Goal: Task Accomplishment & Management: Complete application form

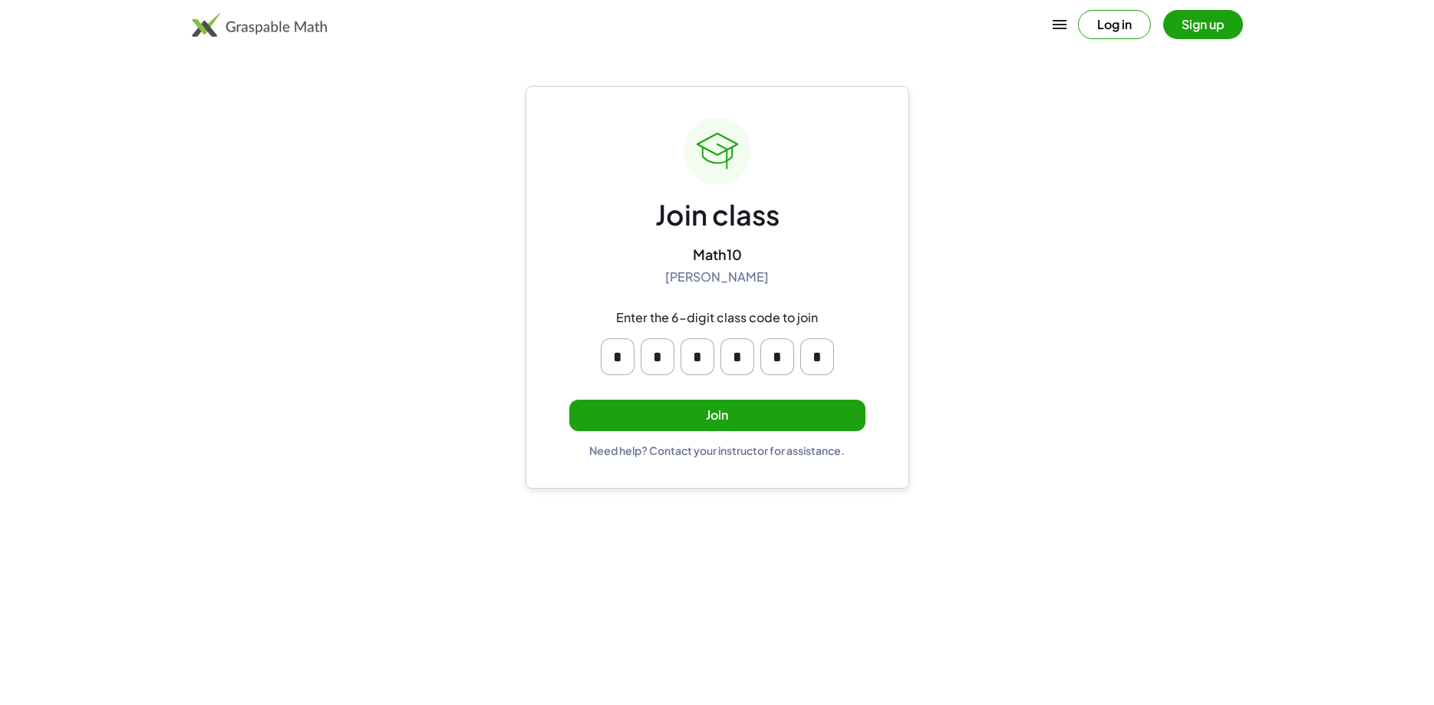
click at [796, 414] on button "Join" at bounding box center [717, 415] width 296 height 31
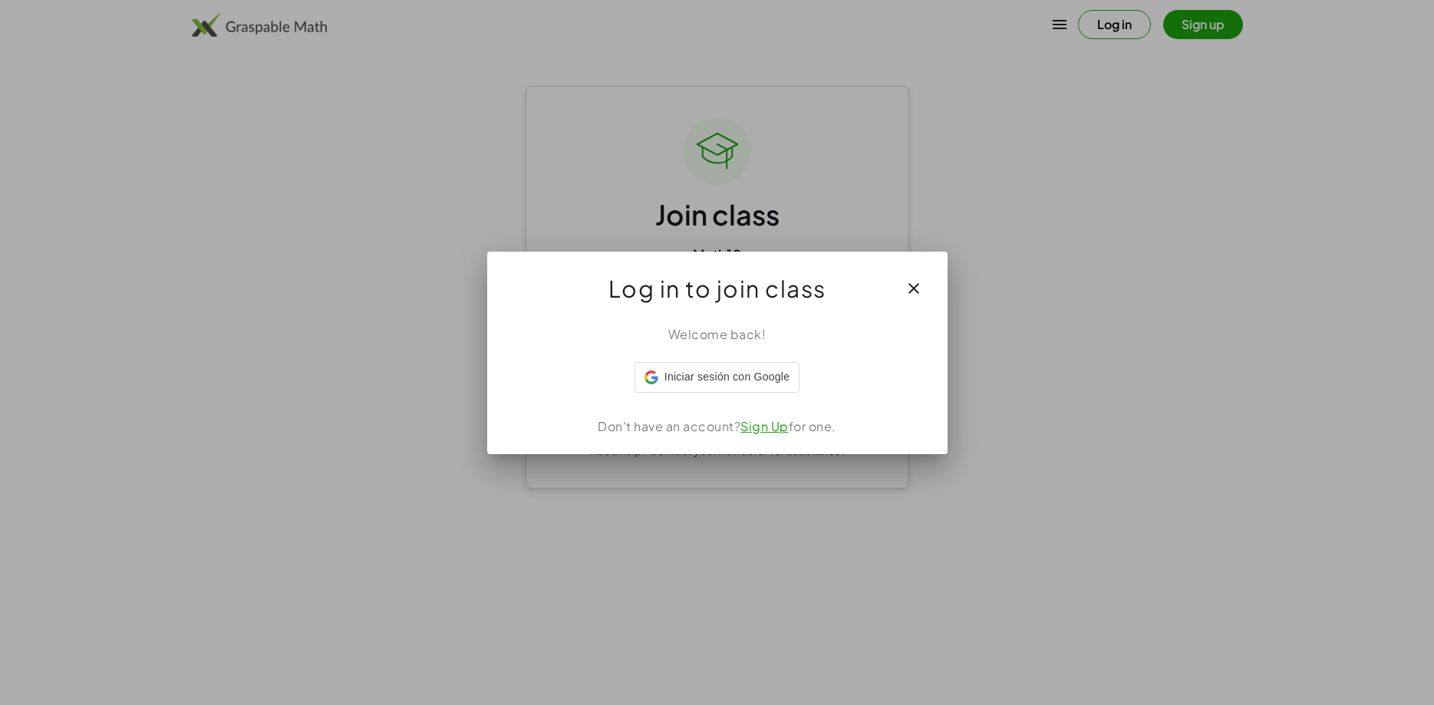
click at [634, 393] on div "Iniciar sesión con Google. Se abre en una nueva pestaña." at bounding box center [634, 393] width 0 height 0
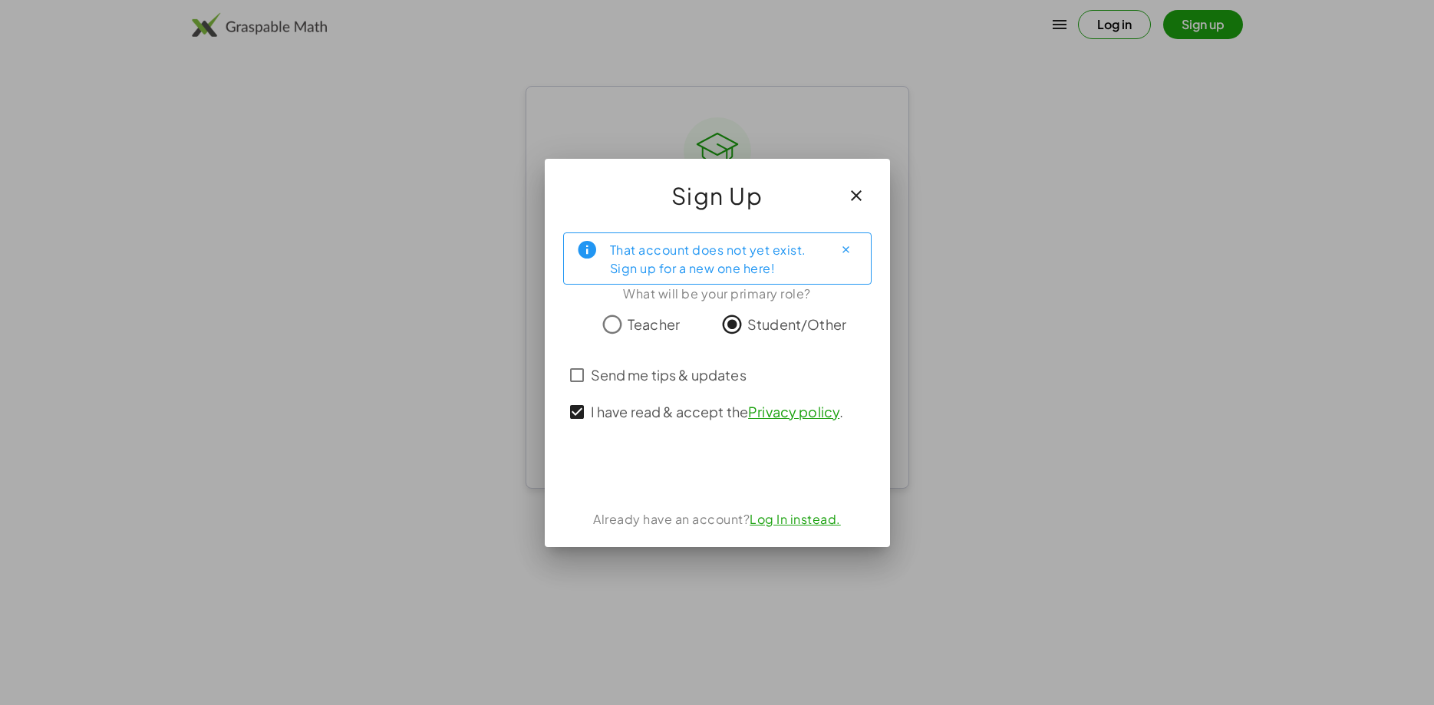
click at [693, 468] on div "Iniciar sesión con Google. Se abre en una nueva pestaña." at bounding box center [717, 470] width 153 height 34
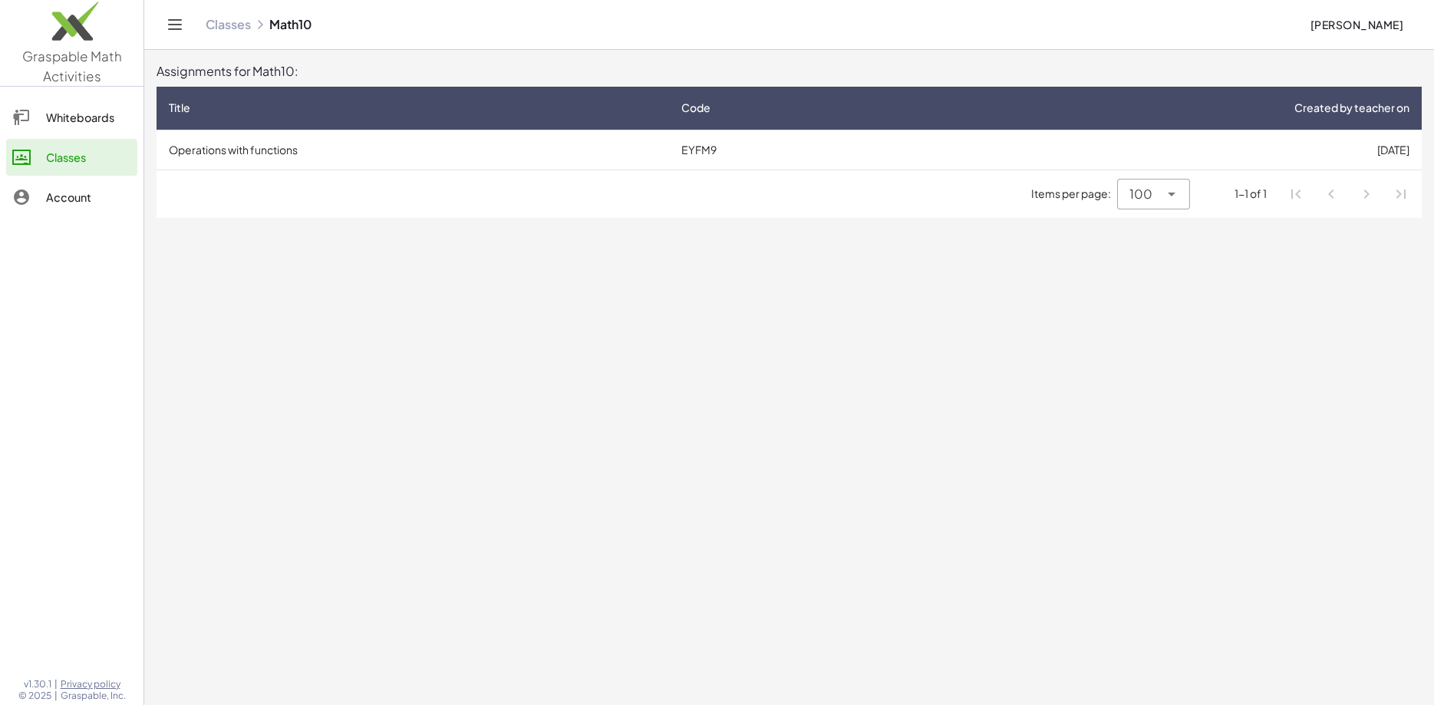
click at [84, 197] on div "Account" at bounding box center [88, 197] width 85 height 18
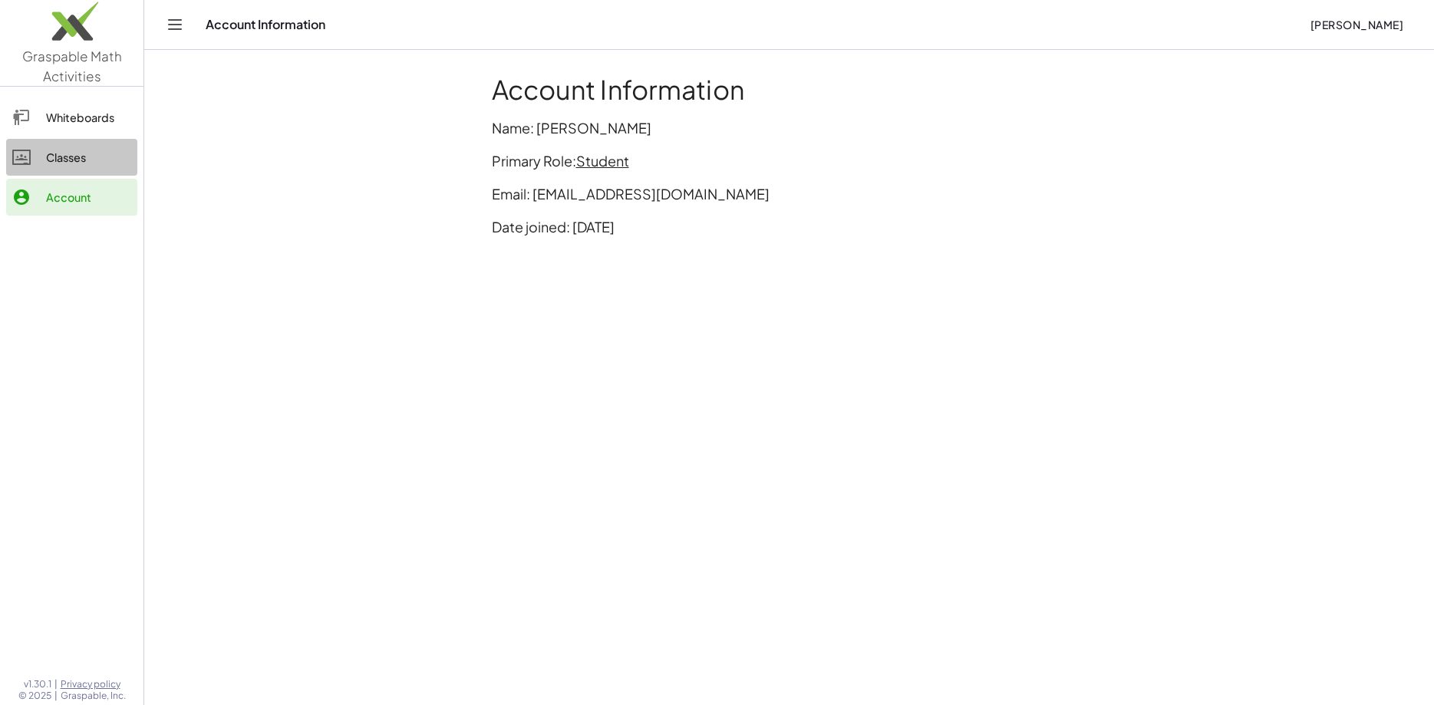
click at [82, 158] on div "Classes" at bounding box center [88, 157] width 85 height 18
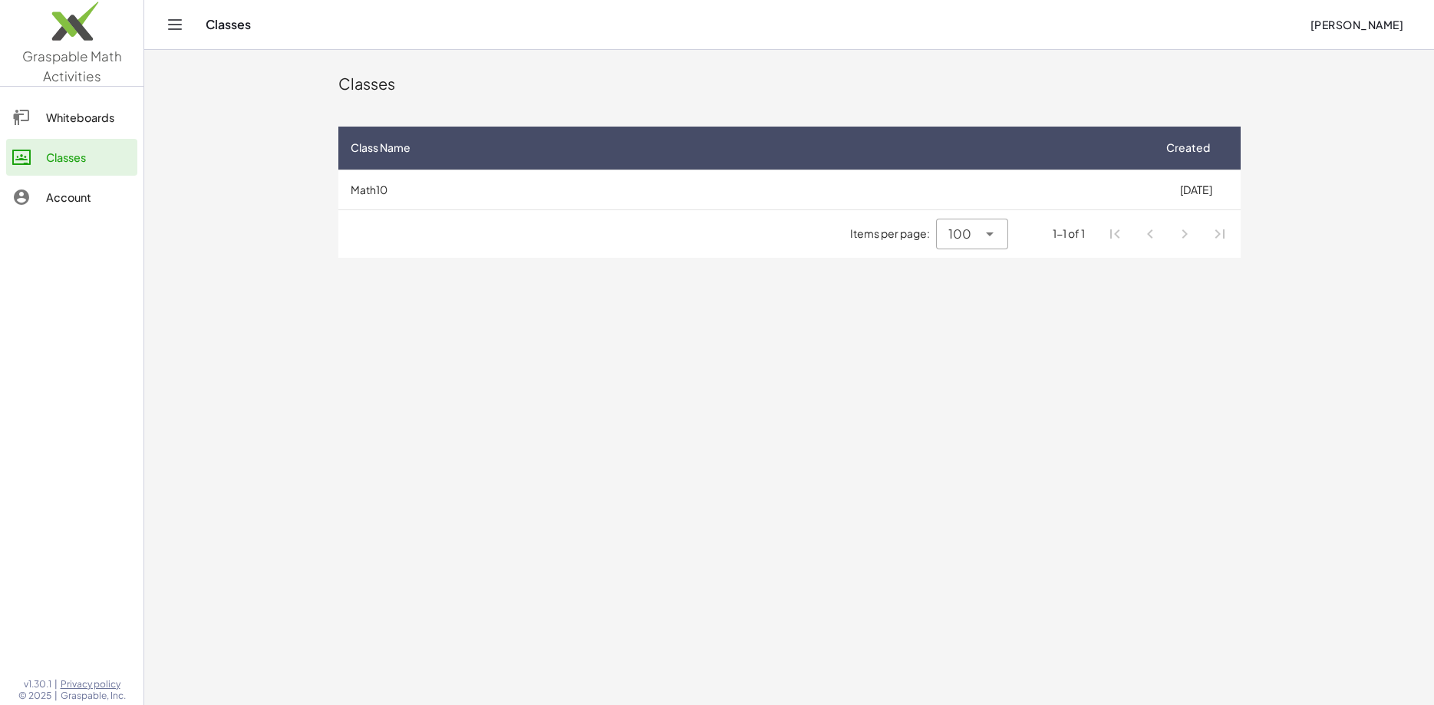
click at [80, 123] on div "Whiteboards" at bounding box center [88, 117] width 85 height 18
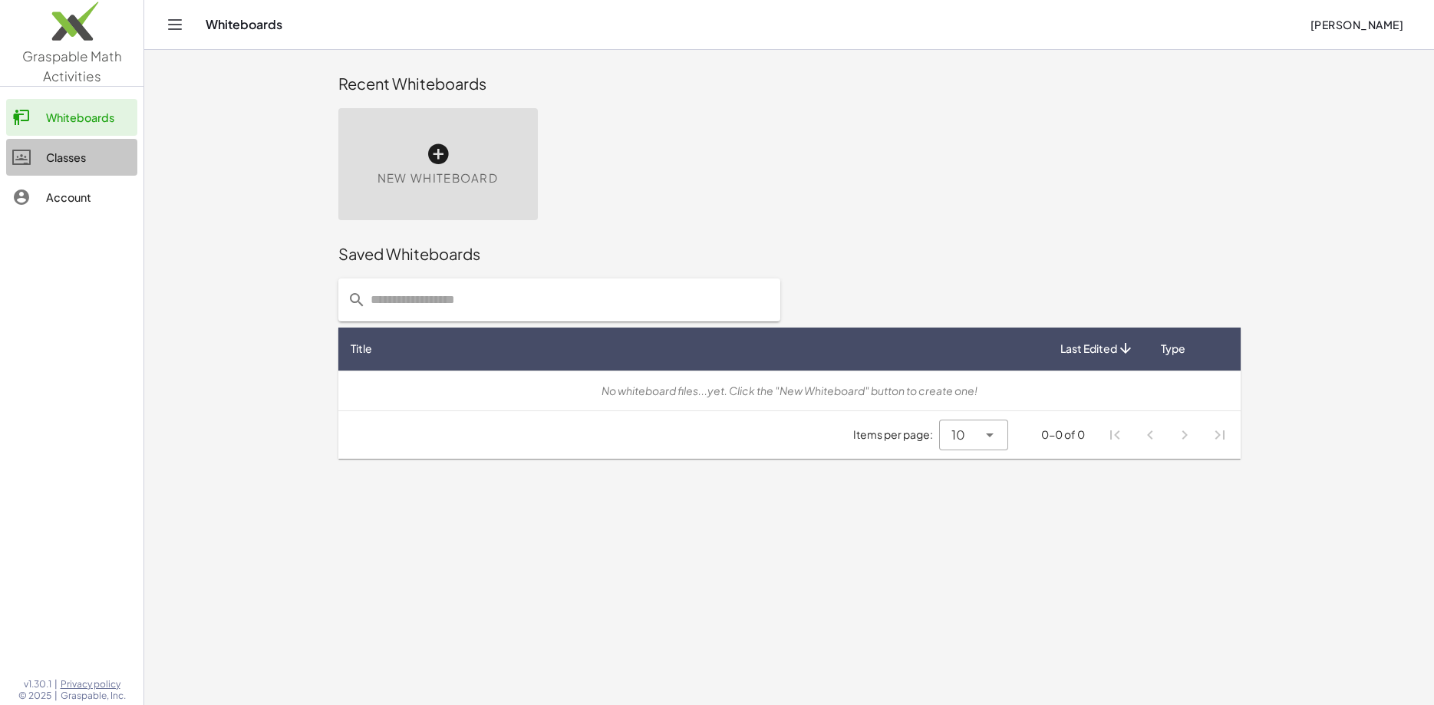
click at [80, 156] on div "Classes" at bounding box center [88, 157] width 85 height 18
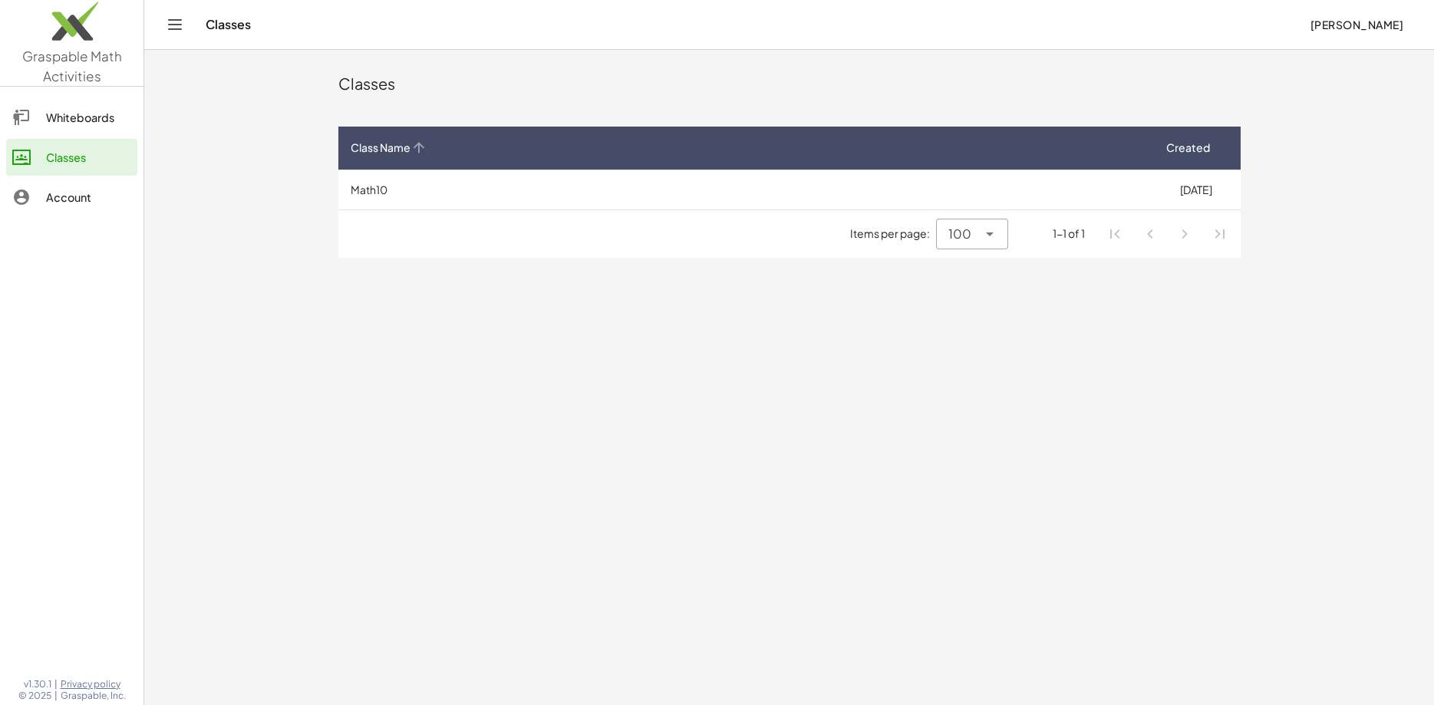
click at [478, 152] on div "Class Name" at bounding box center [745, 148] width 789 height 16
click at [410, 189] on td "Math10" at bounding box center [745, 190] width 814 height 40
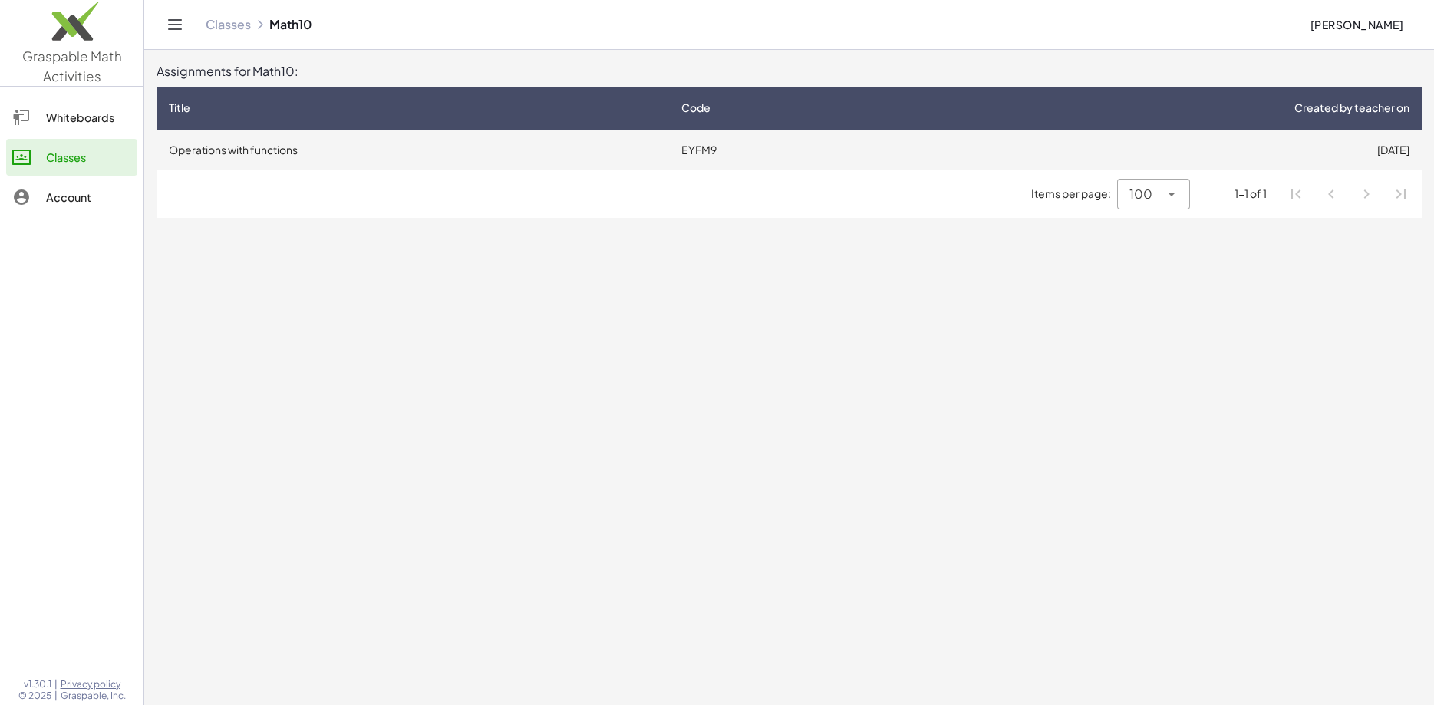
click at [312, 156] on td "Operations with functions" at bounding box center [412, 150] width 512 height 40
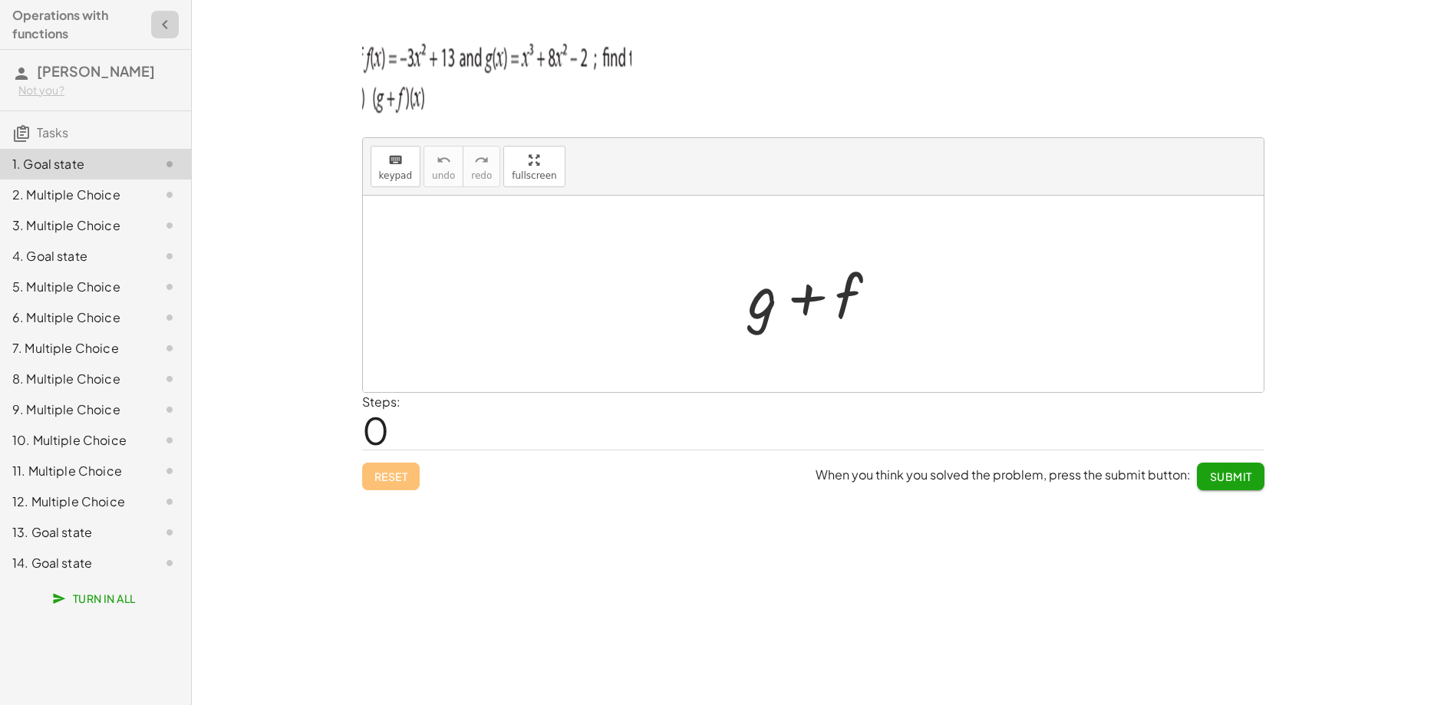
click at [153, 28] on button "button" at bounding box center [165, 25] width 28 height 28
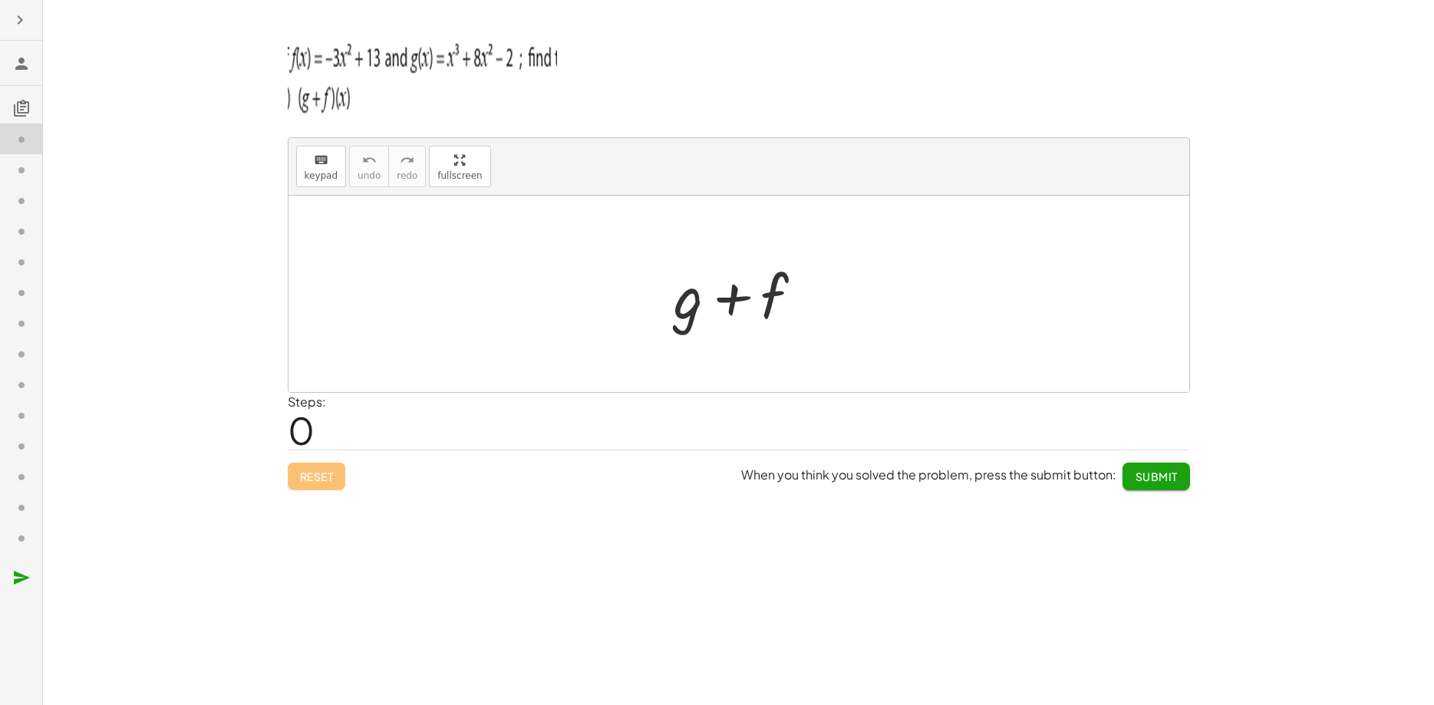
click at [23, 21] on icon "button" at bounding box center [20, 20] width 18 height 18
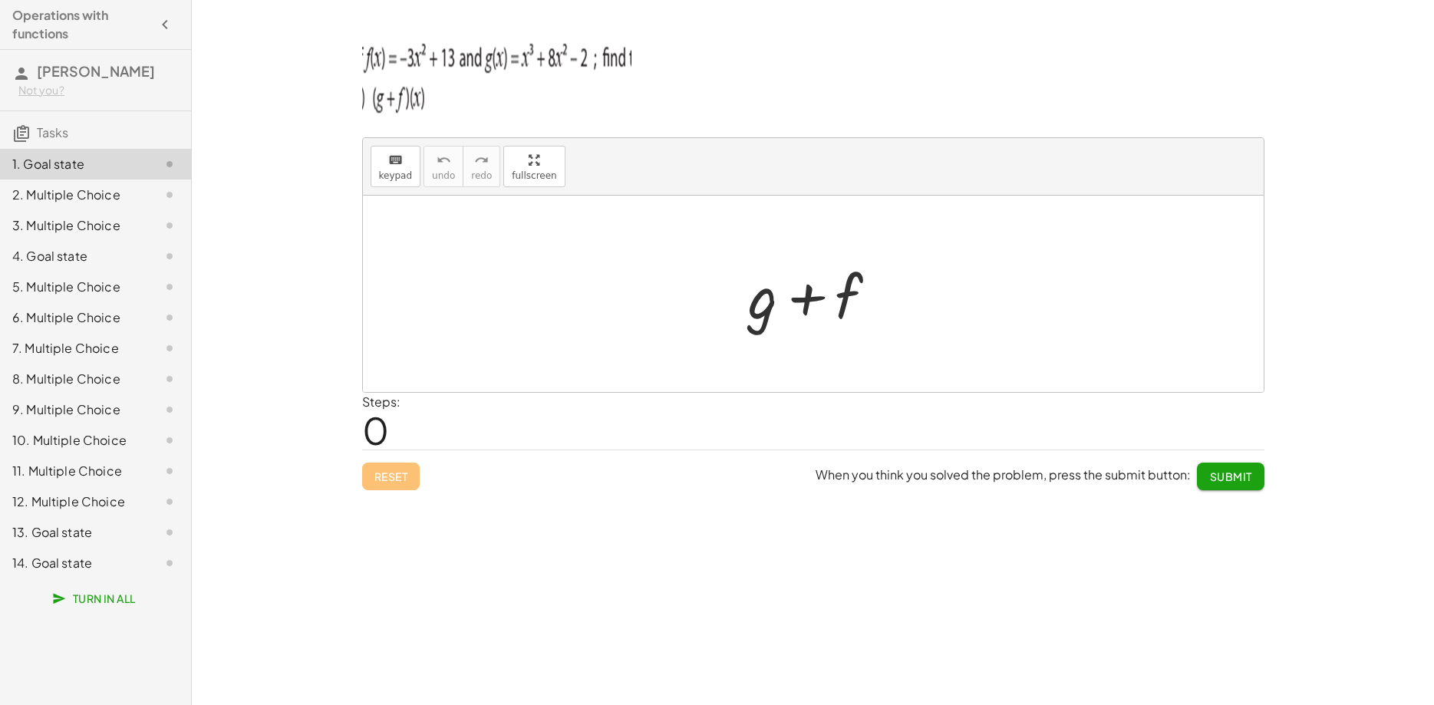
click at [388, 416] on span "0" at bounding box center [375, 430] width 27 height 47
click at [393, 437] on div "Steps: 0" at bounding box center [381, 421] width 38 height 57
click at [386, 427] on span "0" at bounding box center [375, 430] width 27 height 47
click at [394, 430] on div "Steps: 0" at bounding box center [381, 421] width 38 height 57
click at [389, 430] on div "Steps: 0" at bounding box center [381, 421] width 38 height 57
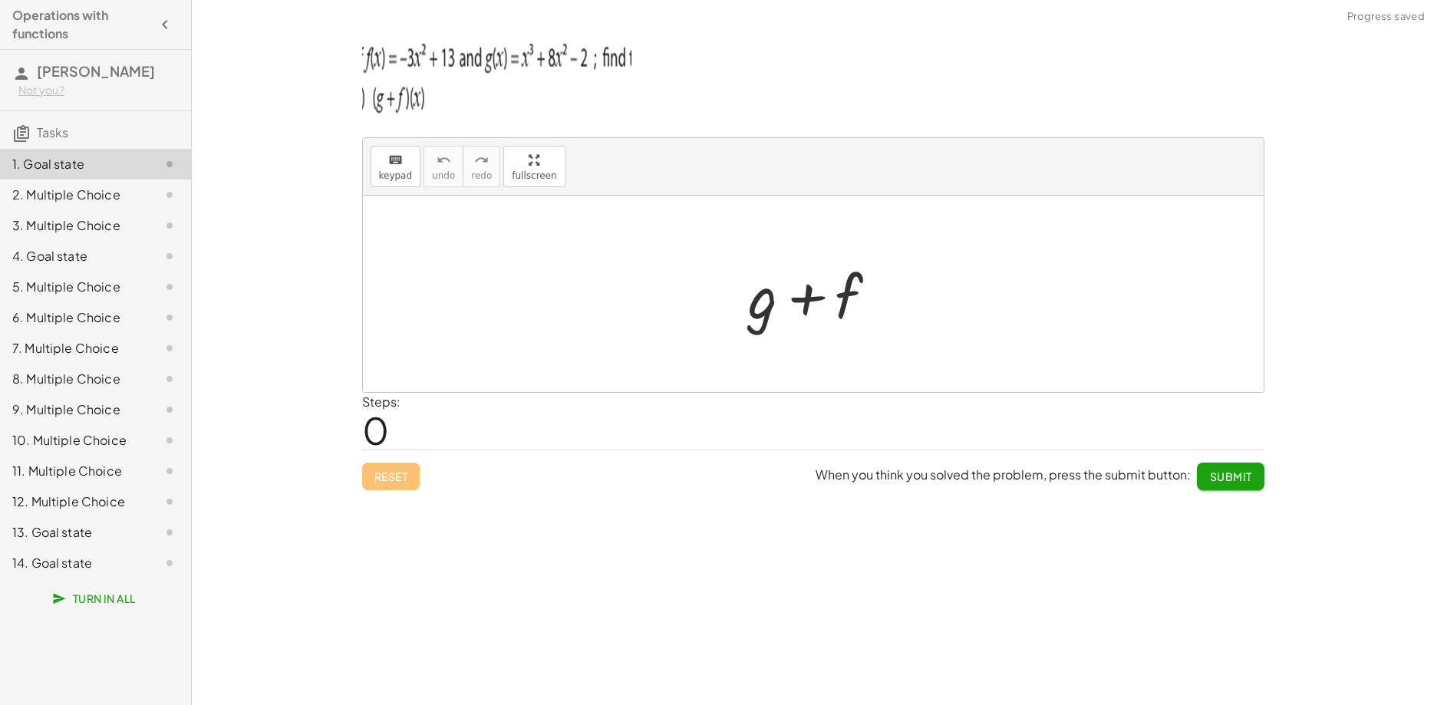
click at [384, 430] on span "0" at bounding box center [375, 430] width 27 height 47
click at [570, 334] on div at bounding box center [813, 294] width 901 height 196
drag, startPoint x: 500, startPoint y: 255, endPoint x: 486, endPoint y: 318, distance: 65.3
click at [486, 318] on div at bounding box center [813, 294] width 901 height 196
click at [394, 158] on icon "keyboard" at bounding box center [395, 160] width 15 height 18
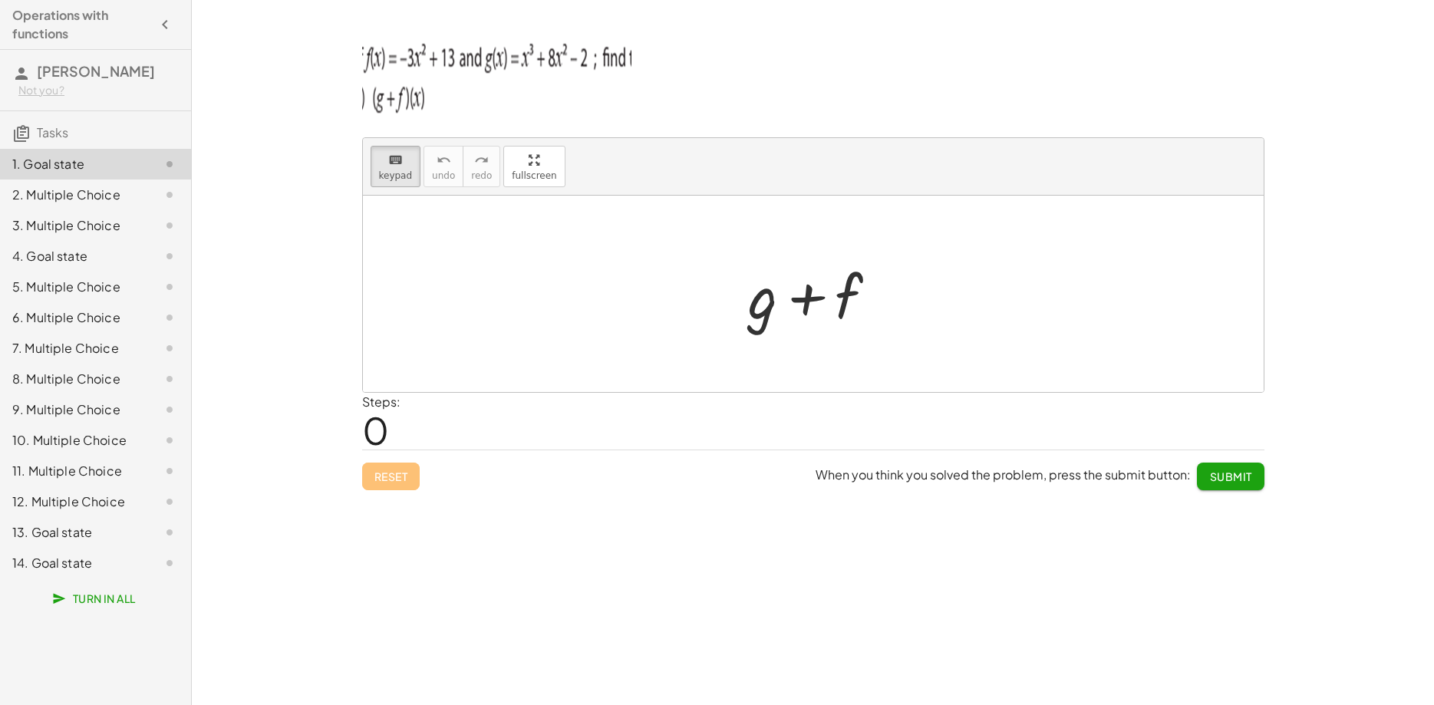
drag, startPoint x: 436, startPoint y: 239, endPoint x: 443, endPoint y: 276, distance: 37.5
click at [443, 276] on div at bounding box center [813, 294] width 901 height 196
click at [404, 176] on span "keypad" at bounding box center [396, 175] width 34 height 11
click at [386, 481] on div "Reset When you think you solved the problem, press the submit button: Submit" at bounding box center [813, 470] width 902 height 41
drag, startPoint x: 857, startPoint y: 292, endPoint x: 776, endPoint y: 310, distance: 83.4
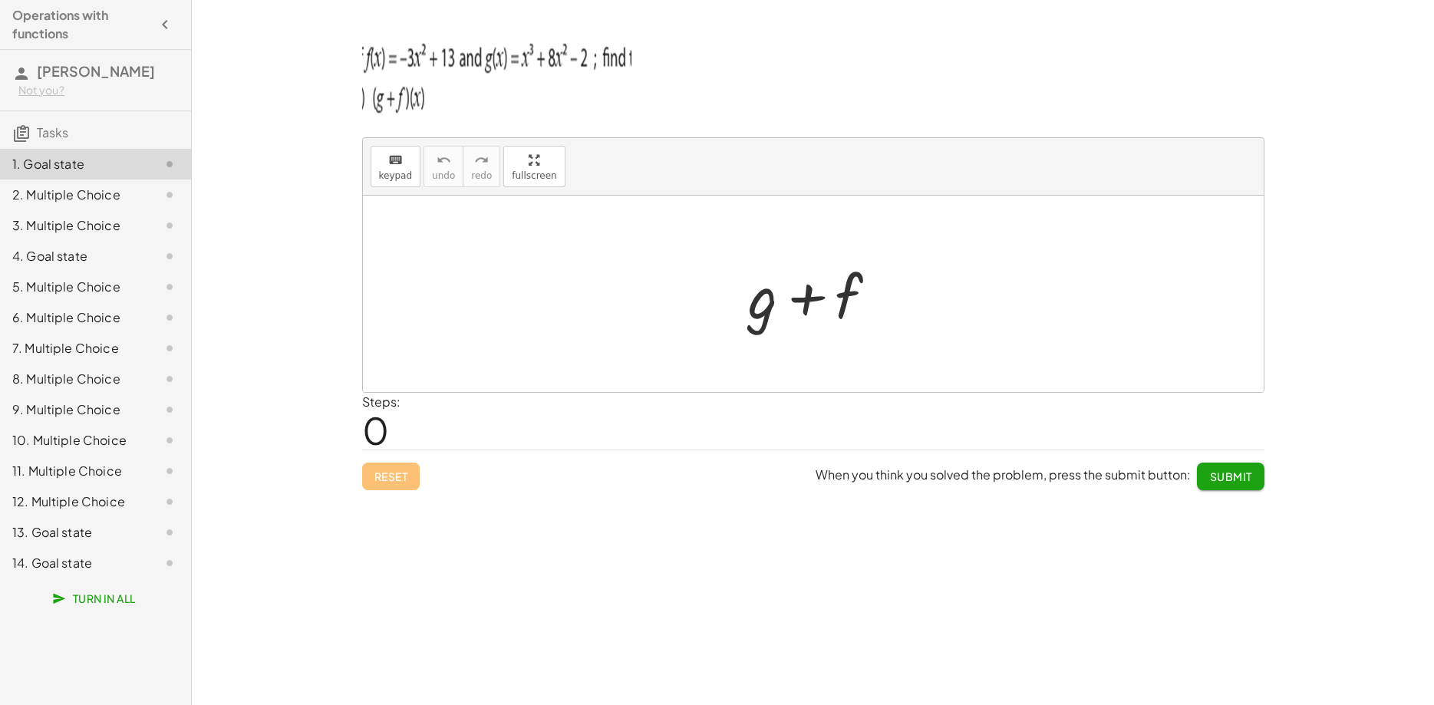
click at [816, 303] on div at bounding box center [819, 294] width 156 height 79
drag, startPoint x: 763, startPoint y: 312, endPoint x: 486, endPoint y: 258, distance: 283.0
click at [541, 272] on div "+ g + g + f" at bounding box center [813, 294] width 901 height 196
click at [402, 172] on span "keypad" at bounding box center [396, 175] width 34 height 11
click at [388, 169] on button "keyboard keypad" at bounding box center [396, 166] width 51 height 41
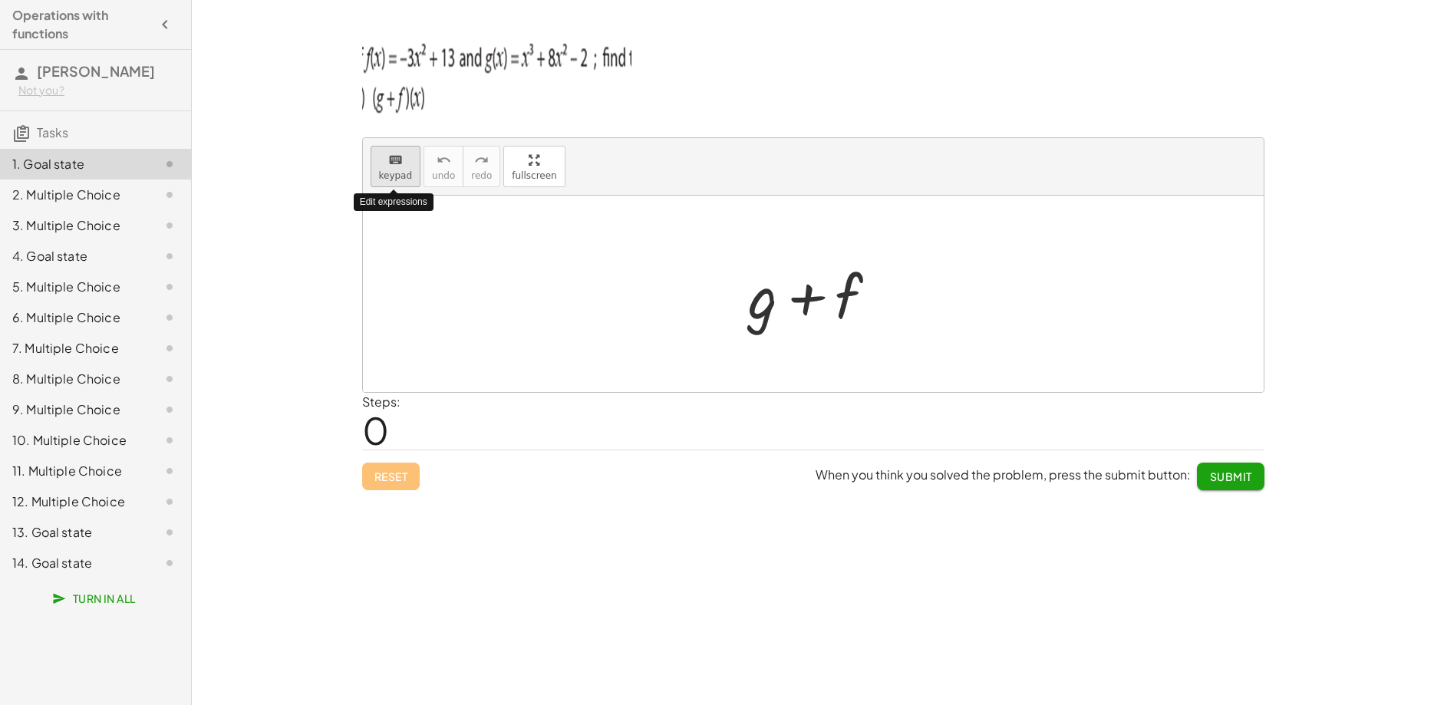
click at [388, 170] on span "keypad" at bounding box center [396, 175] width 34 height 11
click at [749, 296] on div at bounding box center [763, 295] width 29 height 71
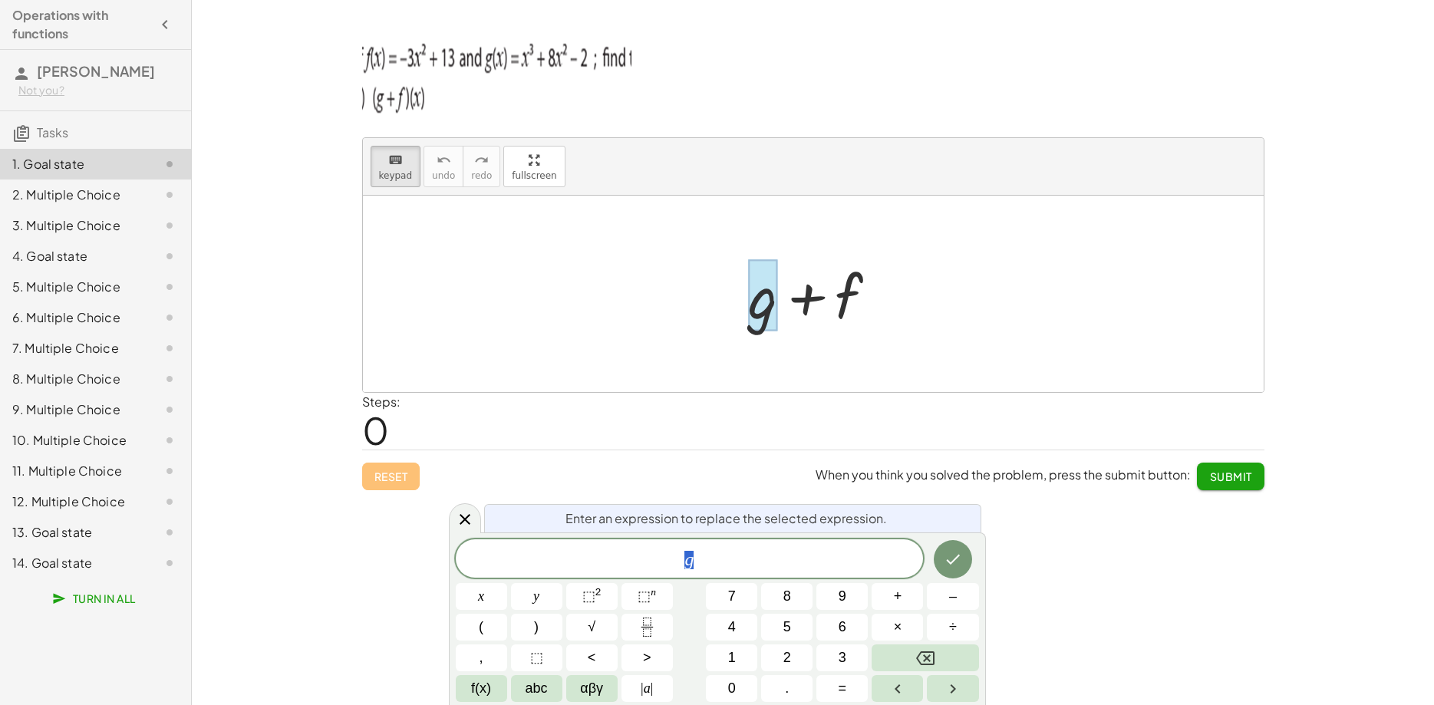
click at [906, 294] on div at bounding box center [813, 294] width 901 height 196
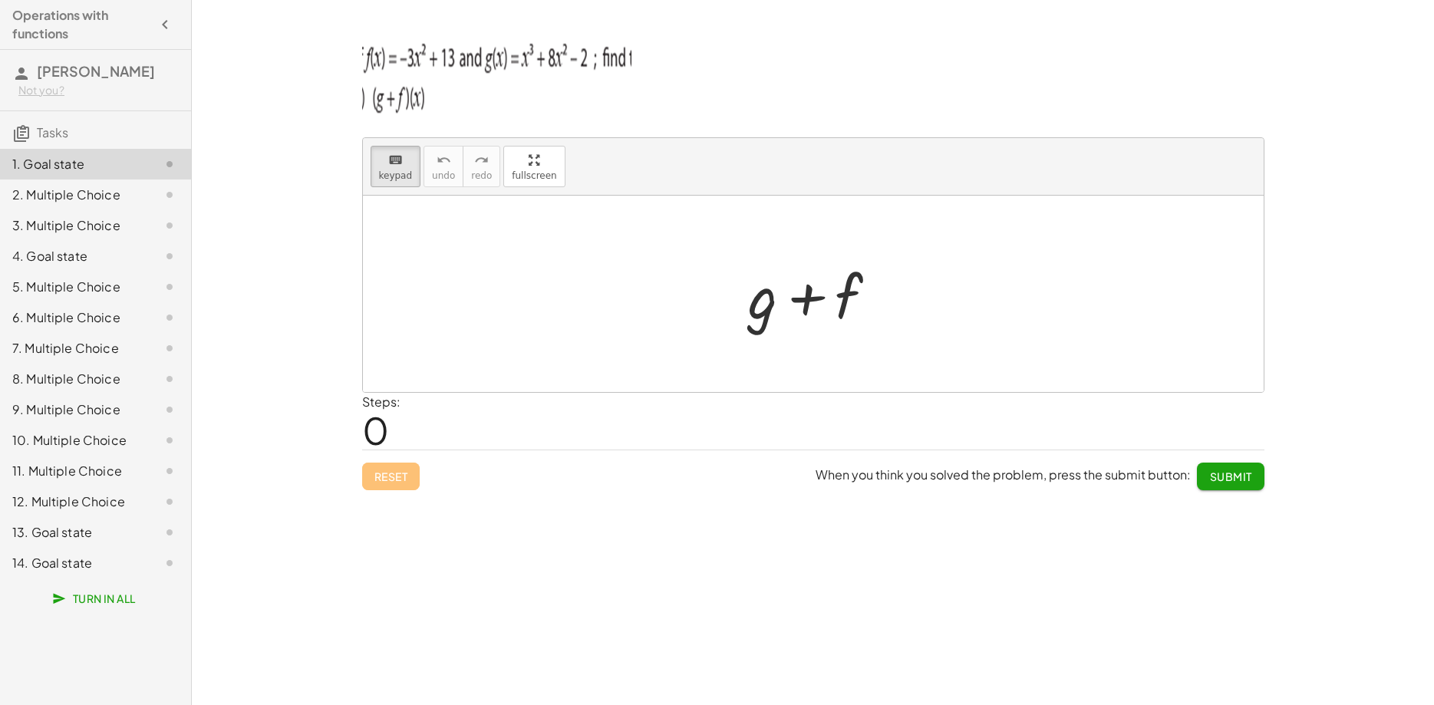
click at [899, 294] on div "+ g + f" at bounding box center [814, 294] width 176 height 87
click at [407, 171] on span "keypad" at bounding box center [396, 175] width 34 height 11
click at [897, 325] on div at bounding box center [819, 294] width 156 height 79
click at [61, 569] on div "14. Goal state" at bounding box center [74, 563] width 124 height 18
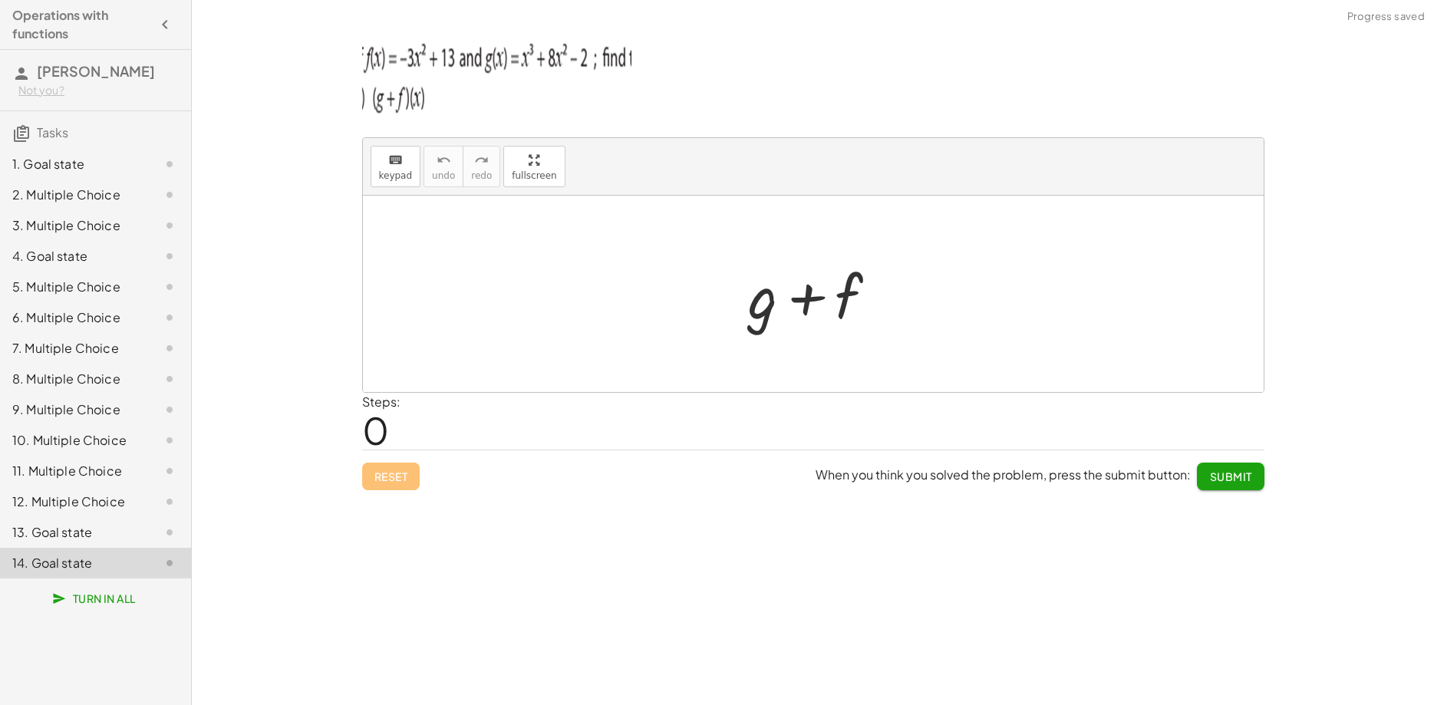
click at [55, 569] on div "14. Goal state" at bounding box center [74, 563] width 124 height 18
click at [67, 210] on div "1. Goal state" at bounding box center [95, 225] width 191 height 31
click at [91, 198] on div "2. Multiple Choice" at bounding box center [74, 195] width 124 height 18
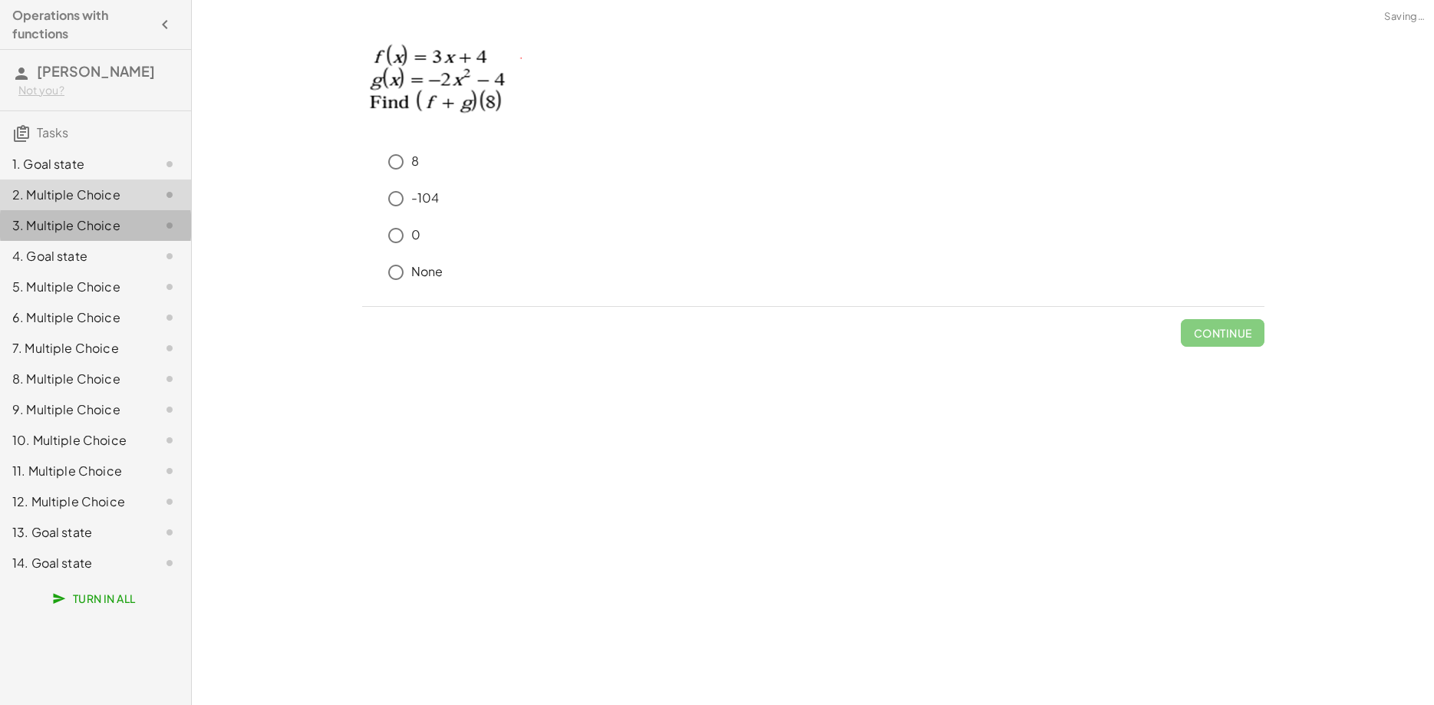
click at [82, 223] on div "3. Multiple Choice" at bounding box center [74, 225] width 124 height 18
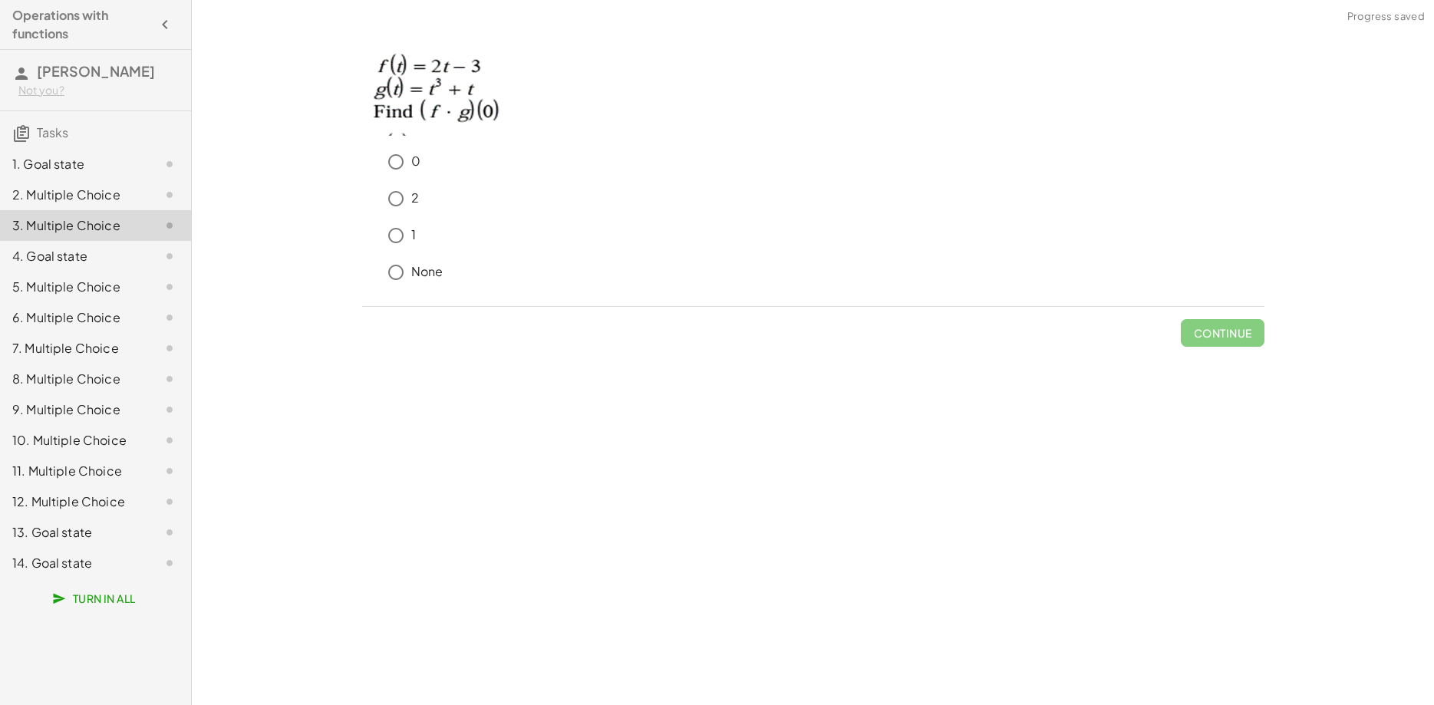
click at [79, 261] on div "4. Goal state" at bounding box center [74, 256] width 124 height 18
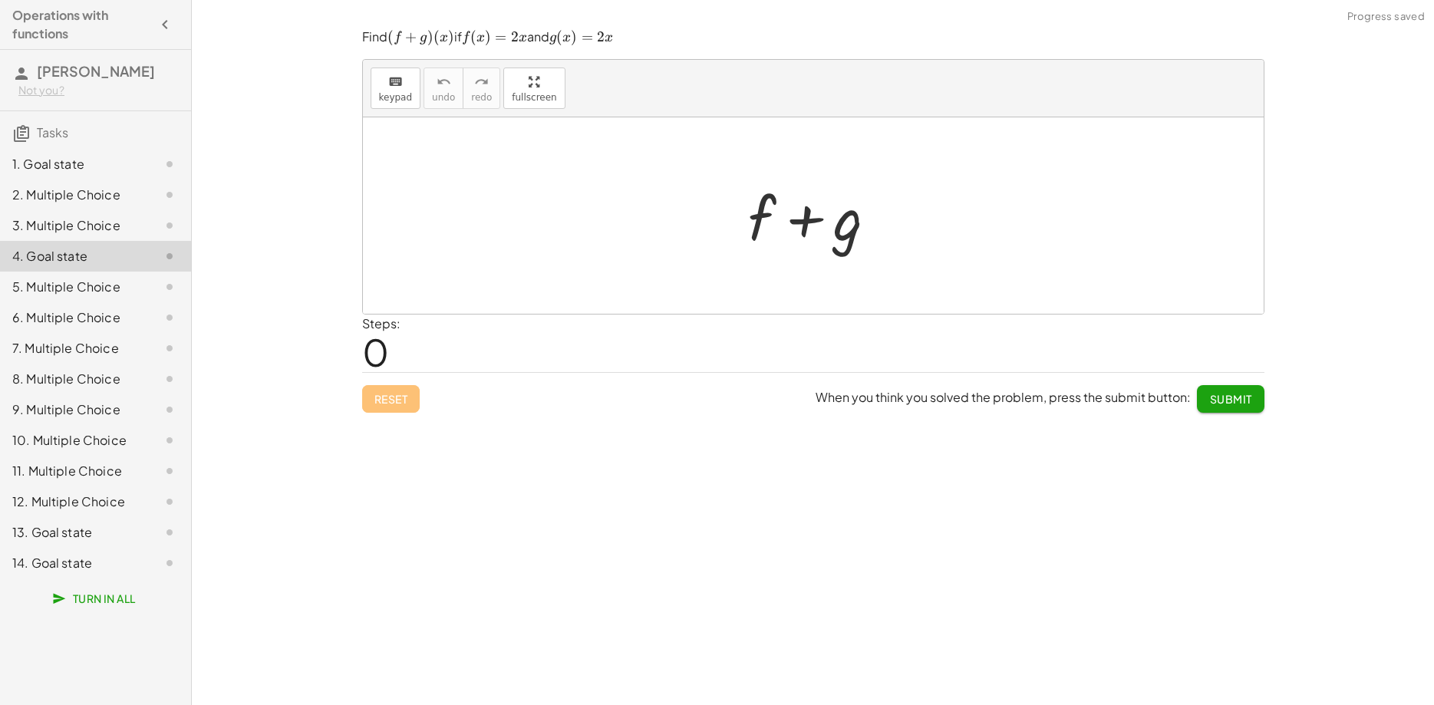
click at [79, 292] on div "5. Multiple Choice" at bounding box center [74, 287] width 124 height 18
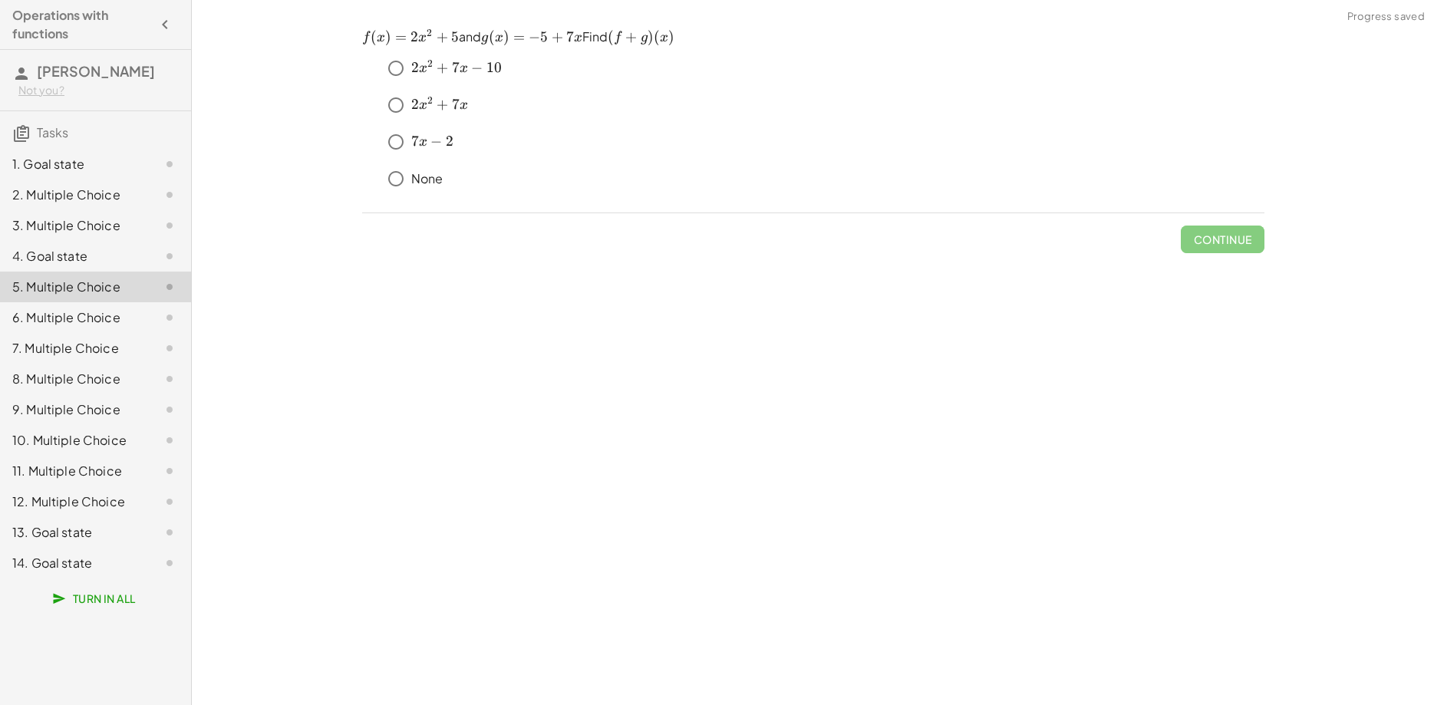
click at [84, 321] on div "6. Multiple Choice" at bounding box center [74, 317] width 124 height 18
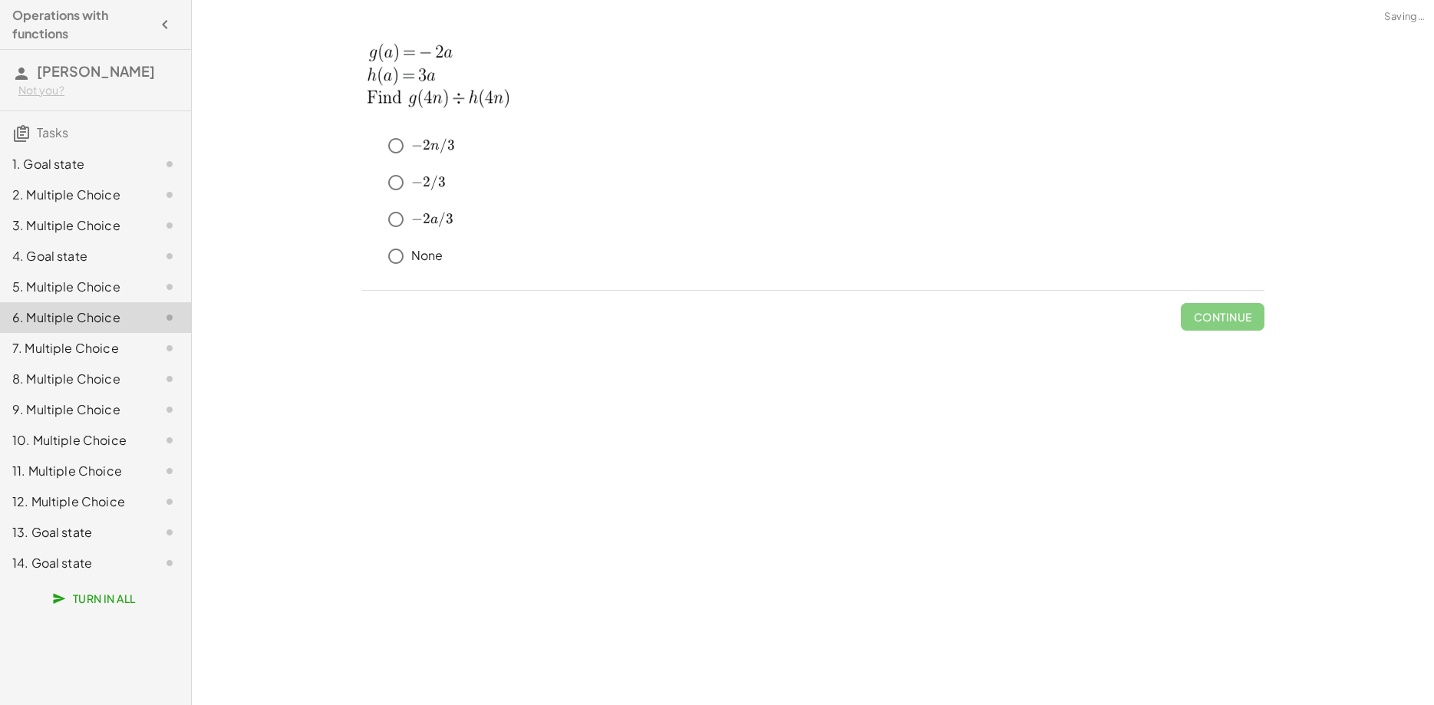
click at [76, 548] on div "12. Multiple Choice" at bounding box center [95, 563] width 191 height 31
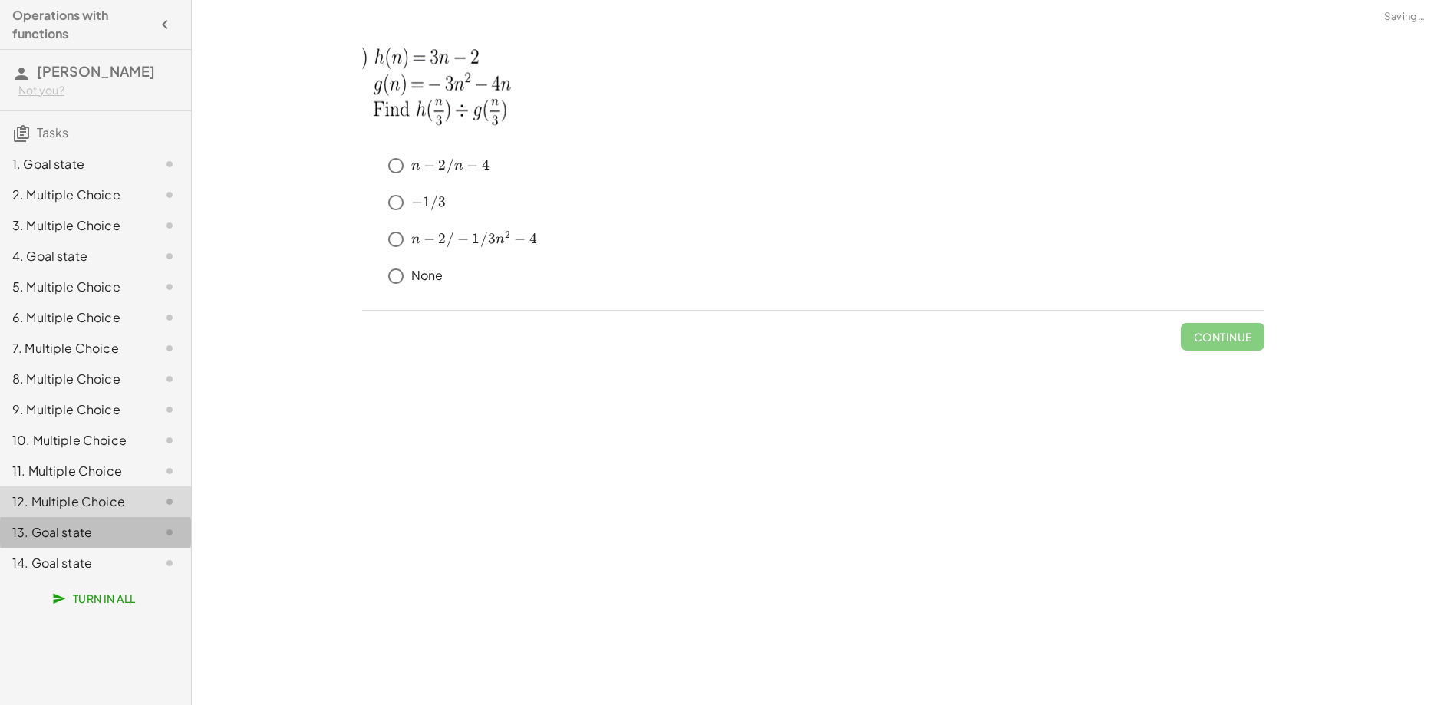
click at [71, 535] on div "13. Goal state" at bounding box center [74, 532] width 124 height 18
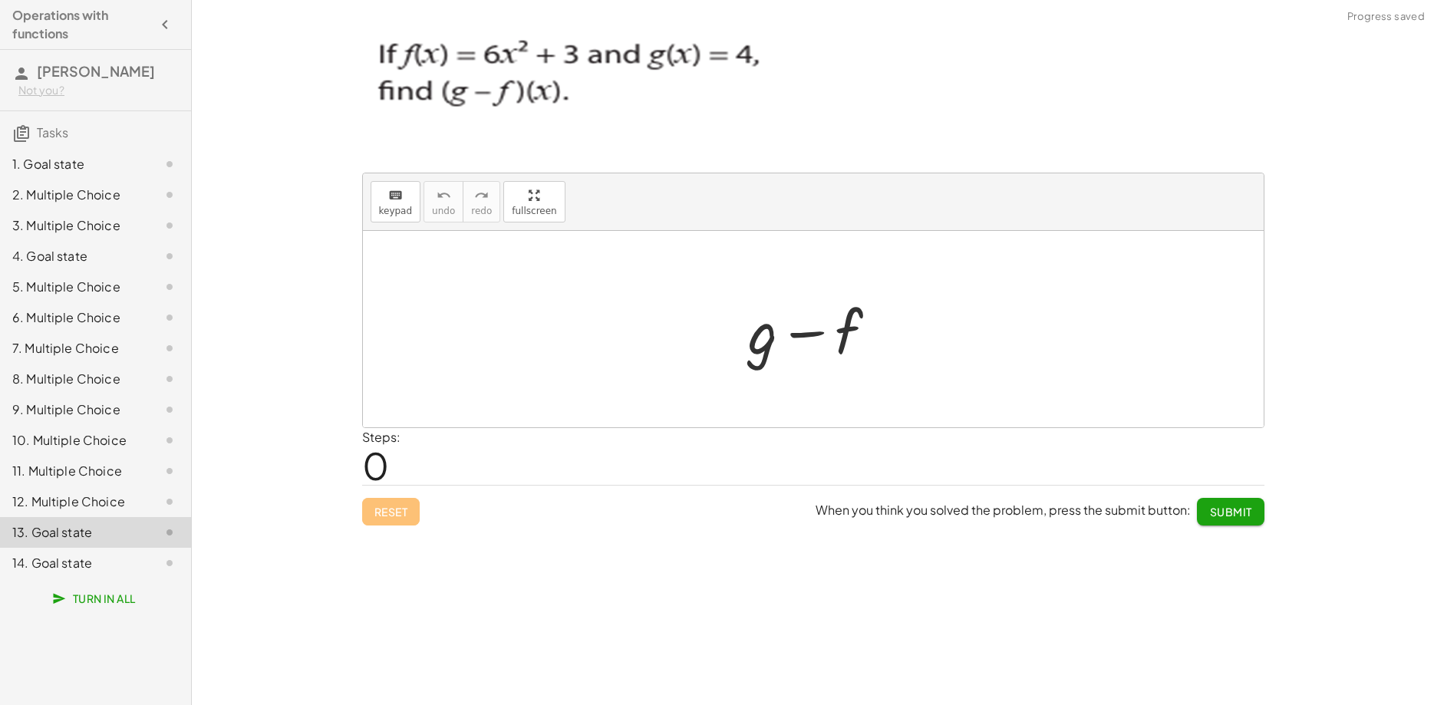
click at [70, 566] on div "14. Goal state" at bounding box center [74, 563] width 124 height 18
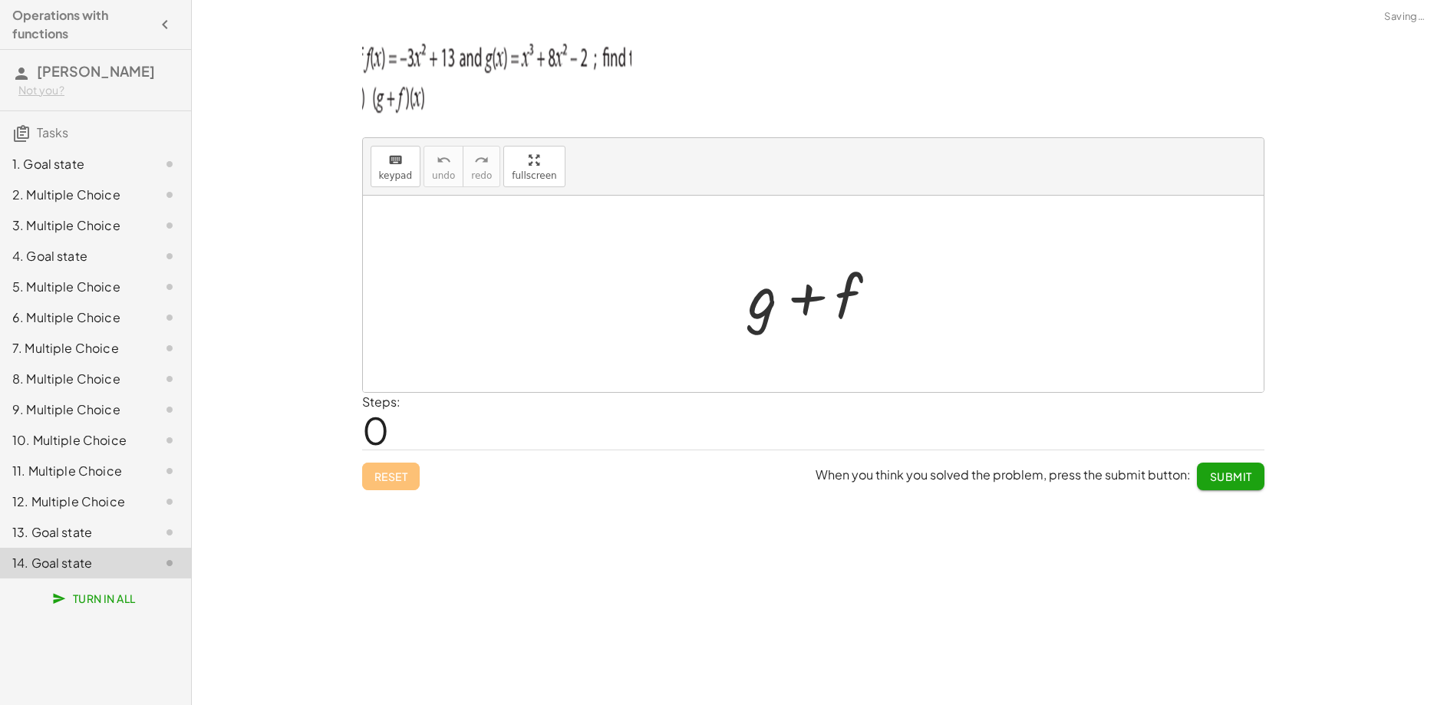
click at [70, 535] on div "13. Goal state" at bounding box center [74, 532] width 124 height 18
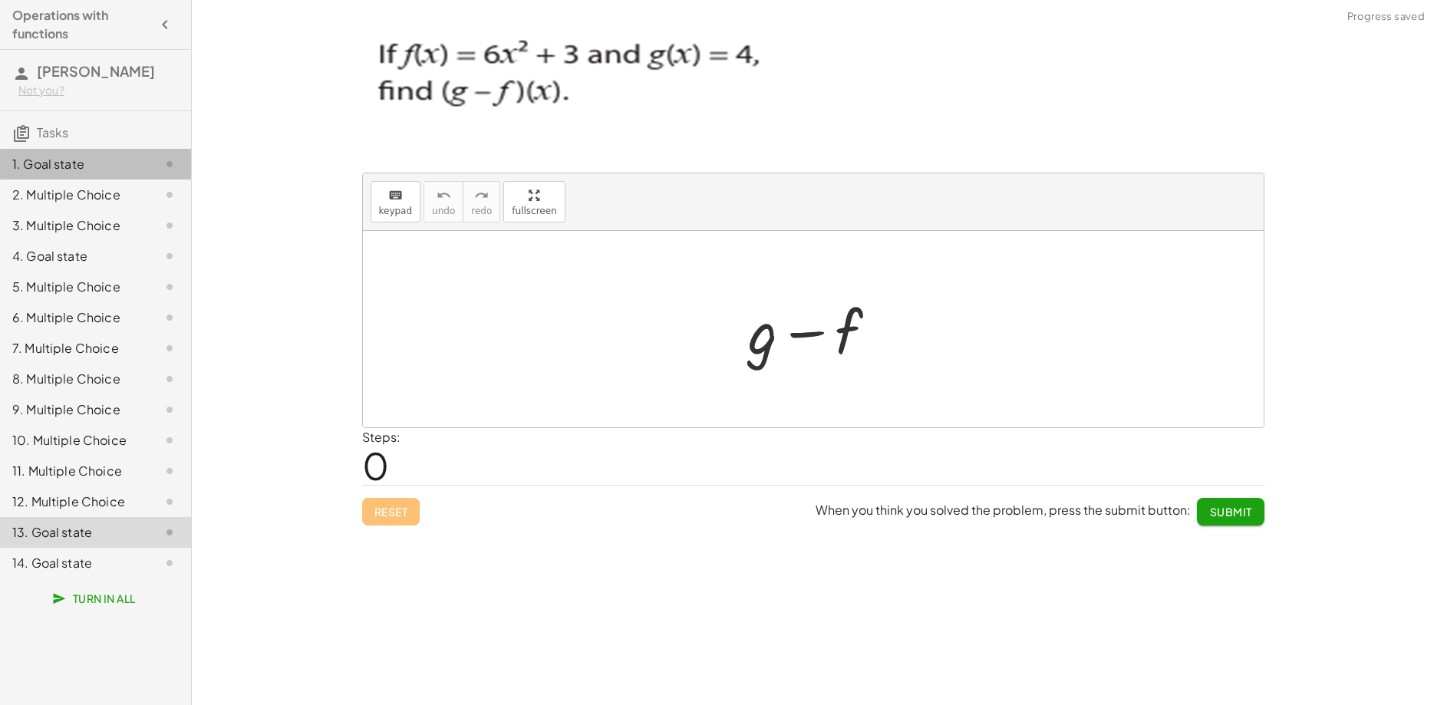
click at [97, 162] on div "1. Goal state" at bounding box center [74, 164] width 124 height 18
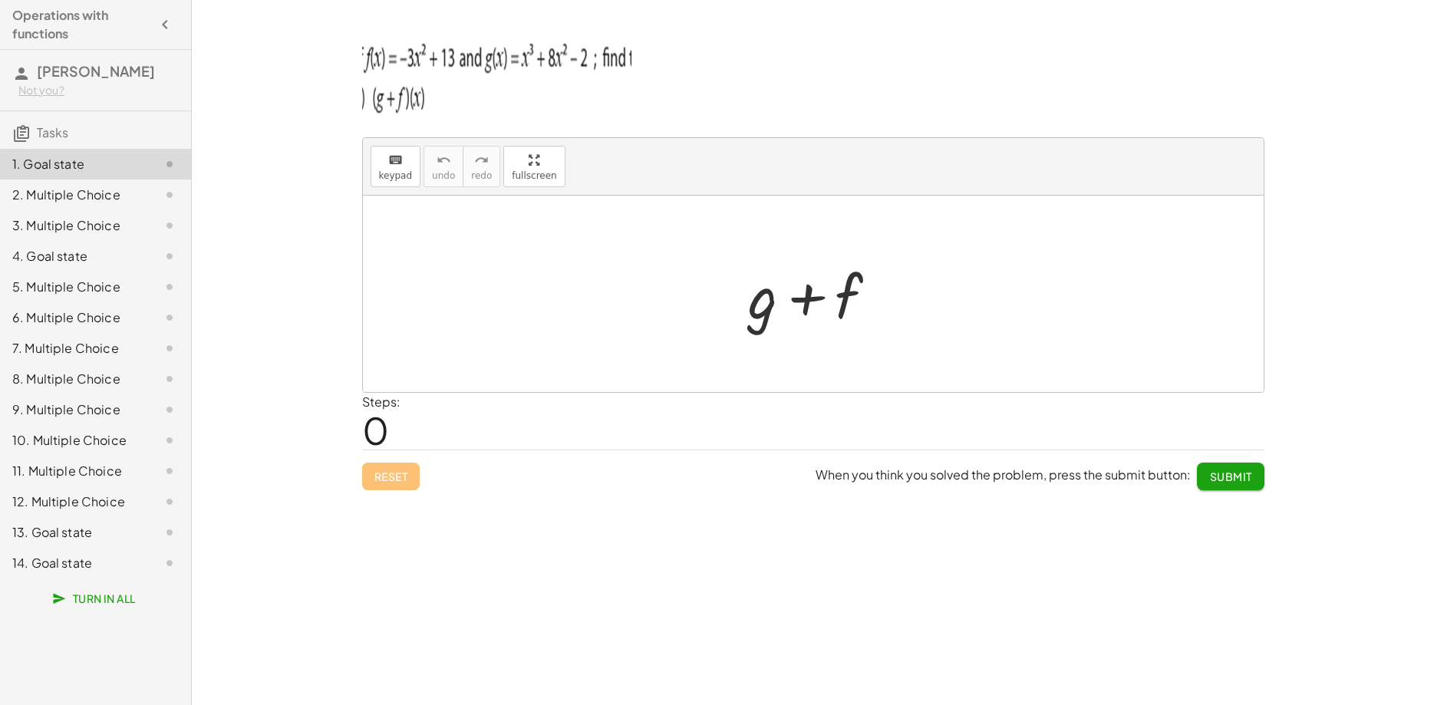
click at [771, 304] on div at bounding box center [819, 294] width 156 height 79
click at [391, 159] on icon "keyboard" at bounding box center [395, 160] width 15 height 18
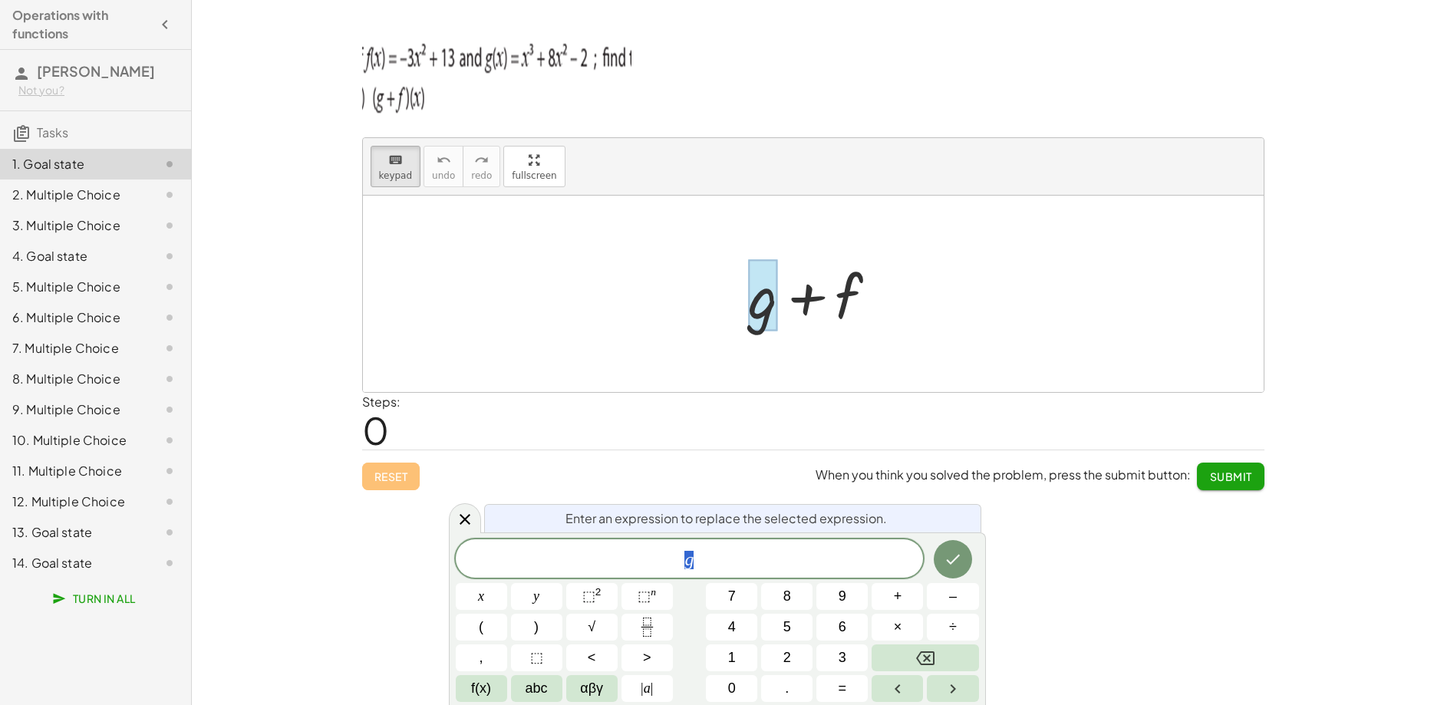
scroll to position [15, 8]
click at [697, 552] on span "g ​" at bounding box center [690, 559] width 468 height 21
click at [684, 566] on span "g ​" at bounding box center [690, 559] width 468 height 21
click at [492, 631] on button "(" at bounding box center [481, 627] width 51 height 27
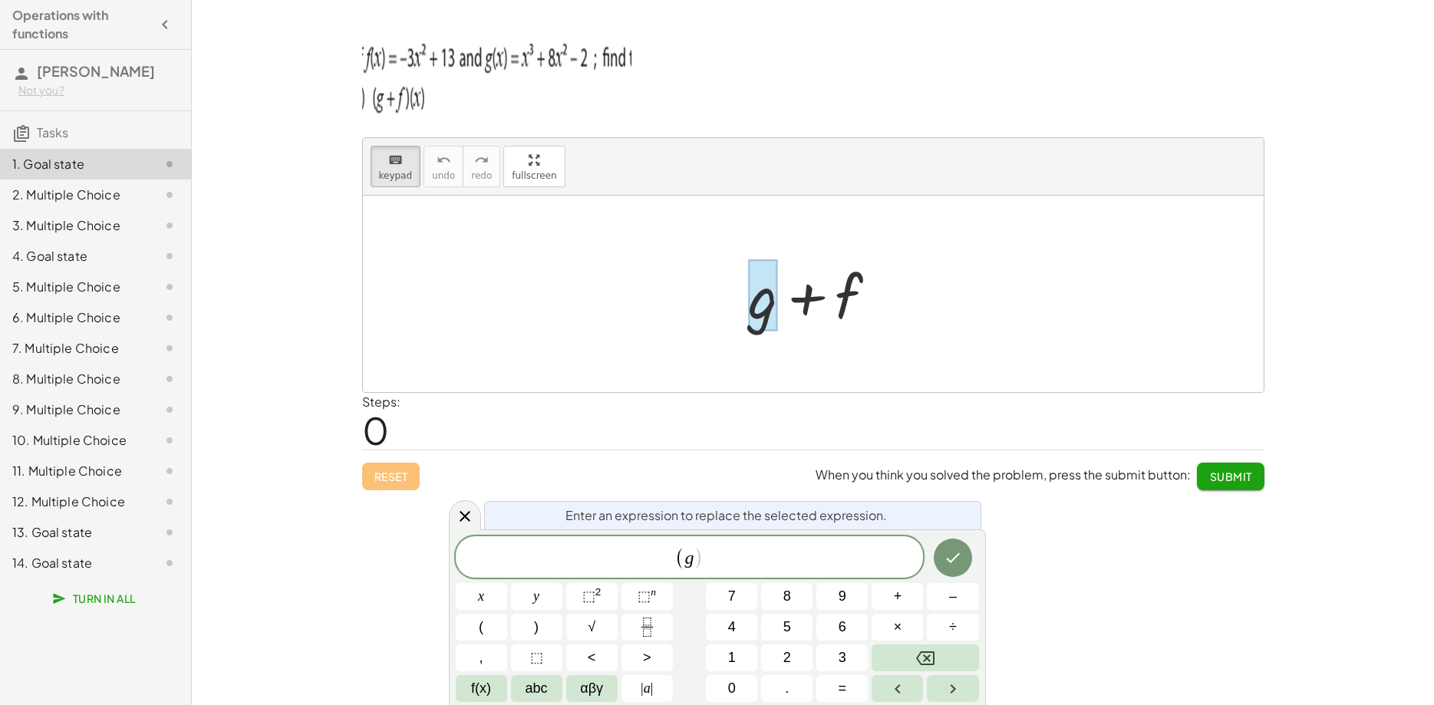
click at [695, 560] on span ")" at bounding box center [698, 558] width 10 height 22
click at [898, 598] on span "+" at bounding box center [898, 596] width 8 height 21
click at [838, 295] on div at bounding box center [819, 294] width 156 height 79
drag, startPoint x: 850, startPoint y: 296, endPoint x: 779, endPoint y: 296, distance: 71.3
click at [778, 295] on div at bounding box center [819, 294] width 156 height 79
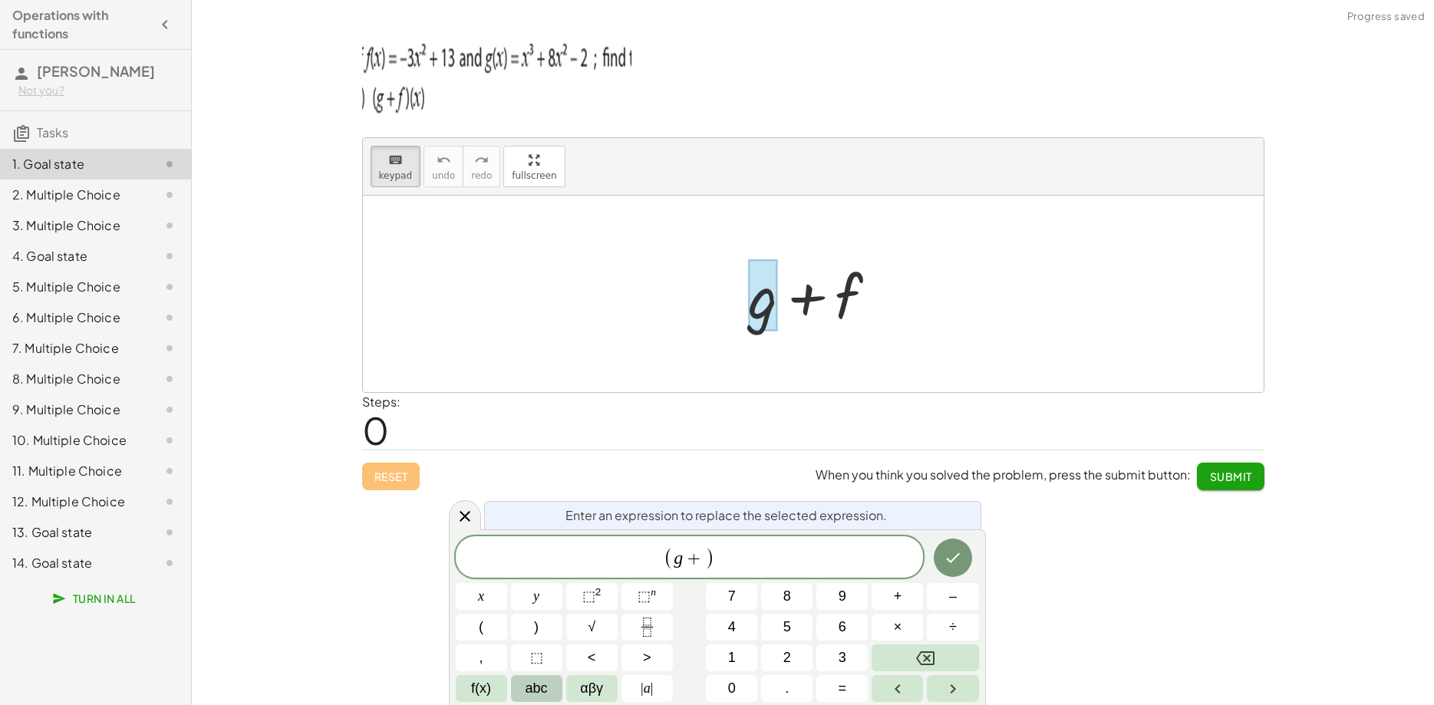
click at [551, 693] on button "abc" at bounding box center [536, 688] width 51 height 27
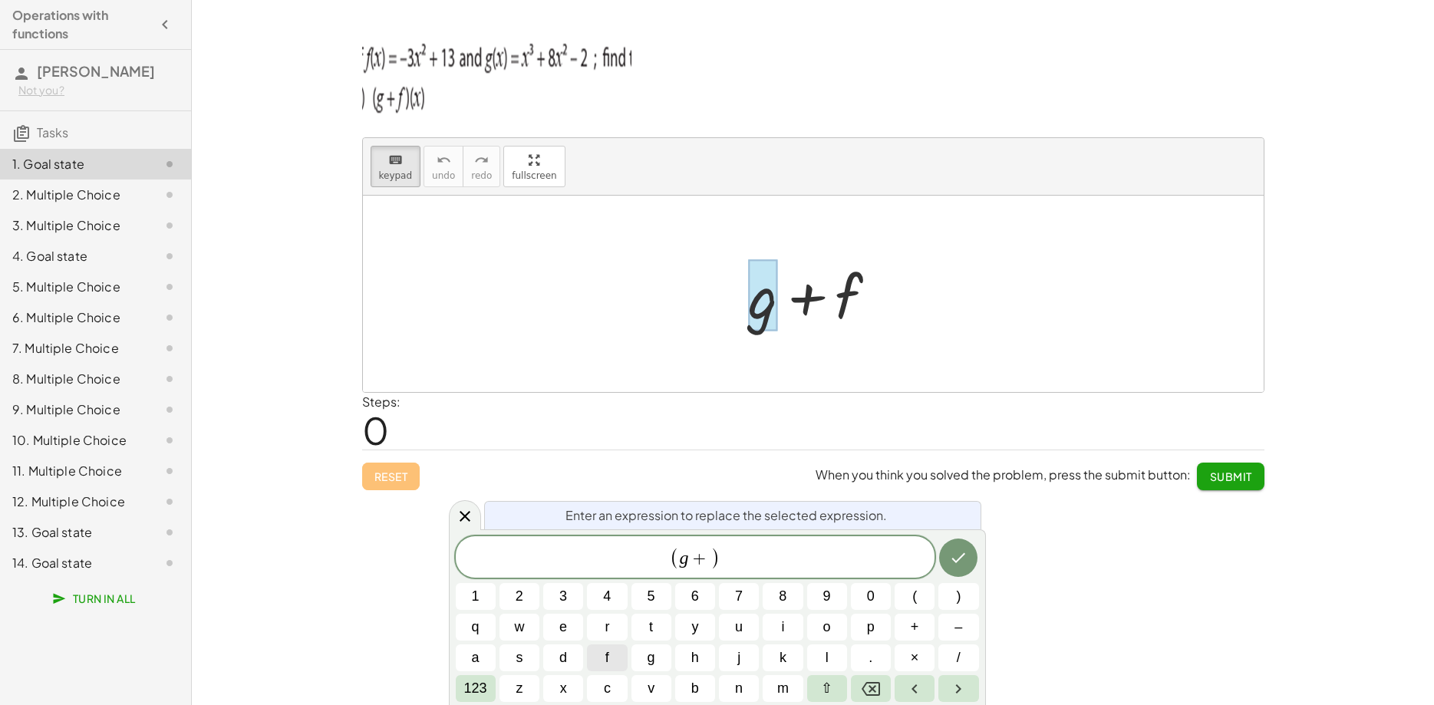
click at [617, 650] on button "f" at bounding box center [607, 657] width 40 height 27
click at [479, 687] on span "123" at bounding box center [475, 688] width 23 height 21
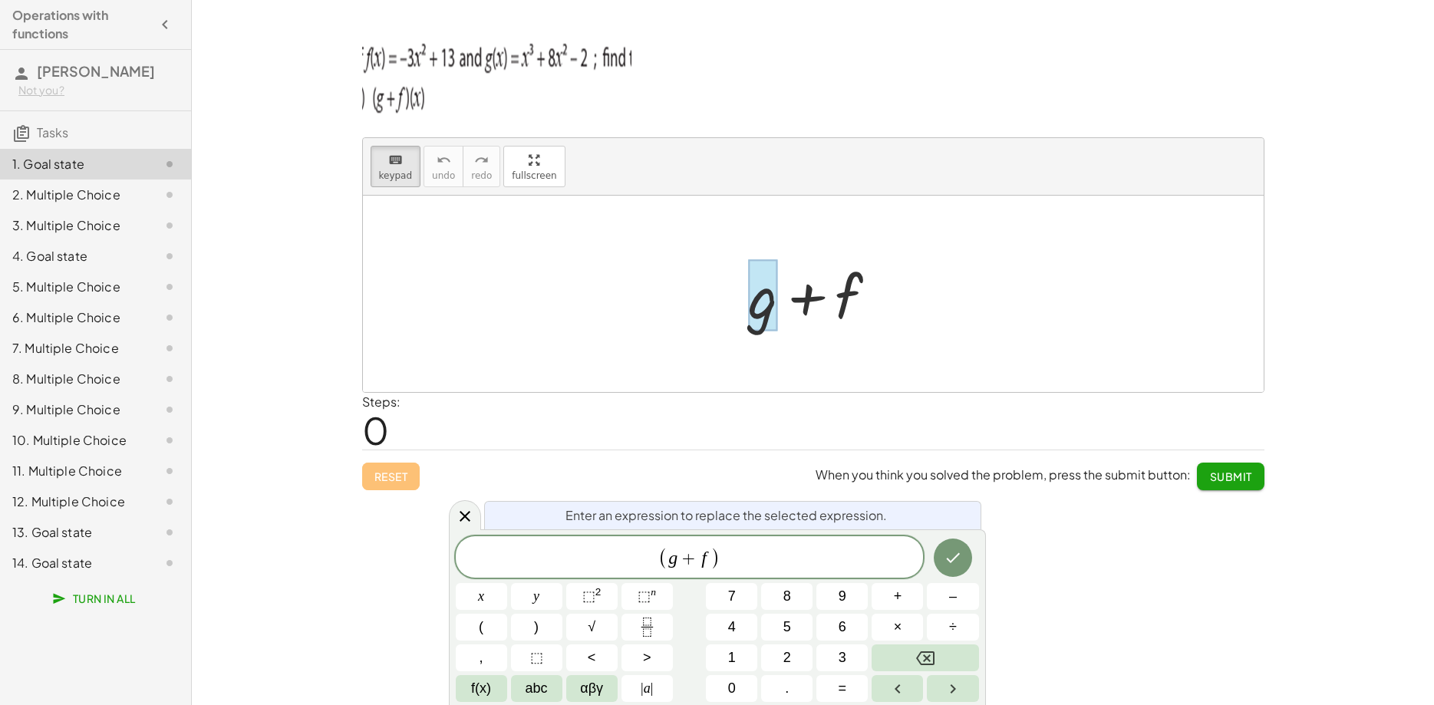
scroll to position [276, 5]
drag, startPoint x: 747, startPoint y: 558, endPoint x: 620, endPoint y: 559, distance: 127.4
click at [620, 559] on span "( g + f ​ )" at bounding box center [690, 557] width 468 height 25
click at [957, 567] on icon "Done" at bounding box center [953, 559] width 18 height 18
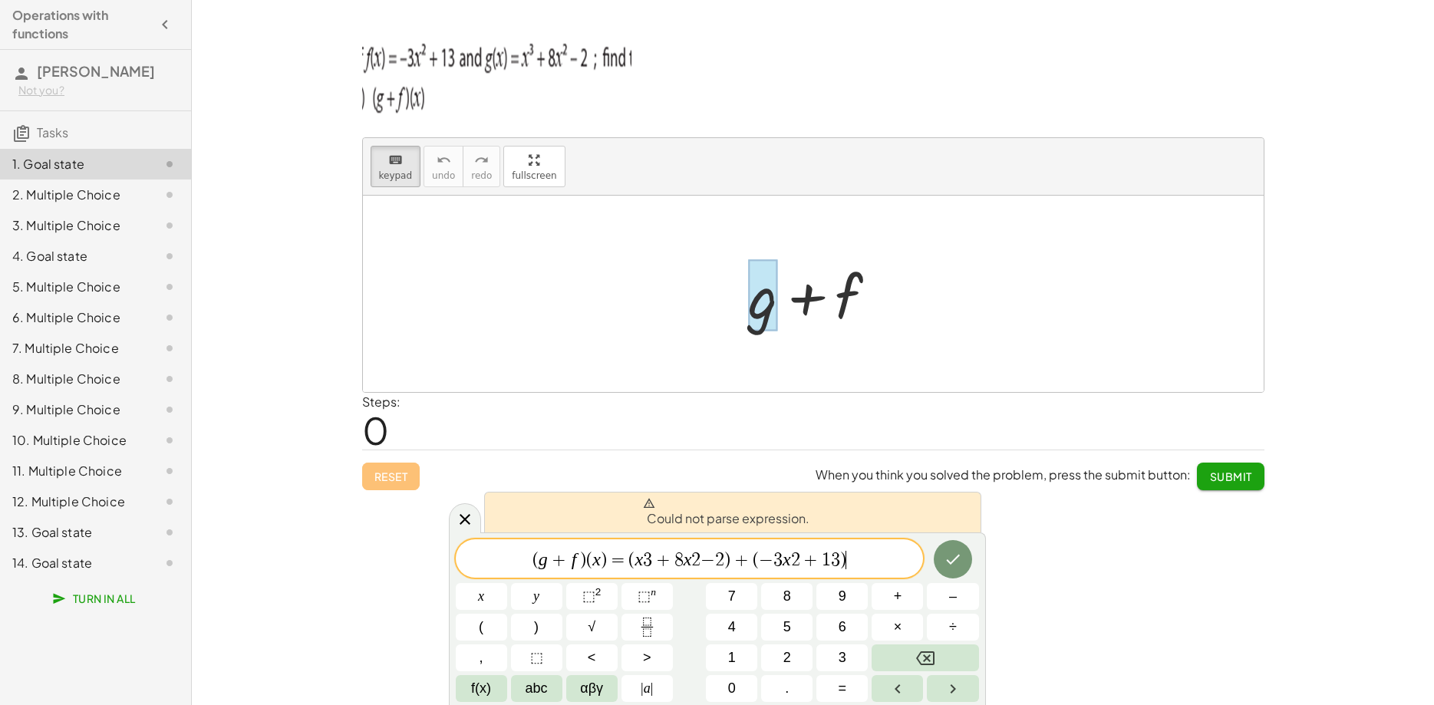
click at [854, 559] on span "( g + f ) ( x ) ​ = ( x 3 + 8 x 2 − 2 ) + ( − 3 x 2 + 1 3 ) ​" at bounding box center [690, 559] width 468 height 21
click at [954, 562] on icon "Done" at bounding box center [953, 560] width 14 height 10
drag, startPoint x: 703, startPoint y: 521, endPoint x: 731, endPoint y: 522, distance: 27.6
click at [731, 522] on span "Could not parse expression." at bounding box center [726, 512] width 166 height 31
click at [814, 523] on div "Could not parse expression." at bounding box center [732, 512] width 497 height 41
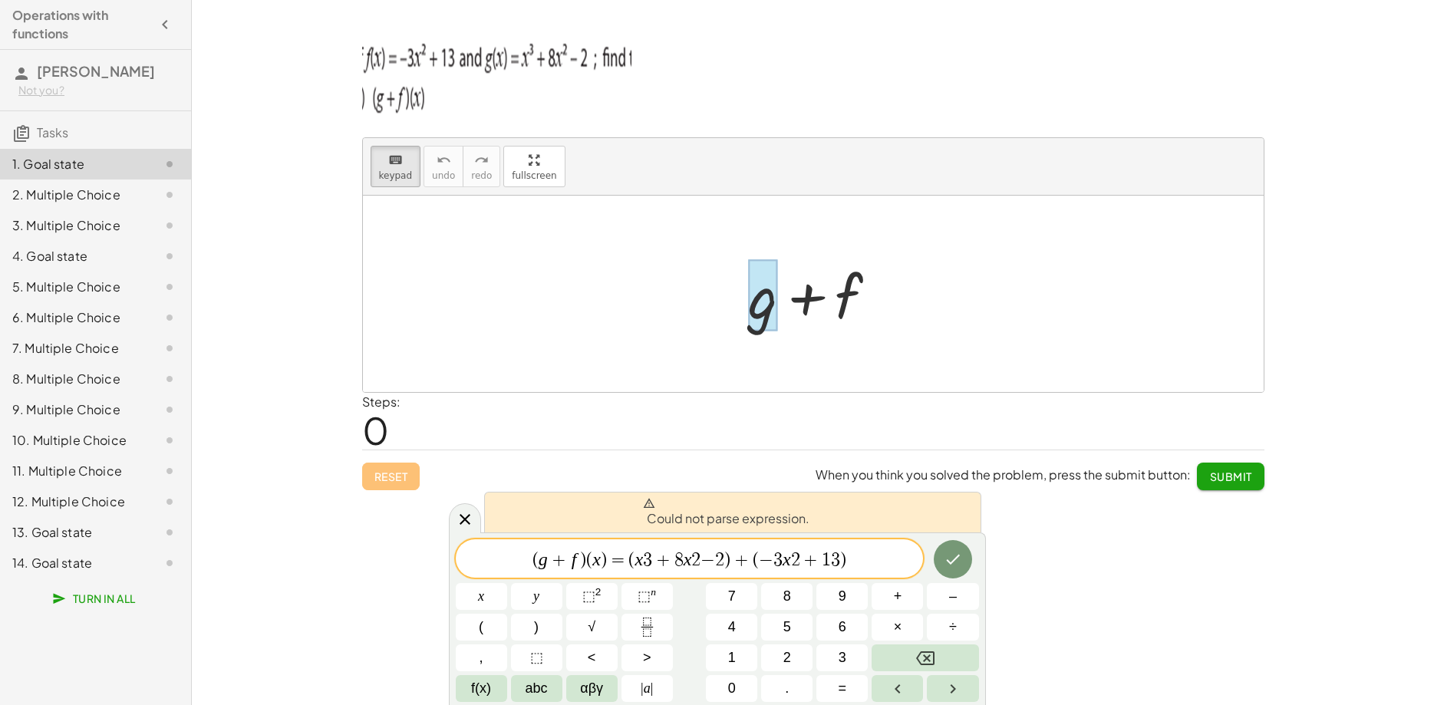
click at [865, 284] on div at bounding box center [819, 294] width 156 height 79
click at [394, 476] on div "Reset When you think you solved the problem, press the submit button: Submit" at bounding box center [813, 470] width 902 height 41
click at [395, 478] on div "Reset When you think you solved the problem, press the submit button: Submit" at bounding box center [813, 470] width 902 height 41
click at [852, 555] on span "( g + f ) ( x ) ​ = ( x 3 + 8 x 2 − 2 ) + ( − 3 x 2 + 1 3 )" at bounding box center [690, 559] width 468 height 21
click at [825, 301] on div at bounding box center [819, 294] width 156 height 79
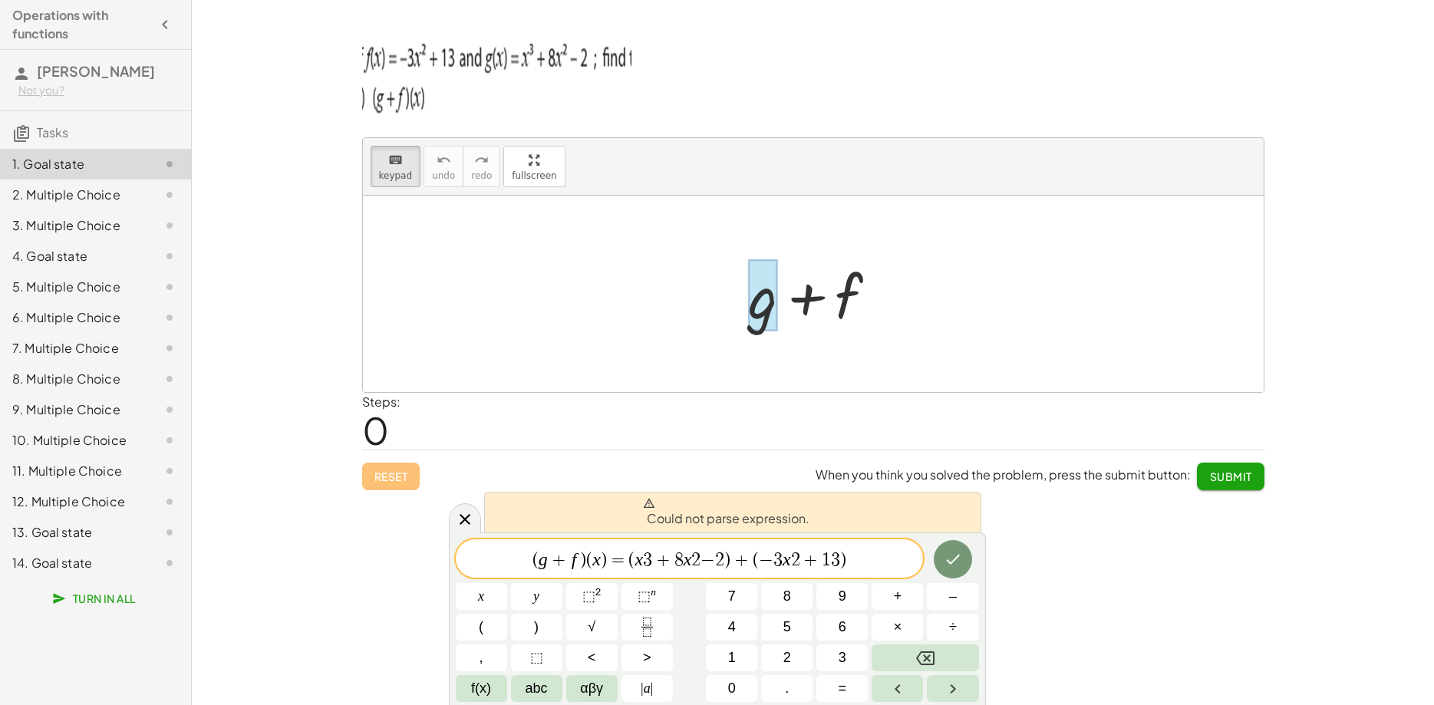
click at [805, 303] on div at bounding box center [819, 294] width 156 height 79
click at [960, 572] on button "Done" at bounding box center [953, 559] width 38 height 38
click at [955, 562] on icon "Done" at bounding box center [953, 559] width 18 height 18
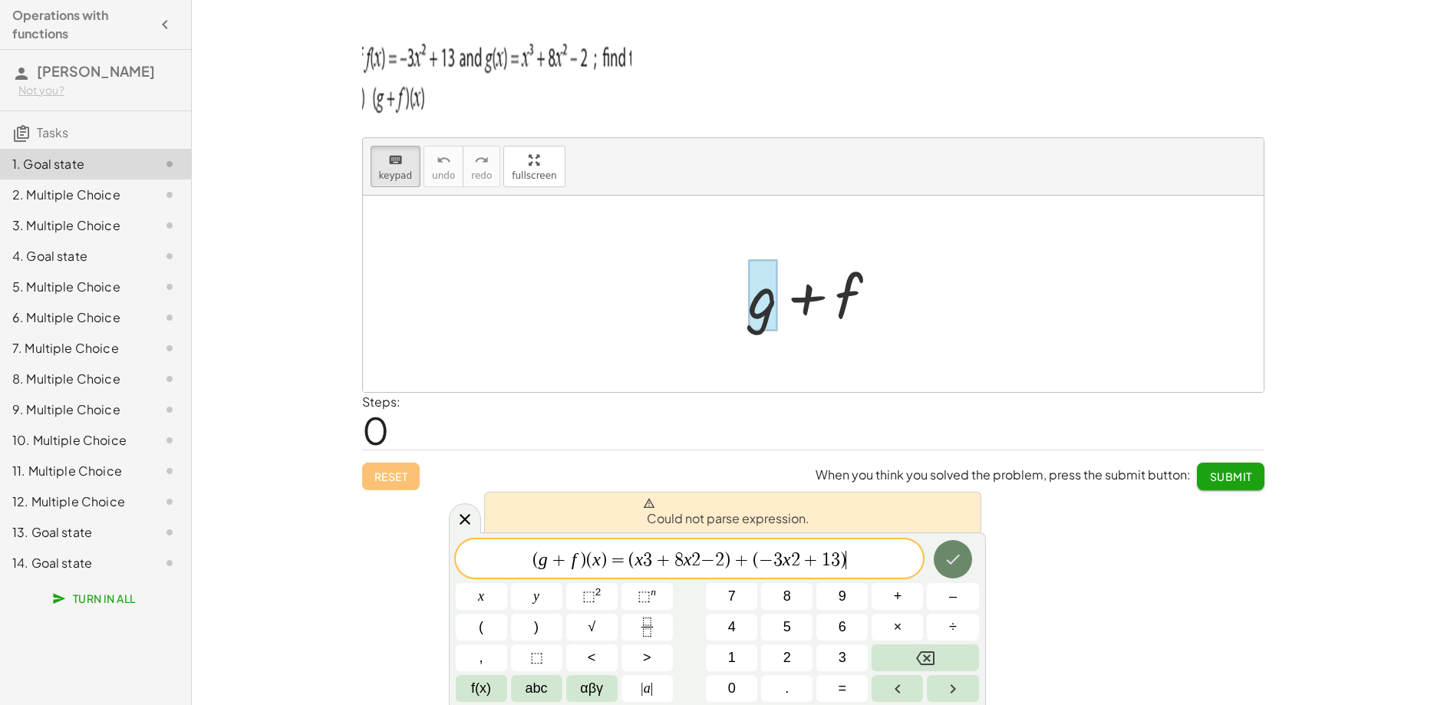
click at [956, 561] on icon "Done" at bounding box center [953, 559] width 18 height 18
click at [950, 557] on icon "Done" at bounding box center [953, 559] width 18 height 18
click at [458, 517] on icon at bounding box center [465, 519] width 18 height 18
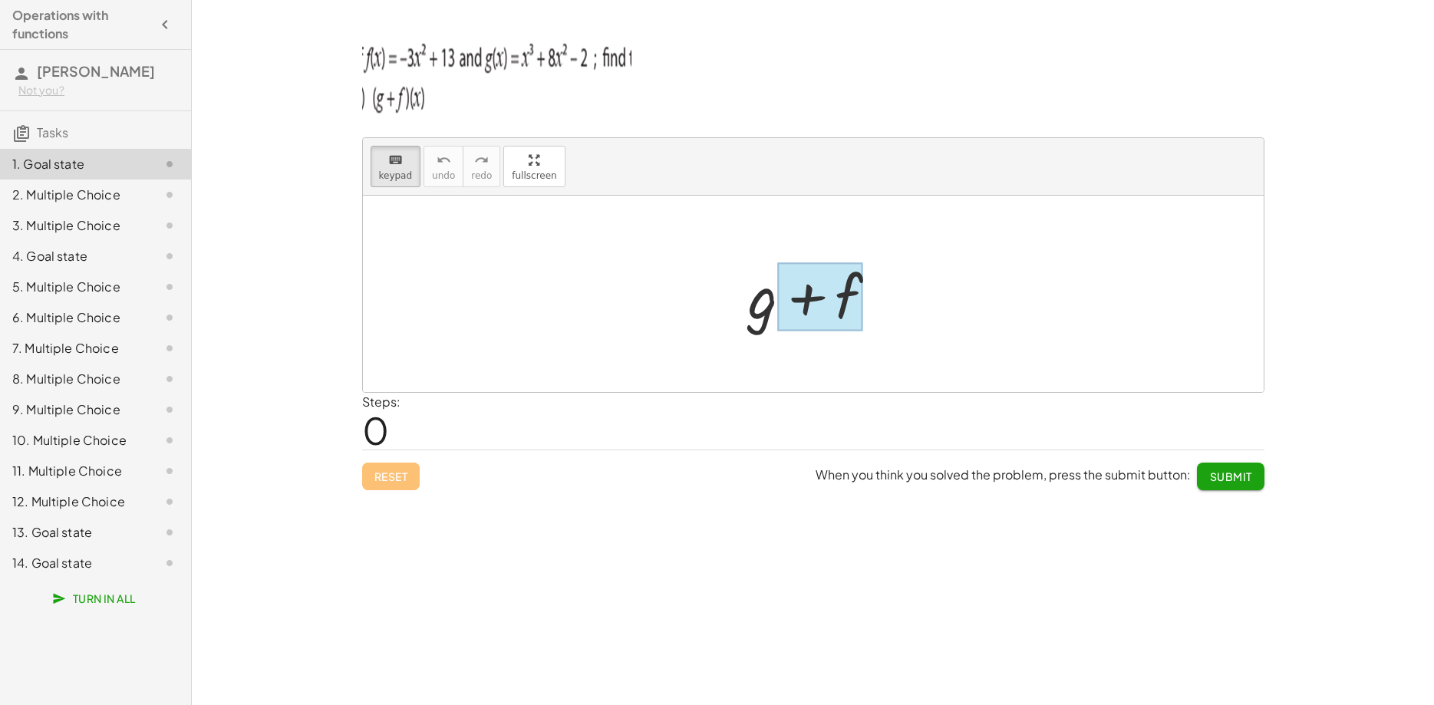
click at [822, 301] on div at bounding box center [820, 297] width 85 height 68
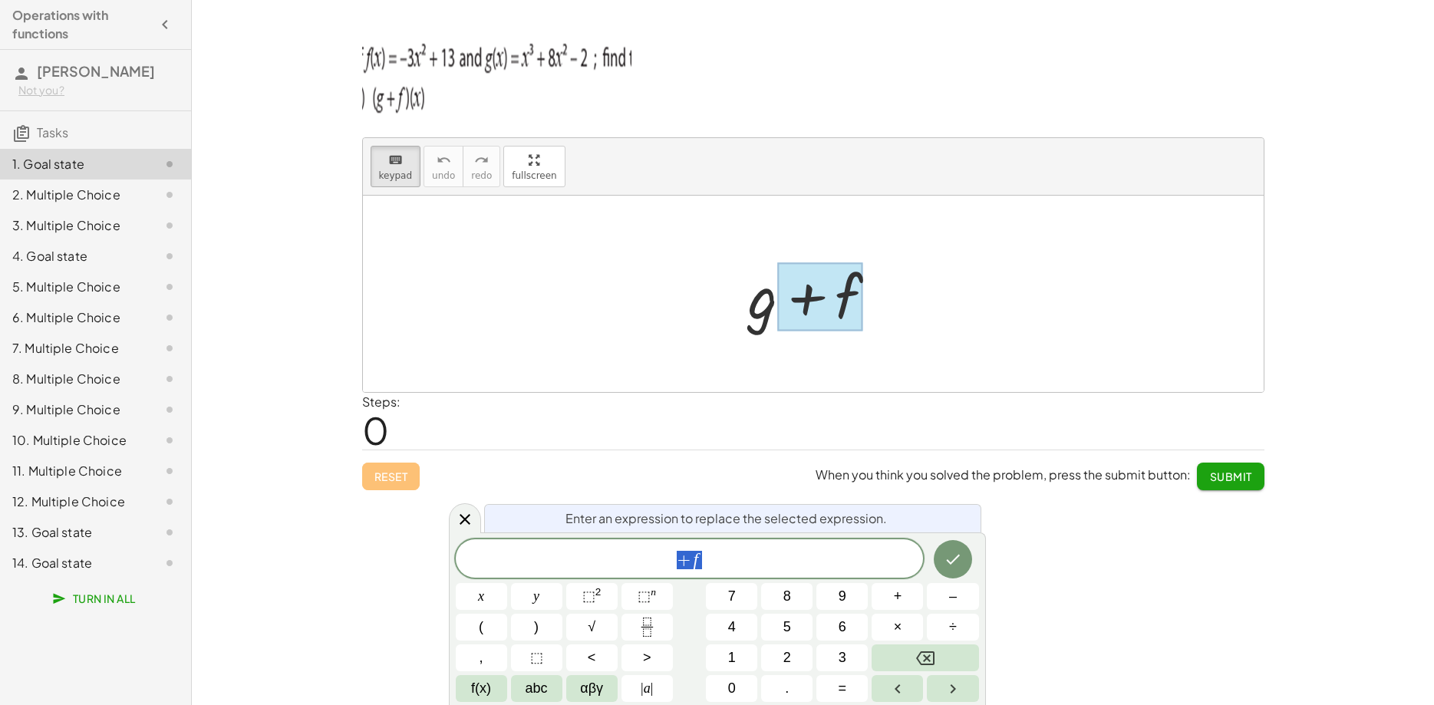
click at [763, 298] on div at bounding box center [819, 294] width 156 height 79
click at [759, 304] on div at bounding box center [819, 294] width 156 height 79
click at [812, 301] on div at bounding box center [820, 297] width 85 height 68
drag, startPoint x: 940, startPoint y: 315, endPoint x: 835, endPoint y: 410, distance: 141.2
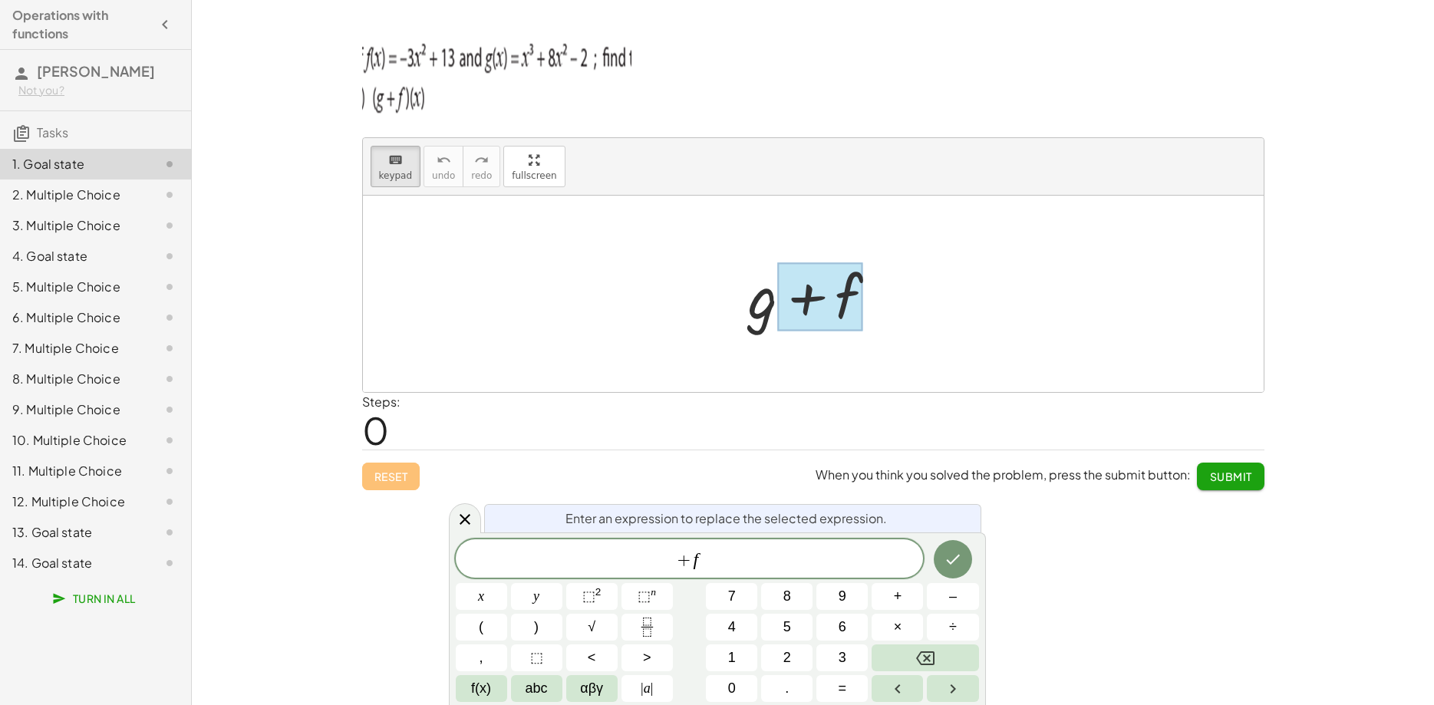
click at [939, 315] on div at bounding box center [813, 294] width 901 height 196
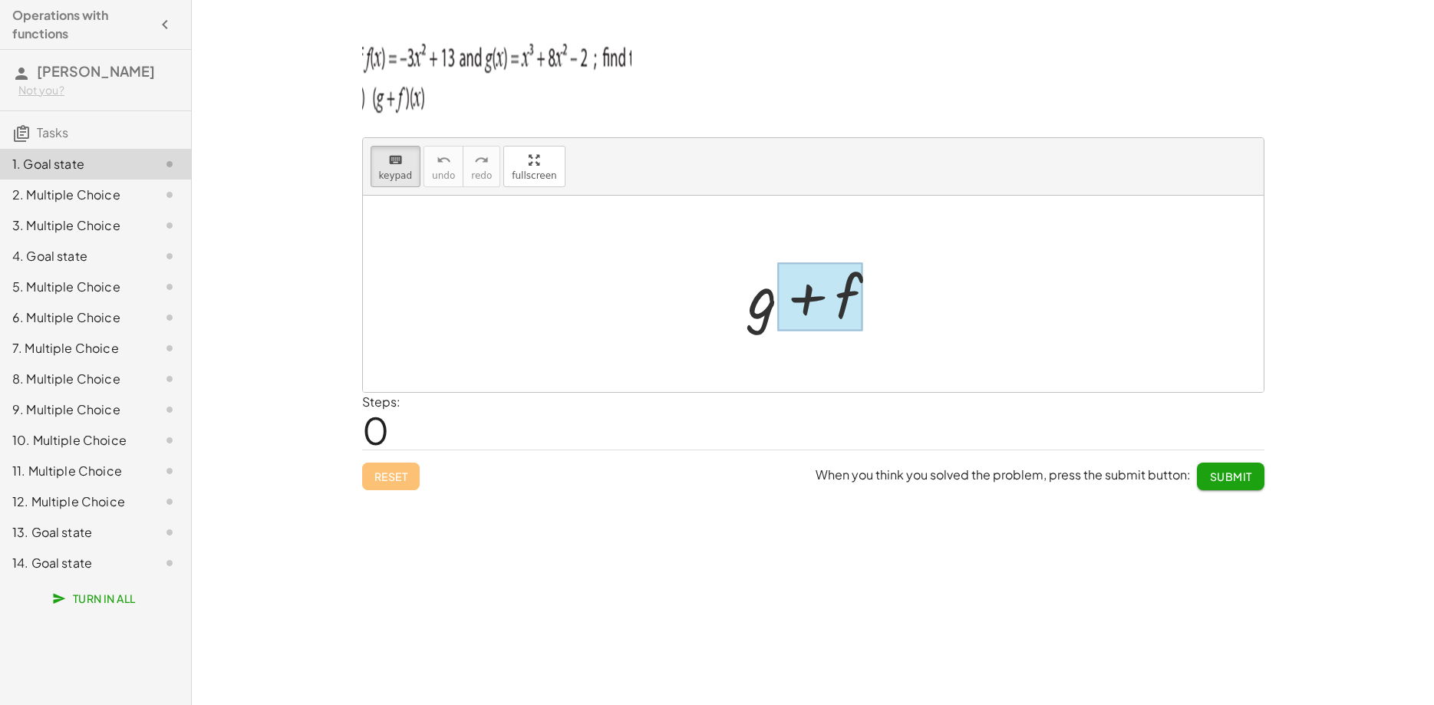
click at [778, 318] on div at bounding box center [820, 297] width 85 height 68
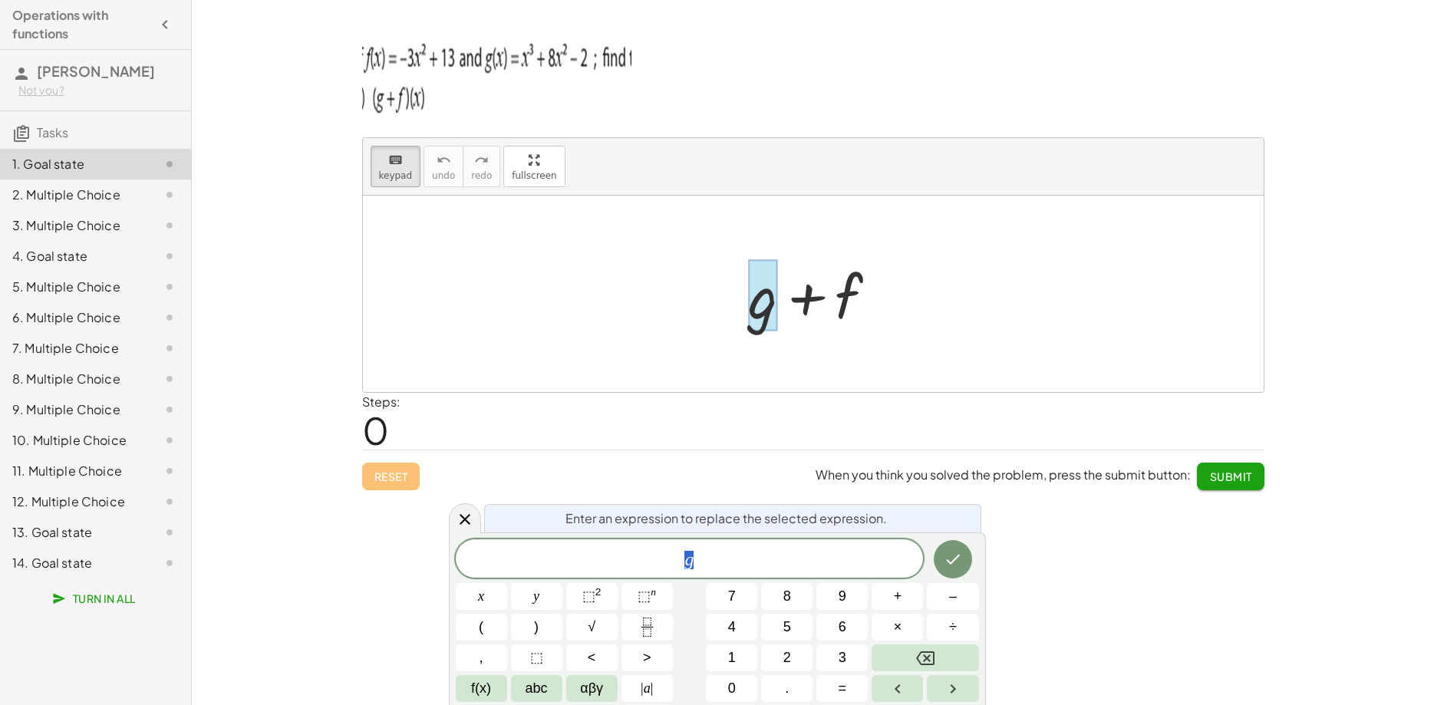
scroll to position [14, 0]
click at [946, 569] on button "Done" at bounding box center [953, 559] width 38 height 38
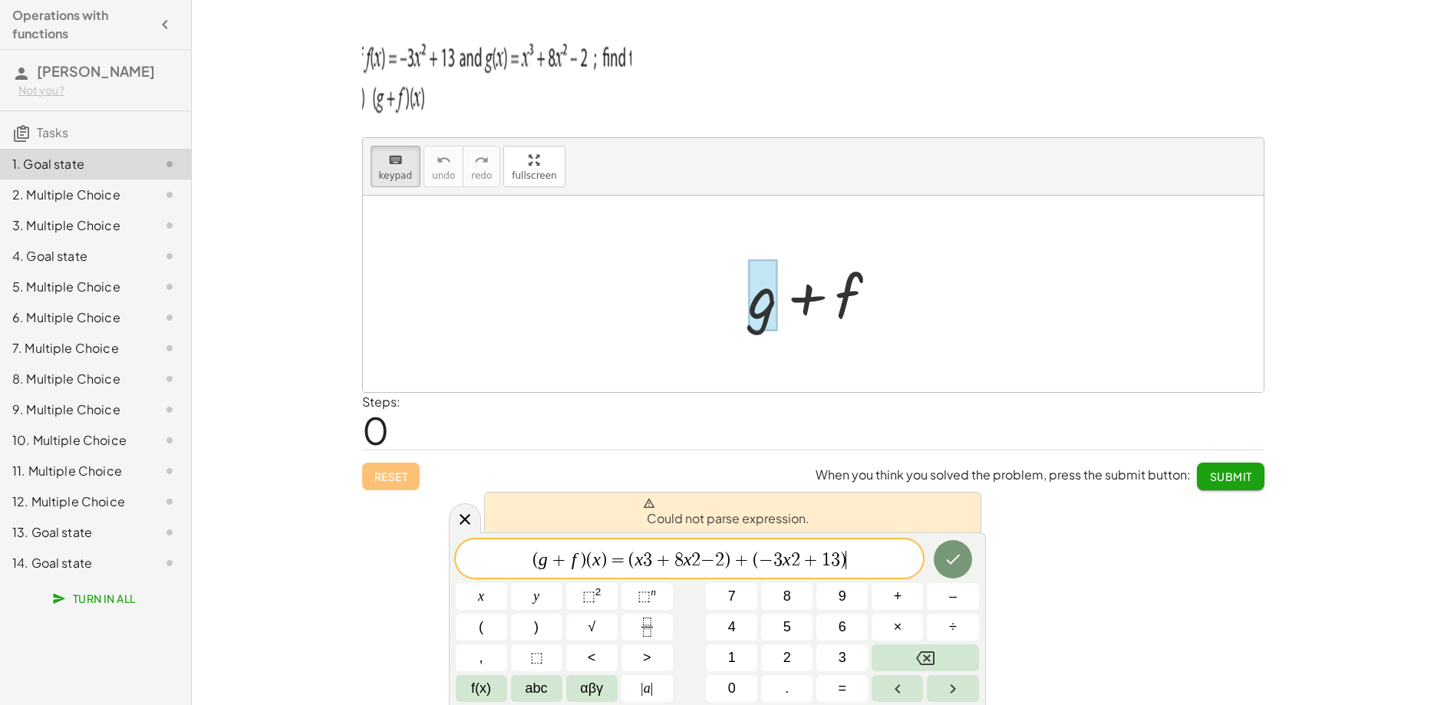
click at [905, 305] on div at bounding box center [813, 294] width 901 height 196
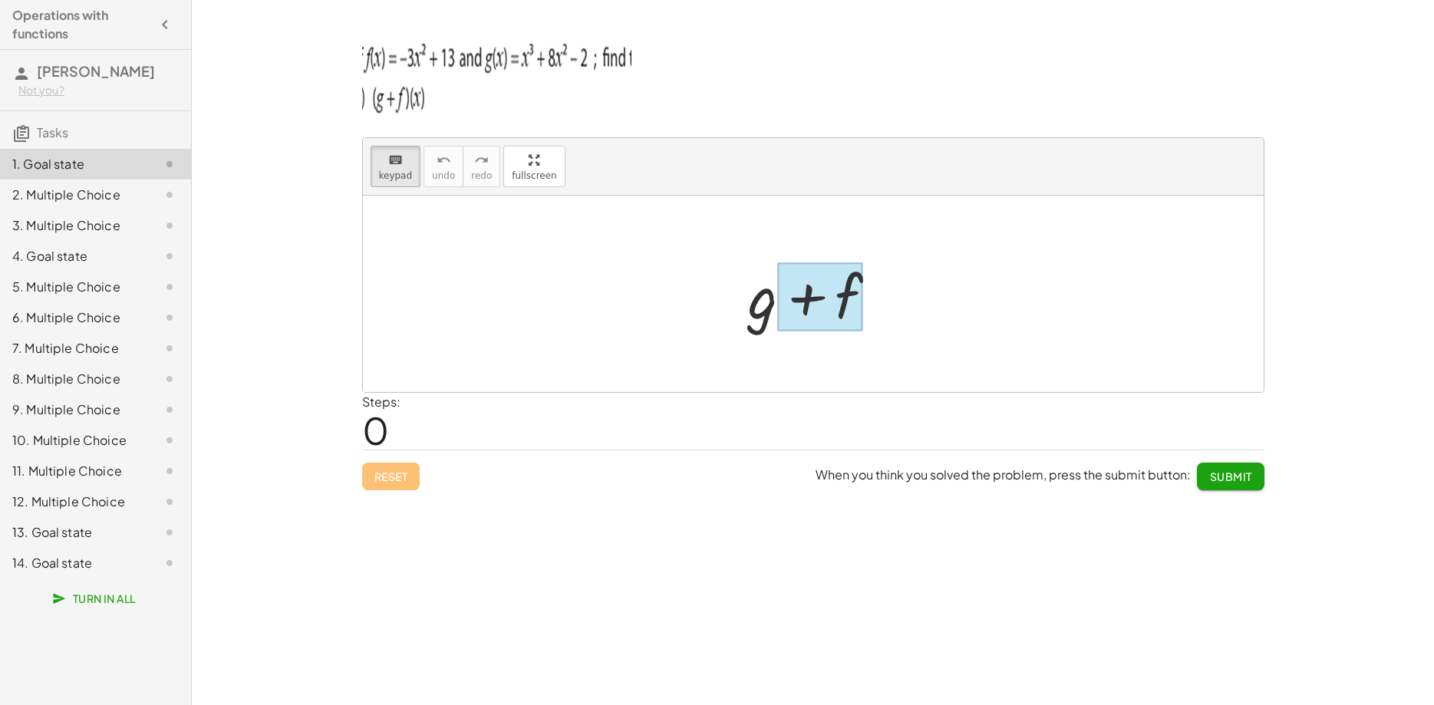
click at [808, 305] on div at bounding box center [820, 297] width 85 height 68
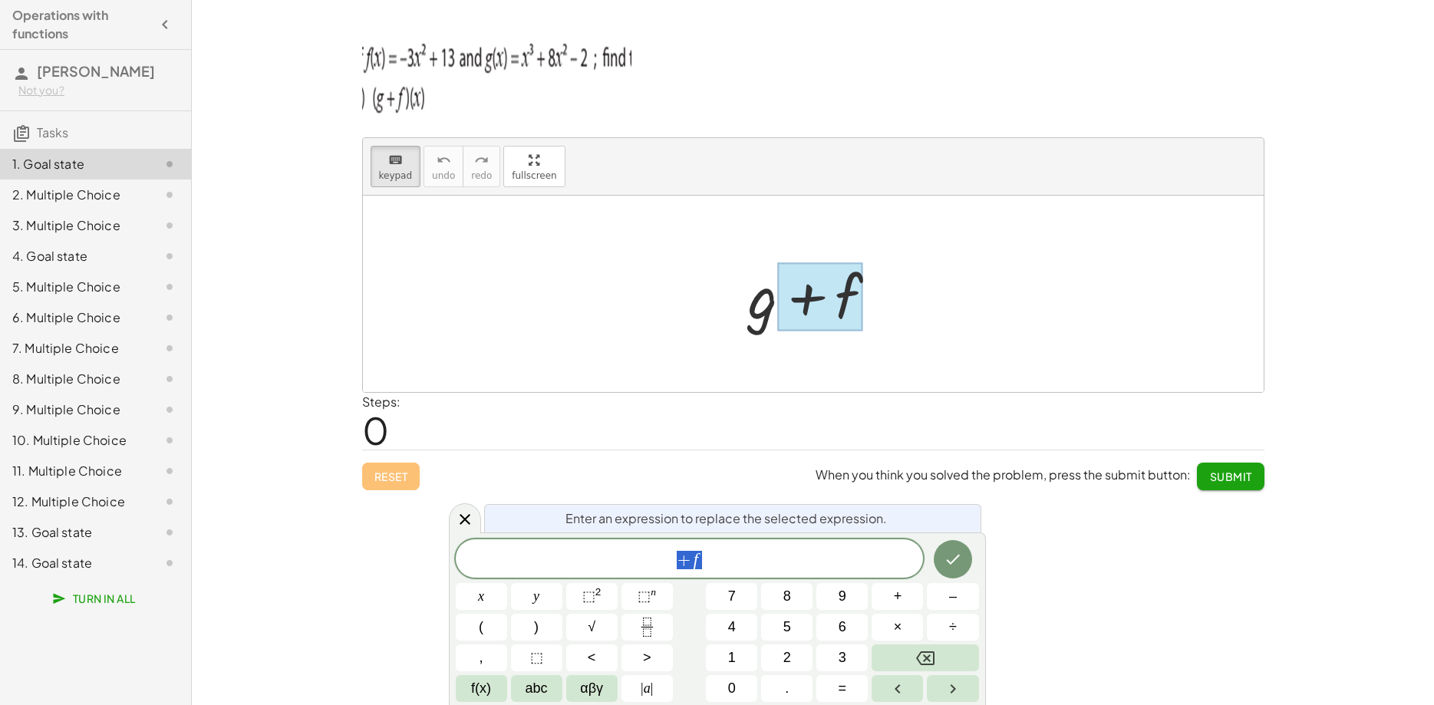
scroll to position [15, 0]
click at [941, 566] on button "Done" at bounding box center [953, 559] width 38 height 38
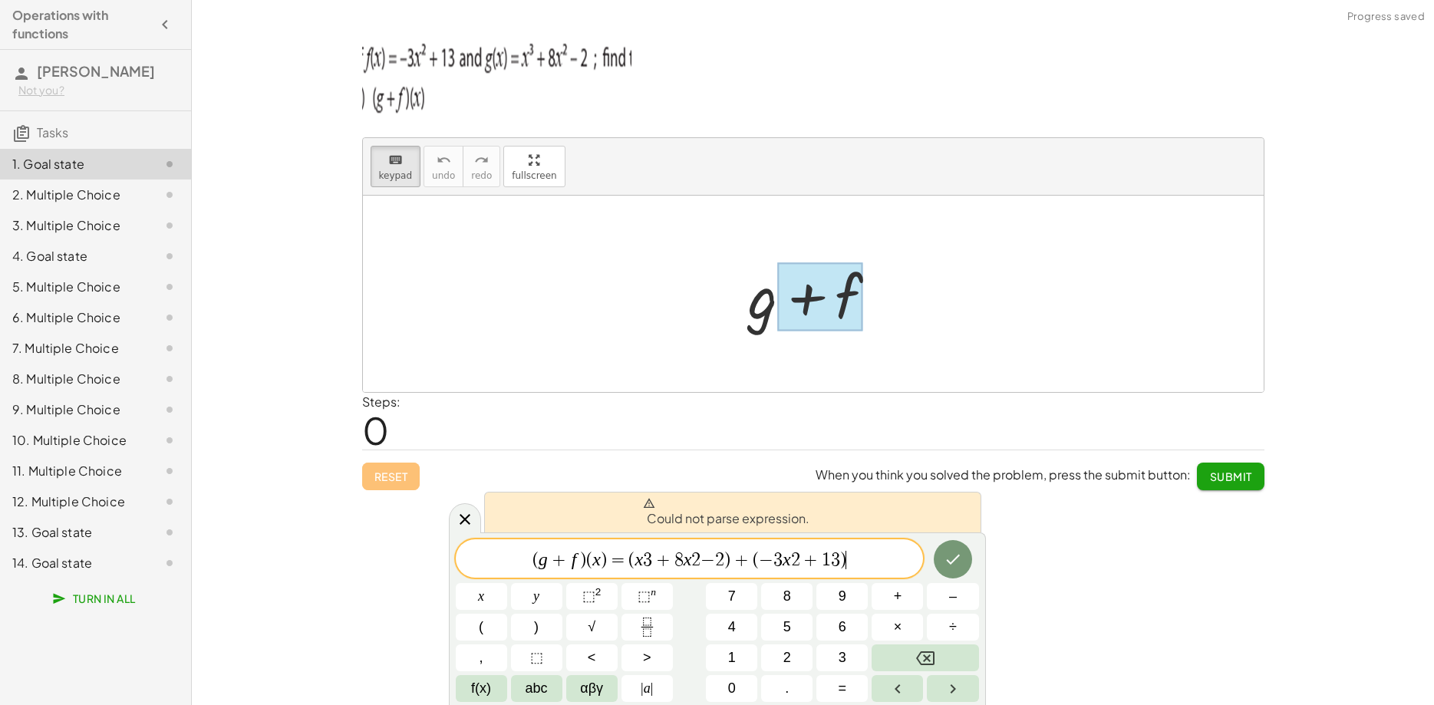
click at [858, 384] on div at bounding box center [813, 294] width 901 height 196
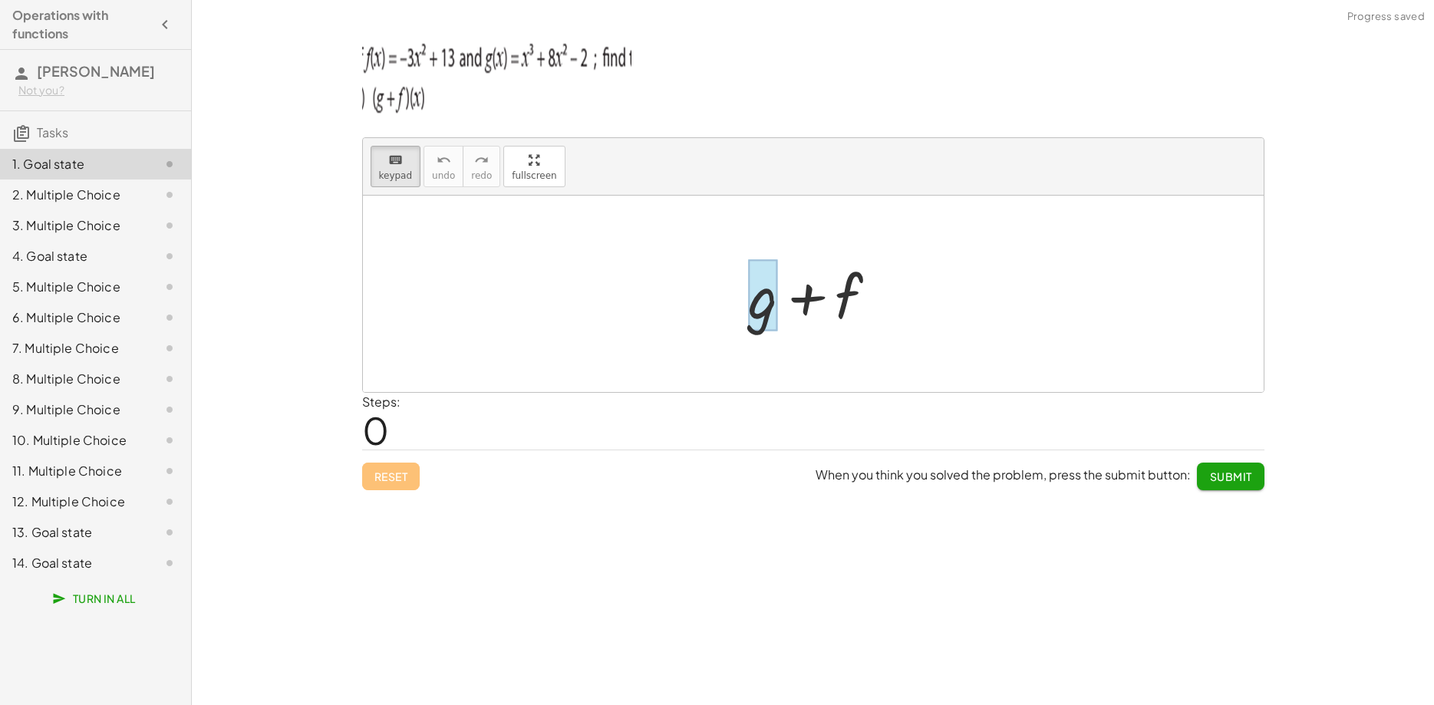
click at [759, 318] on div at bounding box center [763, 295] width 29 height 71
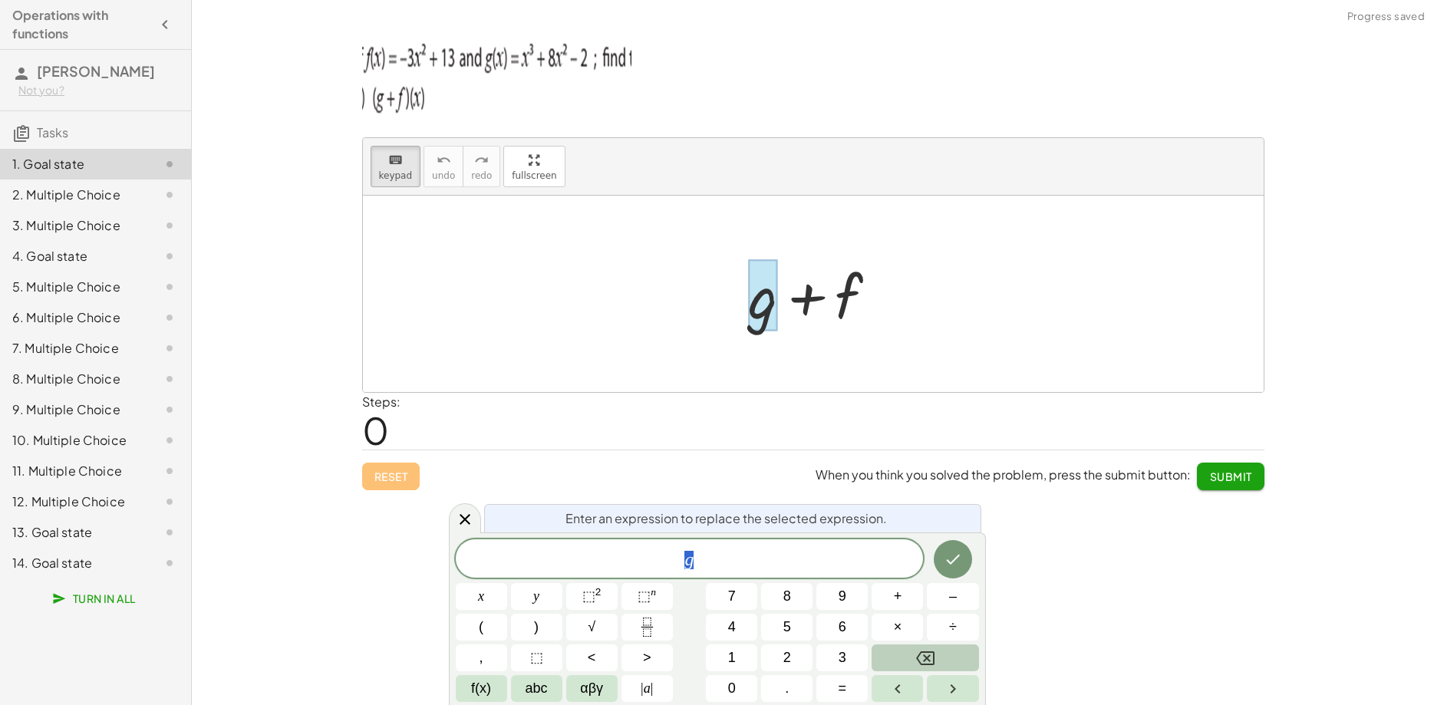
click at [907, 653] on button "Backspace" at bounding box center [924, 657] width 107 height 27
click at [507, 583] on div at bounding box center [481, 596] width 51 height 27
click at [955, 552] on icon "Done" at bounding box center [953, 559] width 18 height 18
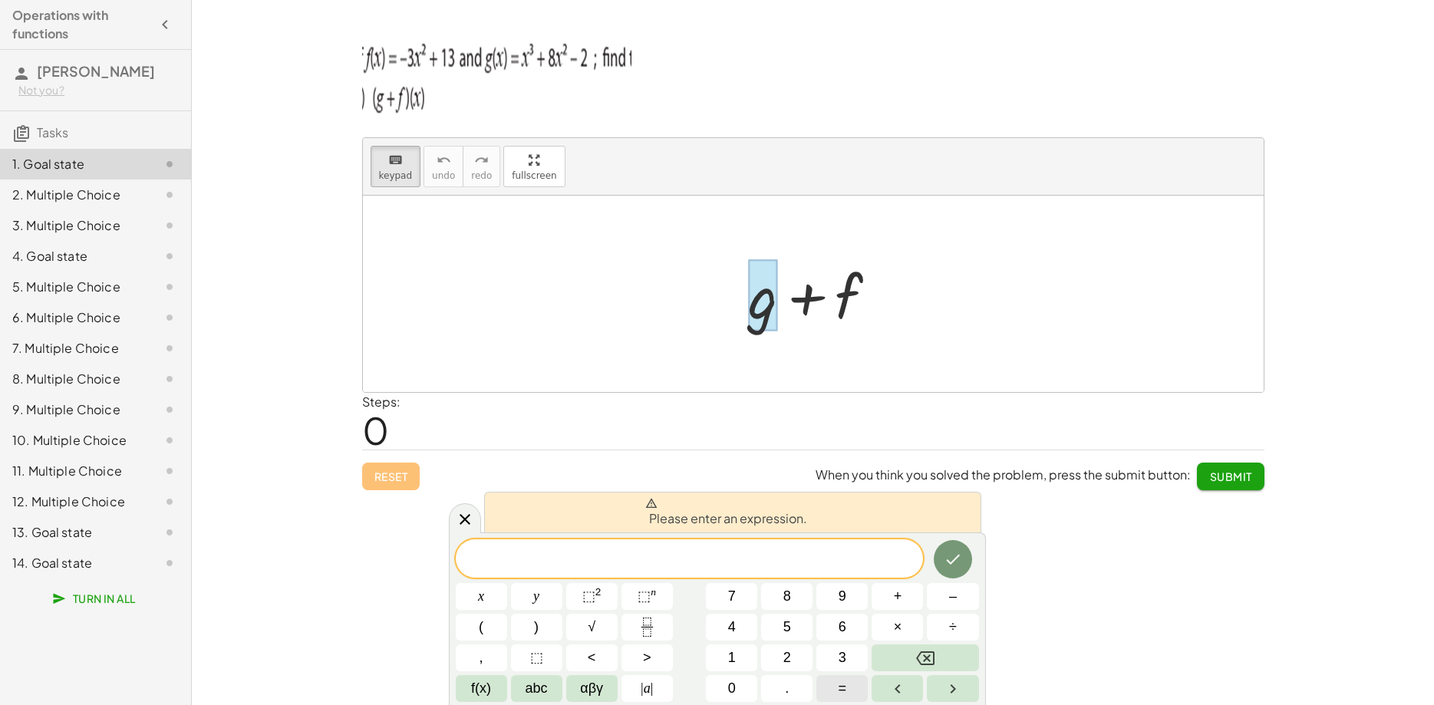
click at [852, 690] on button "=" at bounding box center [841, 688] width 51 height 27
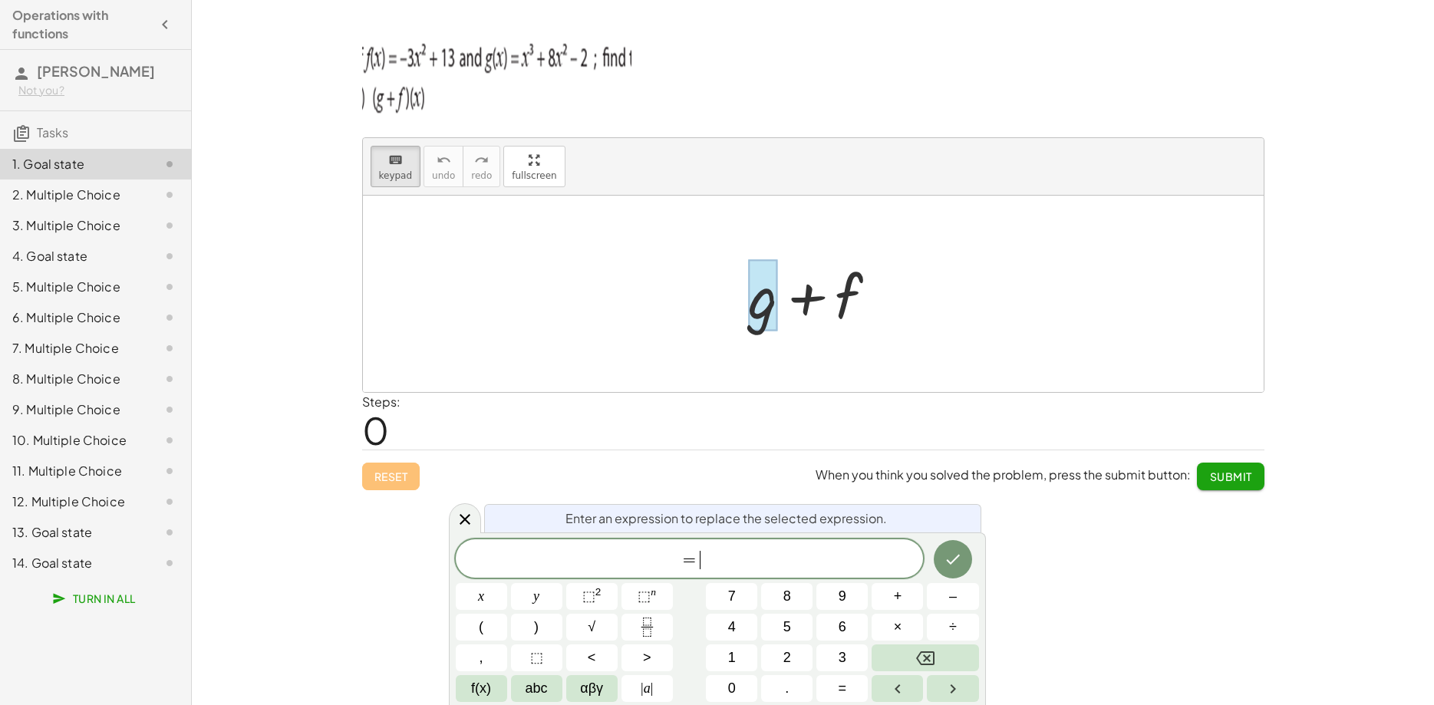
click at [847, 224] on div at bounding box center [813, 294] width 901 height 196
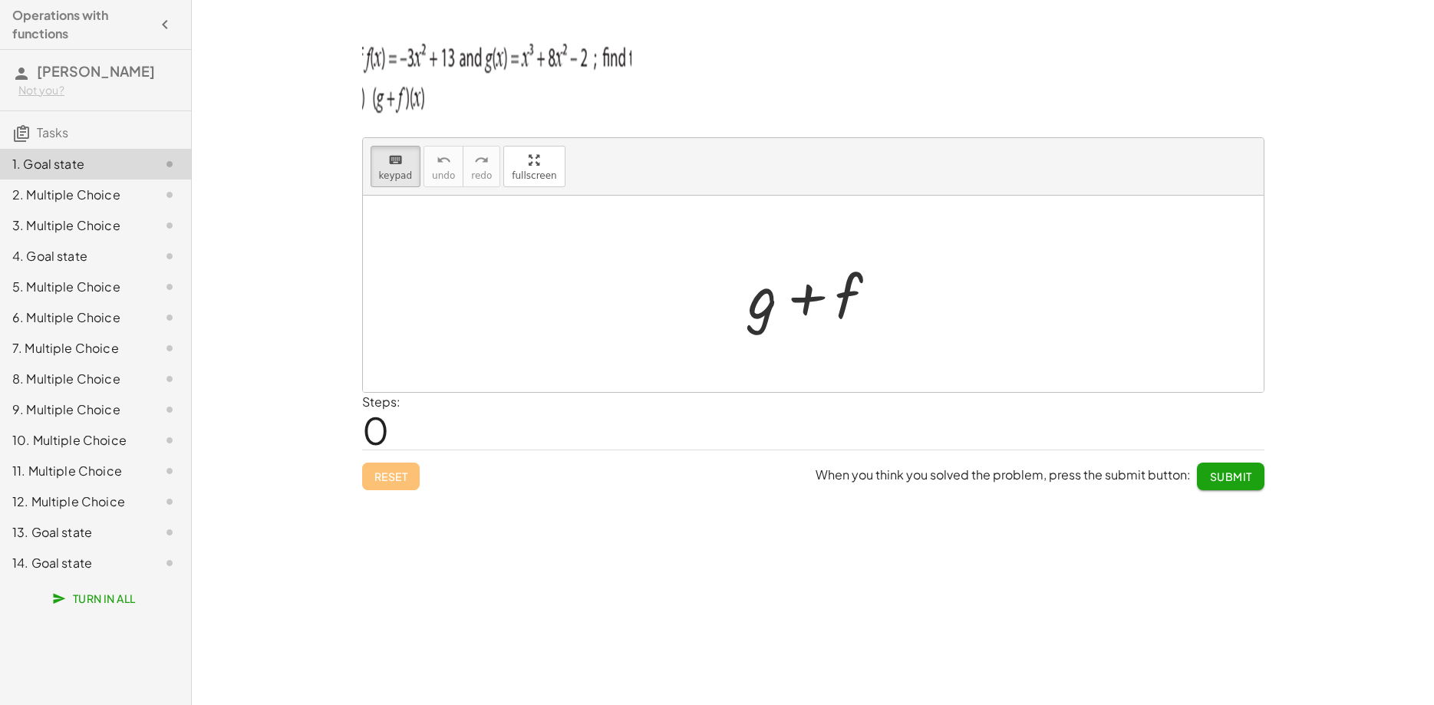
drag, startPoint x: 693, startPoint y: 277, endPoint x: 671, endPoint y: 284, distance: 22.6
click at [594, 276] on div "+ g + f" at bounding box center [813, 294] width 901 height 196
drag, startPoint x: 826, startPoint y: 328, endPoint x: 843, endPoint y: 265, distance: 65.1
click at [842, 260] on div "+ g + f" at bounding box center [813, 294] width 901 height 196
drag, startPoint x: 859, startPoint y: 317, endPoint x: 874, endPoint y: 231, distance: 87.1
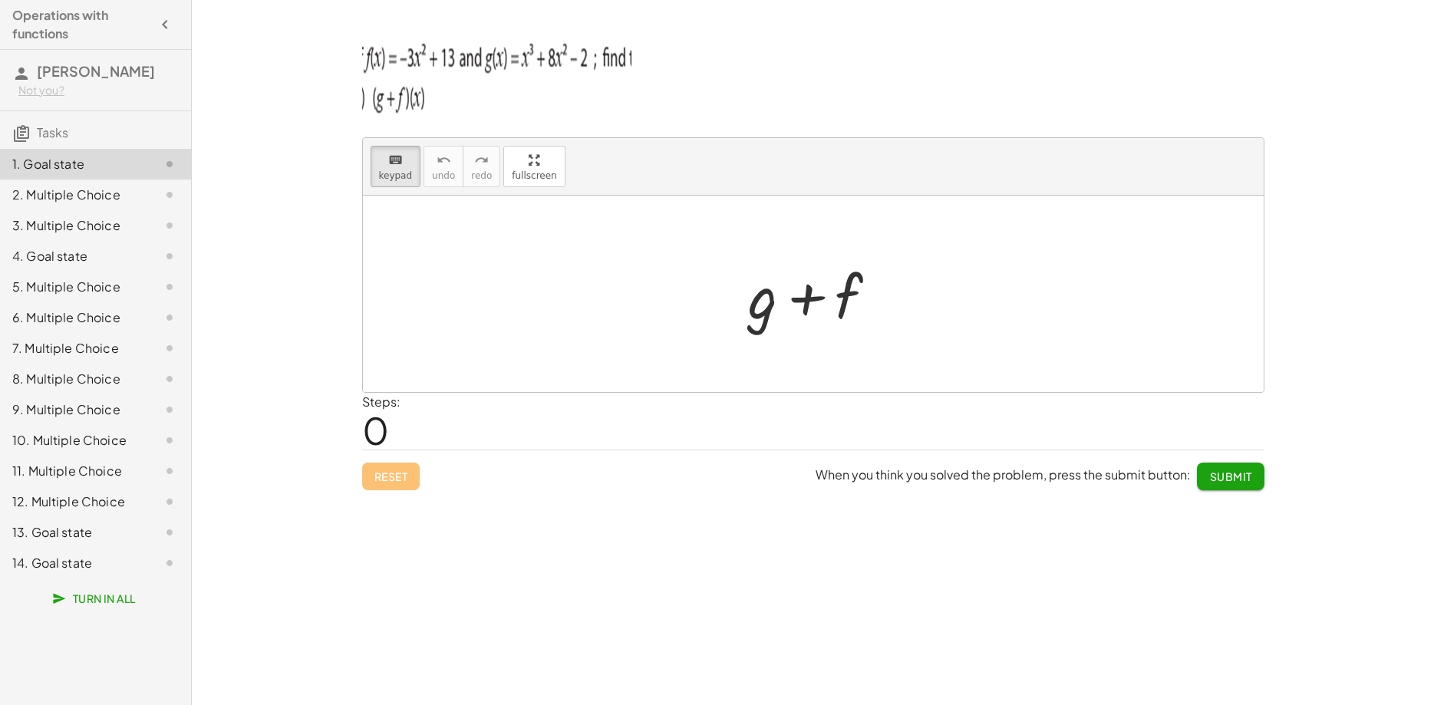
click at [703, 313] on div at bounding box center [813, 294] width 901 height 196
click at [763, 312] on div at bounding box center [763, 295] width 29 height 71
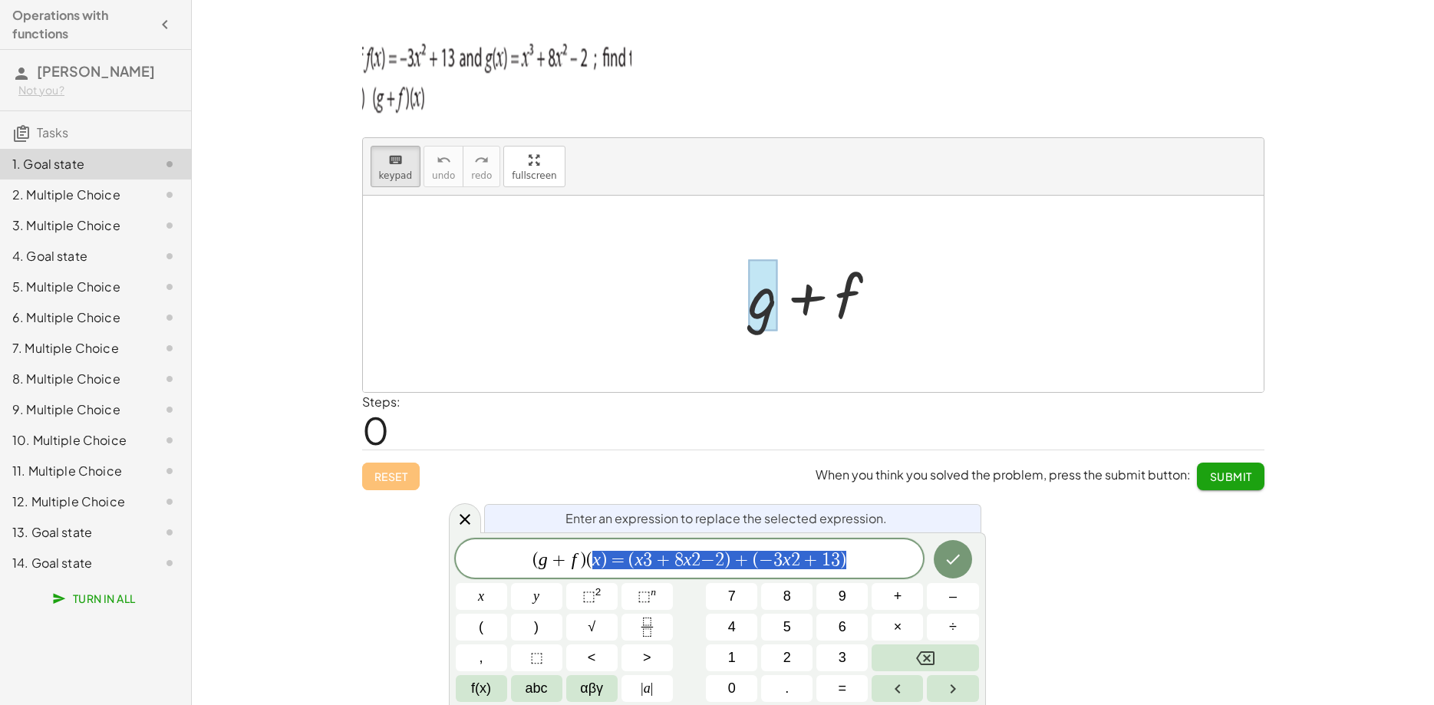
scroll to position [442, 5]
drag, startPoint x: 862, startPoint y: 558, endPoint x: 588, endPoint y: 550, distance: 274.0
click at [588, 550] on span "( g + f ) ( x ) ​ = ( x 3 + 8 x 2 − 2 ) + ( − 3 x 2 + 1 3 )" at bounding box center [690, 559] width 468 height 21
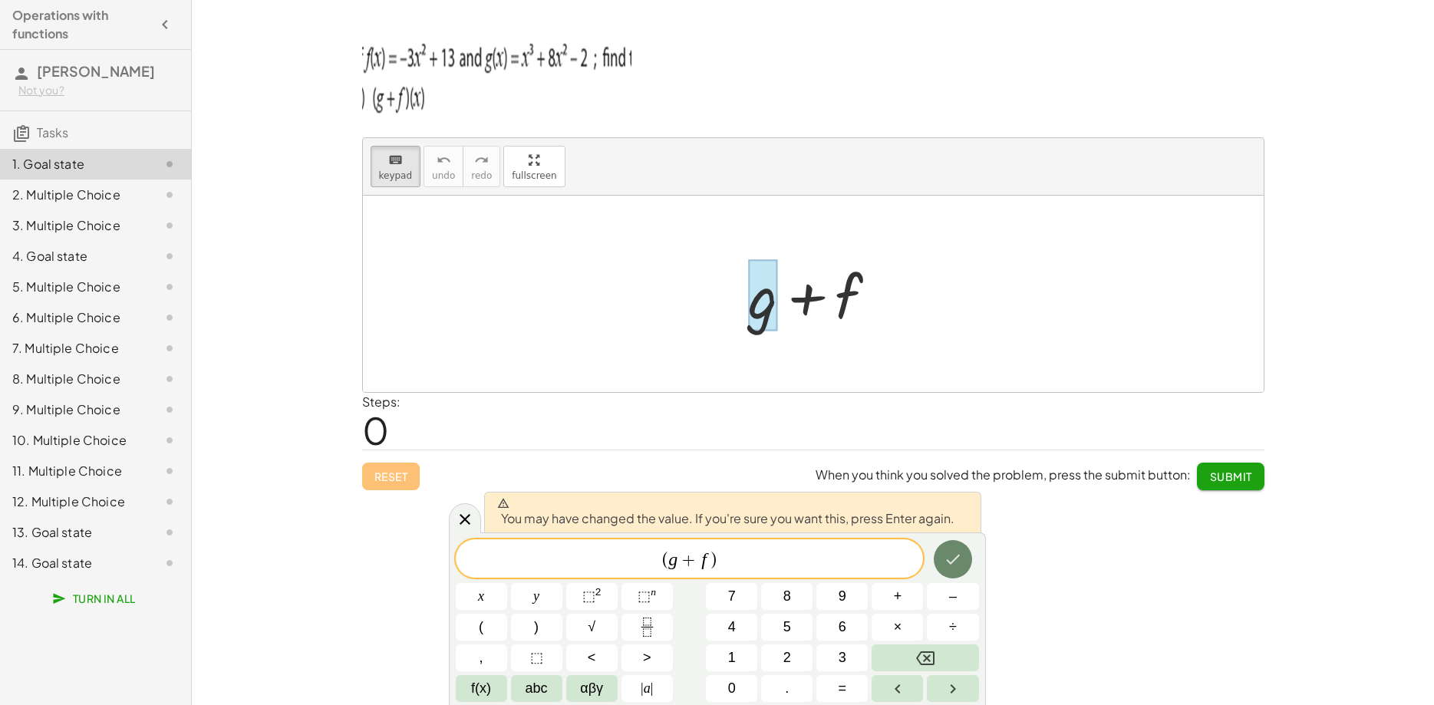
click at [944, 562] on button "Done" at bounding box center [953, 559] width 38 height 38
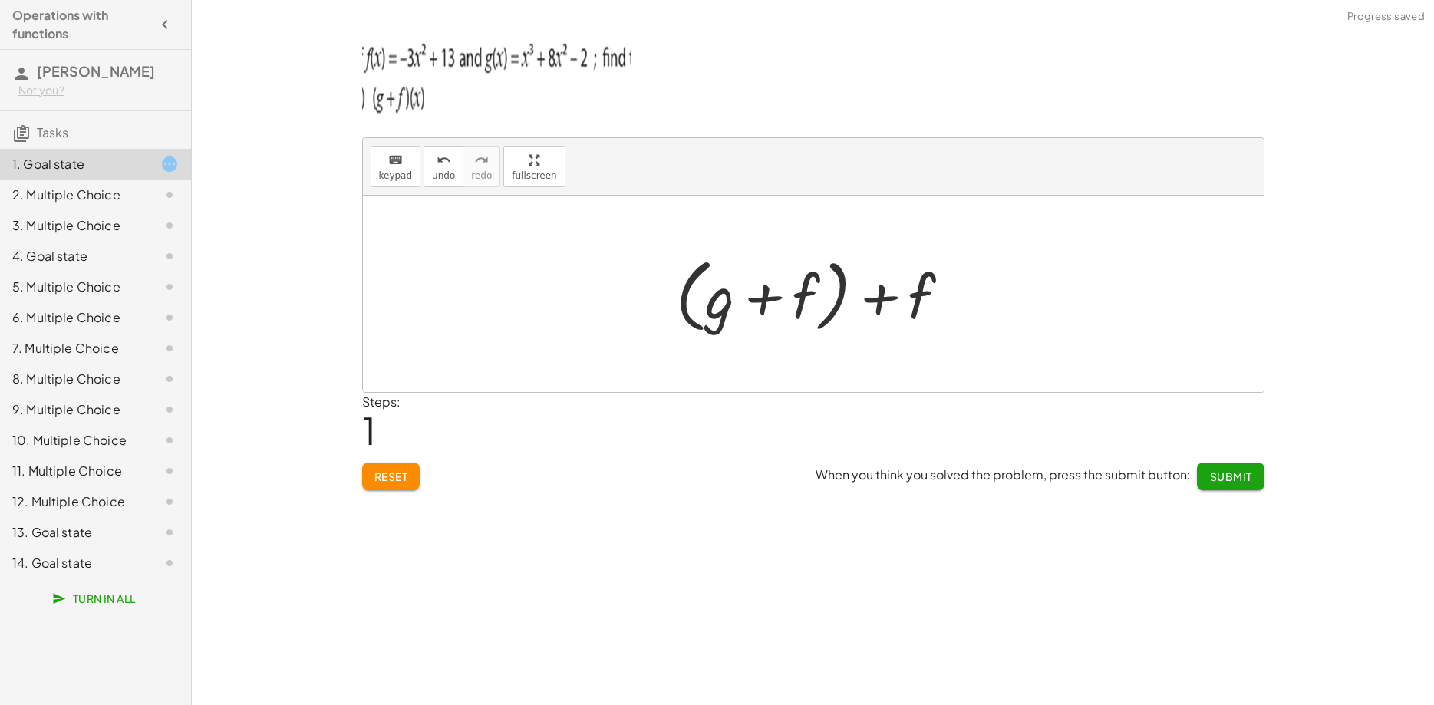
click at [950, 305] on div at bounding box center [818, 294] width 301 height 88
click at [908, 295] on div at bounding box center [818, 294] width 301 height 88
click at [878, 301] on div at bounding box center [818, 294] width 301 height 88
click at [392, 171] on span "keypad" at bounding box center [396, 175] width 34 height 11
click at [882, 316] on div at bounding box center [892, 297] width 85 height 68
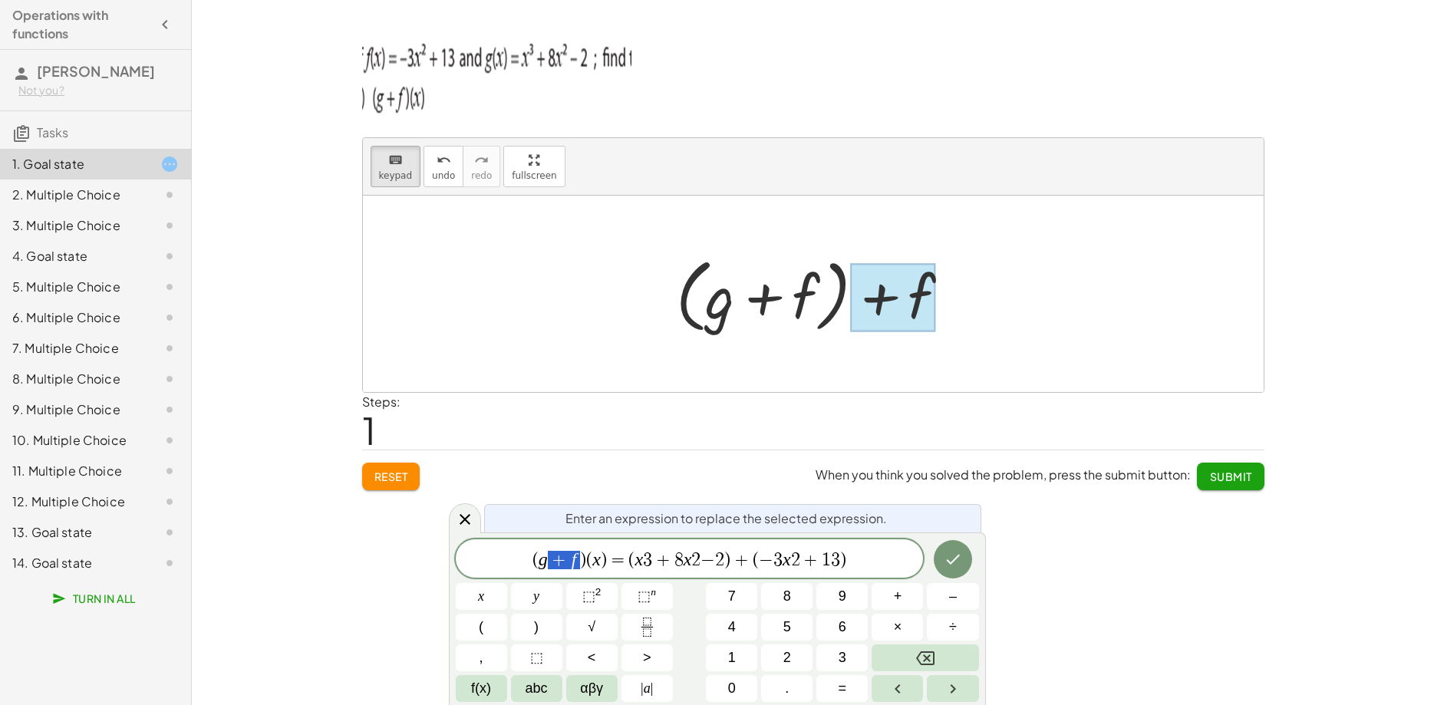
scroll to position [55, 6]
drag, startPoint x: 582, startPoint y: 557, endPoint x: 521, endPoint y: 556, distance: 61.4
click at [489, 556] on span "( g + f ) ( x ) ​ = ( x 3 + 8 x 2 − 2 ) + ( − 3 x 2 + 1 3 )" at bounding box center [690, 559] width 468 height 21
click at [565, 562] on span "(" at bounding box center [565, 560] width 6 height 18
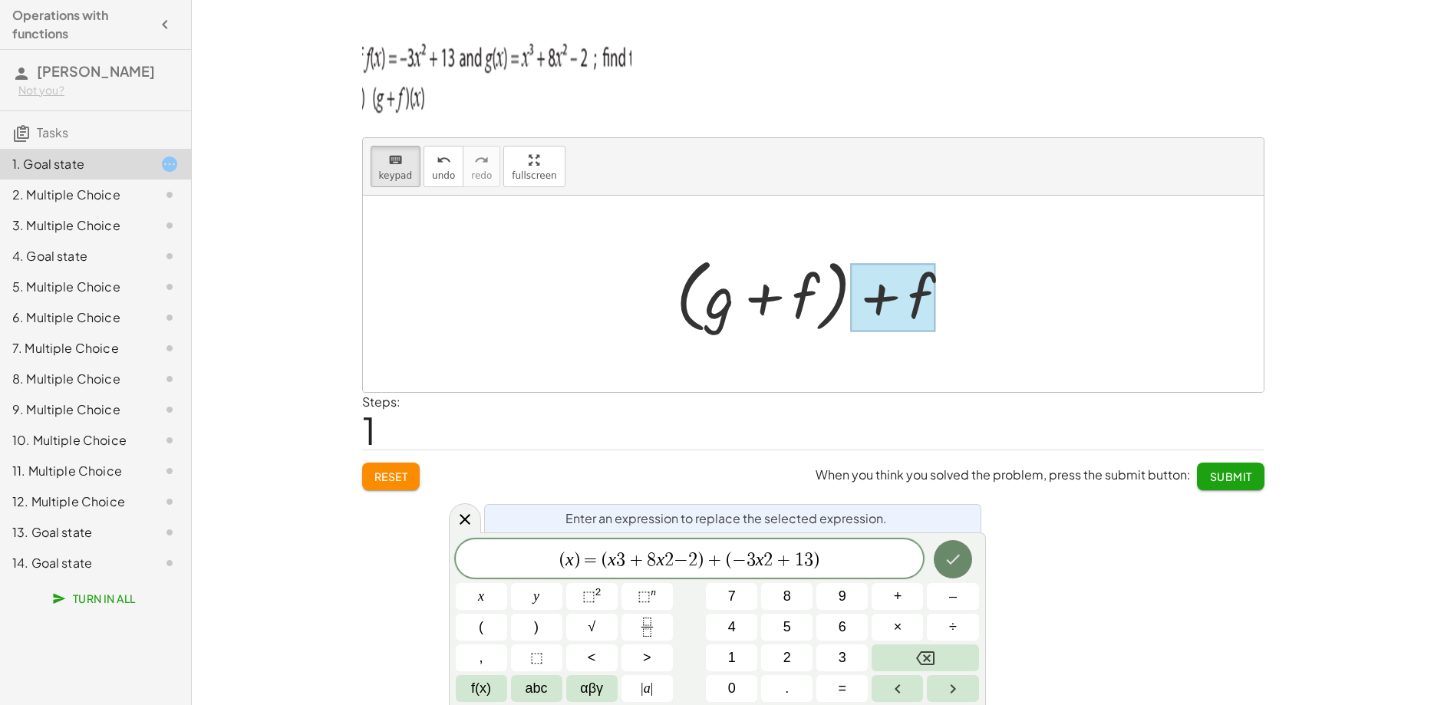
click at [960, 561] on icon "Done" at bounding box center [953, 559] width 18 height 18
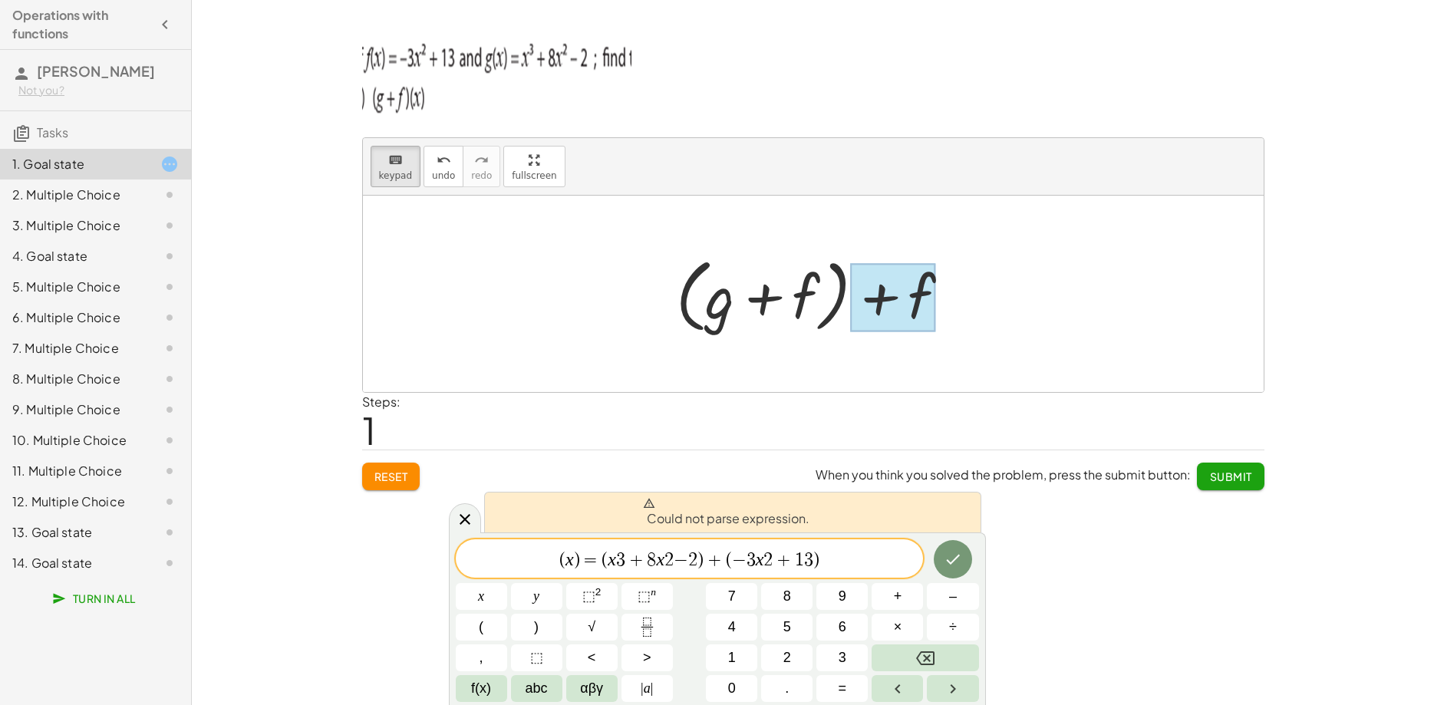
click at [821, 307] on div at bounding box center [818, 294] width 301 height 88
click at [461, 522] on icon at bounding box center [465, 519] width 18 height 18
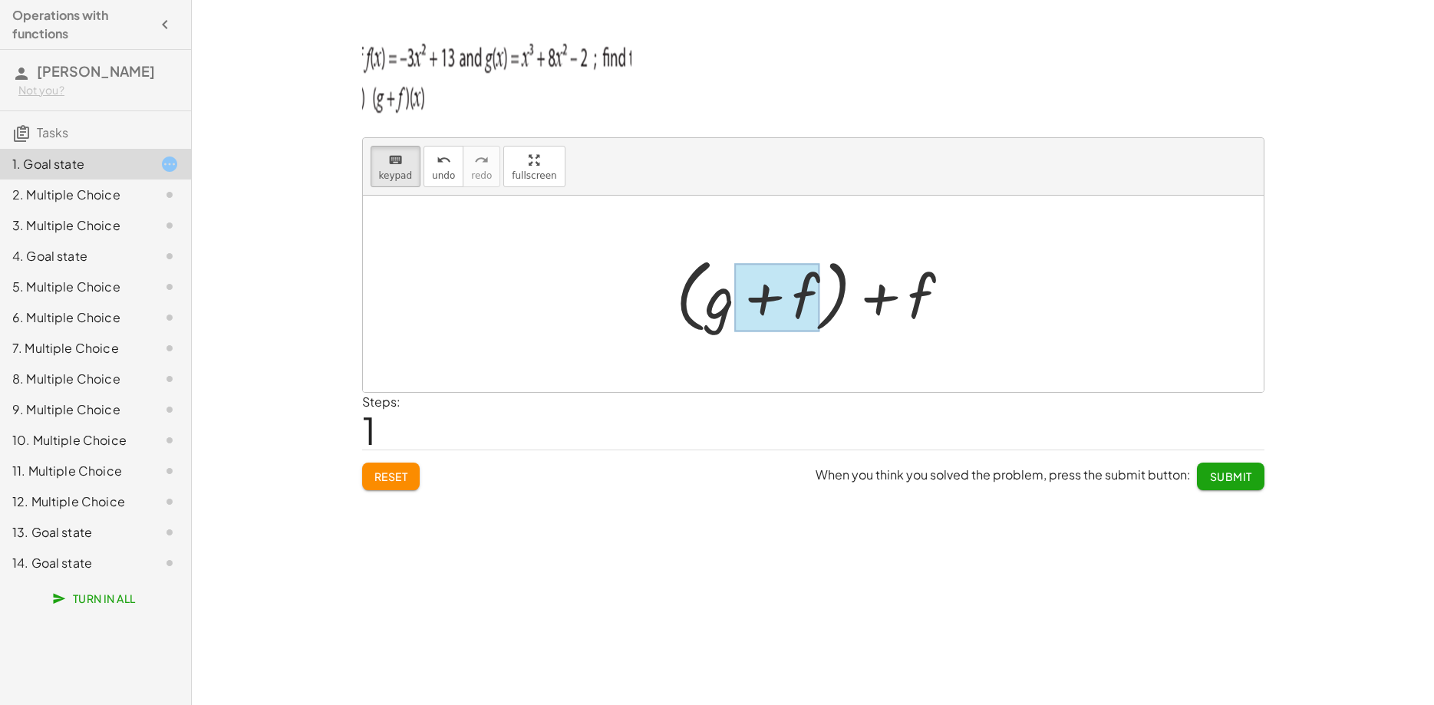
click at [798, 297] on div at bounding box center [776, 297] width 85 height 68
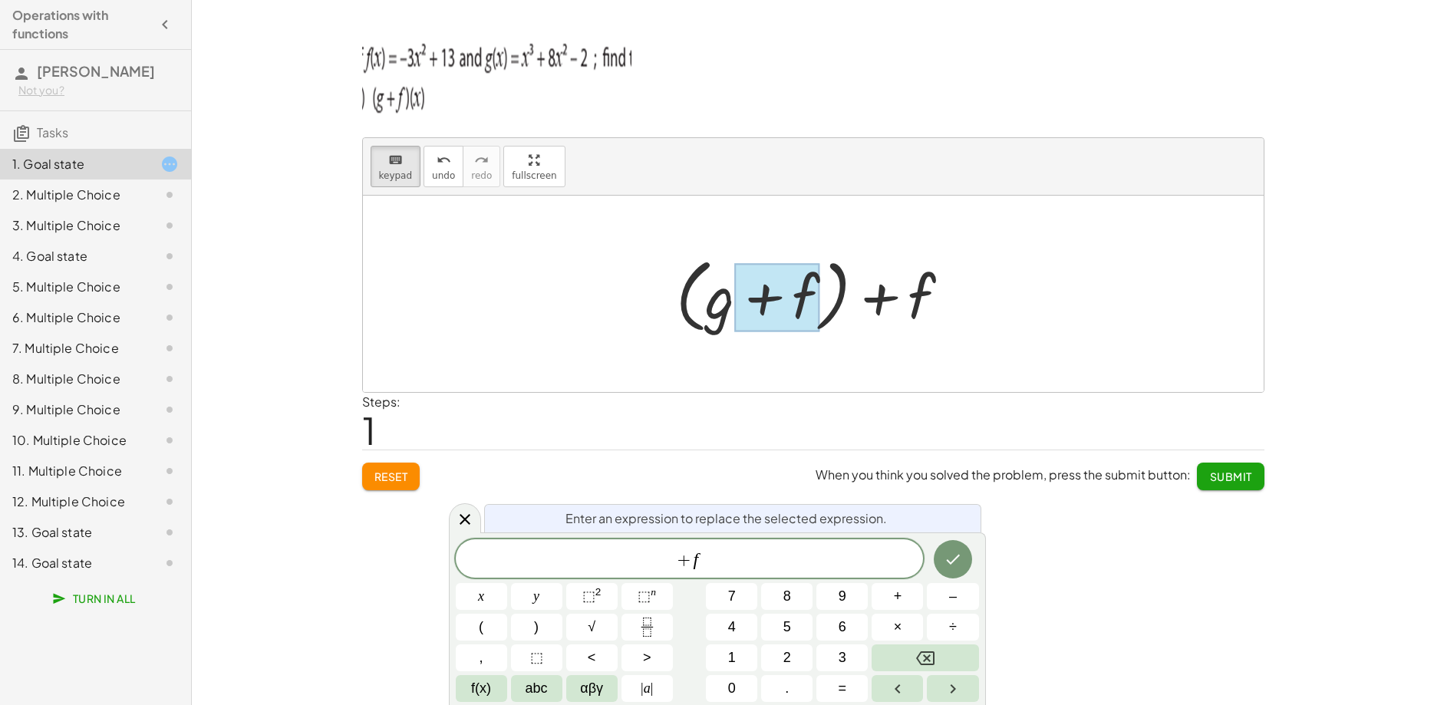
click at [836, 298] on div at bounding box center [818, 294] width 301 height 88
click at [466, 522] on icon at bounding box center [465, 519] width 18 height 18
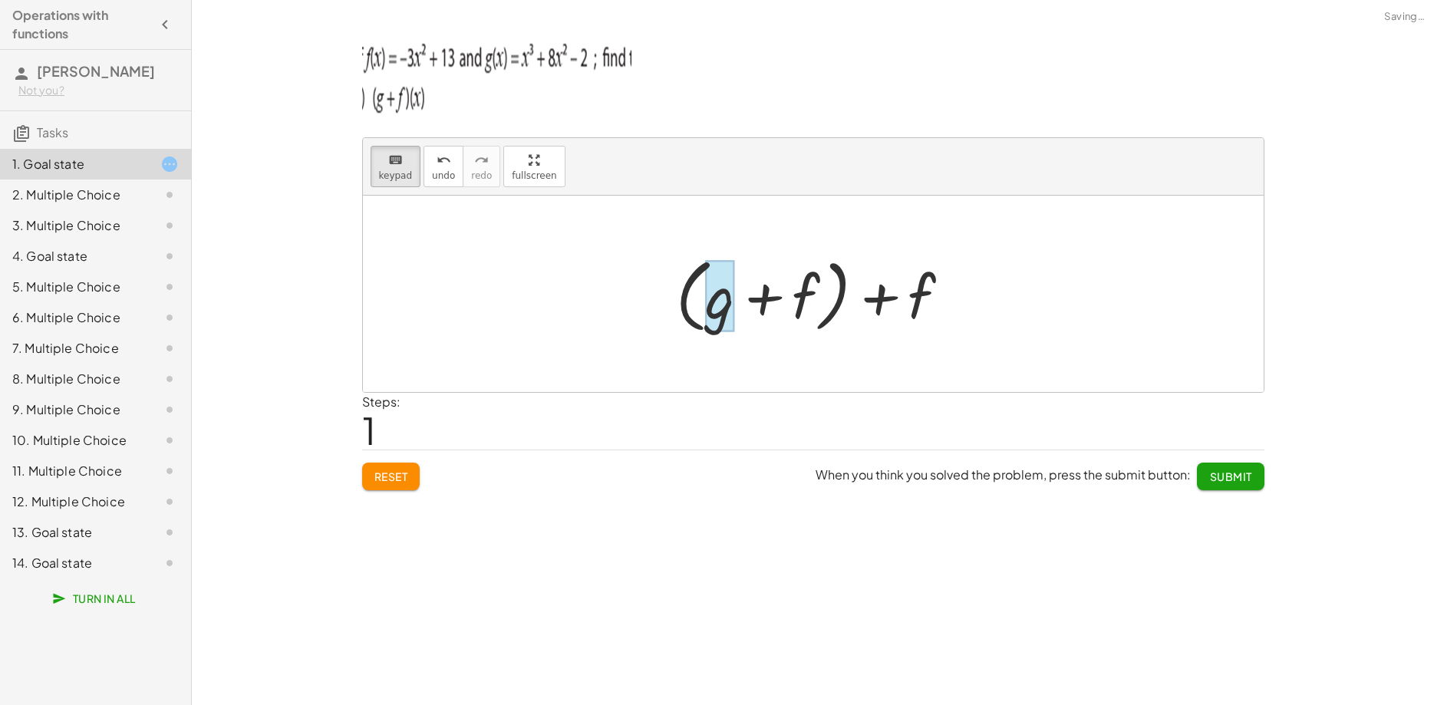
click at [714, 300] on div at bounding box center [719, 295] width 29 height 71
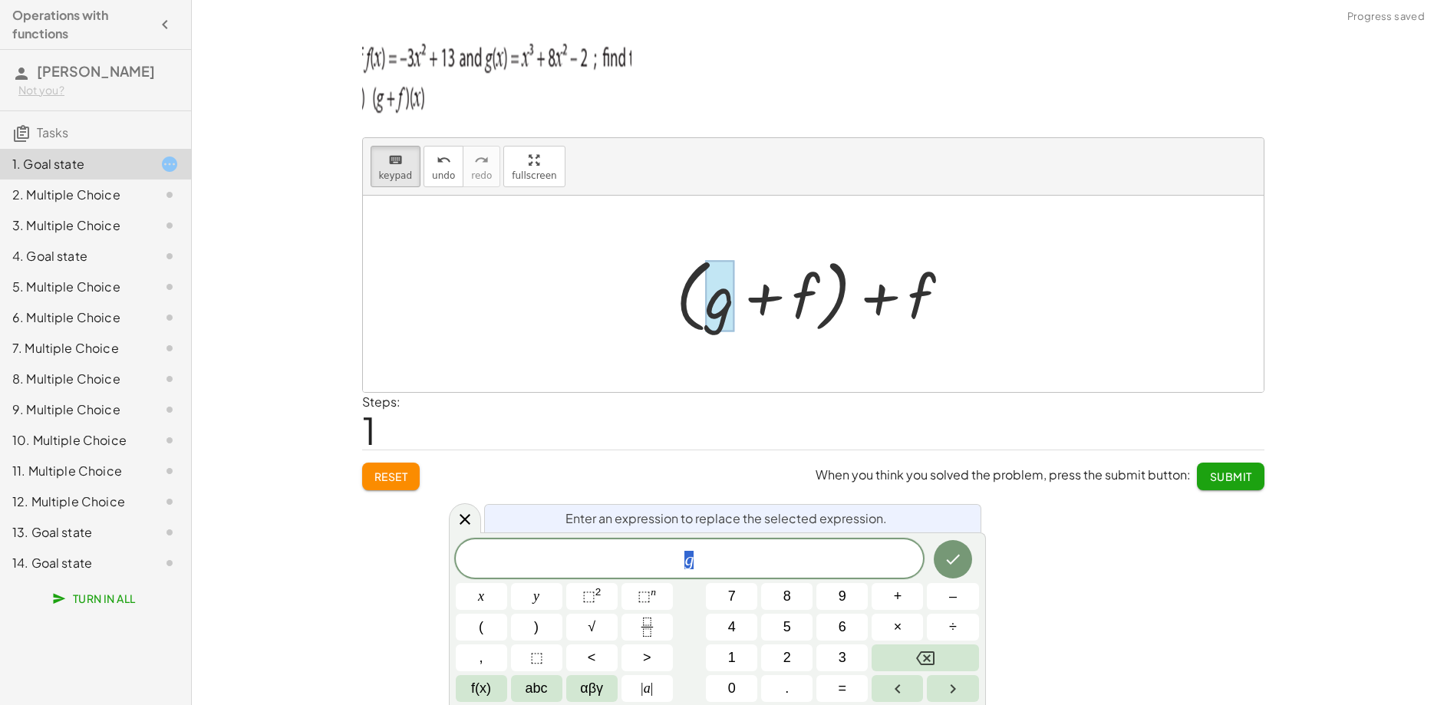
click at [400, 475] on span "Reset" at bounding box center [391, 476] width 34 height 14
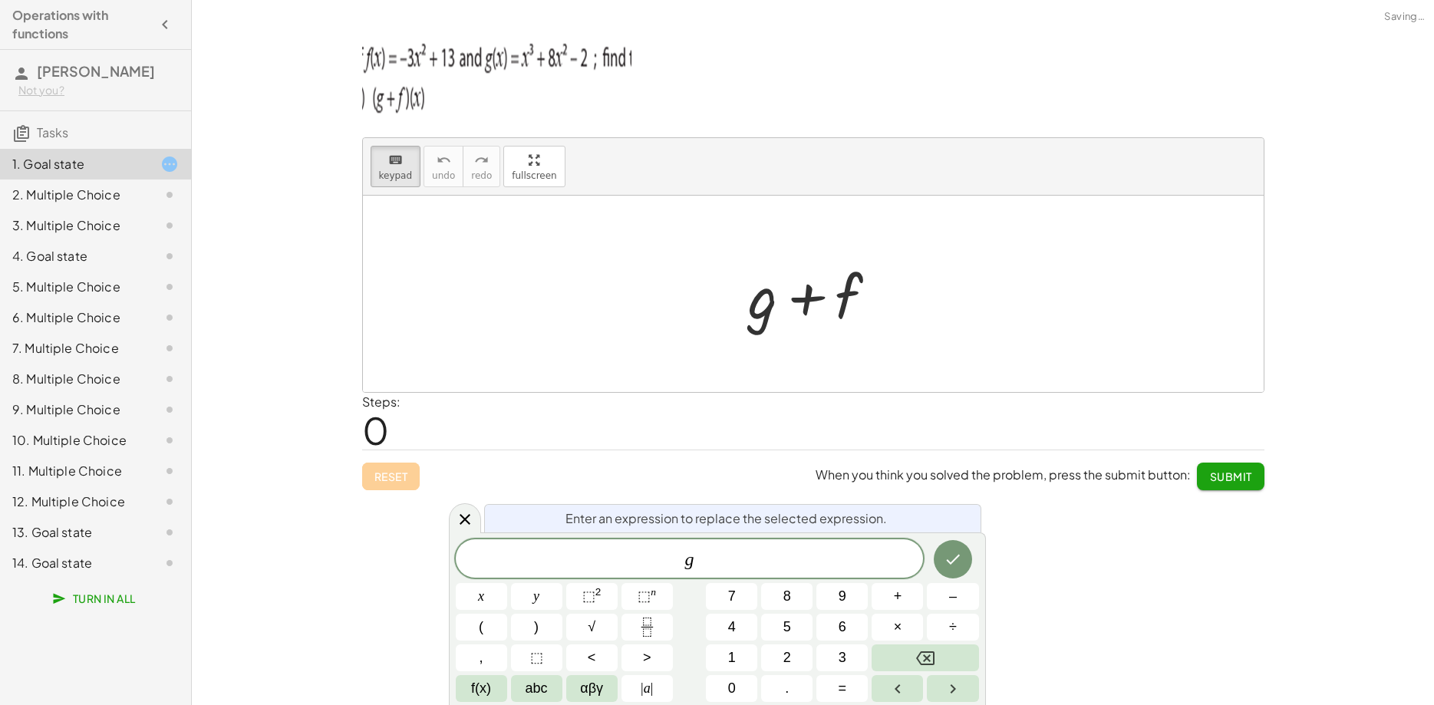
scroll to position [0, 0]
click at [766, 290] on div at bounding box center [763, 295] width 29 height 71
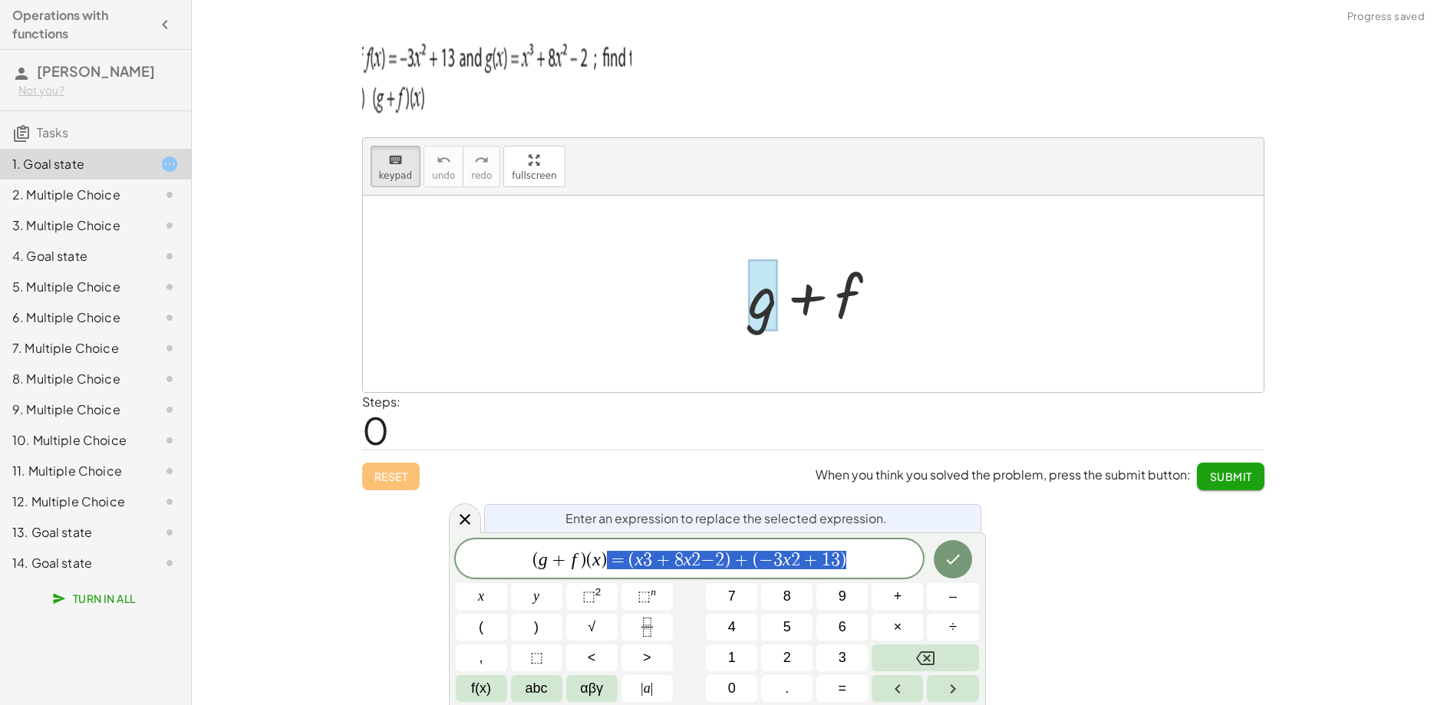
drag, startPoint x: 624, startPoint y: 556, endPoint x: 872, endPoint y: 570, distance: 248.2
click at [872, 570] on span "( g + f ) ( x ) ​ = ( x 3 + 8 x 2 − 2 ) + ( − 3 x 2 + 1 3 )" at bounding box center [690, 559] width 468 height 21
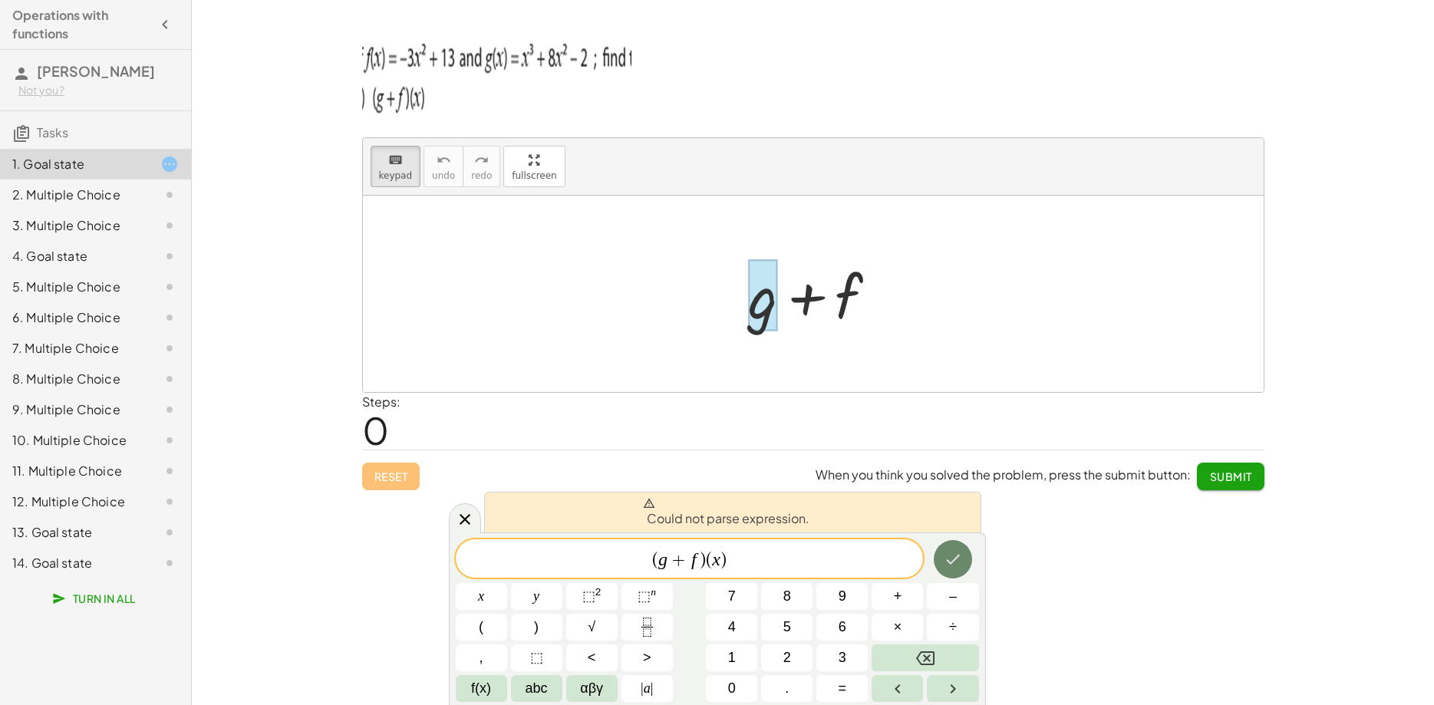
click at [937, 560] on button "Done" at bounding box center [953, 559] width 38 height 38
click at [740, 558] on span "( g + f ) ( x ) ​ ​" at bounding box center [690, 559] width 468 height 21
click at [944, 562] on button "Done" at bounding box center [953, 559] width 38 height 38
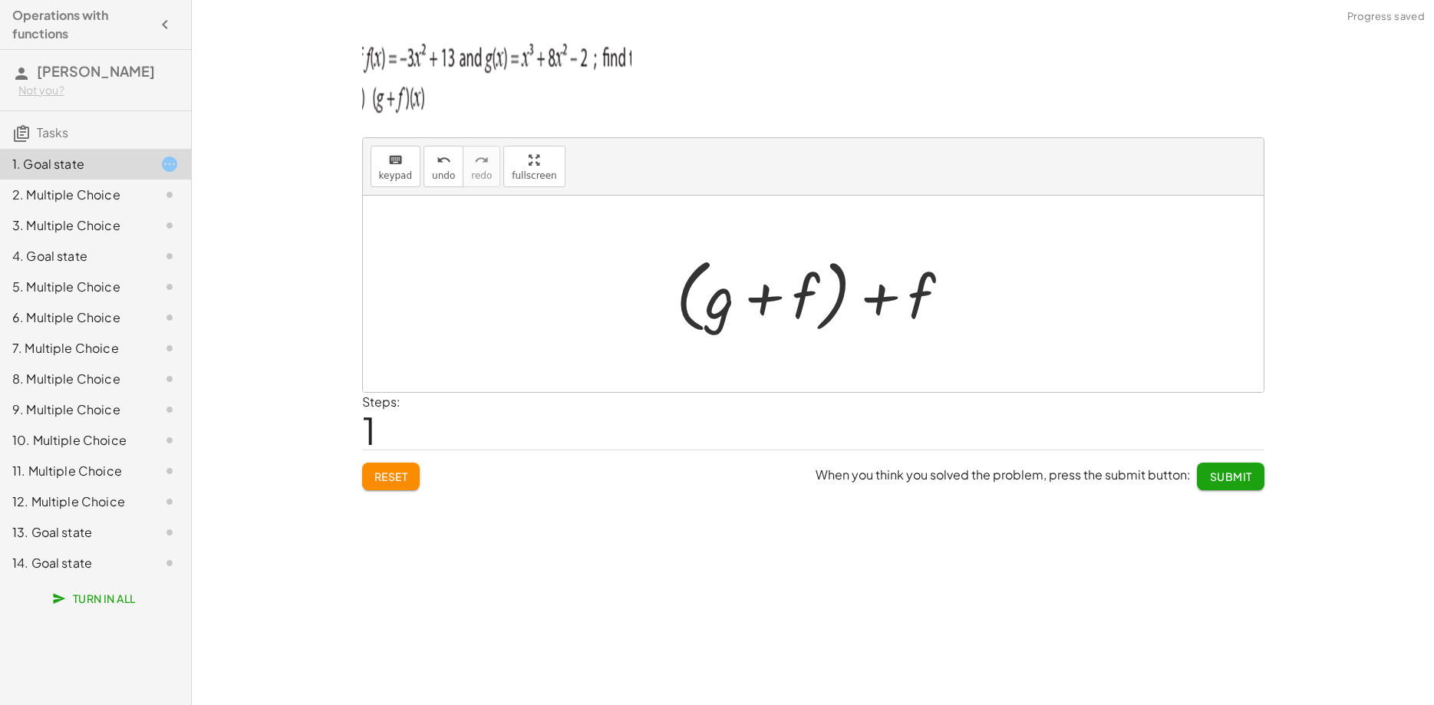
click at [909, 298] on div at bounding box center [818, 294] width 301 height 88
click at [416, 175] on button "keyboard keypad" at bounding box center [396, 166] width 51 height 41
click at [904, 305] on div at bounding box center [892, 297] width 85 height 68
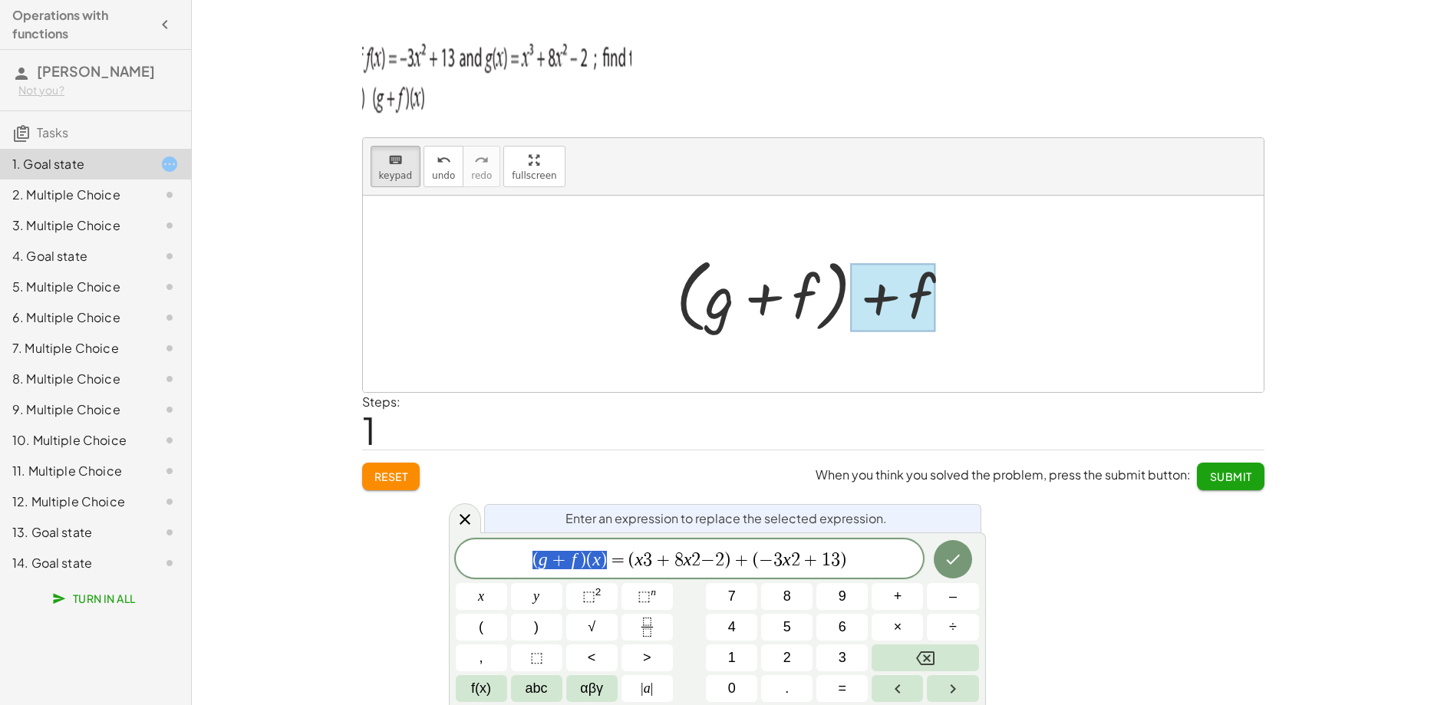
drag, startPoint x: 610, startPoint y: 559, endPoint x: 512, endPoint y: 556, distance: 97.5
click at [451, 555] on div "Enter an expression to replace the selected expression. ********* ( g + f ) ( x…" at bounding box center [717, 618] width 537 height 173
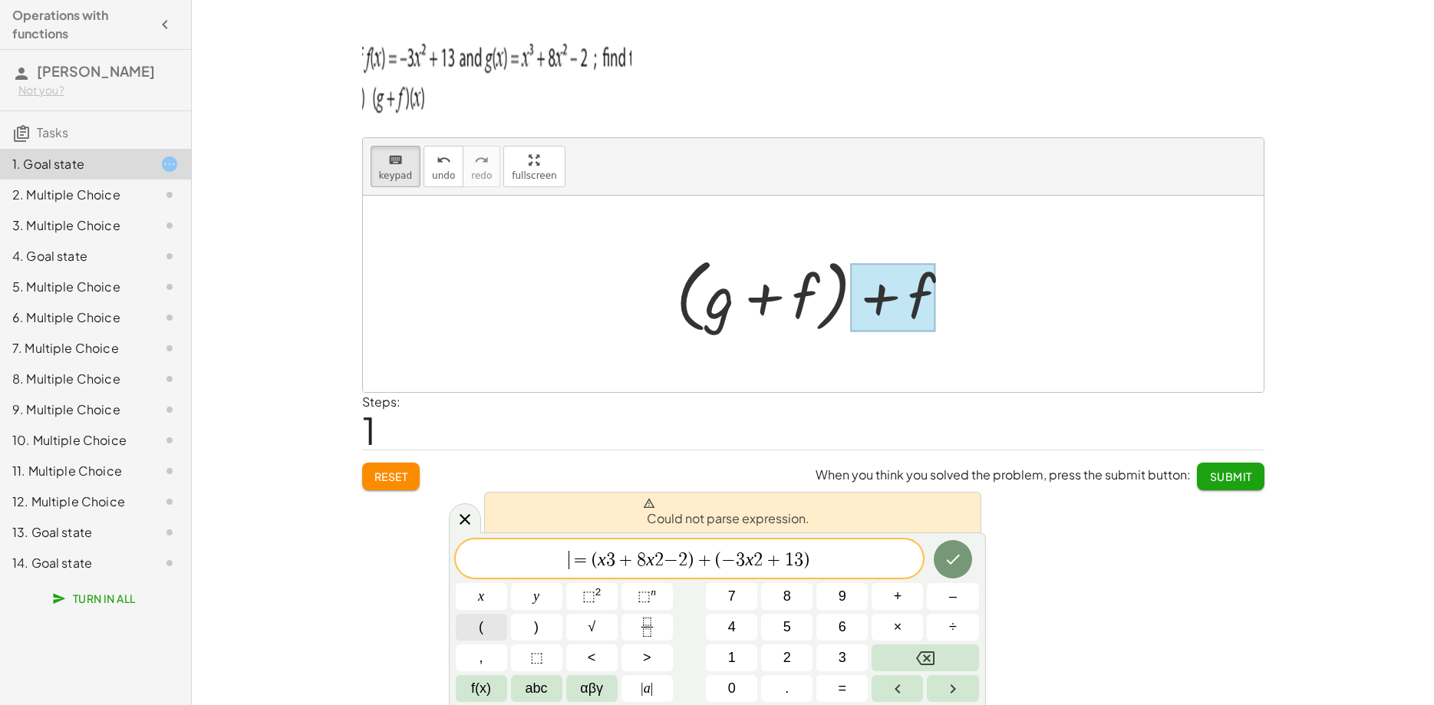
click at [484, 635] on button "(" at bounding box center [481, 627] width 51 height 27
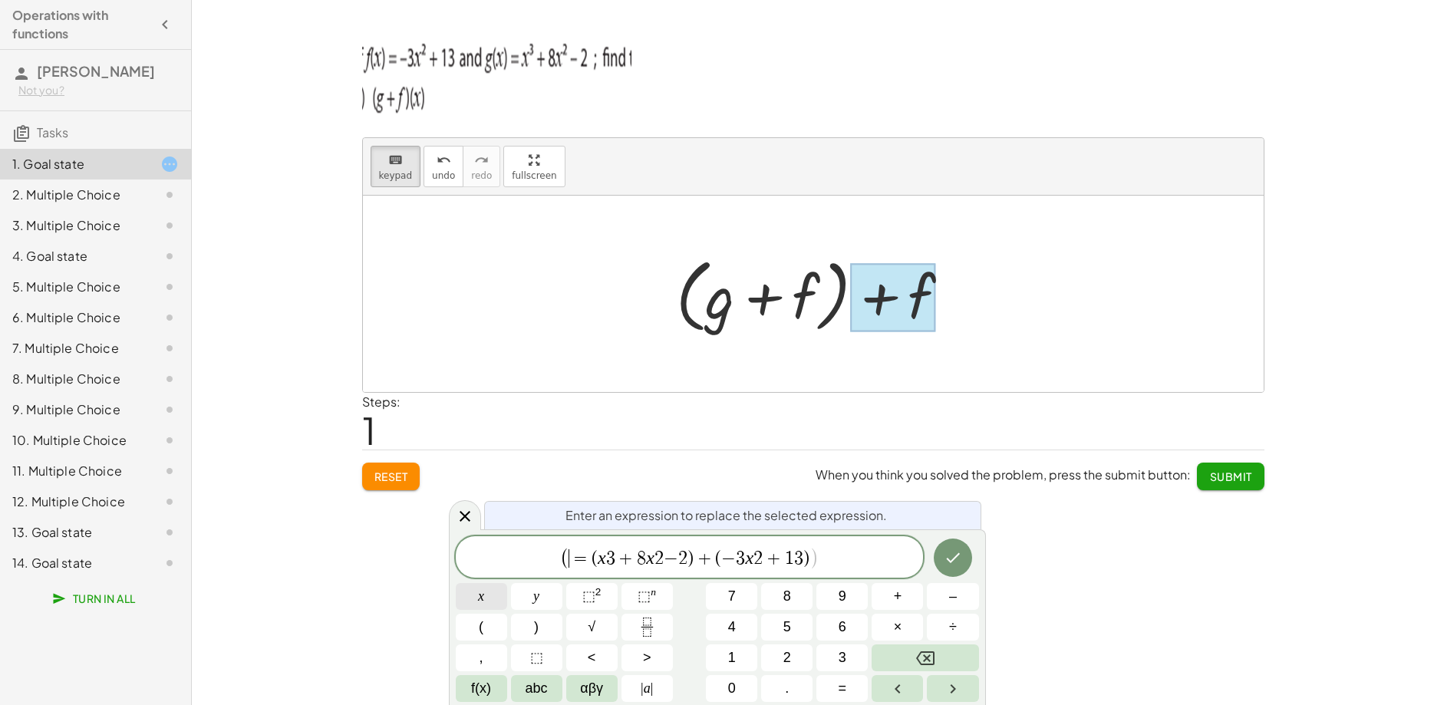
click at [483, 599] on span "x" at bounding box center [481, 596] width 6 height 21
click at [527, 622] on button ")" at bounding box center [536, 627] width 51 height 27
click at [960, 561] on icon "Done" at bounding box center [953, 558] width 18 height 18
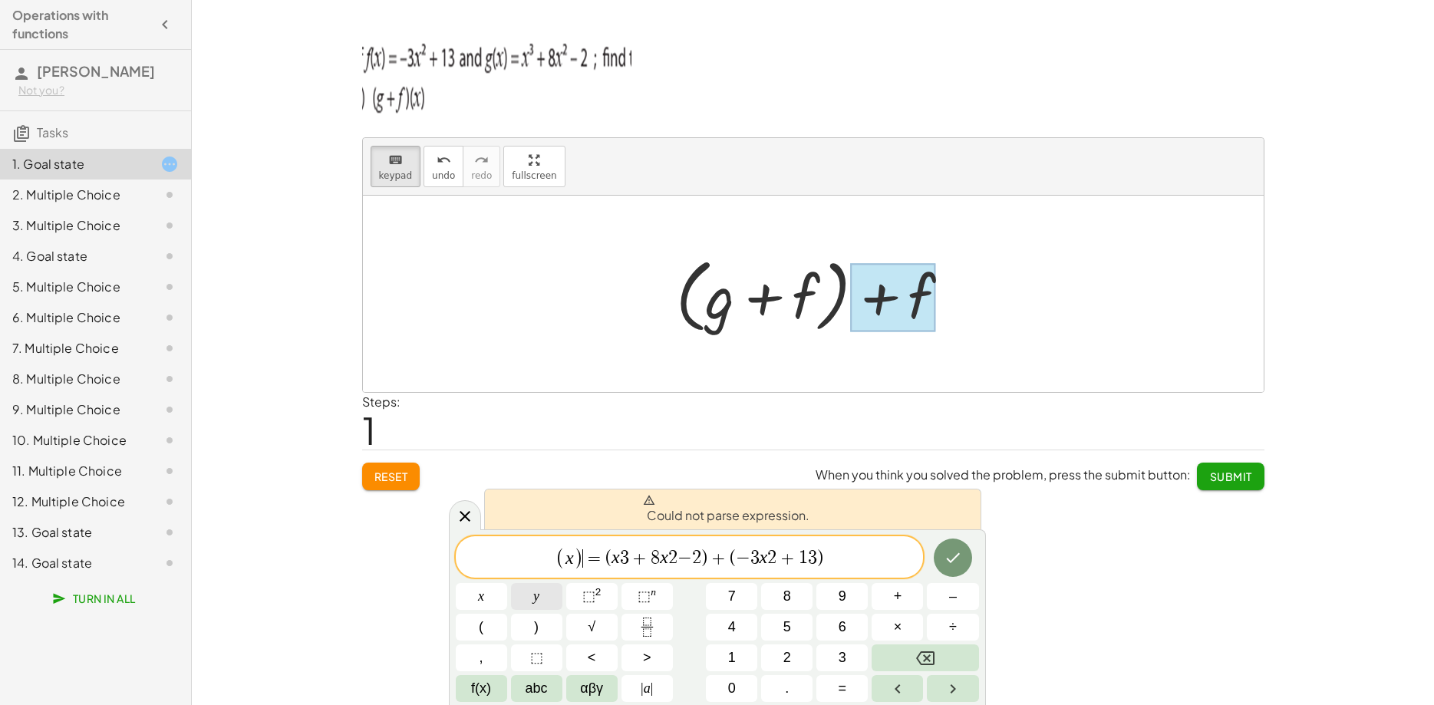
click at [531, 597] on button "y" at bounding box center [536, 596] width 51 height 27
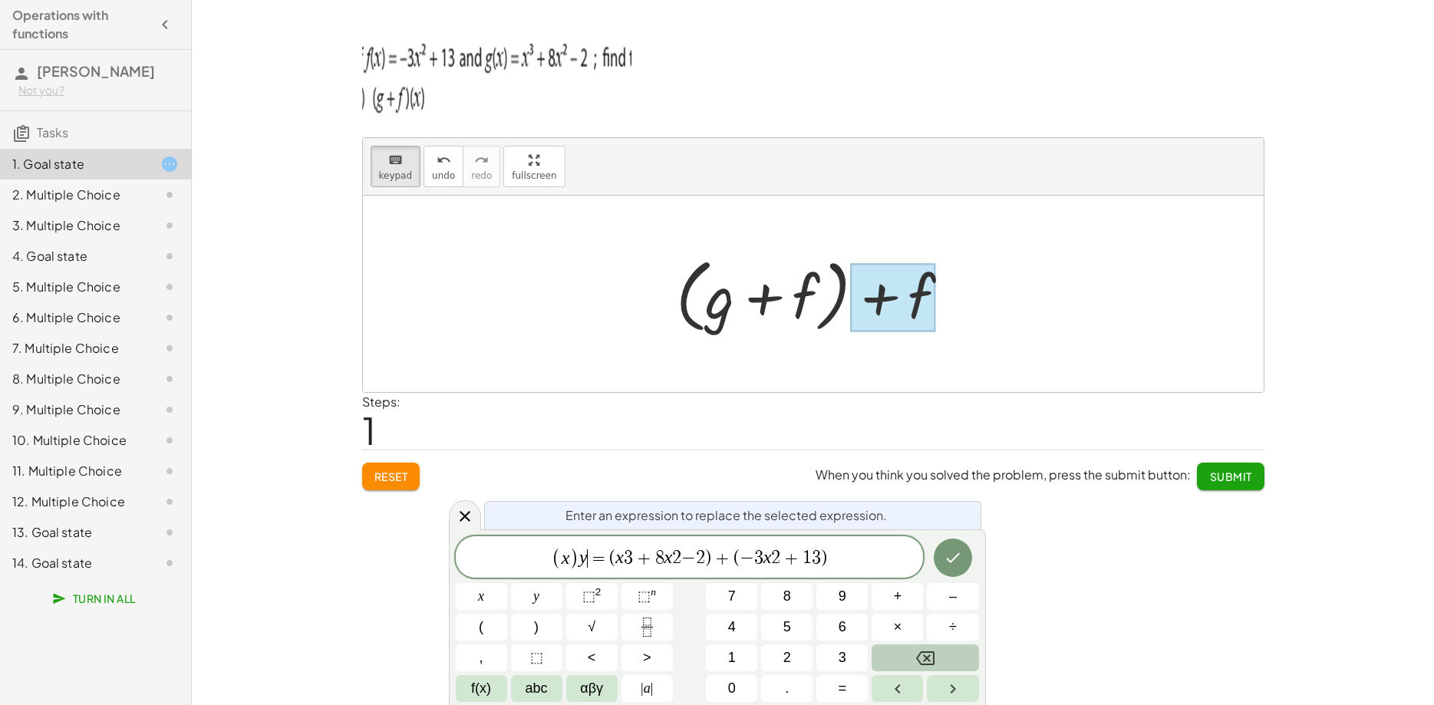
click at [931, 659] on icon "Backspace" at bounding box center [925, 658] width 18 height 18
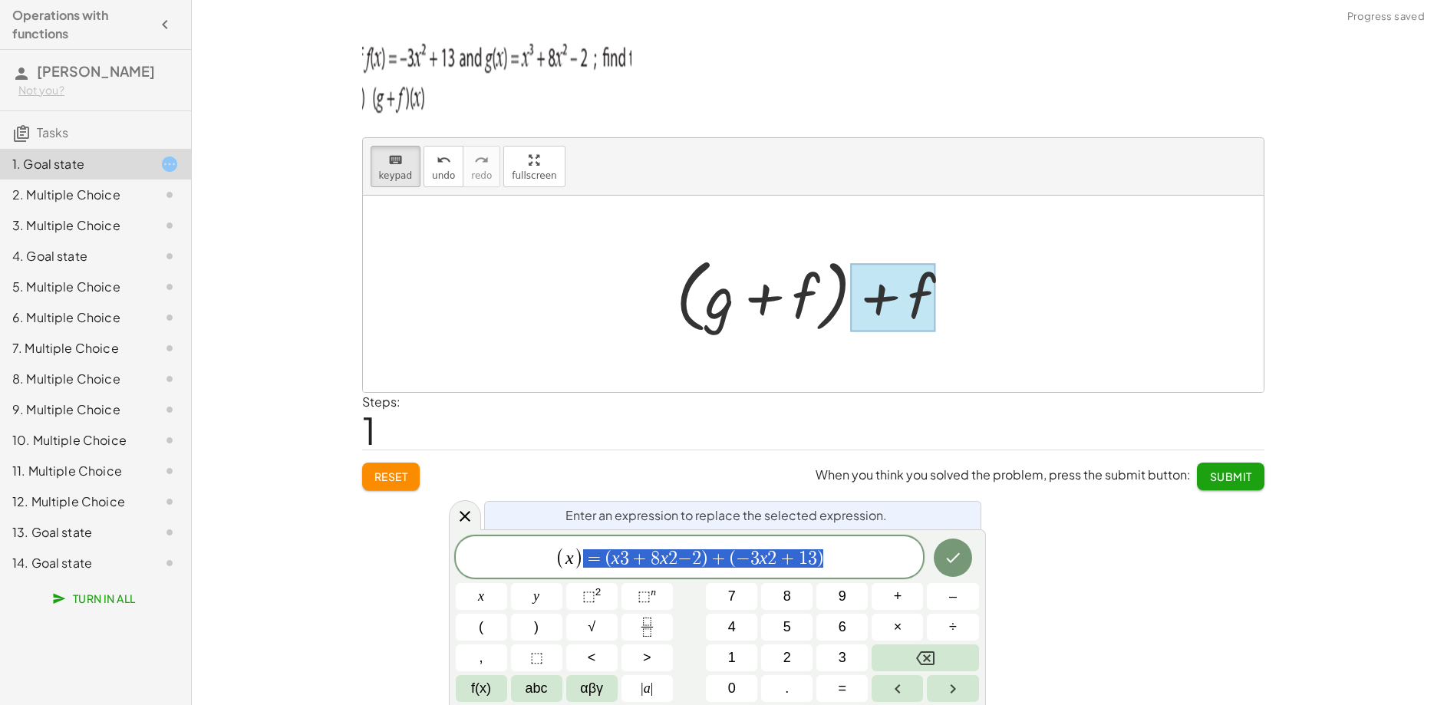
scroll to position [368, 5]
drag, startPoint x: 830, startPoint y: 552, endPoint x: 593, endPoint y: 556, distance: 237.1
click at [593, 556] on span "( x ) = ( x 3 + 8 x 2 − 2 ) + ( − 3 x 2 + 1 3 )" at bounding box center [690, 557] width 468 height 25
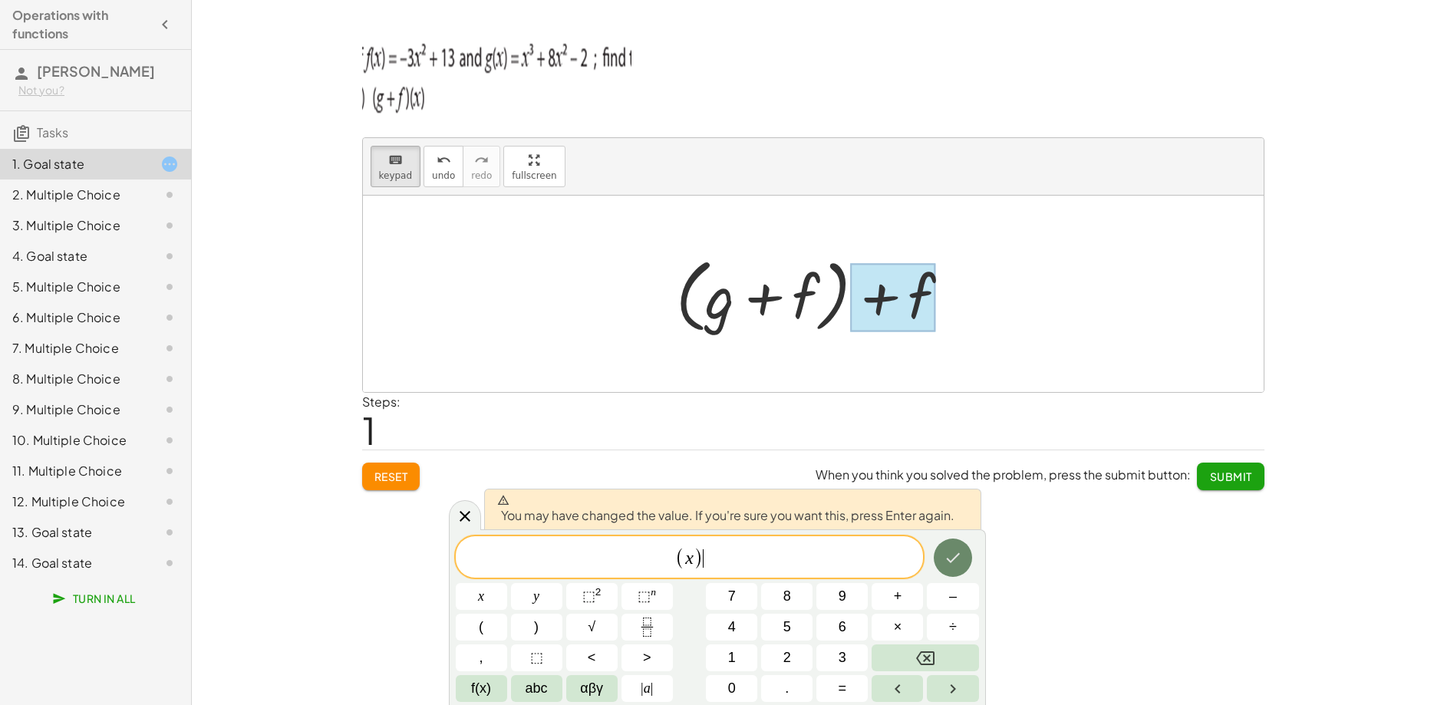
click at [961, 562] on icon "Done" at bounding box center [953, 558] width 18 height 18
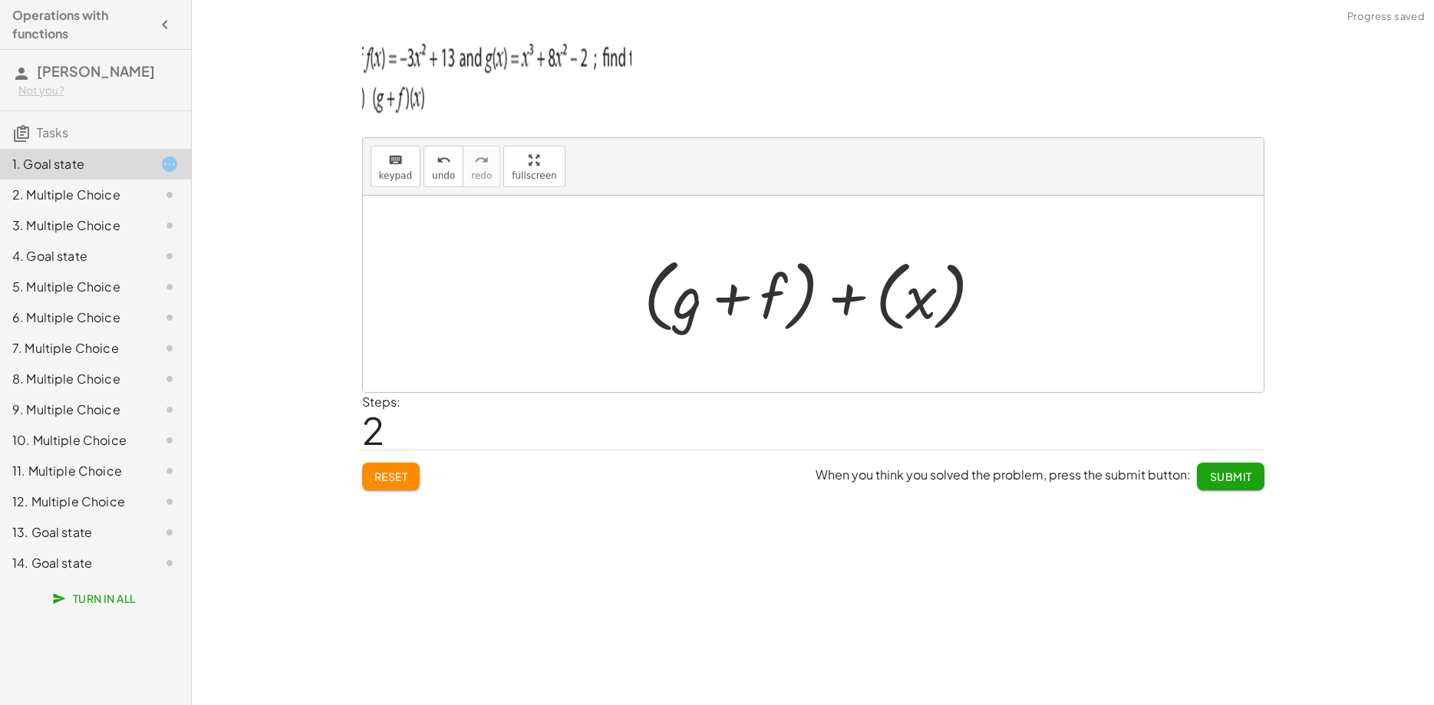
click at [865, 296] on div at bounding box center [819, 294] width 367 height 88
click at [838, 298] on div at bounding box center [819, 294] width 306 height 88
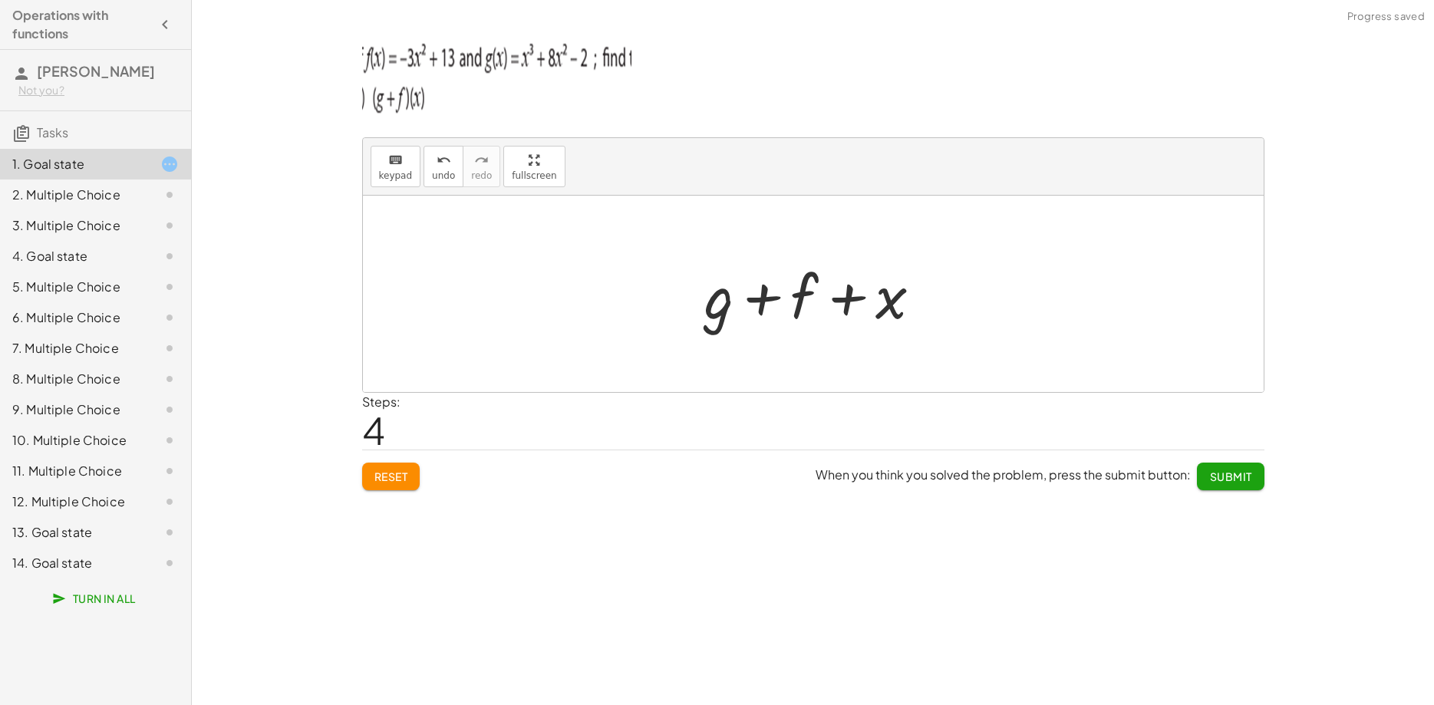
click at [826, 301] on div at bounding box center [819, 294] width 245 height 79
click at [436, 174] on span "undo" at bounding box center [443, 175] width 23 height 11
click at [435, 174] on span "undo" at bounding box center [443, 175] width 23 height 11
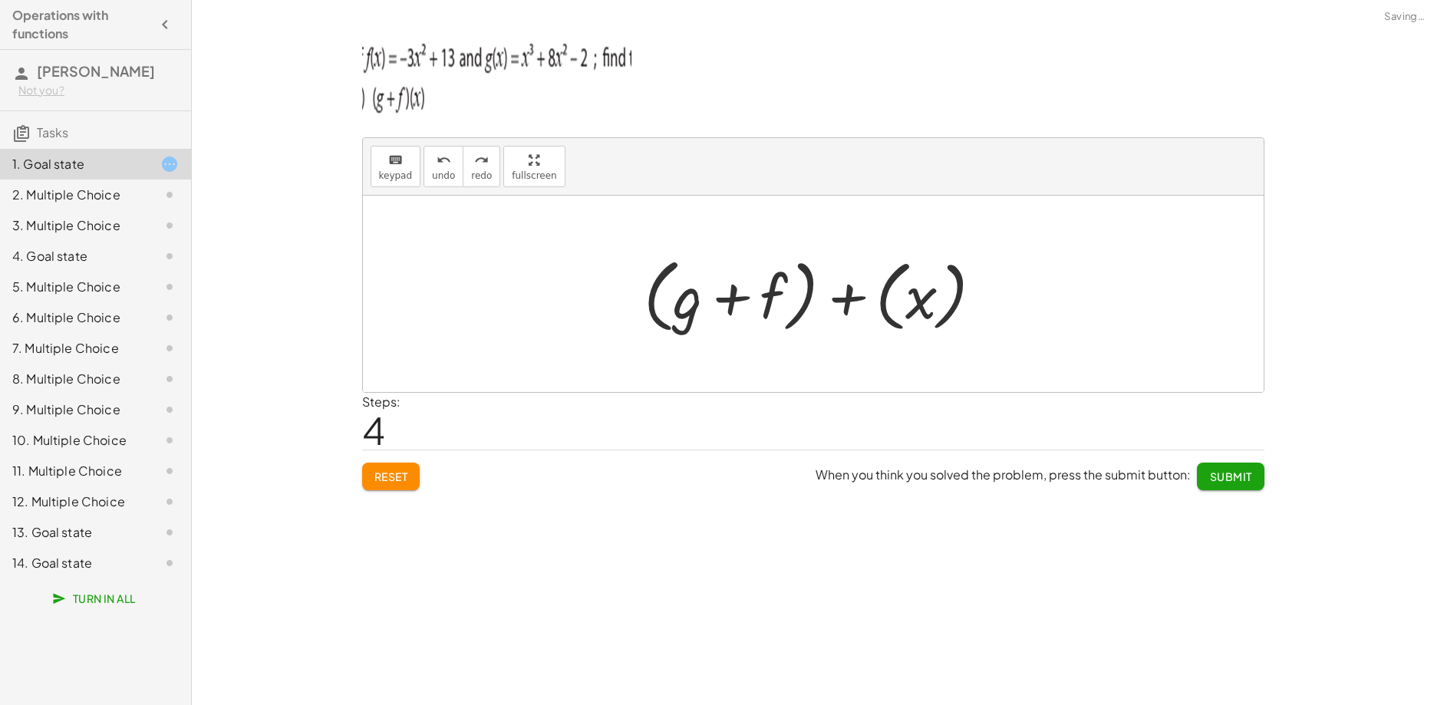
click at [842, 299] on div at bounding box center [819, 294] width 367 height 88
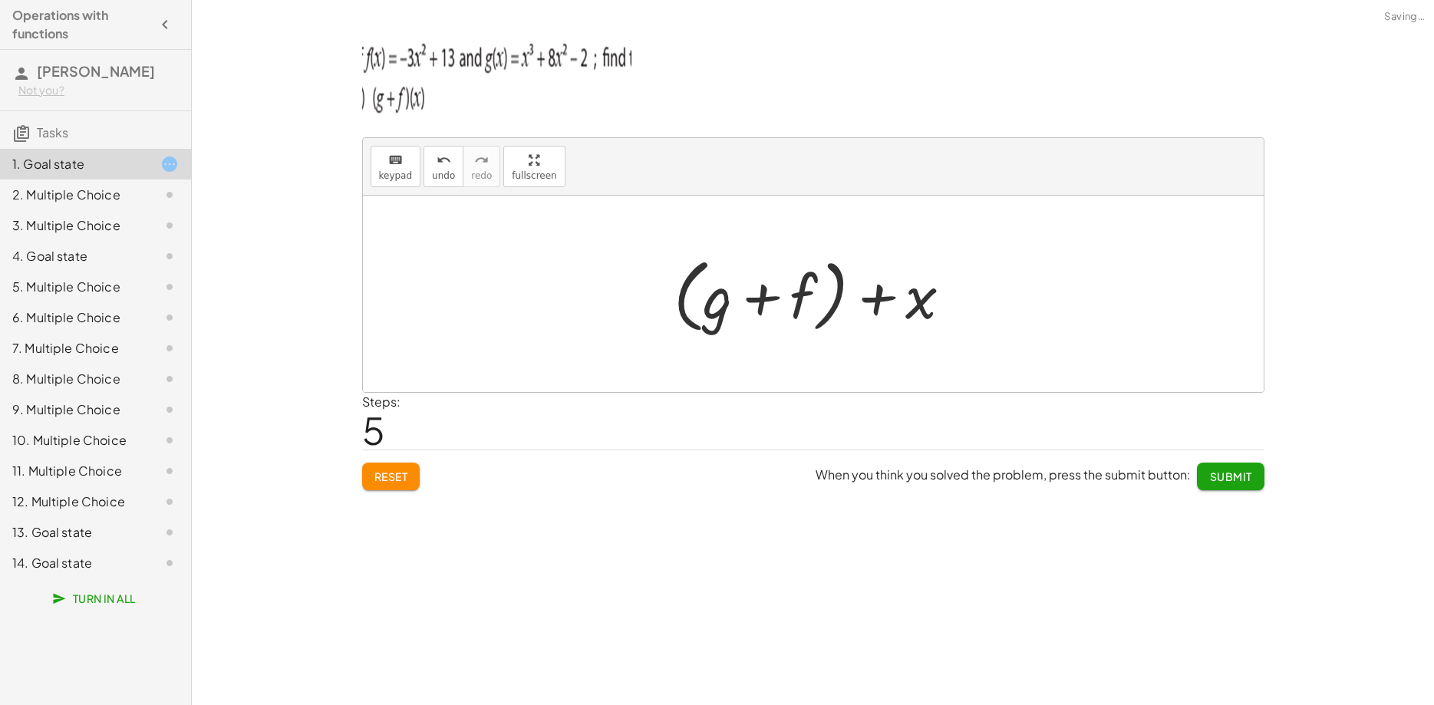
click at [884, 302] on div at bounding box center [819, 294] width 306 height 88
click at [876, 297] on div at bounding box center [819, 294] width 306 height 88
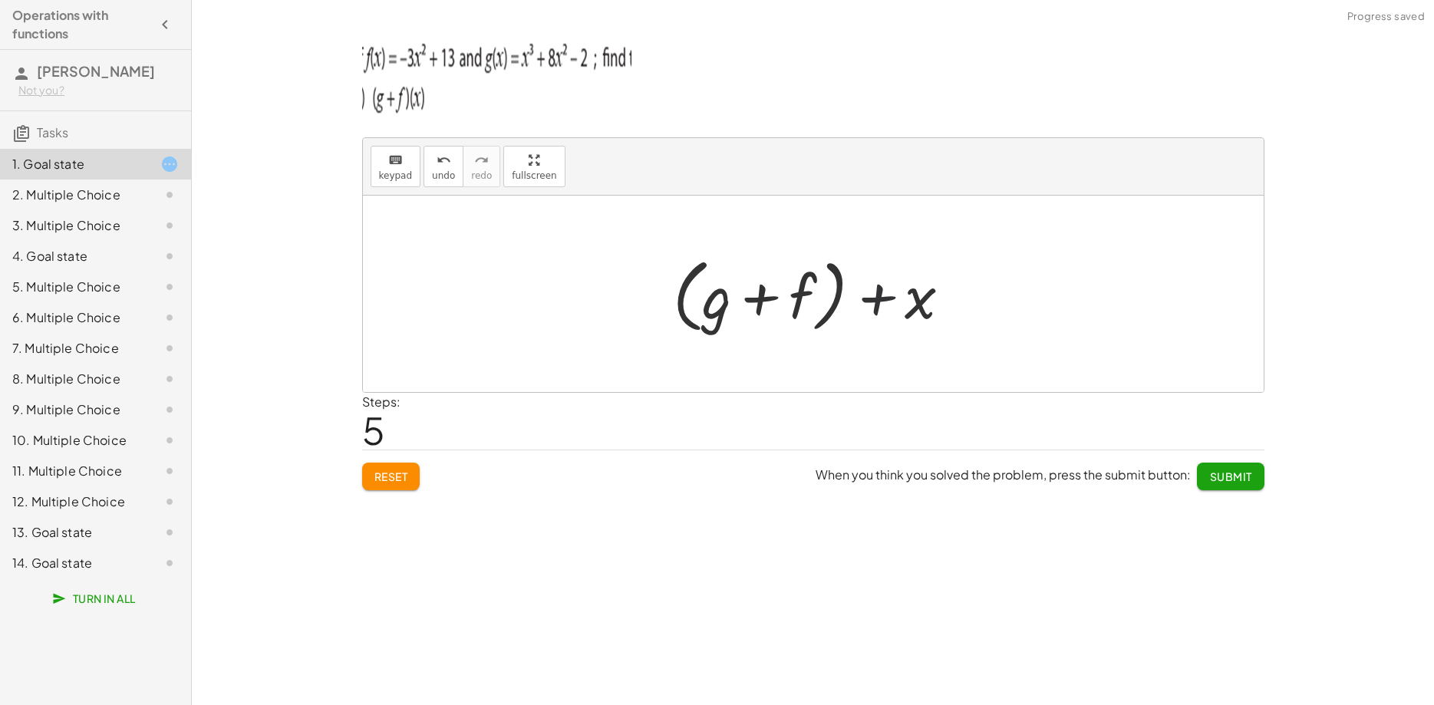
click at [876, 297] on div at bounding box center [819, 294] width 306 height 88
click at [437, 163] on icon "undo" at bounding box center [444, 160] width 15 height 18
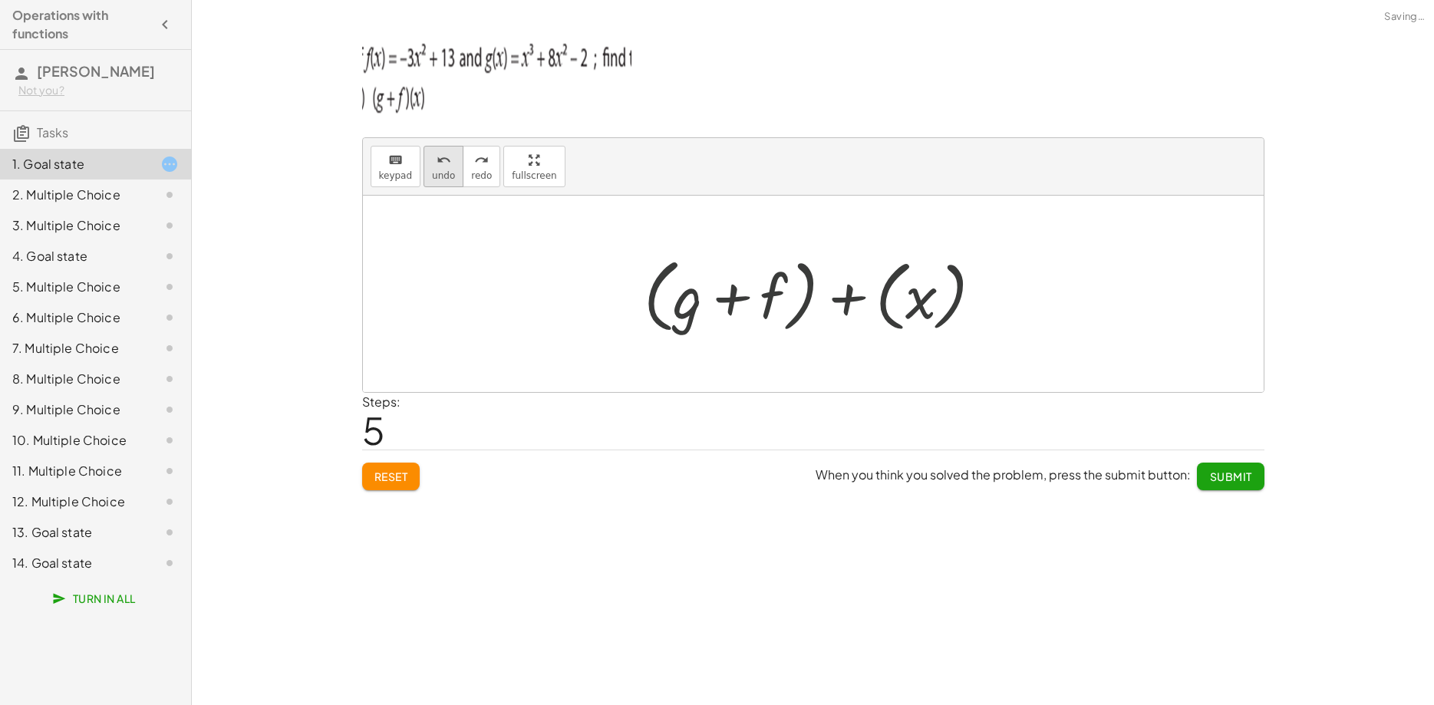
click at [437, 163] on icon "undo" at bounding box center [444, 160] width 15 height 18
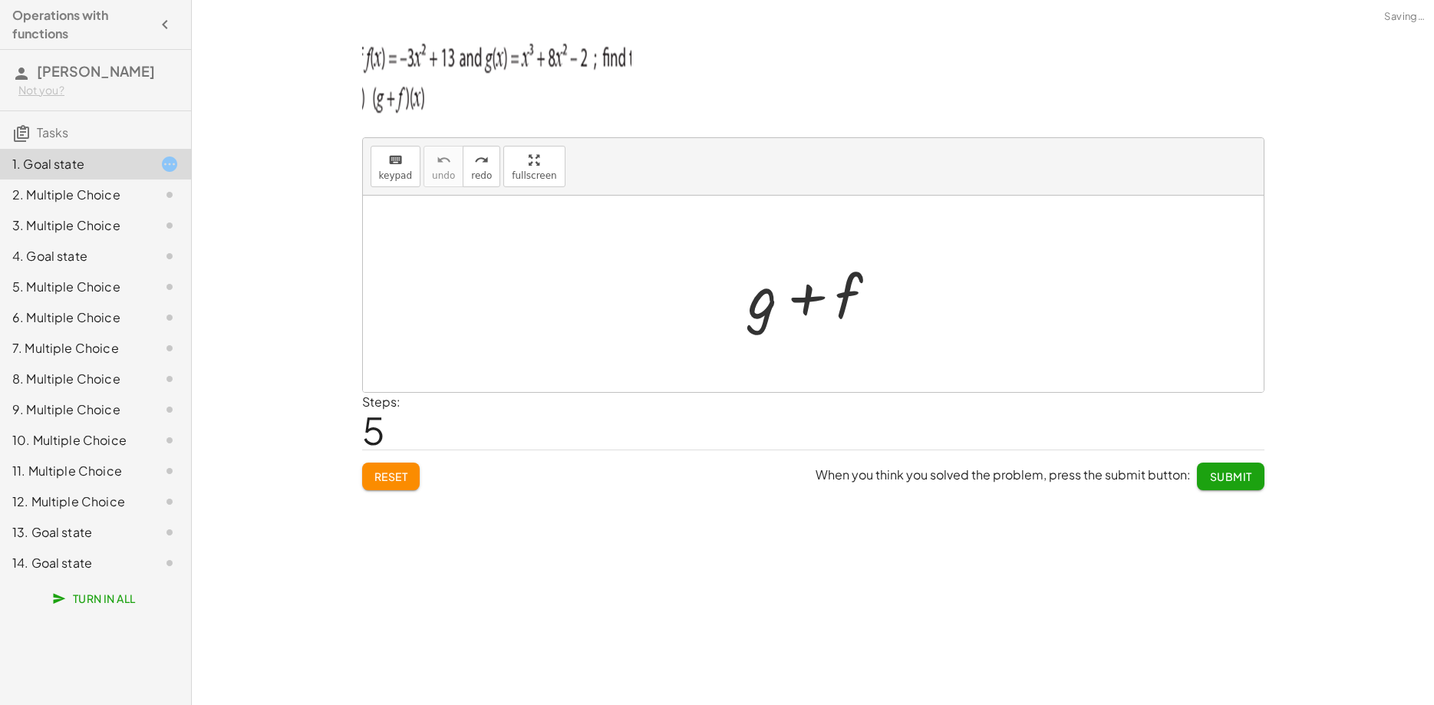
click at [394, 479] on span "Reset" at bounding box center [391, 476] width 34 height 14
click at [777, 301] on div at bounding box center [819, 294] width 156 height 79
click at [0, 0] on div "keyboard keypad undo undo redo redo fullscreen + g + f × Steps: 0 Reset When yo…" at bounding box center [0, 0] width 0 height 0
click at [383, 163] on div "keyboard" at bounding box center [396, 159] width 34 height 18
click at [764, 317] on div at bounding box center [763, 295] width 29 height 71
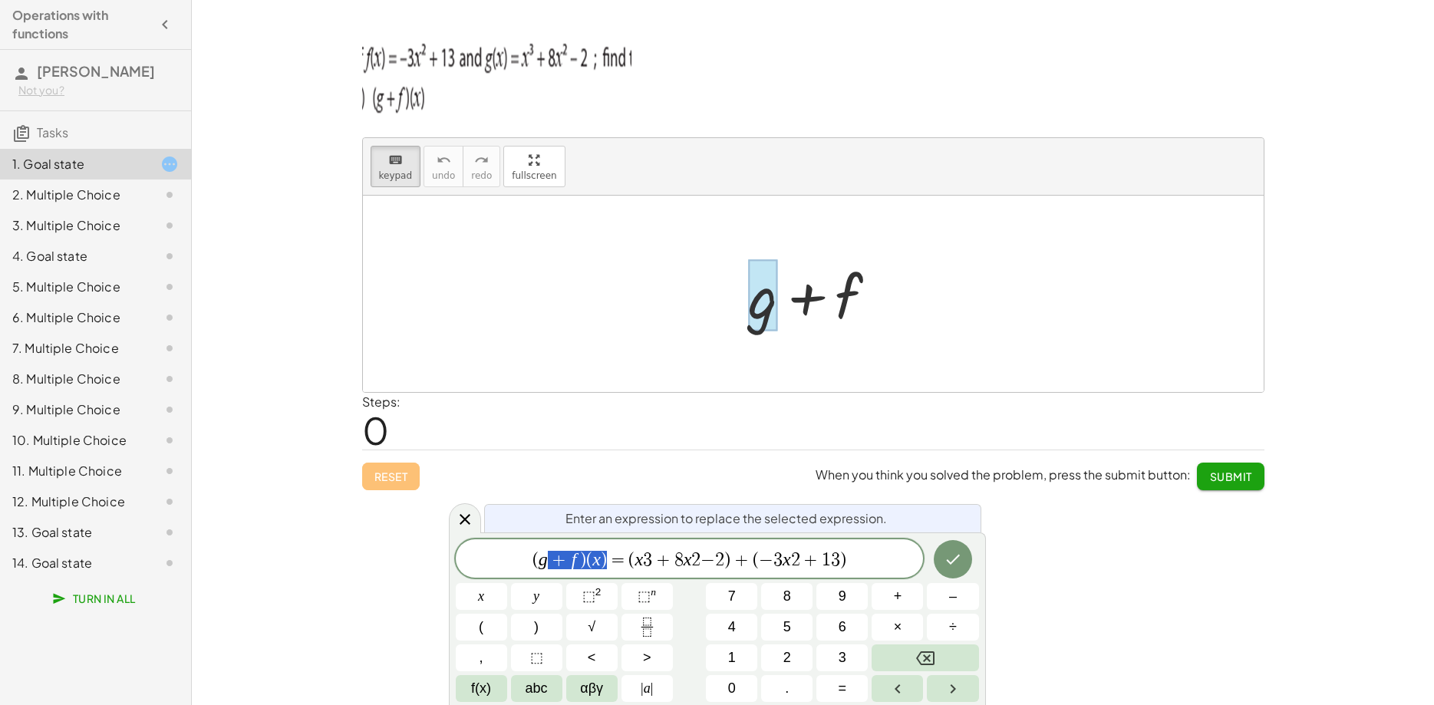
scroll to position [129, 0]
drag, startPoint x: 608, startPoint y: 555, endPoint x: 537, endPoint y: 546, distance: 71.8
click at [537, 546] on div "******** ( g + f ) ( x ) ​ = ( x 3 + 8 x 2 − 2 ) + ( − 3 x 2 + 1 3 )" at bounding box center [690, 558] width 468 height 38
click at [613, 558] on span "=" at bounding box center [618, 560] width 22 height 18
drag, startPoint x: 608, startPoint y: 558, endPoint x: 514, endPoint y: 556, distance: 94.4
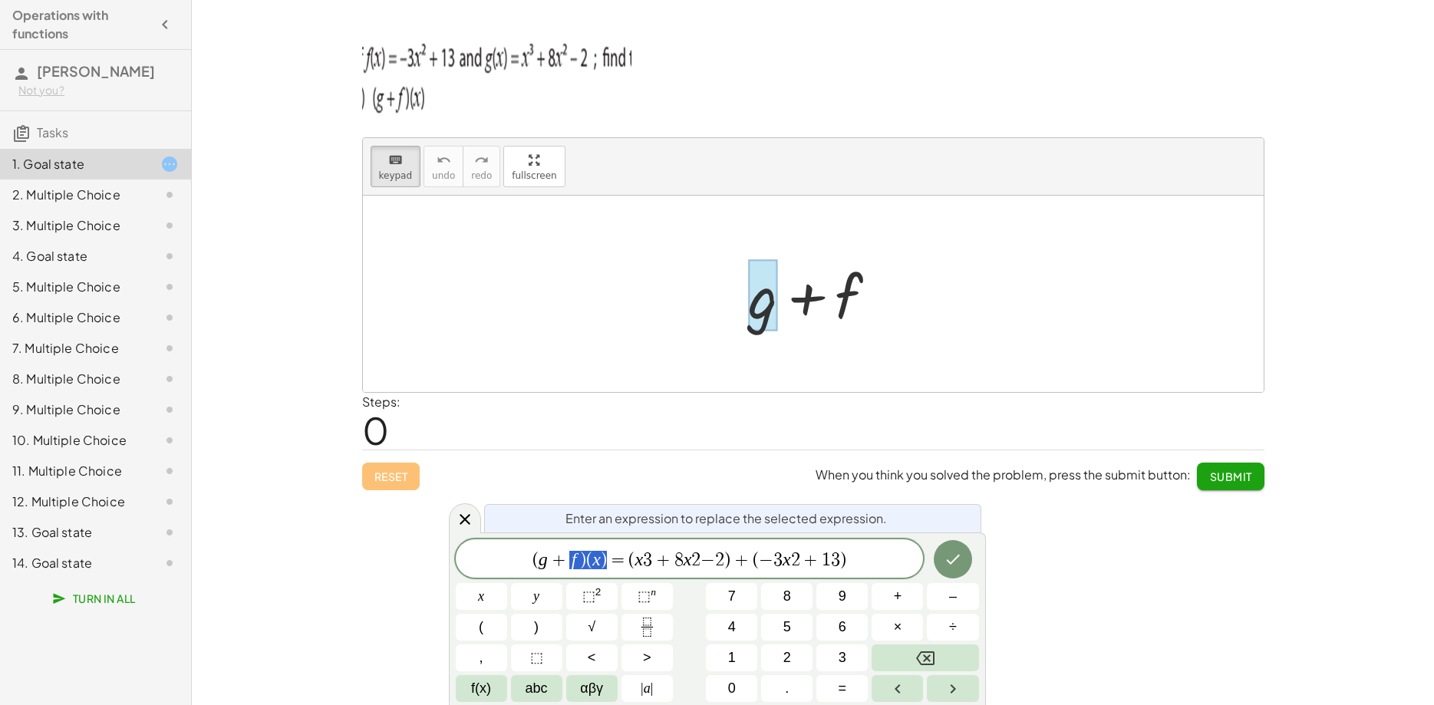
click at [512, 556] on span "( g + f ) ( x ) ​ = ( x 3 + 8 x 2 − 2 ) + ( − 3 x 2 + 1 3 )" at bounding box center [690, 559] width 468 height 21
click at [611, 557] on span "=" at bounding box center [618, 560] width 22 height 18
drag, startPoint x: 611, startPoint y: 557, endPoint x: 926, endPoint y: 573, distance: 314.9
click at [930, 575] on div "**********" at bounding box center [717, 620] width 523 height 163
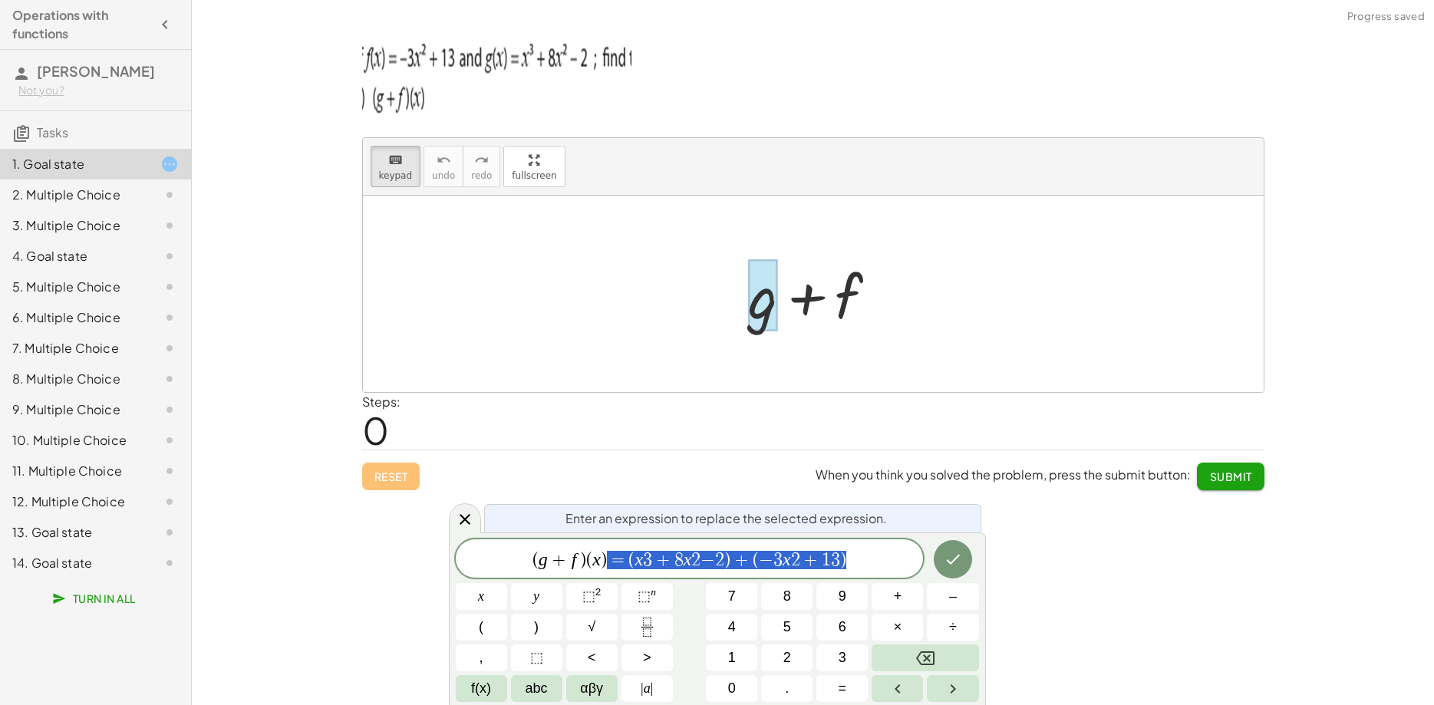
scroll to position [15, 0]
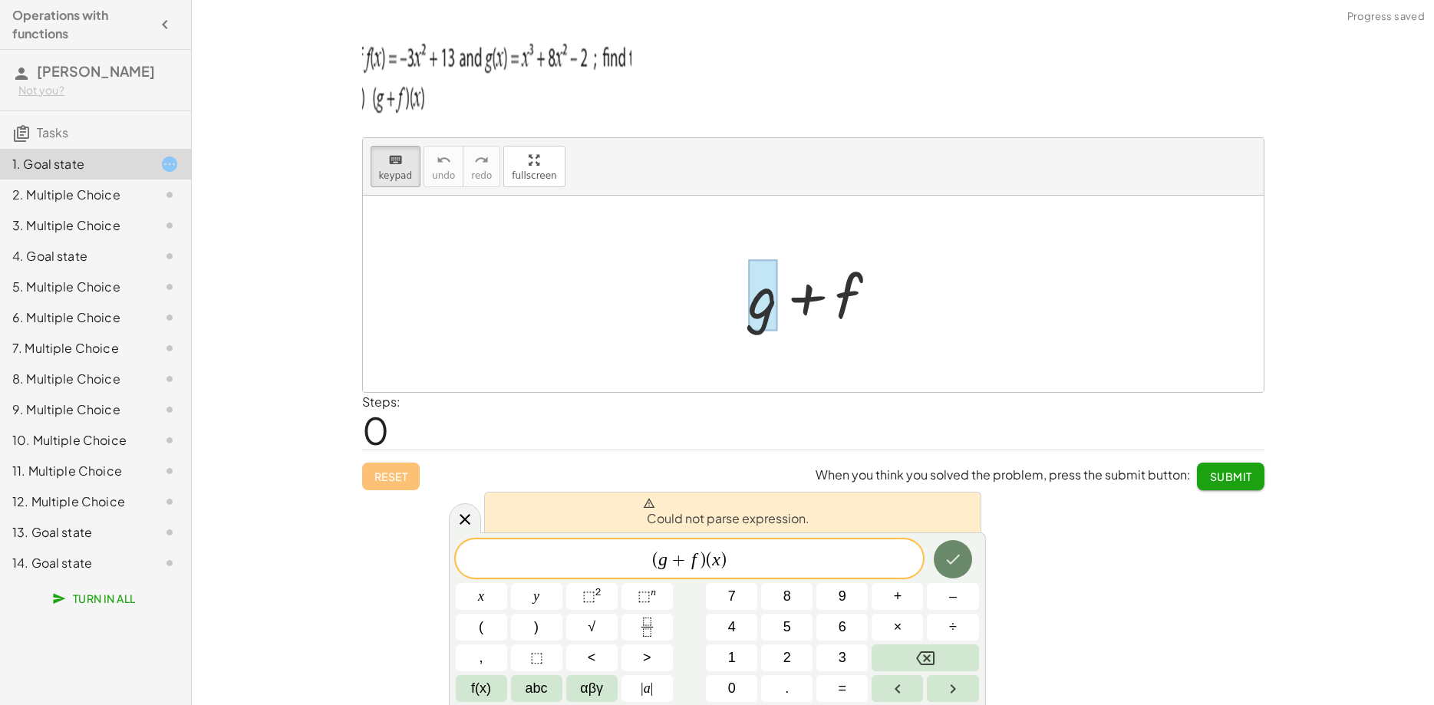
click at [938, 562] on button "Done" at bounding box center [953, 559] width 38 height 38
click at [942, 558] on button "Done" at bounding box center [953, 559] width 38 height 38
click at [953, 556] on icon "Done" at bounding box center [953, 559] width 18 height 18
click at [953, 555] on icon "Done" at bounding box center [953, 559] width 18 height 18
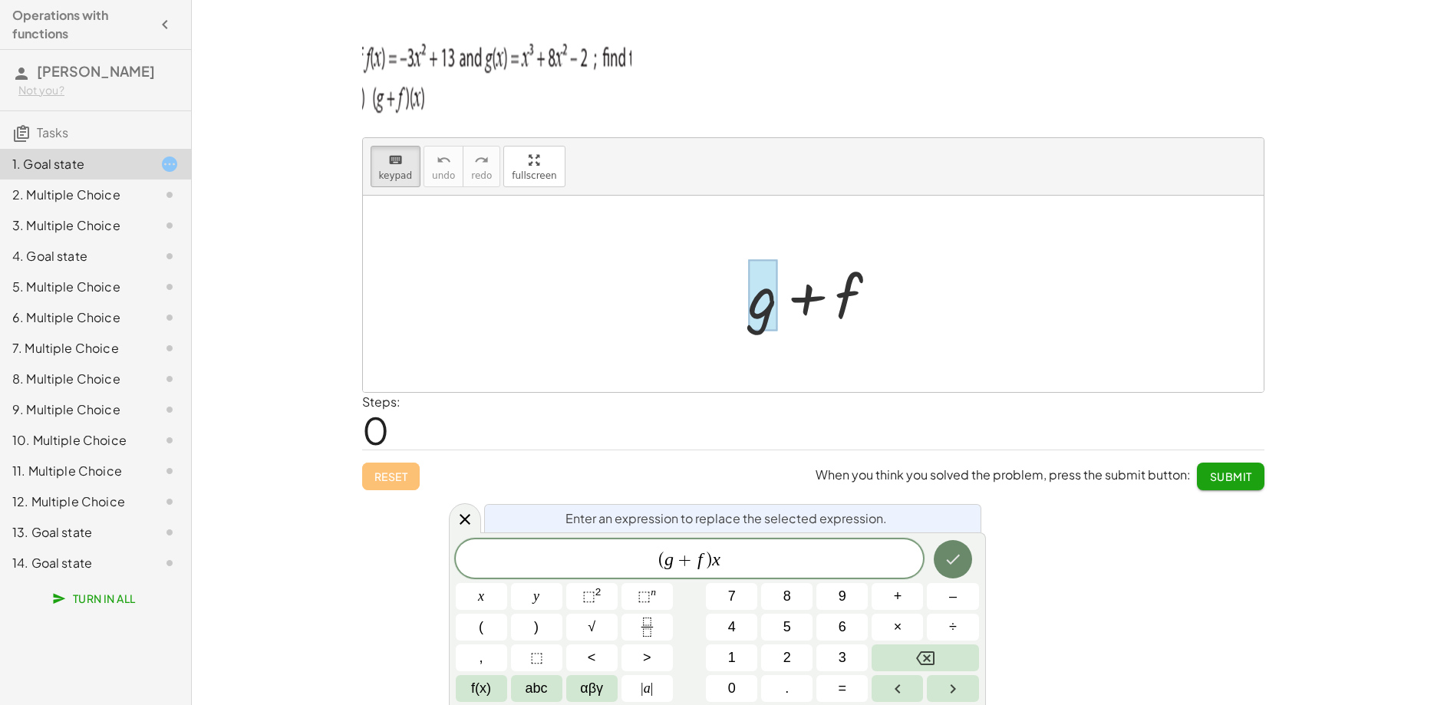
click at [948, 570] on button "Done" at bounding box center [953, 559] width 38 height 38
click at [948, 562] on icon "Done" at bounding box center [953, 560] width 14 height 10
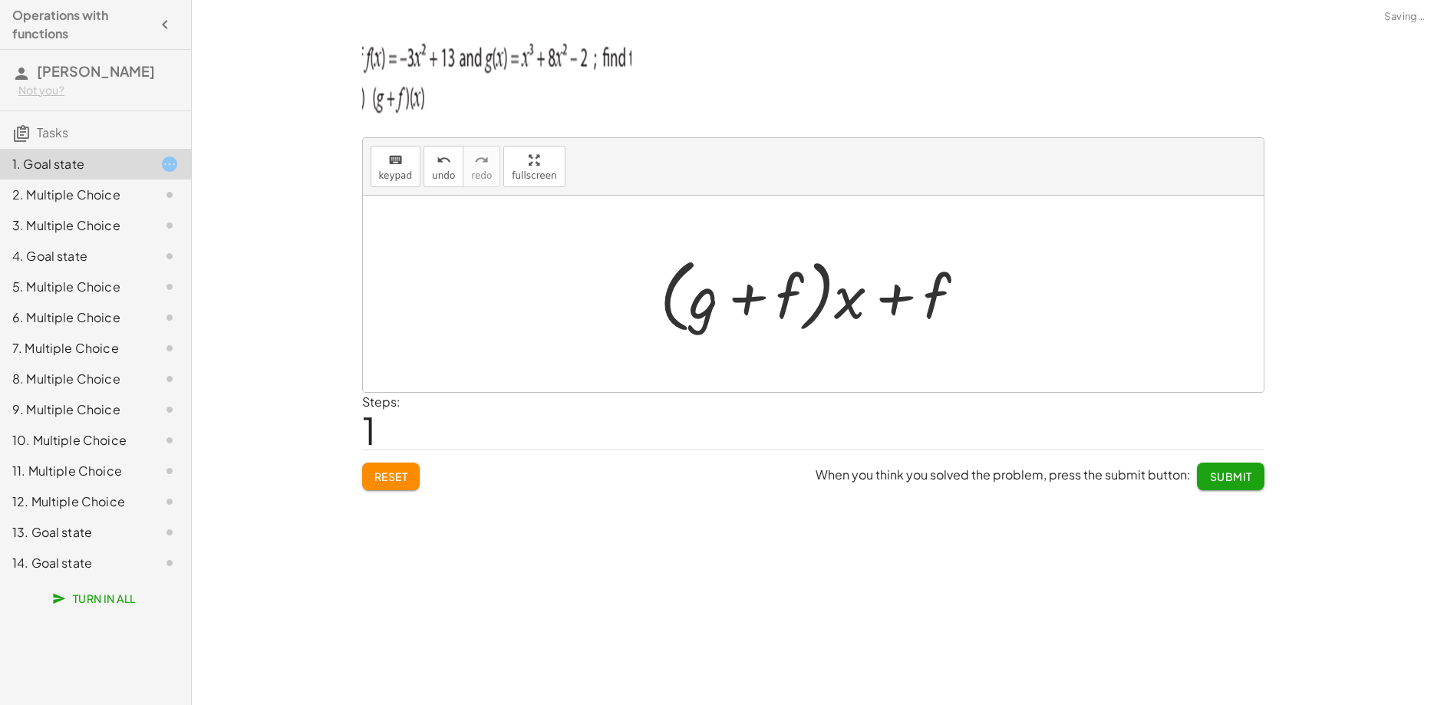
click at [949, 562] on div "keyboard keypad undo undo redo redo fullscreen + g + f + g + f + · ( + g + f ) …" at bounding box center [813, 352] width 1242 height 705
click at [961, 558] on div "keyboard keypad undo undo redo redo fullscreen + g + f + g + f + · ( + g + f ) …" at bounding box center [813, 352] width 1242 height 705
click at [925, 293] on div at bounding box center [819, 294] width 334 height 88
click at [391, 187] on div "keyboard keypad undo undo redo redo fullscreen" at bounding box center [813, 167] width 901 height 58
click at [397, 170] on span "keypad" at bounding box center [396, 175] width 34 height 11
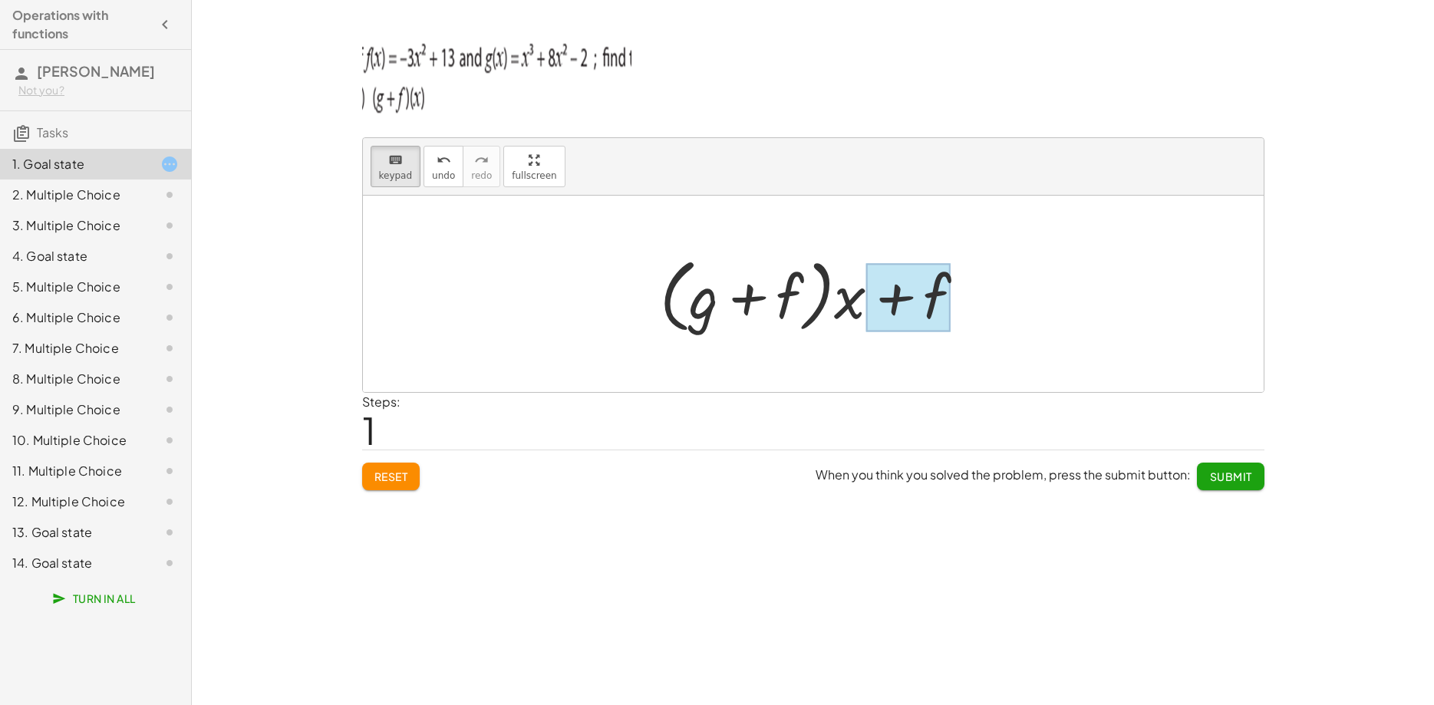
click at [916, 312] on div at bounding box center [907, 297] width 85 height 68
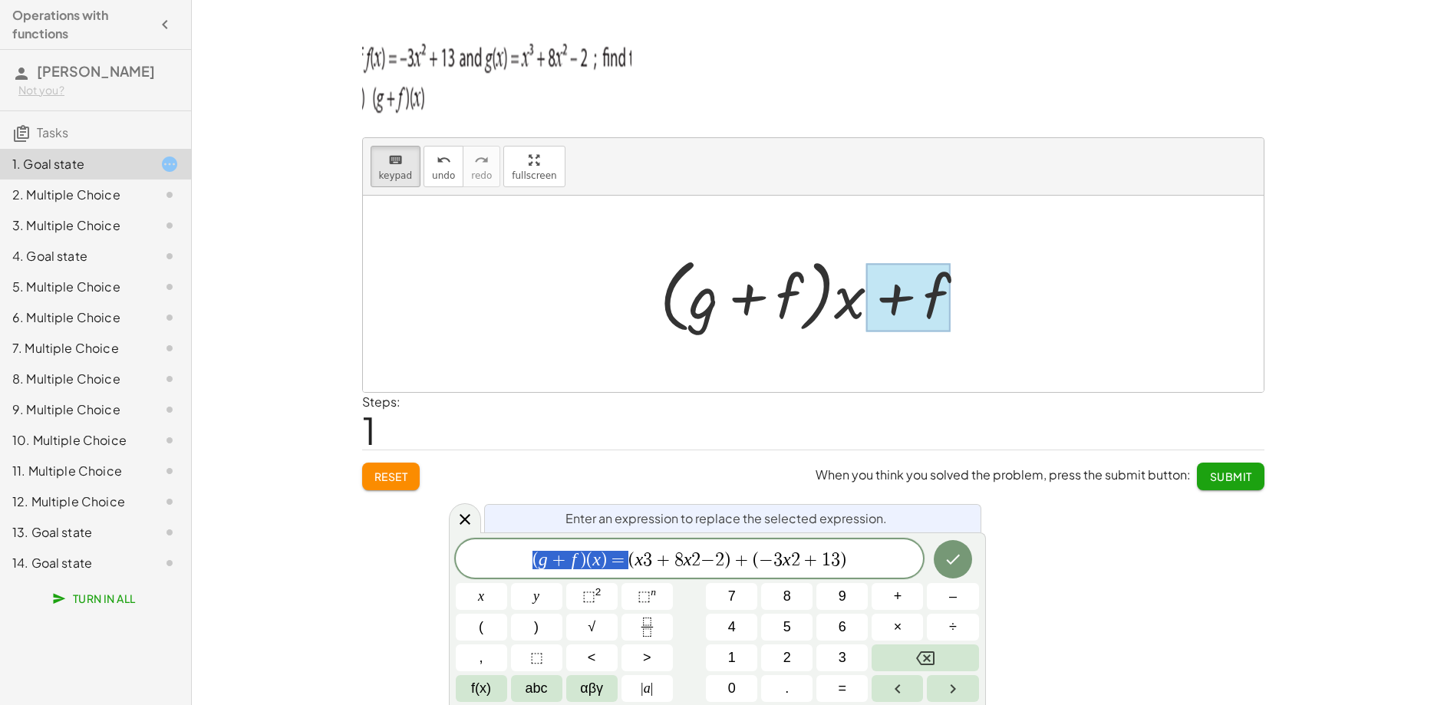
scroll to position [166, 14]
drag, startPoint x: 625, startPoint y: 558, endPoint x: 551, endPoint y: 560, distance: 74.4
click at [437, 555] on body "Operations with functions Daniel Guevara Not you? Tasks 1. Goal state 2. Multip…" at bounding box center [717, 352] width 1434 height 705
click at [944, 564] on button "Done" at bounding box center [953, 559] width 38 height 38
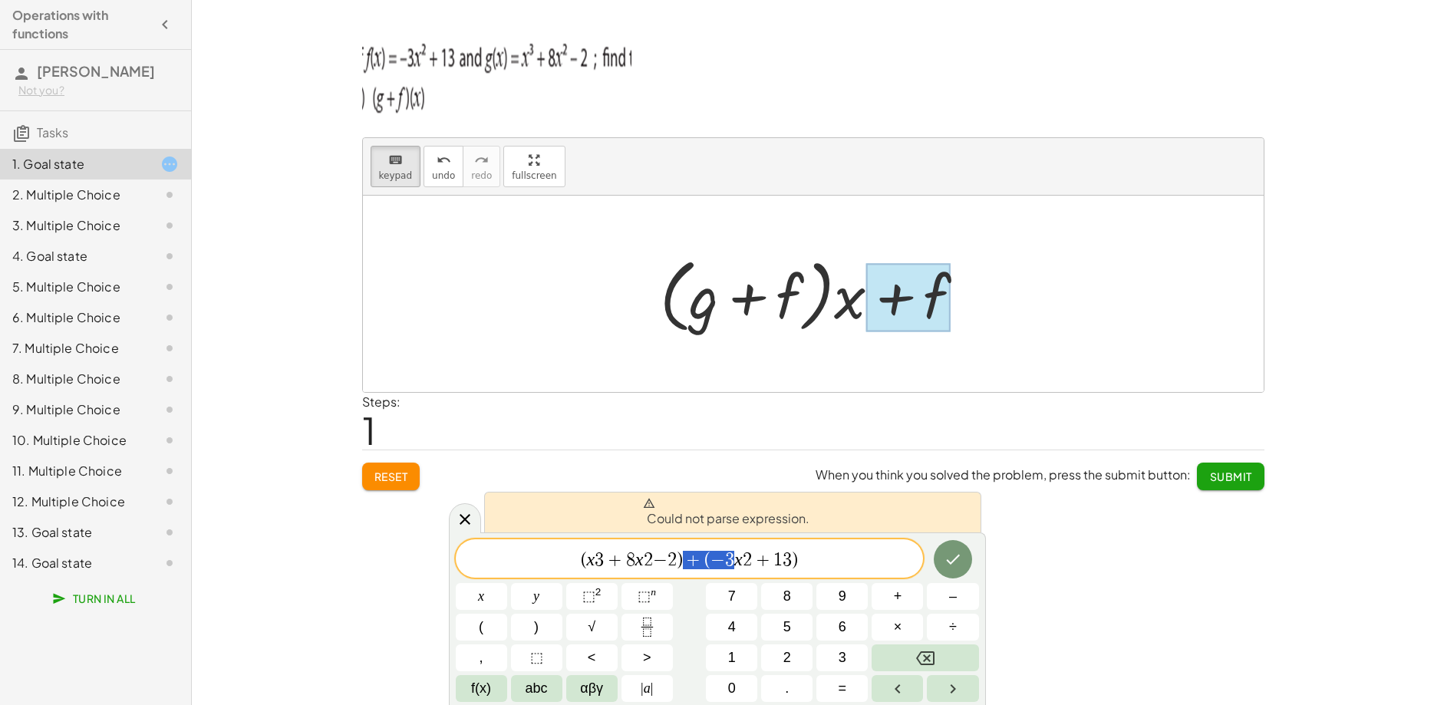
scroll to position [166, 6]
drag, startPoint x: 697, startPoint y: 557, endPoint x: 819, endPoint y: 564, distance: 122.2
click at [819, 564] on span "( x 3 + 8 x 2 − 2 ) + ( − 3 x 2 + 1 3 )" at bounding box center [690, 559] width 468 height 21
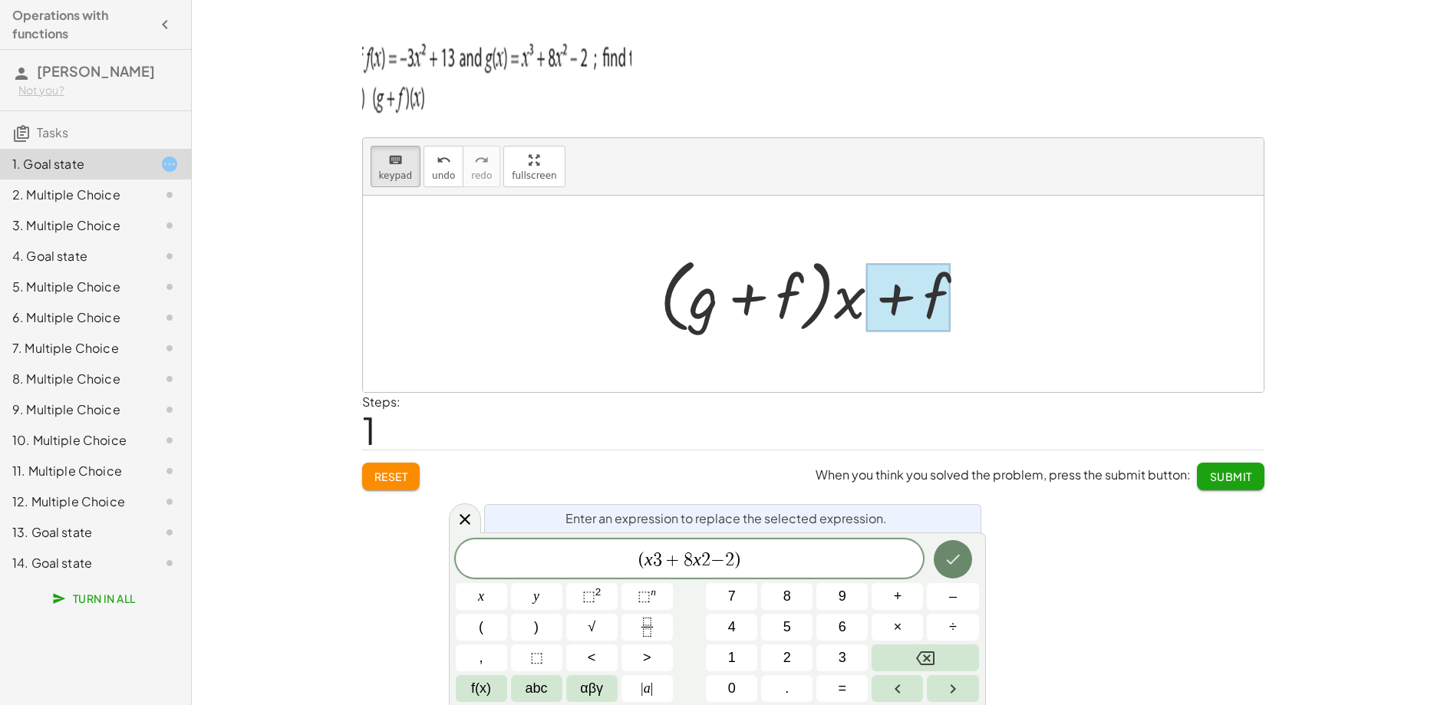
click at [960, 565] on icon "Done" at bounding box center [953, 559] width 18 height 18
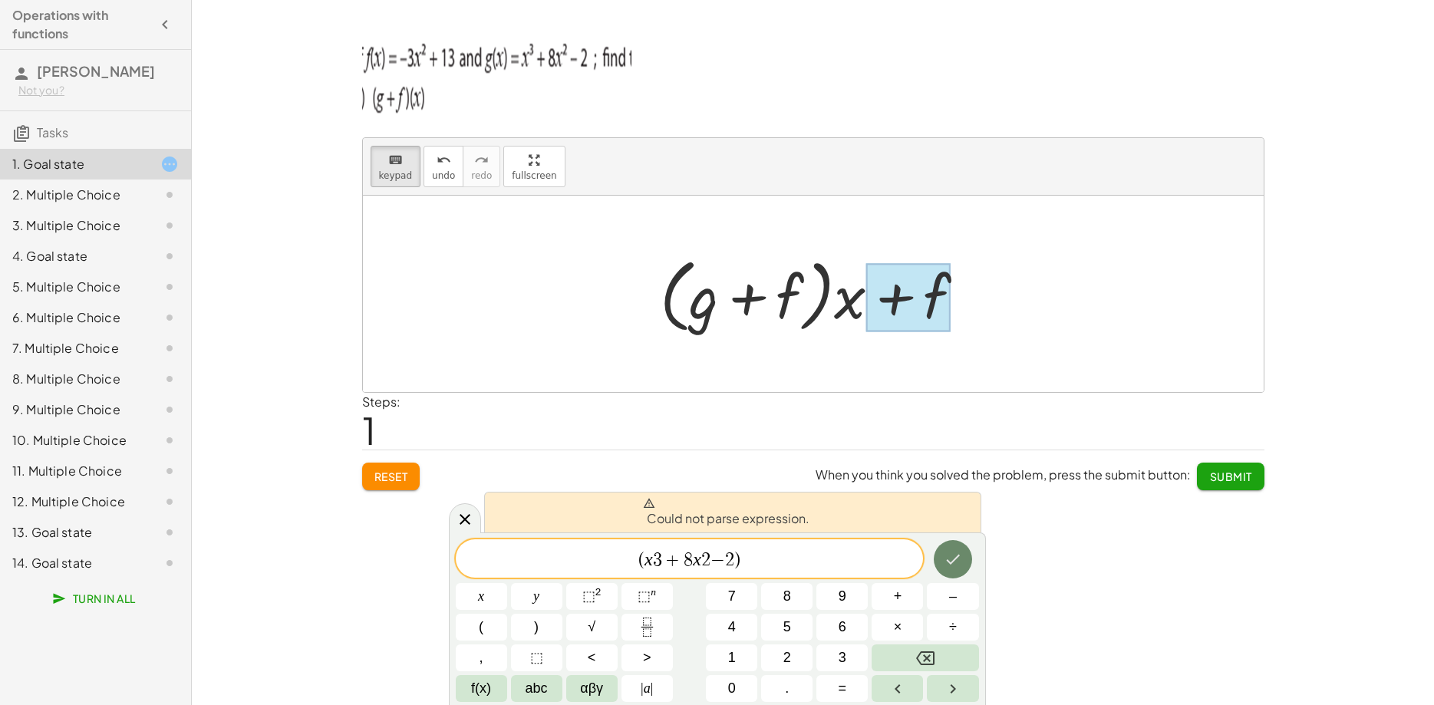
click at [953, 564] on icon "Done" at bounding box center [953, 559] width 18 height 18
click at [625, 553] on span "( x 3 + 8 x 2 − 2 ) ​" at bounding box center [690, 559] width 468 height 21
click at [457, 516] on icon at bounding box center [465, 519] width 18 height 18
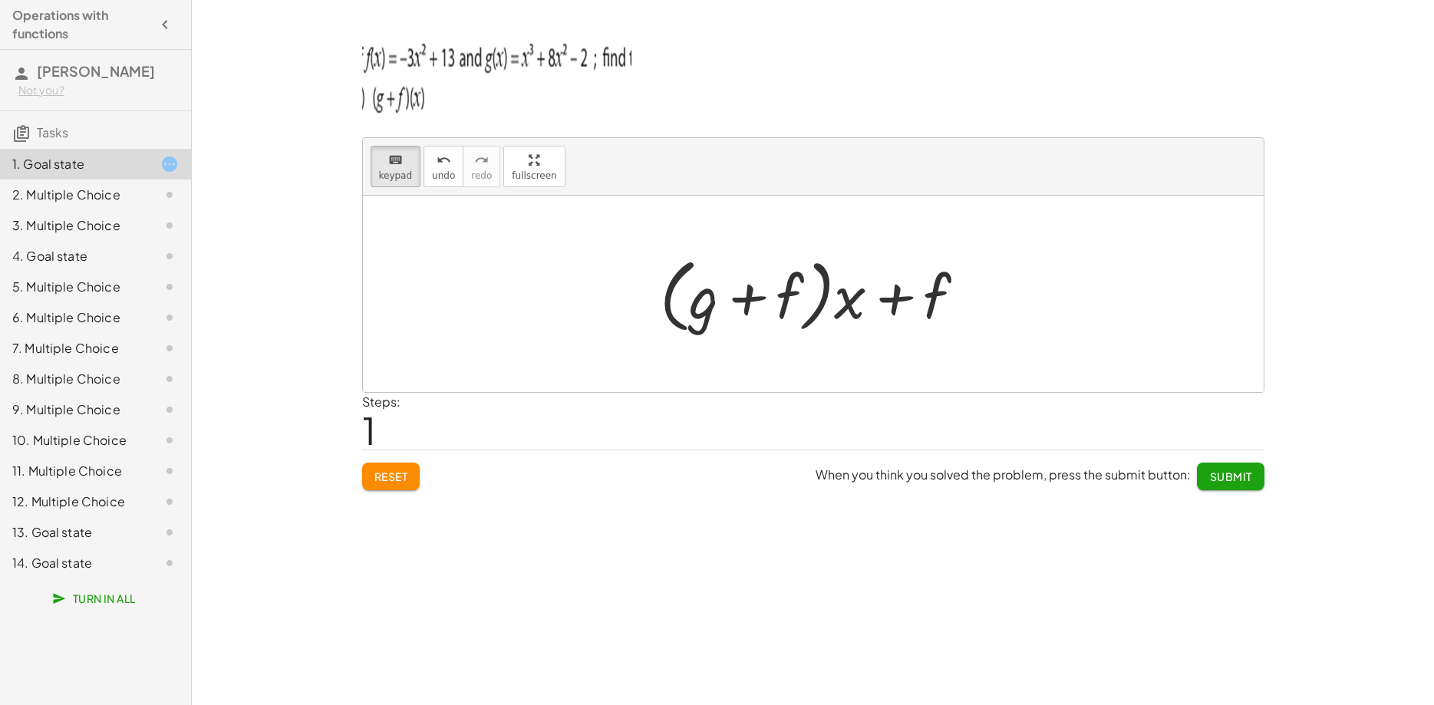
click at [848, 302] on div at bounding box center [819, 294] width 334 height 88
click at [390, 164] on icon "keyboard" at bounding box center [395, 160] width 15 height 18
click at [837, 307] on div at bounding box center [819, 294] width 334 height 88
click at [833, 310] on div at bounding box center [819, 294] width 334 height 88
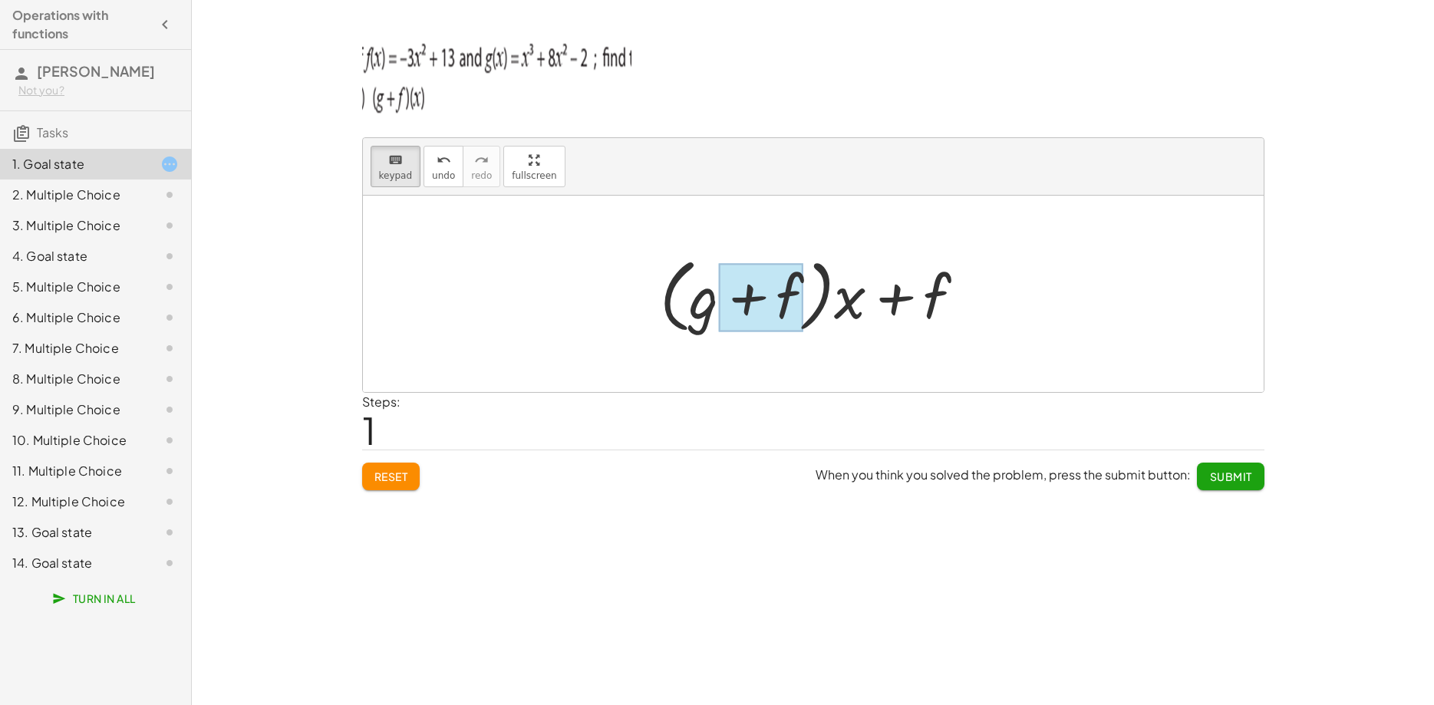
click at [798, 303] on div at bounding box center [760, 297] width 85 height 68
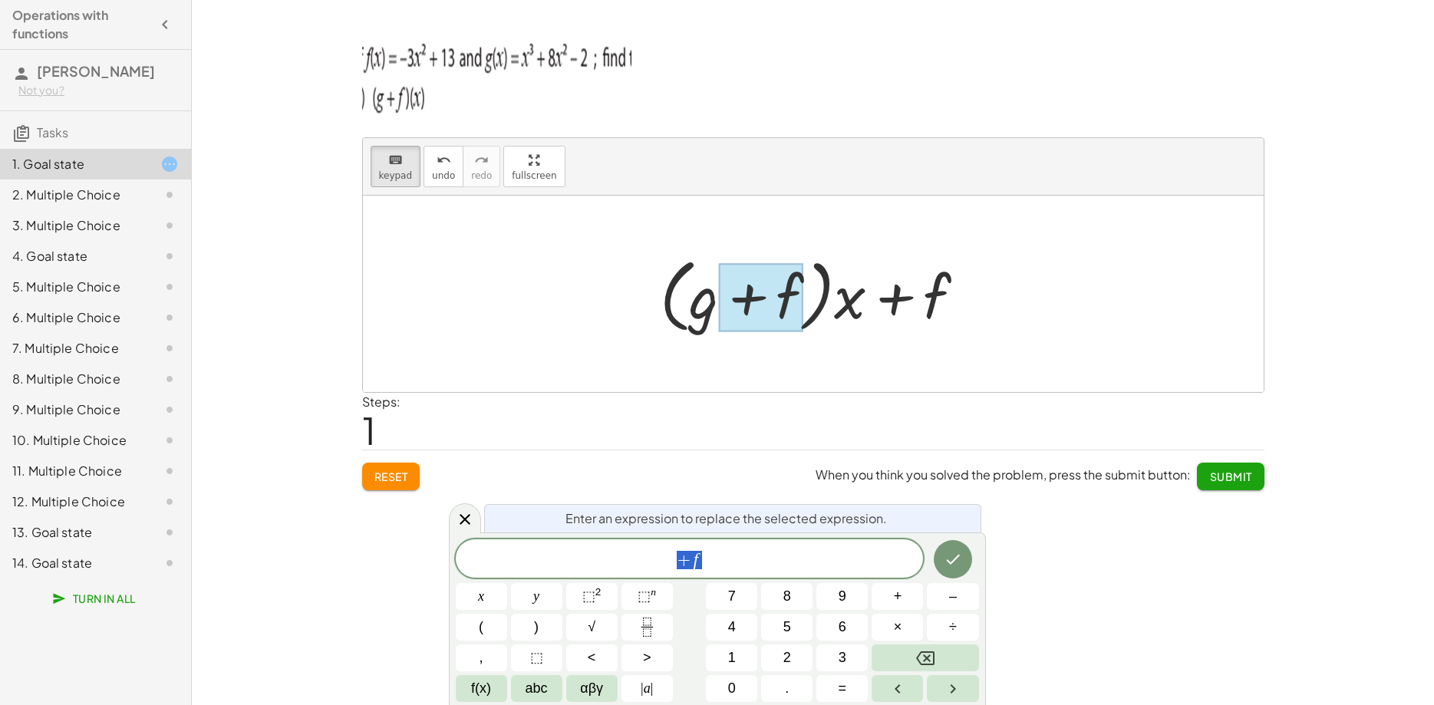
scroll to position [18, 0]
click at [719, 562] on span "+ f" at bounding box center [690, 559] width 468 height 21
click at [703, 301] on div at bounding box center [819, 294] width 334 height 88
click at [842, 563] on span "+ f" at bounding box center [690, 559] width 468 height 21
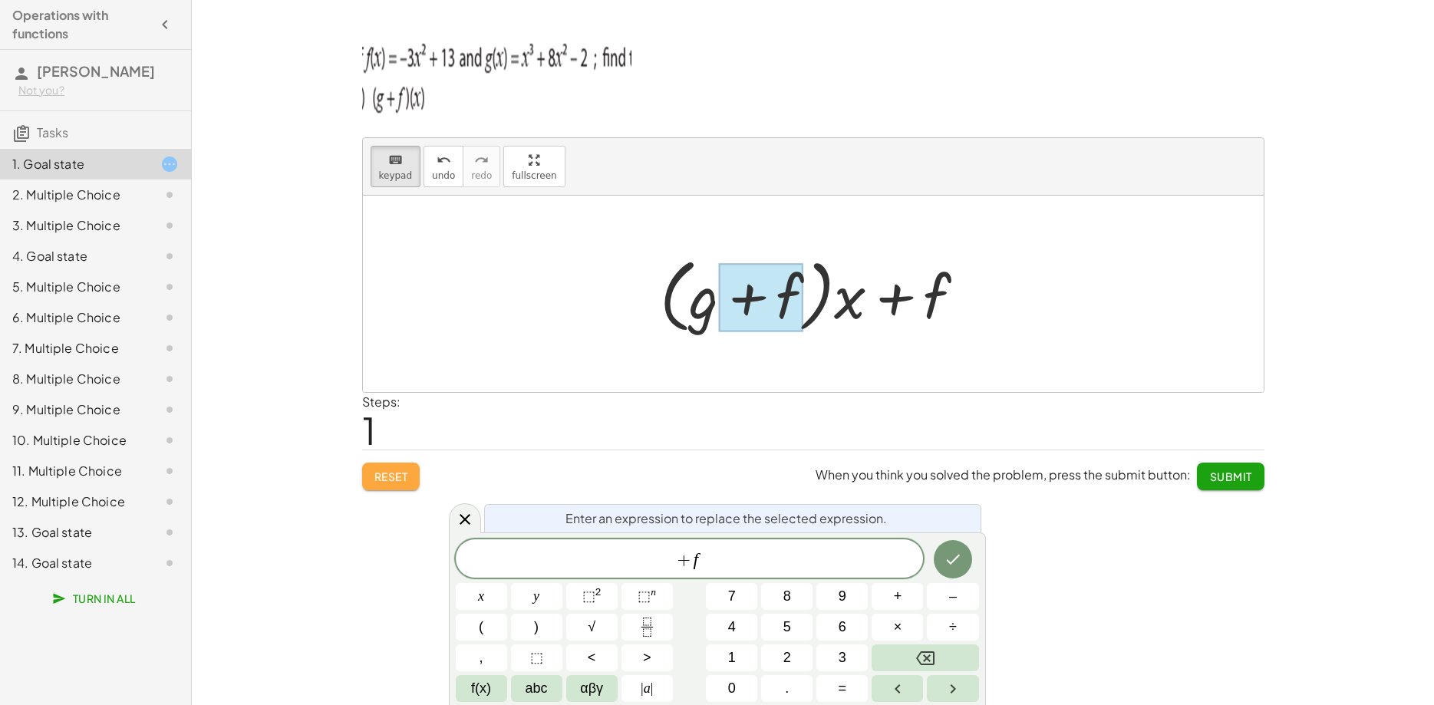
click at [388, 478] on span "Reset" at bounding box center [391, 476] width 34 height 14
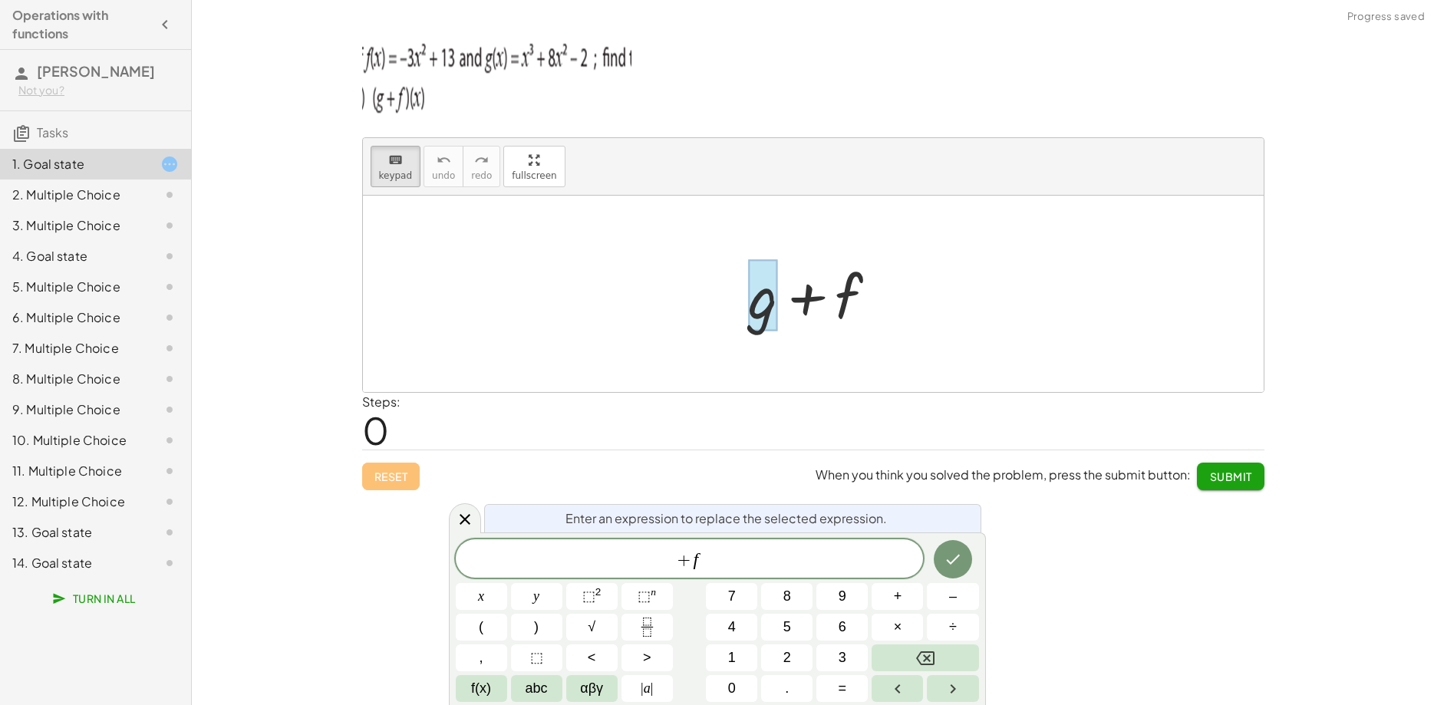
click at [750, 313] on div at bounding box center [763, 295] width 29 height 71
drag, startPoint x: 610, startPoint y: 554, endPoint x: 852, endPoint y: 566, distance: 242.0
click at [852, 566] on span "( g + f ) ( x ) ​ = ( x 3 + 8 x 2 − 2 ) + ( − 3 x 2 + 1 3 )" at bounding box center [690, 559] width 468 height 21
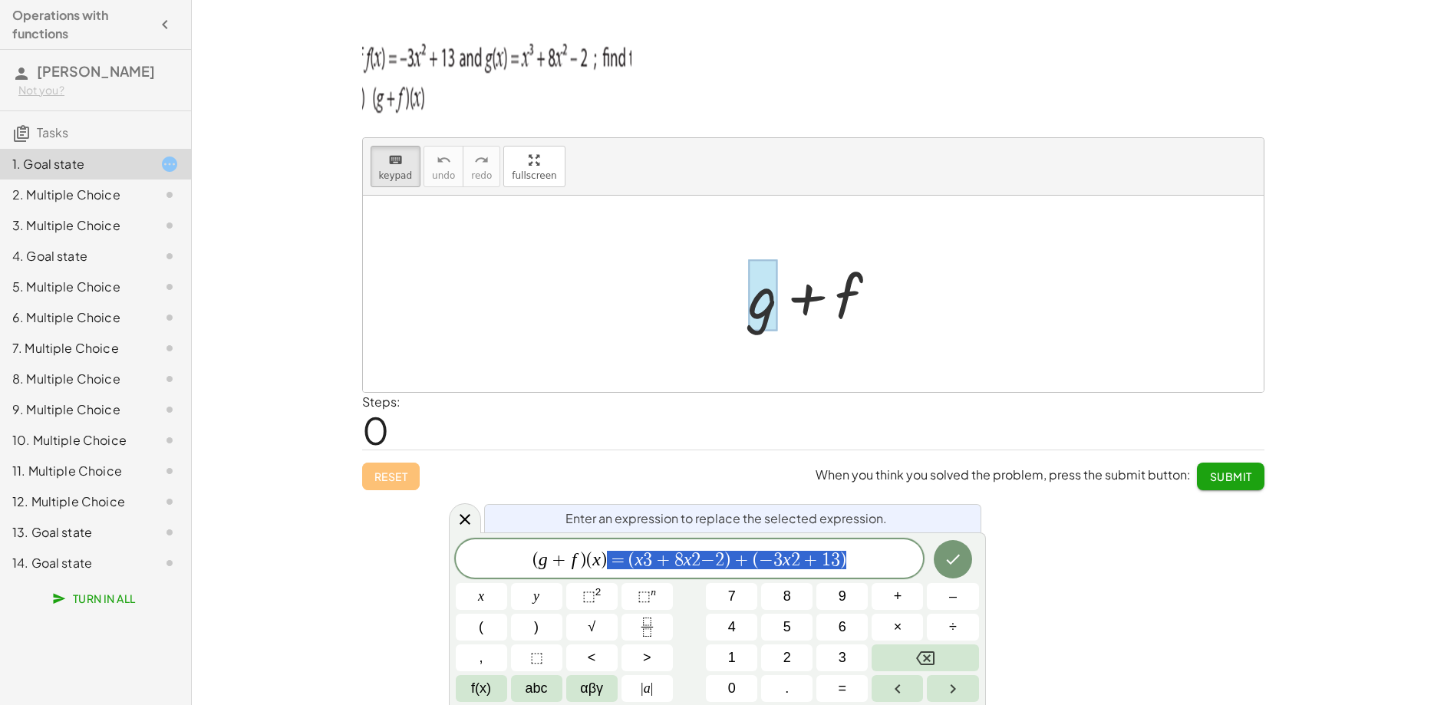
click at [856, 549] on div "( g + f ) ( x ) ​ = ( x 3 + 8 x 2 − 2 ) + ( − 3 x 2 + 1 3 )" at bounding box center [690, 558] width 468 height 38
drag, startPoint x: 861, startPoint y: 552, endPoint x: 736, endPoint y: 551, distance: 125.0
click at [736, 551] on span "( g + f ) ( x ) ​ = ( x 3 + 8 x 2 − 2 ) + ( − 3 x 2 + 1 3 )" at bounding box center [690, 559] width 468 height 21
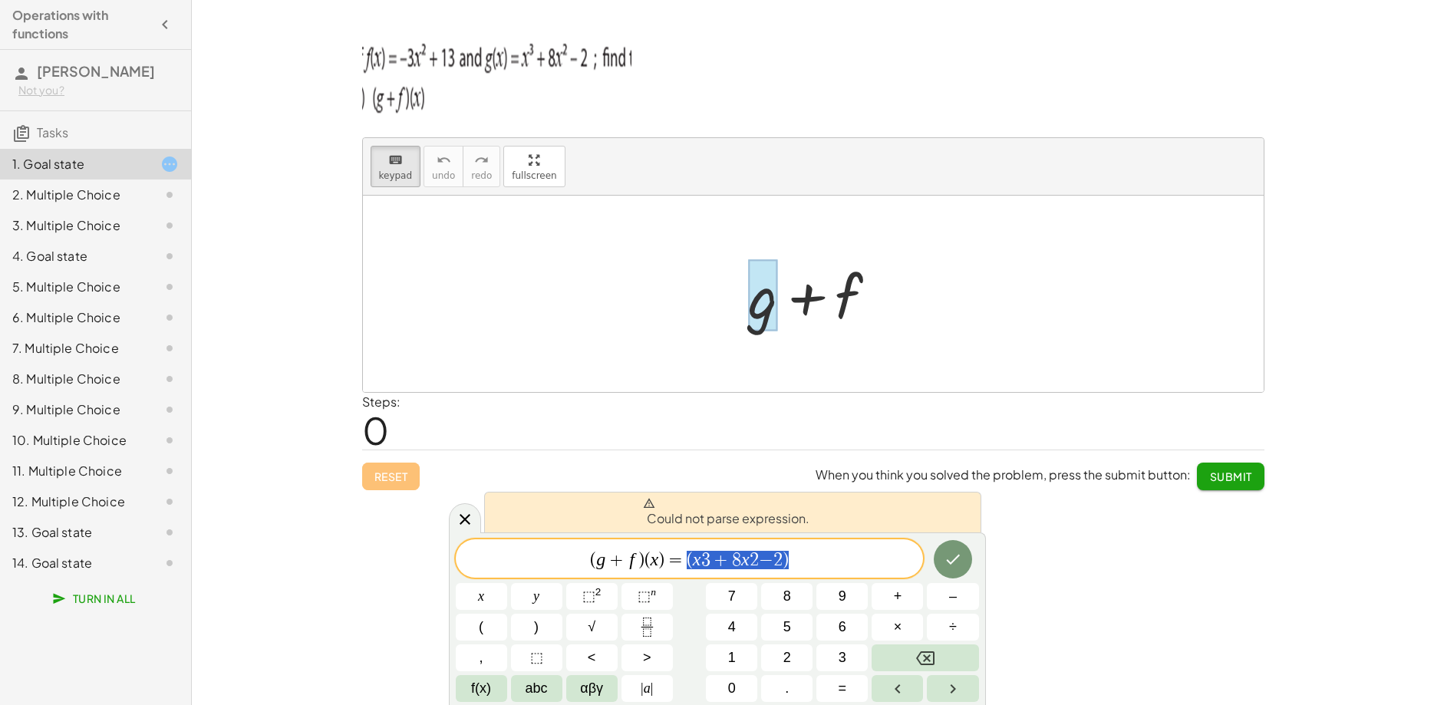
drag, startPoint x: 792, startPoint y: 561, endPoint x: 686, endPoint y: 558, distance: 105.9
click at [686, 558] on span "( g + f ) ( x ) ​ = ( x 3 + 8 x 2 − 2 )" at bounding box center [690, 559] width 468 height 21
drag, startPoint x: 736, startPoint y: 558, endPoint x: 713, endPoint y: 559, distance: 22.3
click at [713, 559] on span "( g + f ) ( x ) ​ =" at bounding box center [690, 559] width 468 height 21
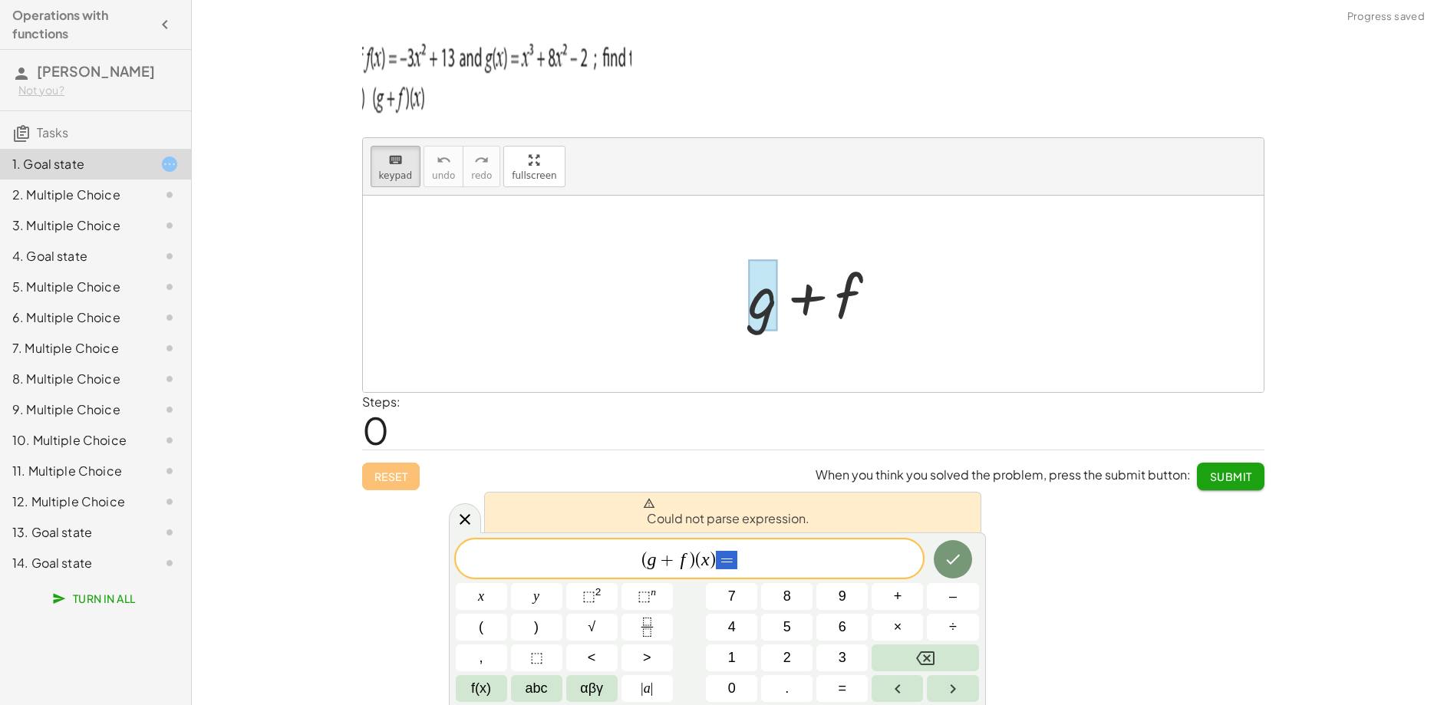
scroll to position [15, 0]
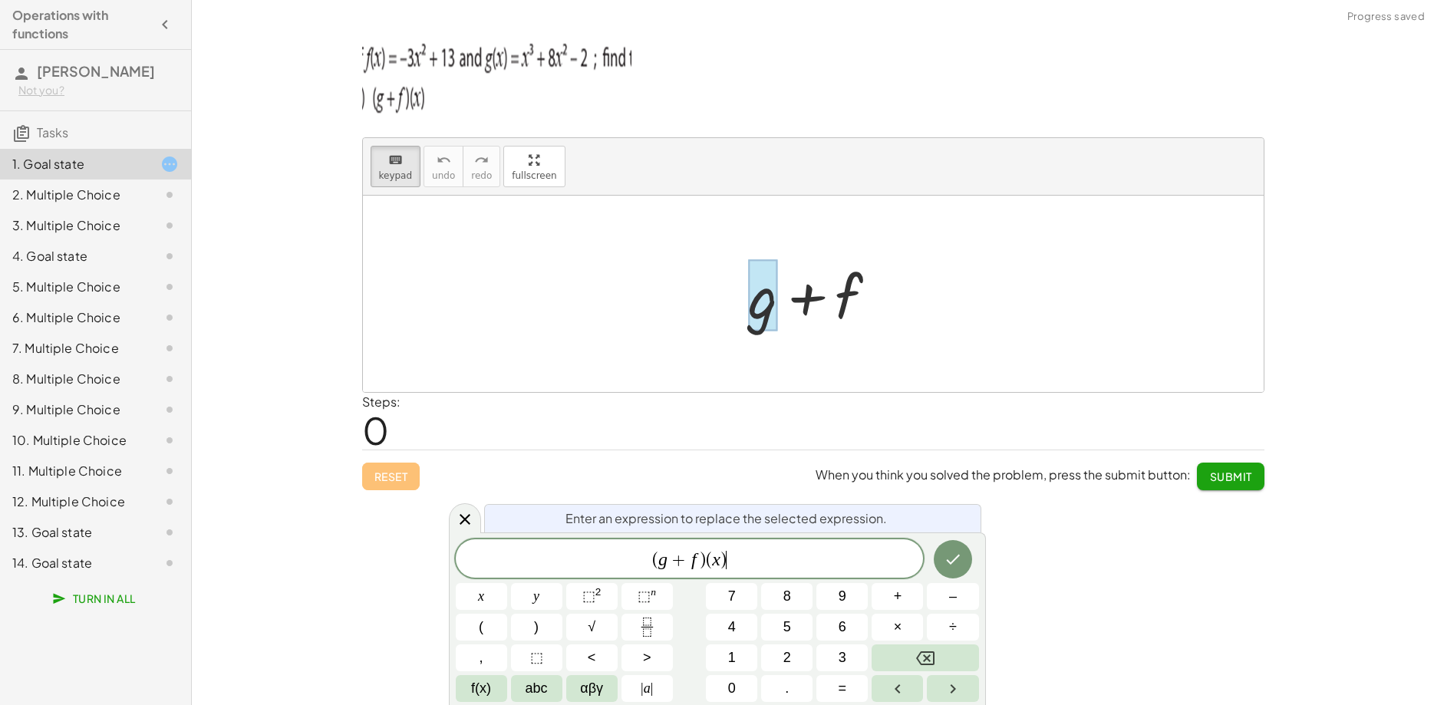
click at [717, 558] on span "( g + f ) ( x ) ​" at bounding box center [690, 559] width 468 height 21
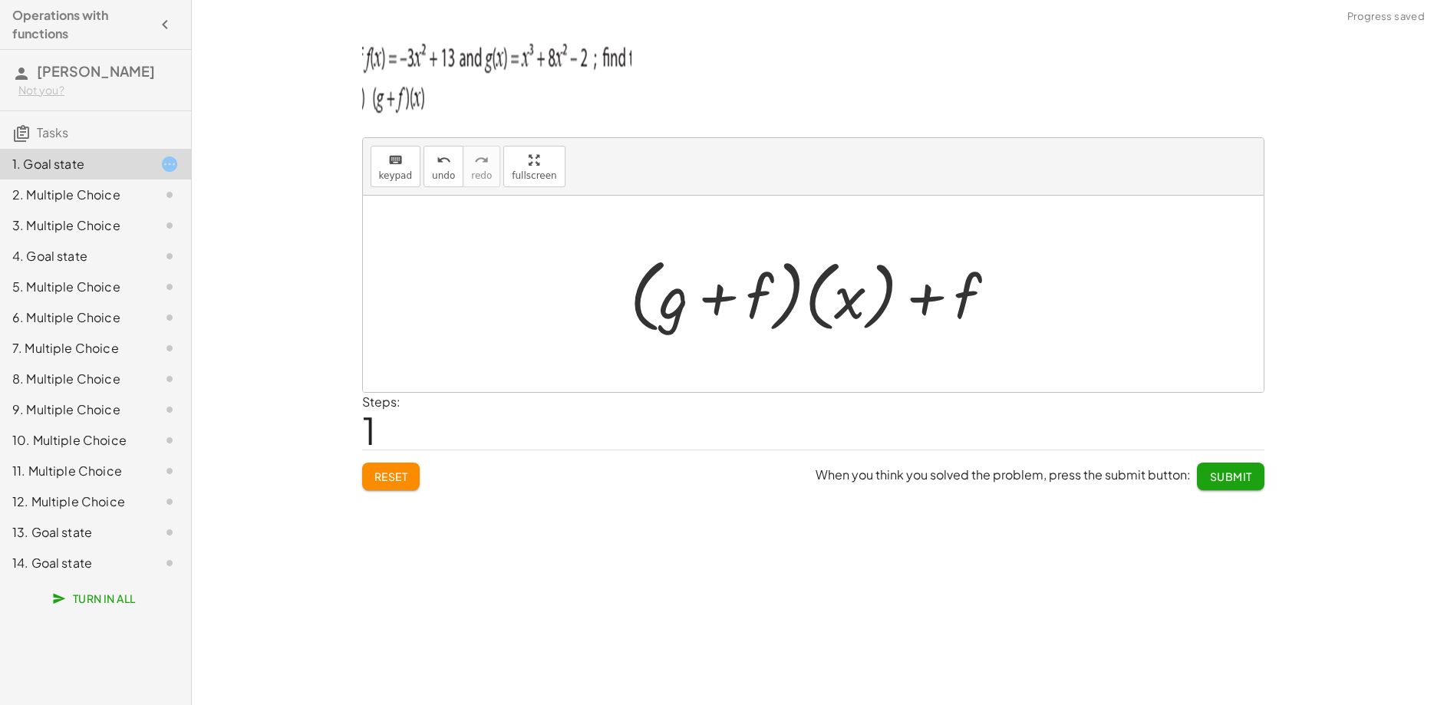
click at [938, 298] on div at bounding box center [819, 294] width 394 height 88
click at [400, 172] on span "keypad" at bounding box center [396, 175] width 34 height 11
click at [944, 299] on div at bounding box center [939, 297] width 85 height 68
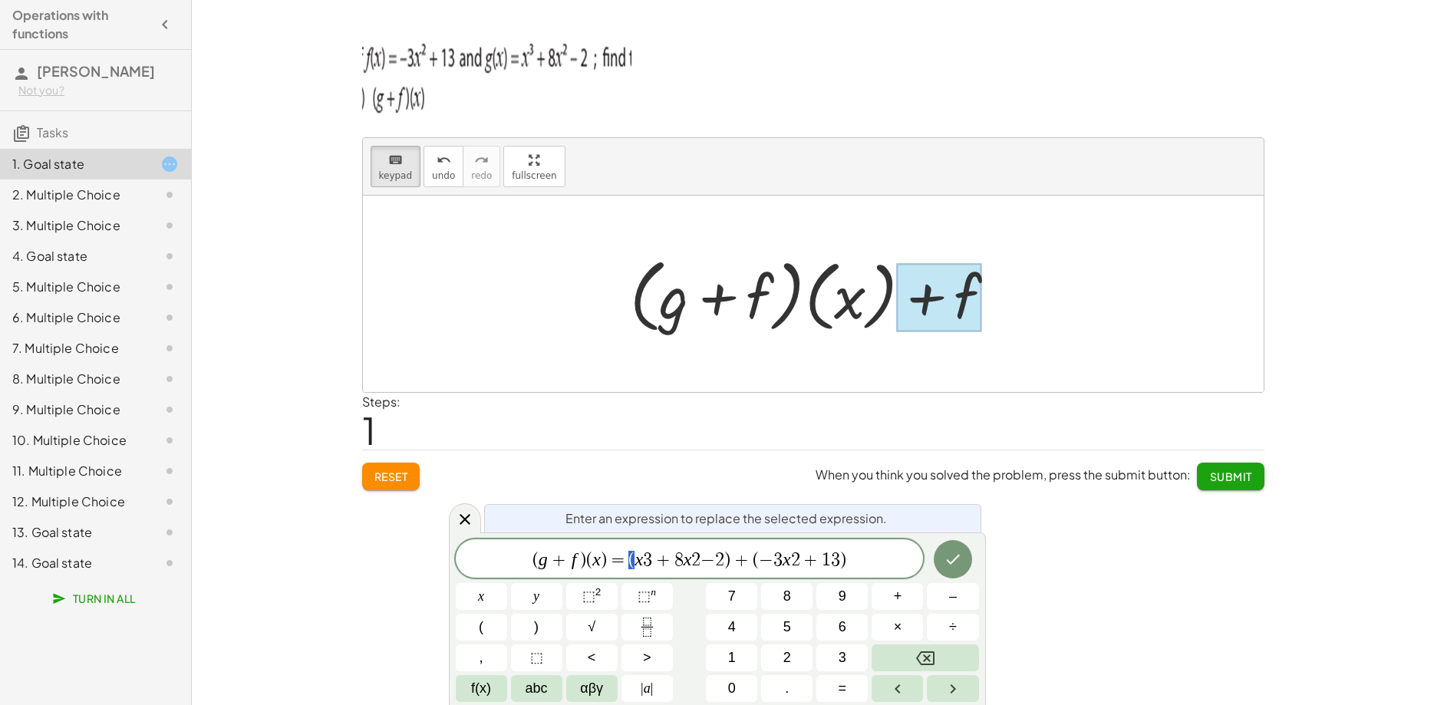
drag, startPoint x: 634, startPoint y: 555, endPoint x: 588, endPoint y: 555, distance: 46.8
click at [544, 557] on span "( g + f ) ( x ) ​ = ( x 3 + 8 x 2 − 2 ) + ( − 3 x 2 + 1 3 )" at bounding box center [690, 559] width 468 height 21
click at [952, 562] on icon "Done" at bounding box center [953, 560] width 14 height 10
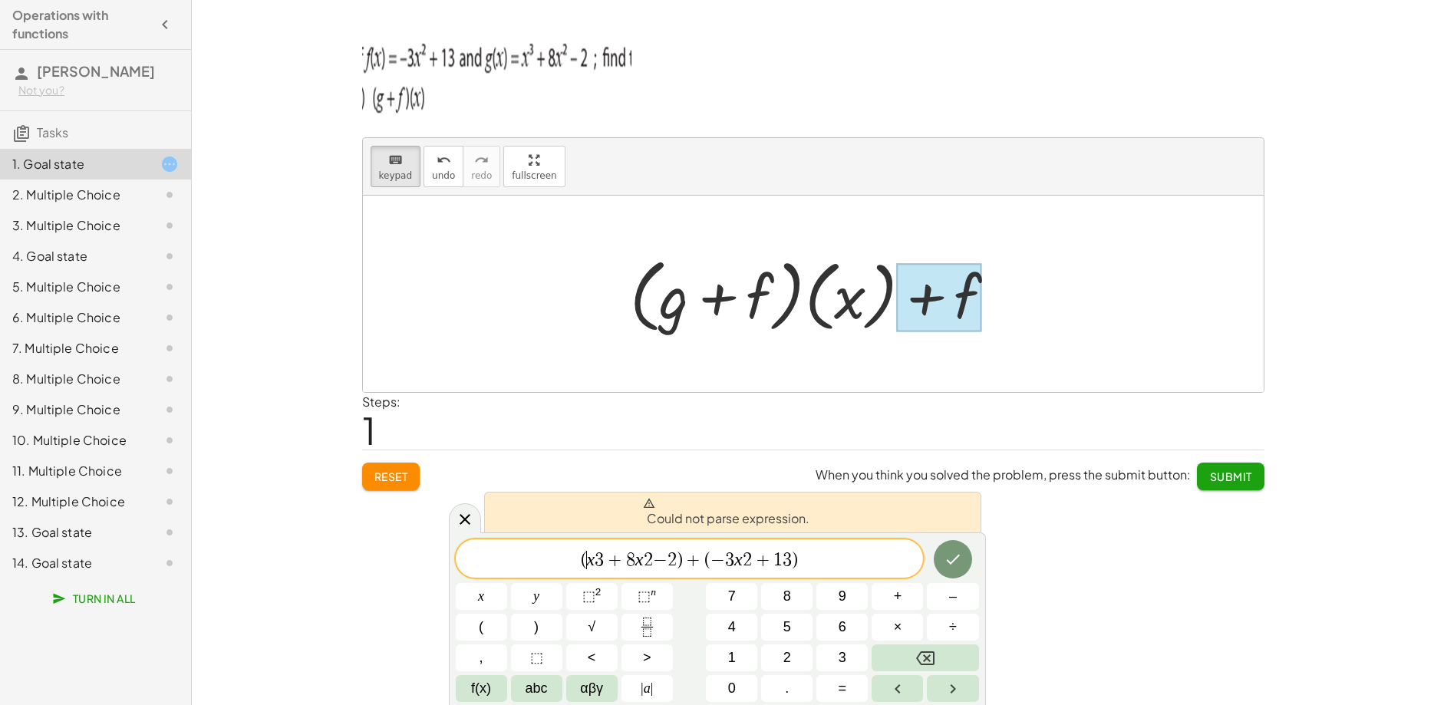
click at [587, 557] on span "( ​ x 3 + 8 x 2 − 2 ) + ( − 3 x 2 + 1 3 )" at bounding box center [690, 559] width 468 height 21
click at [608, 557] on span "+" at bounding box center [615, 560] width 22 height 18
click at [898, 621] on span "×" at bounding box center [898, 627] width 8 height 21
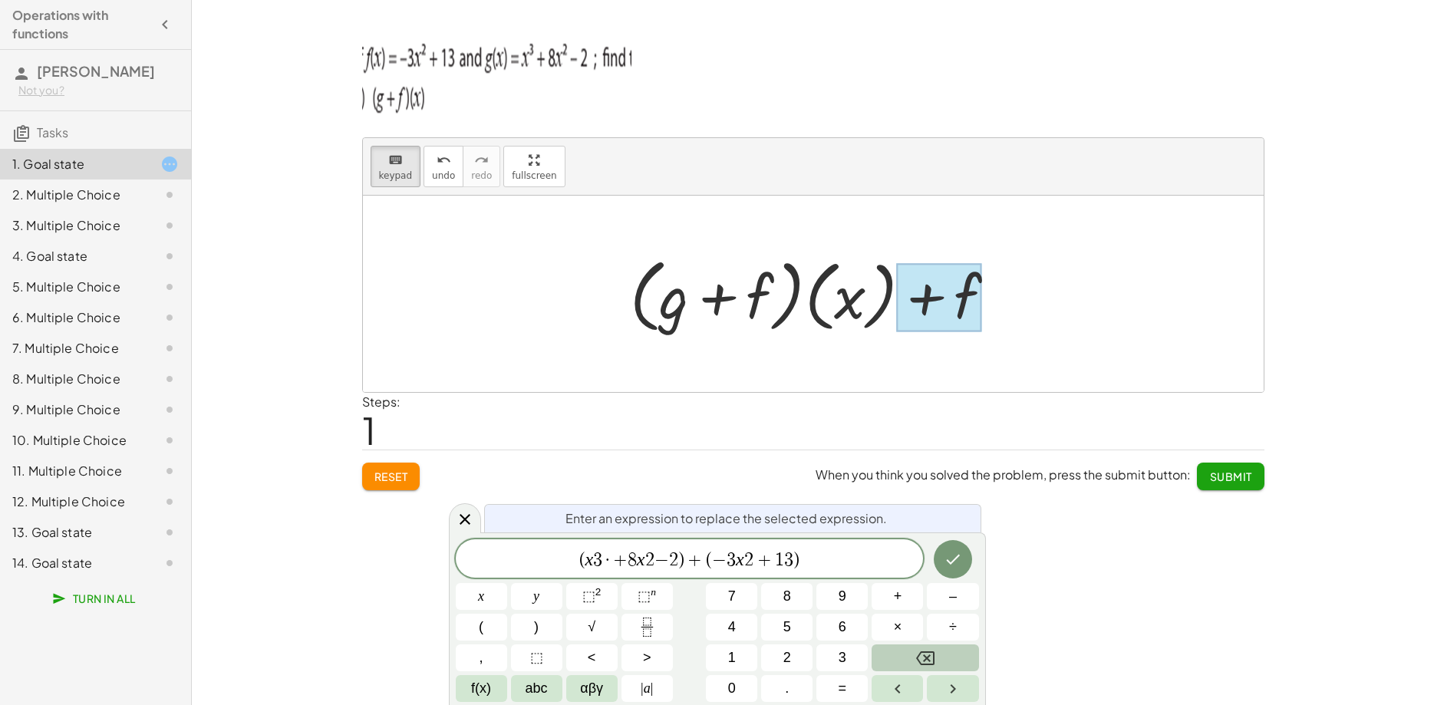
click at [912, 658] on button "Backspace" at bounding box center [924, 657] width 107 height 27
click at [493, 686] on button "f(x)" at bounding box center [481, 688] width 51 height 27
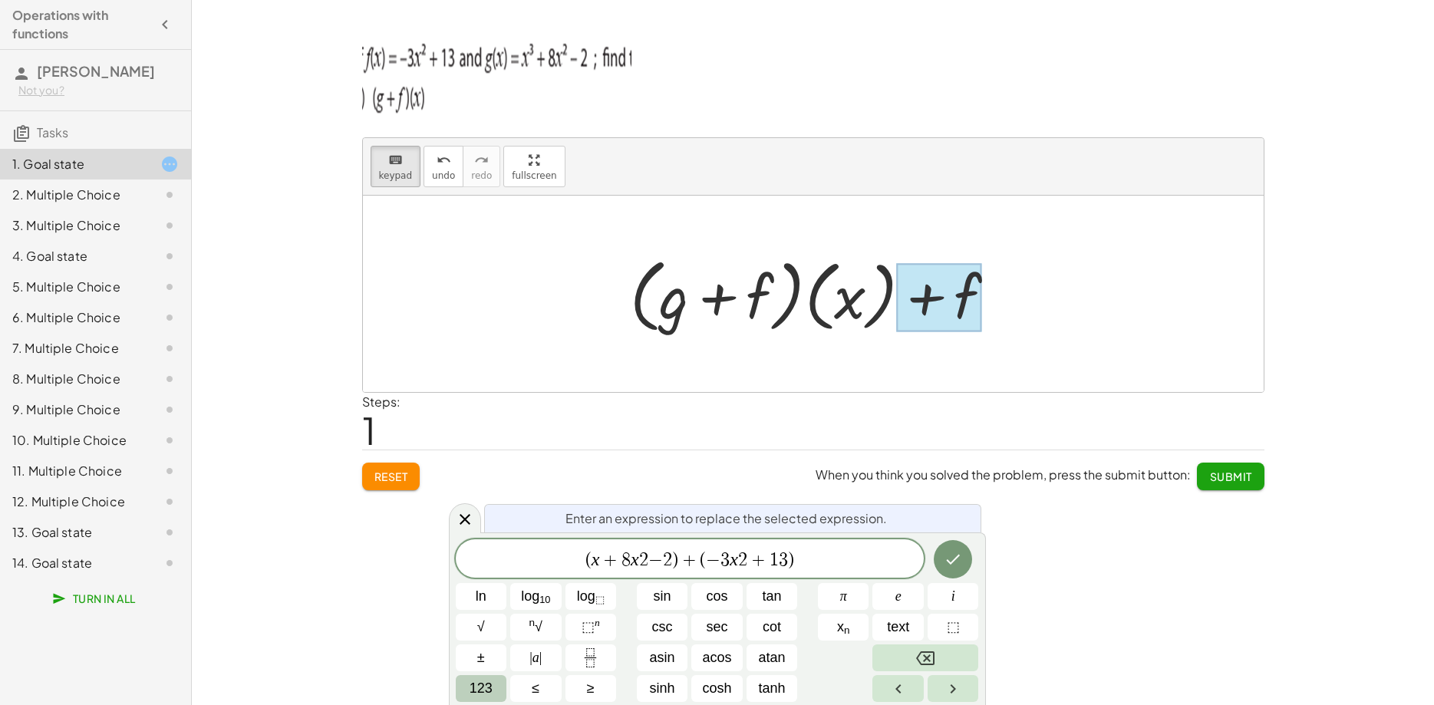
click at [467, 690] on button "123" at bounding box center [481, 688] width 51 height 27
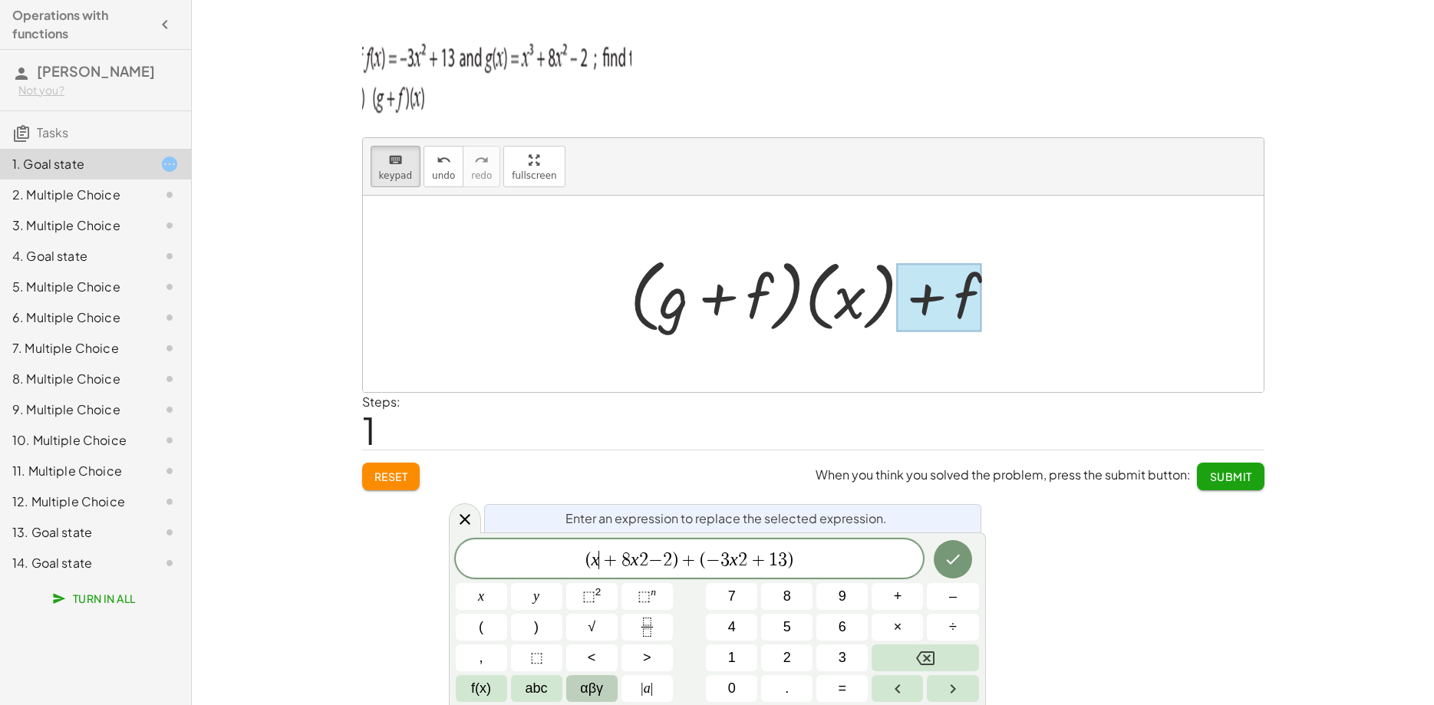
click at [577, 690] on button "αβγ" at bounding box center [591, 688] width 51 height 27
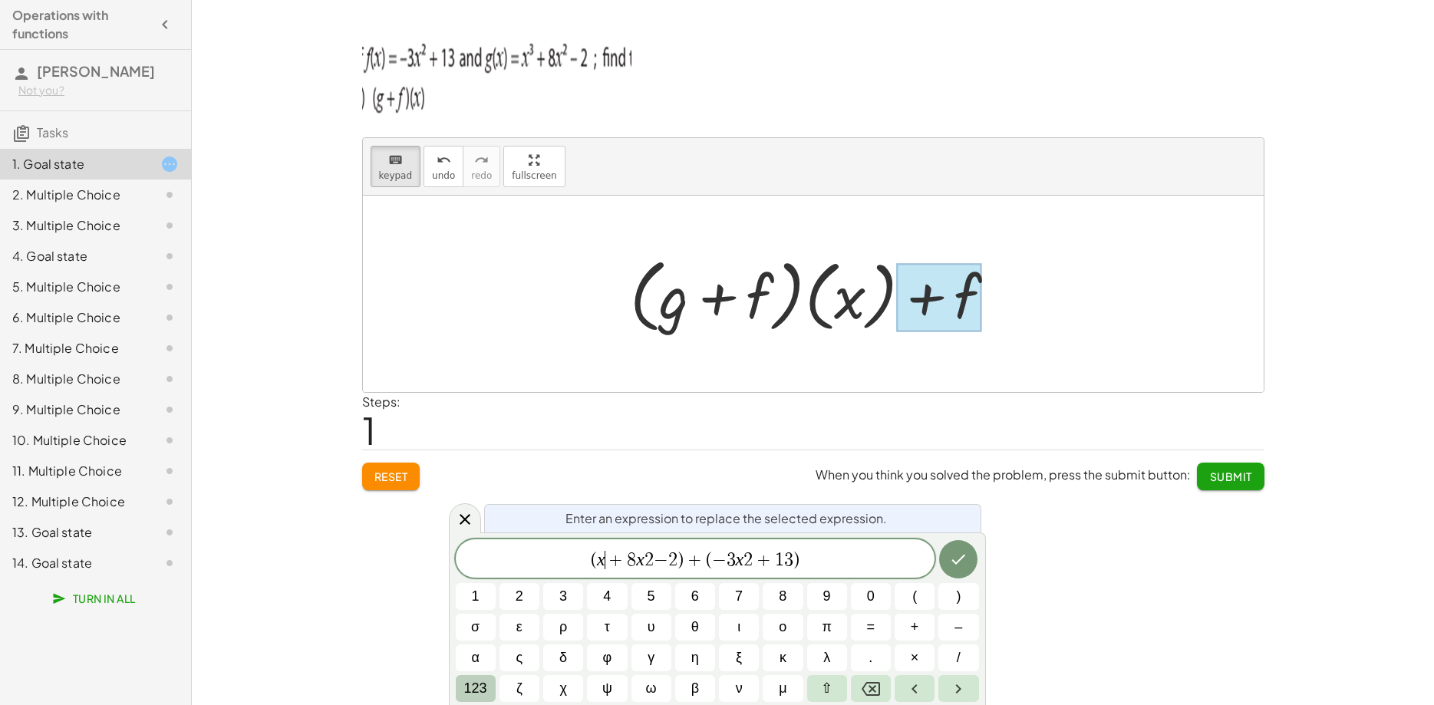
click at [483, 687] on span "123" at bounding box center [475, 688] width 23 height 21
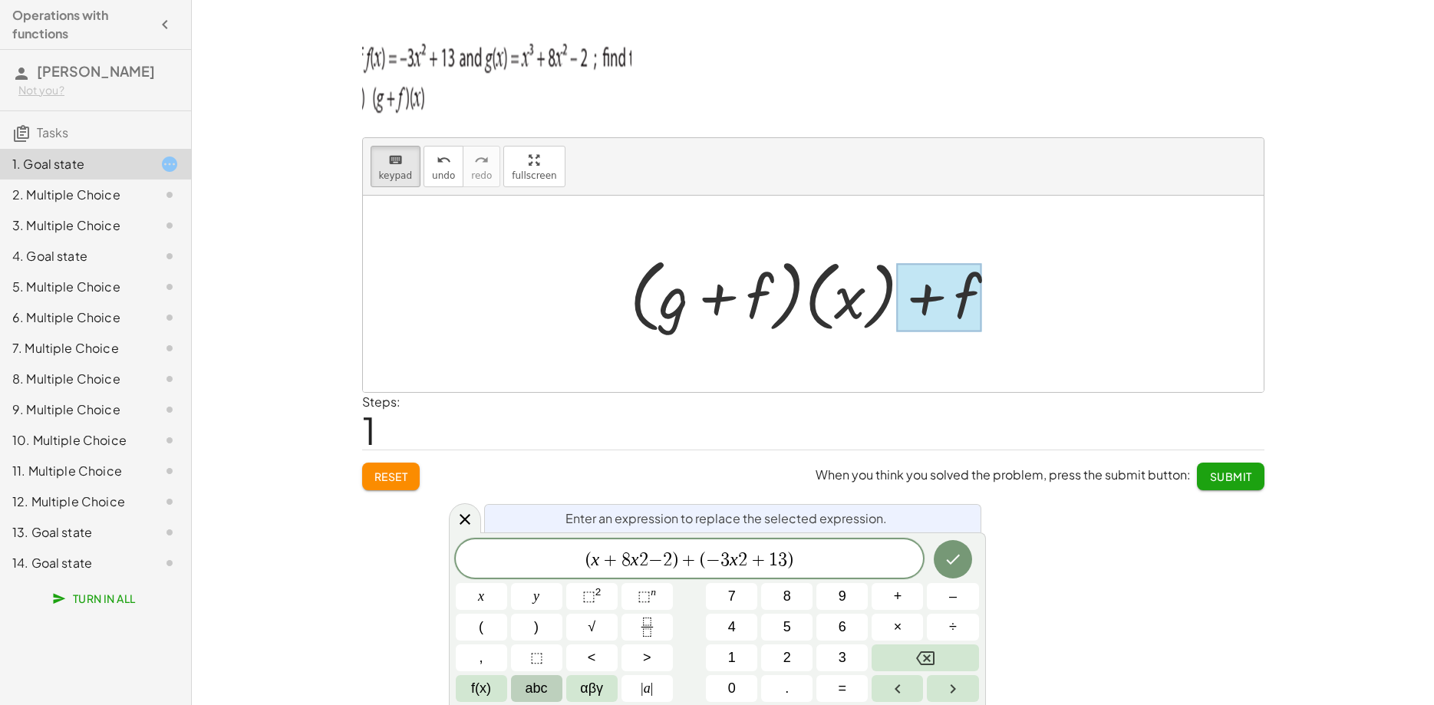
click at [529, 690] on span "abc" at bounding box center [536, 688] width 22 height 21
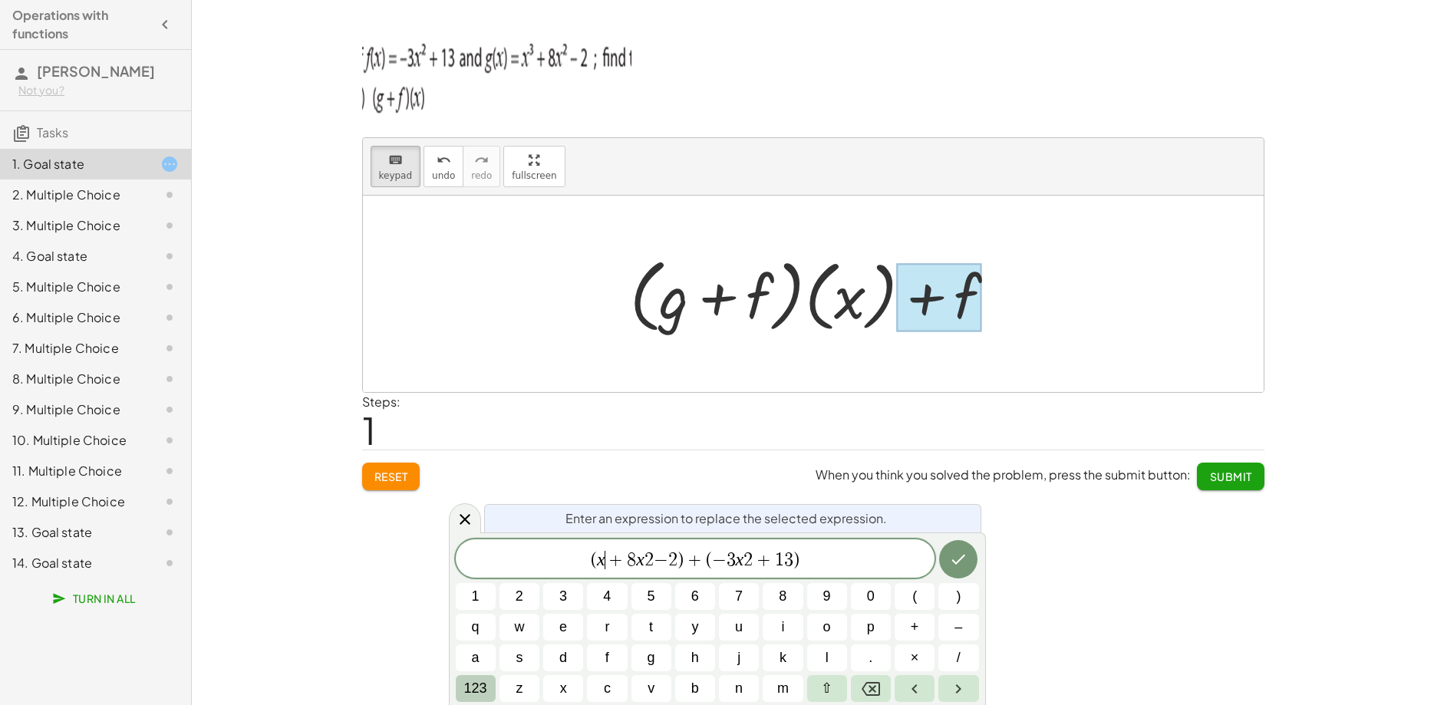
click at [476, 686] on span "123" at bounding box center [475, 688] width 23 height 21
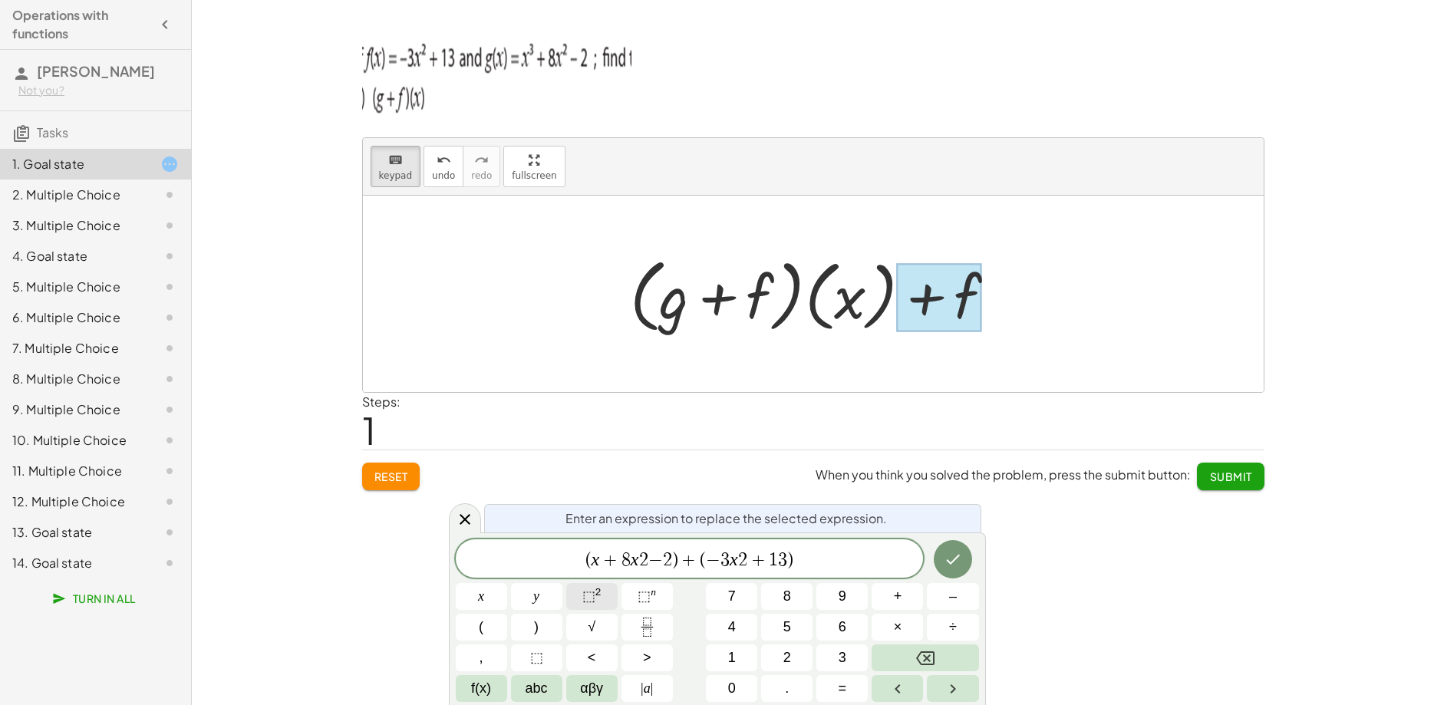
click at [598, 595] on sup "2" at bounding box center [598, 592] width 6 height 12
click at [909, 656] on button "Backspace" at bounding box center [924, 657] width 107 height 27
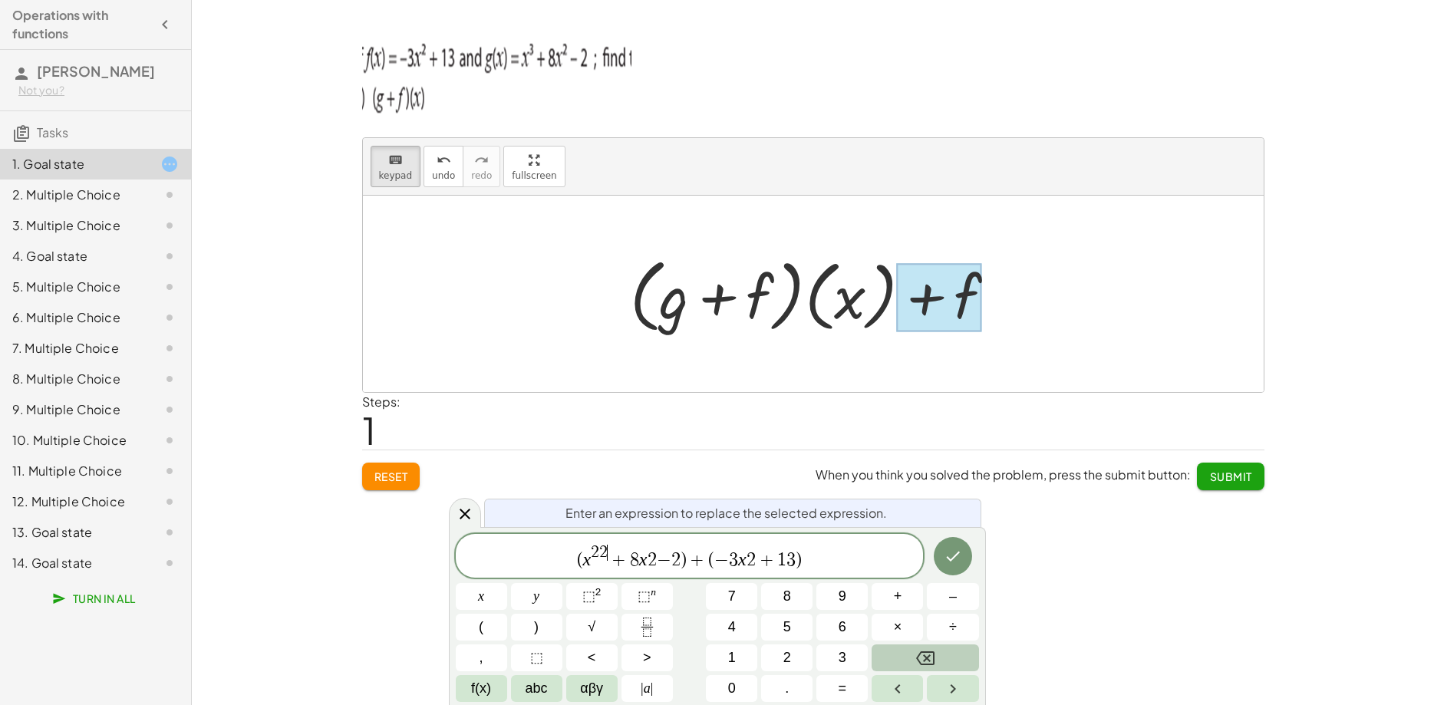
click at [909, 656] on button "Backspace" at bounding box center [924, 657] width 107 height 27
click at [925, 653] on icon "Backspace" at bounding box center [925, 658] width 18 height 18
click at [646, 598] on span "⬚" at bounding box center [643, 595] width 13 height 15
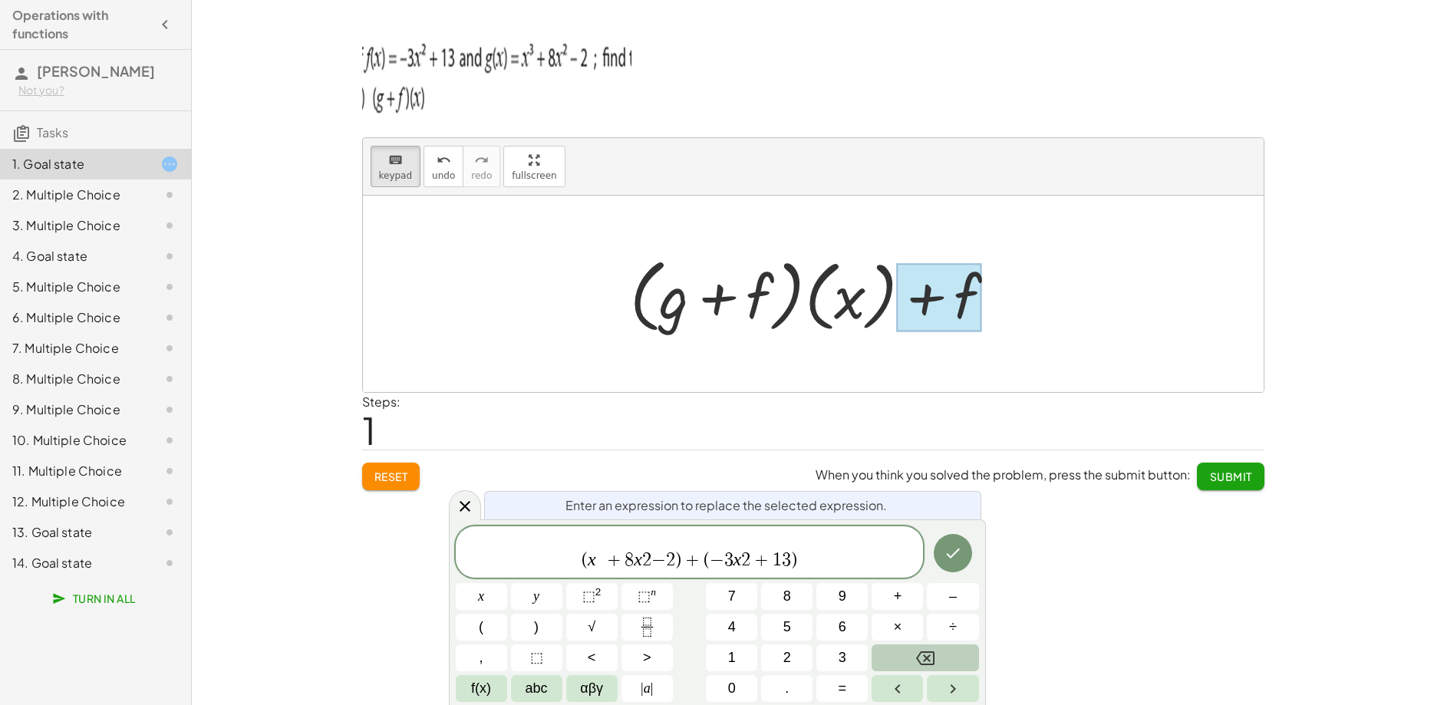
click at [904, 652] on button "Backspace" at bounding box center [924, 657] width 107 height 27
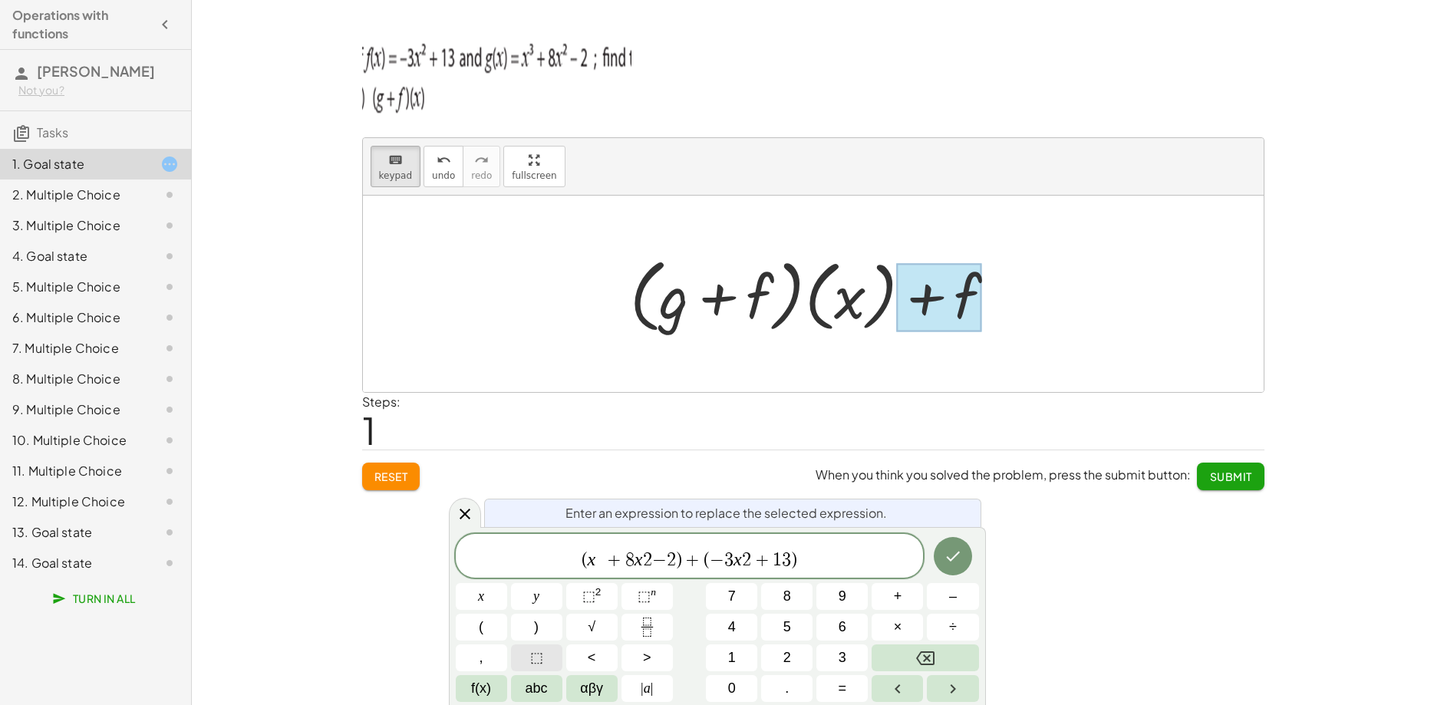
click at [539, 661] on span "⬚" at bounding box center [536, 657] width 13 height 21
click at [911, 660] on button "Backspace" at bounding box center [924, 657] width 107 height 27
click at [639, 685] on button "| a |" at bounding box center [646, 688] width 51 height 27
click at [900, 654] on button "Backspace" at bounding box center [924, 657] width 107 height 27
click at [596, 690] on span "αβγ" at bounding box center [591, 688] width 23 height 21
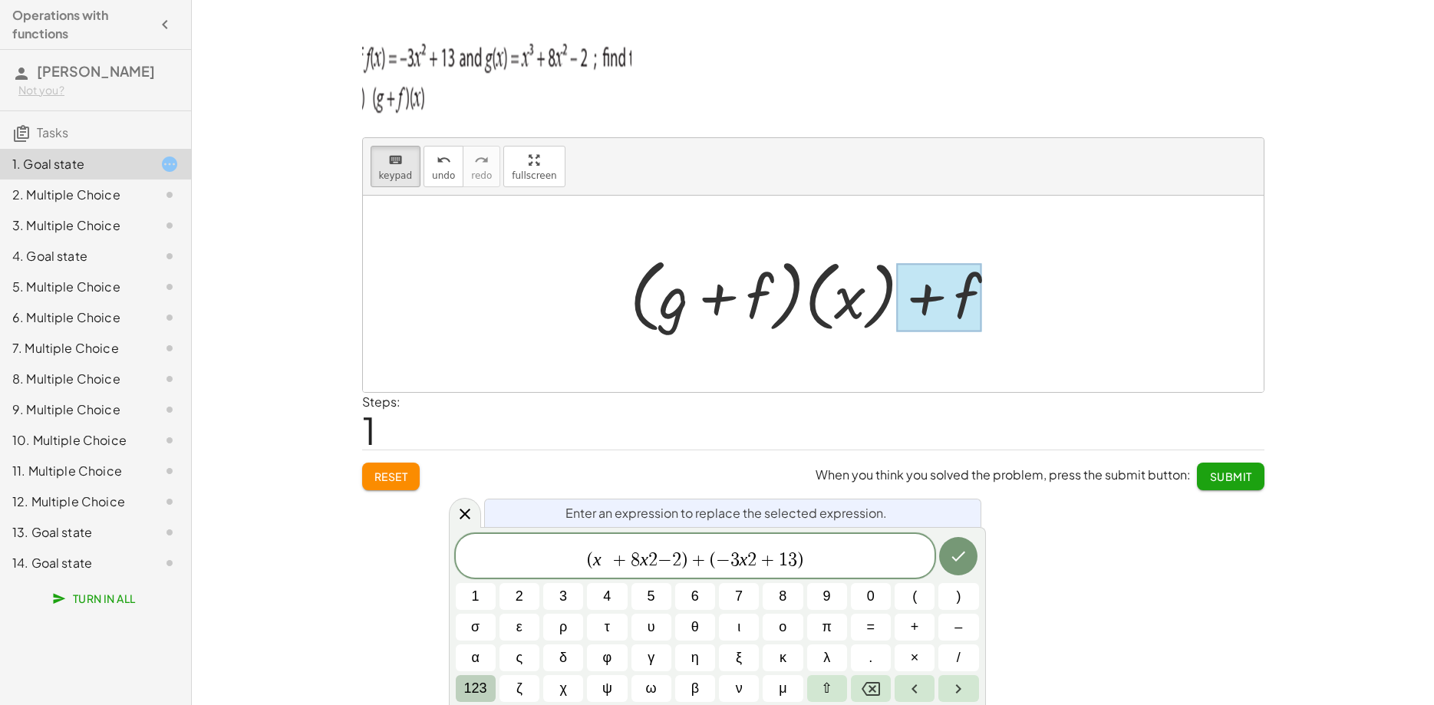
click at [482, 689] on span "123" at bounding box center [475, 688] width 23 height 21
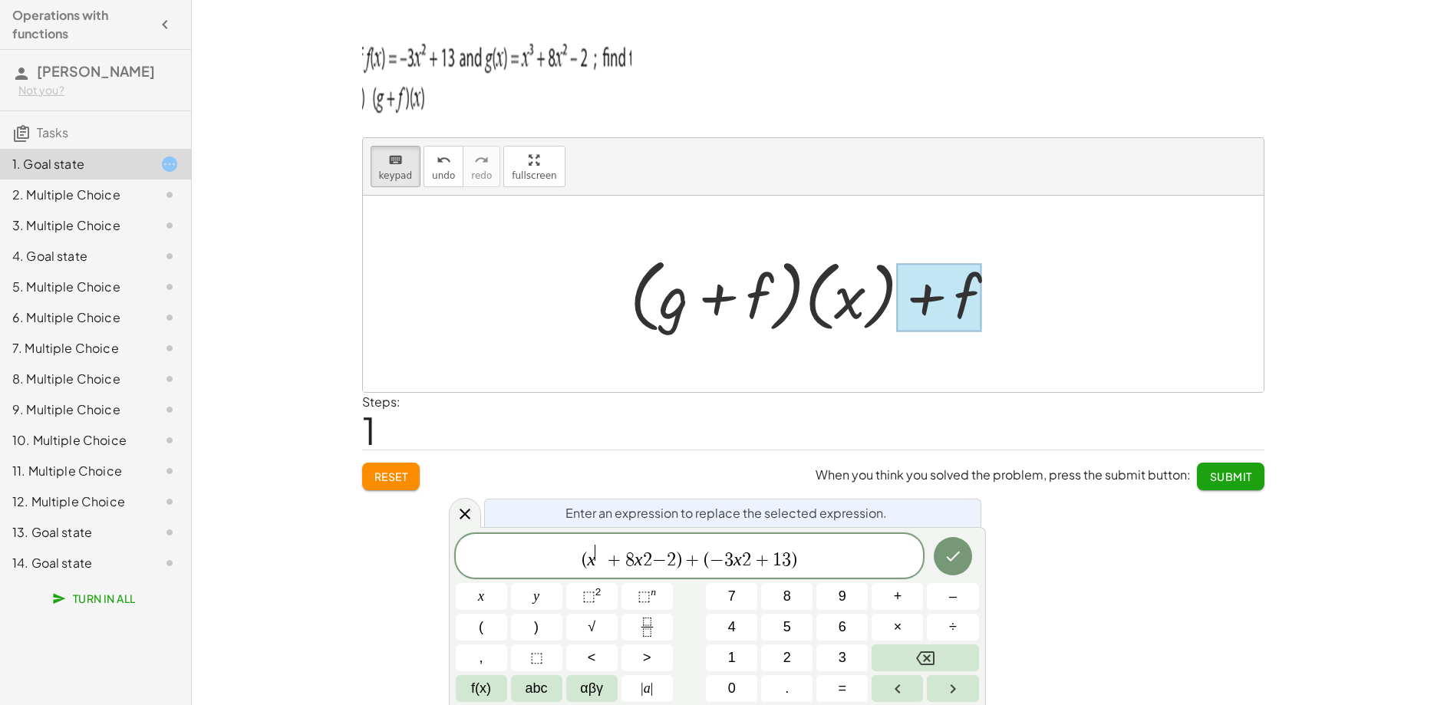
click at [482, 689] on span "f(x)" at bounding box center [481, 688] width 20 height 21
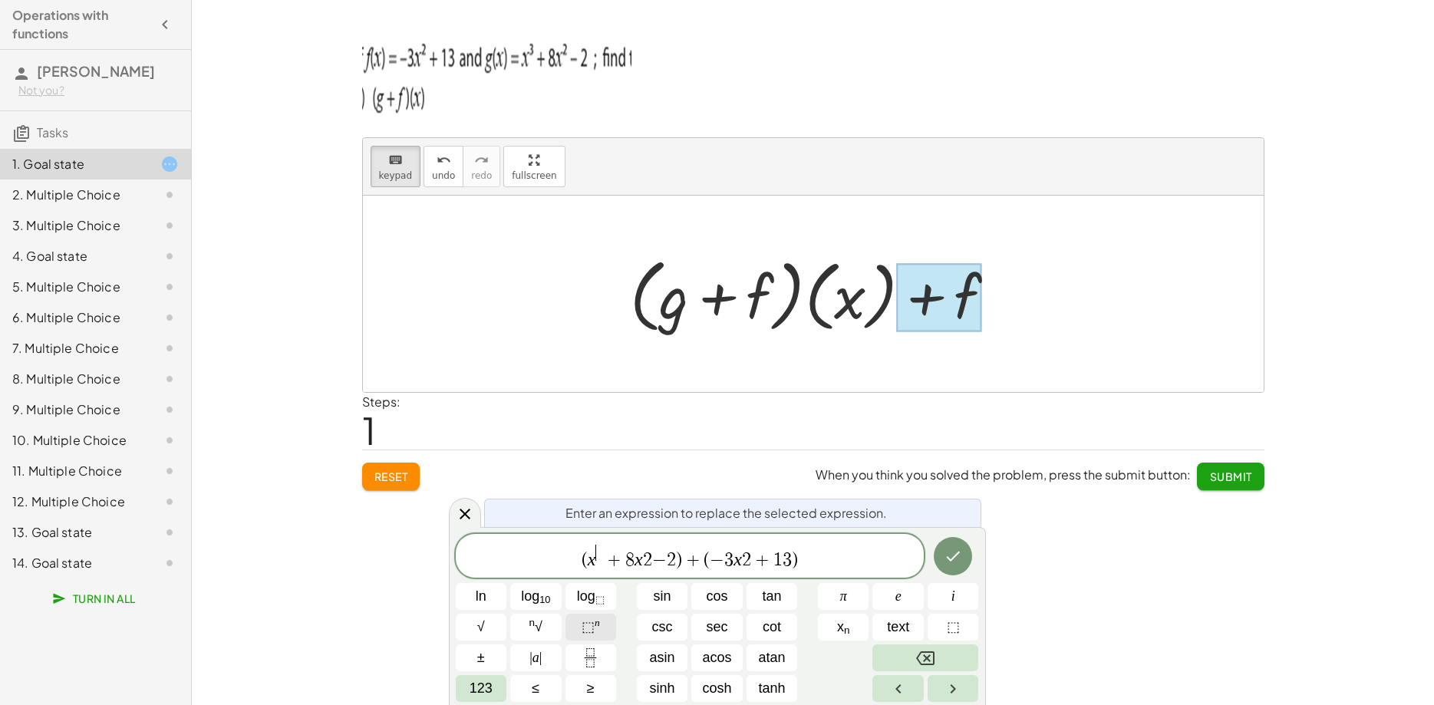
click at [598, 630] on span "⬚ n" at bounding box center [590, 627] width 18 height 21
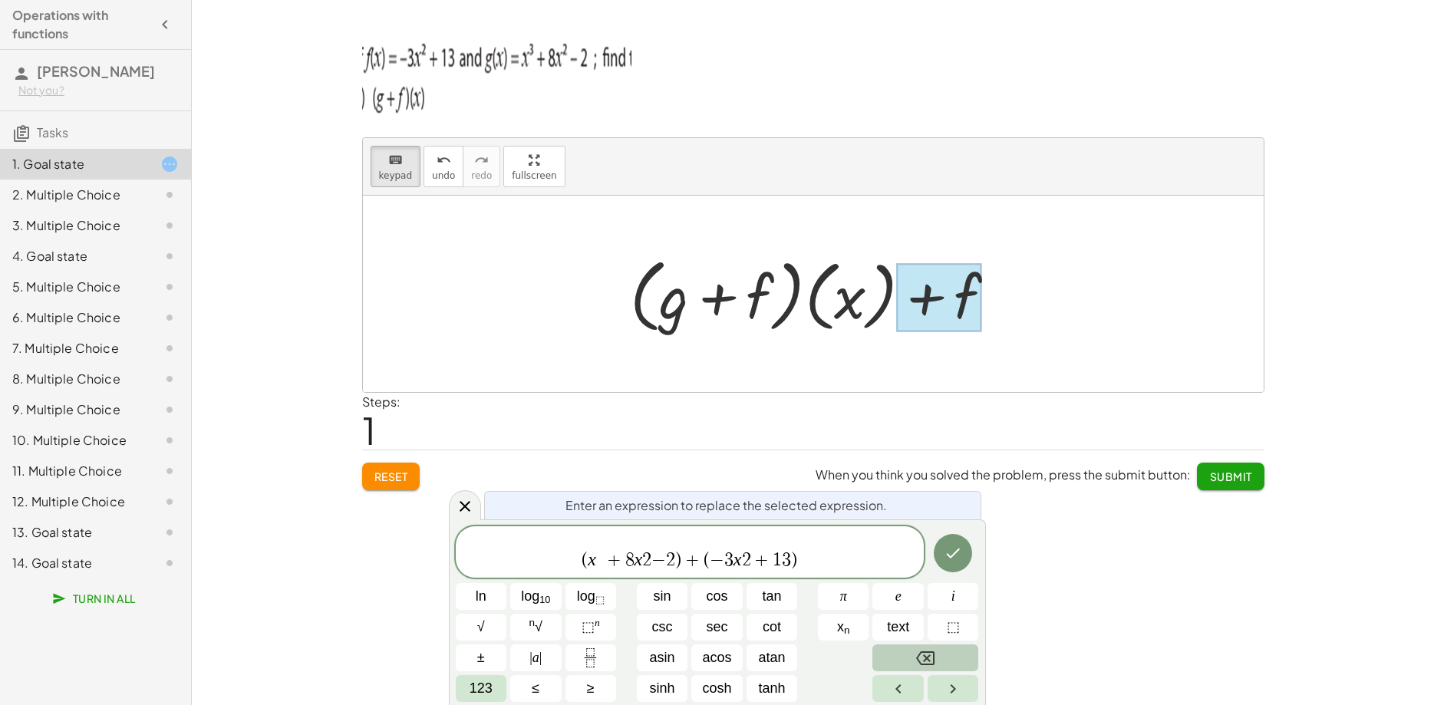
click at [910, 654] on button "Backspace" at bounding box center [925, 657] width 106 height 27
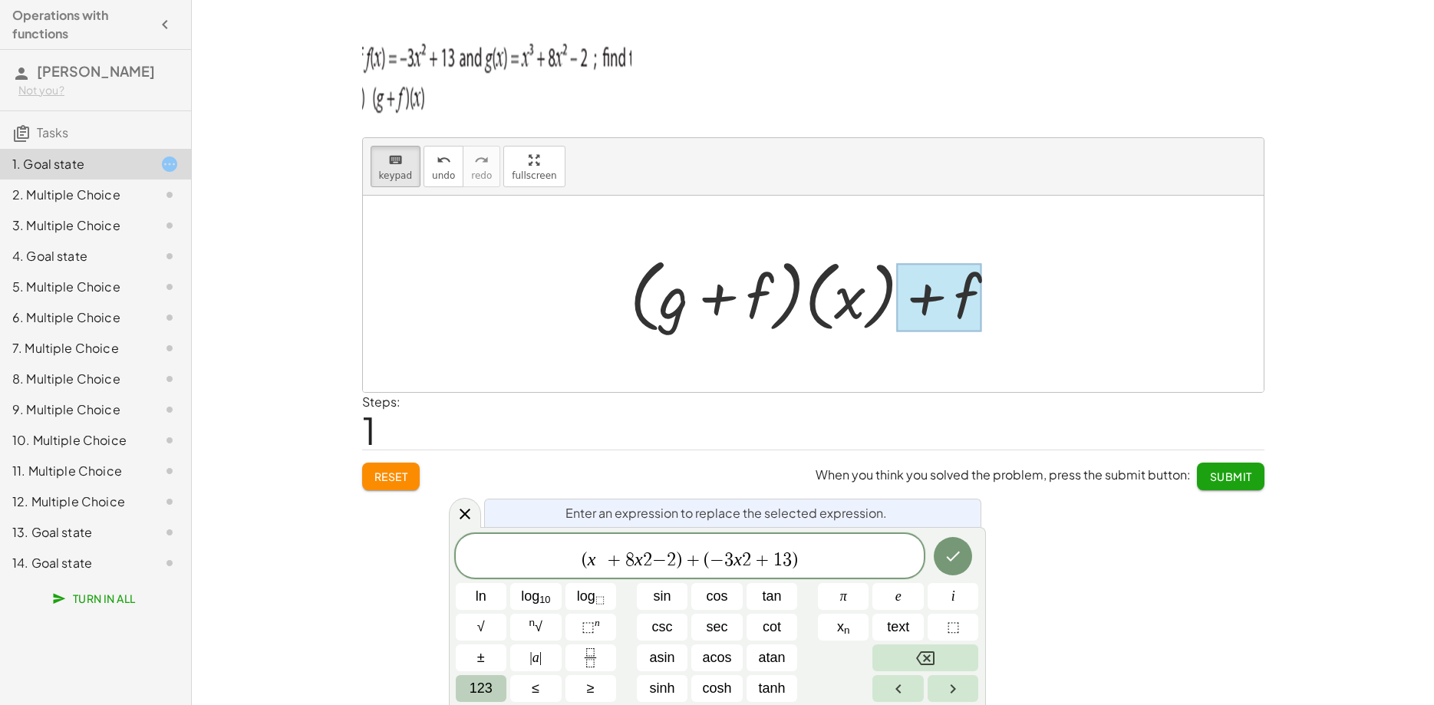
click at [487, 687] on span "123" at bounding box center [480, 688] width 23 height 21
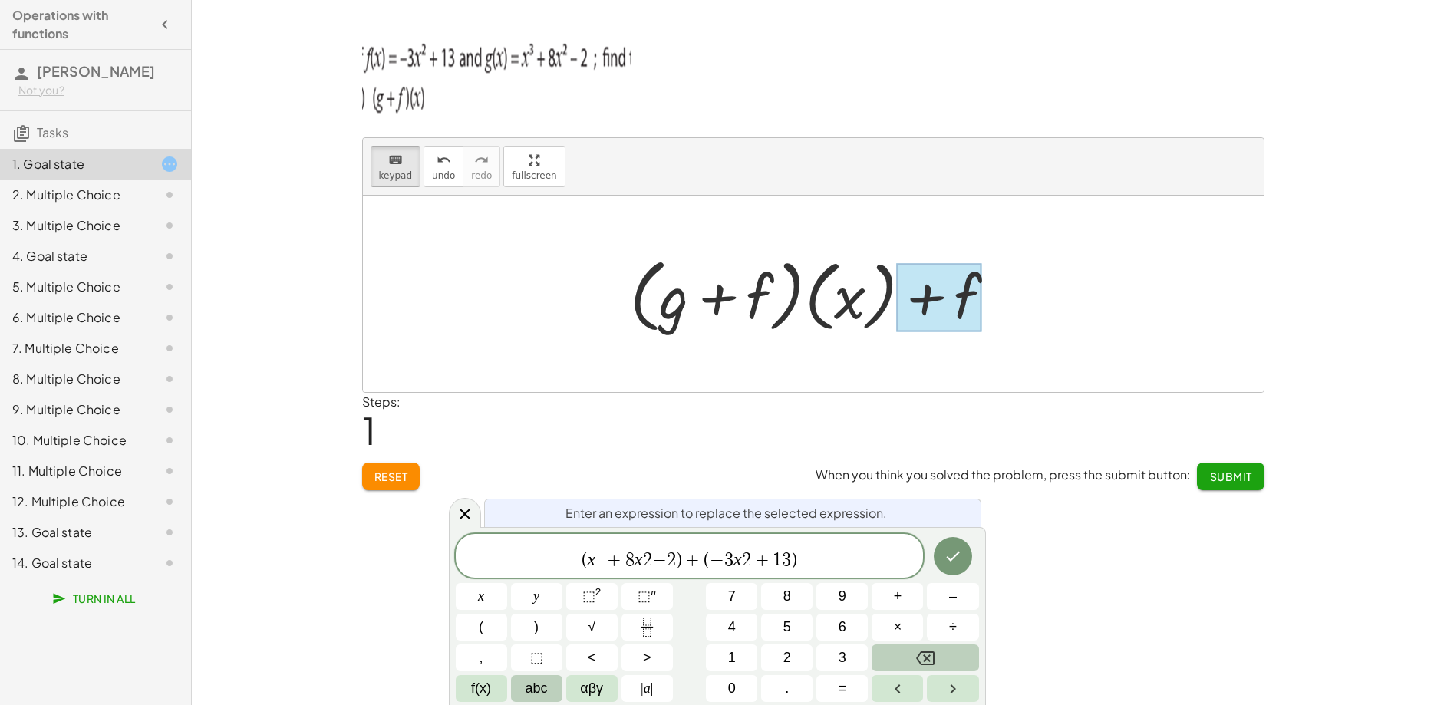
click at [532, 684] on span "abc" at bounding box center [536, 688] width 22 height 21
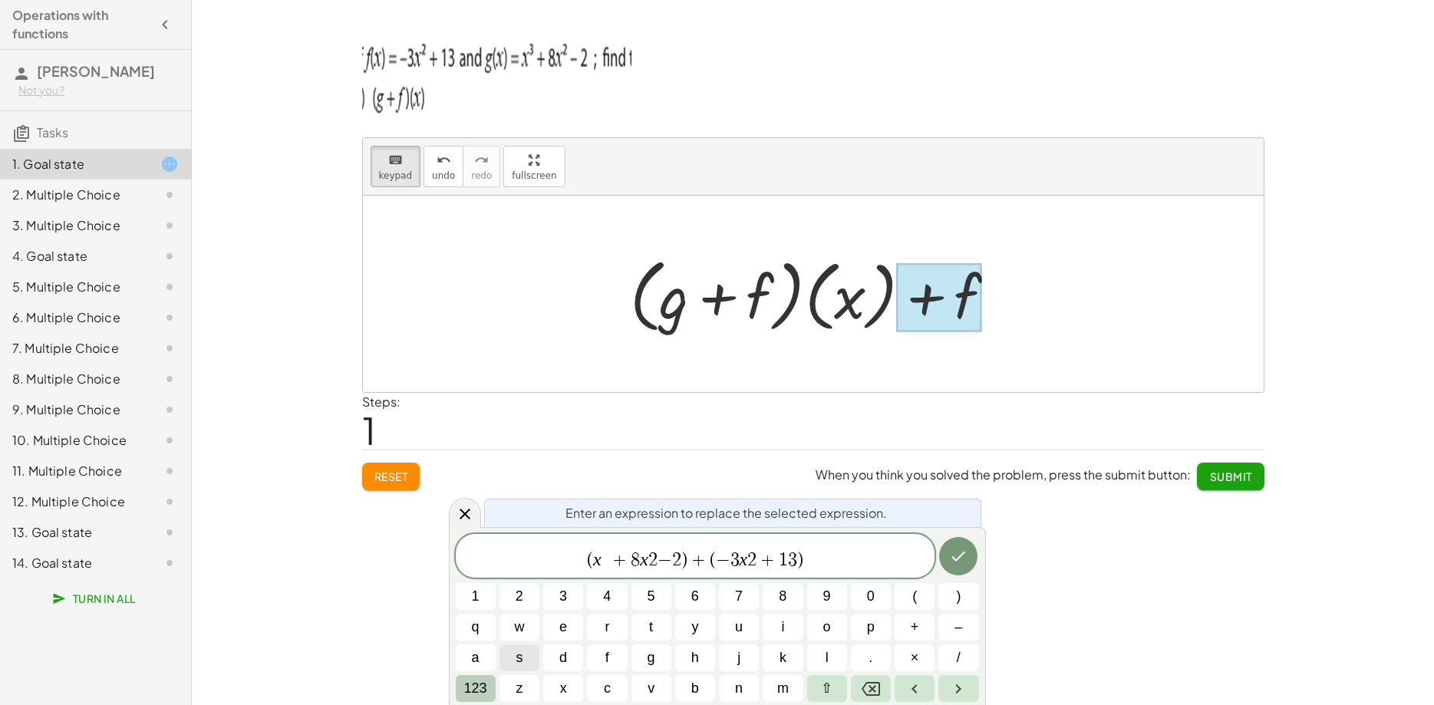
click at [478, 690] on span "123" at bounding box center [475, 688] width 23 height 21
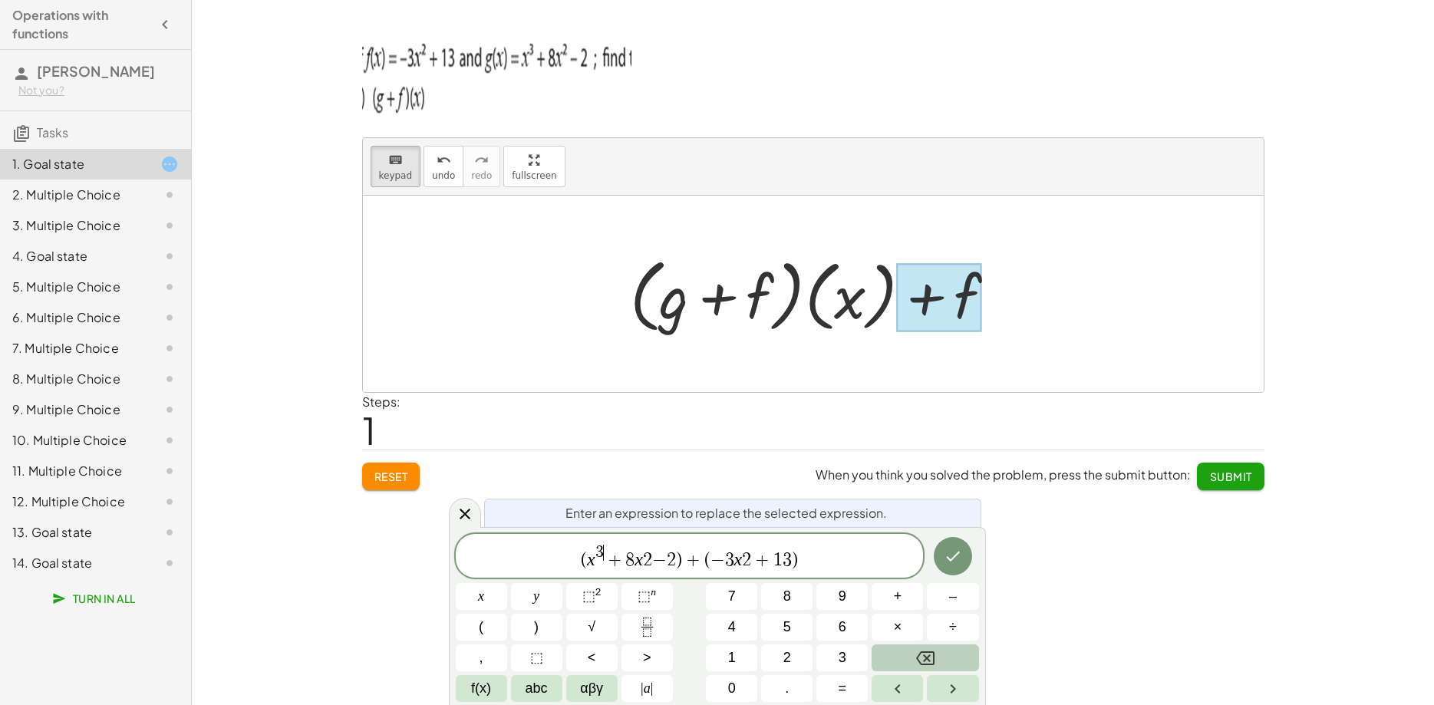
click at [654, 551] on span "−" at bounding box center [659, 560] width 15 height 18
click at [594, 602] on span "⬚" at bounding box center [588, 595] width 13 height 15
click at [748, 552] on span "2" at bounding box center [746, 560] width 9 height 18
click at [586, 596] on span "⬚" at bounding box center [588, 595] width 13 height 15
click at [955, 559] on icon "Done" at bounding box center [953, 556] width 18 height 18
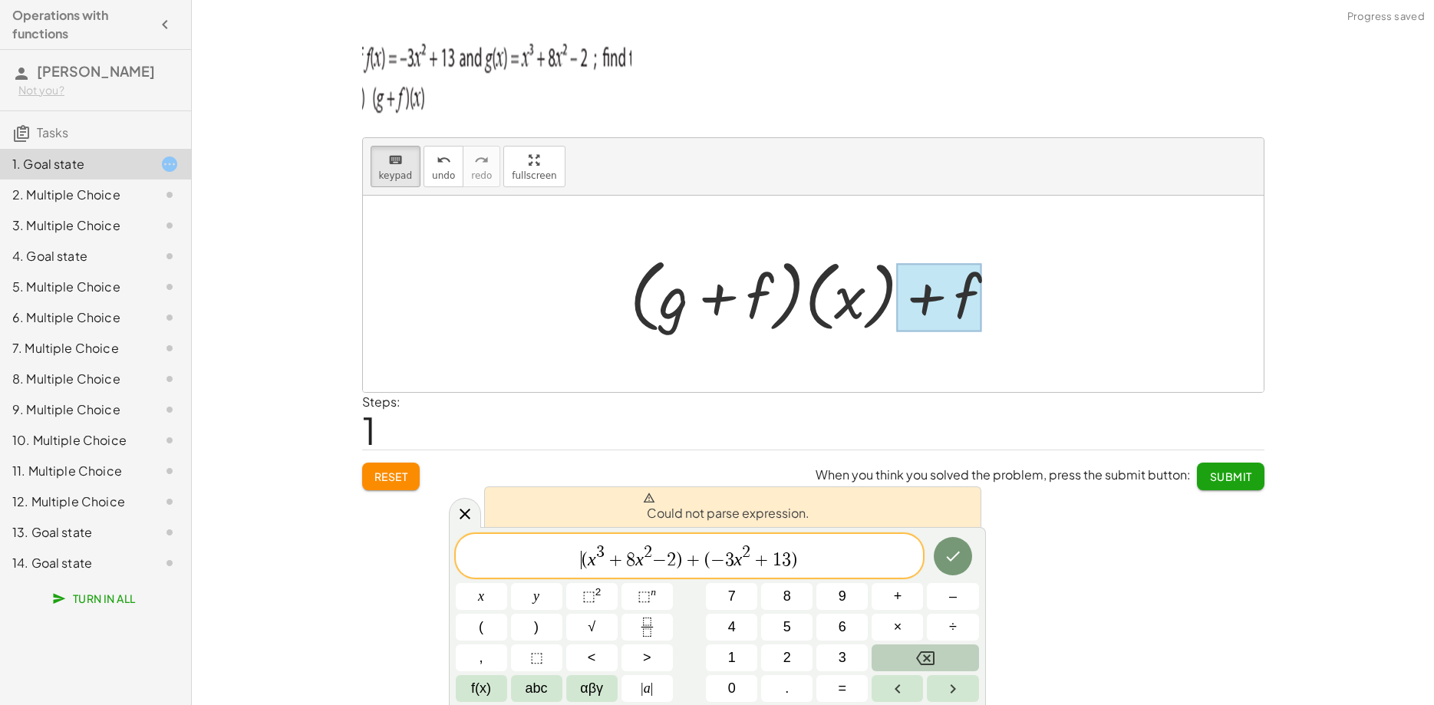
click at [581, 553] on span "​ ( x 3 + 8 x 2 − 2 ) + ( − 3 x 2 + 1 3 )" at bounding box center [690, 557] width 468 height 28
click at [838, 687] on button "=" at bounding box center [841, 688] width 51 height 27
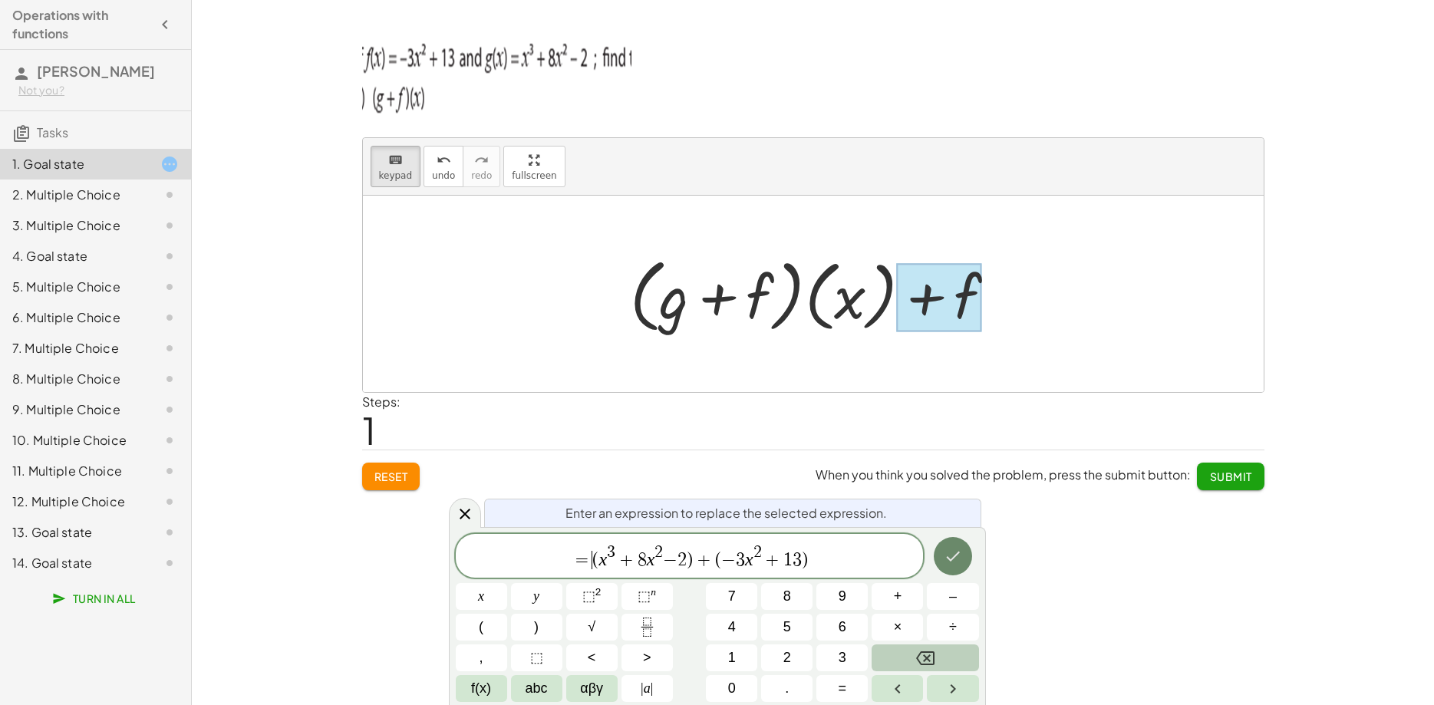
click at [943, 557] on button "Done" at bounding box center [953, 556] width 38 height 38
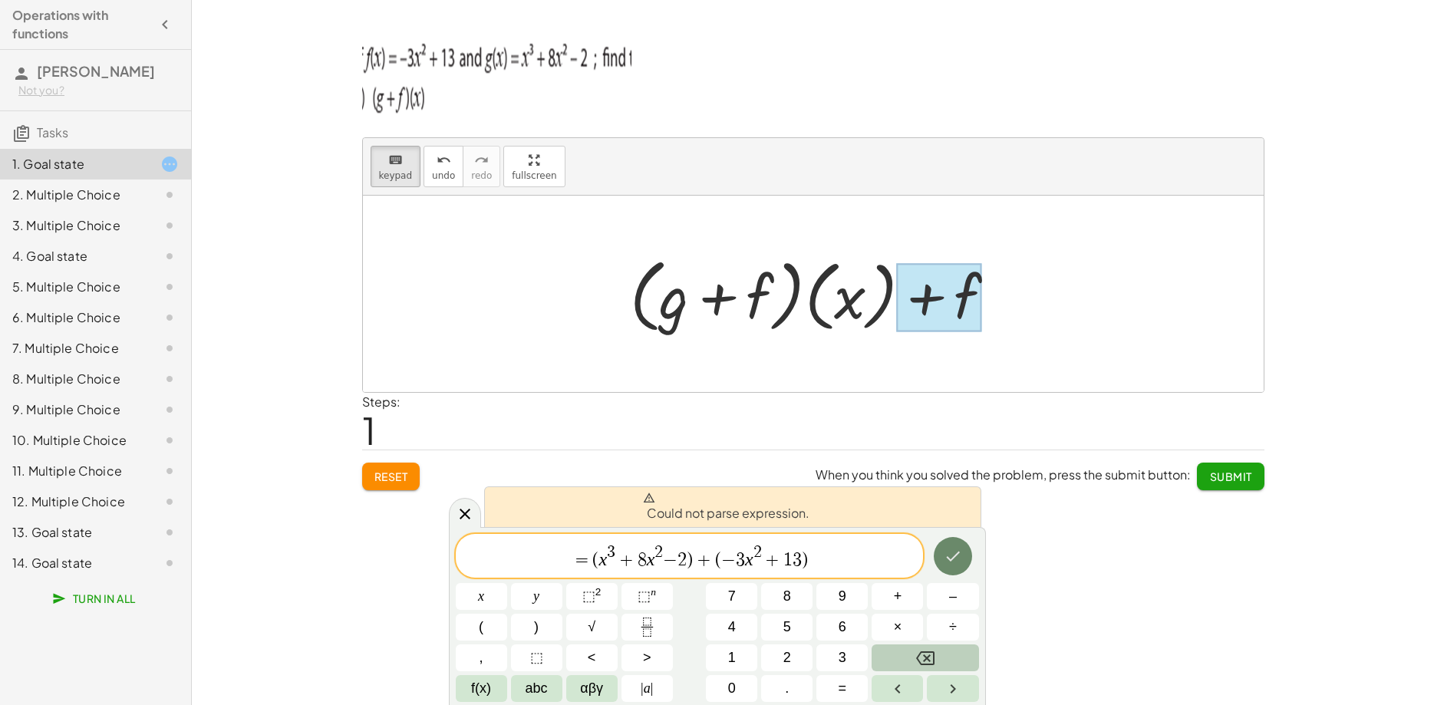
click at [950, 554] on icon "Done" at bounding box center [953, 556] width 18 height 18
click at [458, 516] on icon at bounding box center [465, 514] width 18 height 18
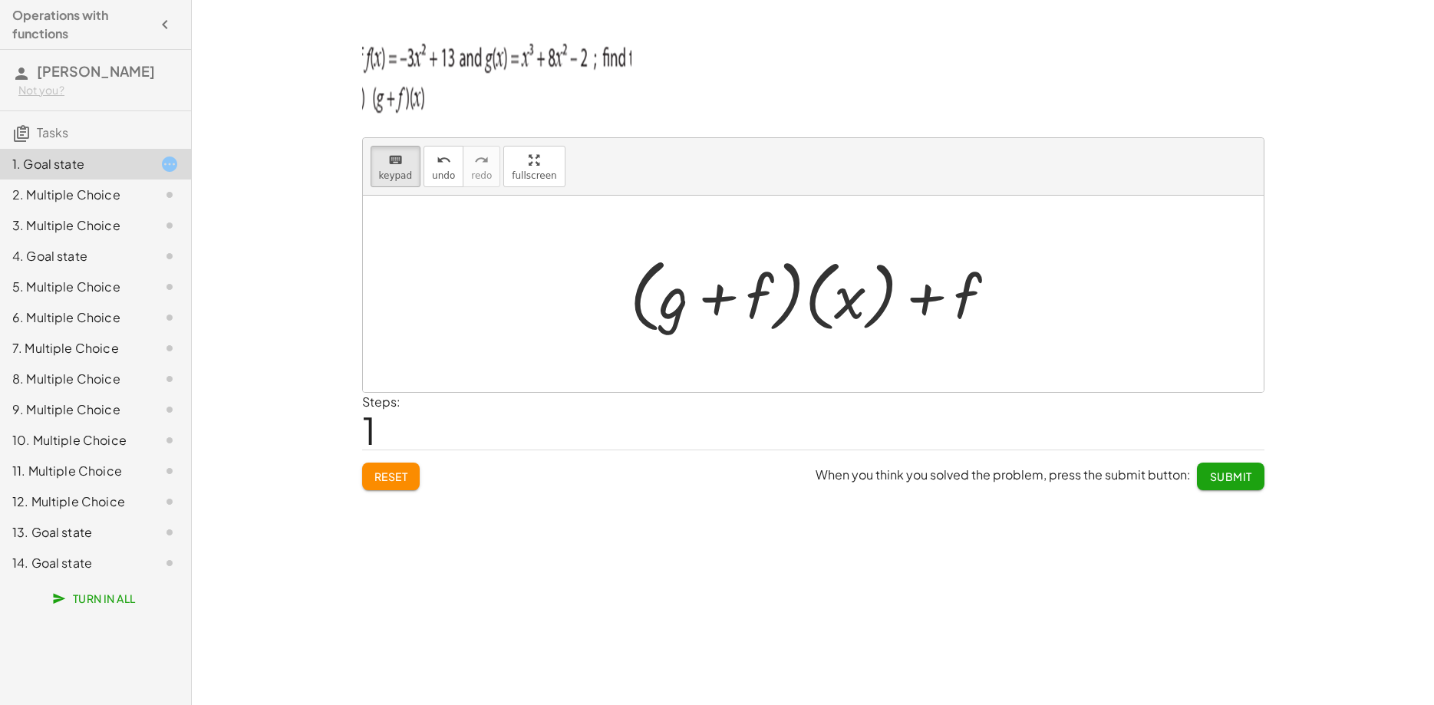
click at [392, 479] on span "Reset" at bounding box center [391, 476] width 34 height 14
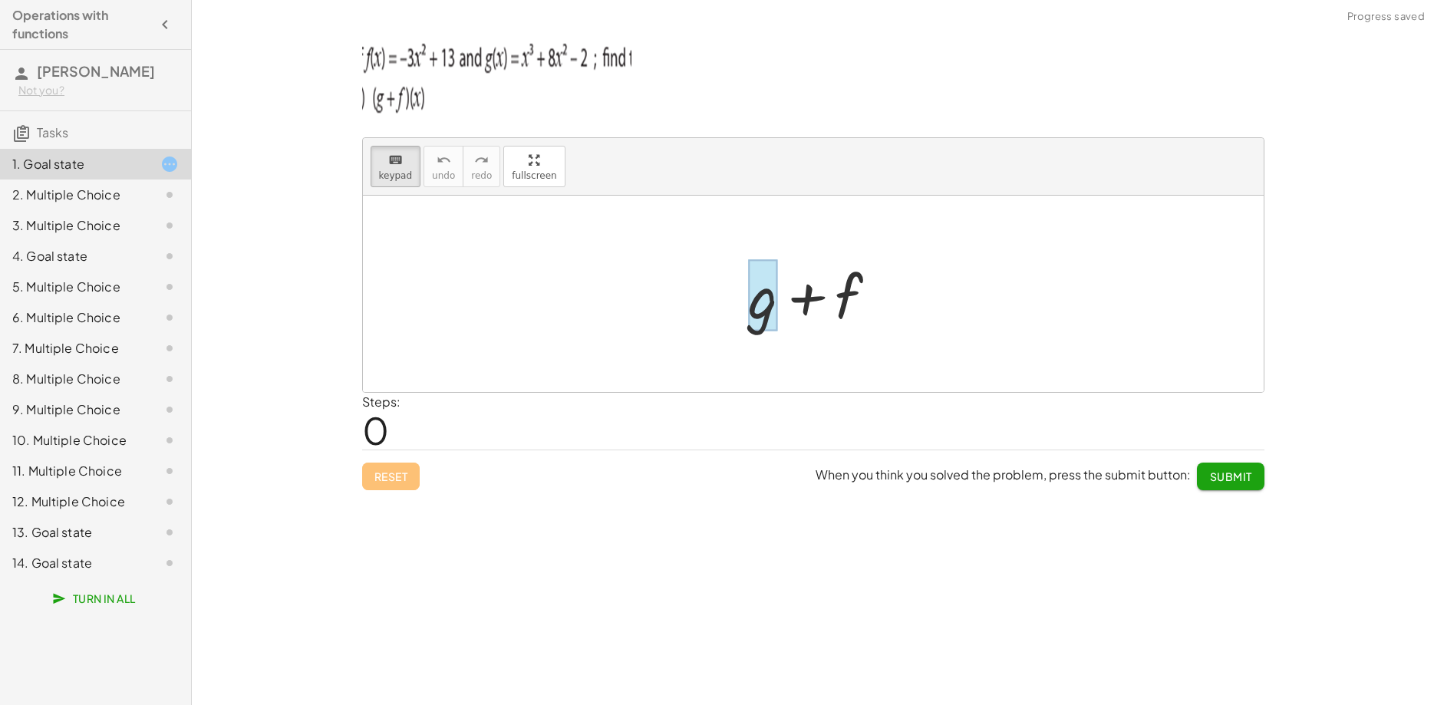
click at [751, 306] on div at bounding box center [763, 295] width 29 height 71
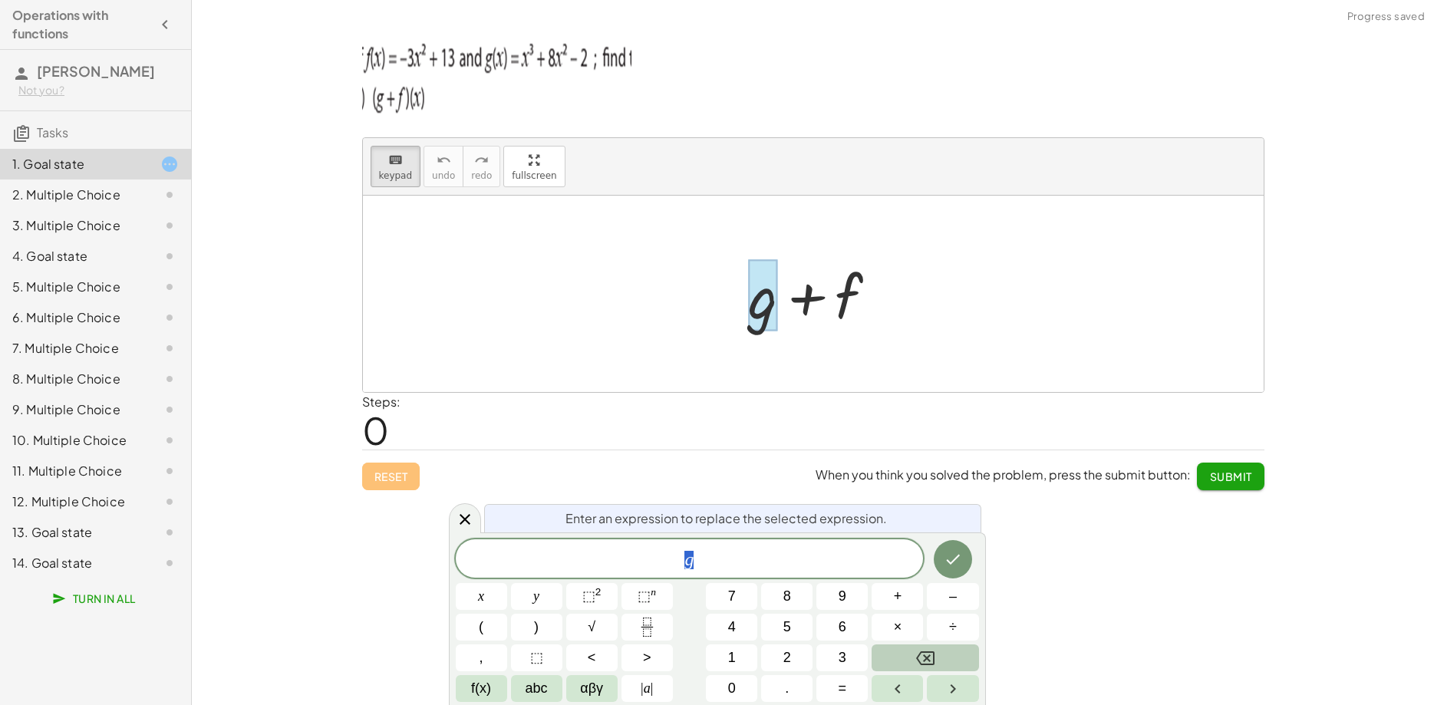
scroll to position [14, 0]
click at [808, 559] on span "3 ​" at bounding box center [690, 559] width 468 height 21
click at [532, 561] on span "(" at bounding box center [530, 558] width 10 height 22
click at [654, 558] on span "3" at bounding box center [650, 558] width 9 height 18
click at [533, 656] on span "⬚" at bounding box center [536, 657] width 13 height 21
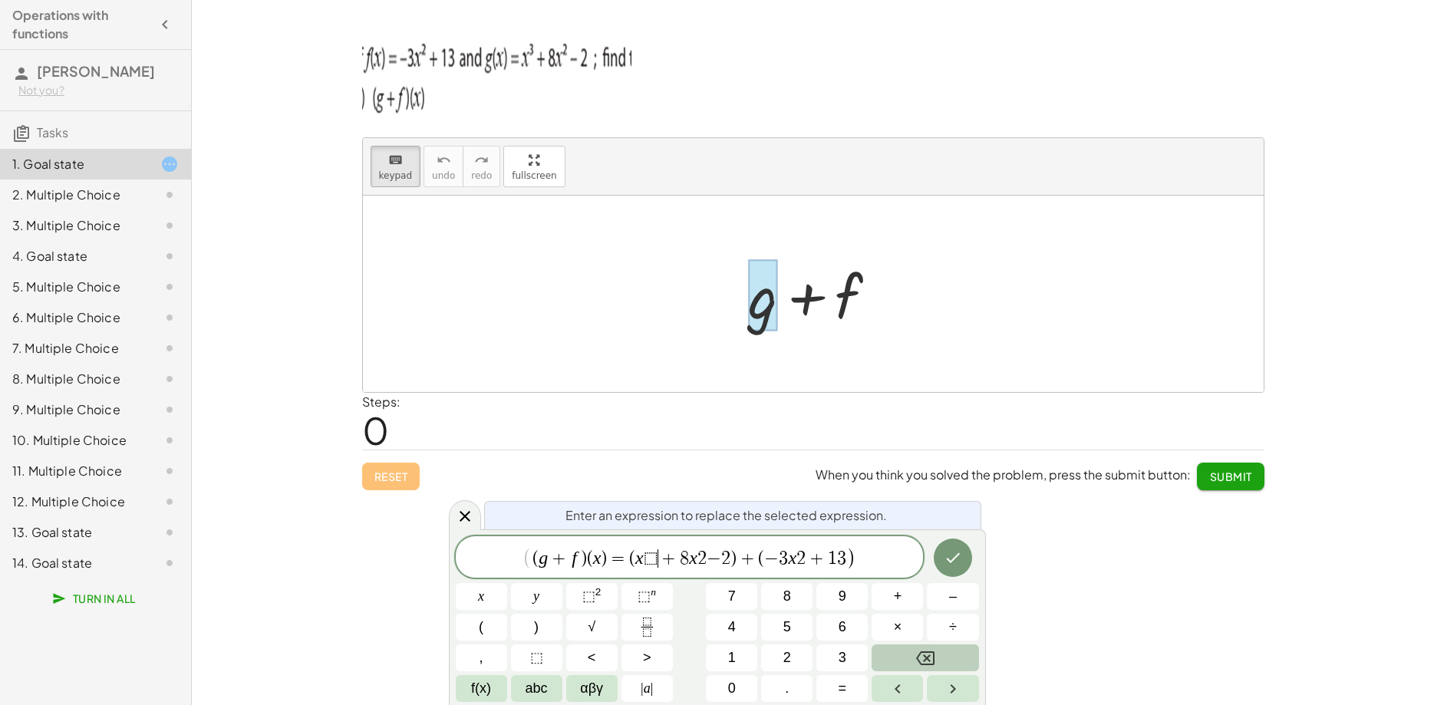
click at [703, 559] on span "2" at bounding box center [701, 558] width 9 height 18
click at [598, 595] on sup "2" at bounding box center [598, 592] width 6 height 12
click at [659, 558] on span "+" at bounding box center [669, 558] width 22 height 18
click at [799, 558] on span "2" at bounding box center [797, 558] width 9 height 18
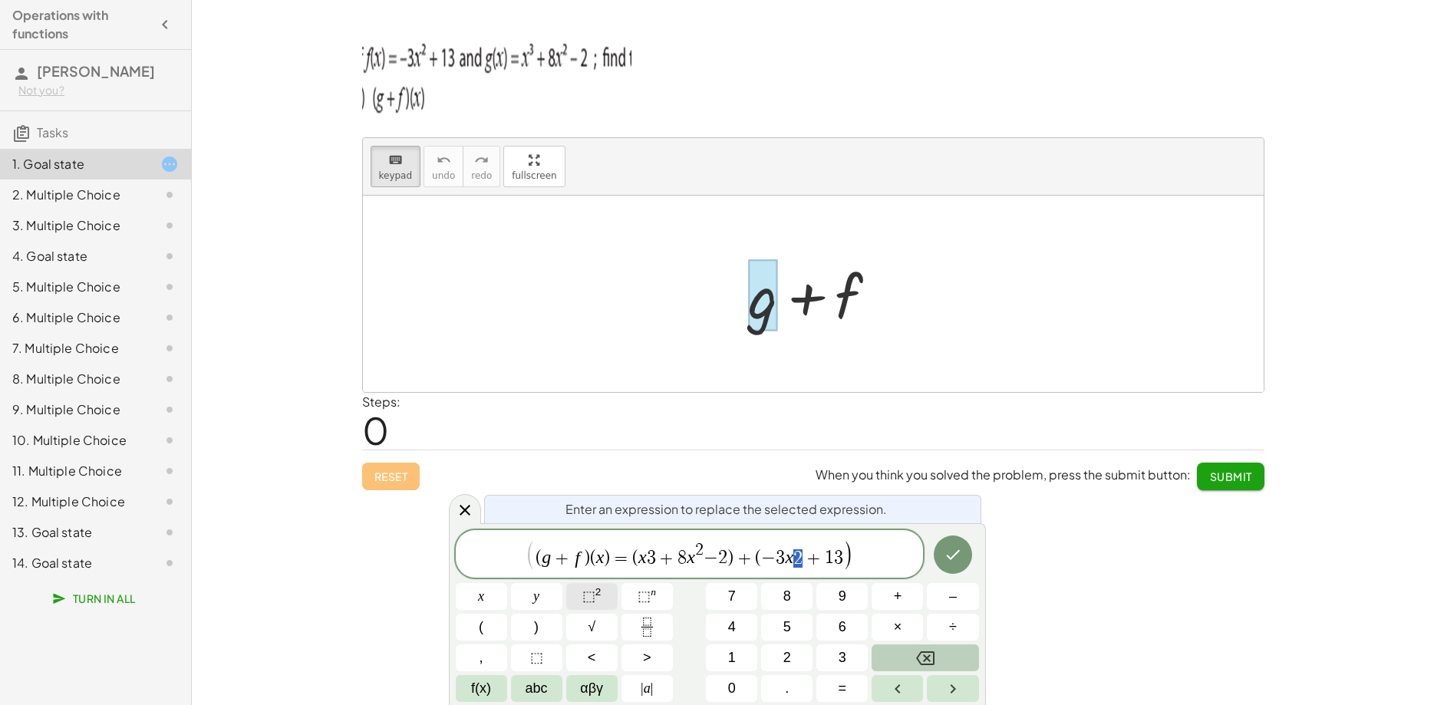
click at [598, 602] on span "⬚ 2" at bounding box center [591, 596] width 19 height 21
click at [806, 550] on span "+" at bounding box center [817, 558] width 22 height 18
click at [945, 555] on icon "Done" at bounding box center [953, 554] width 18 height 18
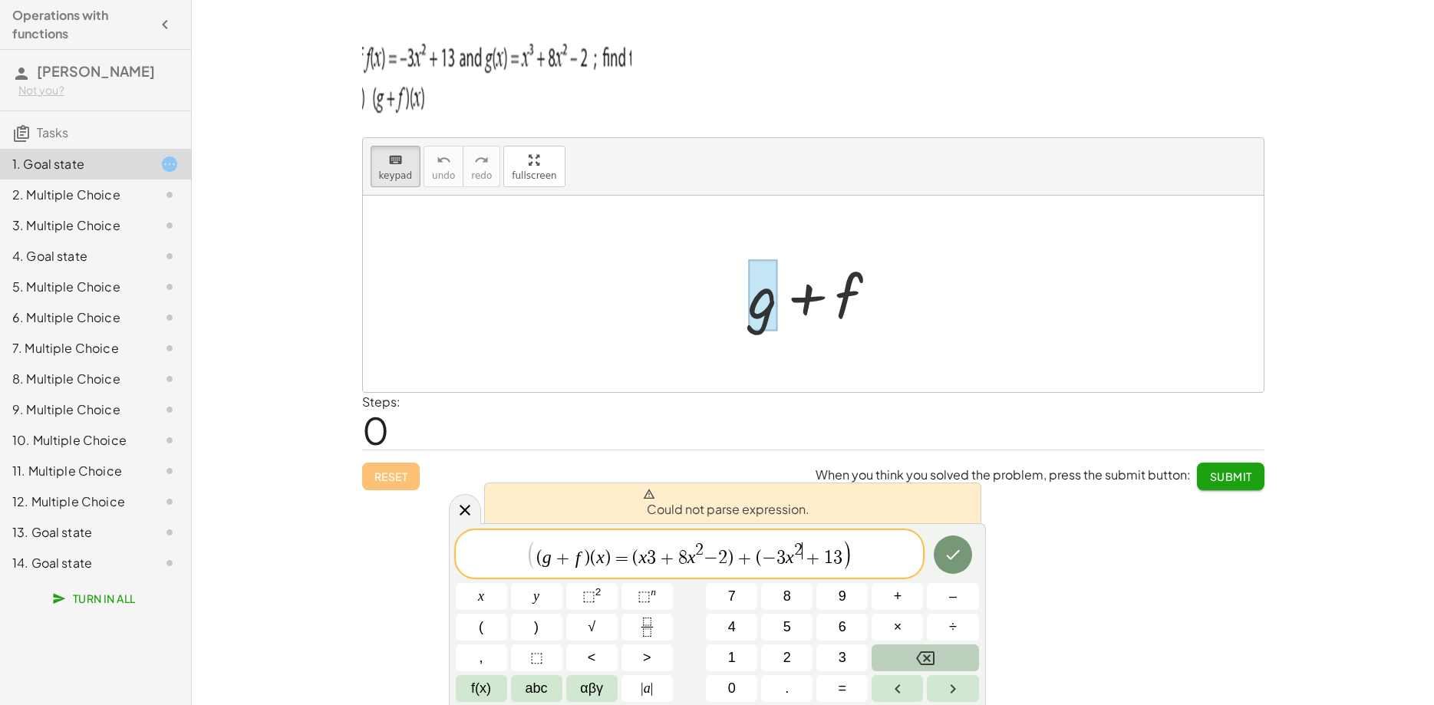
click at [655, 557] on span "3" at bounding box center [651, 558] width 9 height 18
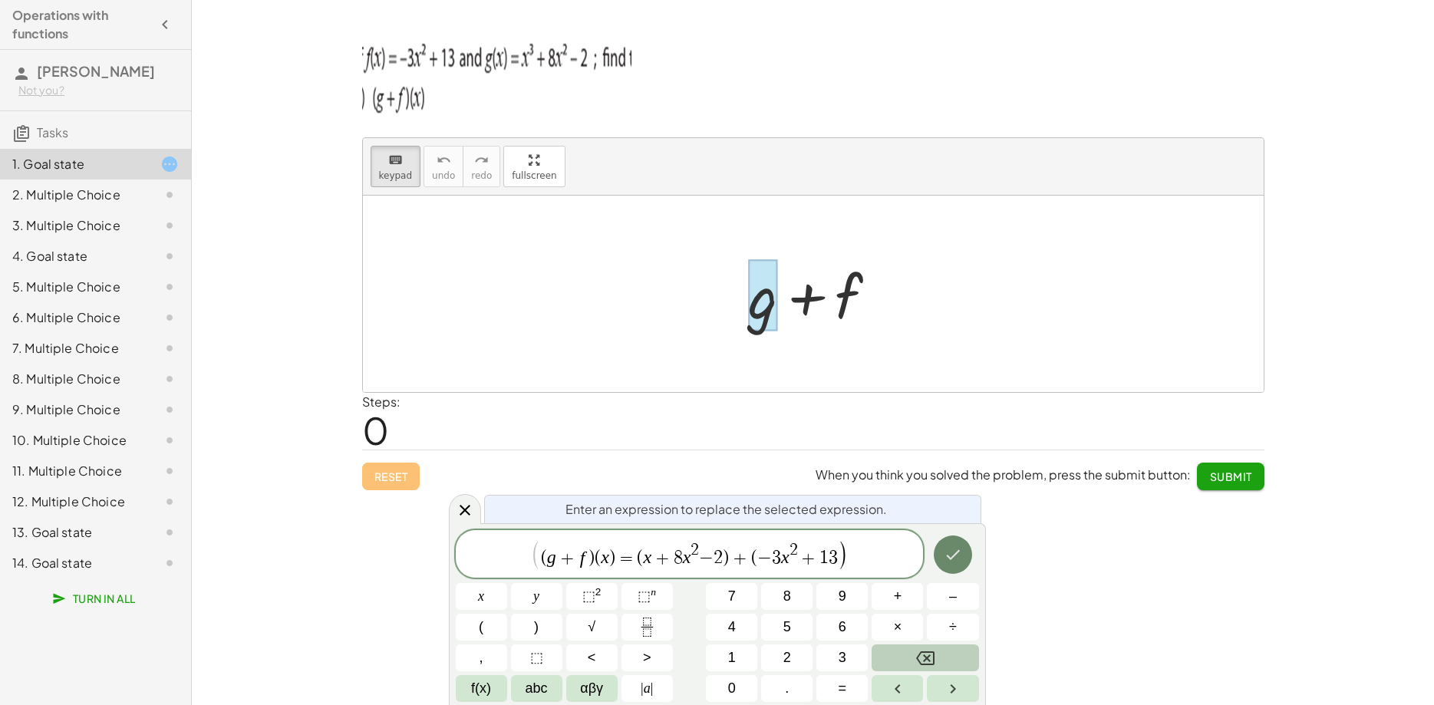
click at [950, 558] on icon "Done" at bounding box center [953, 554] width 14 height 10
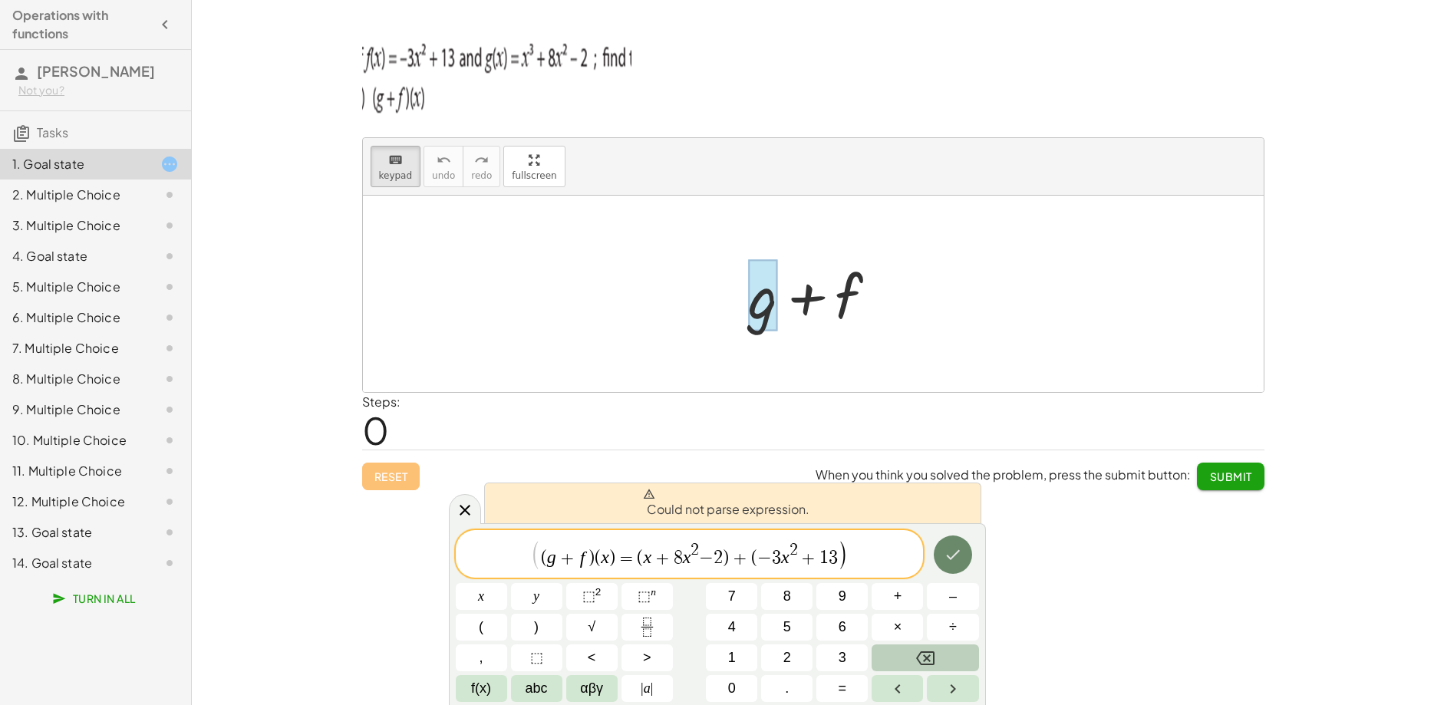
click at [950, 558] on icon "Done" at bounding box center [953, 554] width 14 height 10
click at [857, 555] on span "( ( g + f ) ( x ) ​ = ( x ​ + 8 x 2 − 2 ) + ( − 3 x 2 + 1 3 )" at bounding box center [690, 554] width 468 height 31
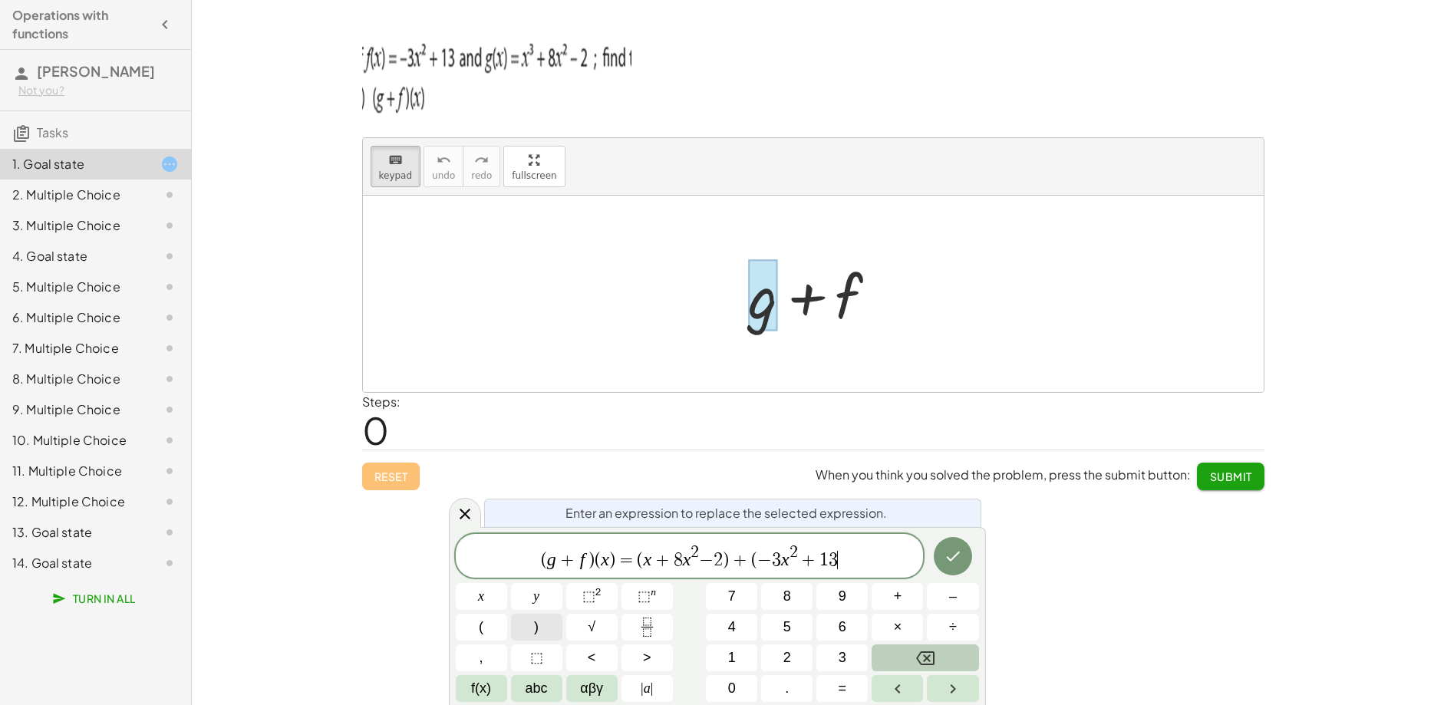
click at [539, 631] on span ")" at bounding box center [536, 627] width 5 height 21
click at [914, 660] on button "Backspace" at bounding box center [924, 657] width 107 height 27
click at [911, 661] on button "Backspace" at bounding box center [924, 657] width 107 height 27
click at [911, 660] on button "Backspace" at bounding box center [924, 657] width 107 height 27
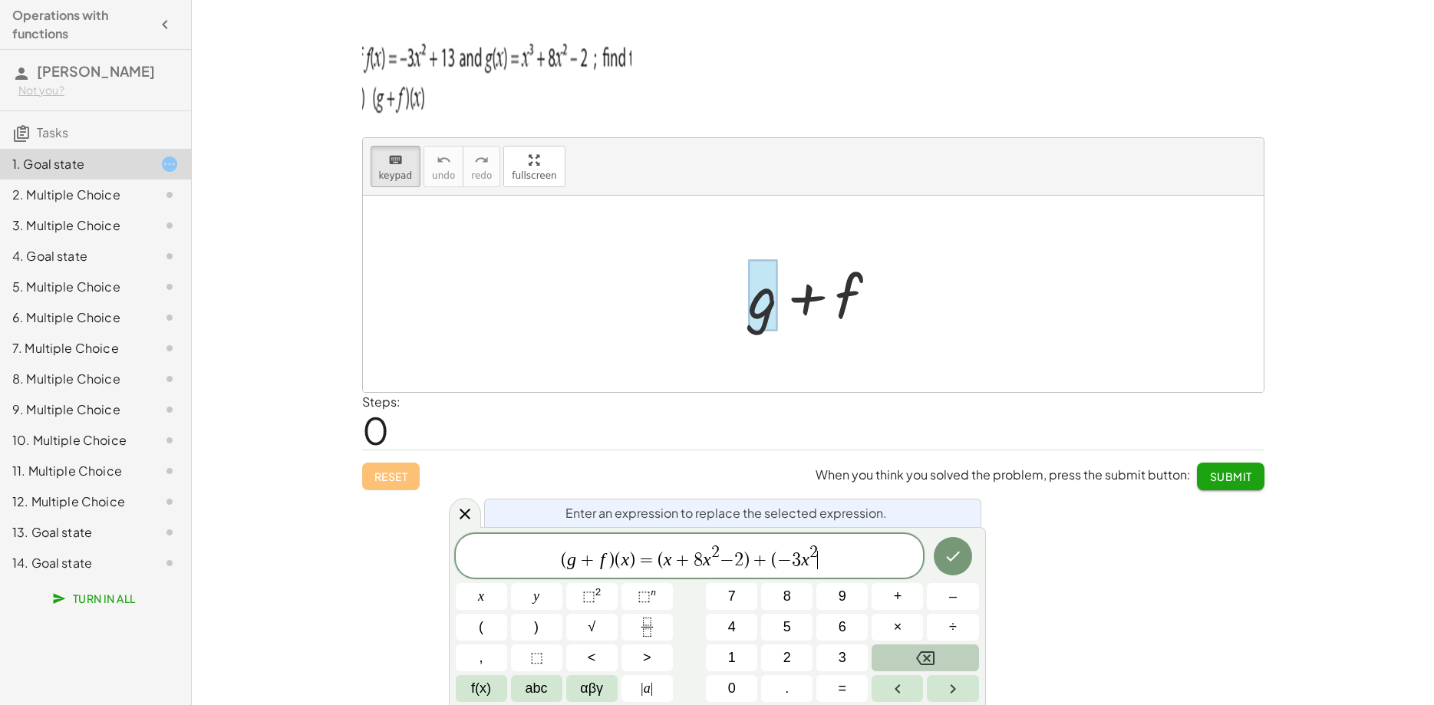
click at [911, 660] on button "Backspace" at bounding box center [924, 657] width 107 height 27
click at [393, 457] on div "Reset When you think you solved the problem, press the submit button: Submit" at bounding box center [813, 470] width 902 height 41
click at [411, 486] on div "Reset When you think you solved the problem, press the submit button: Submit" at bounding box center [813, 470] width 902 height 41
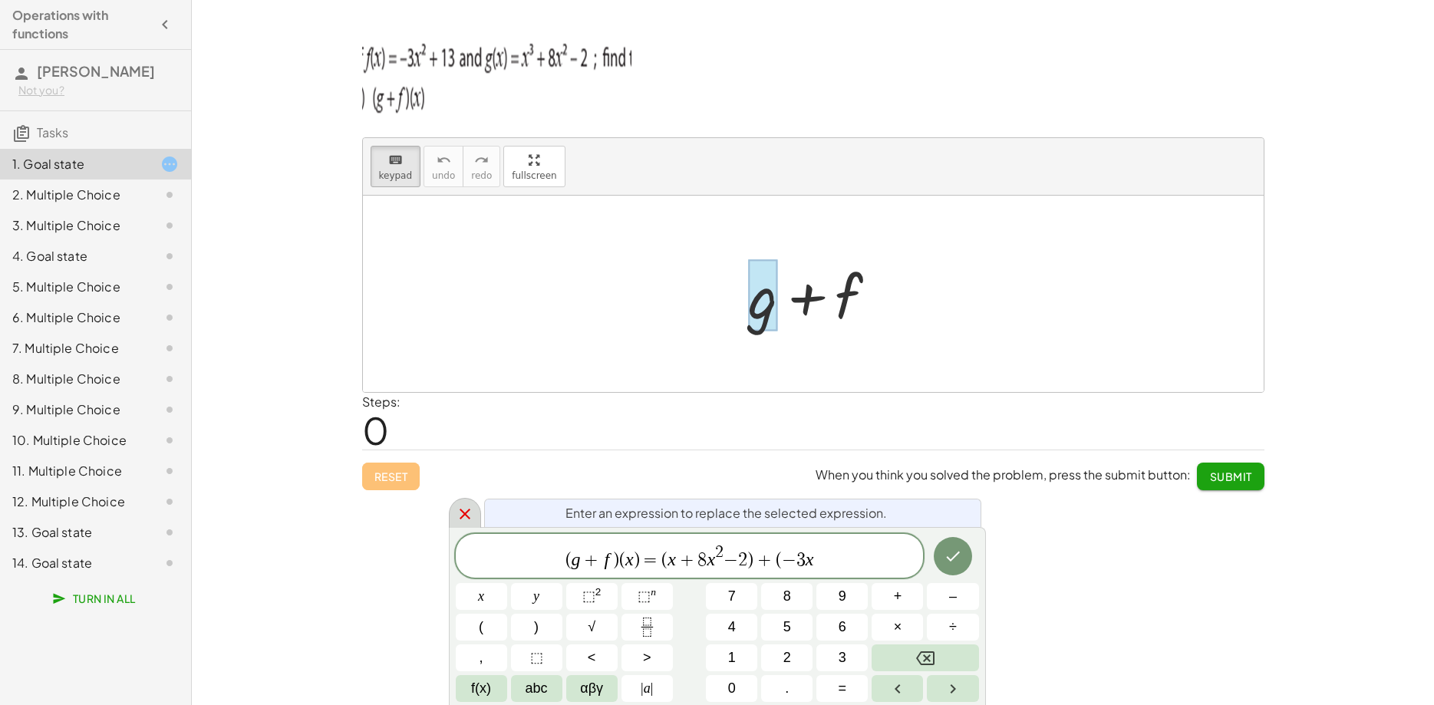
click at [456, 508] on icon at bounding box center [465, 514] width 18 height 18
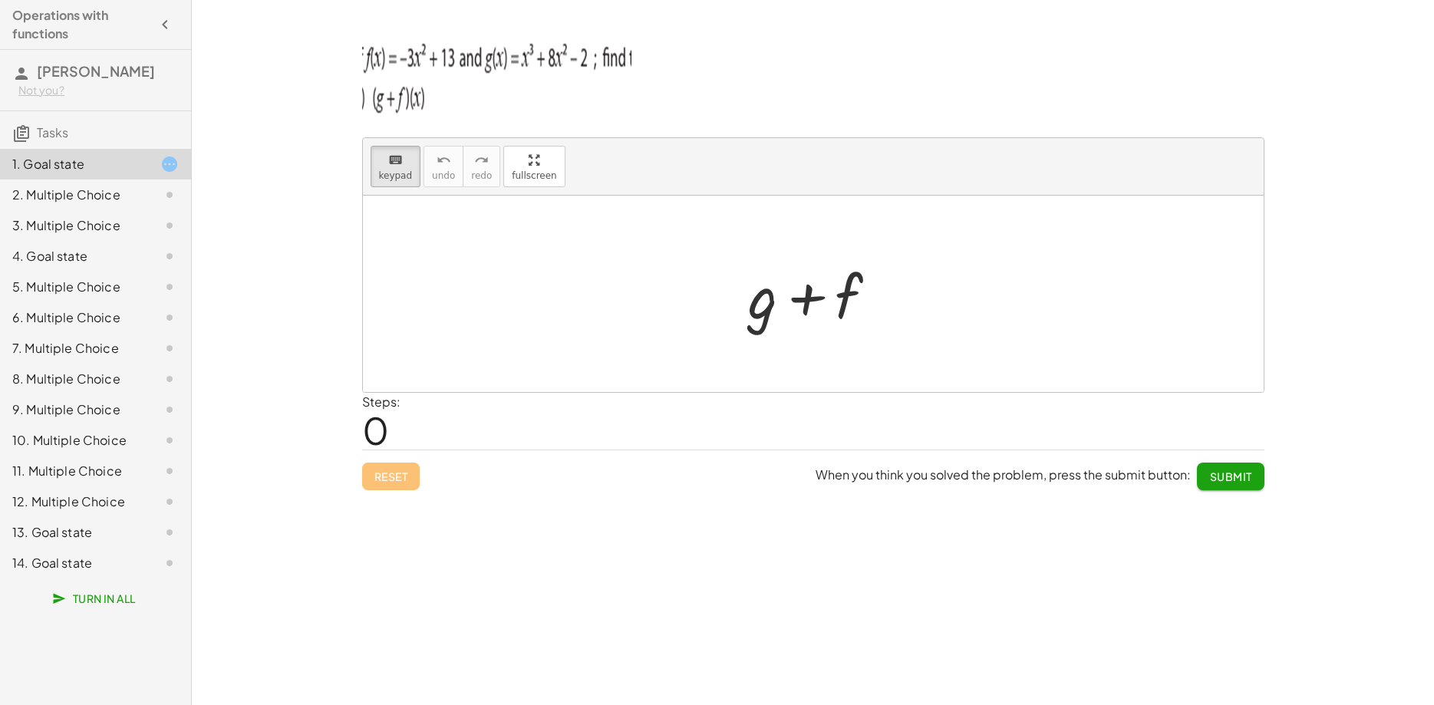
click at [407, 486] on div "Reset When you think you solved the problem, press the submit button: Submit" at bounding box center [813, 470] width 902 height 41
click at [404, 482] on div "Reset When you think you solved the problem, press the submit button: Submit" at bounding box center [813, 470] width 902 height 41
click at [786, 297] on div at bounding box center [820, 297] width 85 height 68
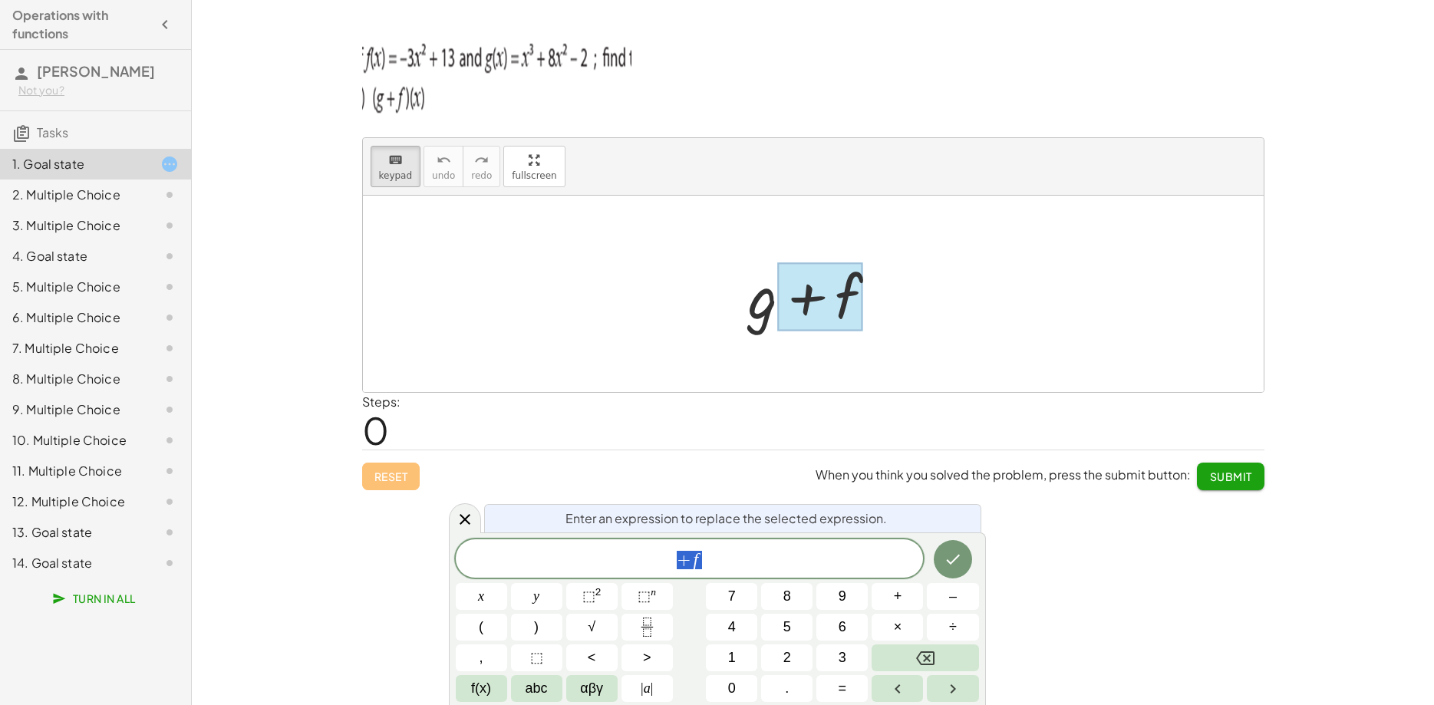
scroll to position [15, 0]
click at [954, 560] on icon "Done" at bounding box center [953, 560] width 14 height 10
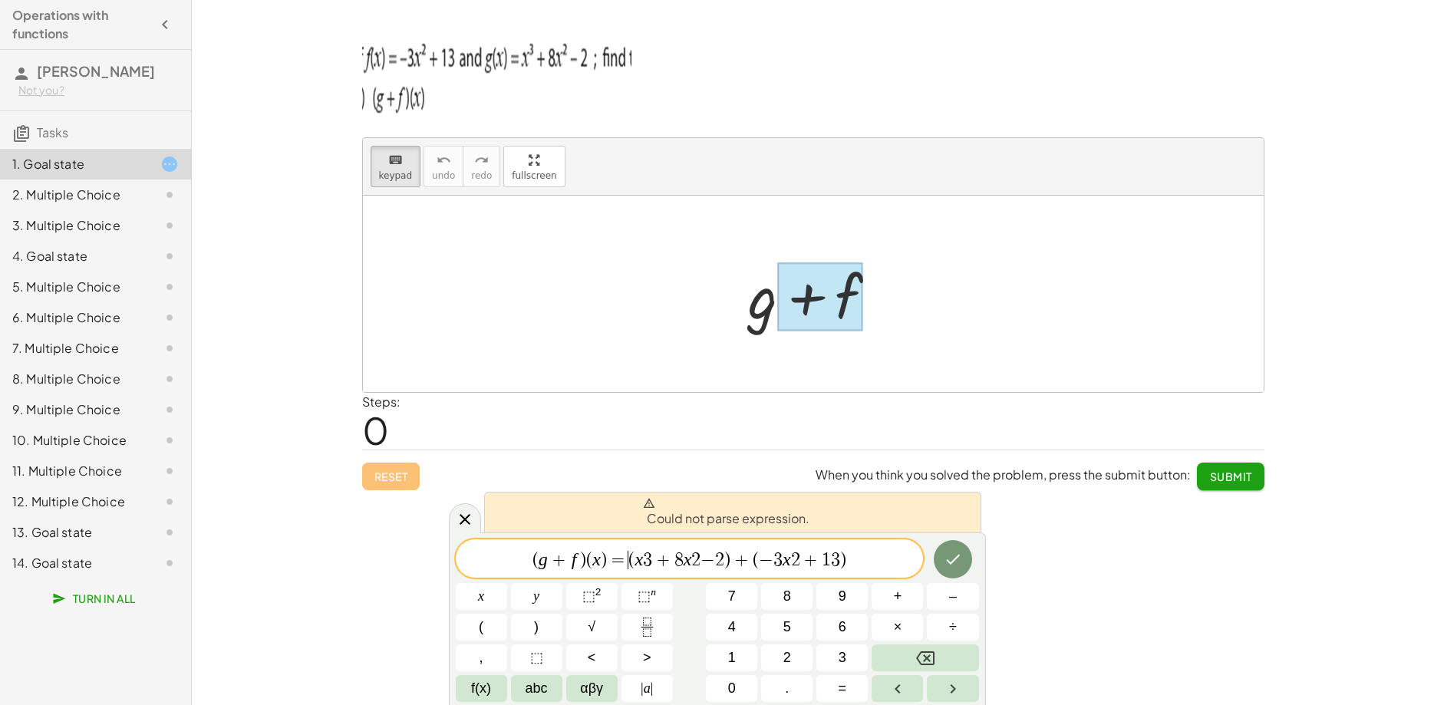
scroll to position [166, 14]
drag, startPoint x: 626, startPoint y: 557, endPoint x: 543, endPoint y: 559, distance: 82.9
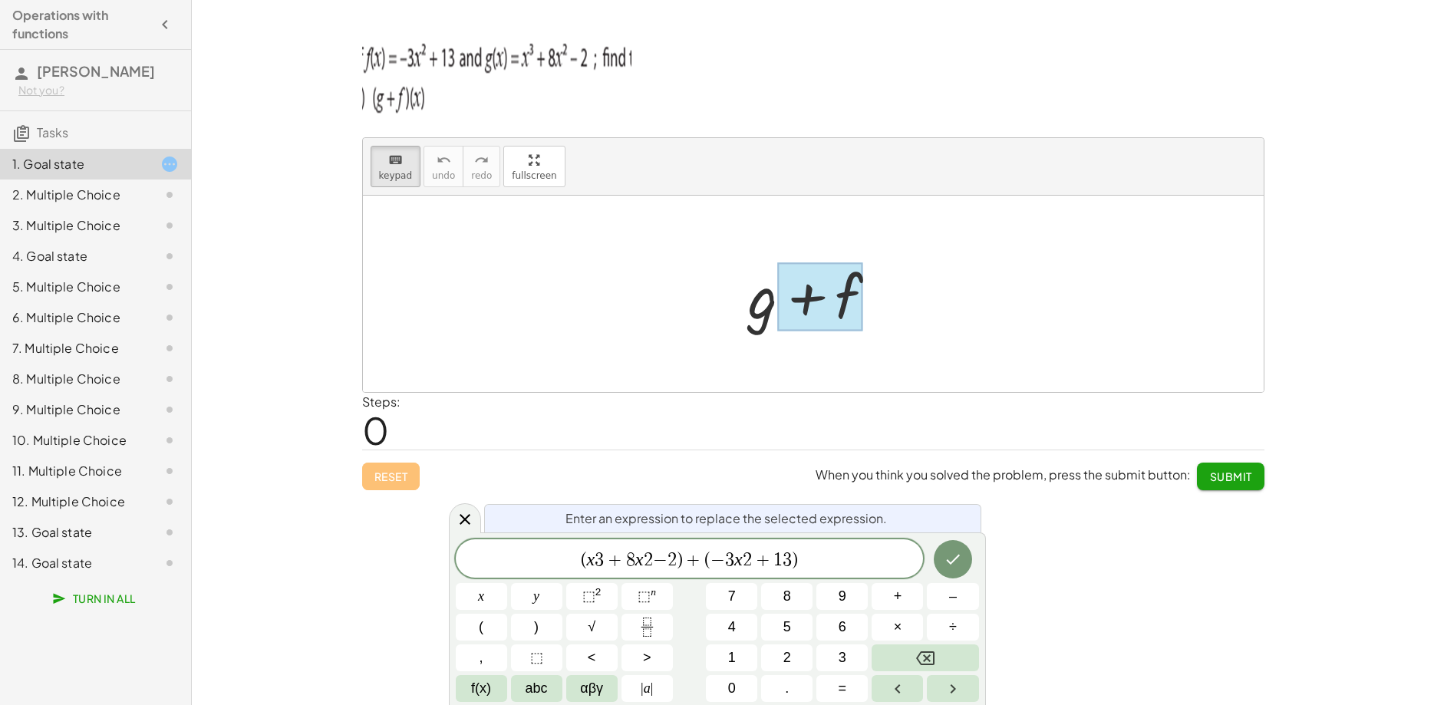
click at [603, 560] on span "3" at bounding box center [599, 560] width 9 height 18
click at [851, 657] on button "3" at bounding box center [841, 657] width 51 height 27
click at [837, 657] on button "3" at bounding box center [841, 657] width 51 height 27
click at [908, 654] on button "Backspace" at bounding box center [924, 657] width 107 height 27
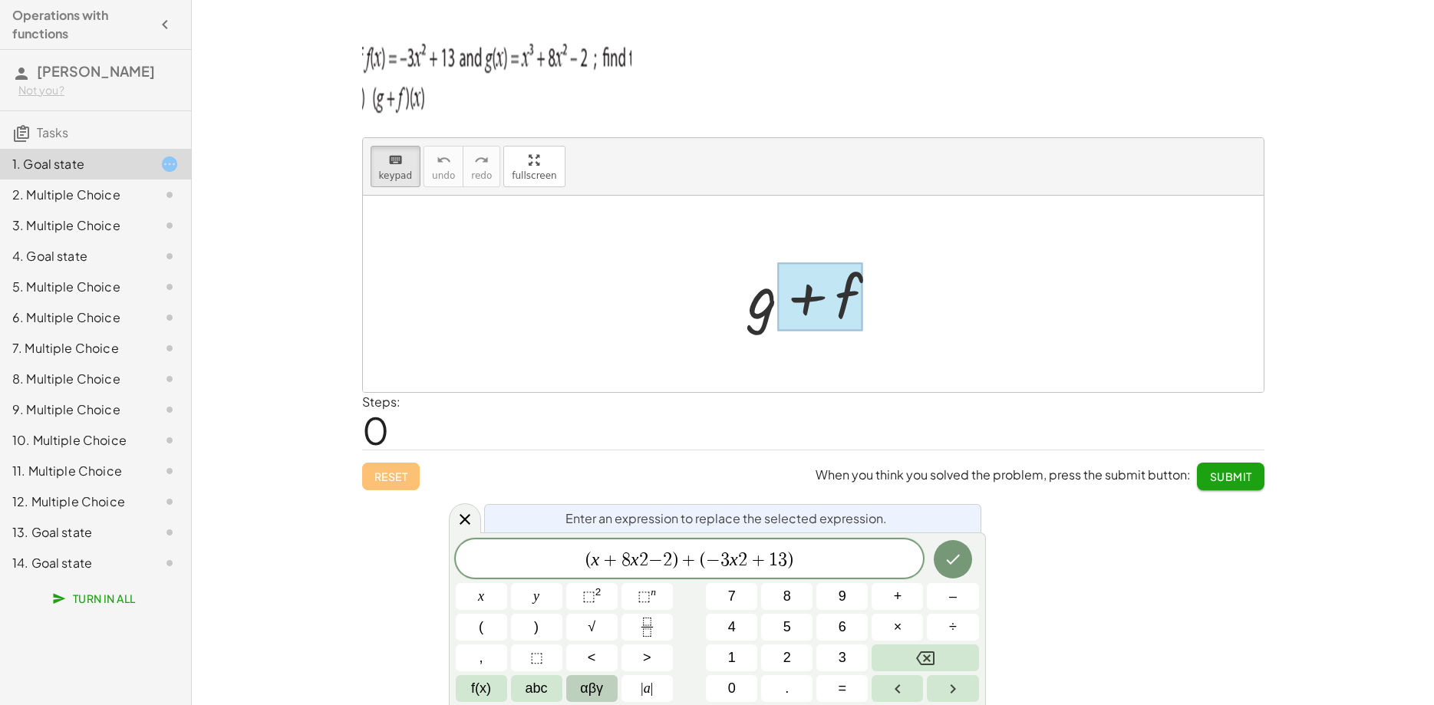
click at [591, 683] on span "αβγ" at bounding box center [591, 688] width 23 height 21
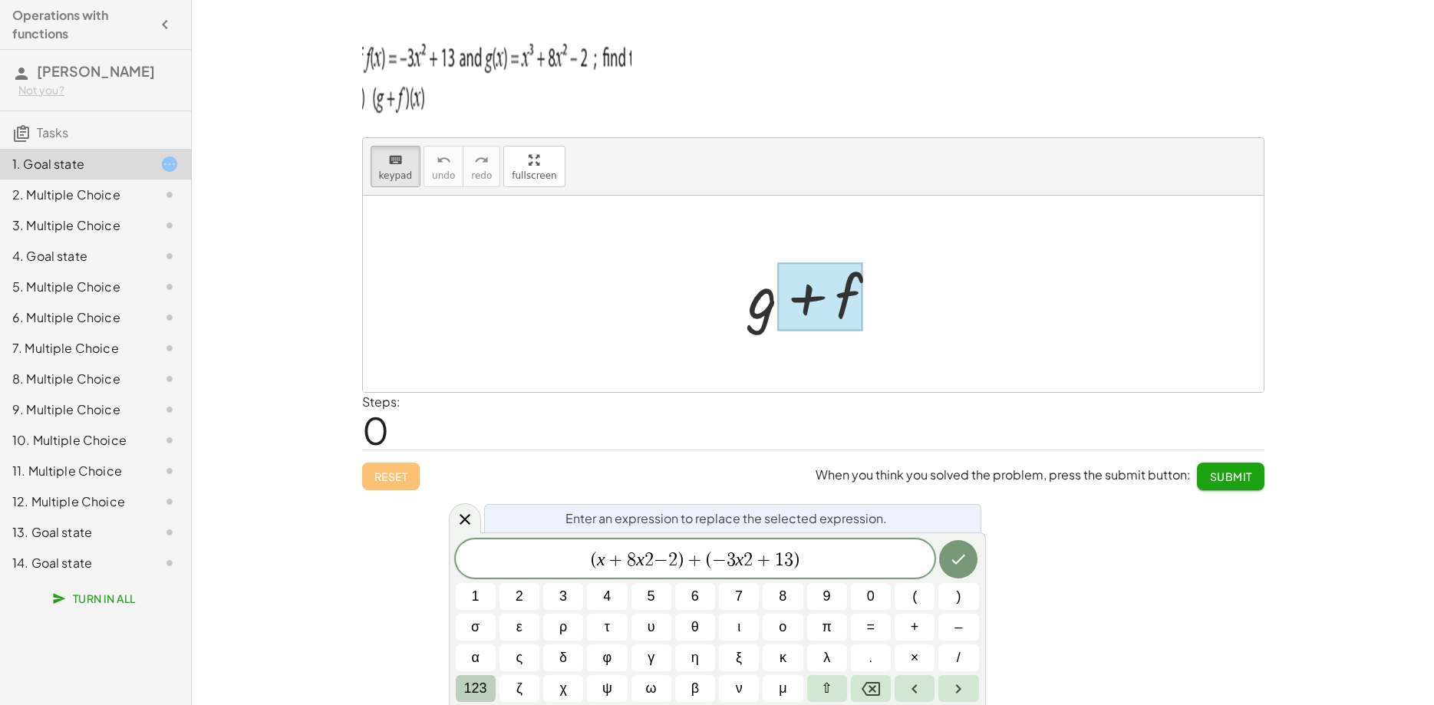
click at [477, 687] on span "123" at bounding box center [475, 688] width 23 height 21
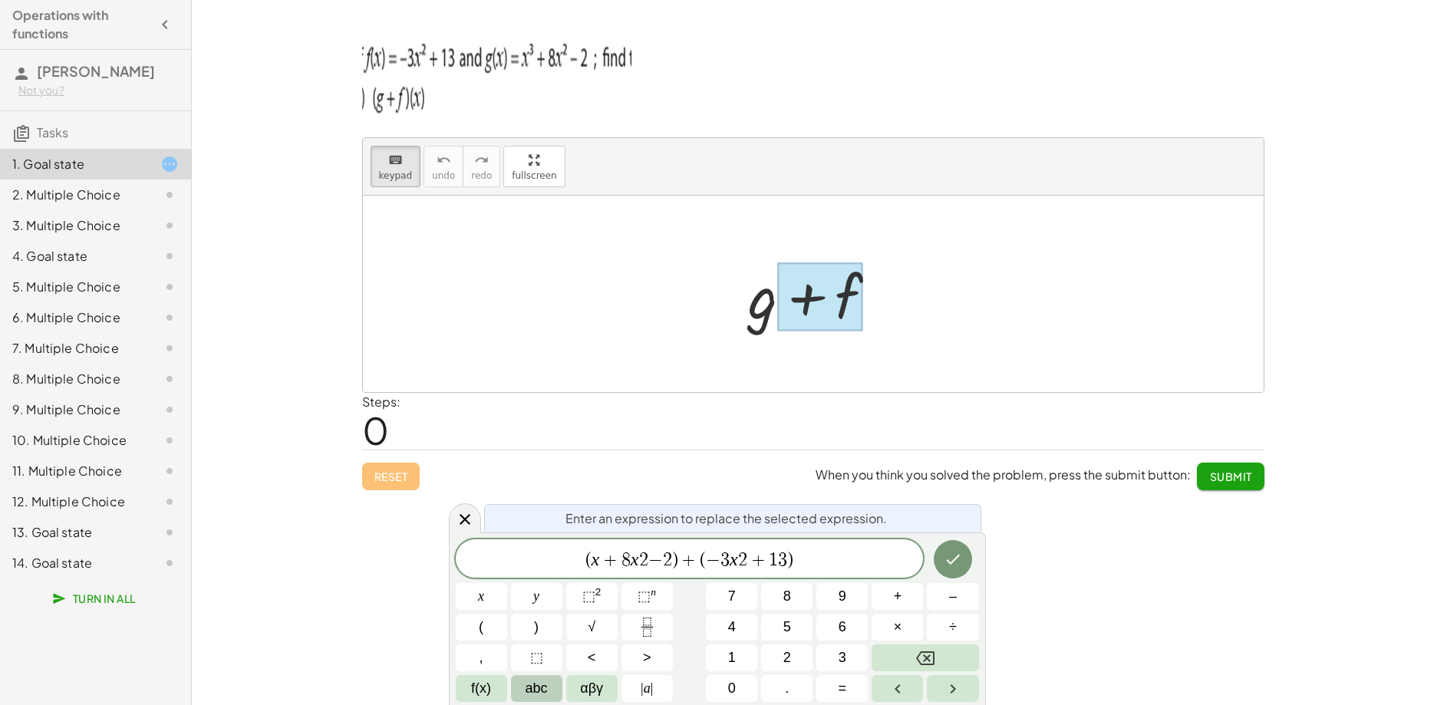
click at [529, 685] on span "abc" at bounding box center [536, 688] width 22 height 21
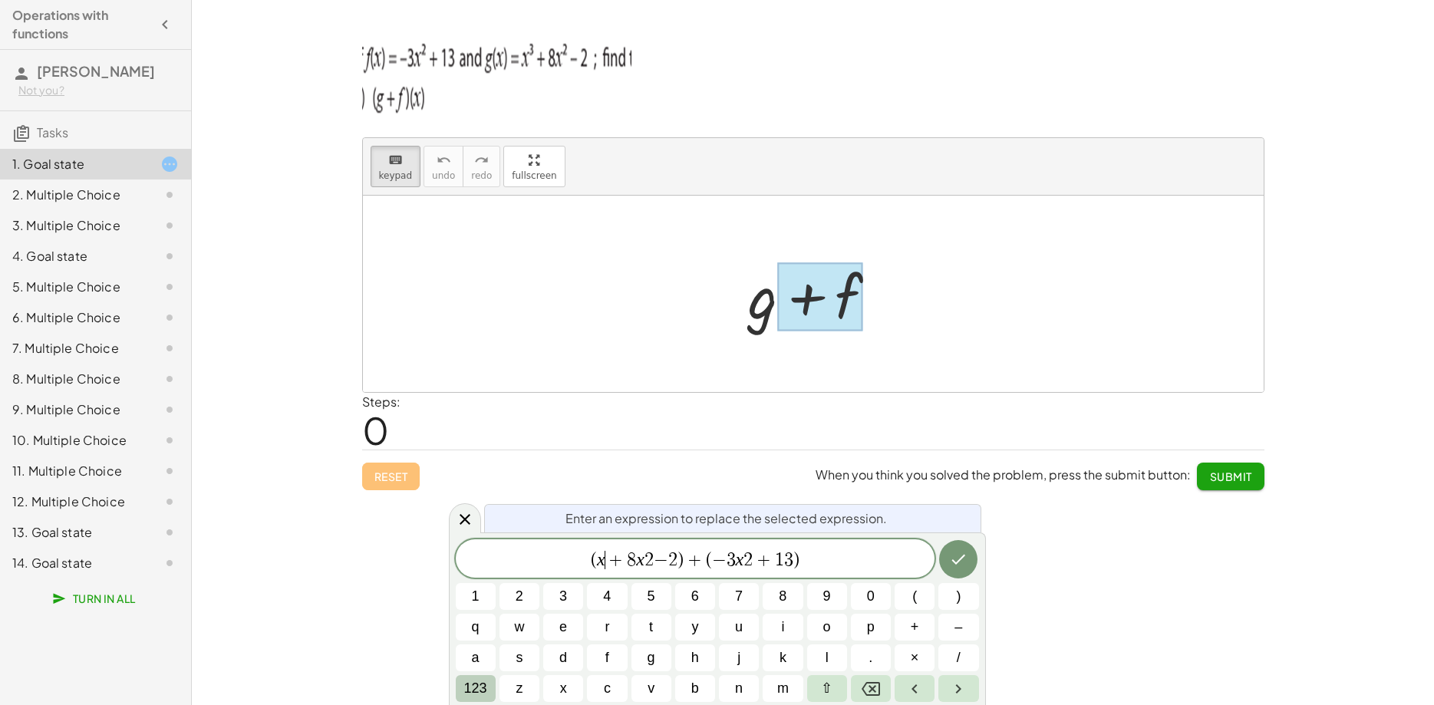
click at [473, 693] on span "123" at bounding box center [475, 688] width 23 height 21
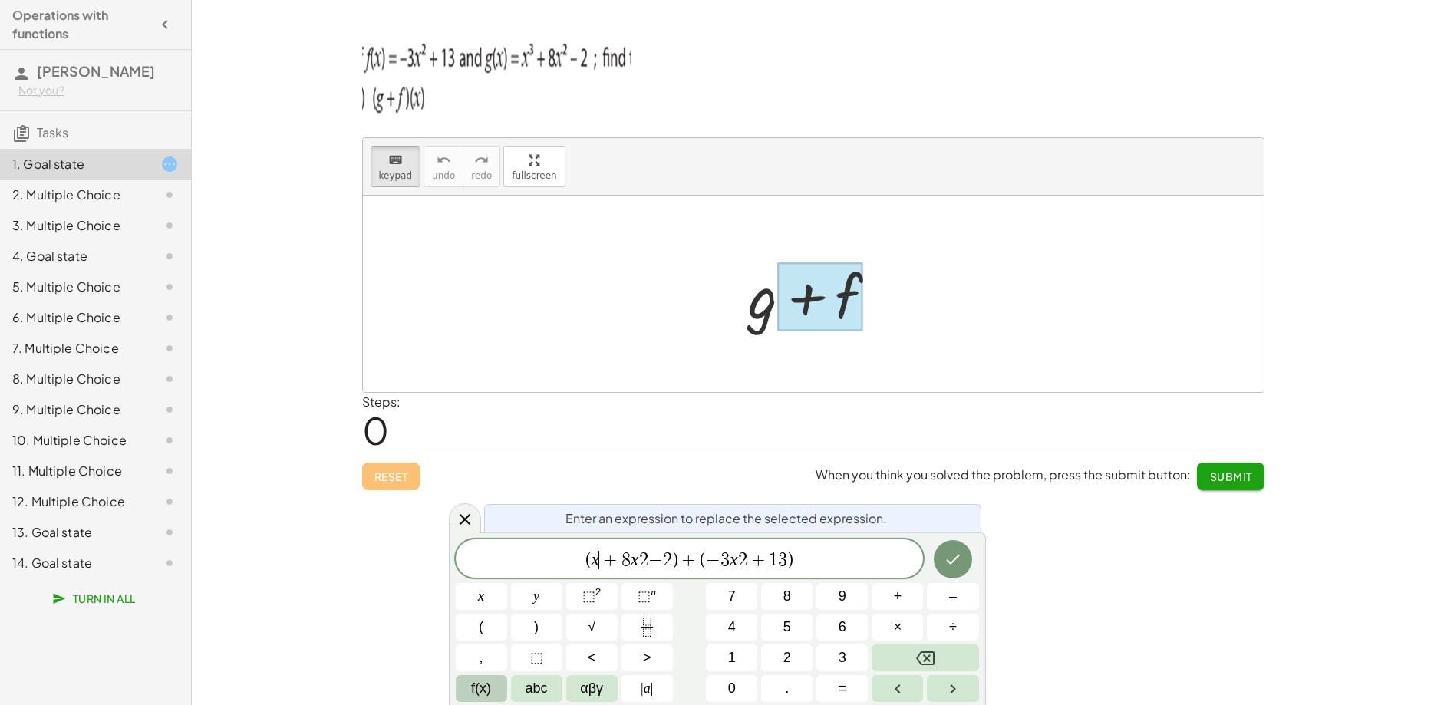
click at [476, 690] on span "f(x)" at bounding box center [481, 688] width 20 height 21
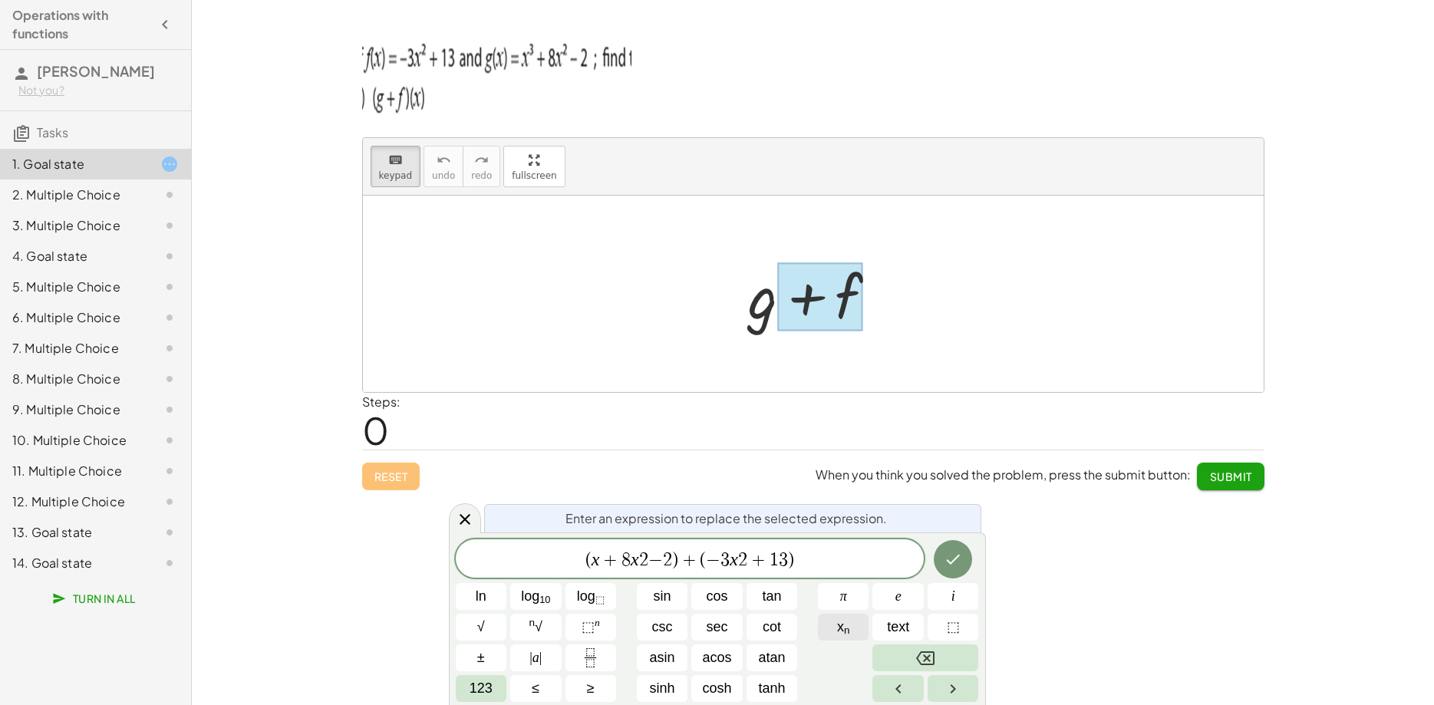
click at [846, 627] on sub "n" at bounding box center [847, 630] width 6 height 12
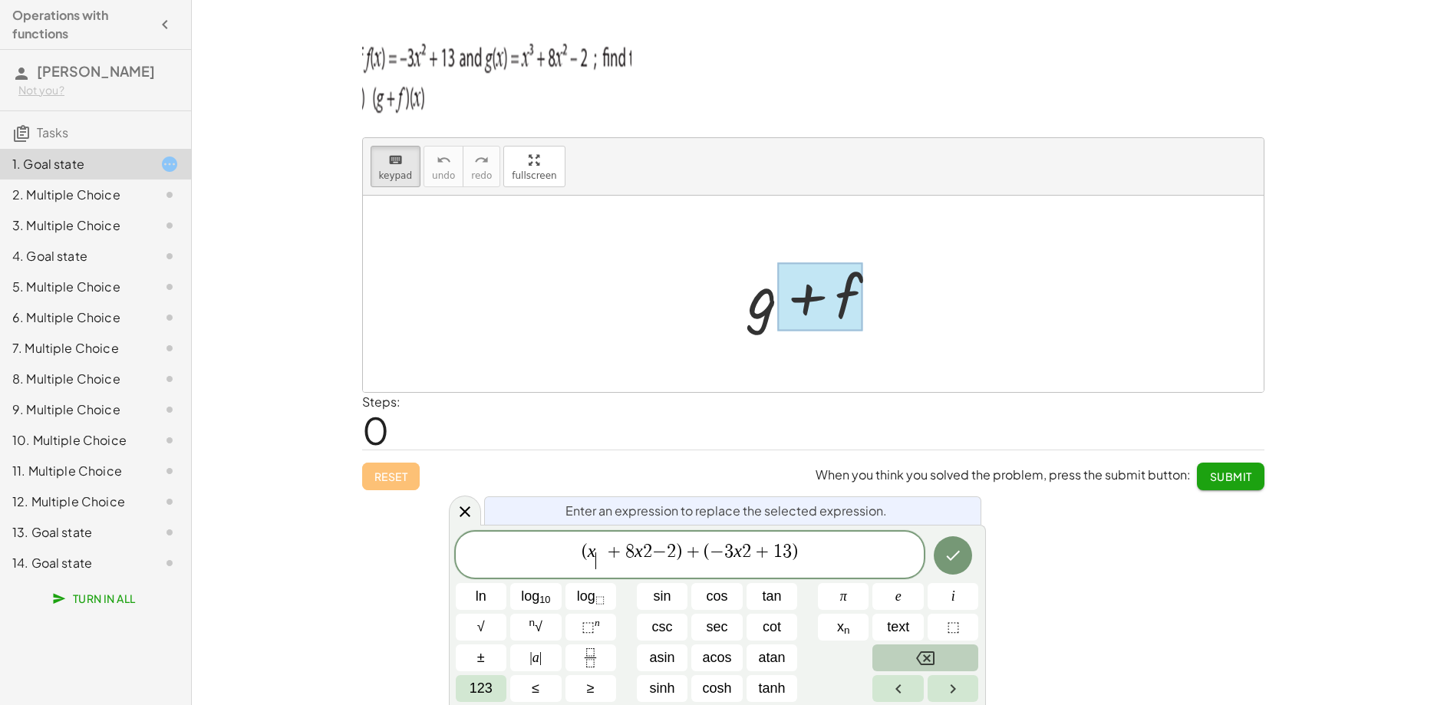
click at [922, 664] on icon "Backspace" at bounding box center [925, 658] width 18 height 14
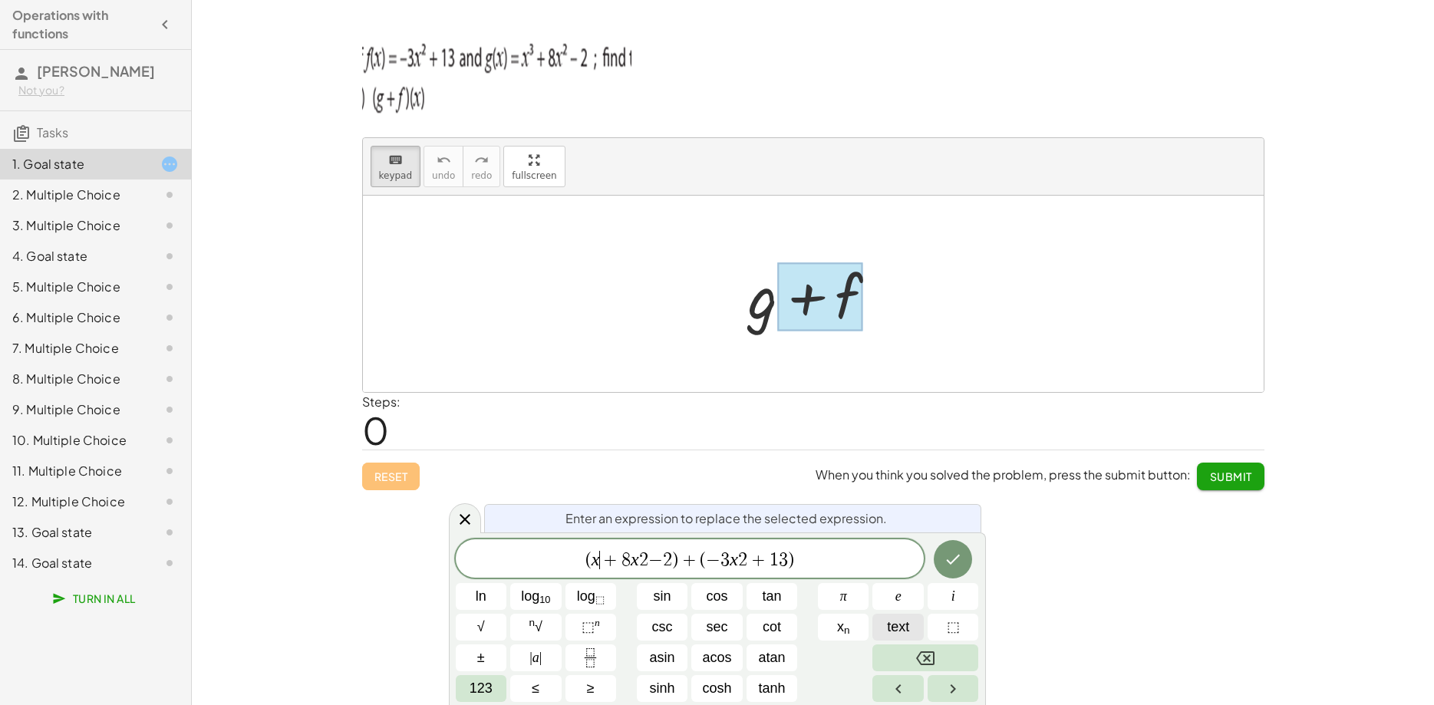
click at [908, 634] on span "text" at bounding box center [898, 627] width 22 height 21
click at [954, 630] on span "⬚" at bounding box center [953, 627] width 13 height 21
click at [922, 658] on icon "Backspace" at bounding box center [925, 658] width 18 height 18
click at [482, 690] on span "123" at bounding box center [480, 688] width 23 height 21
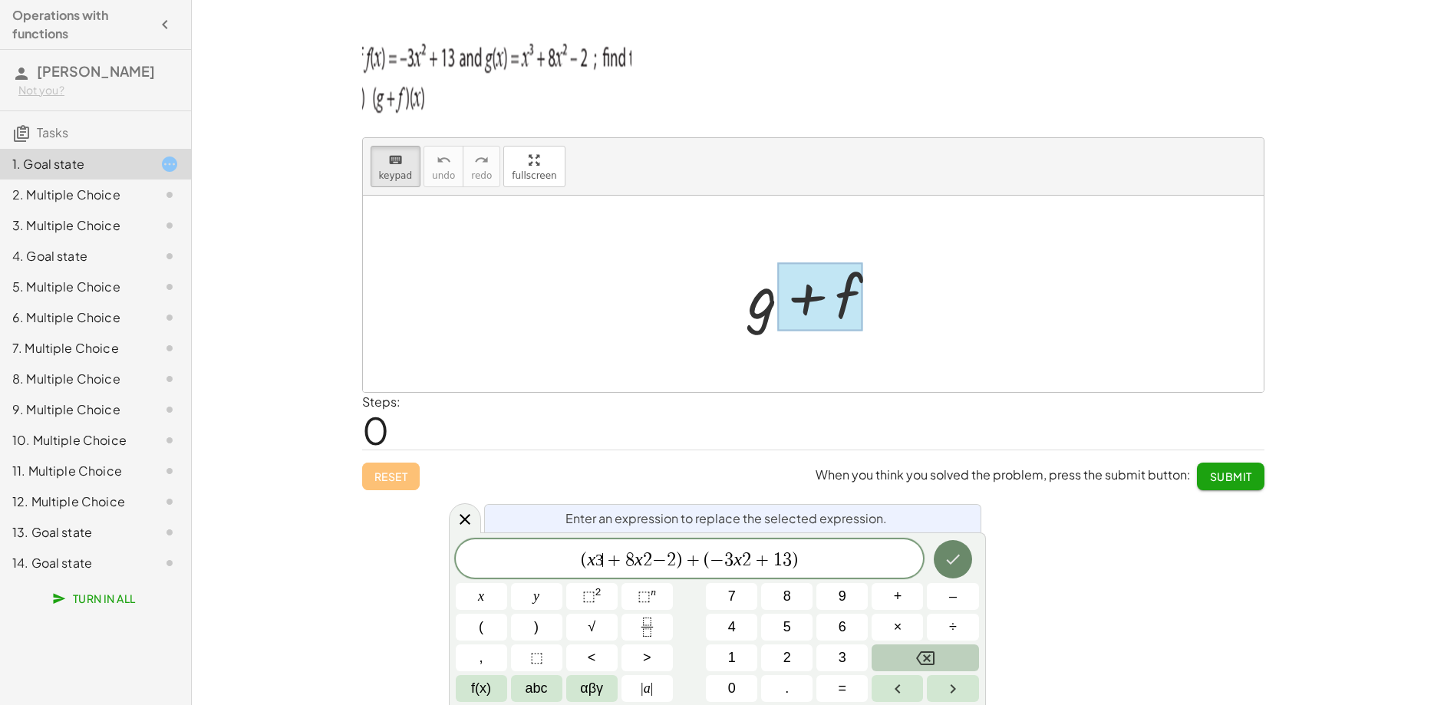
click at [958, 567] on icon "Done" at bounding box center [953, 559] width 18 height 18
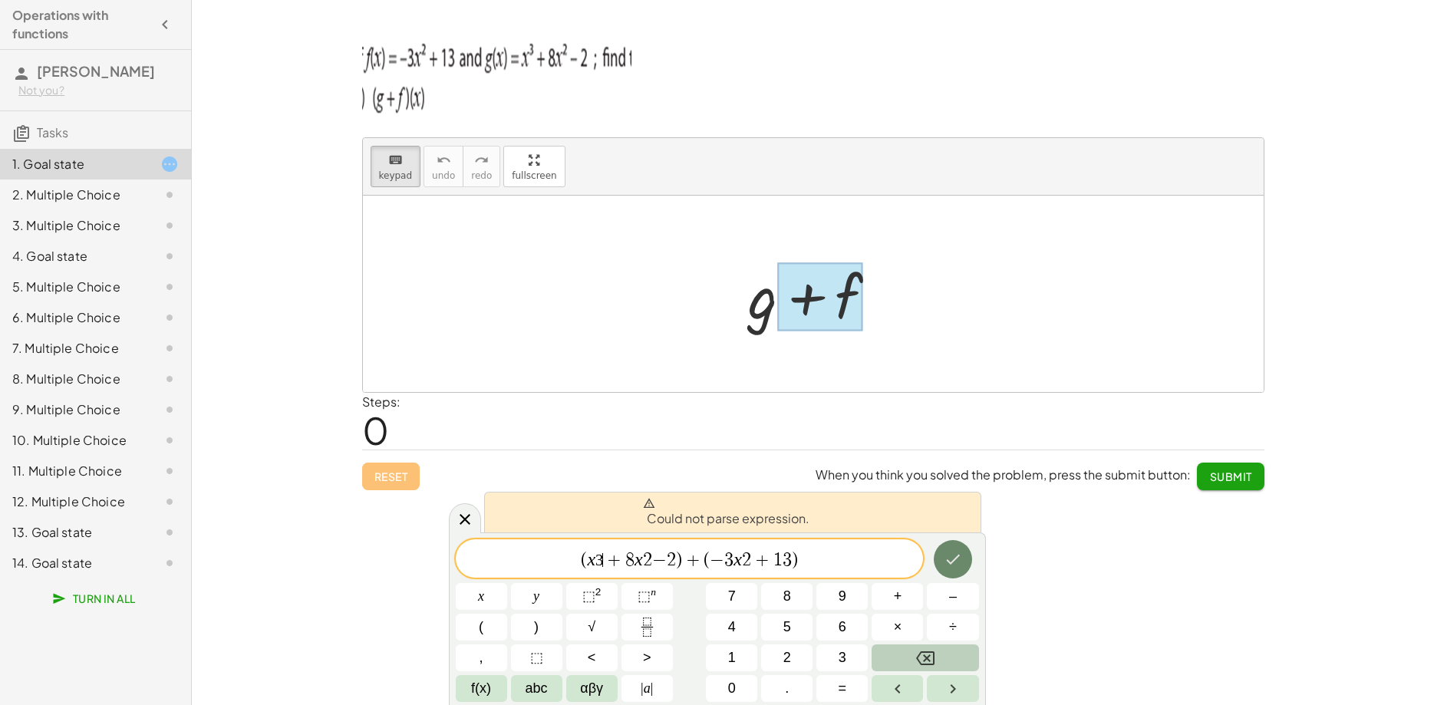
click at [951, 565] on icon "Done" at bounding box center [953, 559] width 18 height 18
click at [50, 18] on h4 "Operations with functions" at bounding box center [81, 24] width 139 height 37
click at [61, 17] on h4 "Operations with functions" at bounding box center [81, 24] width 139 height 37
click at [147, 26] on h4 "Operations with functions" at bounding box center [81, 24] width 139 height 37
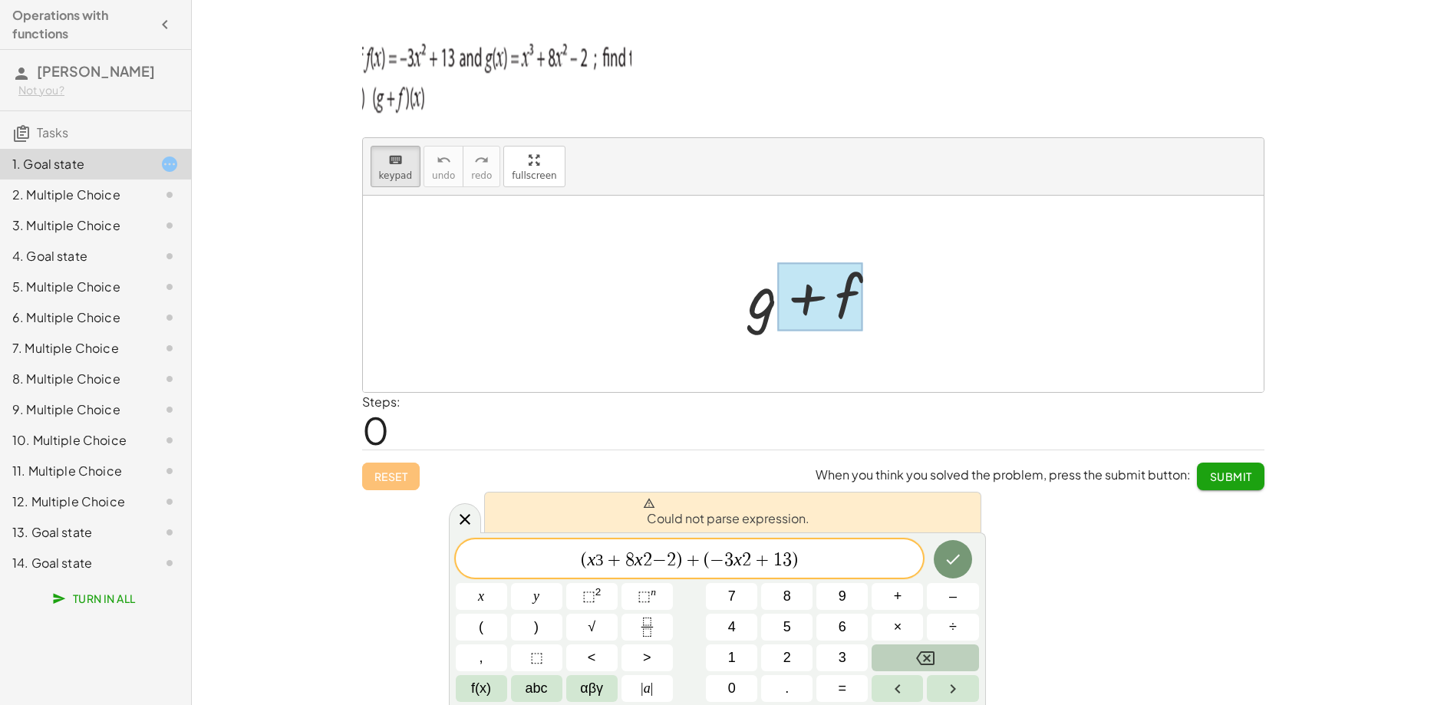
click at [155, 23] on button "button" at bounding box center [165, 25] width 28 height 28
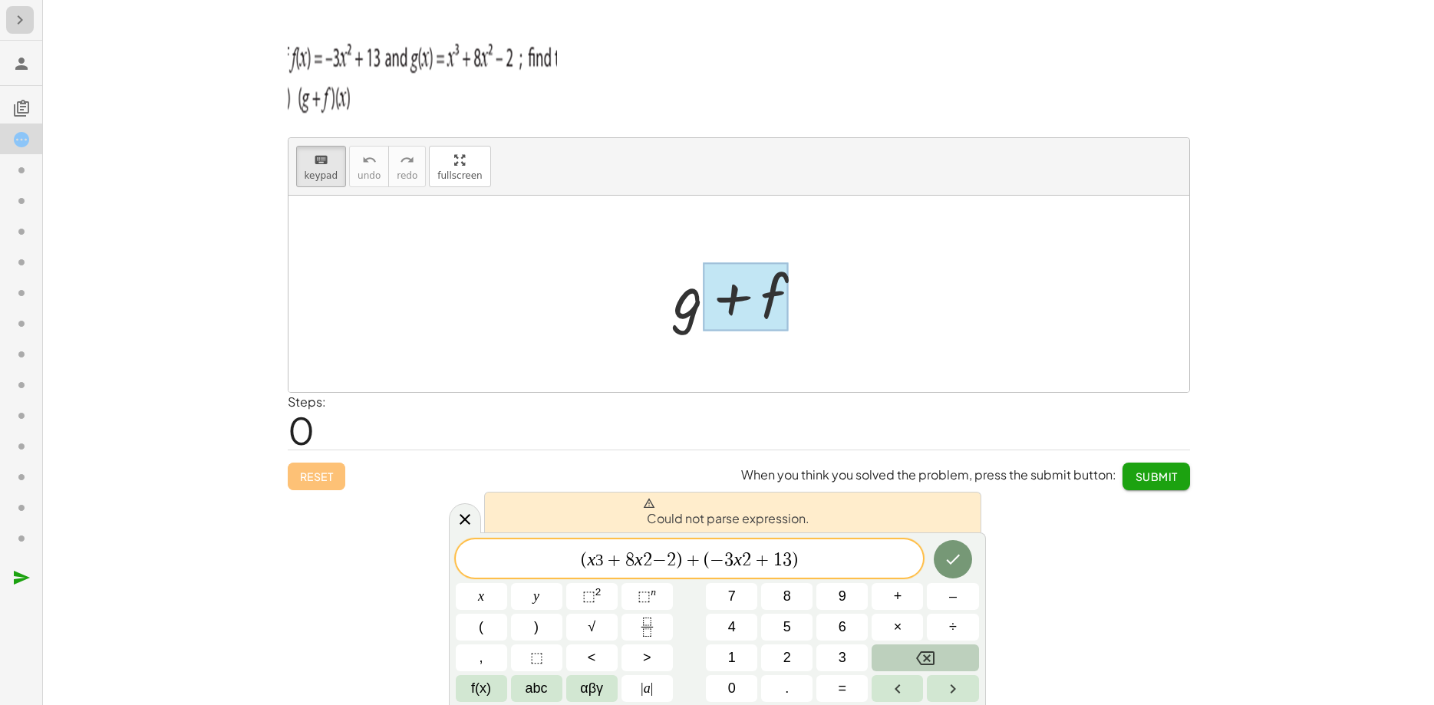
click at [28, 18] on icon "button" at bounding box center [20, 20] width 18 height 18
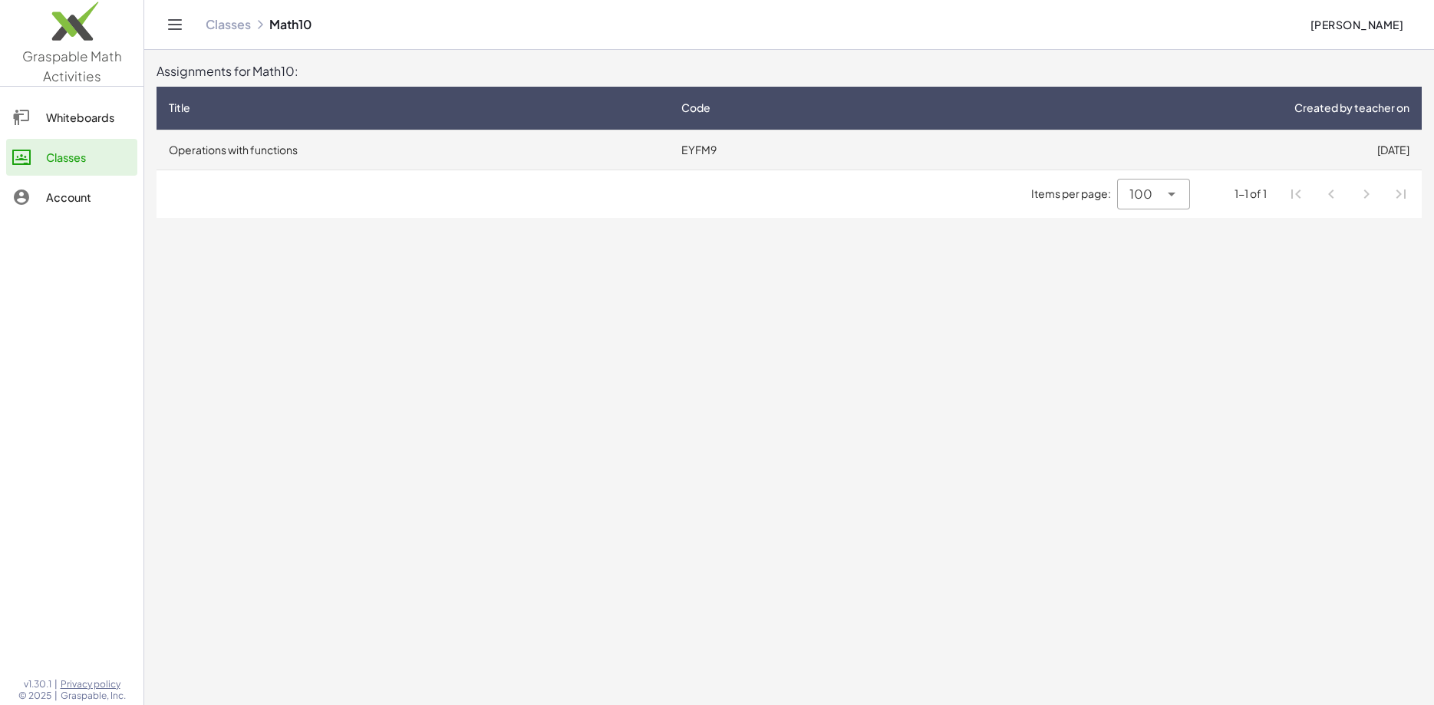
click at [323, 155] on td "Operations with functions" at bounding box center [412, 150] width 512 height 40
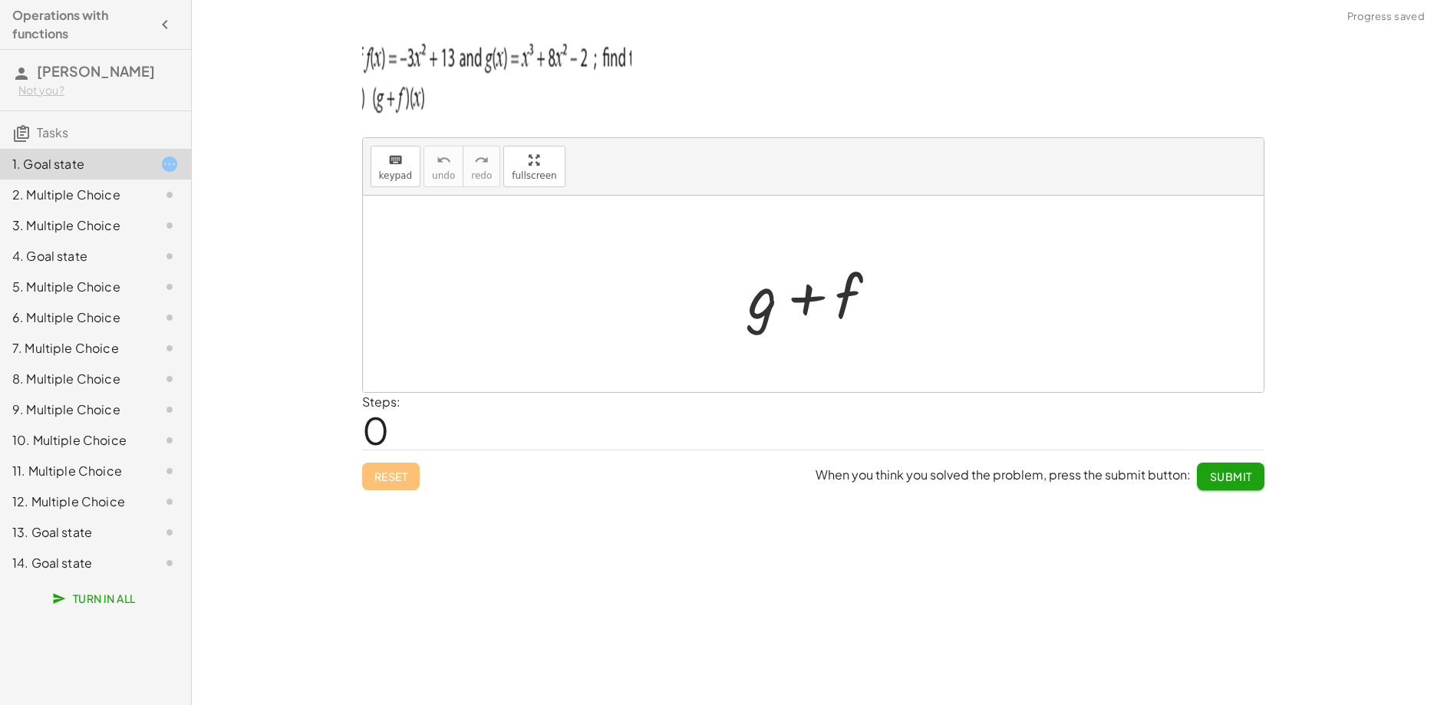
click at [136, 187] on div at bounding box center [157, 195] width 43 height 18
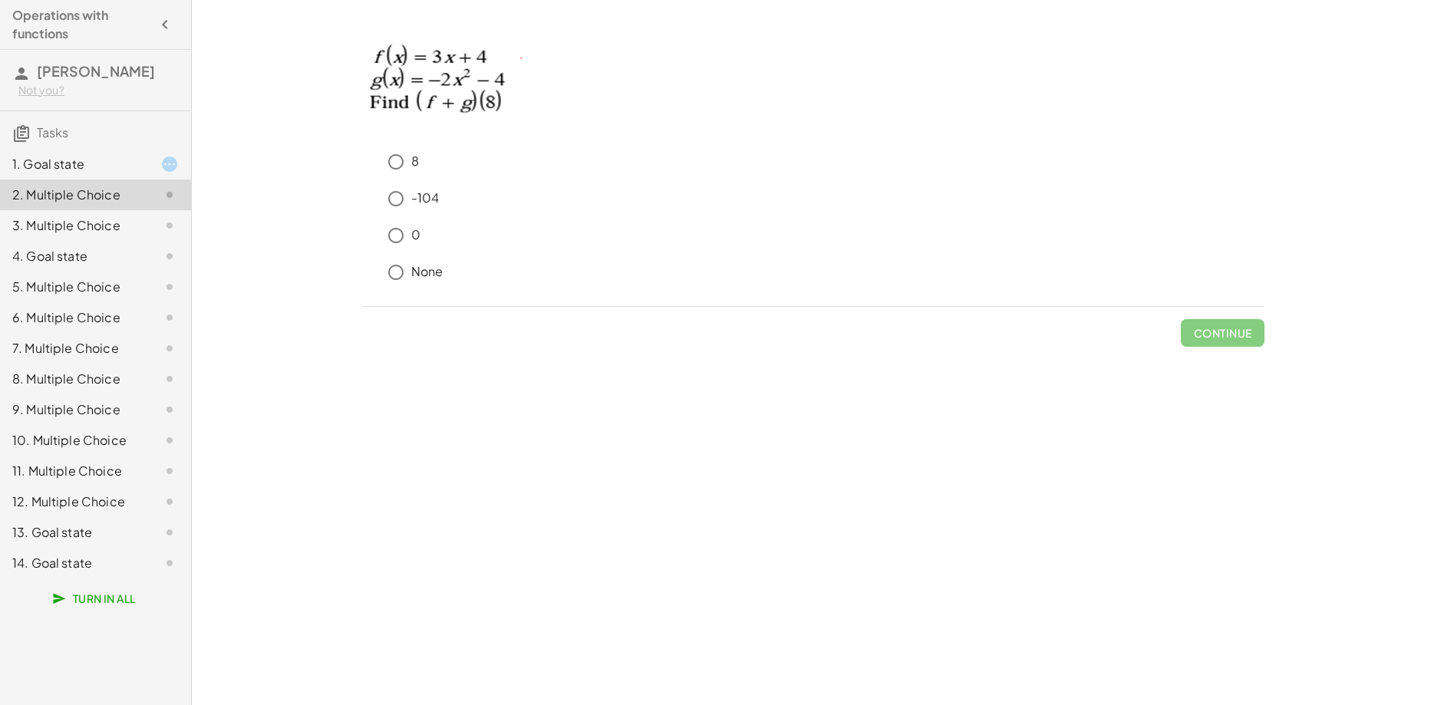
click at [96, 167] on div "1. Goal state" at bounding box center [74, 164] width 124 height 18
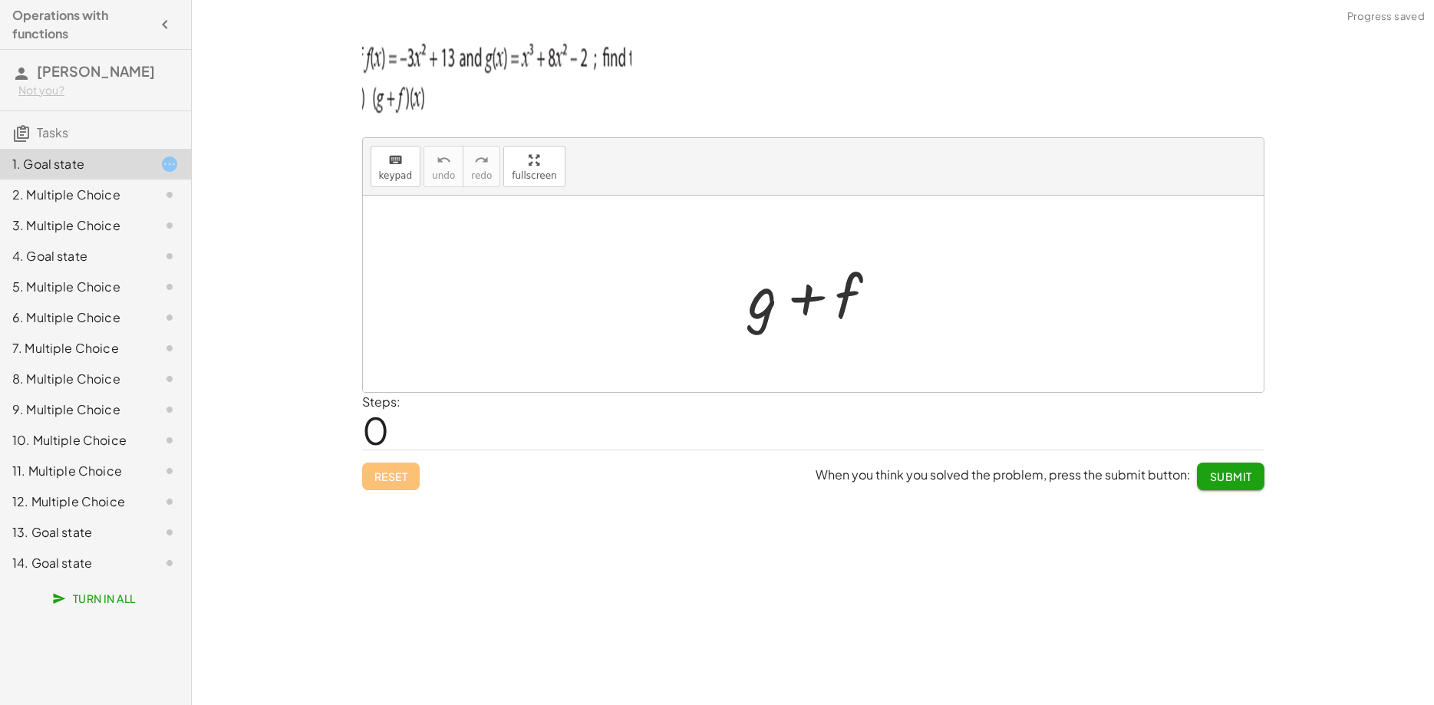
click at [871, 307] on div at bounding box center [819, 294] width 156 height 79
click at [778, 303] on div at bounding box center [819, 294] width 156 height 79
click at [394, 176] on span "keypad" at bounding box center [396, 175] width 34 height 11
click at [758, 308] on div at bounding box center [763, 295] width 29 height 71
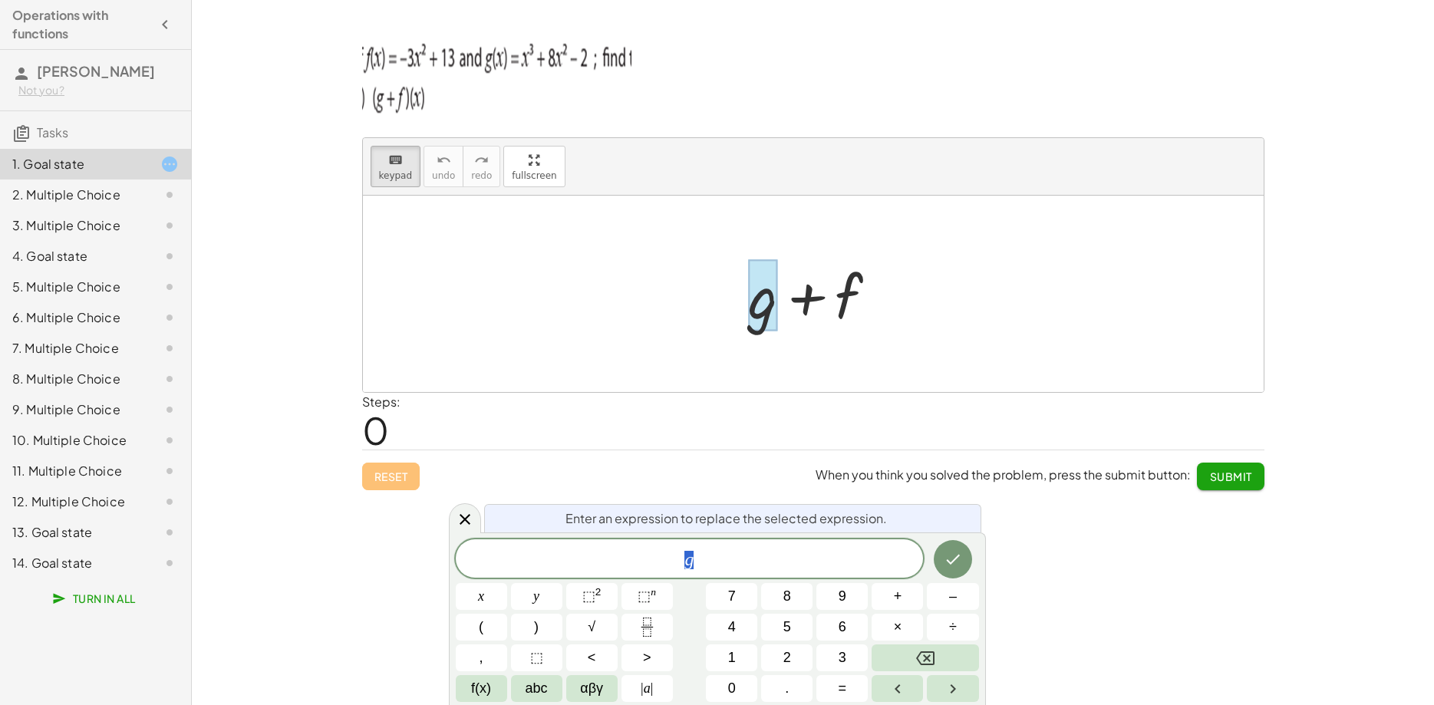
click at [698, 558] on span "g" at bounding box center [690, 559] width 468 height 21
click at [487, 627] on button "(" at bounding box center [481, 627] width 51 height 27
click at [476, 595] on button "x" at bounding box center [481, 596] width 51 height 27
click at [532, 629] on button ")" at bounding box center [536, 627] width 51 height 27
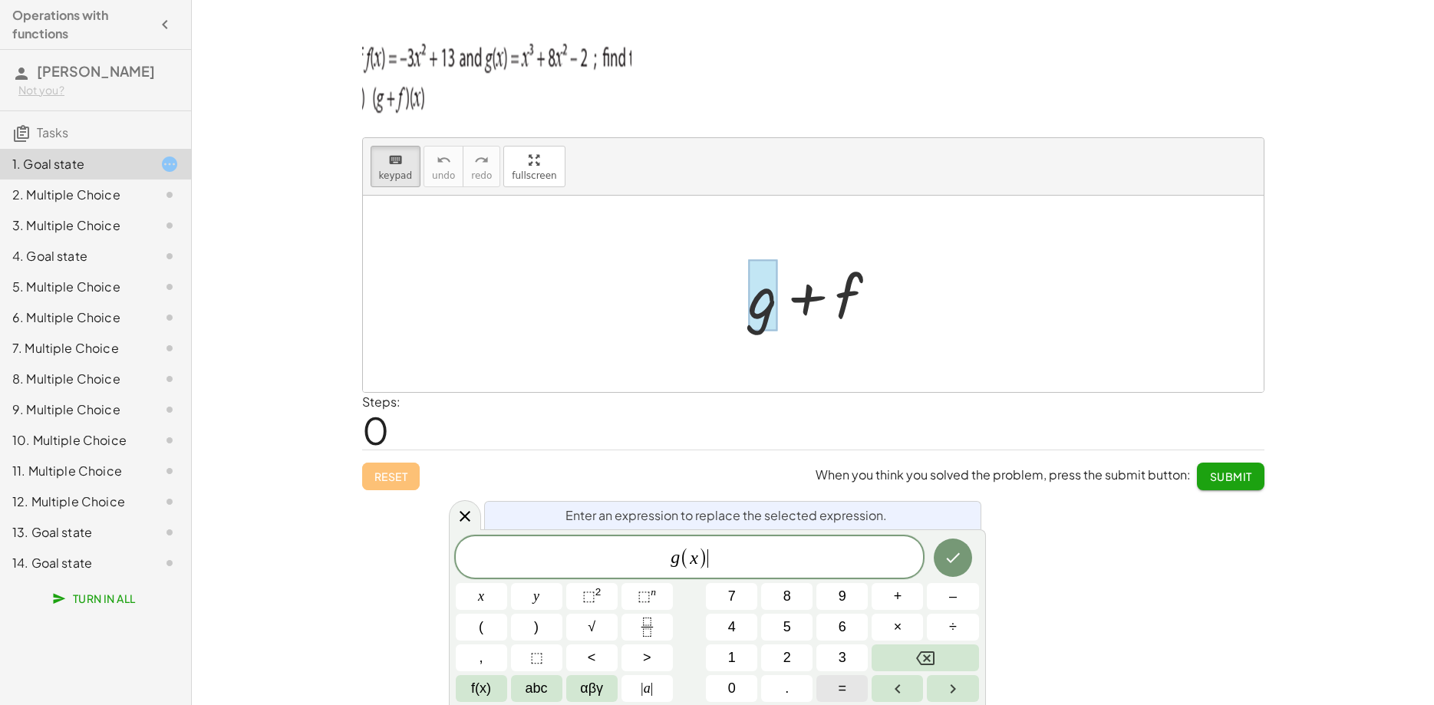
click at [834, 692] on button "=" at bounding box center [841, 688] width 51 height 27
click at [483, 603] on span "x" at bounding box center [481, 596] width 6 height 21
click at [903, 598] on button "+" at bounding box center [896, 596] width 51 height 27
click at [792, 601] on button "8" at bounding box center [786, 596] width 51 height 27
click at [488, 603] on button "x" at bounding box center [481, 596] width 51 height 27
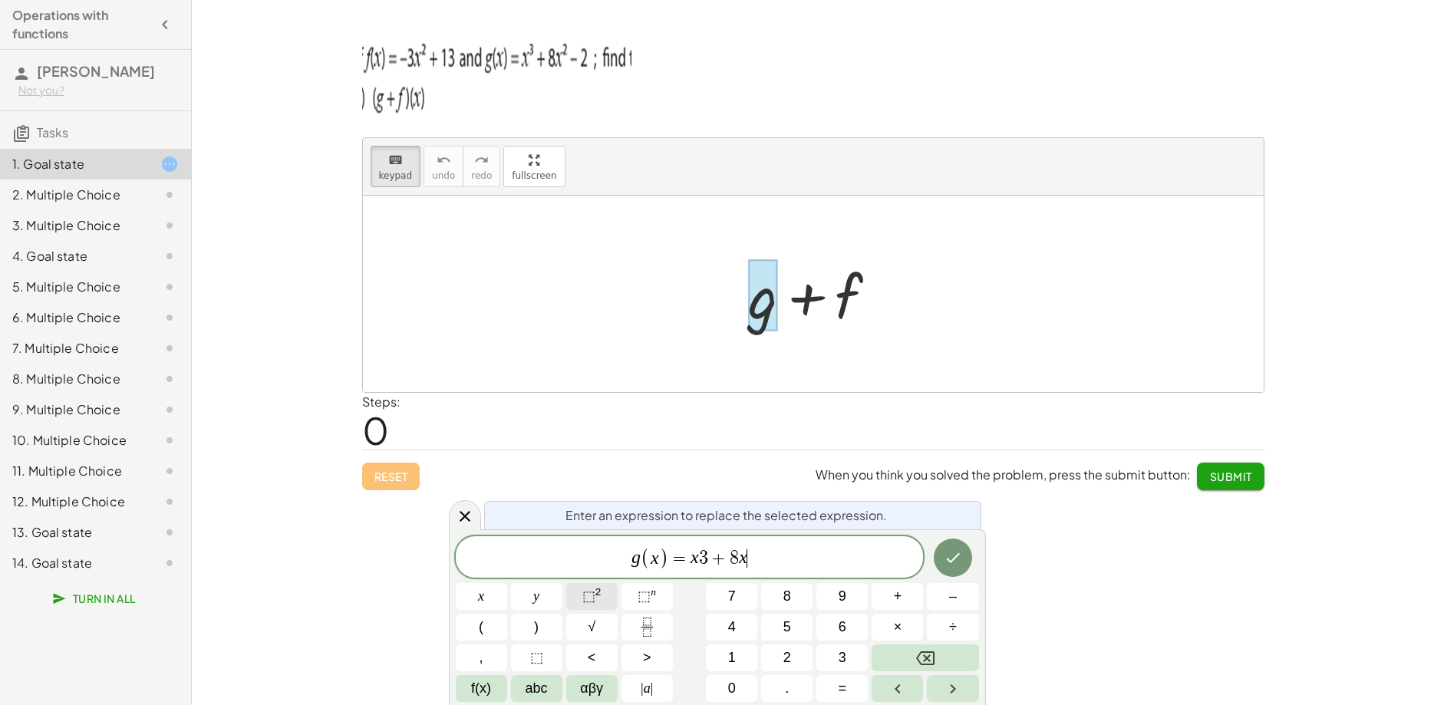
click at [600, 599] on span "⬚ 2" at bounding box center [591, 596] width 19 height 21
click at [942, 603] on button "–" at bounding box center [952, 596] width 51 height 27
click at [789, 657] on span "2" at bounding box center [787, 657] width 8 height 21
click at [960, 546] on icon "Done" at bounding box center [953, 555] width 18 height 18
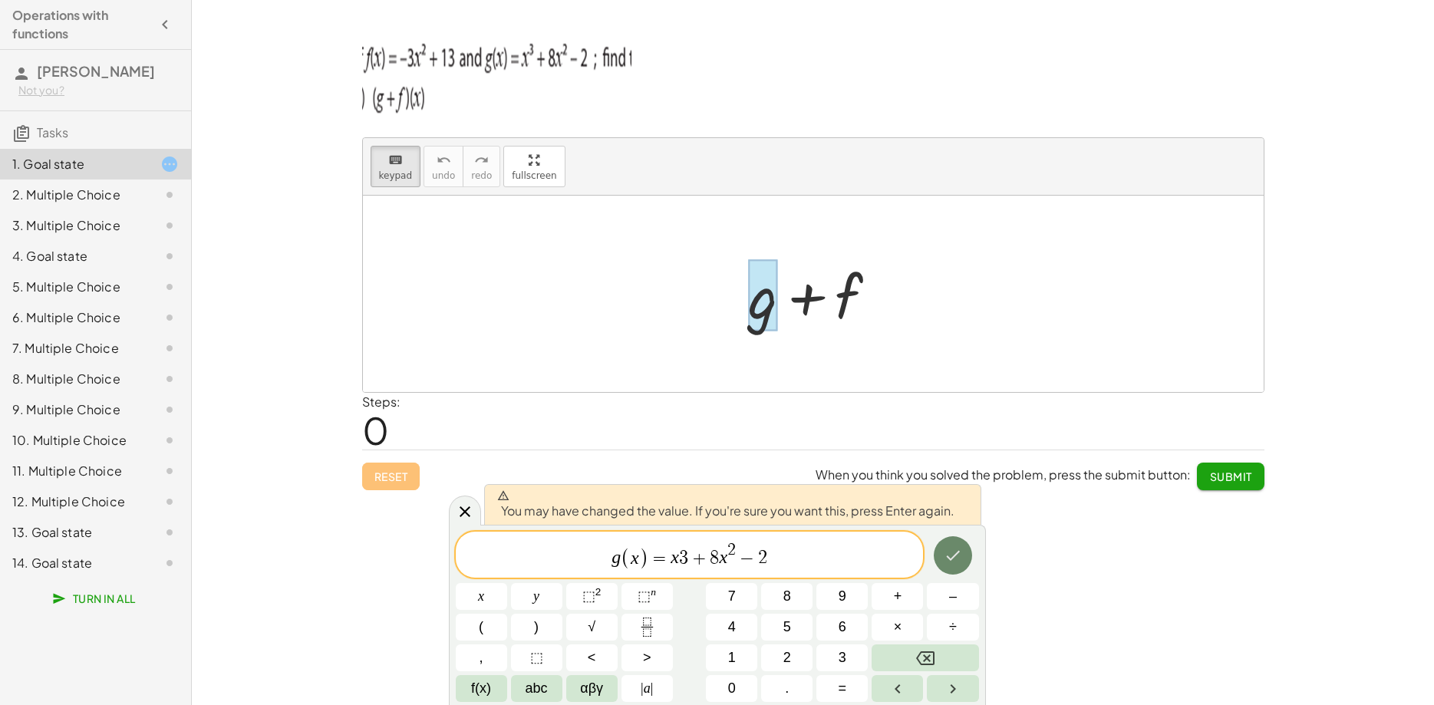
click at [956, 549] on icon "Done" at bounding box center [953, 555] width 18 height 18
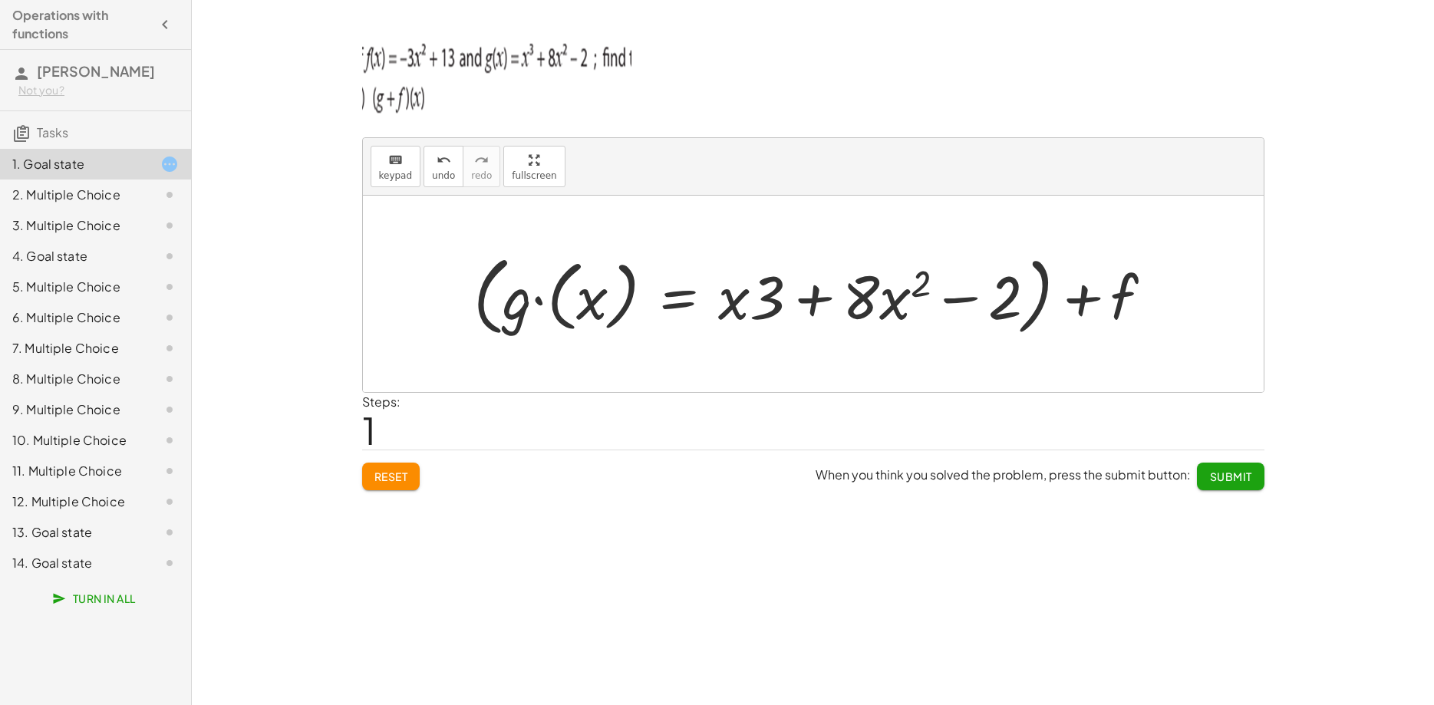
click at [535, 298] on div at bounding box center [819, 294] width 707 height 94
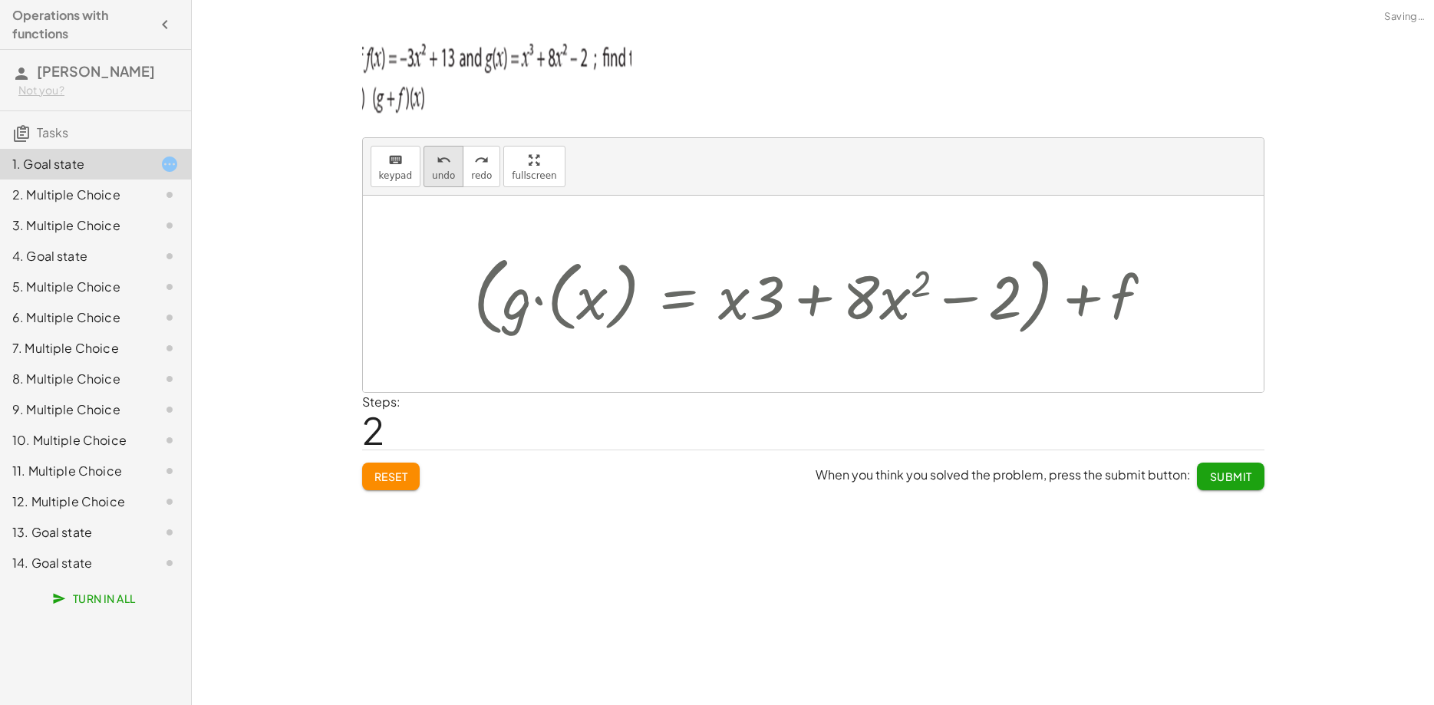
click at [432, 180] on span "undo" at bounding box center [443, 175] width 23 height 11
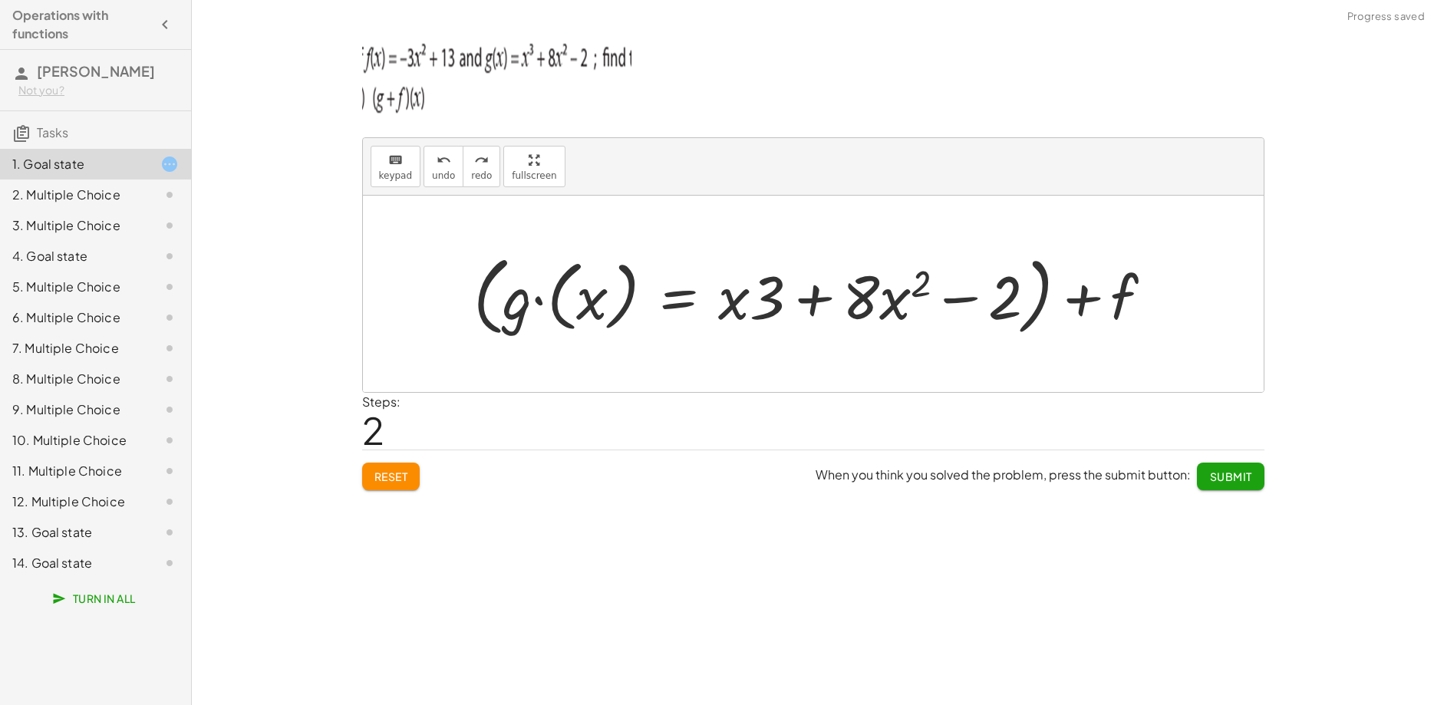
click at [1121, 303] on div at bounding box center [819, 294] width 707 height 94
click at [404, 167] on div "keyboard" at bounding box center [396, 159] width 34 height 18
click at [1097, 305] on div at bounding box center [1095, 297] width 85 height 68
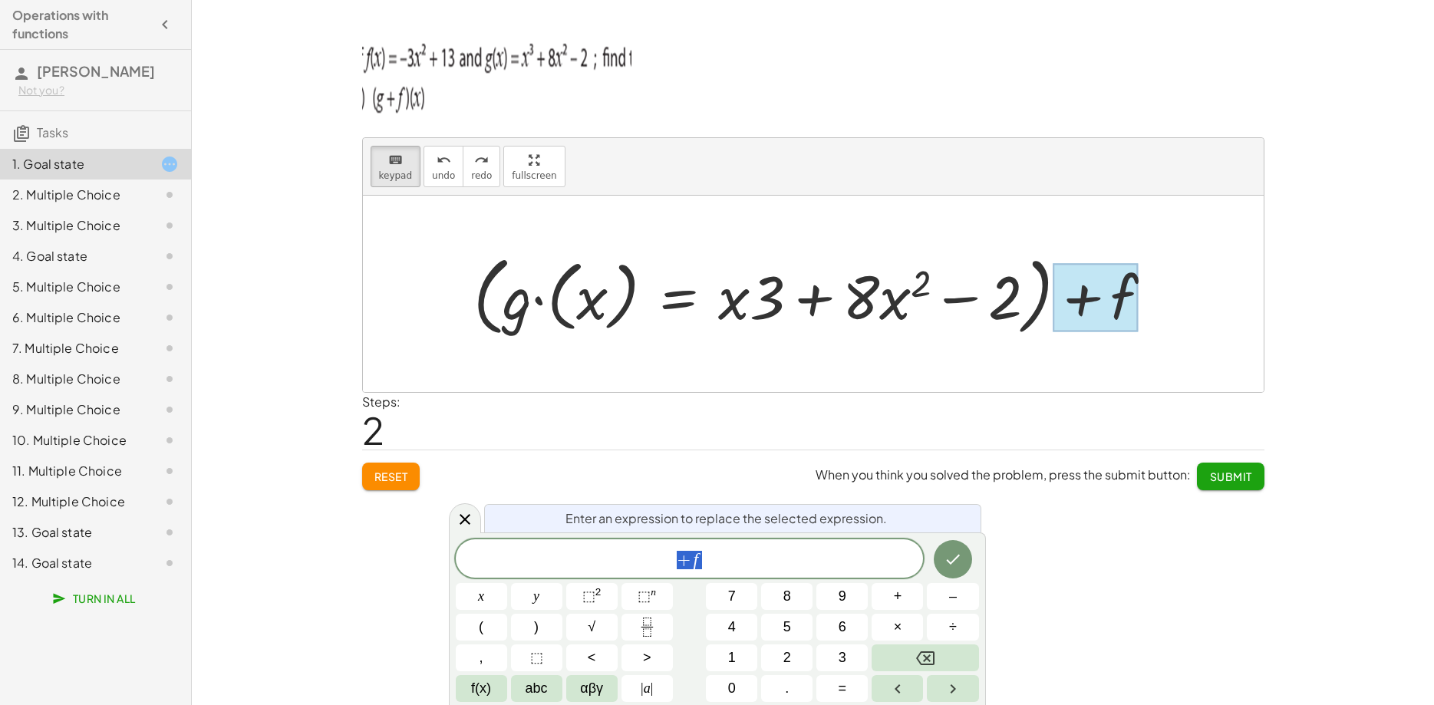
scroll to position [15, 0]
click at [949, 566] on icon "Done" at bounding box center [953, 559] width 18 height 18
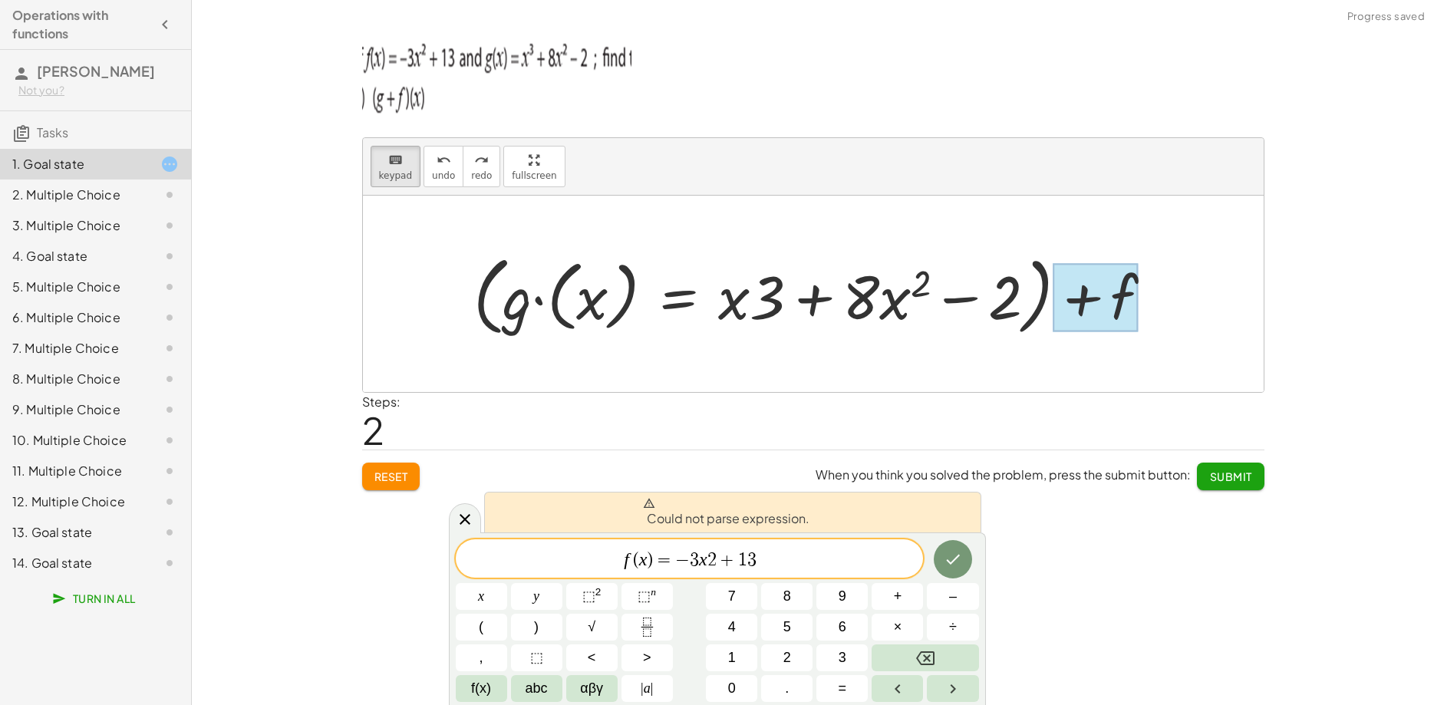
click at [623, 561] on span "f ( x ) = − 3 x 2 + 1 3 ​" at bounding box center [690, 559] width 468 height 21
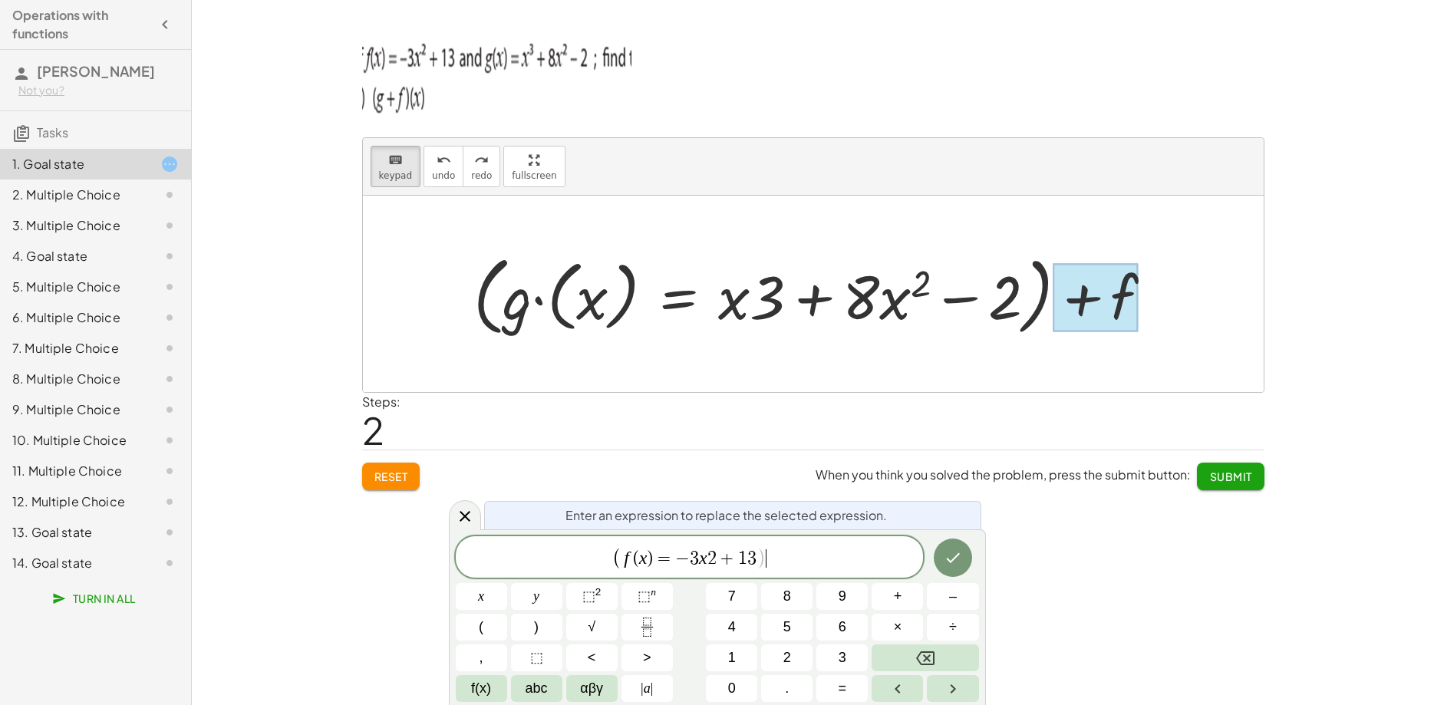
click at [776, 552] on span "( f ( x ) = − 3 x 2 + 1 3 ) ​" at bounding box center [690, 557] width 468 height 25
click at [507, 583] on div at bounding box center [481, 596] width 51 height 27
click at [949, 558] on icon "Done" at bounding box center [953, 558] width 18 height 18
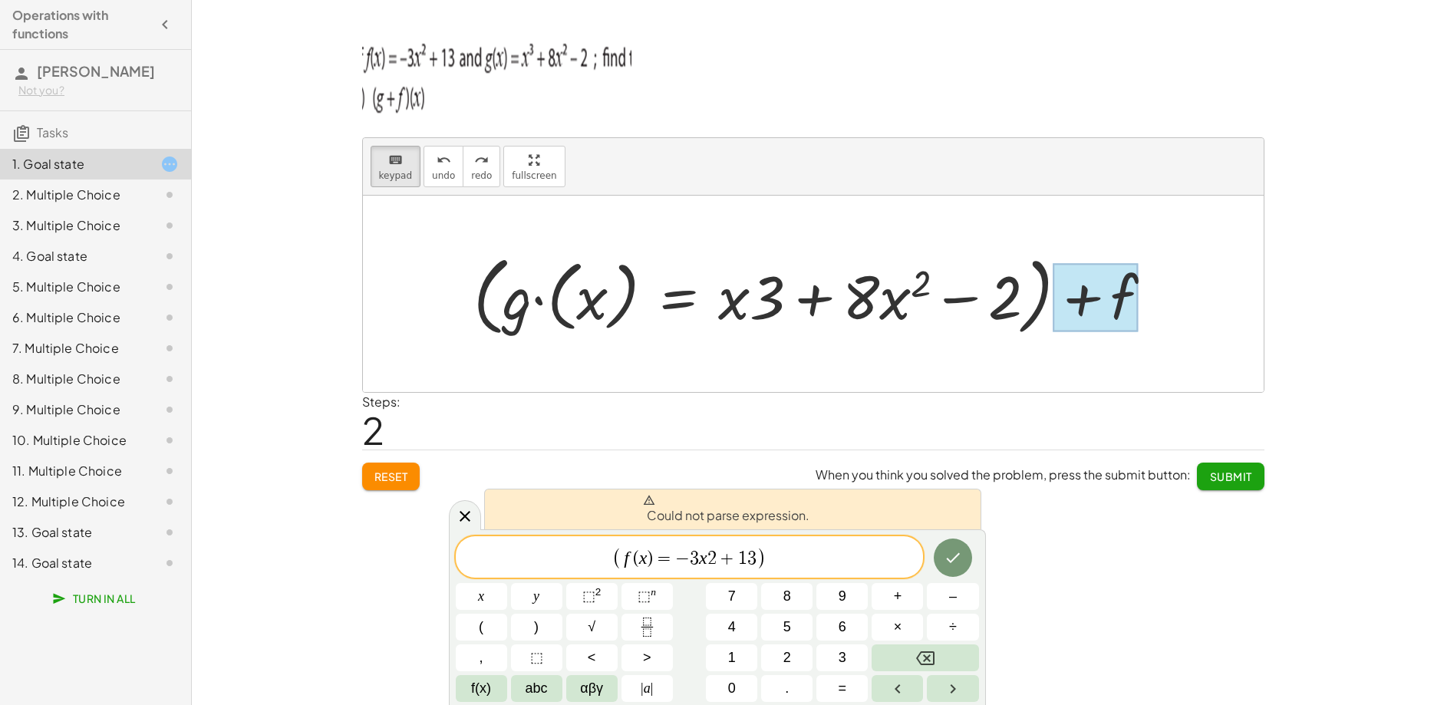
click at [718, 556] on span "+" at bounding box center [728, 558] width 22 height 18
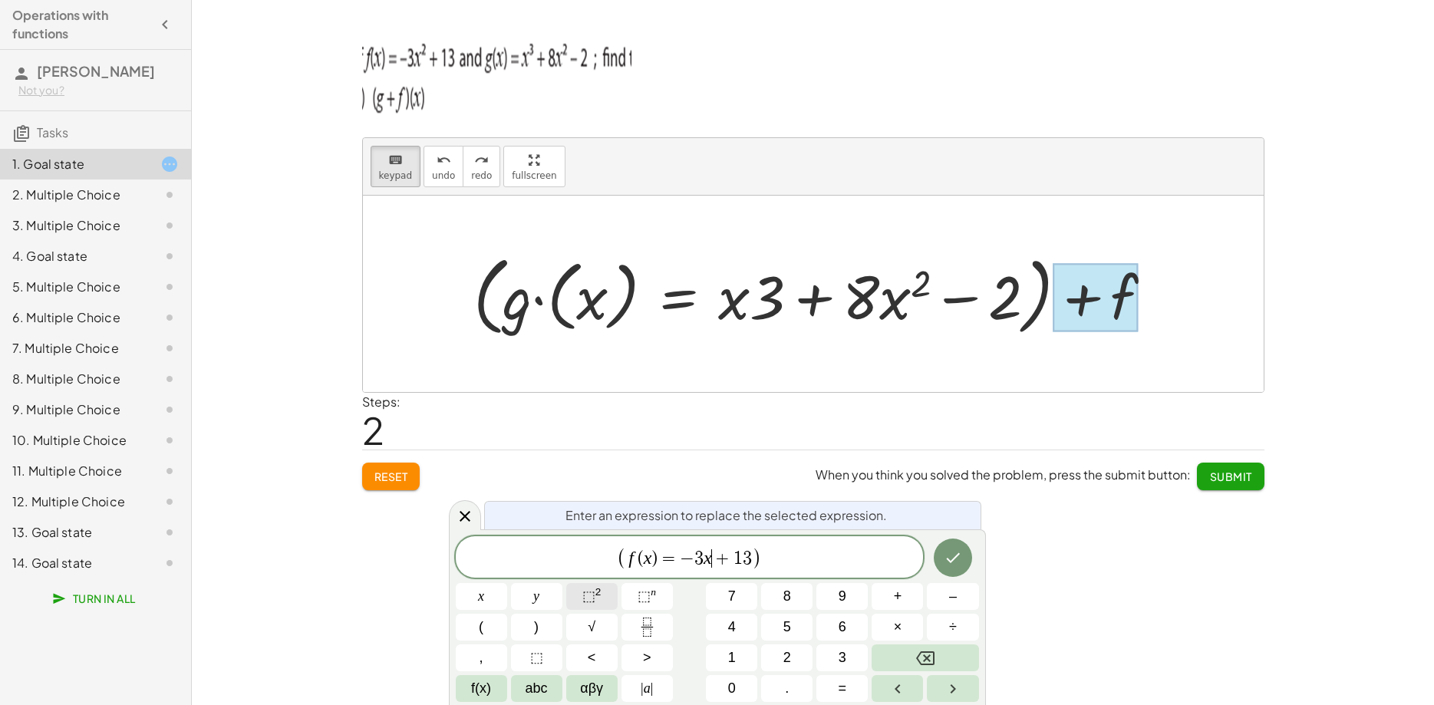
click at [596, 600] on span "⬚ 2" at bounding box center [591, 596] width 19 height 21
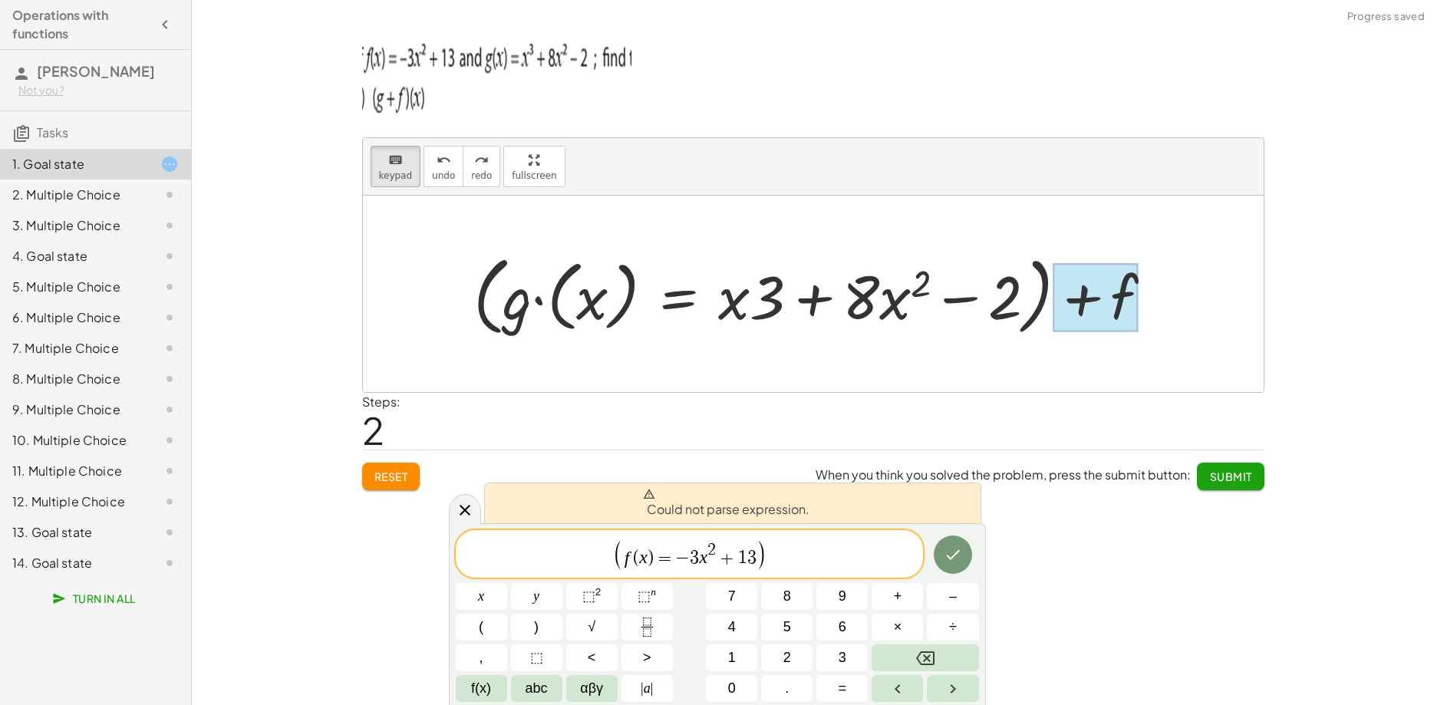
click at [792, 568] on span "( f ( x ) = − 3 x 2 ​ + 1 3 )" at bounding box center [690, 554] width 468 height 31
click at [619, 559] on span "(" at bounding box center [617, 555] width 11 height 31
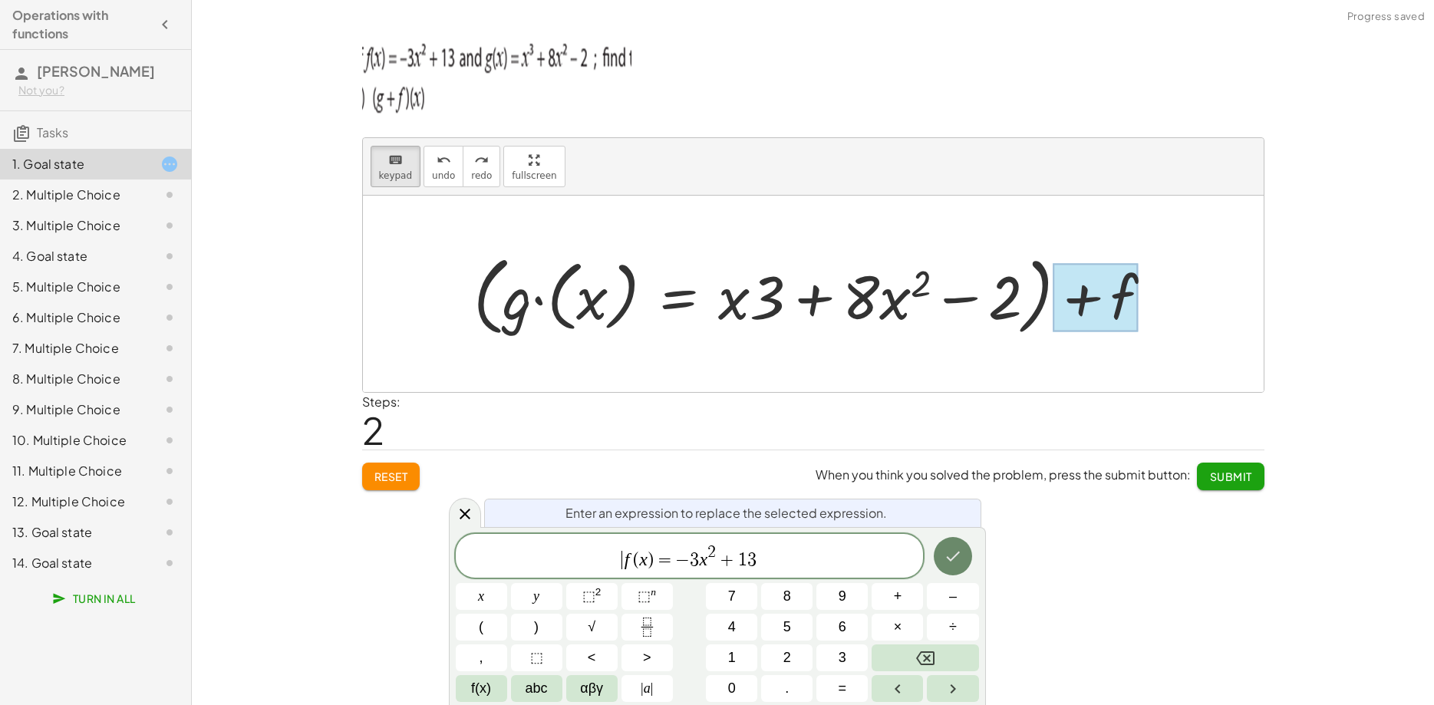
click at [958, 568] on button "Done" at bounding box center [953, 556] width 38 height 38
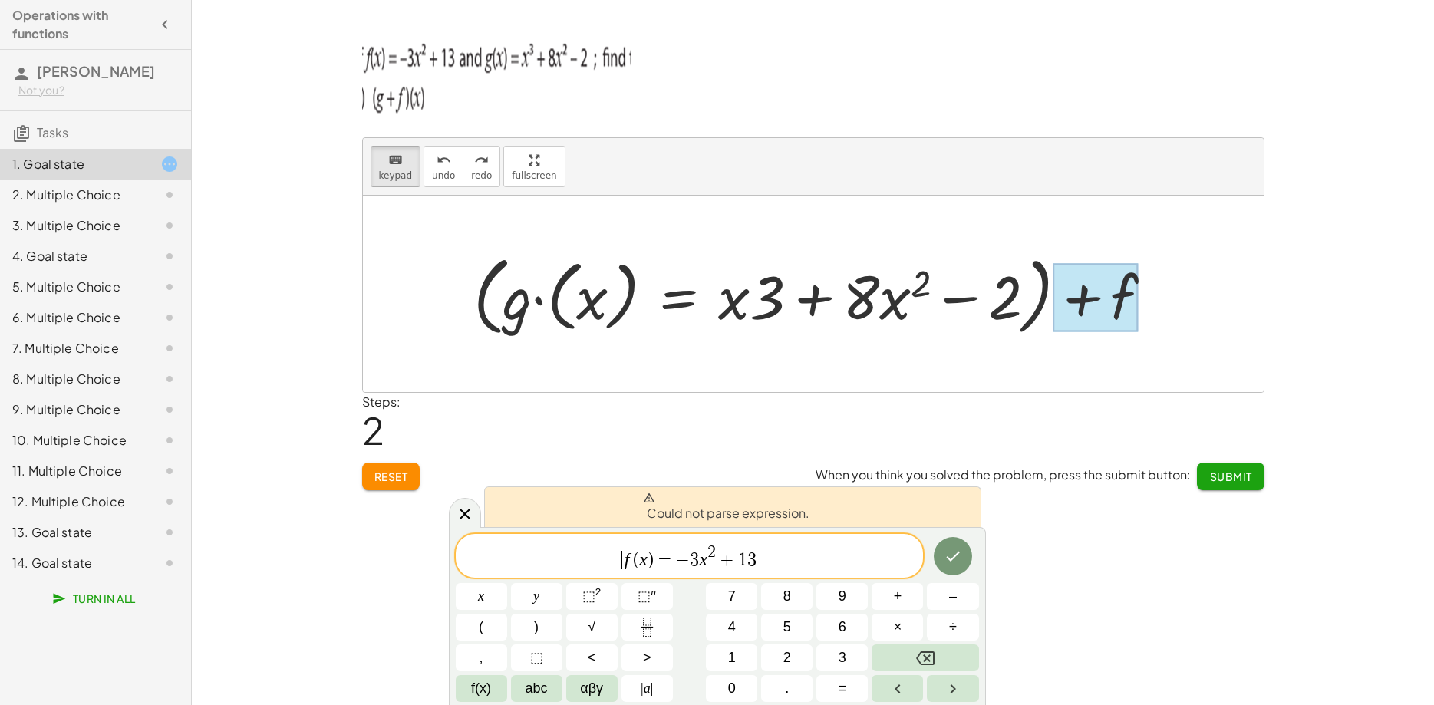
click at [673, 560] on span "=" at bounding box center [665, 560] width 22 height 18
drag, startPoint x: 680, startPoint y: 558, endPoint x: 813, endPoint y: 570, distance: 133.3
click at [792, 566] on span "f ( x ) = − 3 x 2 + 1 3" at bounding box center [690, 557] width 468 height 28
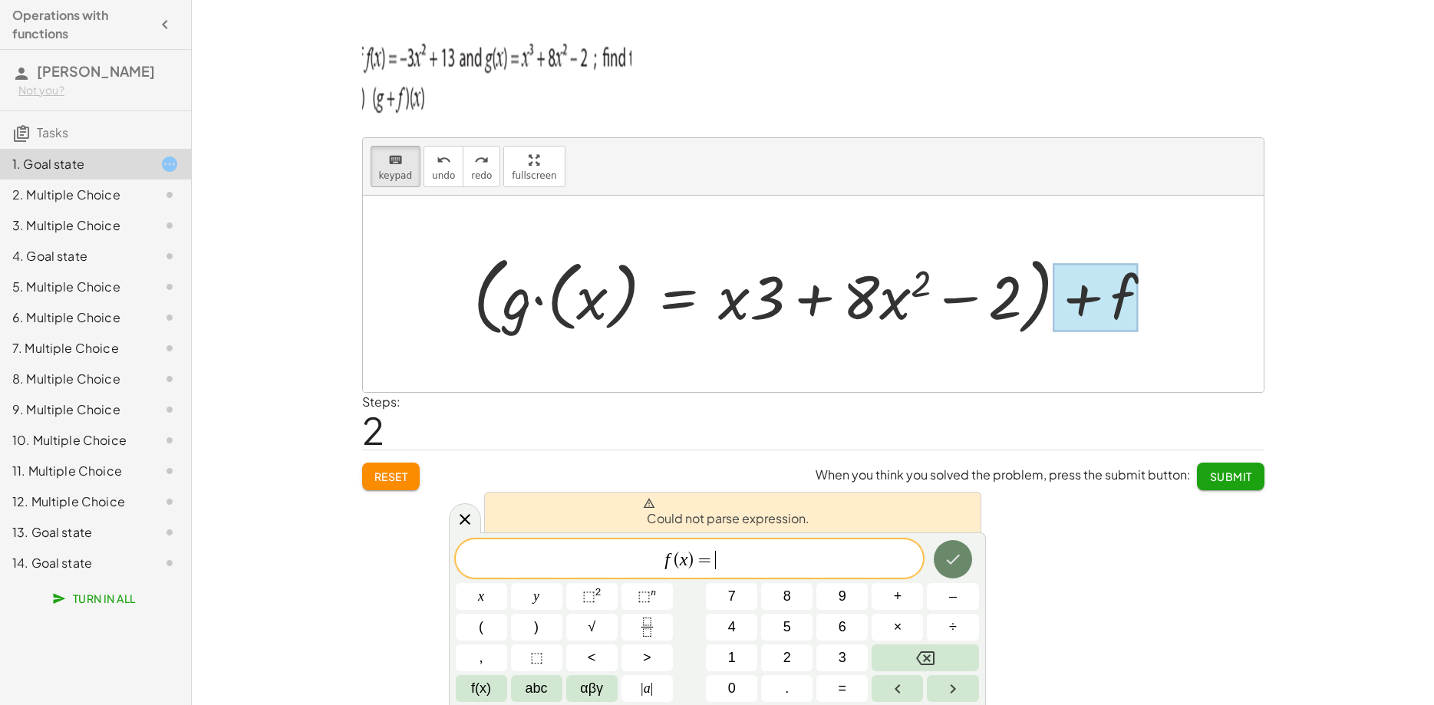
click at [950, 562] on icon "Done" at bounding box center [953, 560] width 14 height 10
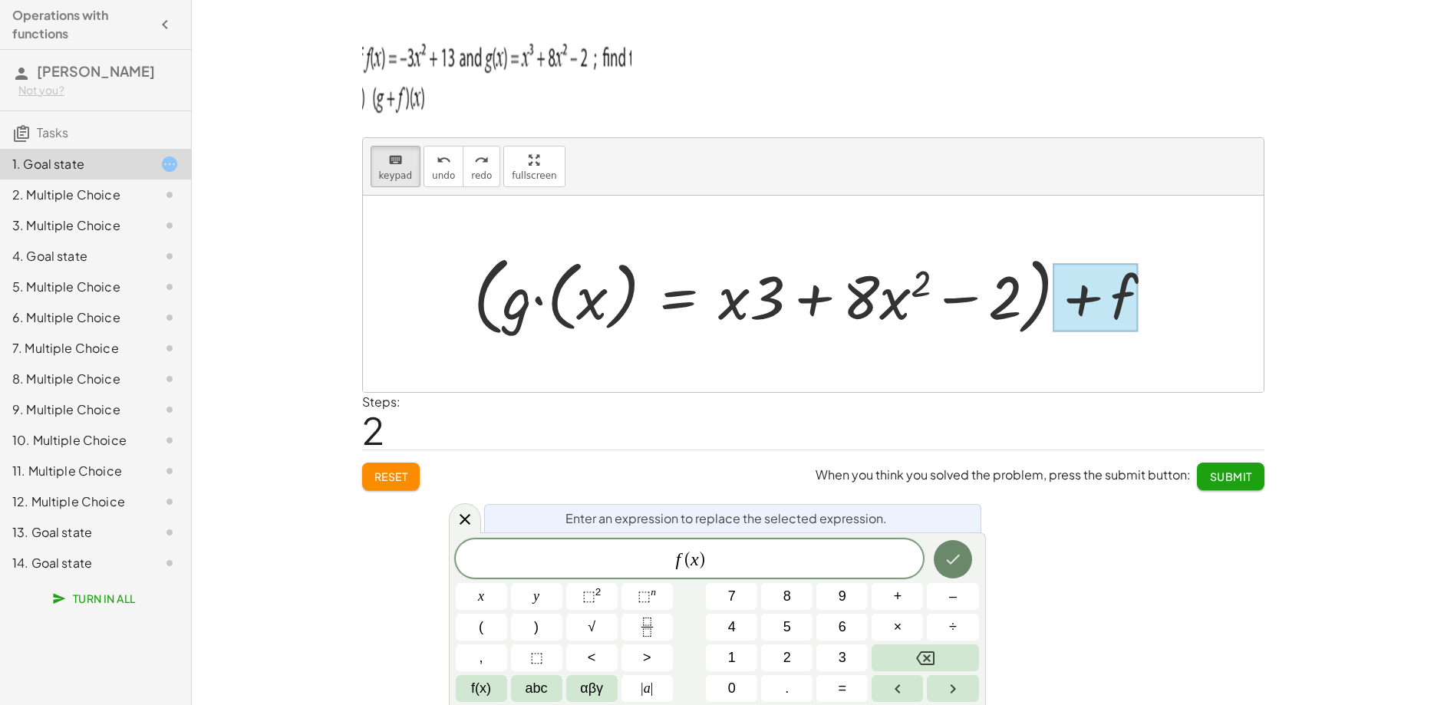
click at [943, 573] on button "Done" at bounding box center [953, 559] width 38 height 38
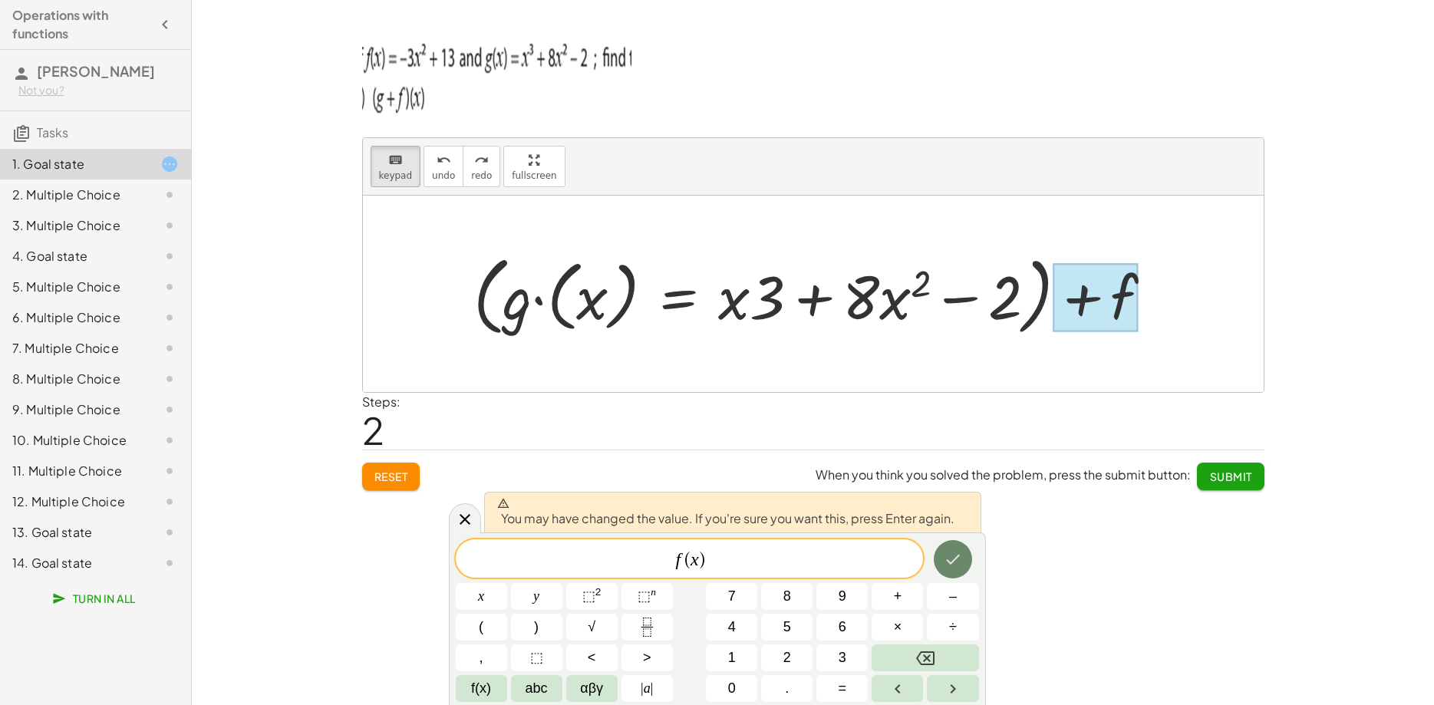
click at [946, 562] on icon "Done" at bounding box center [953, 559] width 18 height 18
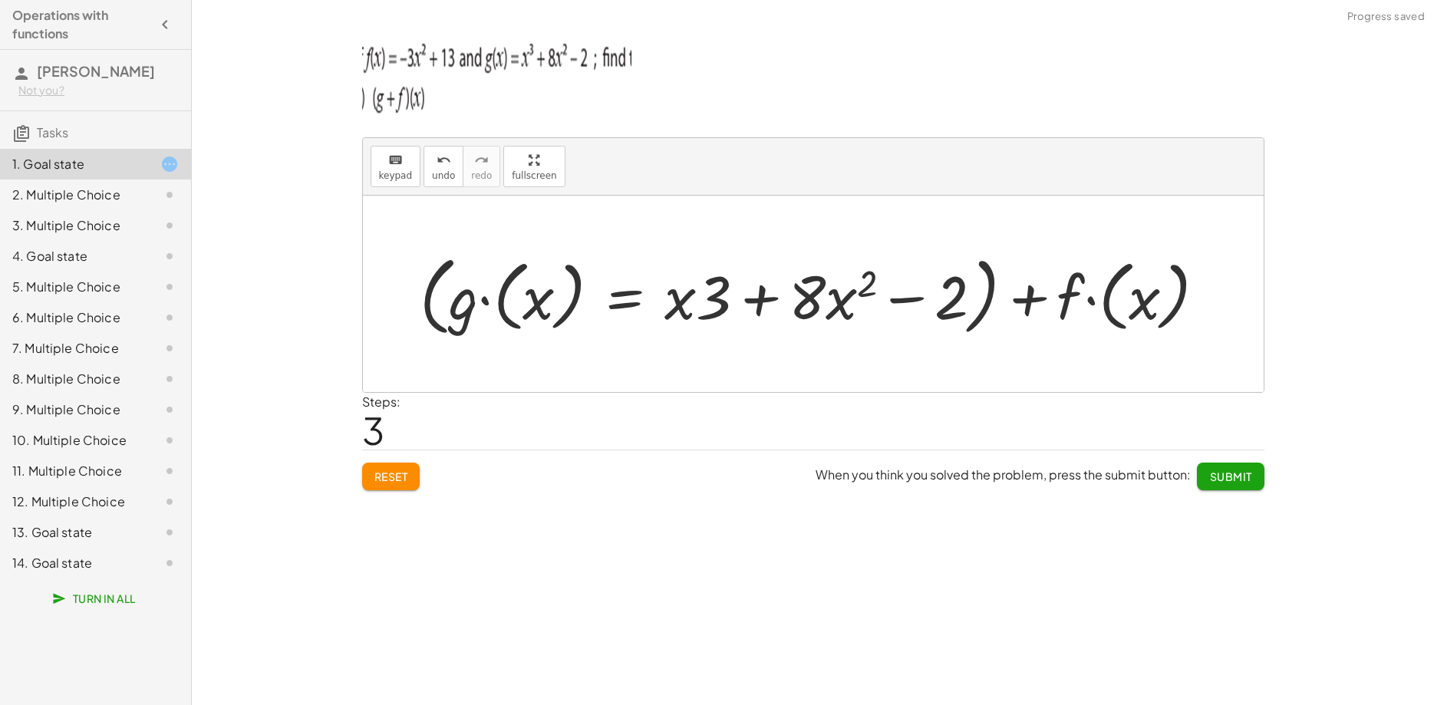
click at [1174, 307] on div at bounding box center [819, 294] width 814 height 94
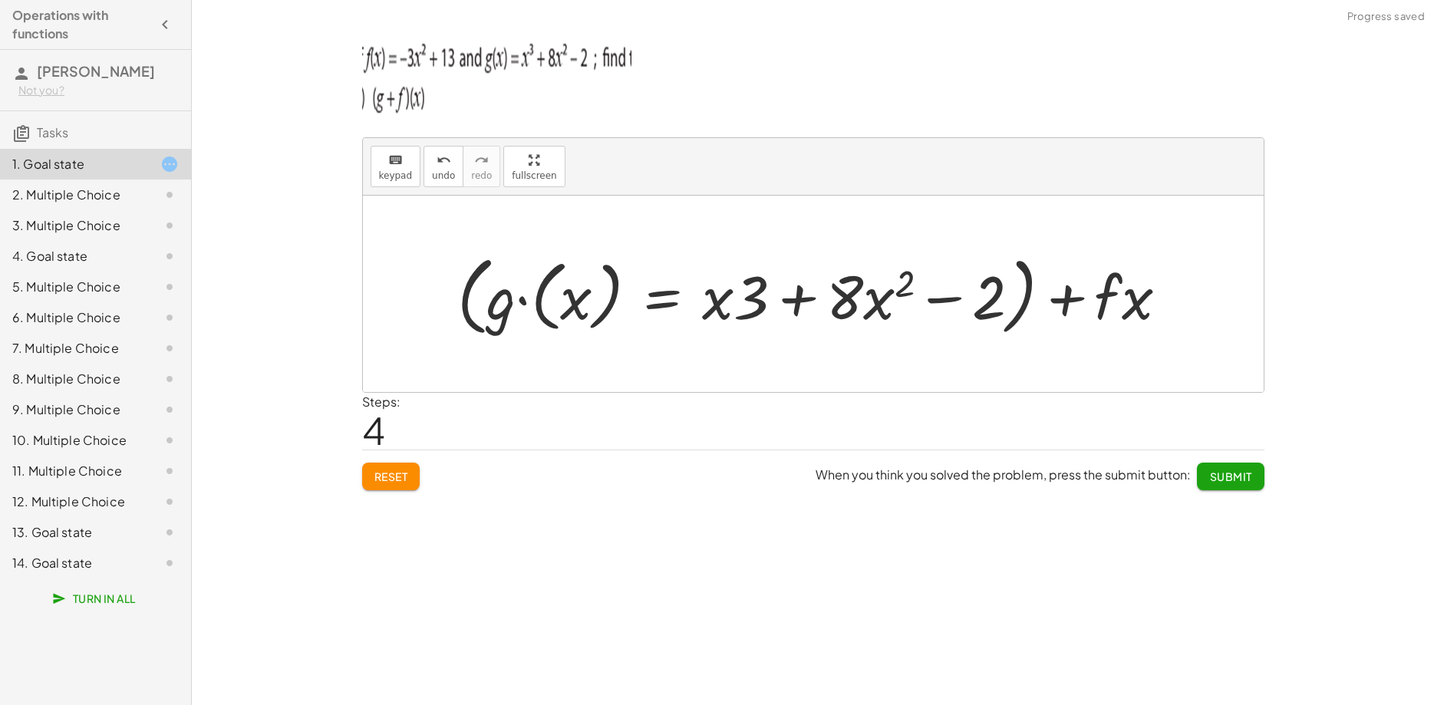
click at [1107, 300] on div at bounding box center [819, 294] width 739 height 94
click at [971, 298] on div at bounding box center [819, 294] width 739 height 94
click at [866, 288] on div at bounding box center [819, 294] width 739 height 94
click at [768, 296] on div at bounding box center [819, 294] width 739 height 94
click at [655, 296] on div at bounding box center [819, 294] width 739 height 94
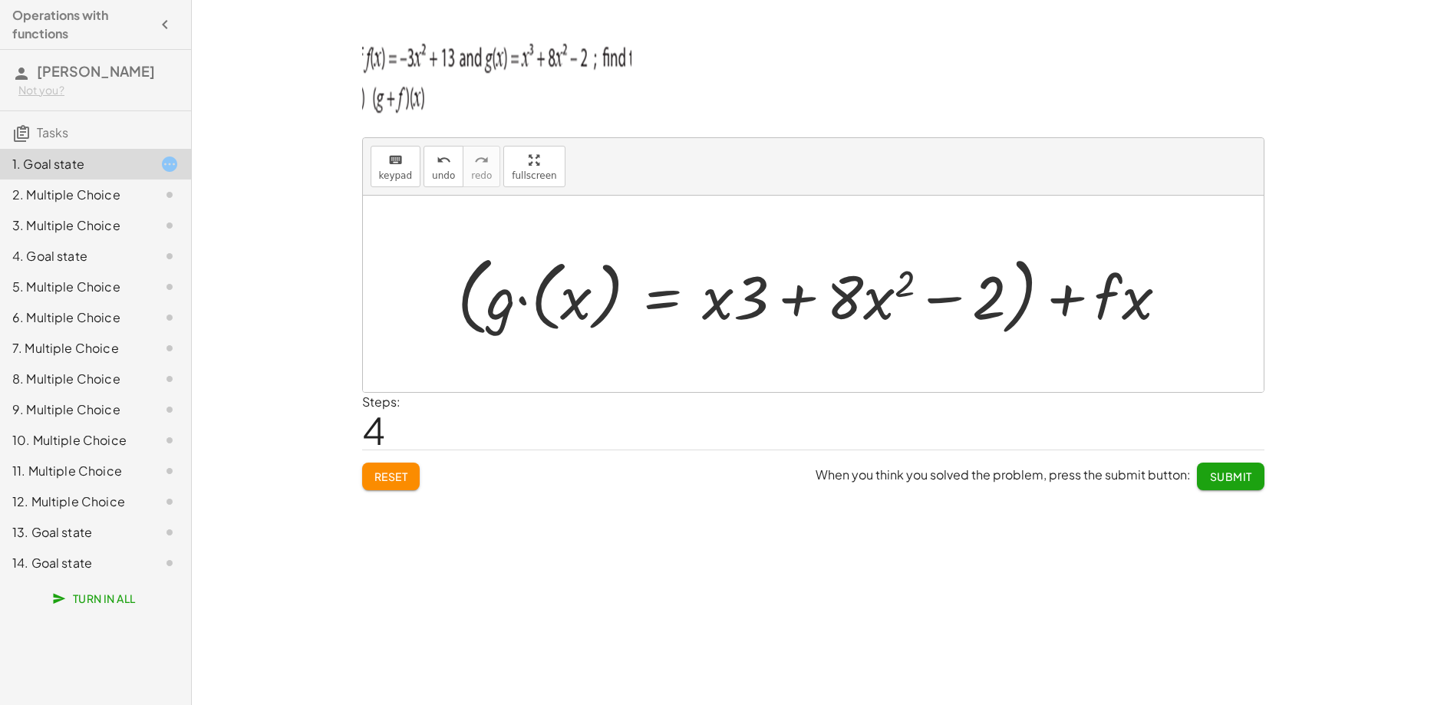
scroll to position [14, 0]
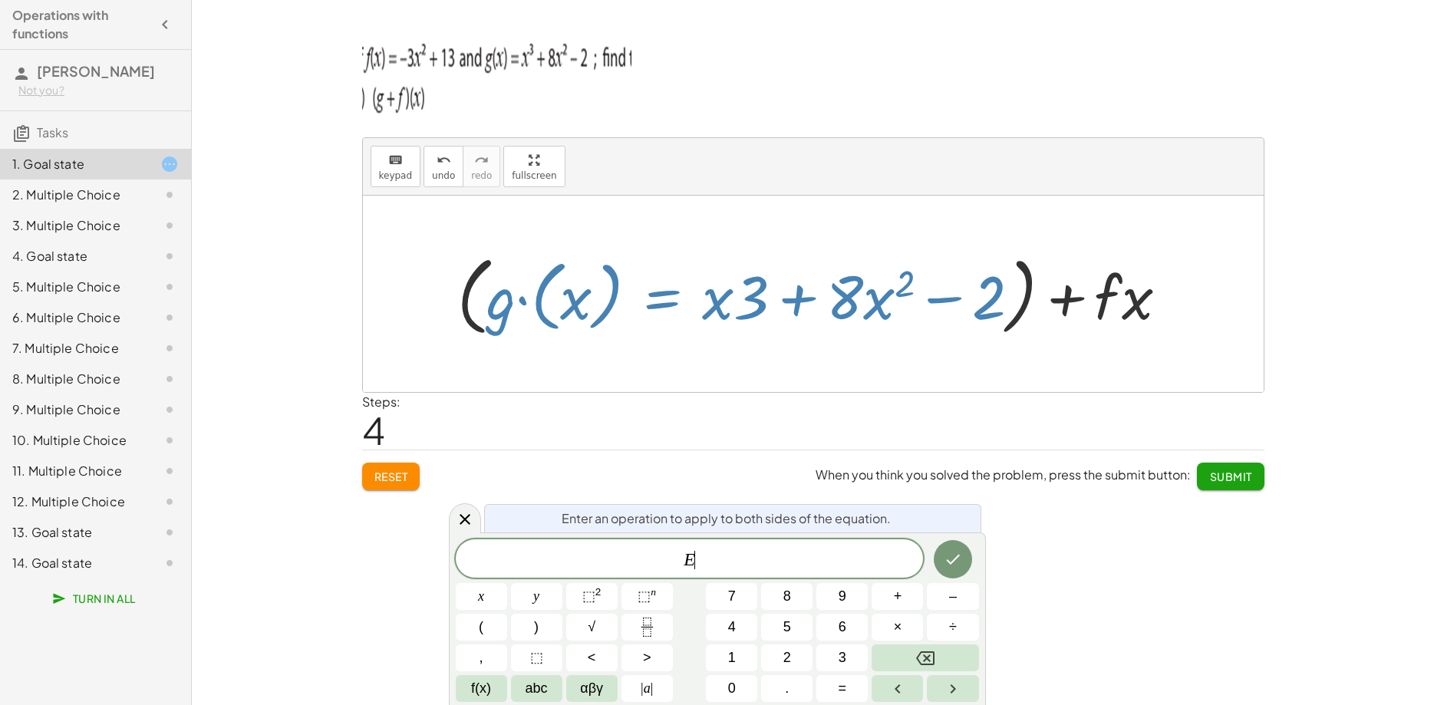
click at [482, 295] on div at bounding box center [819, 294] width 739 height 94
click at [475, 294] on div at bounding box center [819, 294] width 739 height 94
click at [466, 281] on div at bounding box center [819, 294] width 739 height 94
click at [1008, 288] on div at bounding box center [819, 294] width 739 height 94
click at [1094, 296] on div at bounding box center [819, 294] width 739 height 94
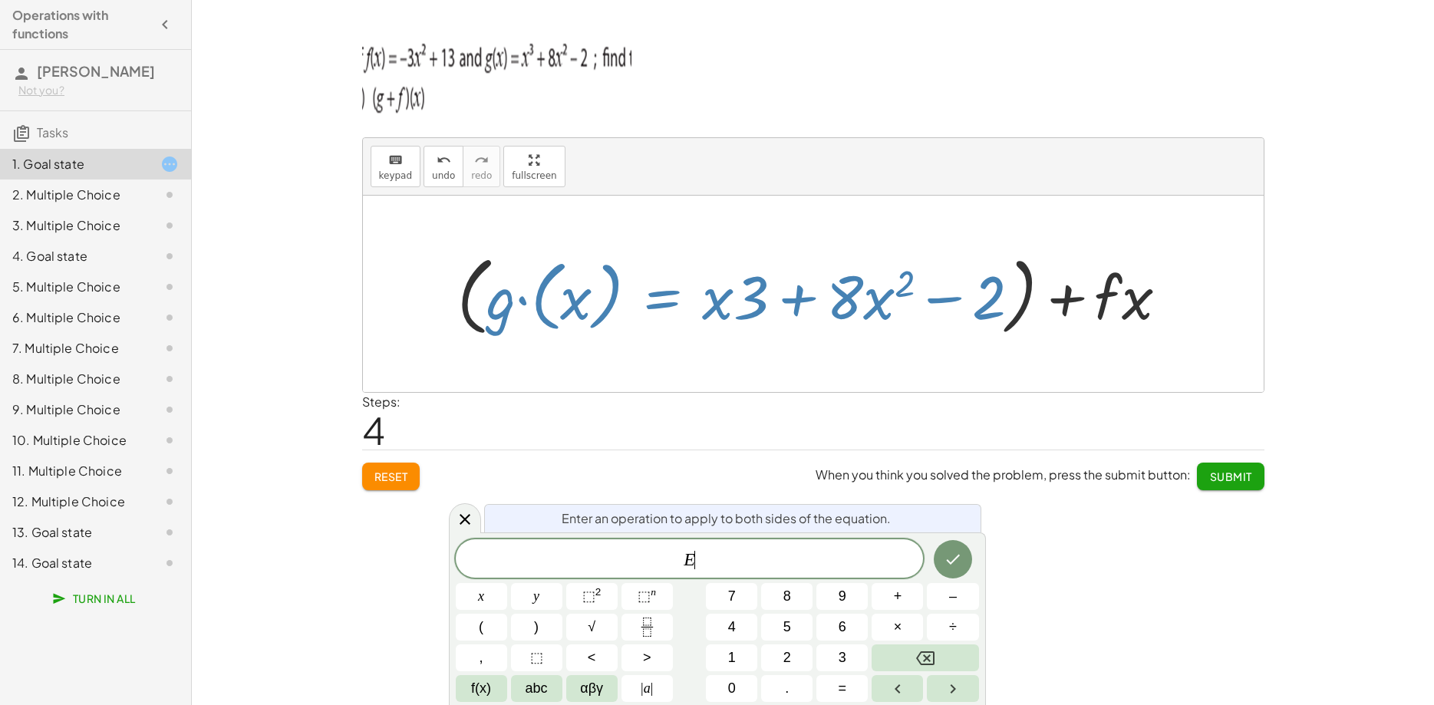
click at [1138, 304] on div at bounding box center [819, 294] width 739 height 94
click at [893, 305] on div at bounding box center [819, 294] width 739 height 94
click at [394, 476] on span "Reset" at bounding box center [391, 476] width 34 height 14
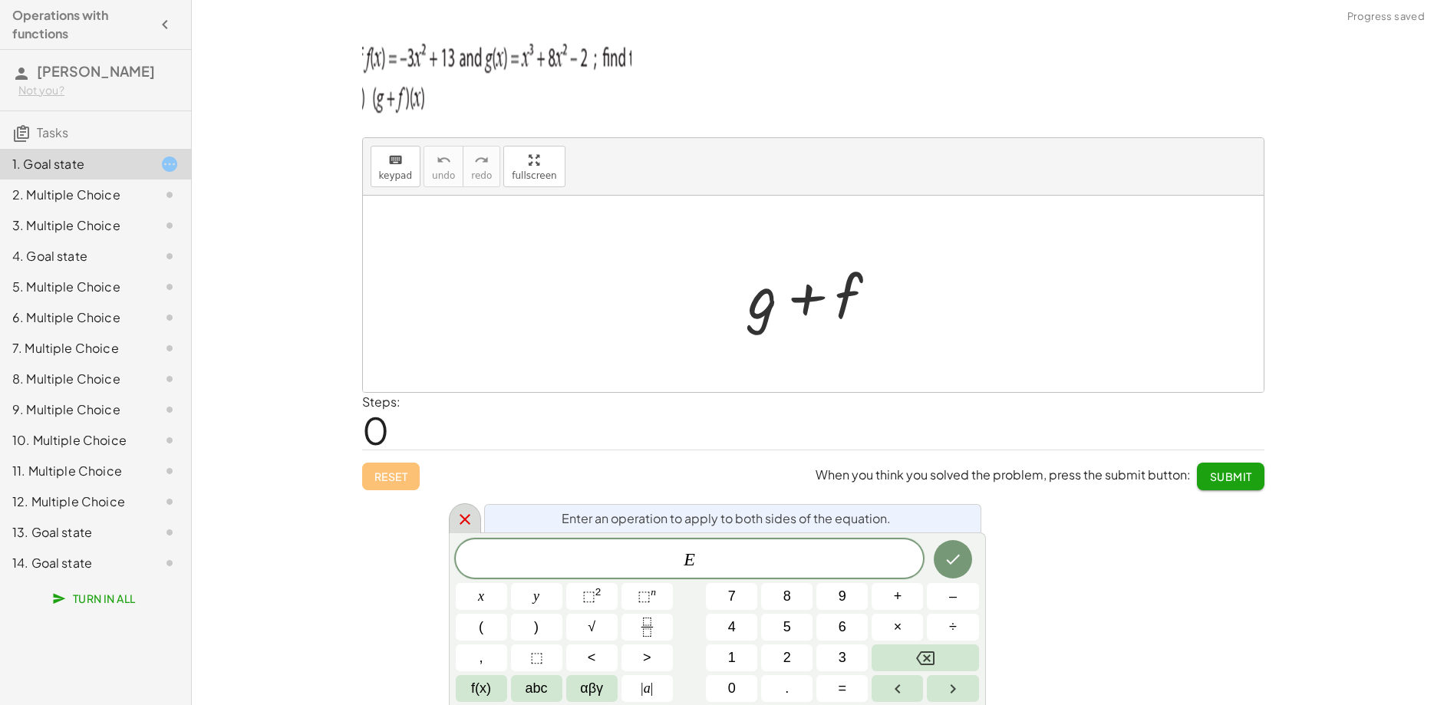
click at [456, 509] on div at bounding box center [465, 518] width 32 height 30
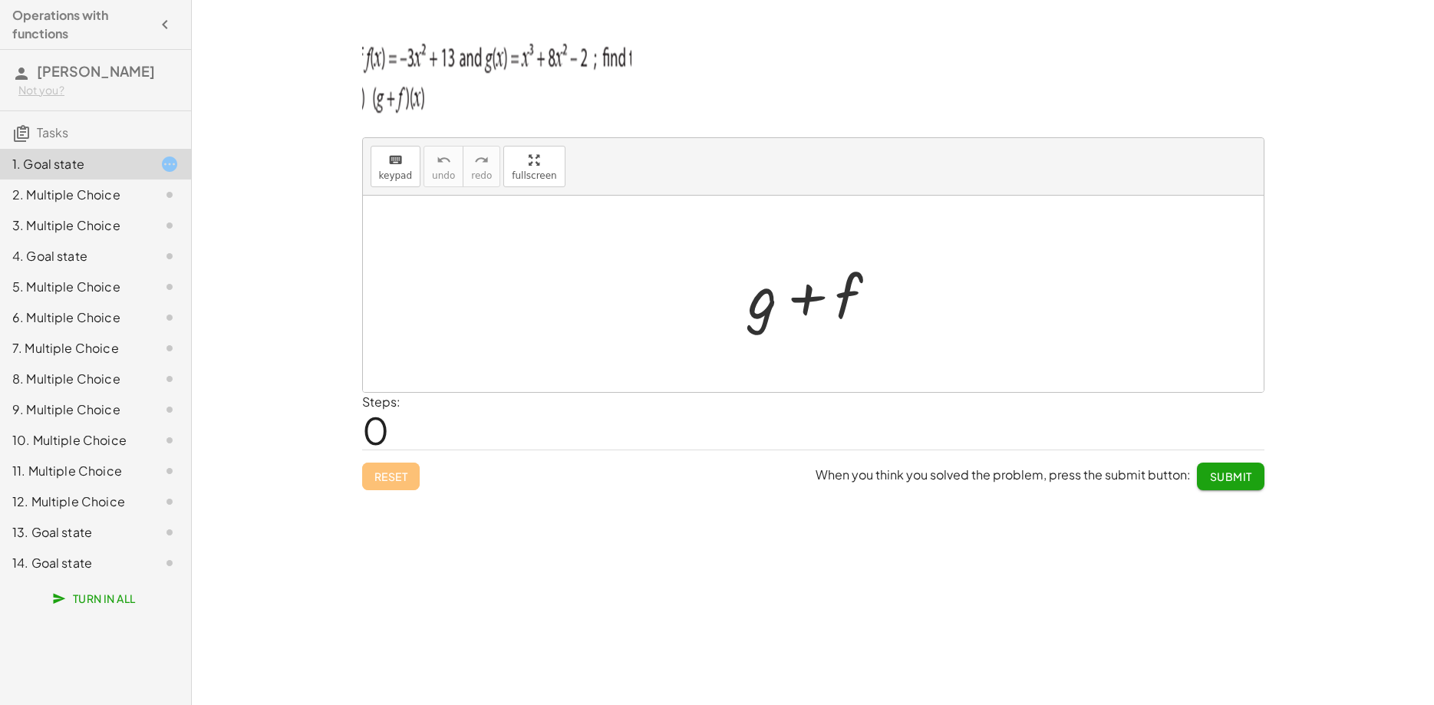
click at [759, 297] on div at bounding box center [819, 294] width 156 height 79
click at [399, 160] on icon "keyboard" at bounding box center [395, 160] width 15 height 18
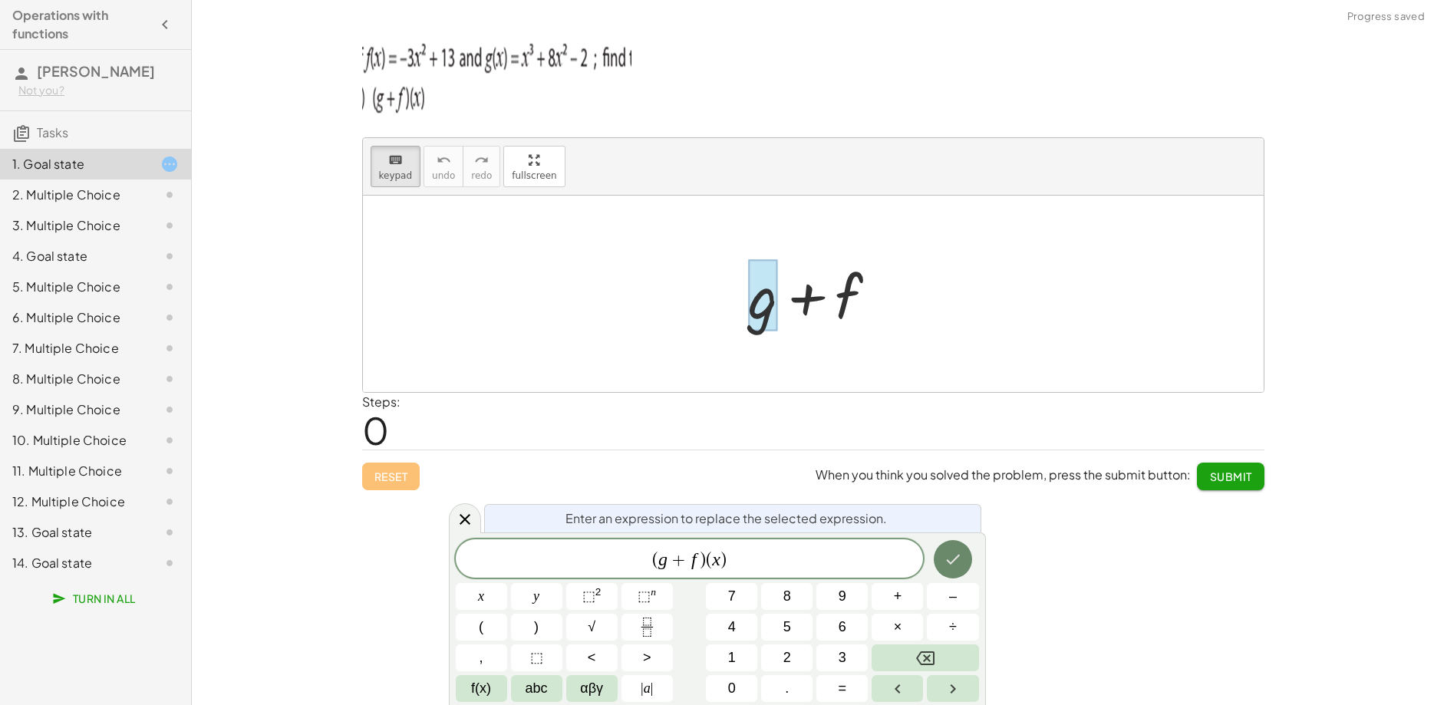
click at [954, 551] on icon "Done" at bounding box center [953, 559] width 18 height 18
click at [960, 558] on icon "Done" at bounding box center [953, 559] width 18 height 18
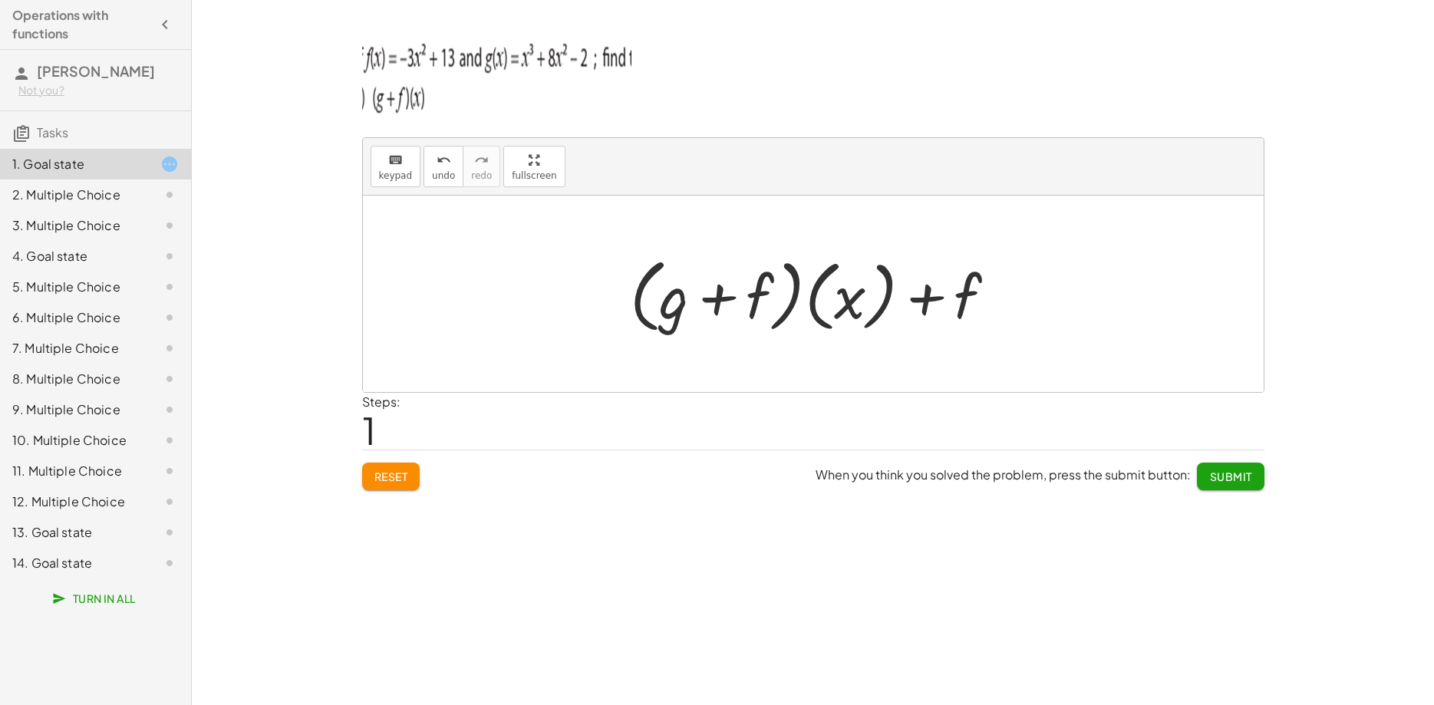
click at [937, 296] on div at bounding box center [819, 294] width 394 height 88
click at [404, 164] on div "keyboard" at bounding box center [396, 159] width 34 height 18
click at [946, 300] on div at bounding box center [939, 297] width 85 height 68
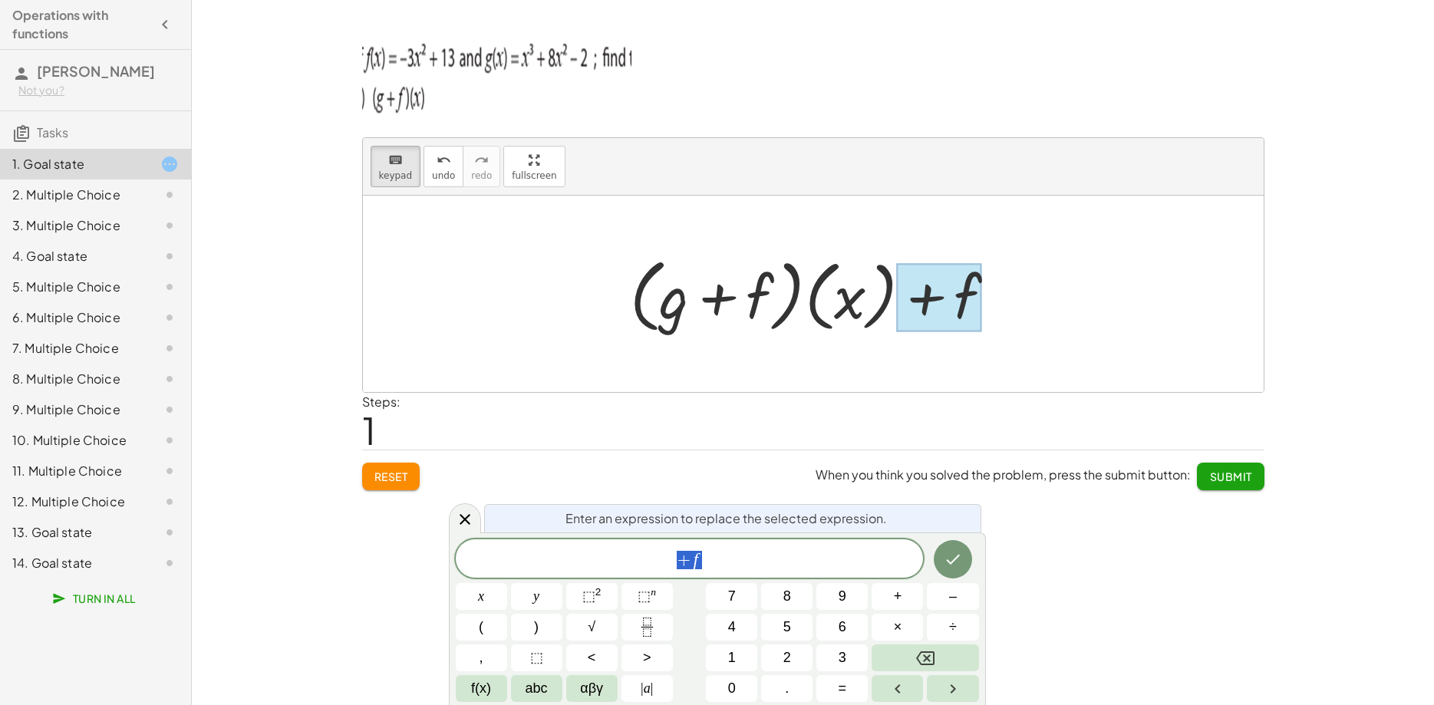
scroll to position [15, 0]
click at [957, 560] on icon "Done" at bounding box center [953, 559] width 18 height 18
click at [959, 563] on icon "Done" at bounding box center [953, 559] width 18 height 18
click at [959, 562] on icon "Done" at bounding box center [953, 559] width 18 height 18
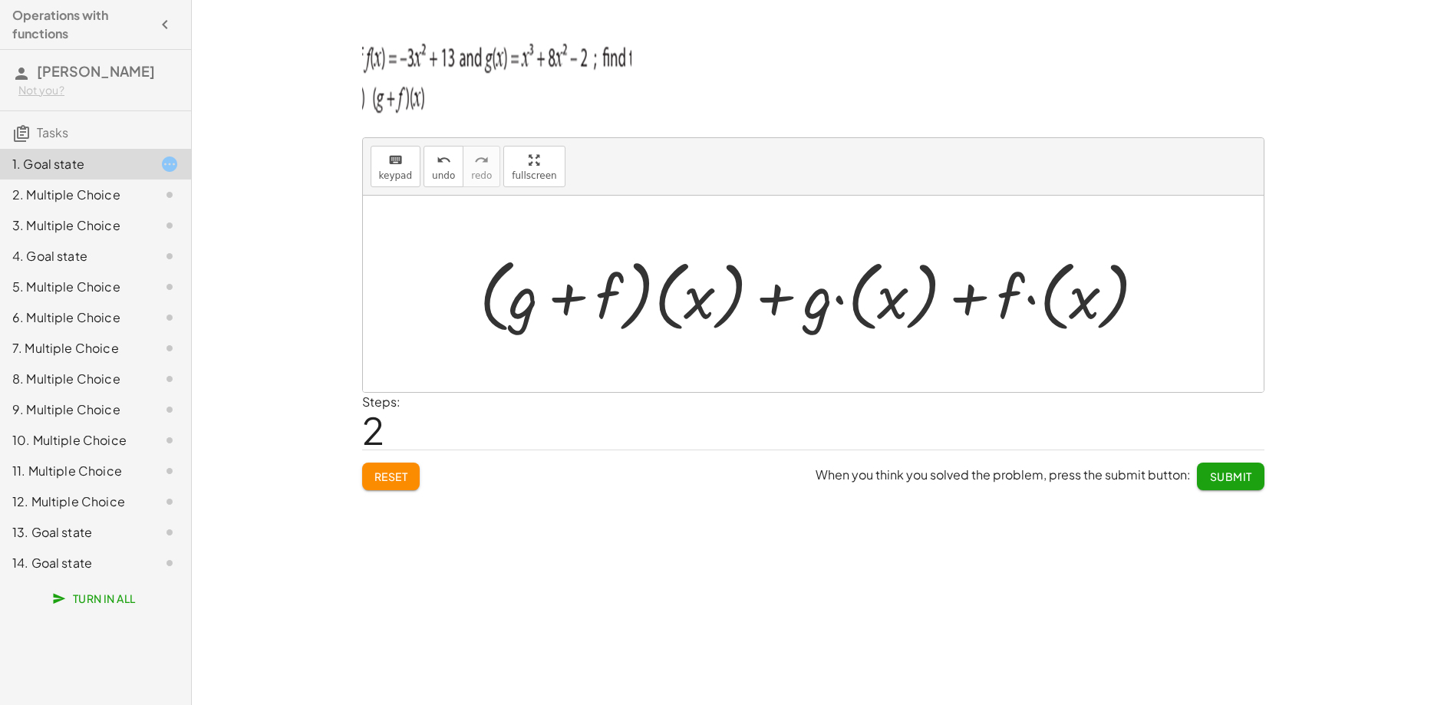
click at [585, 298] on div at bounding box center [819, 294] width 694 height 88
click at [707, 305] on div at bounding box center [819, 294] width 694 height 88
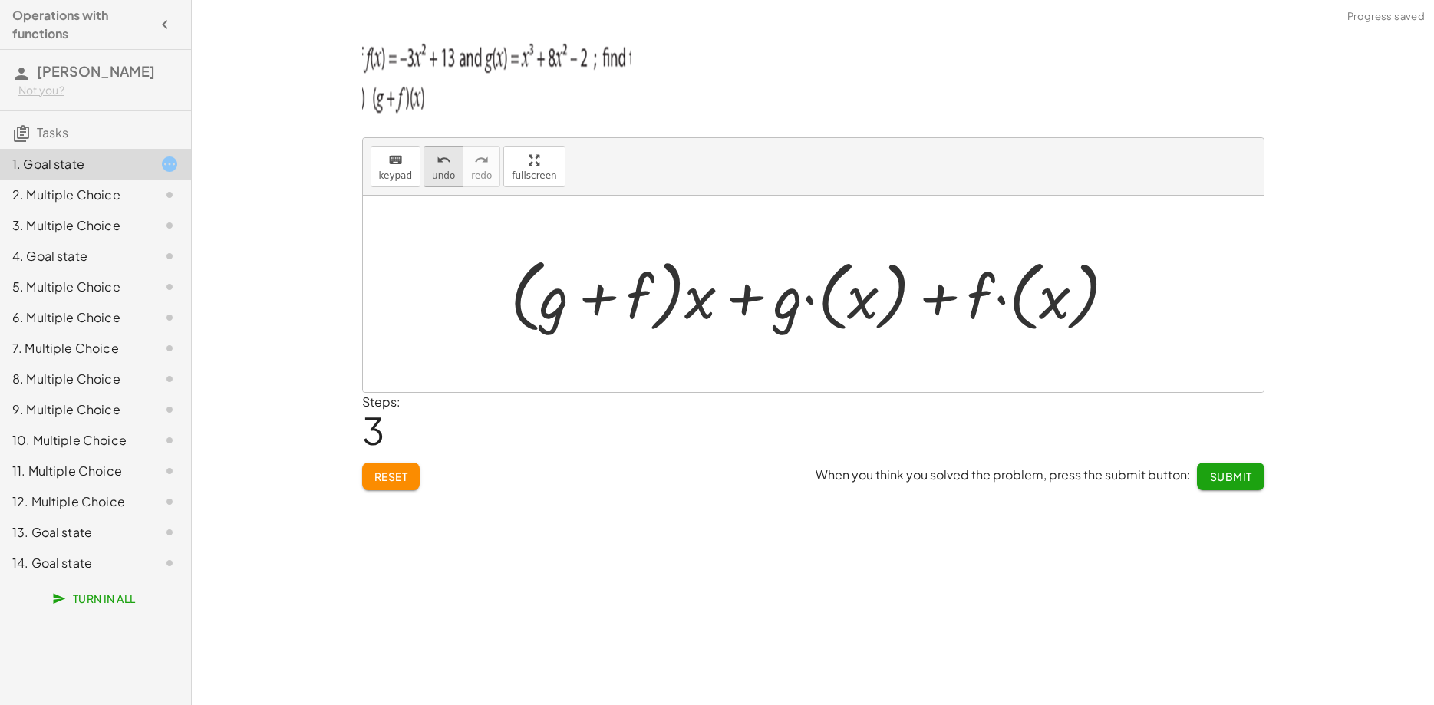
click at [438, 164] on icon "undo" at bounding box center [444, 160] width 15 height 18
click at [447, 170] on span "undo" at bounding box center [443, 175] width 23 height 11
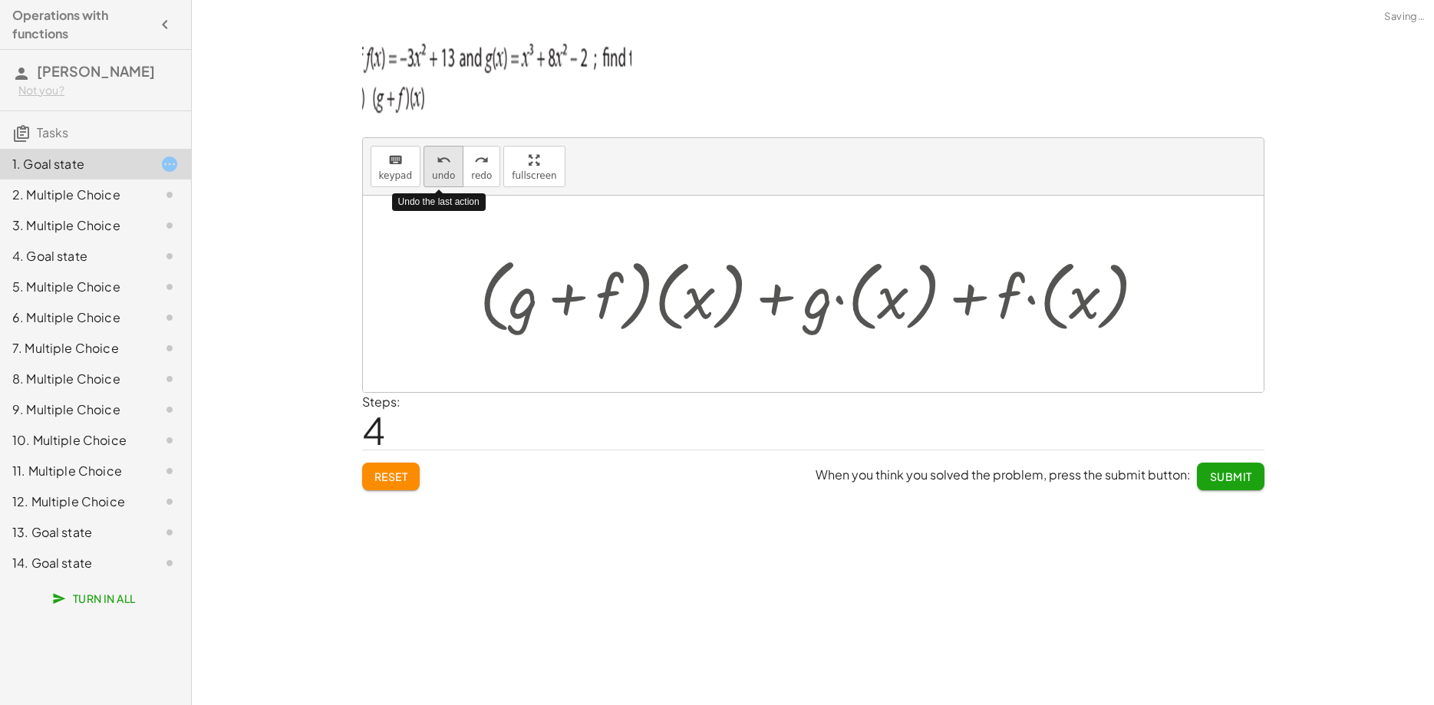
click at [447, 170] on span "undo" at bounding box center [443, 175] width 23 height 11
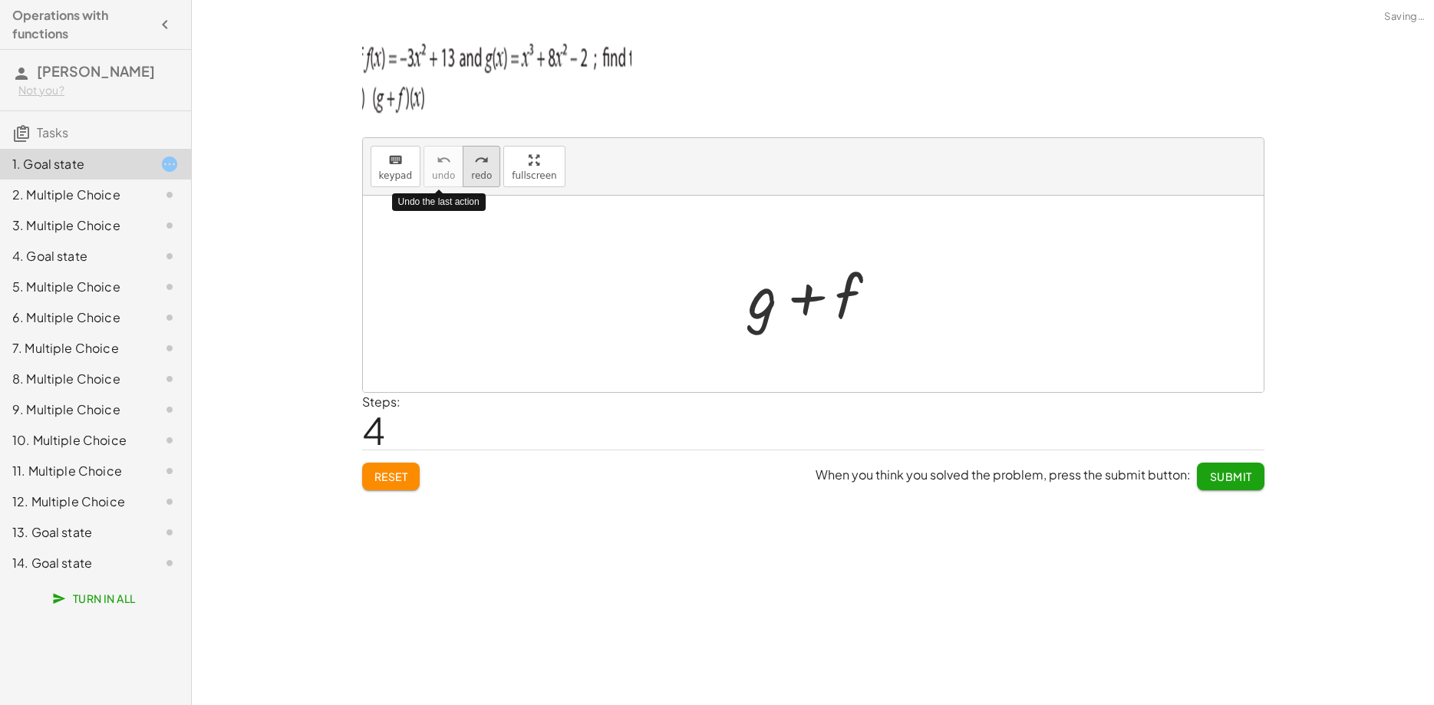
click at [471, 176] on span "redo" at bounding box center [481, 175] width 21 height 11
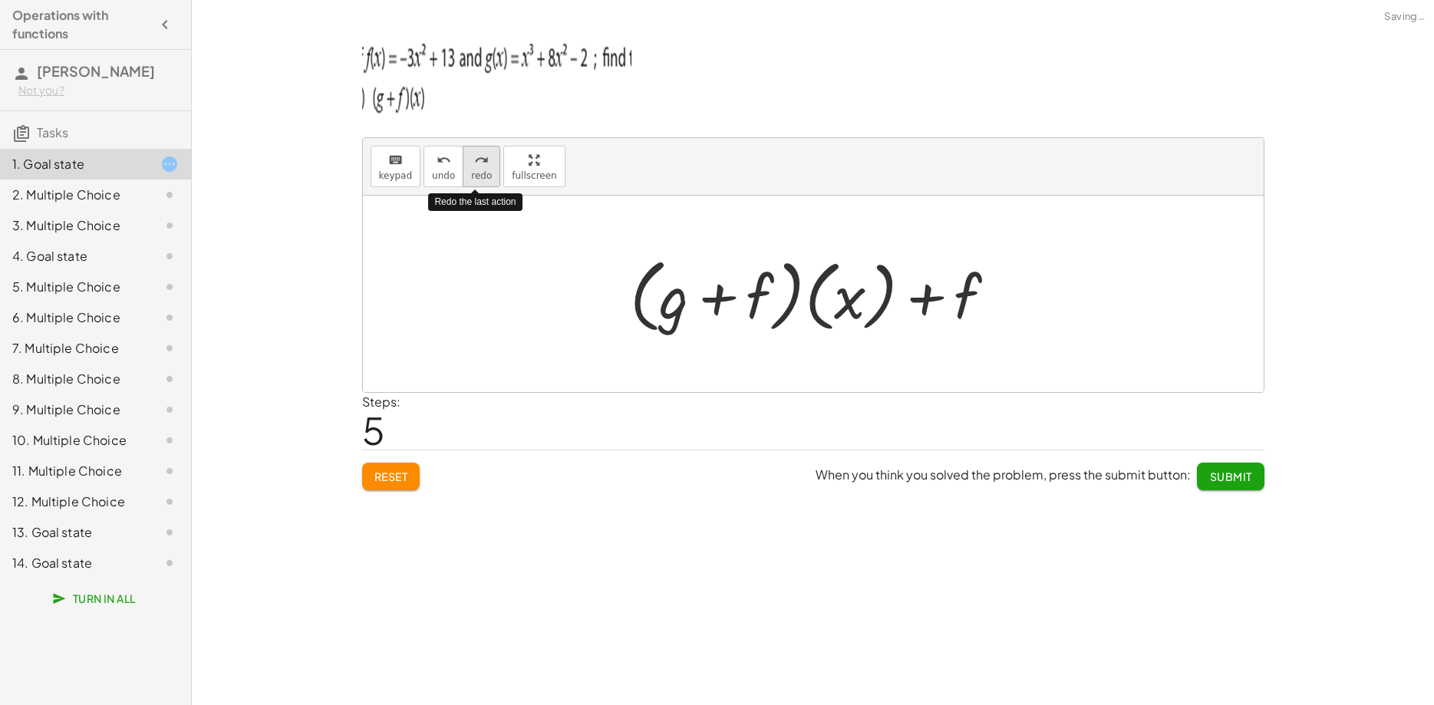
click at [473, 176] on span "redo" at bounding box center [481, 175] width 21 height 11
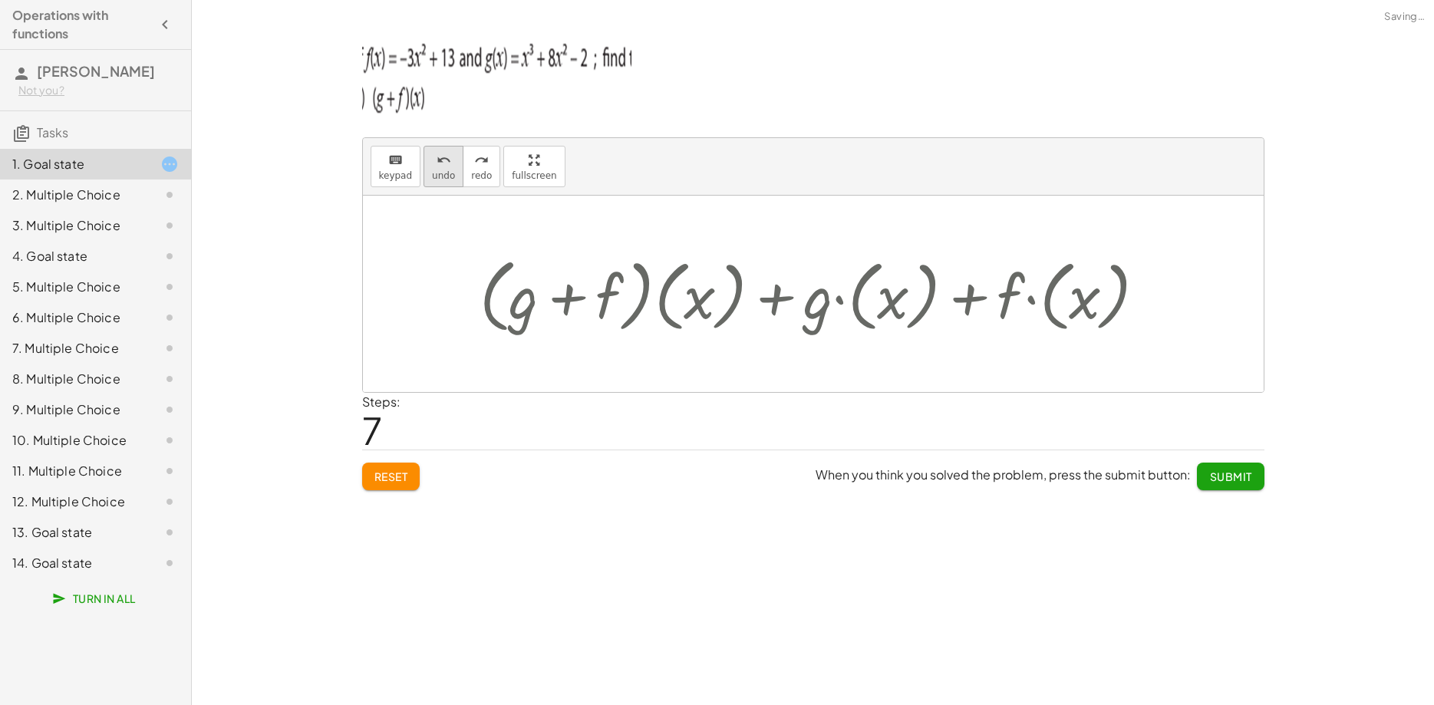
click at [446, 176] on span "undo" at bounding box center [443, 175] width 23 height 11
click at [446, 175] on span "undo" at bounding box center [443, 175] width 23 height 11
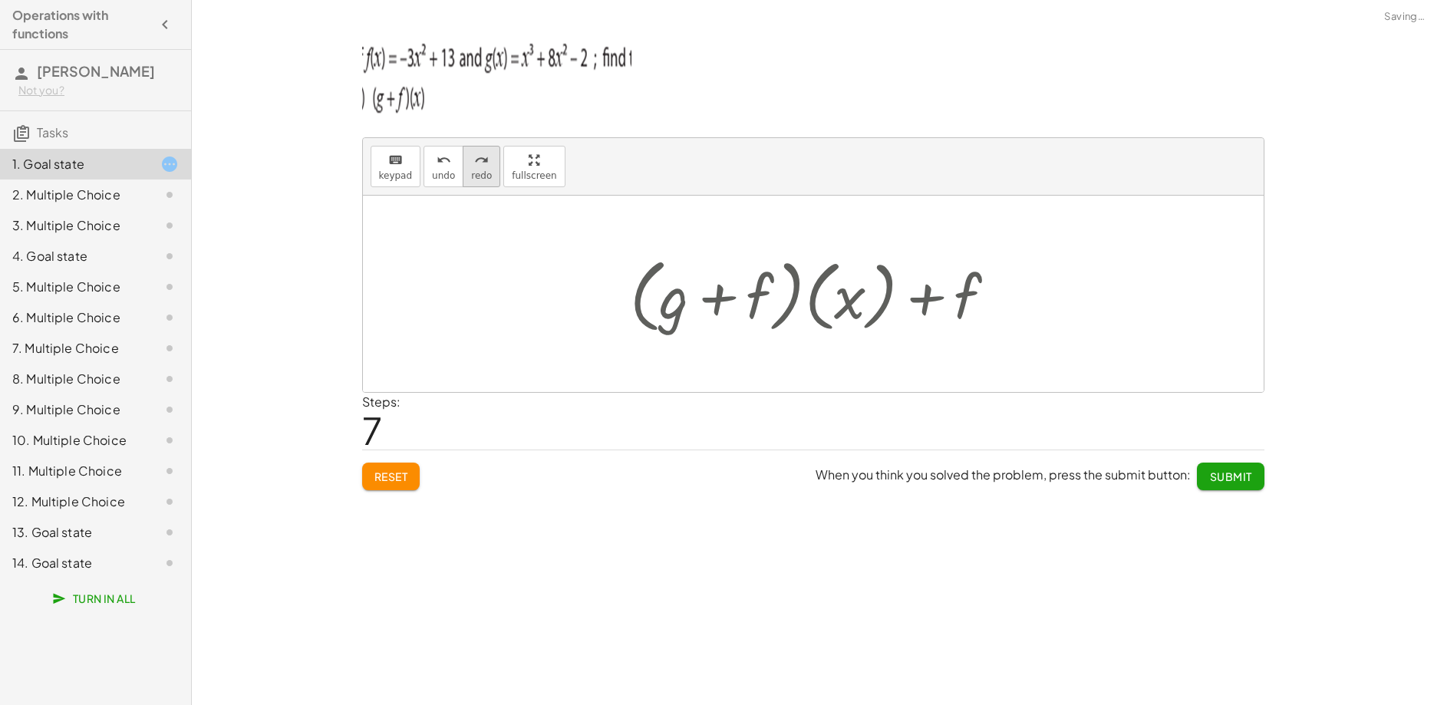
click at [489, 173] on button "redo redo" at bounding box center [482, 166] width 38 height 41
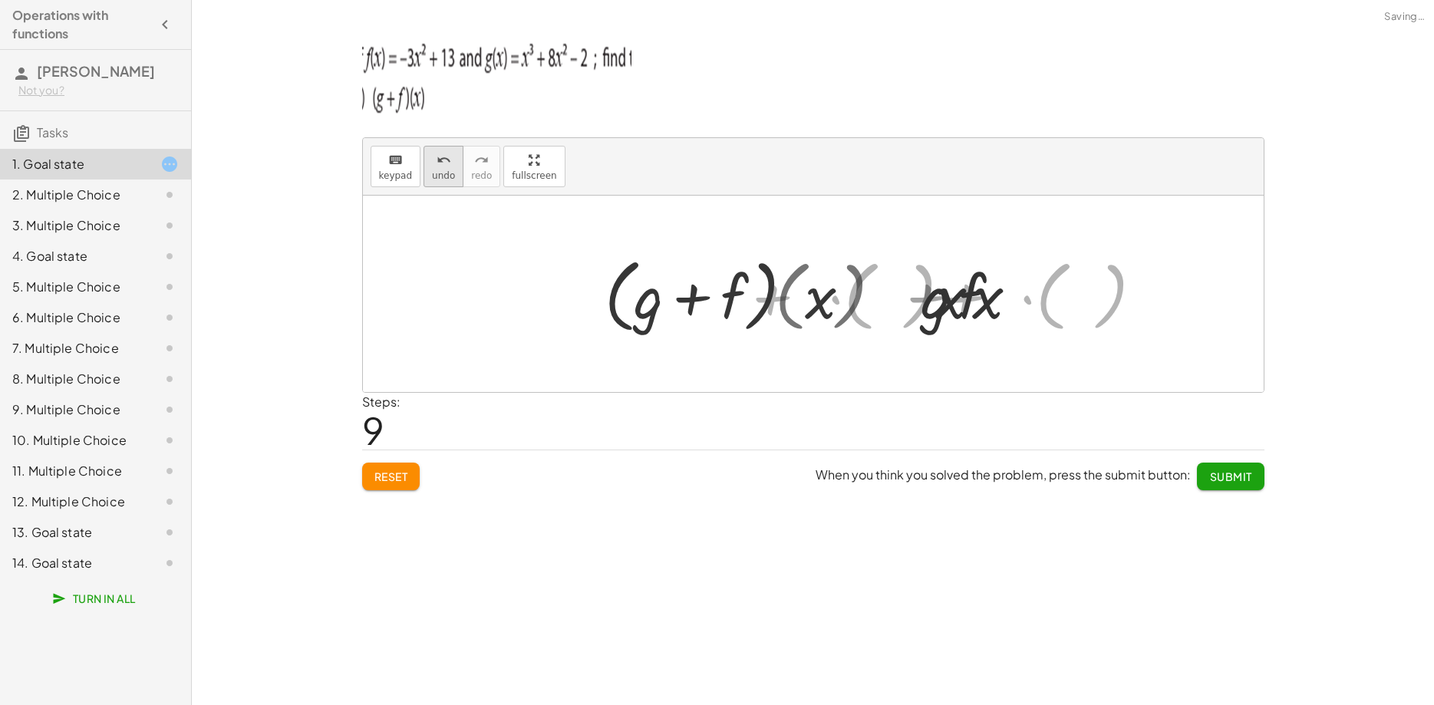
click at [436, 173] on span "undo" at bounding box center [443, 175] width 23 height 11
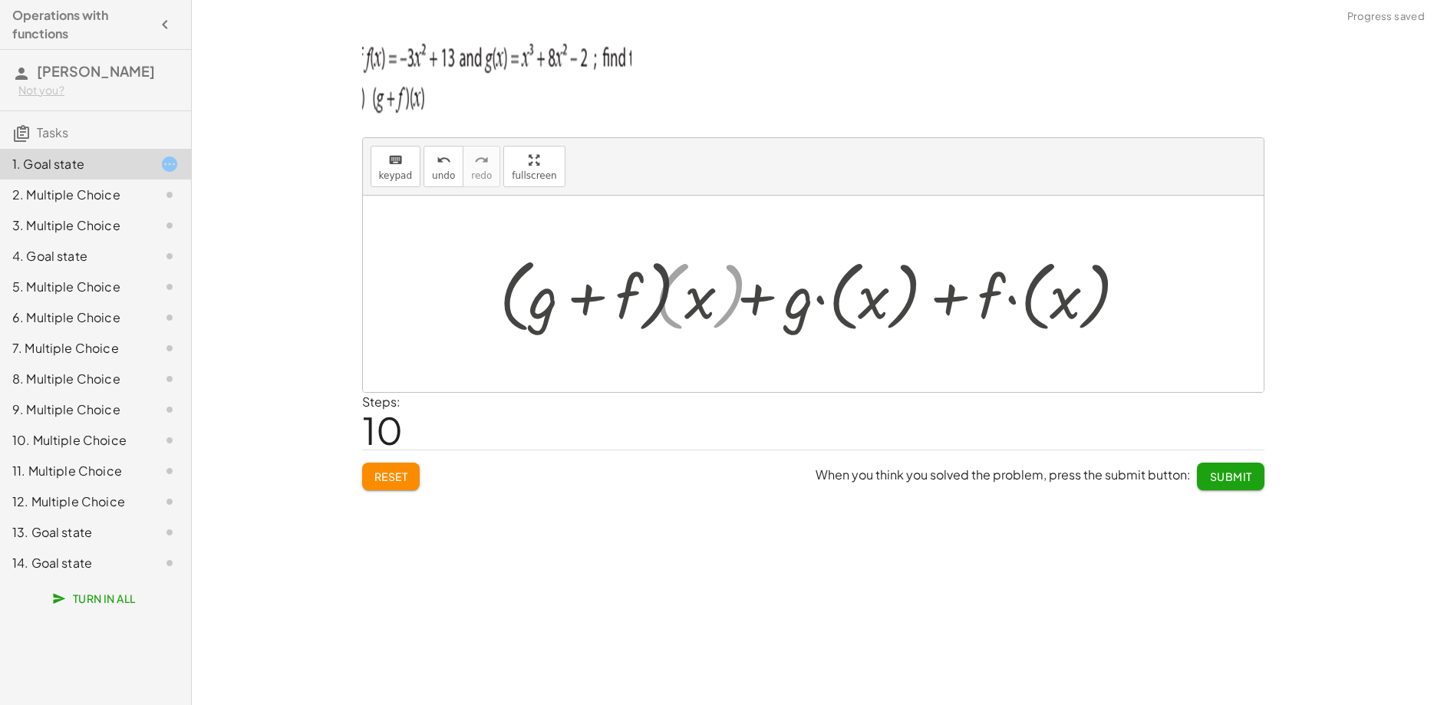
drag, startPoint x: 443, startPoint y: 174, endPoint x: 468, endPoint y: 173, distance: 24.6
click at [444, 173] on span "undo" at bounding box center [443, 175] width 23 height 11
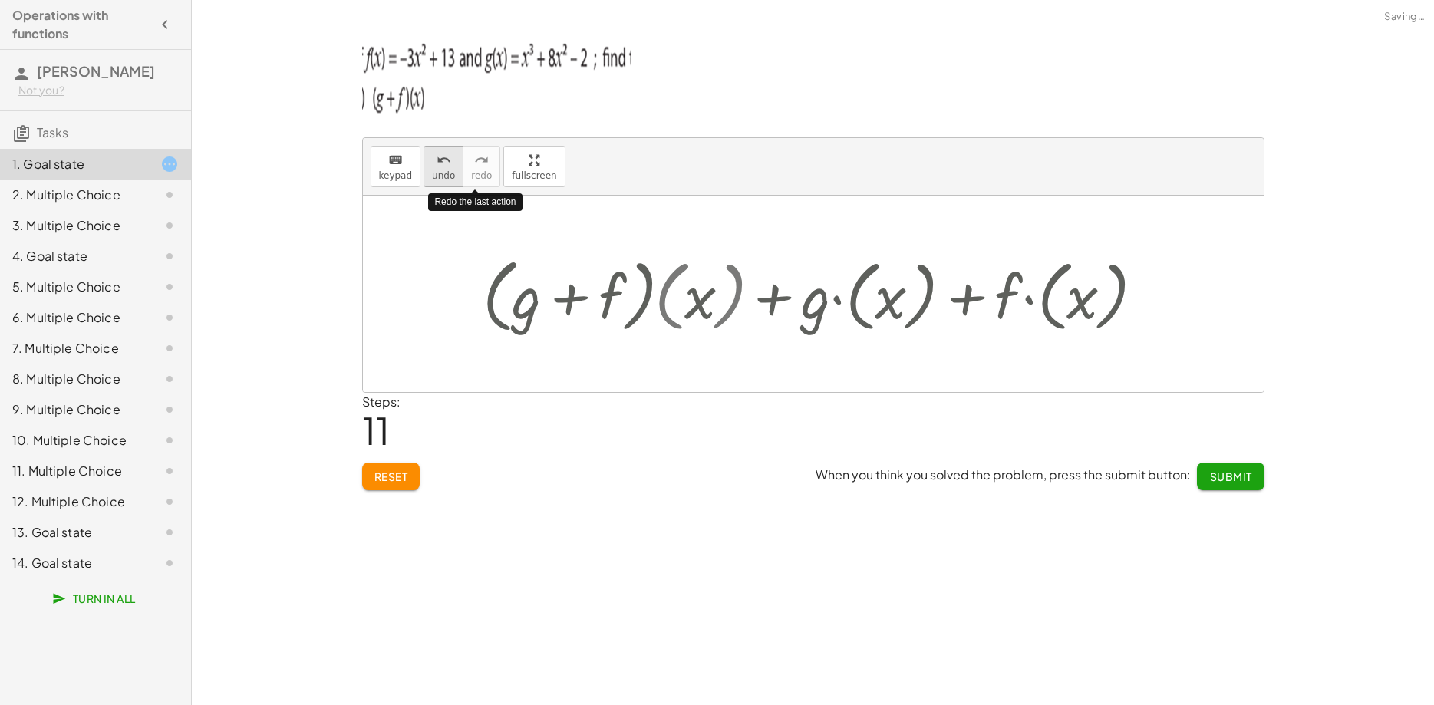
click at [456, 175] on button "undo undo" at bounding box center [443, 166] width 40 height 41
click at [425, 173] on button "undo undo" at bounding box center [443, 166] width 40 height 41
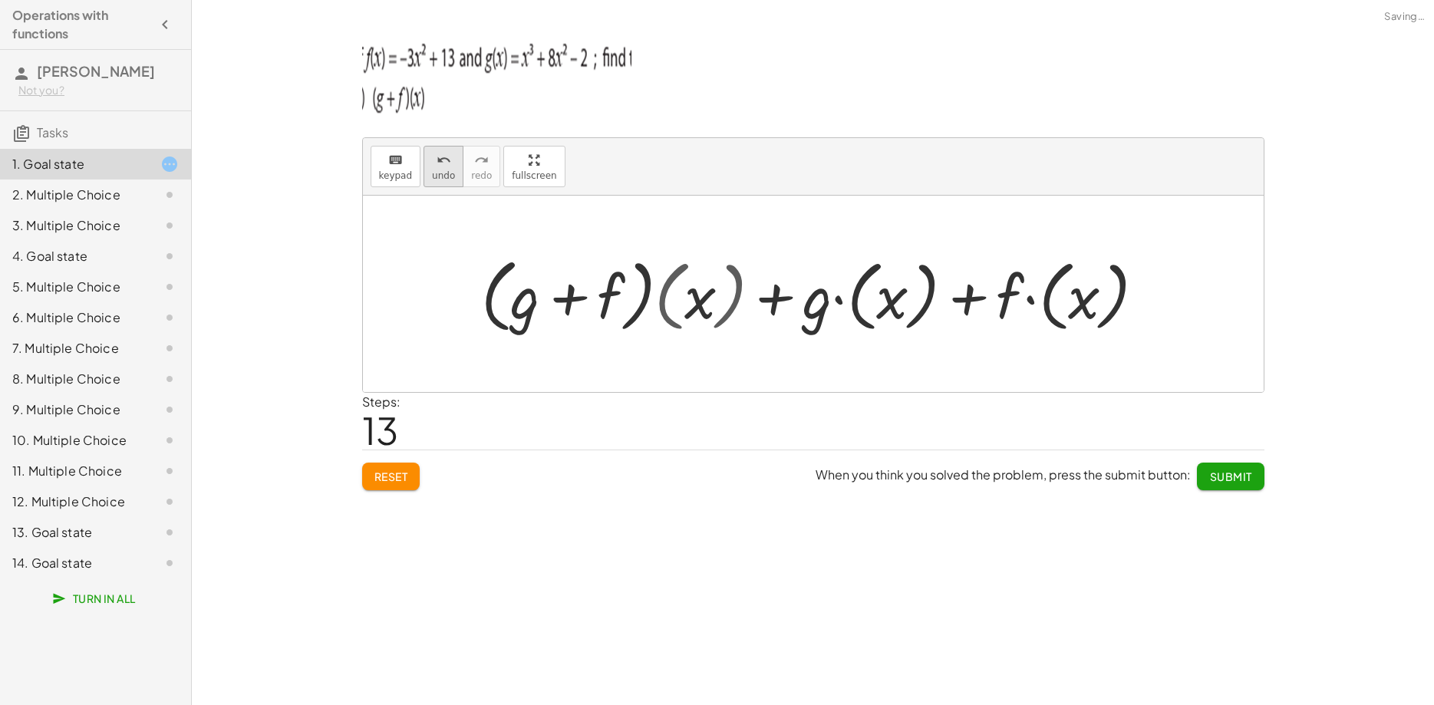
click at [437, 176] on span "undo" at bounding box center [443, 175] width 23 height 11
click at [437, 175] on span "undo" at bounding box center [443, 175] width 23 height 11
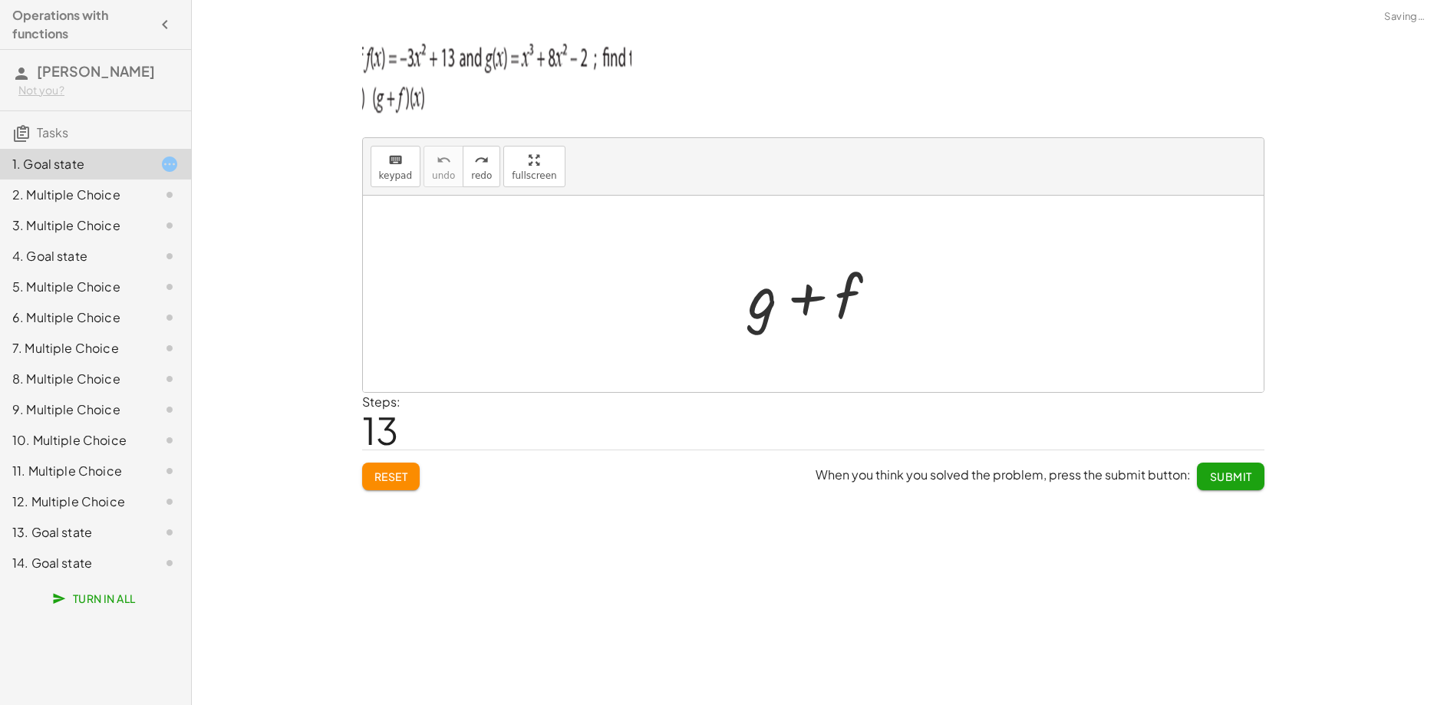
click at [388, 472] on span "Reset" at bounding box center [391, 476] width 34 height 14
click at [770, 319] on div at bounding box center [819, 294] width 156 height 79
click at [397, 167] on icon "keyboard" at bounding box center [395, 160] width 15 height 18
click at [753, 299] on div at bounding box center [763, 295] width 29 height 71
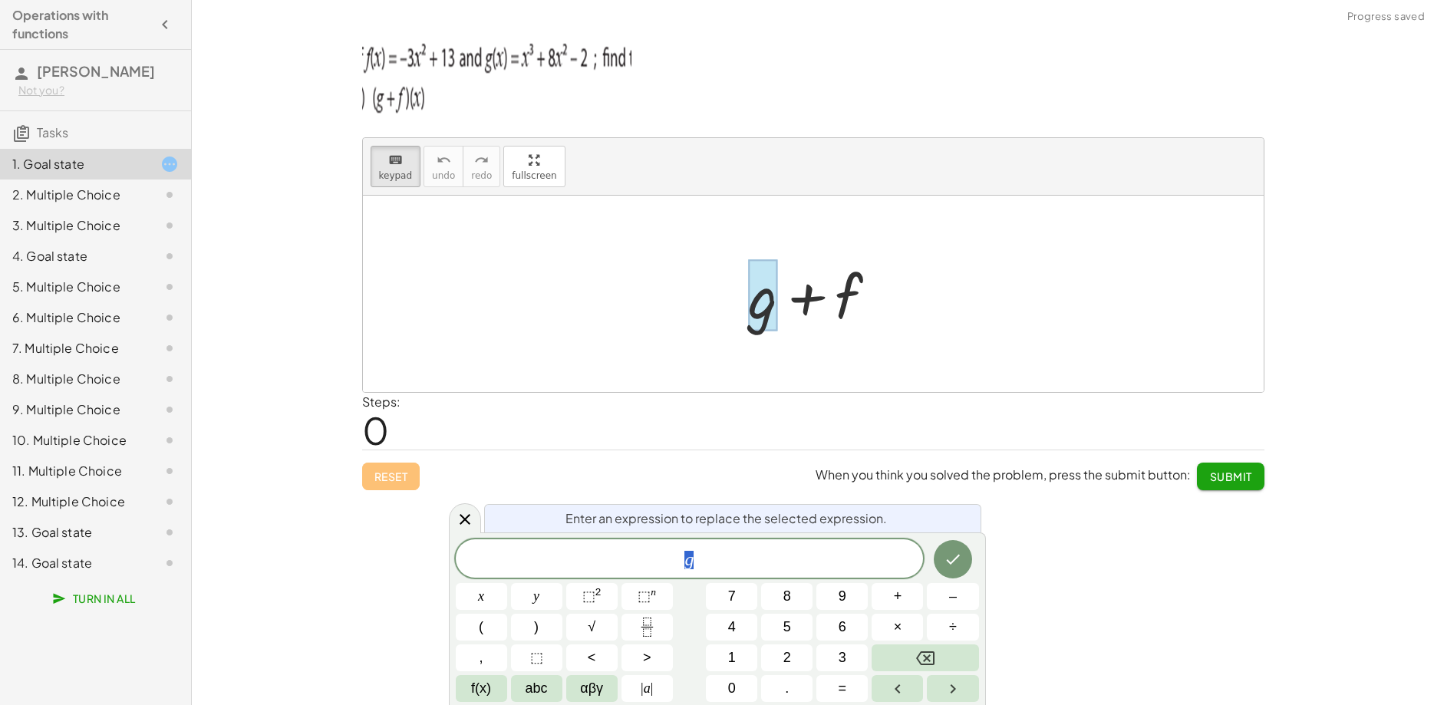
scroll to position [14, 9]
click at [479, 629] on span "(" at bounding box center [481, 627] width 5 height 21
click at [695, 558] on span ")" at bounding box center [698, 558] width 10 height 22
click at [897, 600] on span "+" at bounding box center [898, 596] width 8 height 21
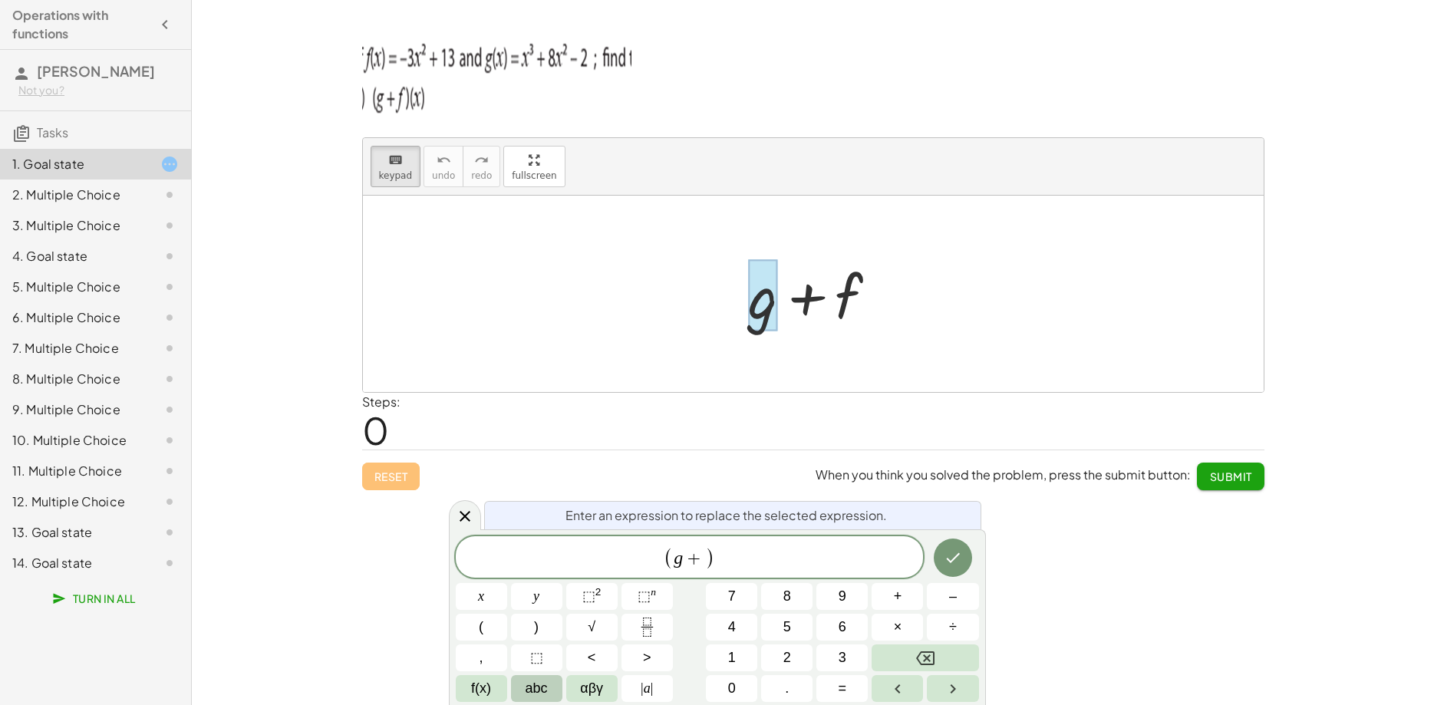
click at [525, 687] on button "abc" at bounding box center [536, 688] width 51 height 27
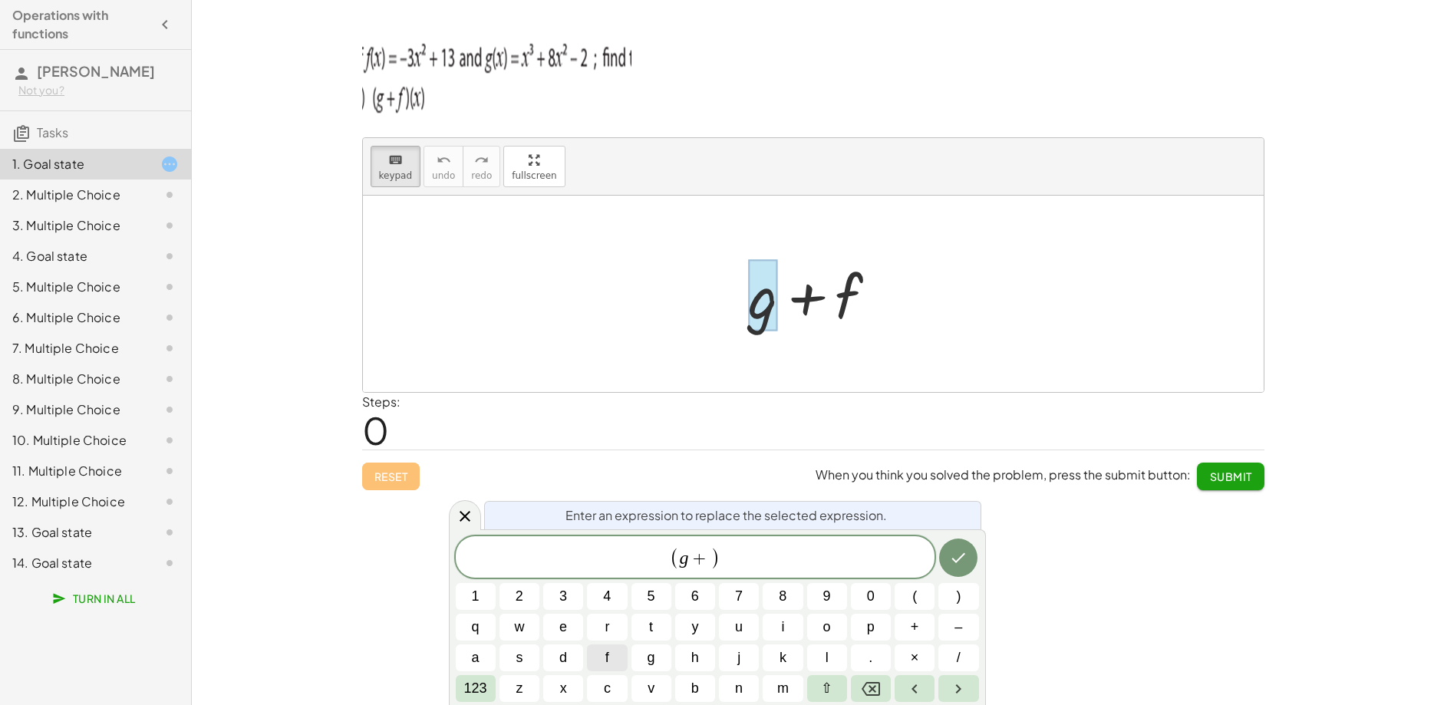
click at [614, 653] on button "f" at bounding box center [607, 657] width 40 height 27
click at [476, 684] on span "123" at bounding box center [475, 688] width 23 height 21
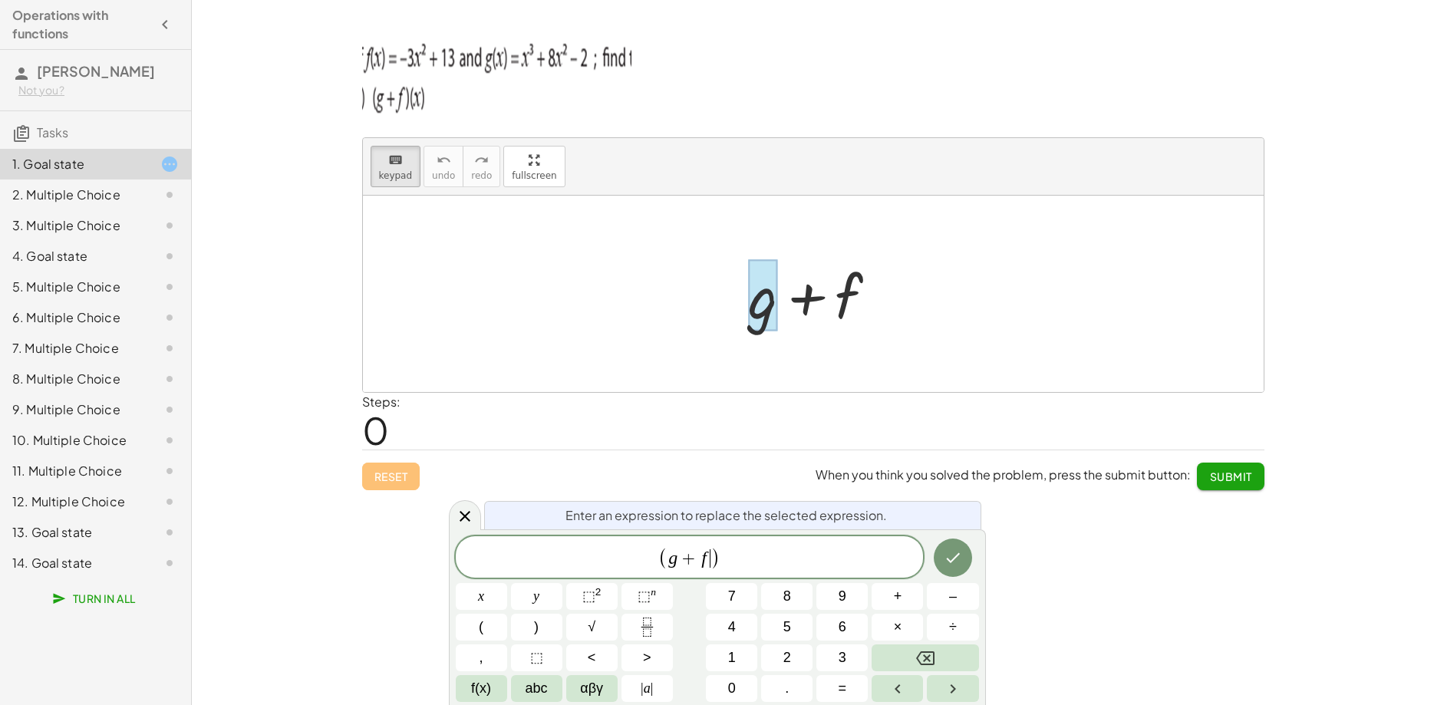
click at [728, 552] on span "( g + f ​ )" at bounding box center [690, 557] width 468 height 25
click at [840, 684] on span "=" at bounding box center [842, 688] width 8 height 21
click at [499, 633] on button "(" at bounding box center [481, 627] width 51 height 27
click at [484, 598] on span "x" at bounding box center [481, 596] width 6 height 21
click at [842, 654] on span "3" at bounding box center [842, 657] width 8 height 21
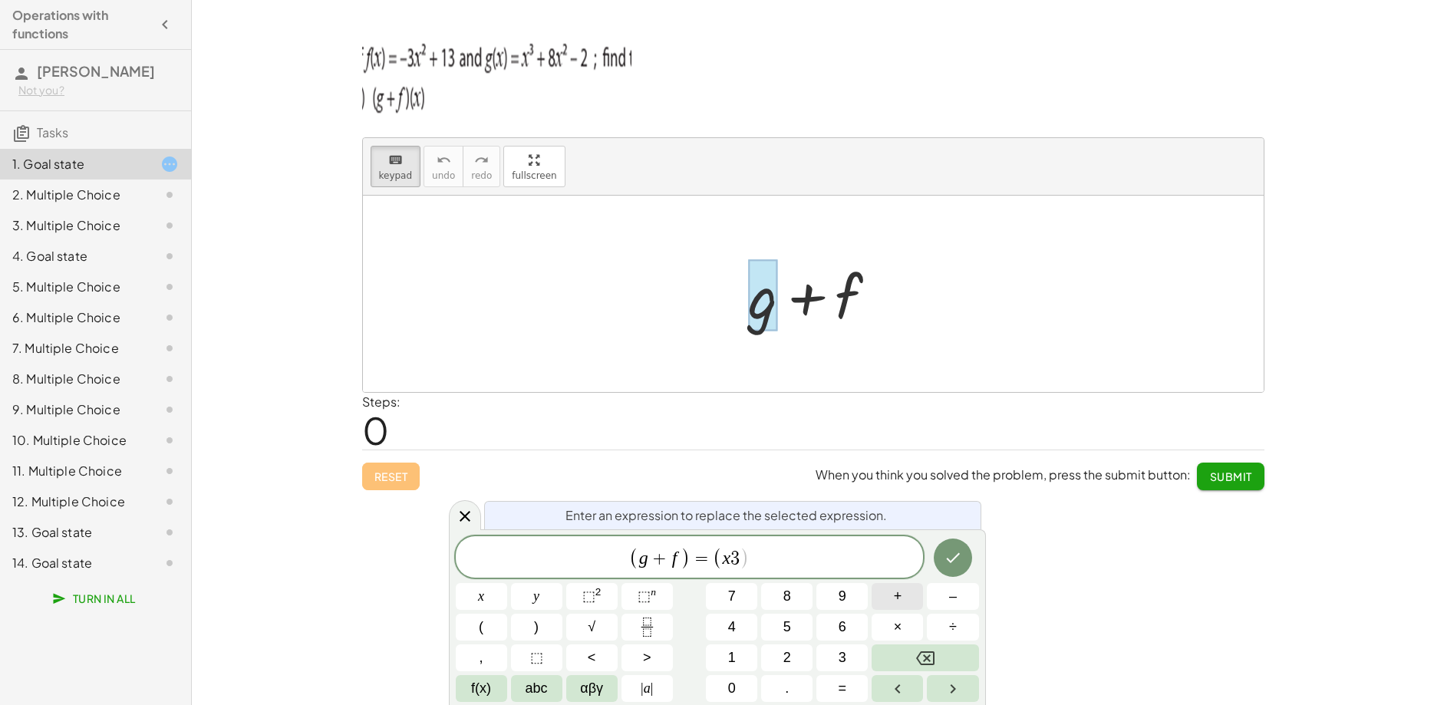
click at [898, 601] on span "+" at bounding box center [898, 596] width 8 height 21
click at [786, 598] on span "8" at bounding box center [787, 596] width 8 height 21
click at [489, 595] on button "x" at bounding box center [481, 596] width 51 height 27
click at [607, 596] on button "⬚ 2" at bounding box center [591, 596] width 51 height 27
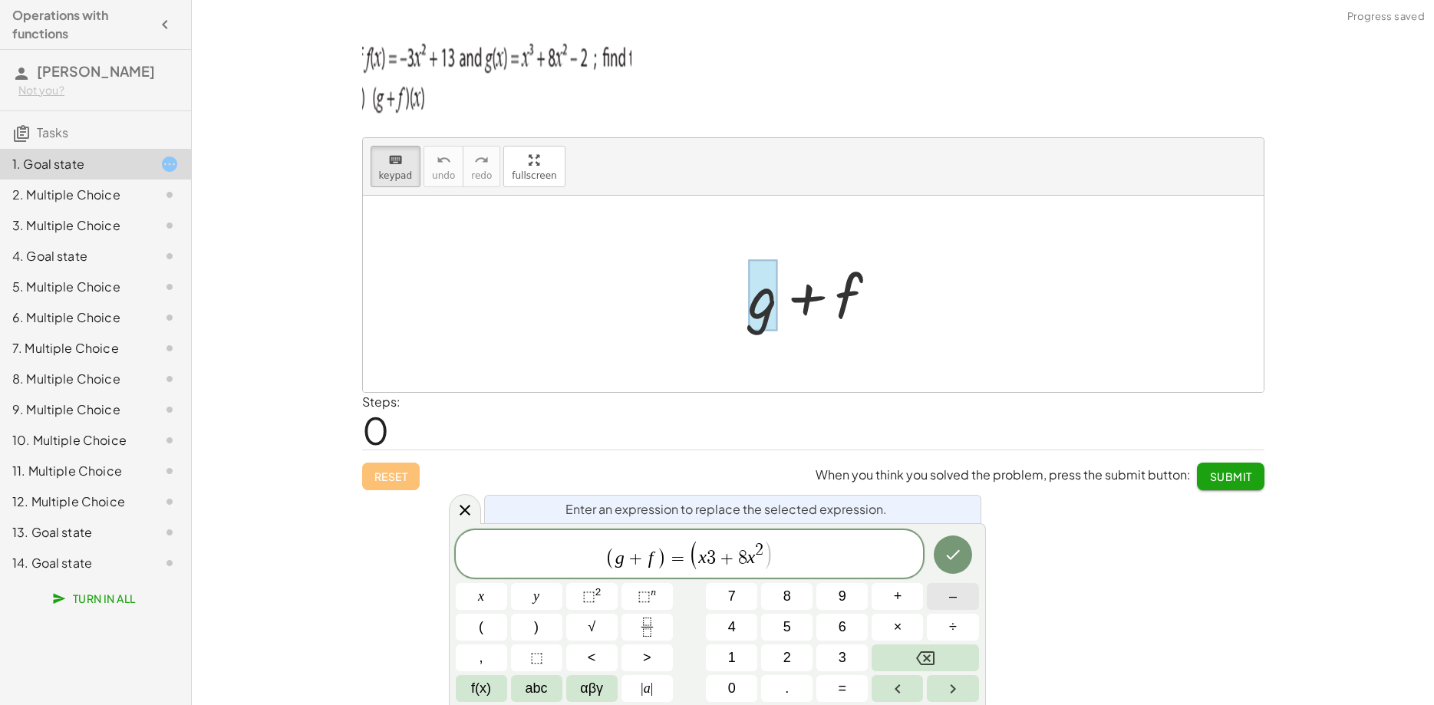
click at [941, 601] on button "–" at bounding box center [952, 596] width 51 height 27
click at [789, 657] on span "2" at bounding box center [787, 657] width 8 height 21
click at [941, 552] on button "Done" at bounding box center [953, 554] width 38 height 38
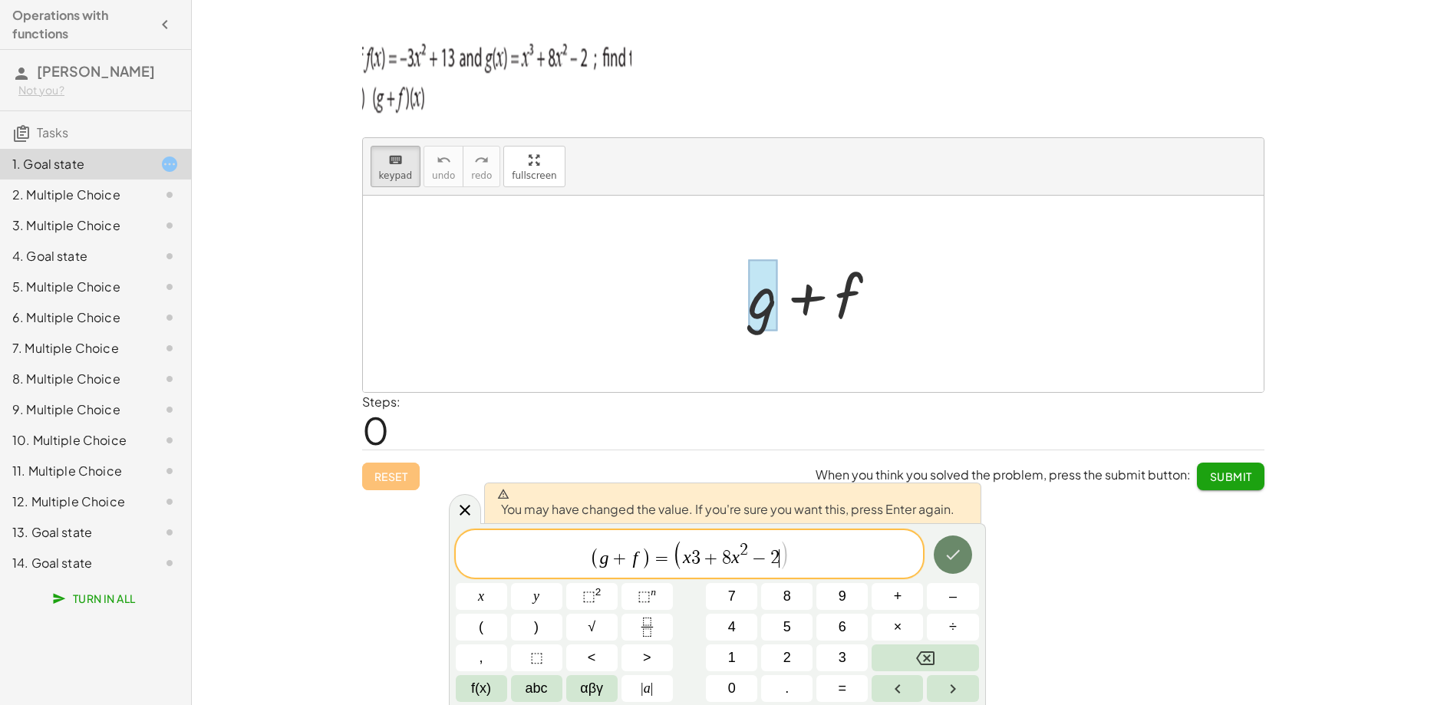
click at [941, 552] on button "Done" at bounding box center [953, 554] width 38 height 38
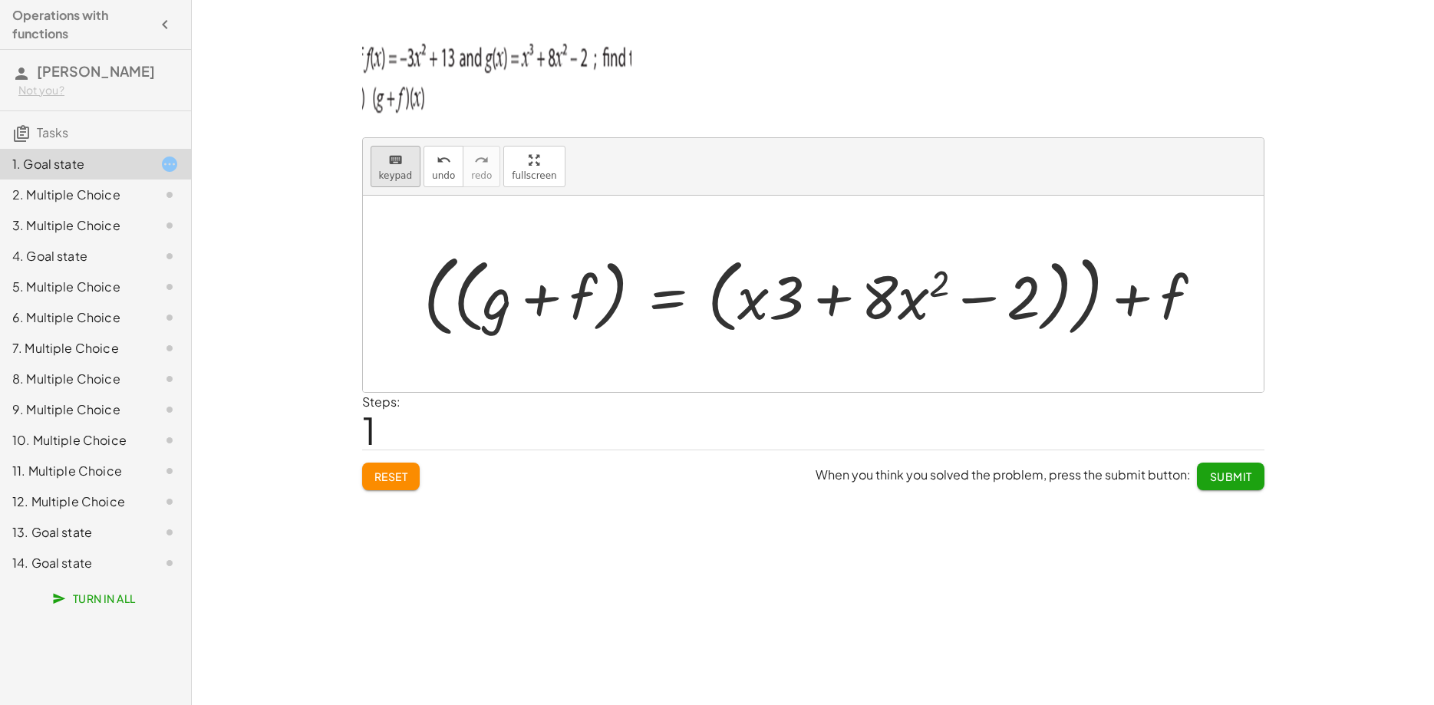
click at [389, 167] on icon "keyboard" at bounding box center [395, 160] width 15 height 18
click at [1181, 296] on div at bounding box center [1144, 298] width 85 height 68
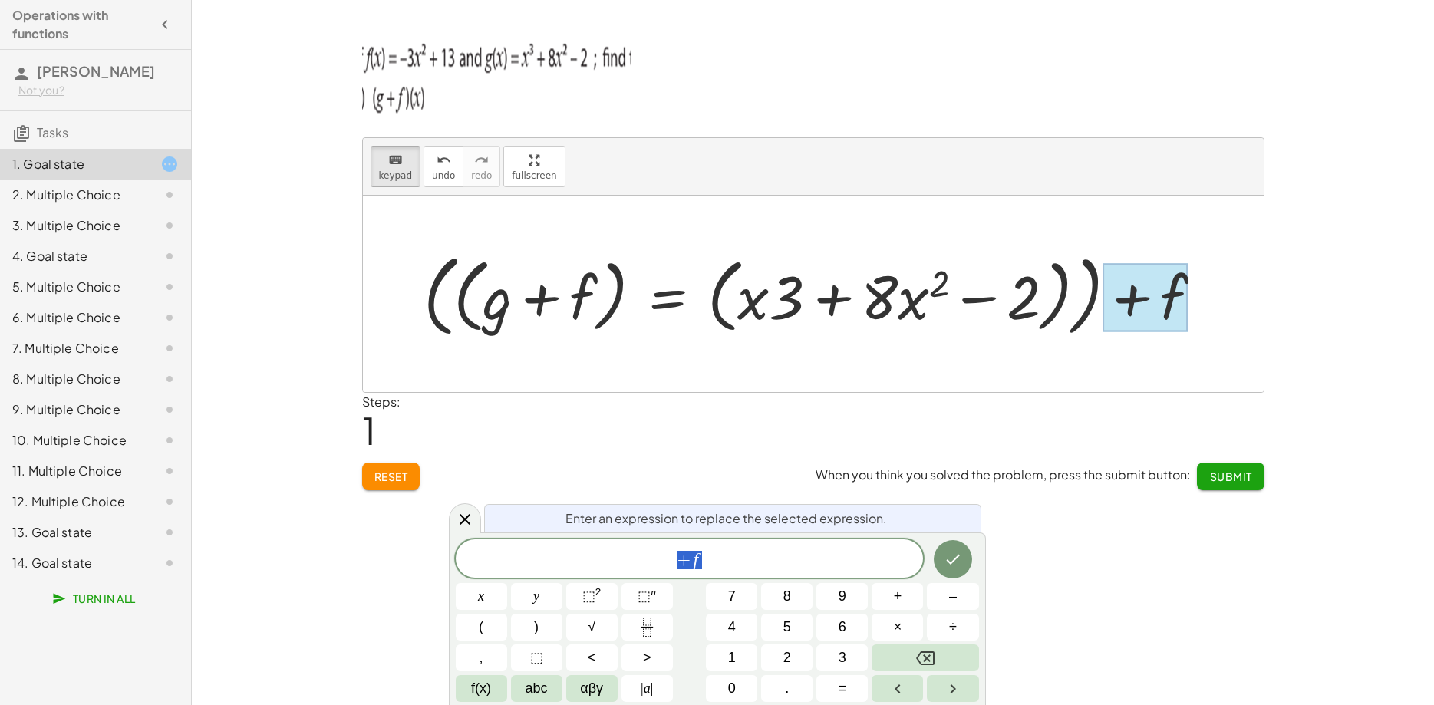
click at [719, 561] on span "+ f" at bounding box center [690, 559] width 468 height 21
click at [494, 629] on button "(" at bounding box center [481, 627] width 51 height 27
click at [949, 601] on button "–" at bounding box center [952, 596] width 51 height 27
click at [837, 657] on button "3" at bounding box center [841, 657] width 51 height 27
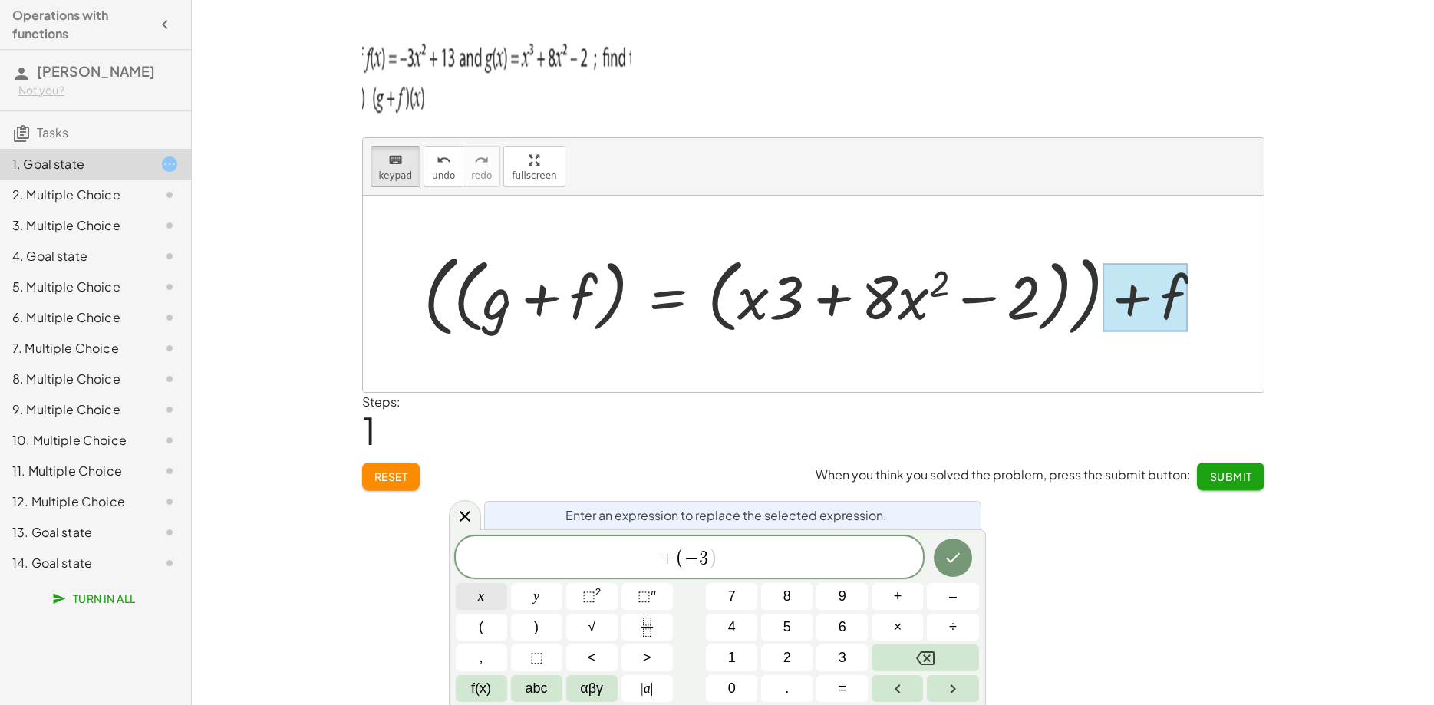
click at [489, 599] on button "x" at bounding box center [481, 596] width 51 height 27
click at [585, 593] on span "⬚" at bounding box center [588, 595] width 13 height 15
click at [896, 598] on span "+" at bounding box center [898, 596] width 8 height 21
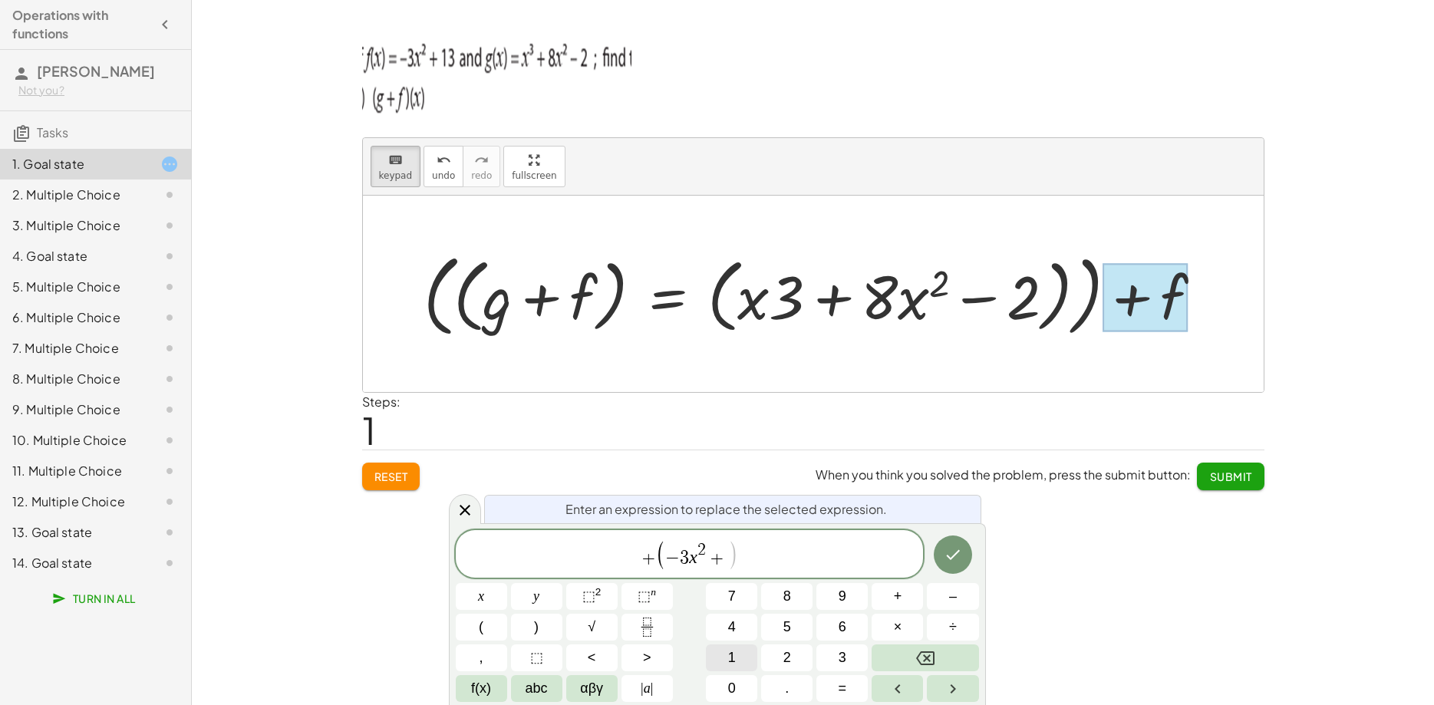
click at [743, 654] on button "1" at bounding box center [731, 657] width 51 height 27
click at [839, 657] on span "3" at bounding box center [842, 657] width 8 height 21
click at [944, 558] on icon "Done" at bounding box center [953, 554] width 18 height 18
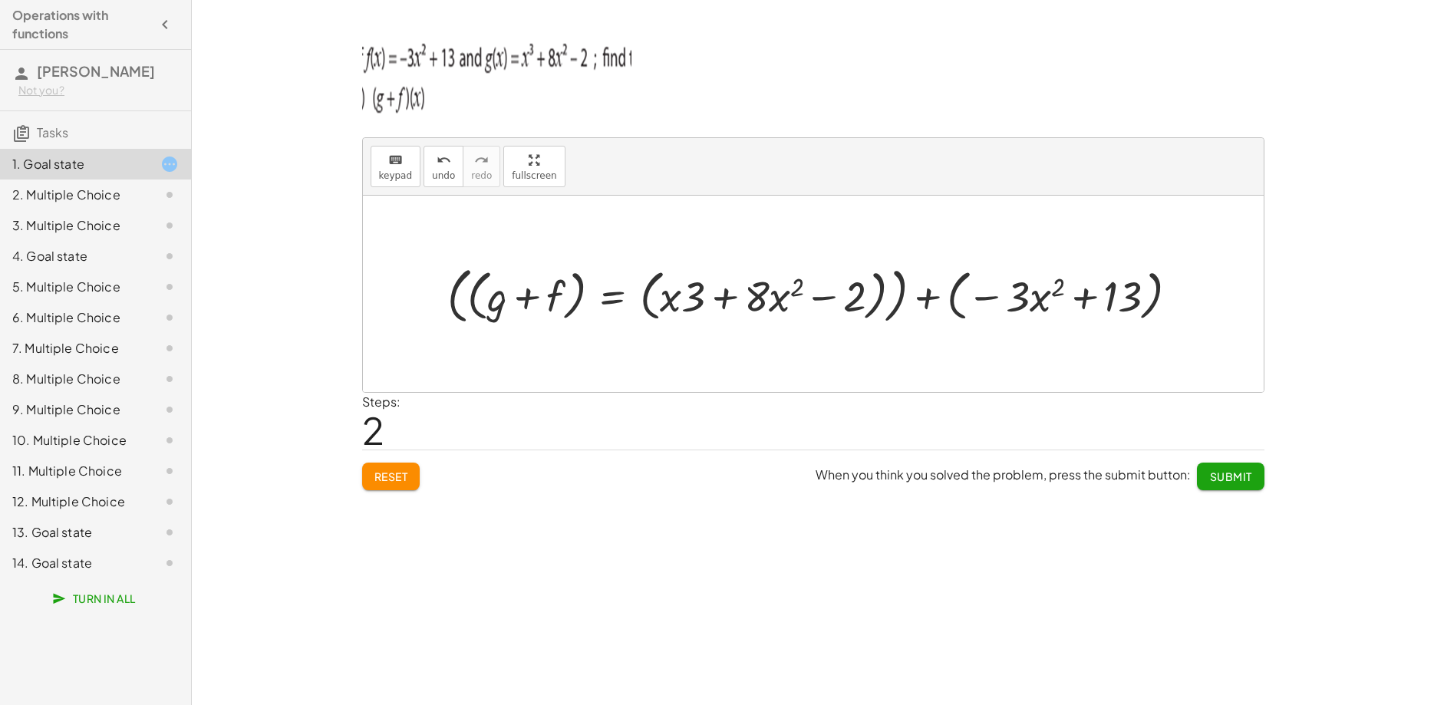
click at [716, 298] on div at bounding box center [819, 293] width 758 height 68
click at [775, 301] on div at bounding box center [819, 293] width 758 height 68
click at [848, 301] on div at bounding box center [819, 293] width 758 height 68
click at [1030, 296] on div at bounding box center [819, 293] width 758 height 68
click at [1116, 299] on div at bounding box center [819, 293] width 758 height 68
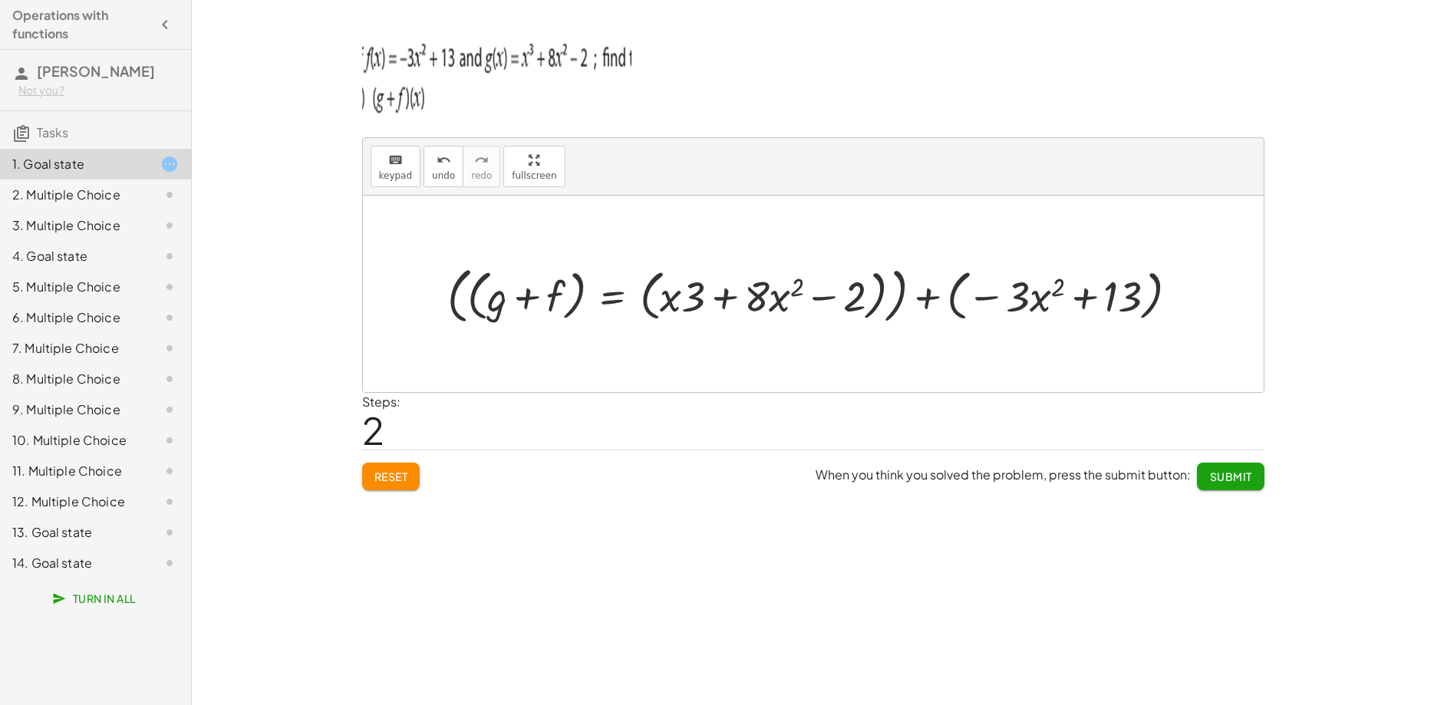
click at [493, 296] on div at bounding box center [819, 293] width 758 height 68
click at [538, 305] on div at bounding box center [819, 293] width 758 height 68
click at [394, 164] on icon "keyboard" at bounding box center [395, 160] width 15 height 18
click at [492, 354] on div at bounding box center [813, 294] width 901 height 196
click at [473, 352] on div at bounding box center [813, 294] width 901 height 196
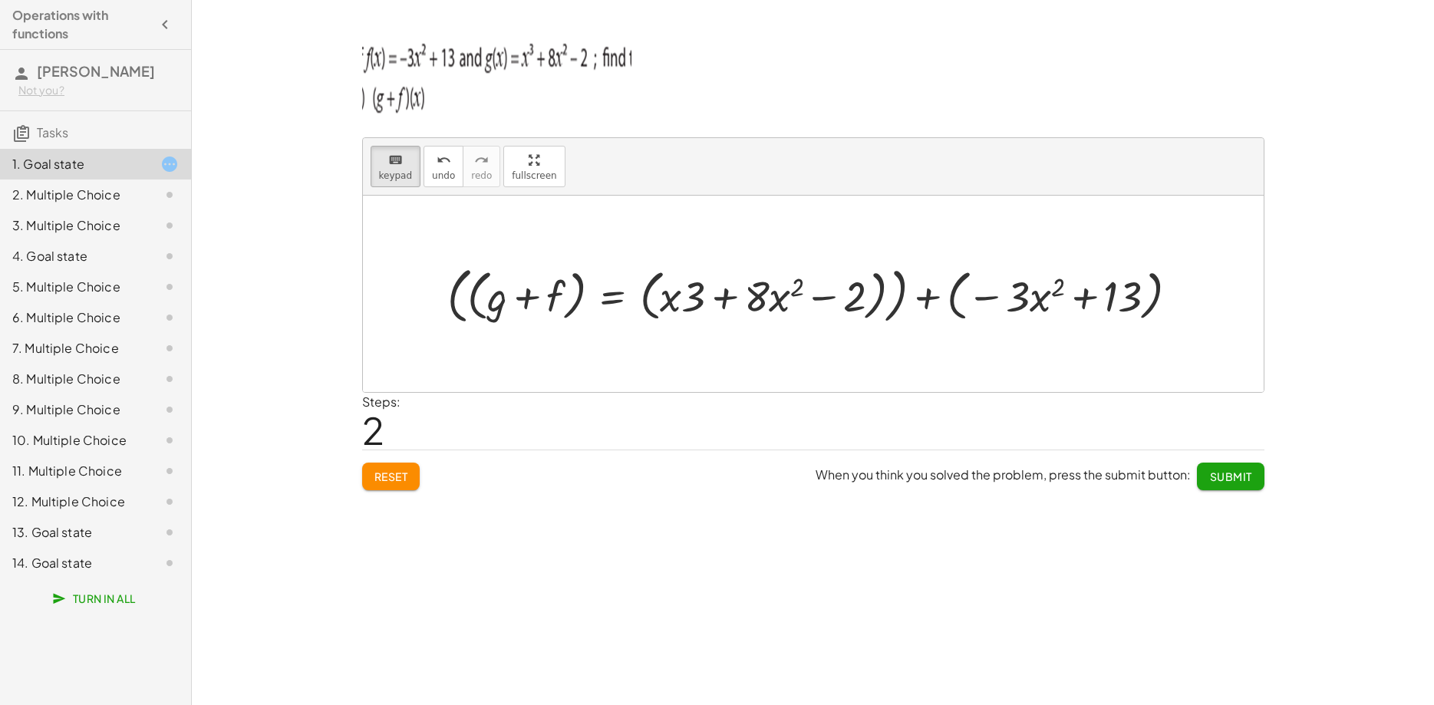
click at [473, 353] on div at bounding box center [813, 294] width 901 height 196
click at [400, 161] on icon "keyboard" at bounding box center [395, 160] width 15 height 18
click at [445, 360] on div at bounding box center [813, 294] width 901 height 196
click at [500, 293] on div at bounding box center [819, 293] width 758 height 68
click at [535, 295] on div at bounding box center [819, 293] width 758 height 68
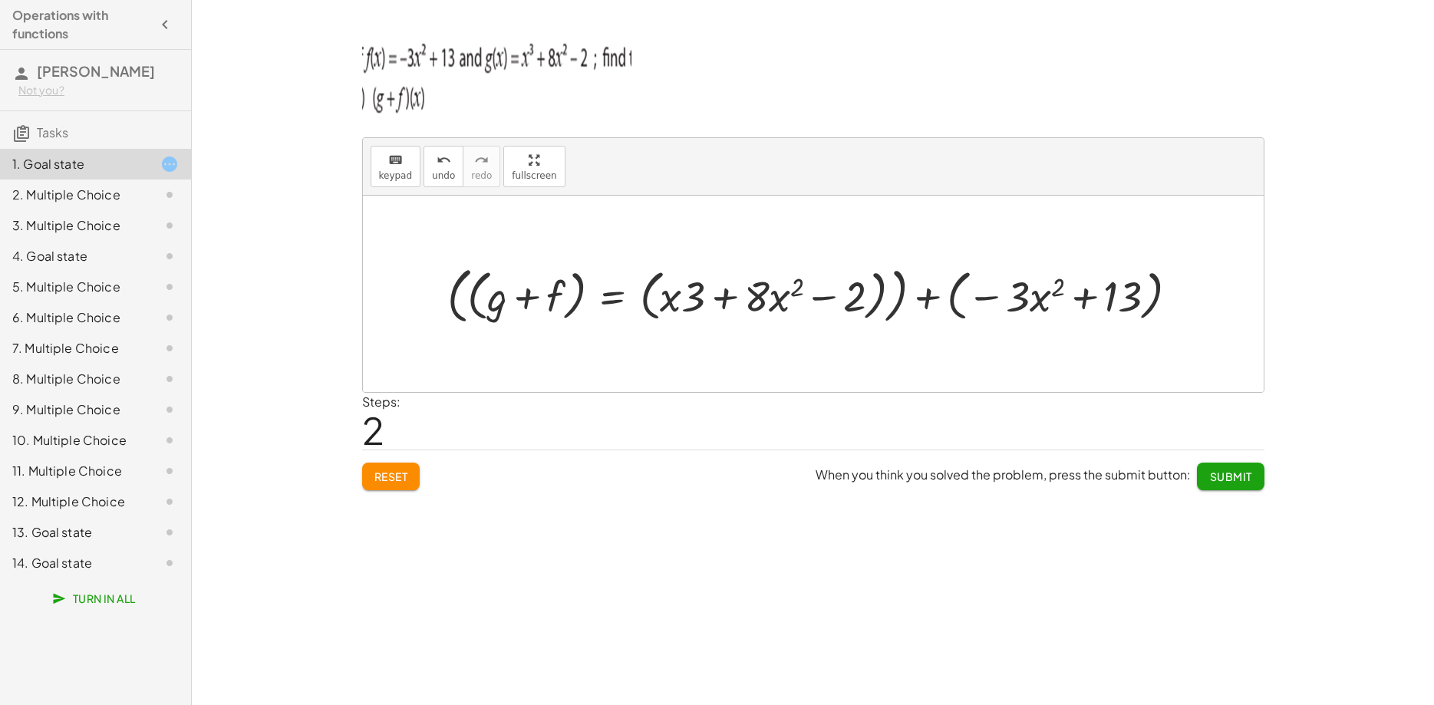
click at [756, 295] on div at bounding box center [819, 293] width 758 height 68
click at [775, 295] on div at bounding box center [819, 293] width 758 height 68
click at [851, 297] on div at bounding box center [819, 293] width 758 height 68
click at [704, 300] on div at bounding box center [819, 293] width 758 height 68
click at [691, 300] on div at bounding box center [819, 293] width 758 height 68
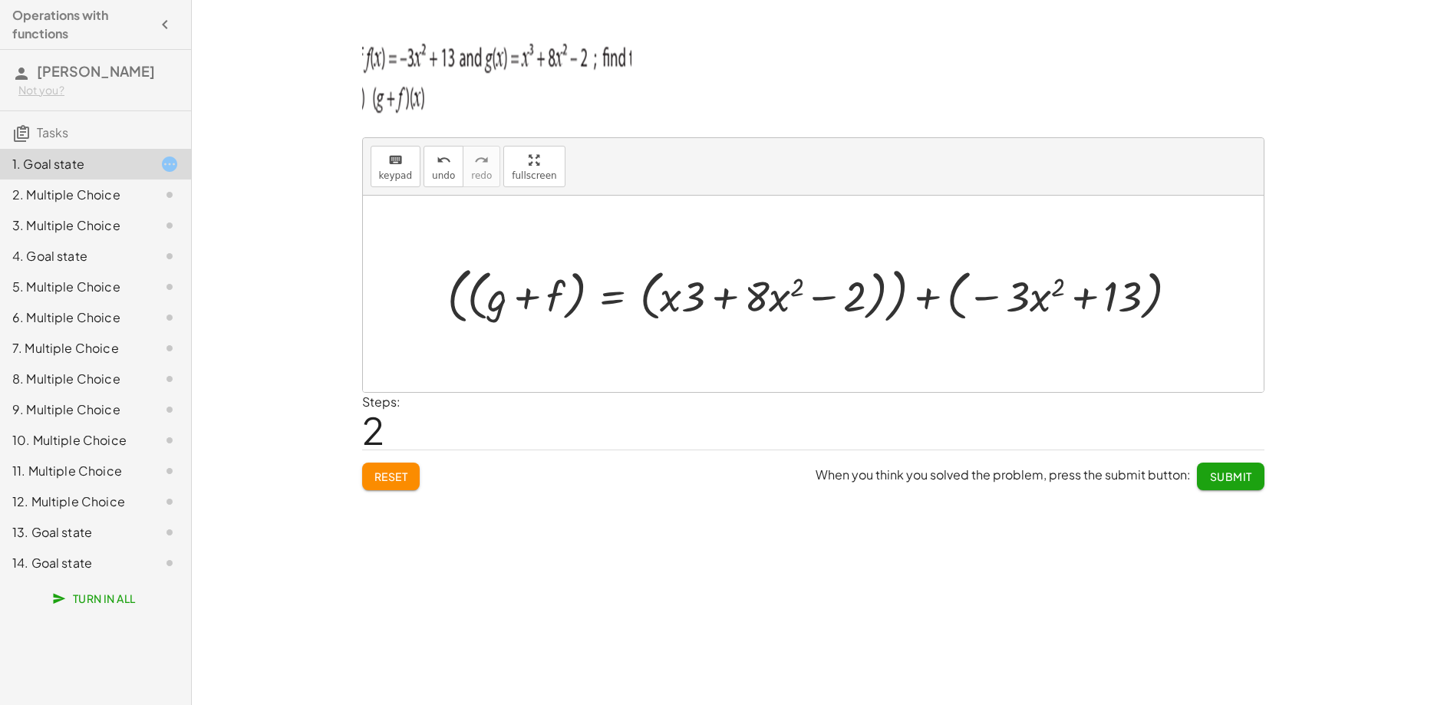
click at [736, 294] on div at bounding box center [819, 293] width 758 height 68
click at [761, 295] on div at bounding box center [819, 293] width 758 height 68
click at [1041, 294] on div at bounding box center [819, 293] width 758 height 68
click at [1107, 301] on div at bounding box center [819, 293] width 758 height 68
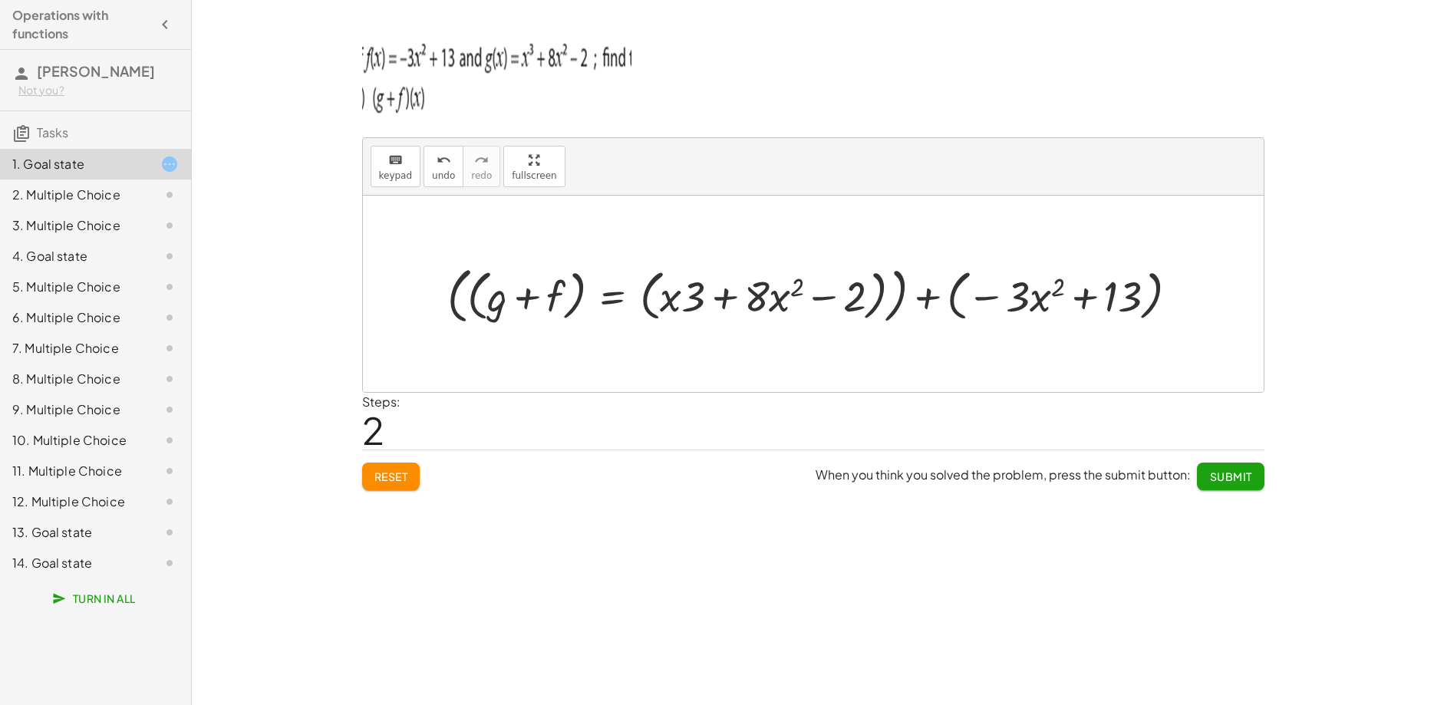
click at [1107, 301] on div at bounding box center [819, 293] width 758 height 68
click at [1053, 300] on div at bounding box center [819, 293] width 758 height 68
click at [1115, 299] on div at bounding box center [819, 293] width 758 height 68
click at [1034, 295] on div at bounding box center [819, 293] width 758 height 68
click at [735, 298] on div at bounding box center [819, 293] width 758 height 68
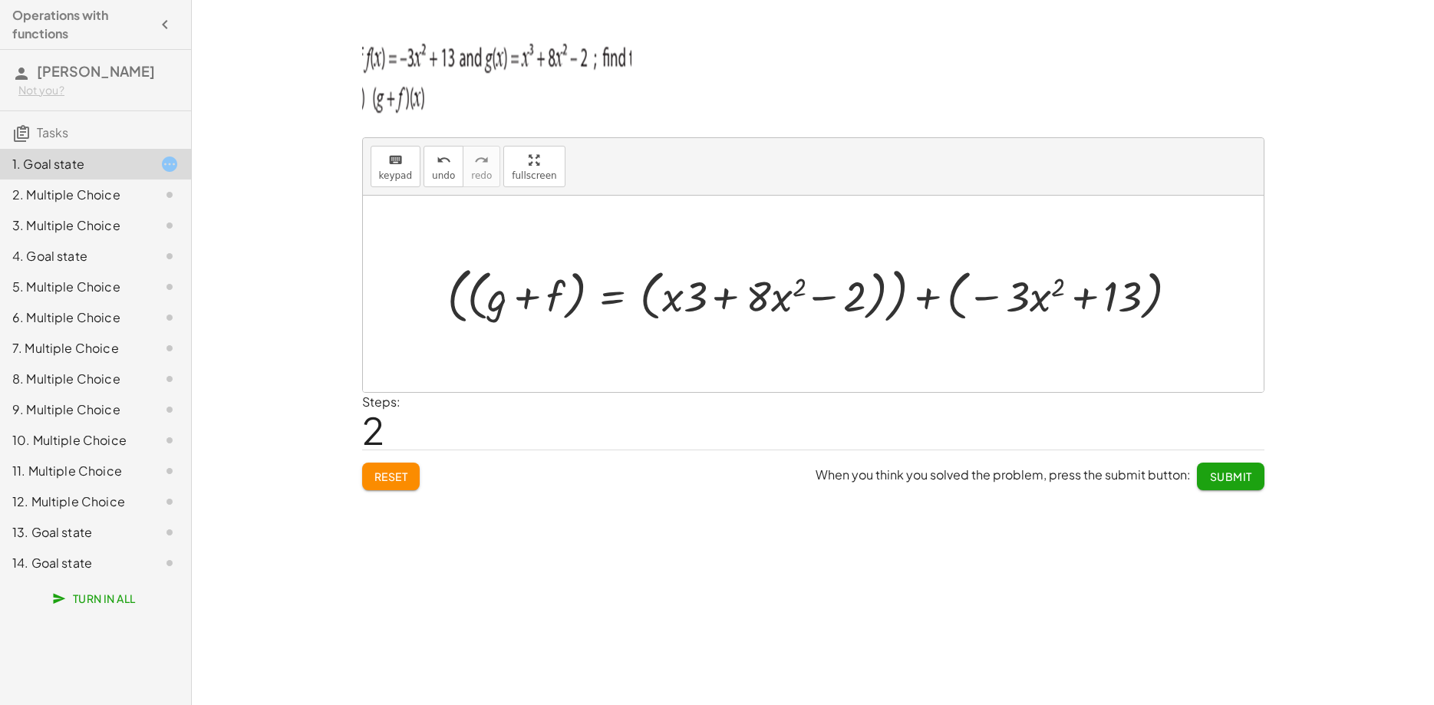
click at [735, 295] on div at bounding box center [819, 293] width 758 height 68
click at [675, 297] on div at bounding box center [819, 293] width 758 height 68
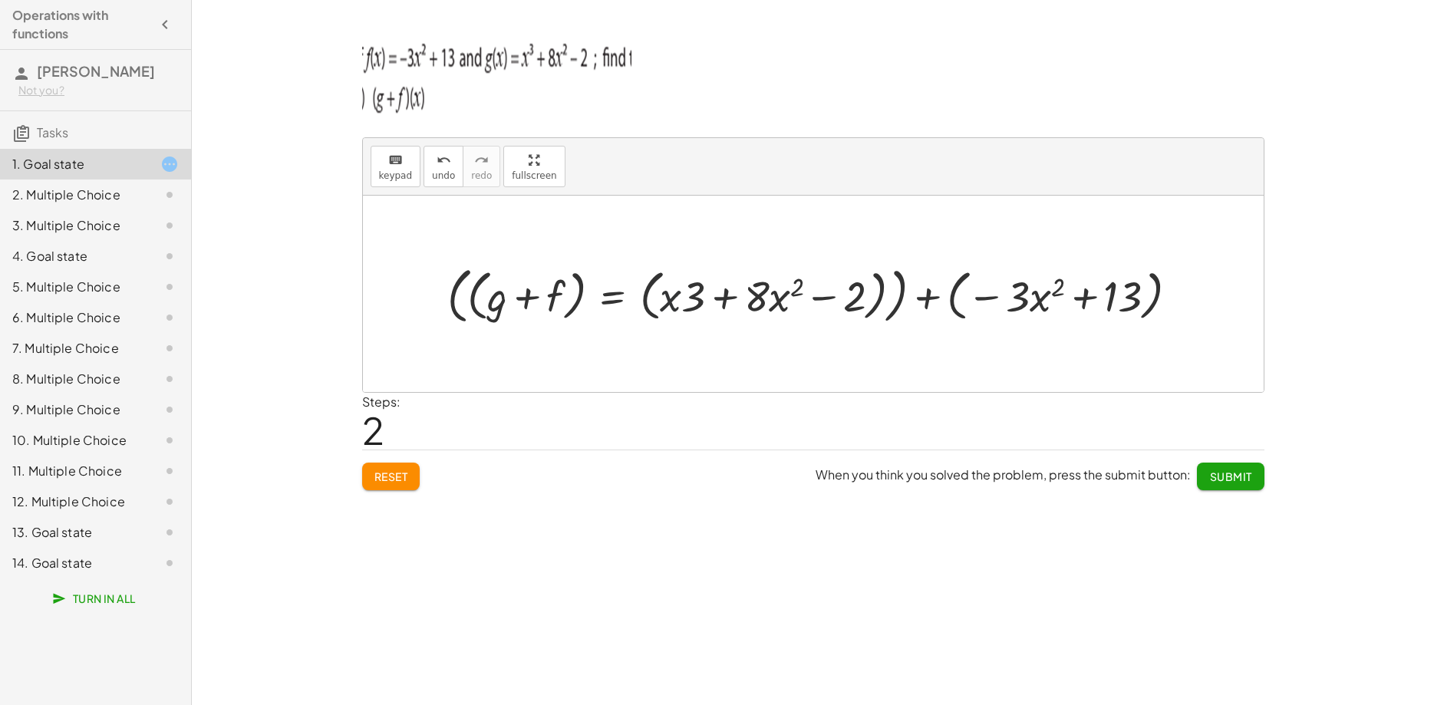
click at [676, 297] on div at bounding box center [819, 293] width 758 height 68
click at [709, 299] on div at bounding box center [819, 293] width 758 height 68
click at [396, 160] on icon "keyboard" at bounding box center [395, 160] width 15 height 18
click at [476, 357] on div at bounding box center [813, 294] width 901 height 196
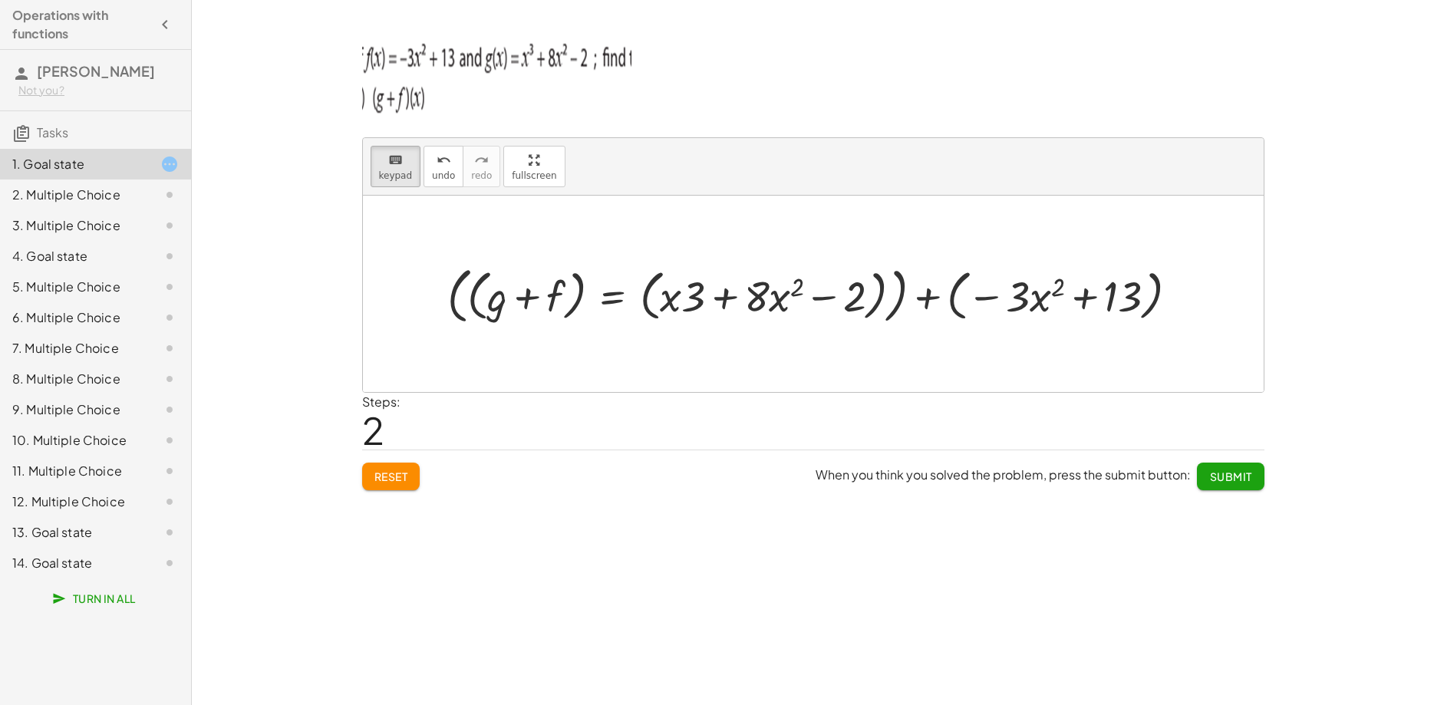
click at [476, 354] on div at bounding box center [813, 294] width 901 height 196
click at [476, 352] on div at bounding box center [813, 294] width 901 height 196
click at [406, 186] on button "keyboard keypad" at bounding box center [396, 166] width 51 height 41
click at [532, 292] on div at bounding box center [819, 293] width 758 height 68
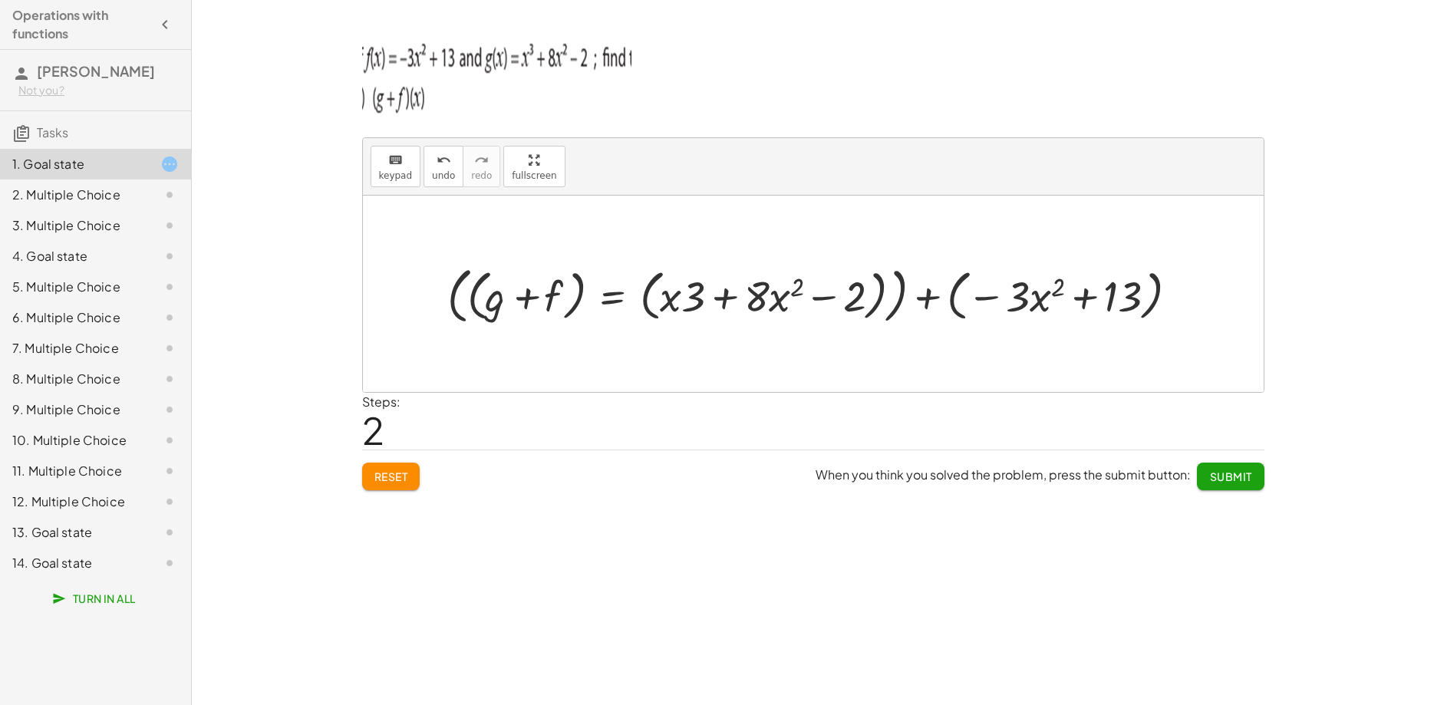
click at [684, 309] on div at bounding box center [819, 293] width 758 height 68
click at [730, 299] on div at bounding box center [819, 293] width 758 height 68
click at [1016, 295] on div at bounding box center [819, 293] width 758 height 68
click at [1105, 292] on div at bounding box center [819, 293] width 758 height 68
click at [672, 298] on div at bounding box center [819, 293] width 758 height 68
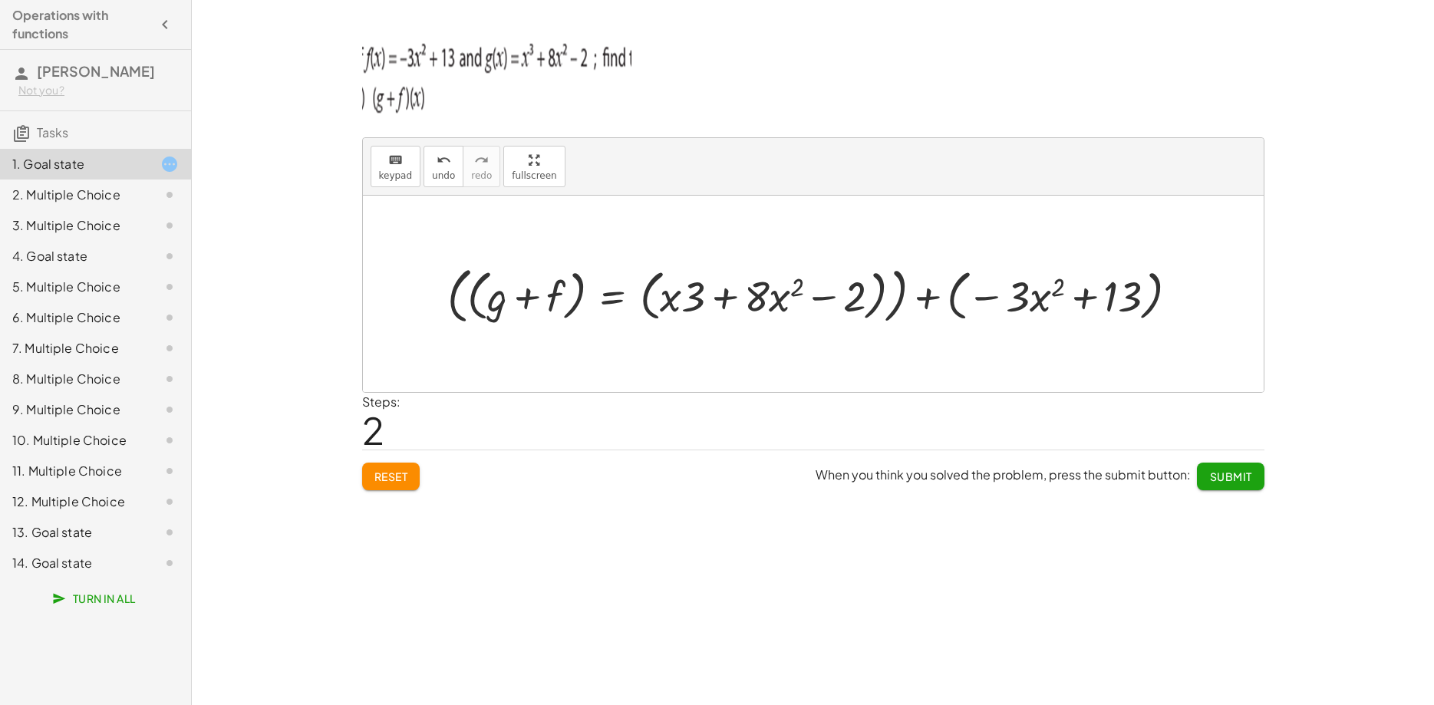
click at [674, 298] on div at bounding box center [819, 293] width 758 height 68
click at [658, 296] on div at bounding box center [819, 293] width 758 height 68
drag, startPoint x: 659, startPoint y: 296, endPoint x: 672, endPoint y: 295, distance: 13.1
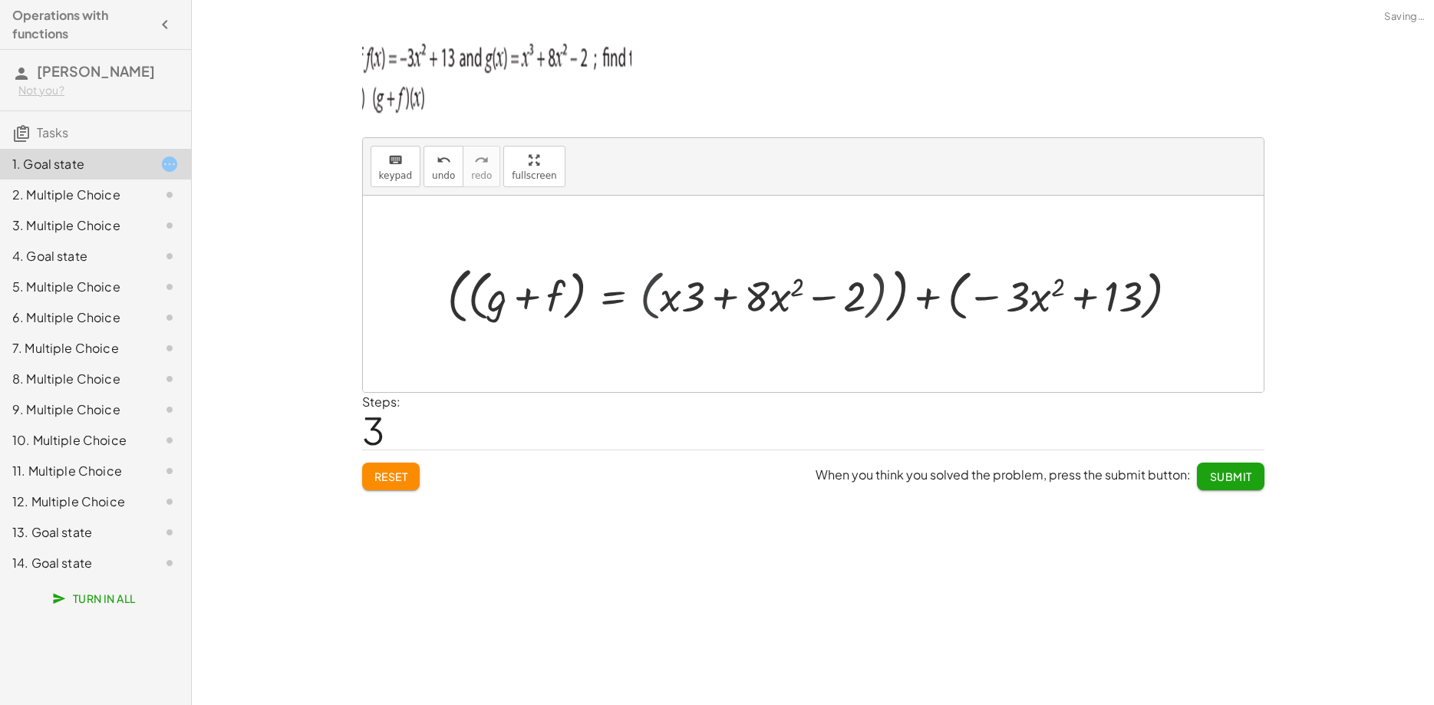
click at [668, 295] on div at bounding box center [818, 293] width 717 height 68
click at [672, 295] on div at bounding box center [818, 293] width 717 height 68
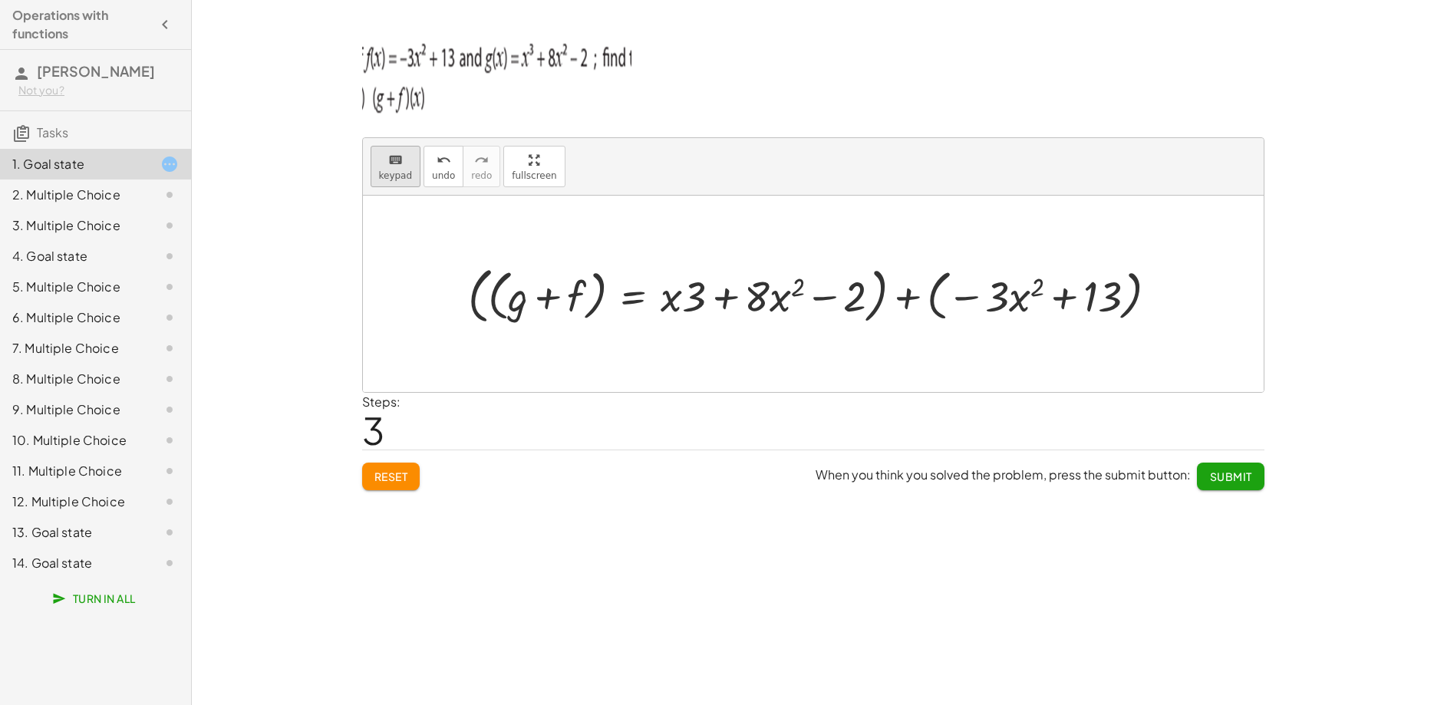
click at [400, 166] on icon "keyboard" at bounding box center [395, 160] width 15 height 18
click at [759, 299] on div at bounding box center [756, 295] width 25 height 48
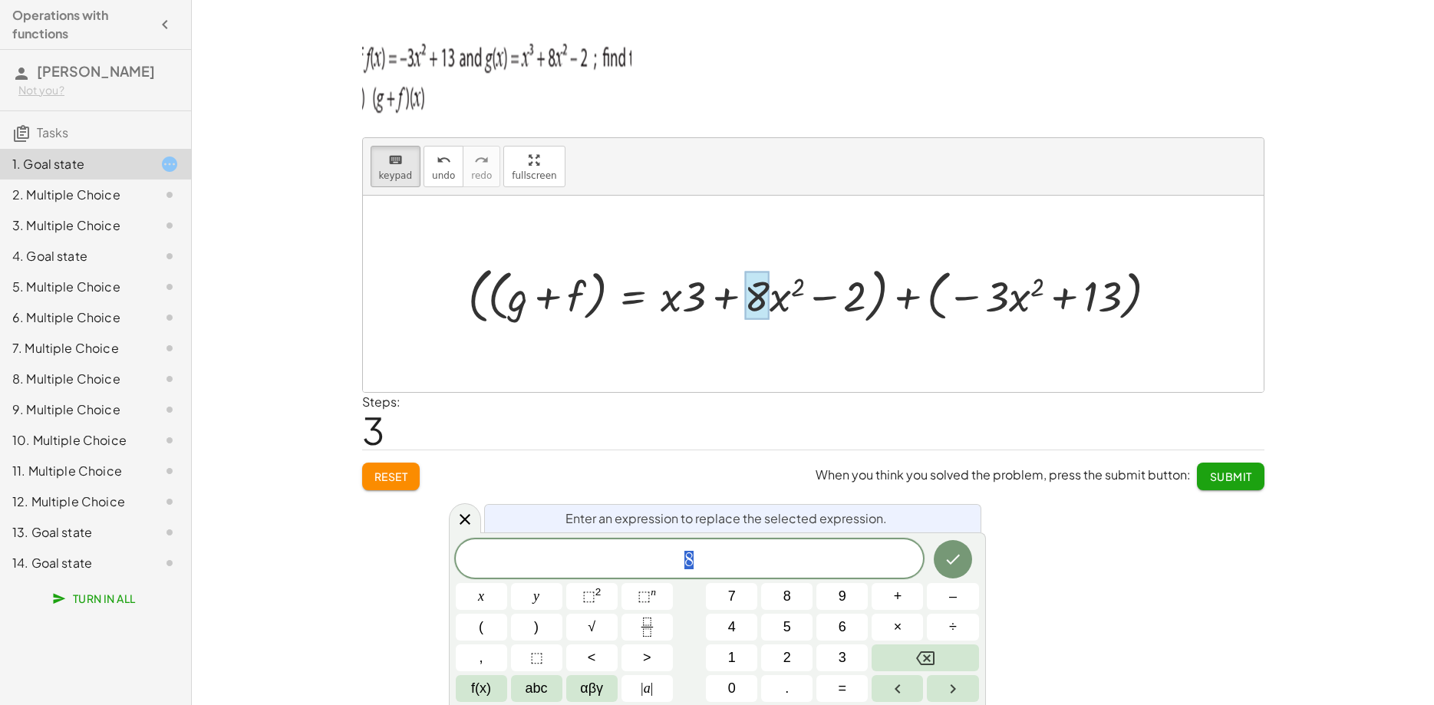
scroll to position [0, 0]
click at [676, 557] on span "8" at bounding box center [690, 559] width 468 height 21
click at [499, 623] on button "(" at bounding box center [481, 627] width 51 height 27
click at [954, 548] on button "Done" at bounding box center [953, 558] width 38 height 38
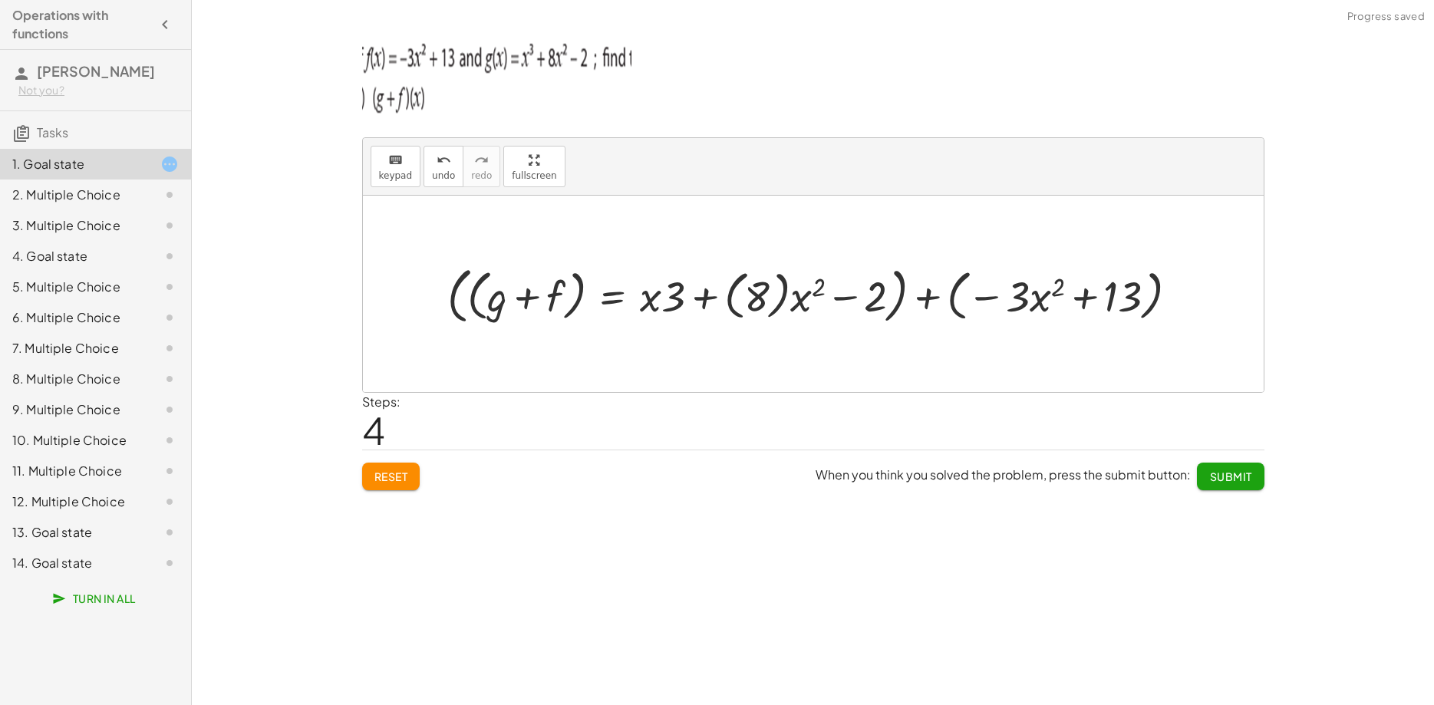
click at [776, 282] on div at bounding box center [819, 293] width 758 height 68
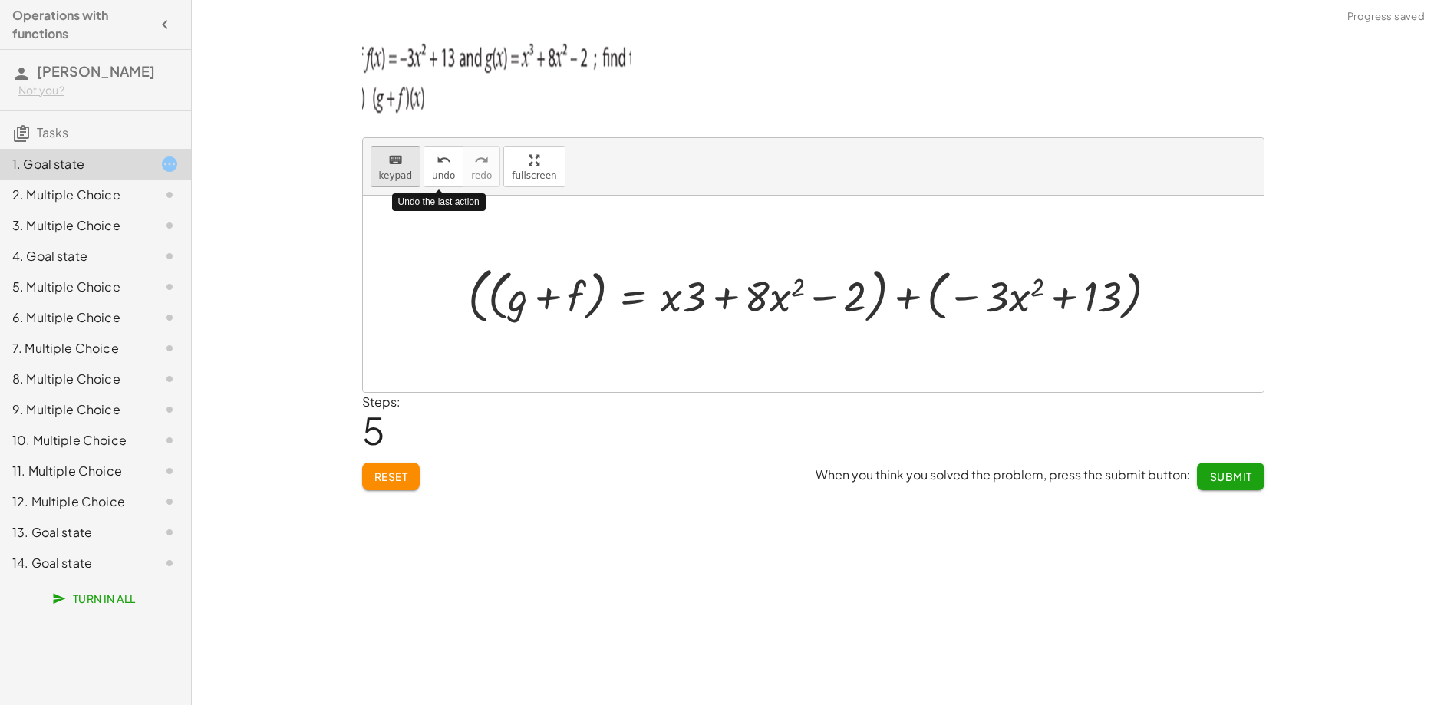
click at [410, 170] on button "keyboard keypad" at bounding box center [396, 166] width 51 height 41
click at [785, 299] on div at bounding box center [755, 295] width 99 height 48
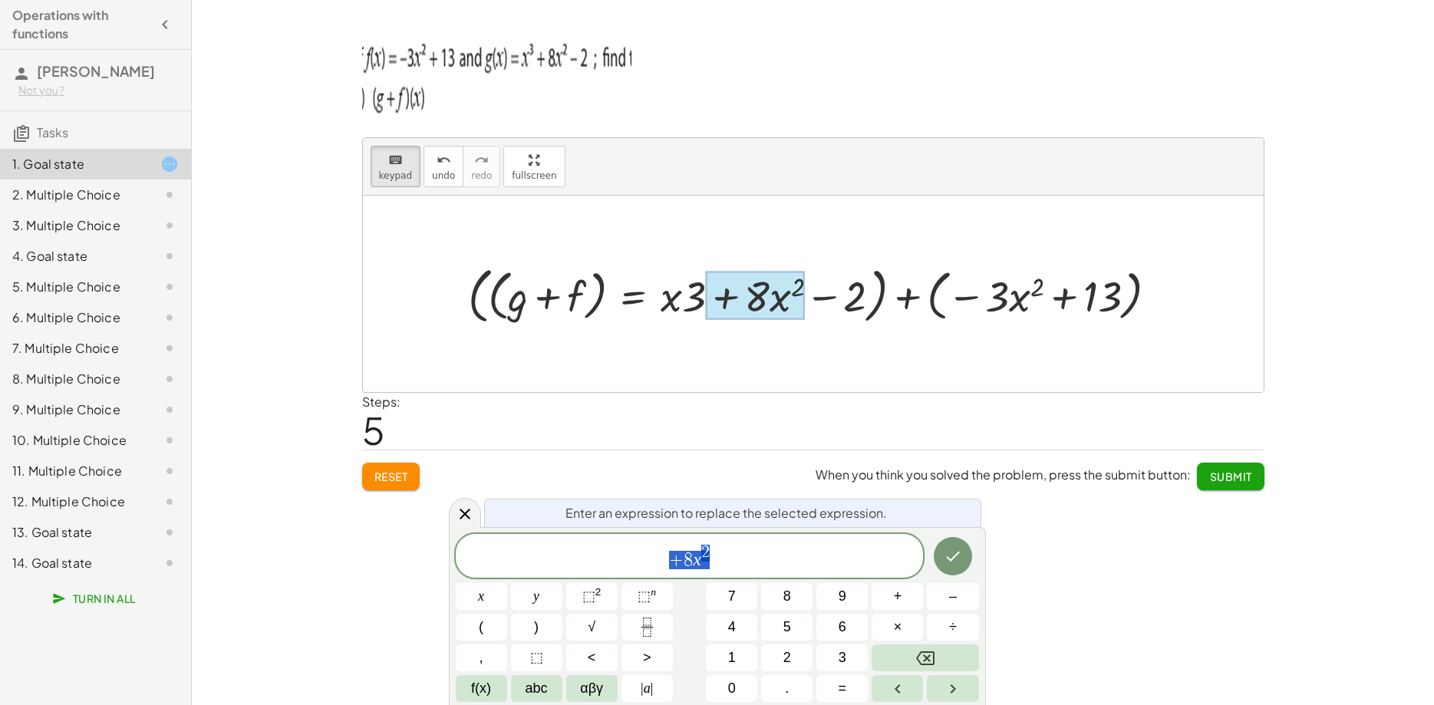
click at [681, 560] on span "+" at bounding box center [676, 560] width 15 height 18
click at [476, 635] on button "(" at bounding box center [481, 627] width 51 height 27
click at [952, 556] on icon "Done" at bounding box center [953, 554] width 18 height 18
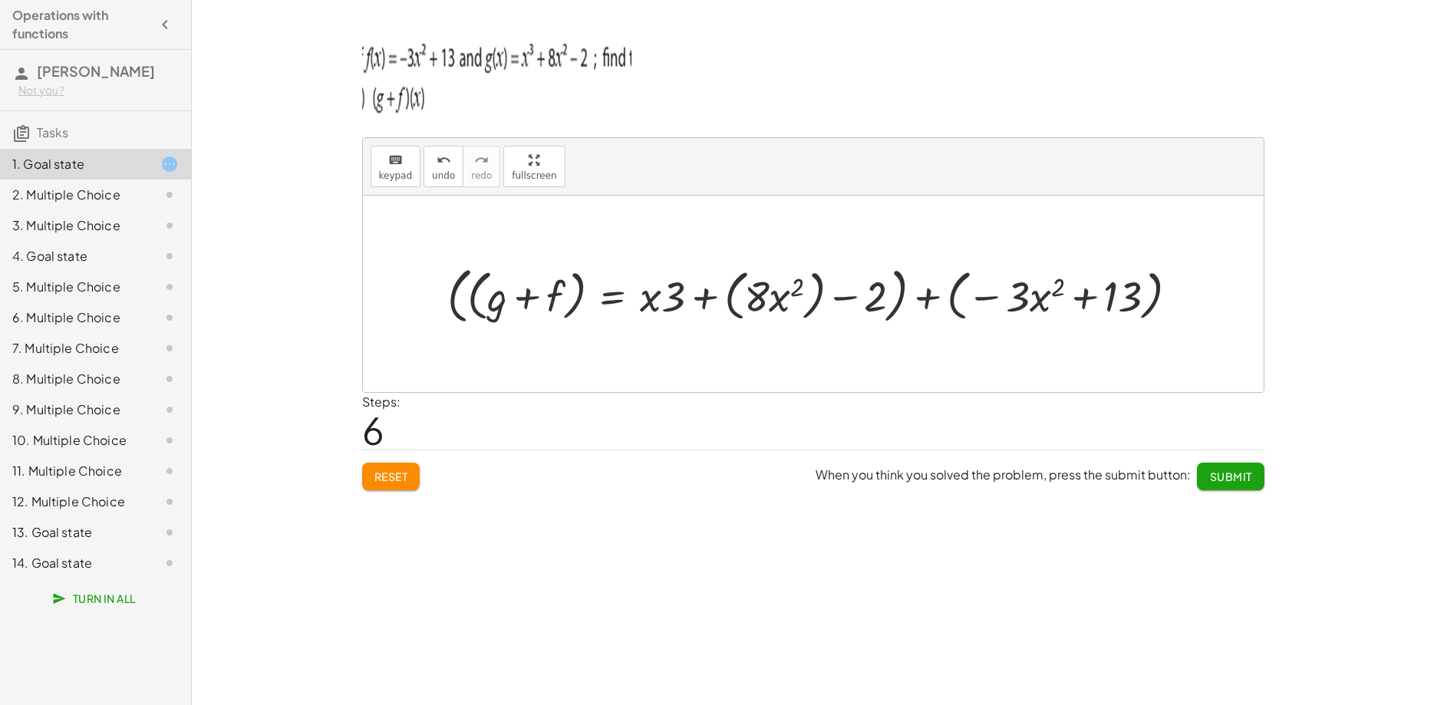
click at [397, 474] on span "Reset" at bounding box center [391, 476] width 34 height 14
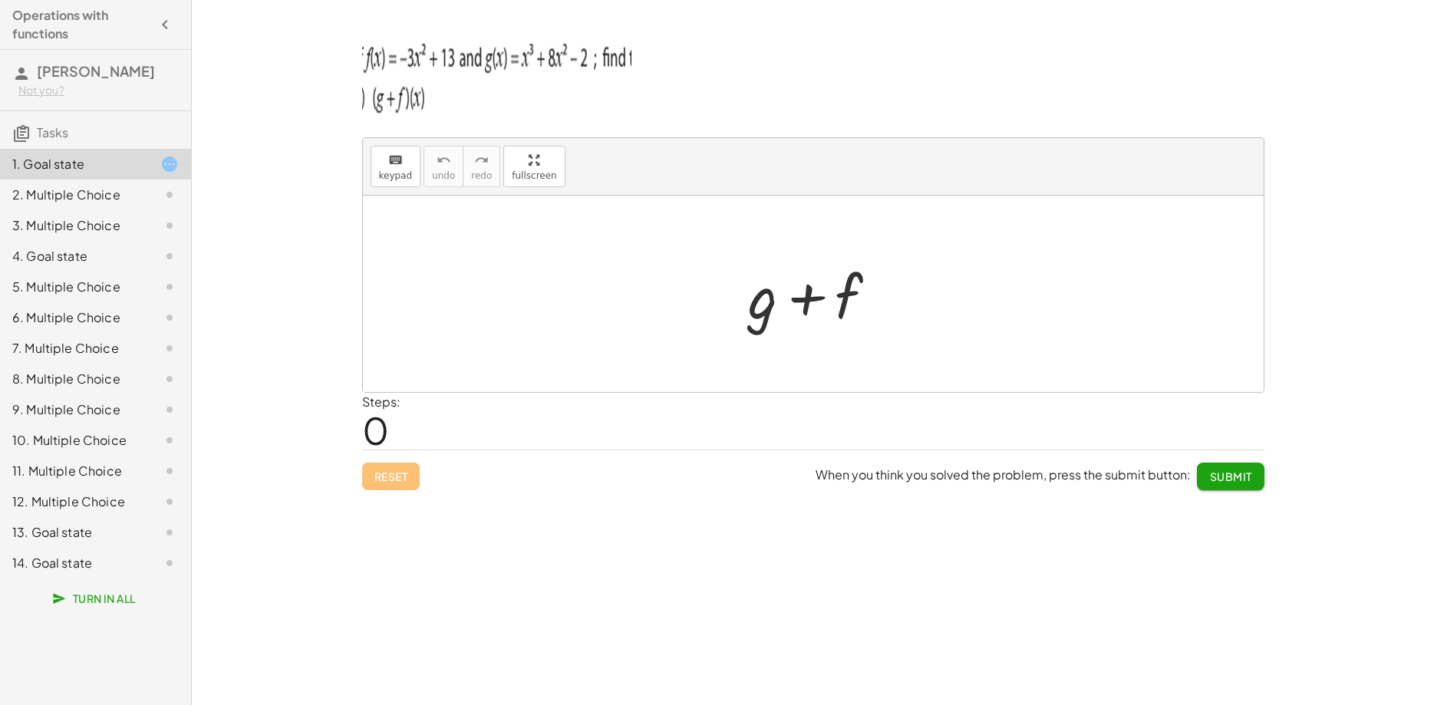
click at [756, 286] on div at bounding box center [819, 294] width 156 height 79
click at [411, 174] on button "keyboard keypad" at bounding box center [396, 166] width 51 height 41
drag, startPoint x: 750, startPoint y: 293, endPoint x: 743, endPoint y: 311, distance: 19.7
click at [764, 301] on div at bounding box center [763, 295] width 29 height 71
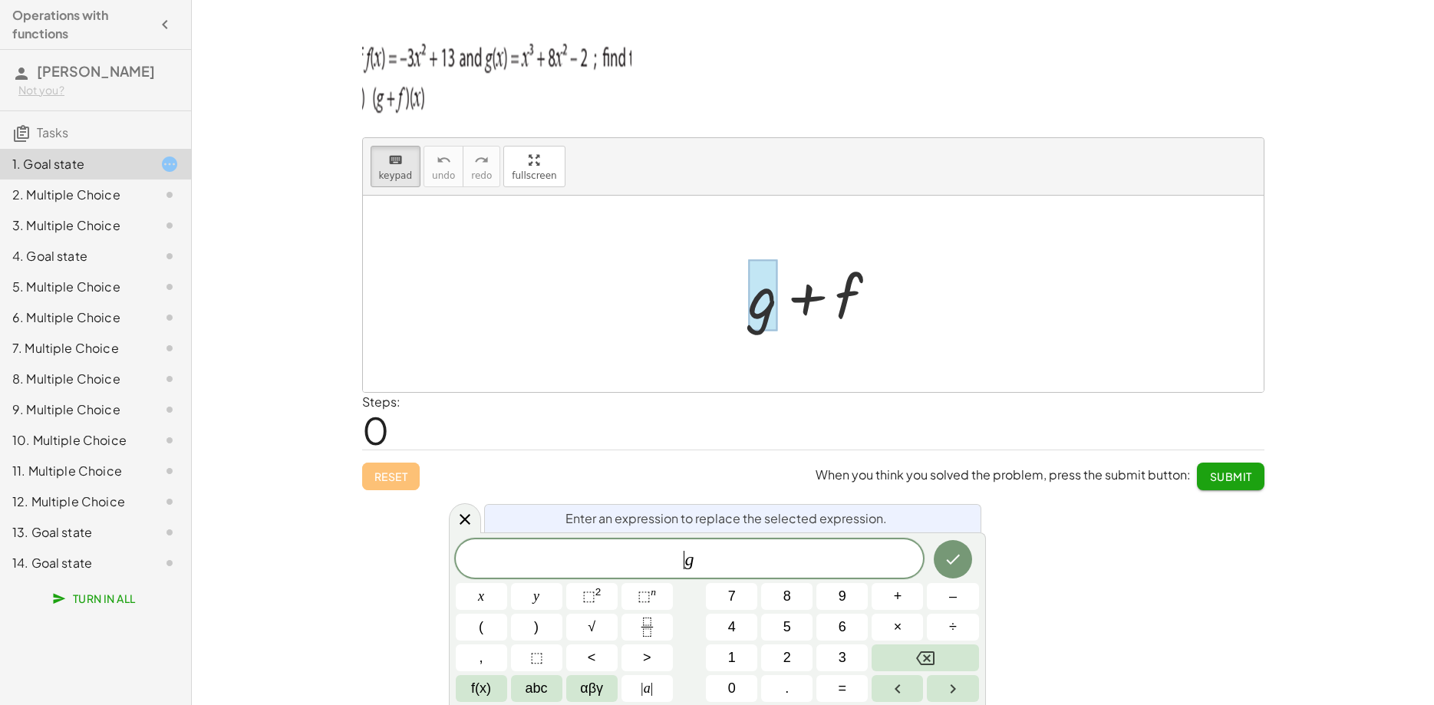
click at [679, 562] on span "​ g" at bounding box center [690, 559] width 468 height 21
click at [496, 631] on button "(" at bounding box center [481, 627] width 51 height 27
click at [696, 558] on span ")" at bounding box center [698, 558] width 10 height 22
click at [896, 601] on span "+" at bounding box center [898, 596] width 8 height 21
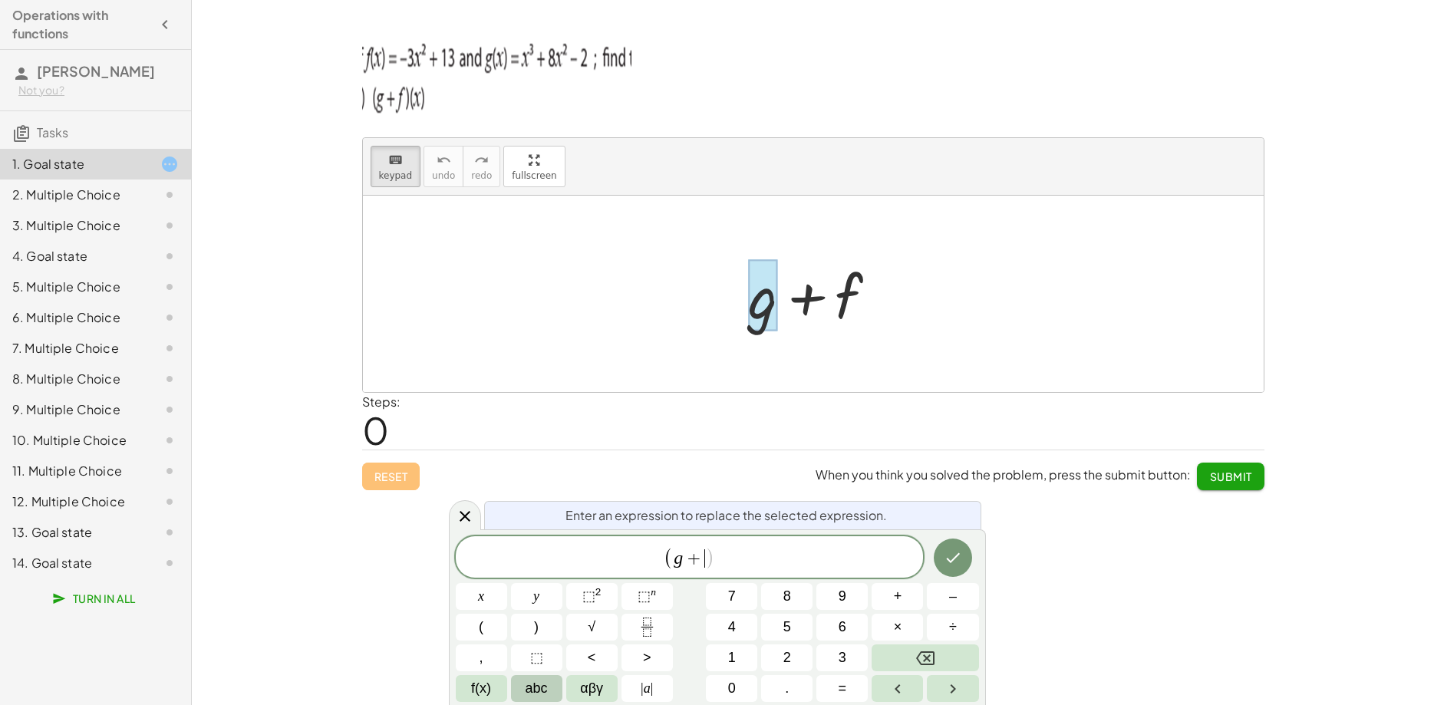
click at [539, 690] on span "abc" at bounding box center [536, 688] width 22 height 21
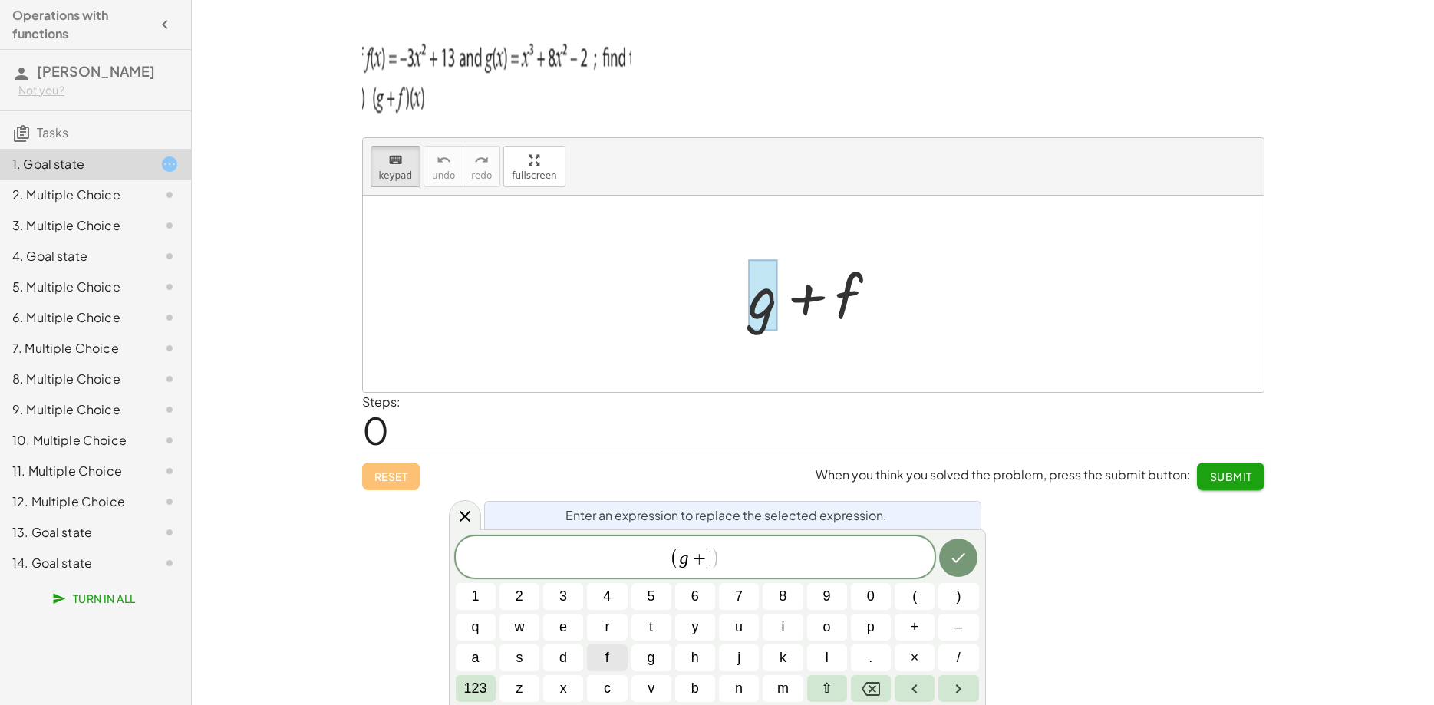
click at [605, 653] on button "f" at bounding box center [607, 657] width 40 height 27
click at [478, 695] on span "123" at bounding box center [475, 688] width 23 height 21
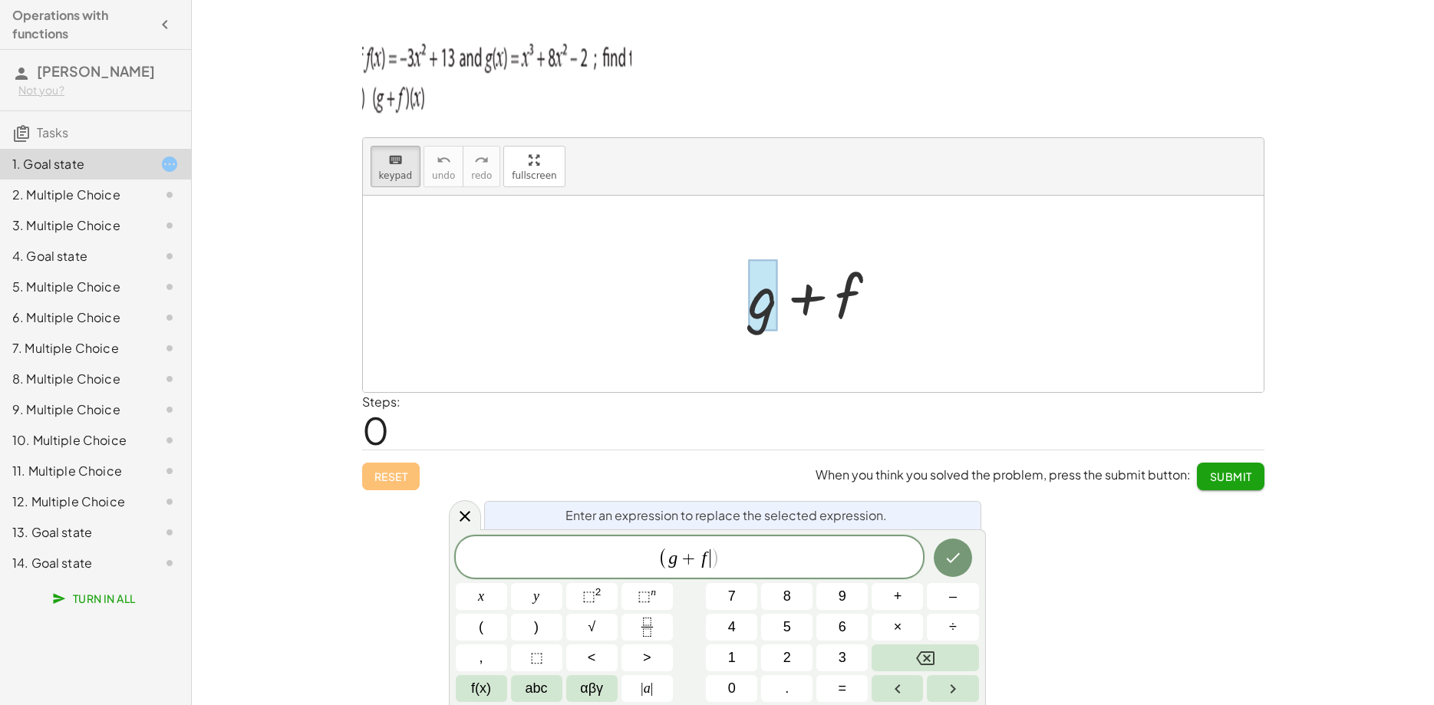
click at [731, 555] on span "( g + f ​ )" at bounding box center [690, 557] width 468 height 25
click at [535, 628] on span ")" at bounding box center [536, 627] width 5 height 21
click at [496, 622] on button "(" at bounding box center [481, 627] width 51 height 27
click at [491, 593] on button "x" at bounding box center [481, 596] width 51 height 27
click at [528, 621] on button ")" at bounding box center [536, 627] width 51 height 27
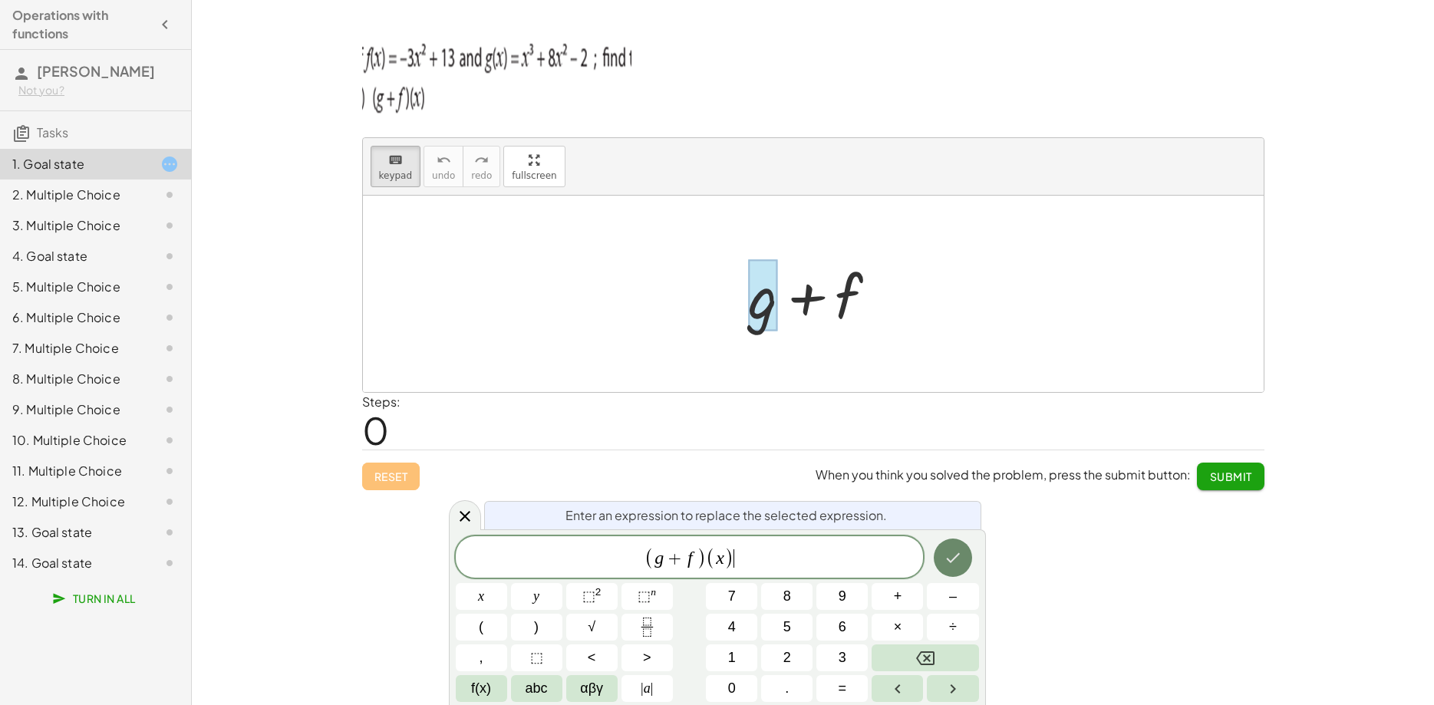
click at [952, 564] on icon "Done" at bounding box center [953, 558] width 18 height 18
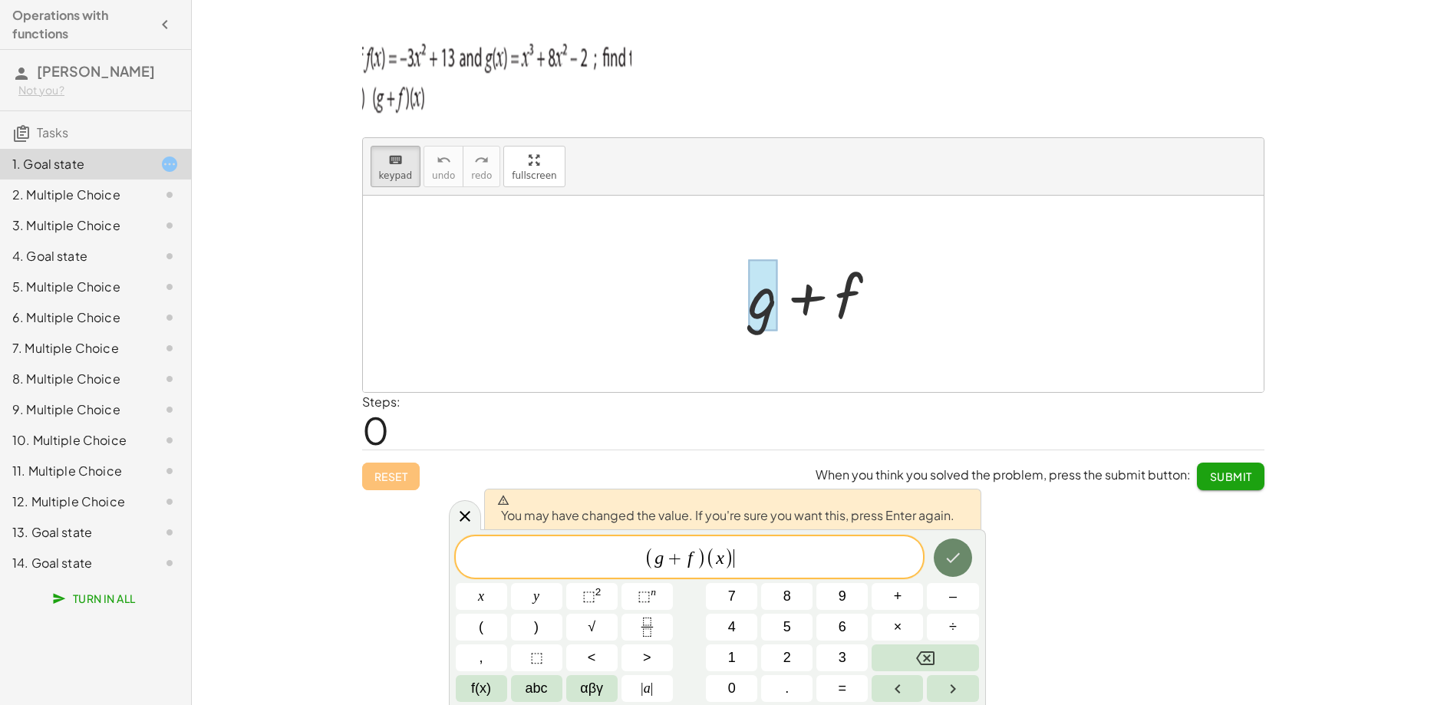
click at [952, 562] on icon "Done" at bounding box center [953, 558] width 14 height 10
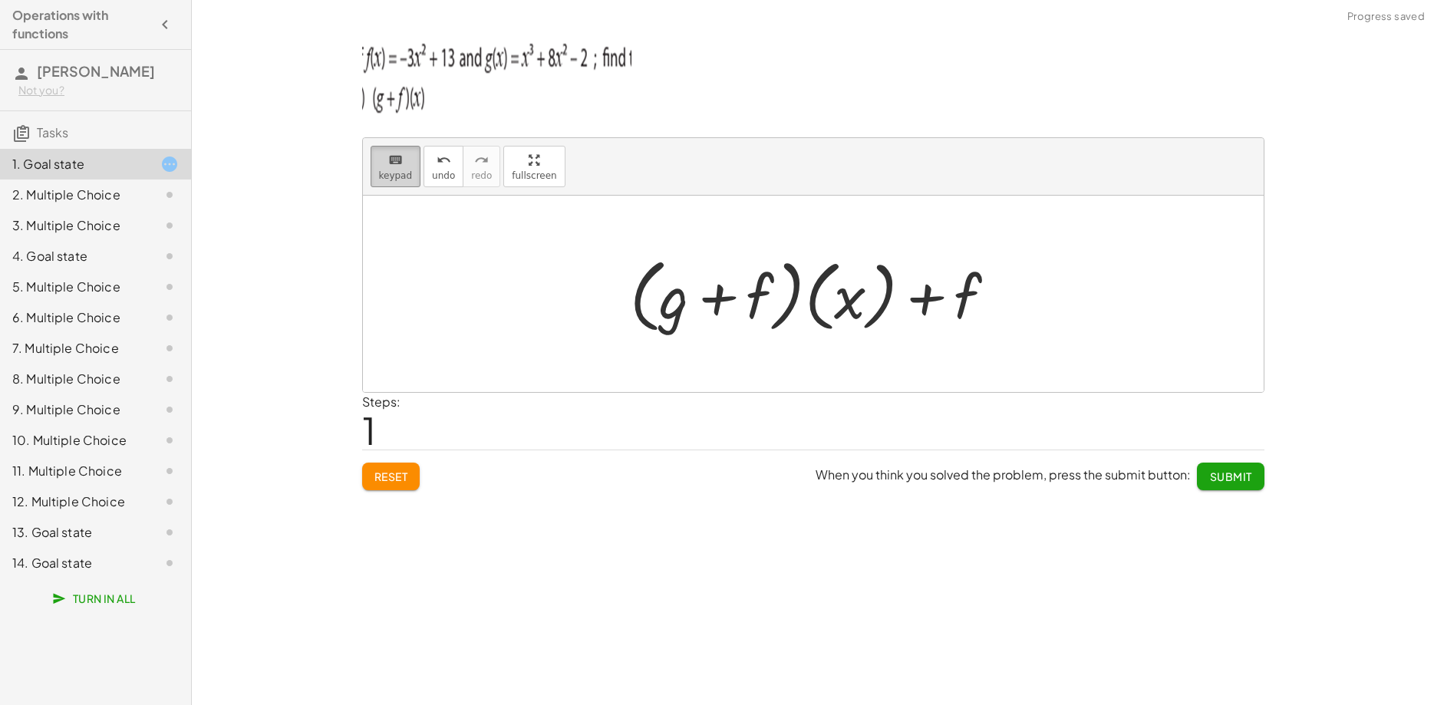
click at [397, 175] on span "keypad" at bounding box center [396, 175] width 34 height 11
click at [947, 289] on div at bounding box center [939, 297] width 85 height 68
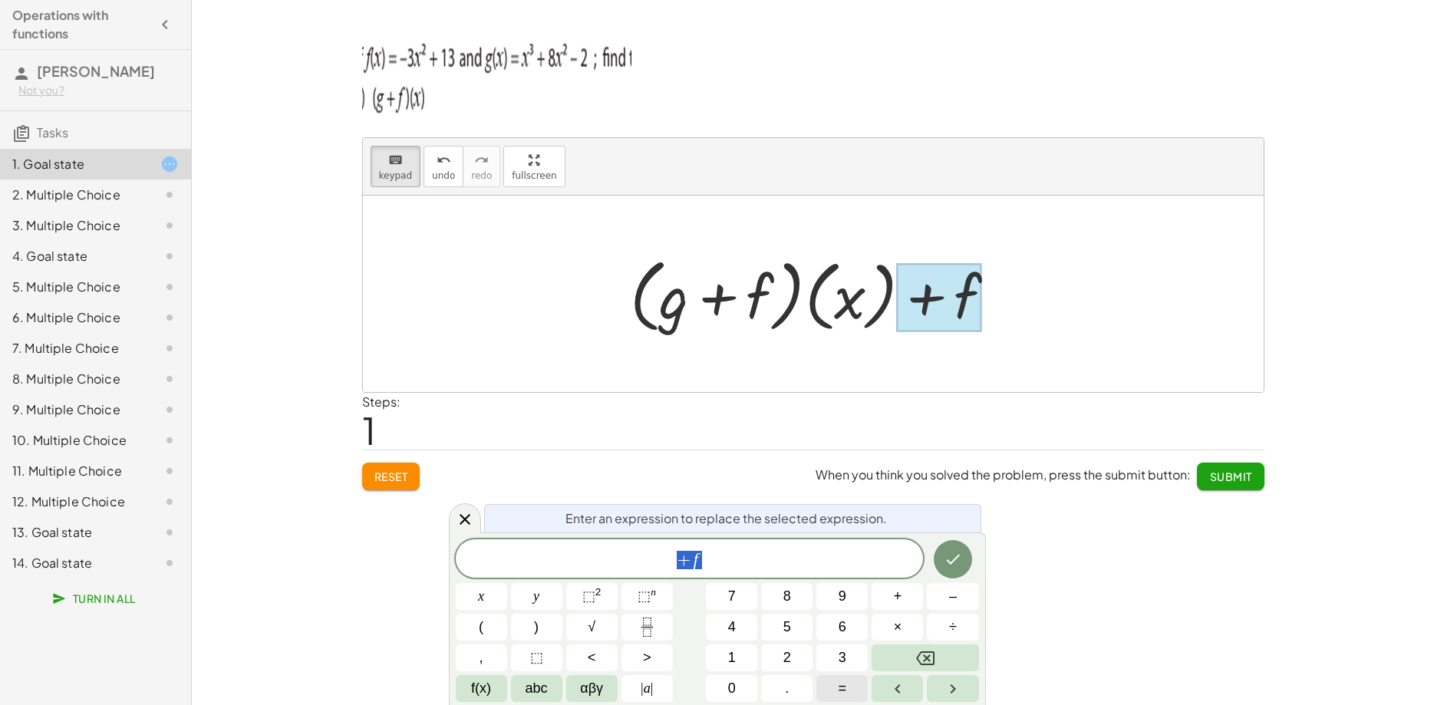
click at [845, 687] on span "=" at bounding box center [842, 688] width 8 height 21
click at [947, 604] on button "–" at bounding box center [952, 596] width 51 height 27
click at [843, 654] on span "3" at bounding box center [842, 657] width 8 height 21
click at [479, 600] on span "x" at bounding box center [481, 596] width 6 height 21
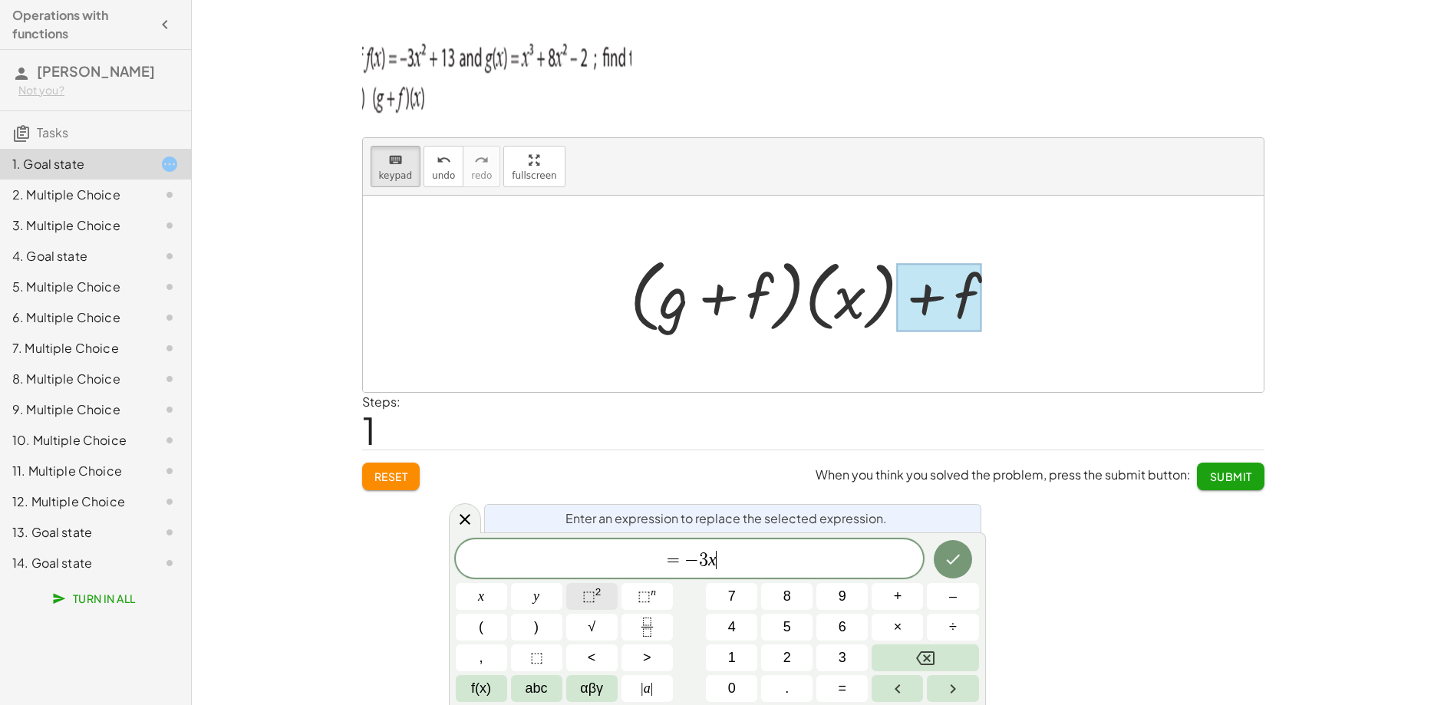
click at [588, 596] on span "⬚" at bounding box center [588, 595] width 13 height 15
click at [490, 604] on button "x" at bounding box center [481, 596] width 51 height 27
click at [837, 658] on button "3" at bounding box center [841, 657] width 51 height 27
click at [898, 604] on span "+" at bounding box center [898, 596] width 8 height 21
click at [787, 632] on span "5" at bounding box center [787, 627] width 8 height 21
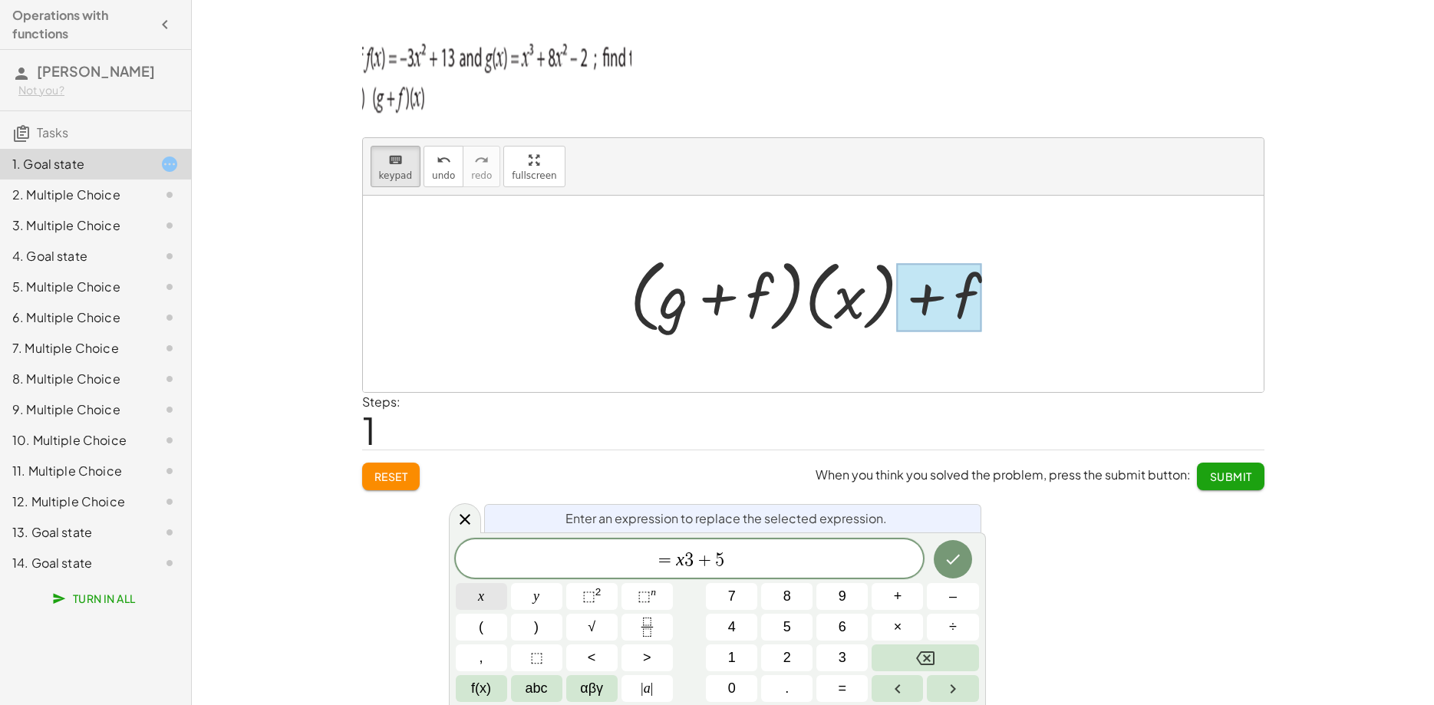
click at [481, 601] on span "x" at bounding box center [481, 596] width 6 height 21
click at [476, 601] on button "x" at bounding box center [481, 596] width 51 height 27
click at [598, 597] on sup "2" at bounding box center [598, 592] width 6 height 12
click at [898, 593] on span "+" at bounding box center [898, 596] width 8 height 21
click at [736, 664] on button "1" at bounding box center [731, 657] width 51 height 27
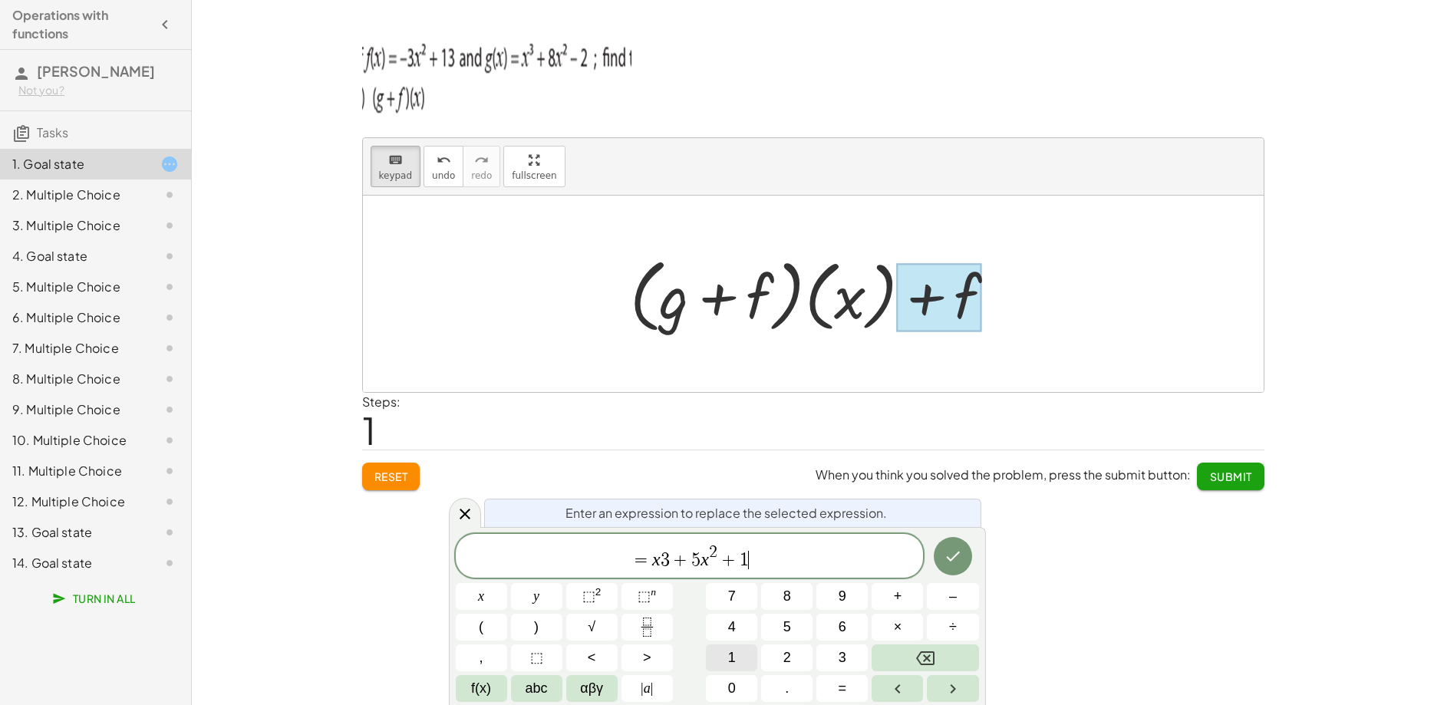
click at [736, 664] on button "1" at bounding box center [731, 657] width 51 height 27
click at [954, 549] on icon "Done" at bounding box center [953, 556] width 18 height 18
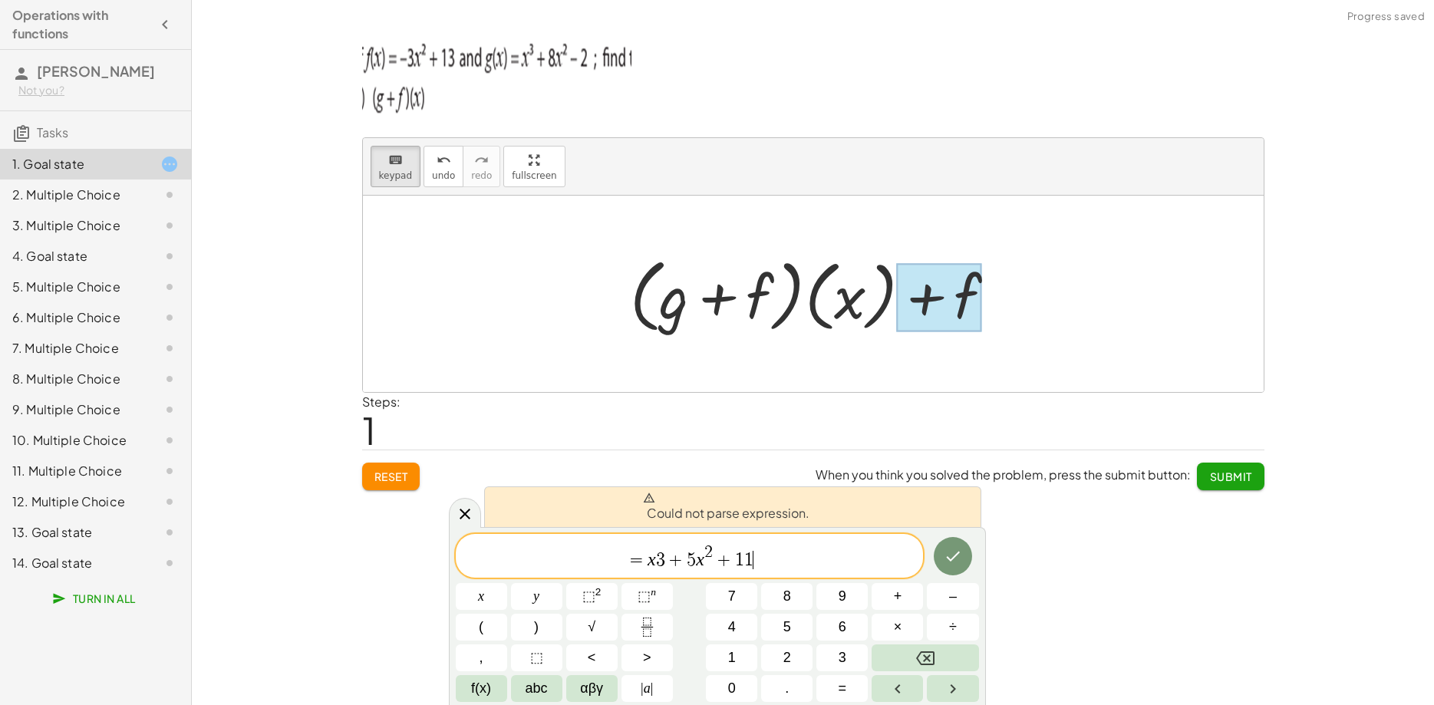
click at [661, 558] on span "3" at bounding box center [660, 560] width 9 height 18
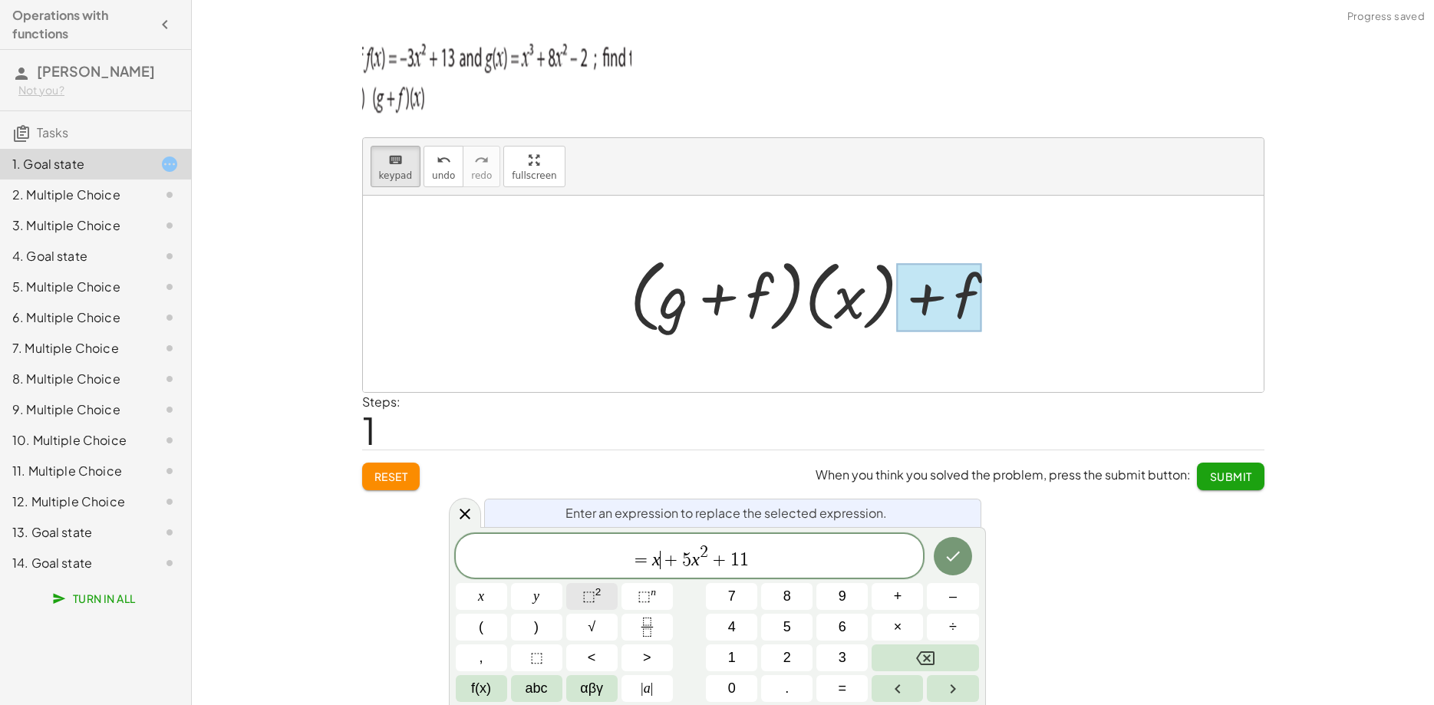
click at [605, 594] on button "⬚ 2" at bounding box center [591, 596] width 51 height 27
click at [946, 562] on icon "Done" at bounding box center [953, 556] width 18 height 18
click at [950, 555] on icon "Done" at bounding box center [953, 556] width 18 height 18
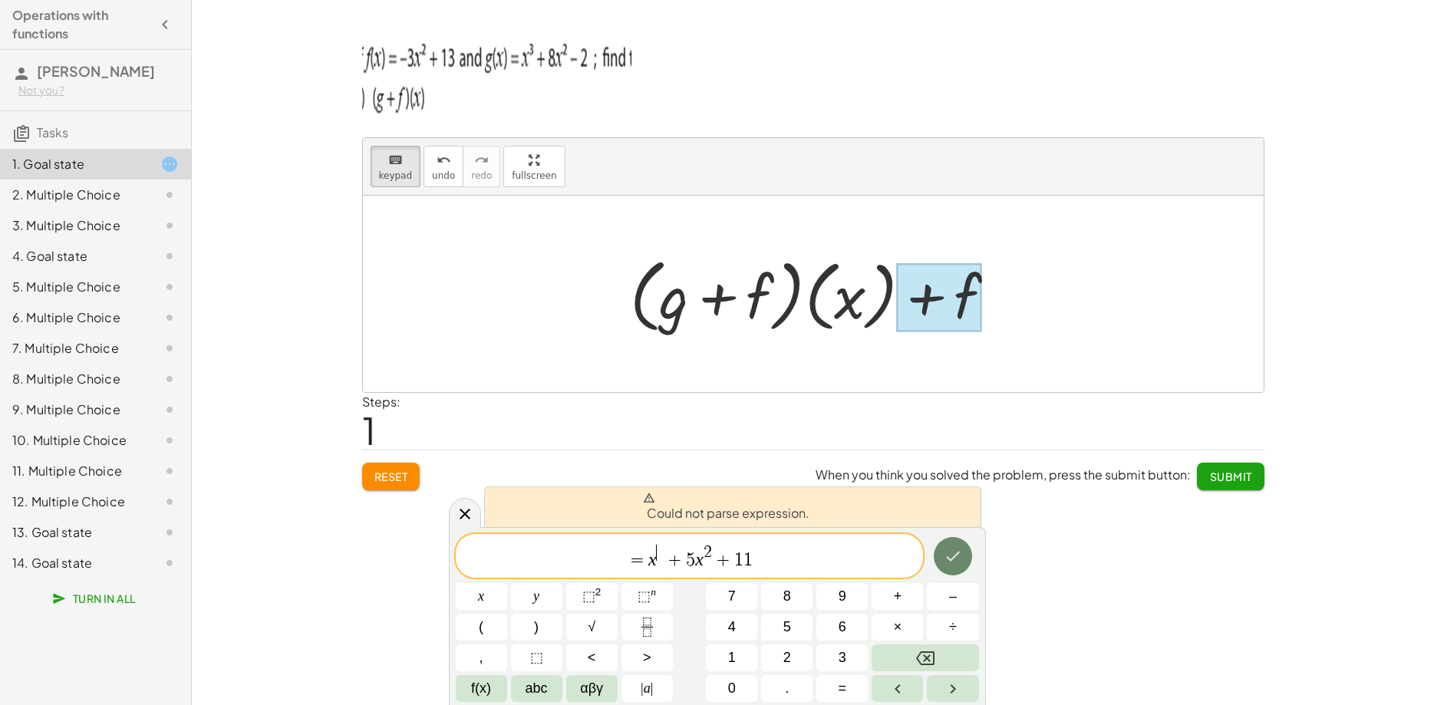
click at [952, 556] on icon "Done" at bounding box center [953, 556] width 18 height 18
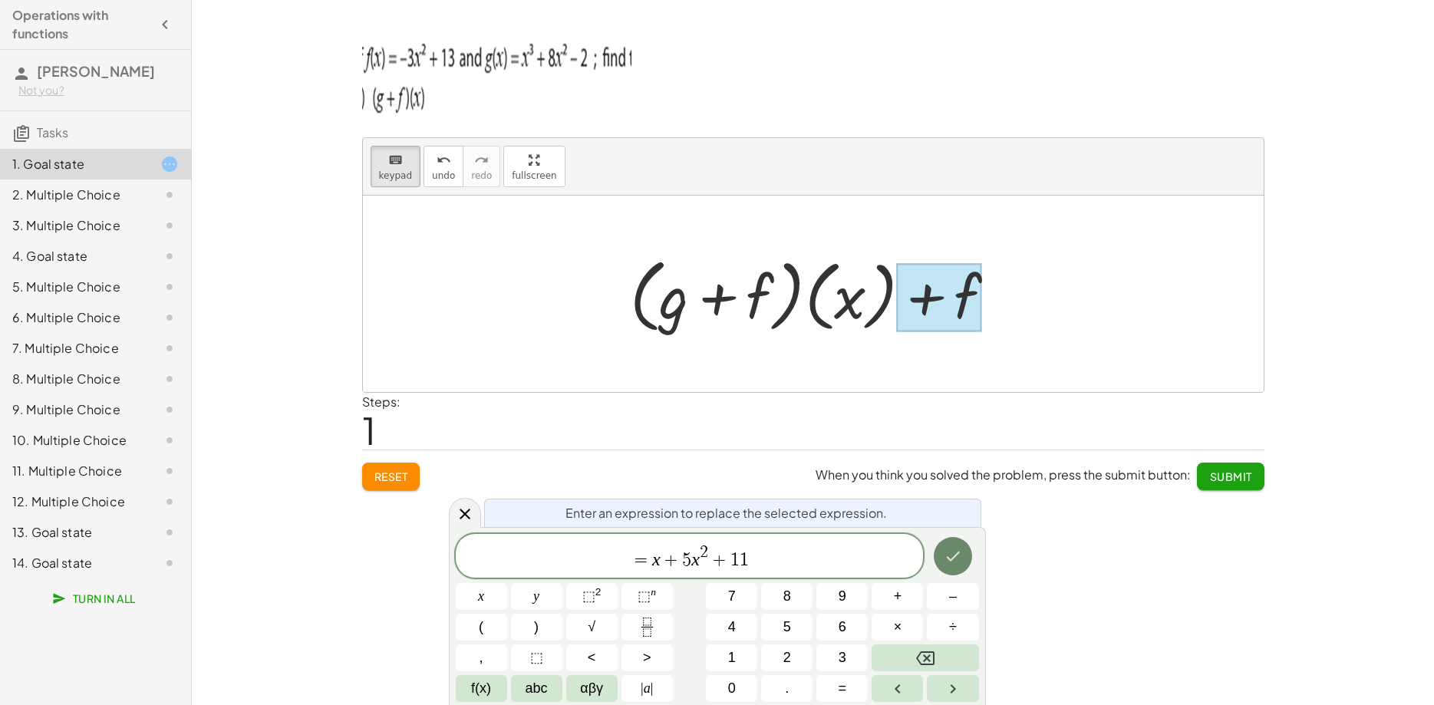
click at [944, 556] on button "Done" at bounding box center [953, 556] width 38 height 38
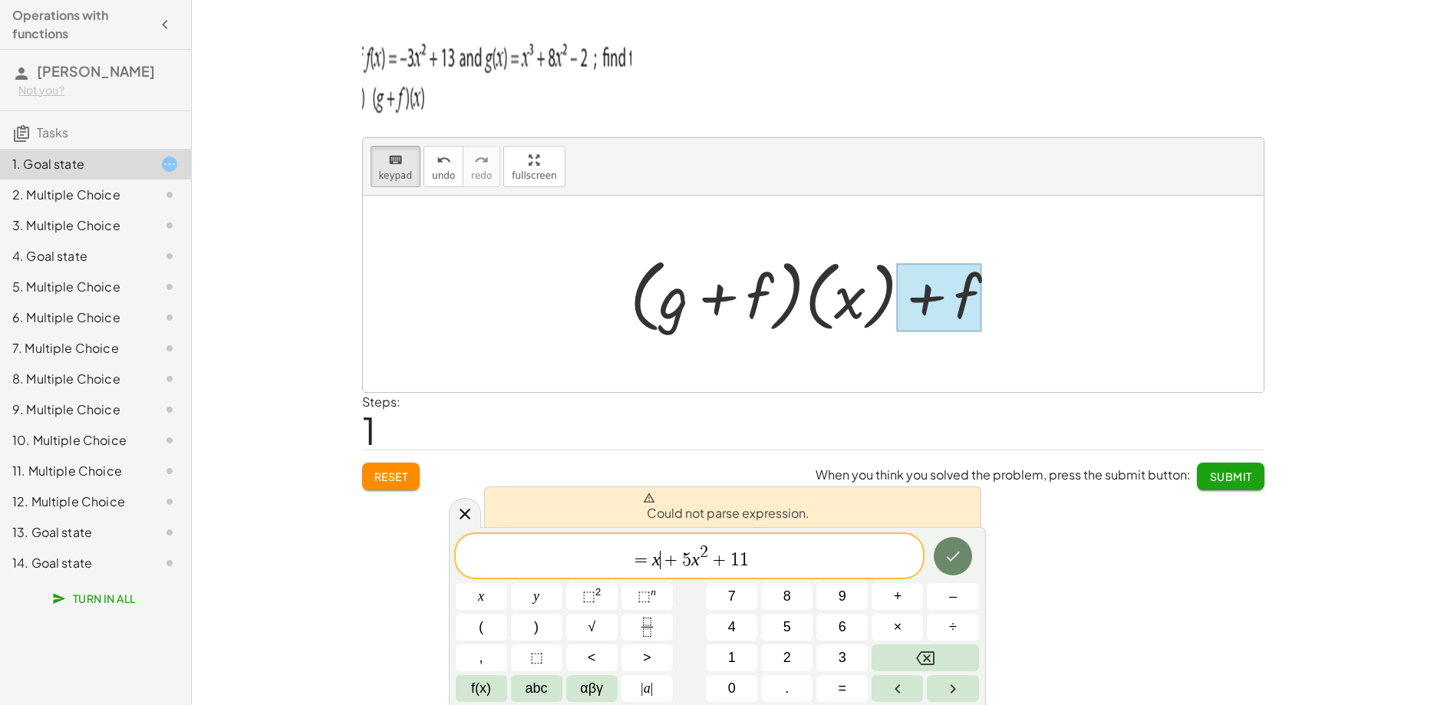
click at [944, 556] on button "Done" at bounding box center [953, 556] width 38 height 38
click at [944, 555] on button "Done" at bounding box center [953, 556] width 38 height 38
click at [647, 558] on span "=" at bounding box center [641, 560] width 22 height 18
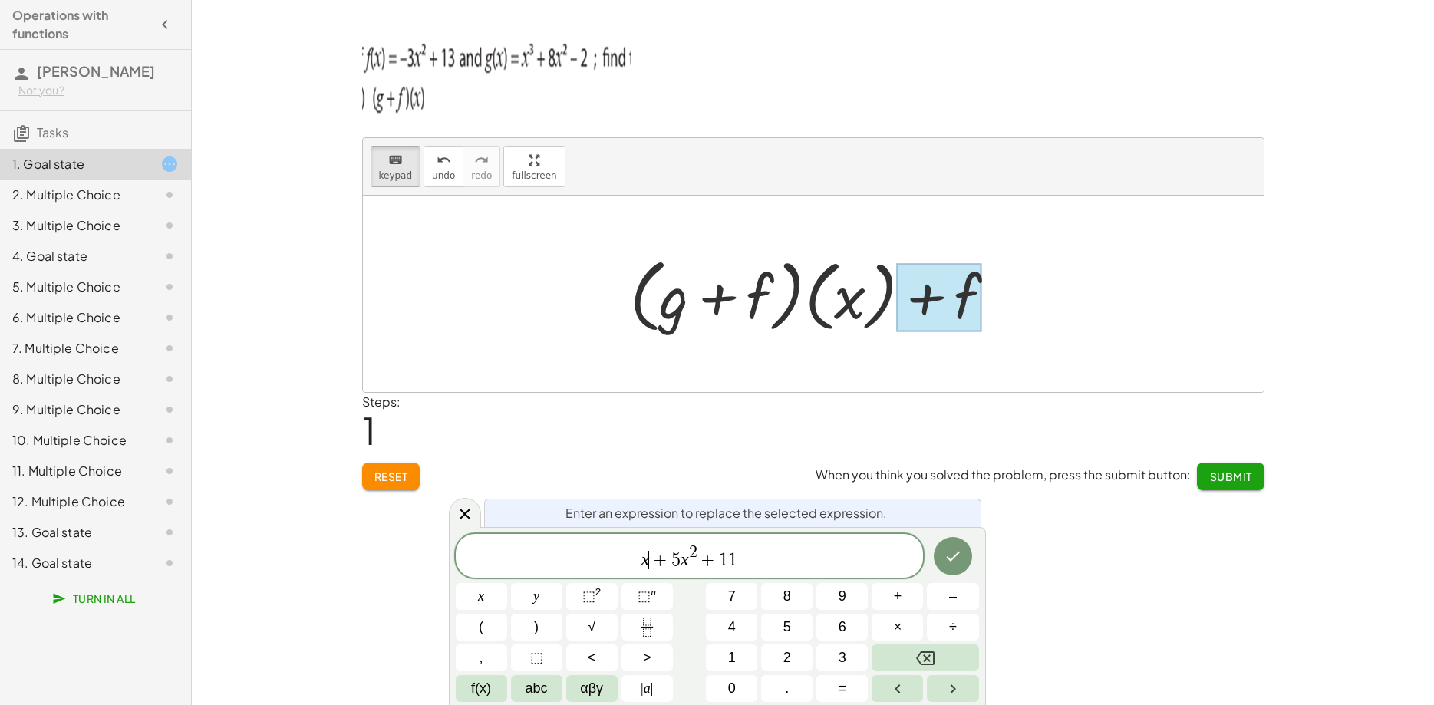
click at [647, 558] on var "x" at bounding box center [645, 559] width 8 height 20
click at [821, 651] on button "3" at bounding box center [841, 657] width 51 height 27
click at [950, 556] on icon "Done" at bounding box center [953, 556] width 18 height 18
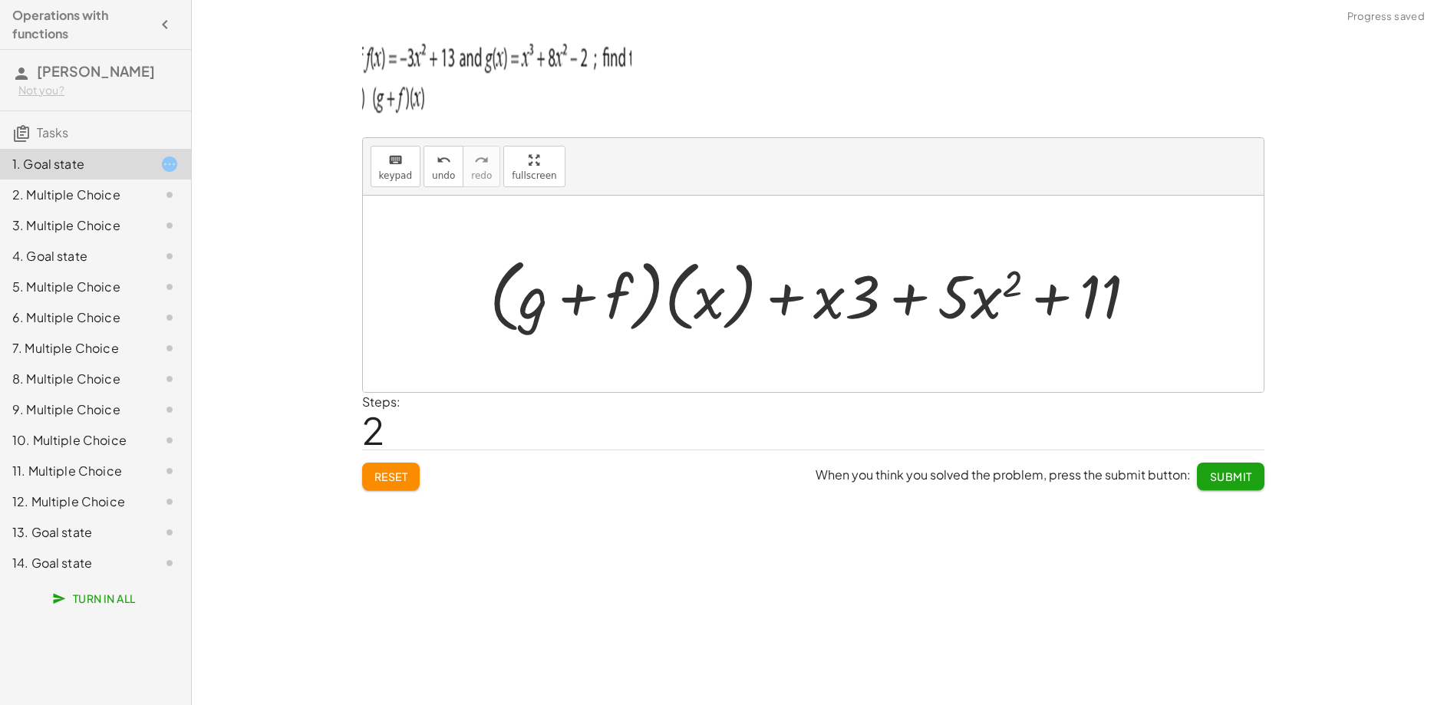
click at [786, 301] on div at bounding box center [819, 294] width 675 height 88
click at [1221, 480] on span "Submit" at bounding box center [1230, 476] width 42 height 14
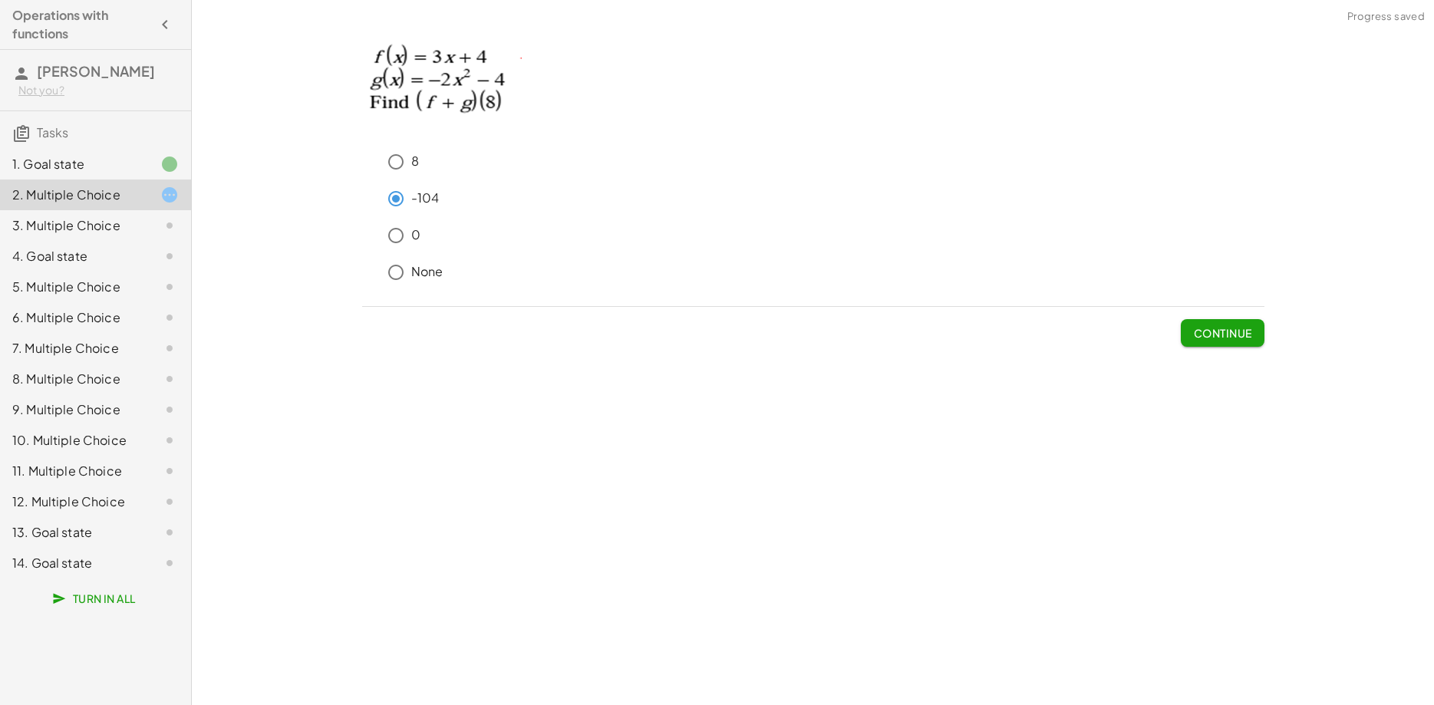
click at [1208, 334] on span "Continue" at bounding box center [1222, 333] width 58 height 14
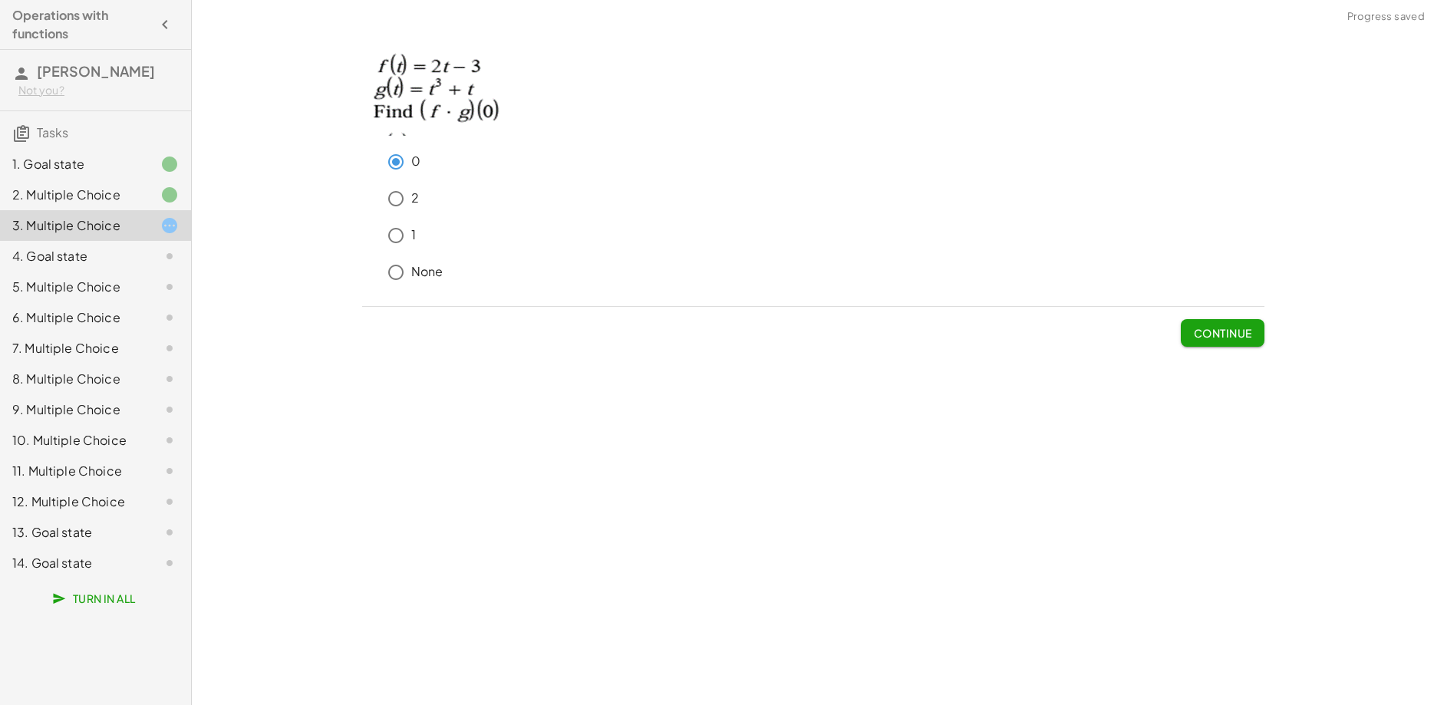
click at [1243, 337] on span "Continue" at bounding box center [1222, 333] width 58 height 14
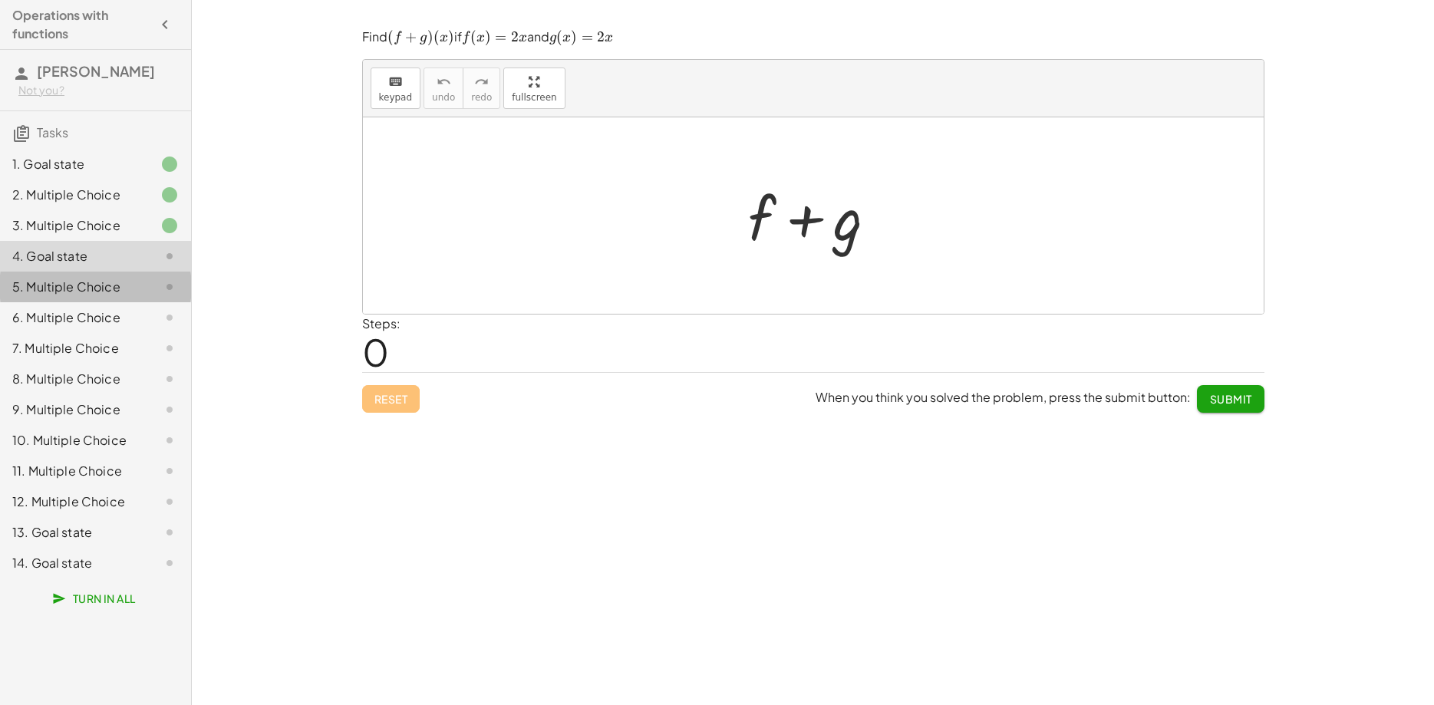
click at [109, 286] on div "5. Multiple Choice" at bounding box center [74, 287] width 124 height 18
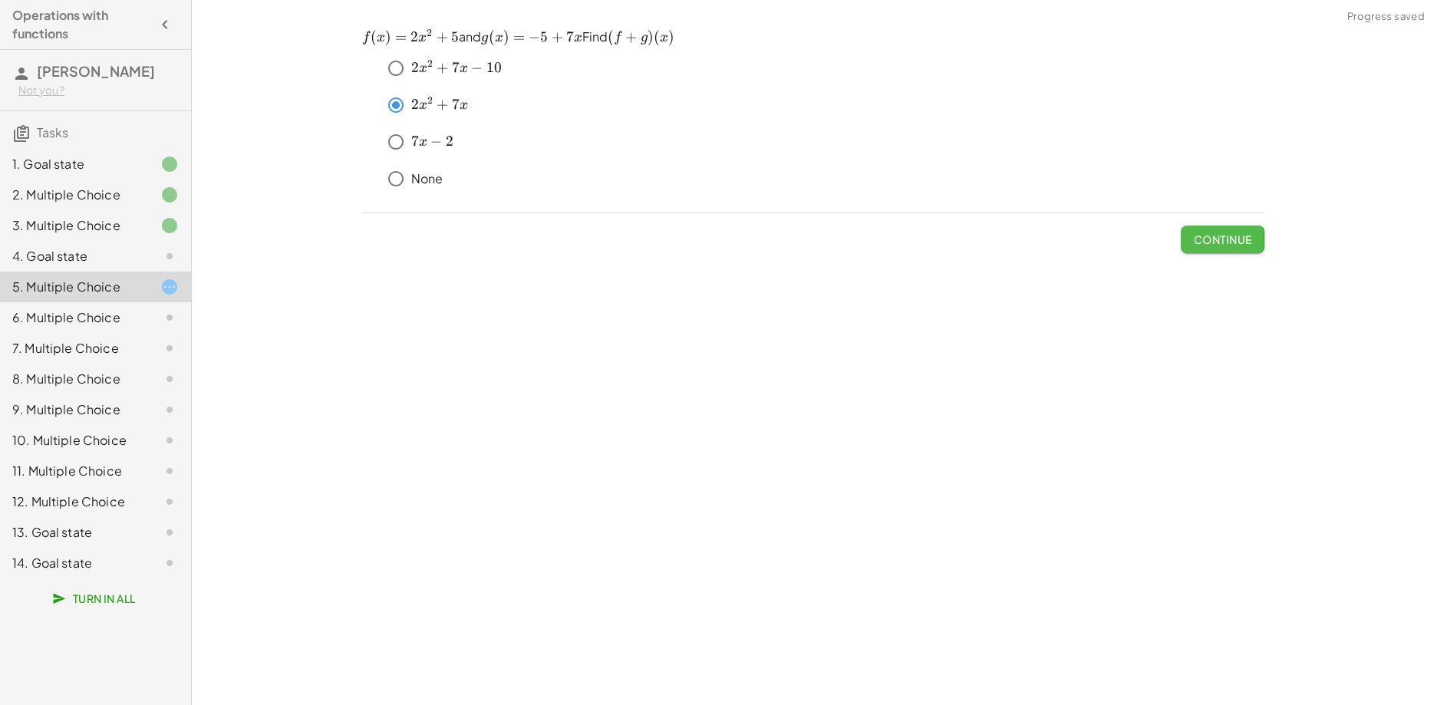
click at [1227, 240] on span "Continue" at bounding box center [1222, 239] width 58 height 14
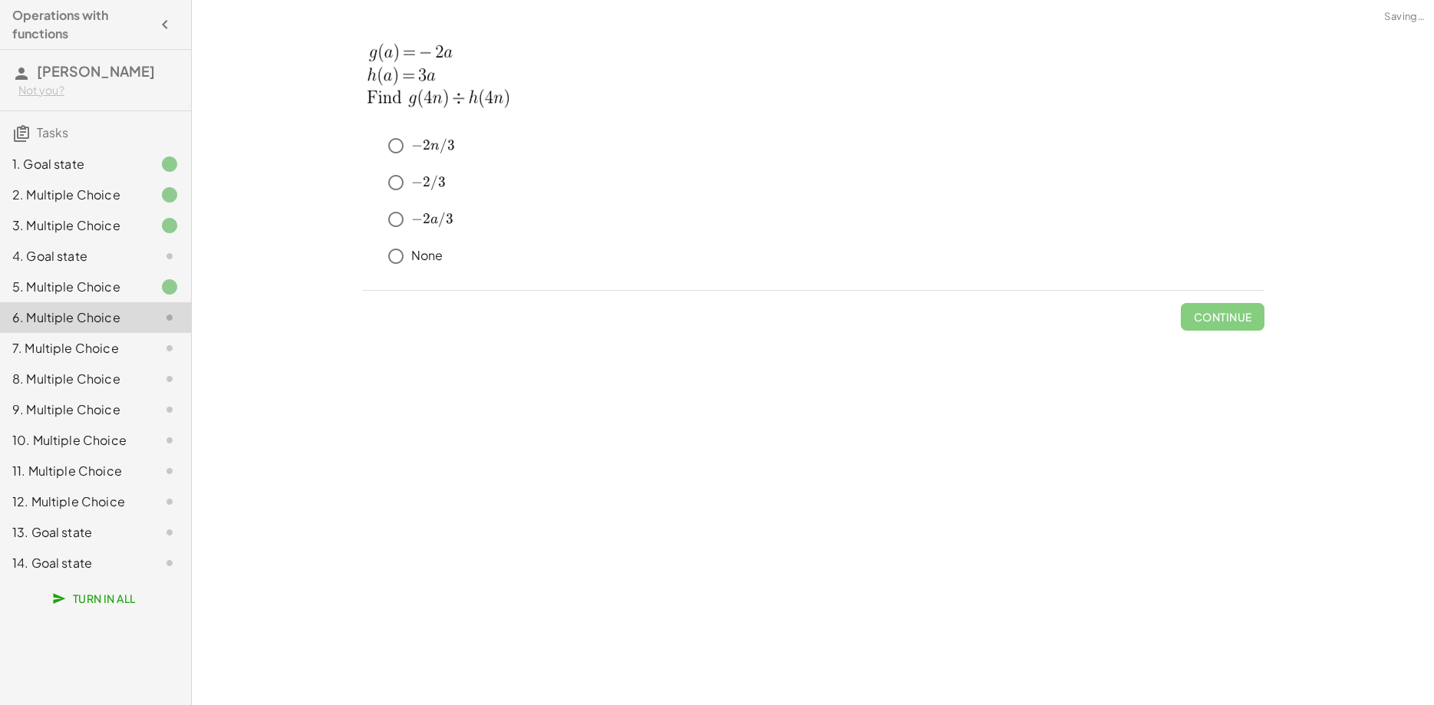
click at [111, 252] on div "4. Goal state" at bounding box center [74, 256] width 124 height 18
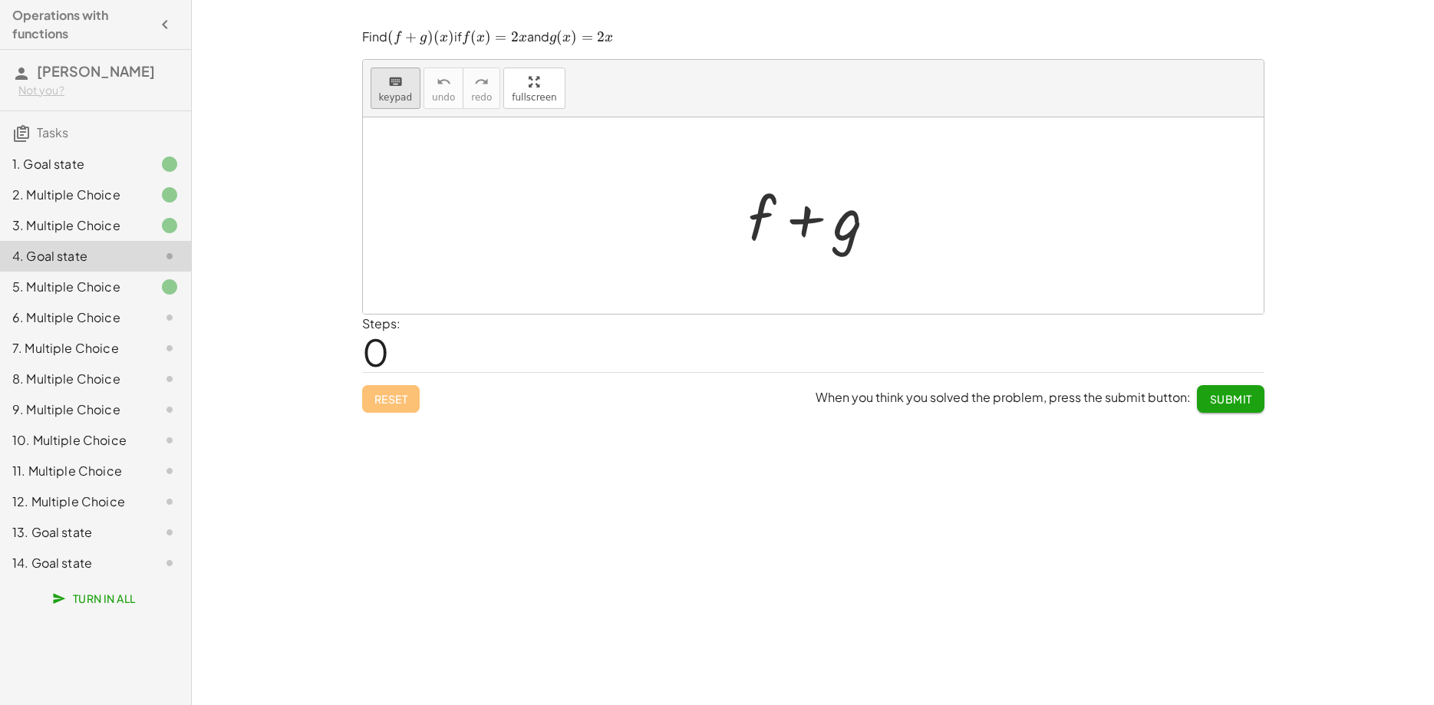
click at [385, 74] on div "keyboard" at bounding box center [396, 81] width 34 height 18
click at [768, 212] on div at bounding box center [763, 217] width 28 height 71
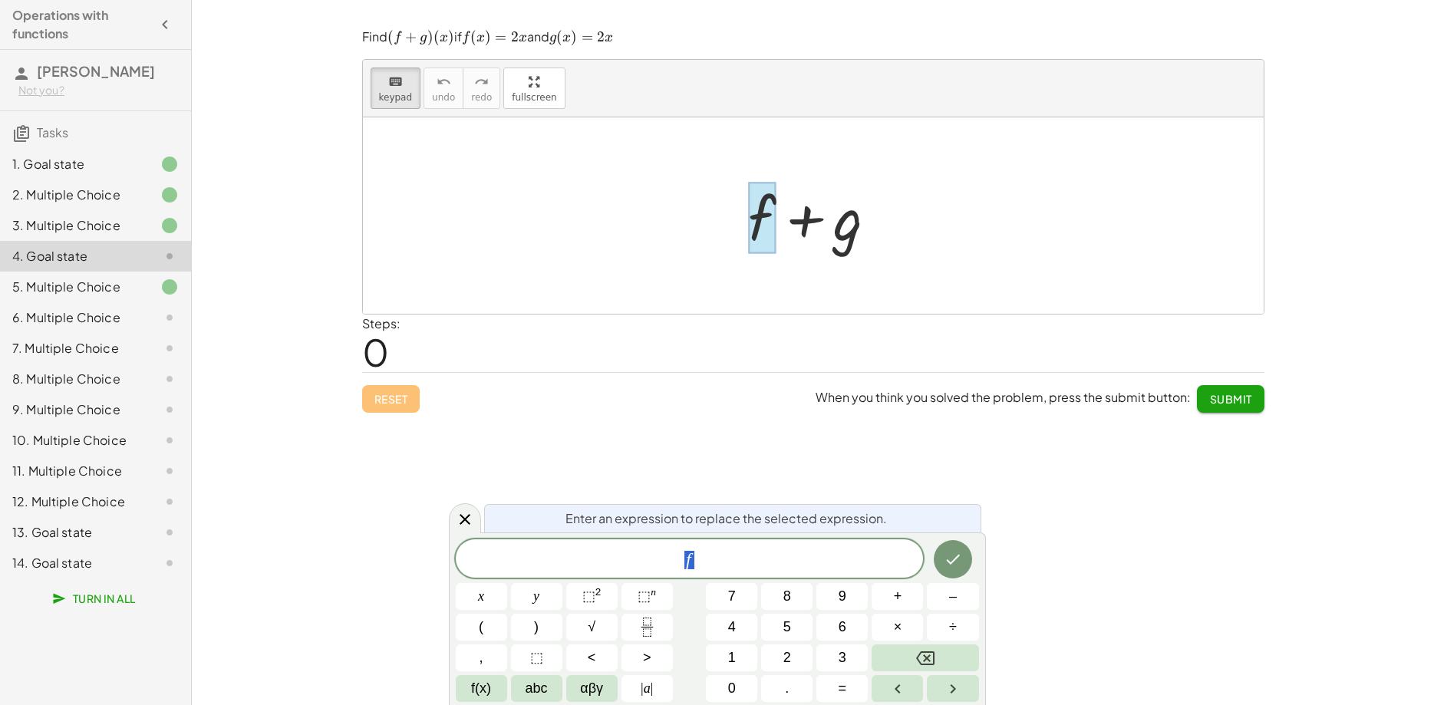
scroll to position [14, 0]
click at [947, 555] on icon "Done" at bounding box center [953, 559] width 18 height 18
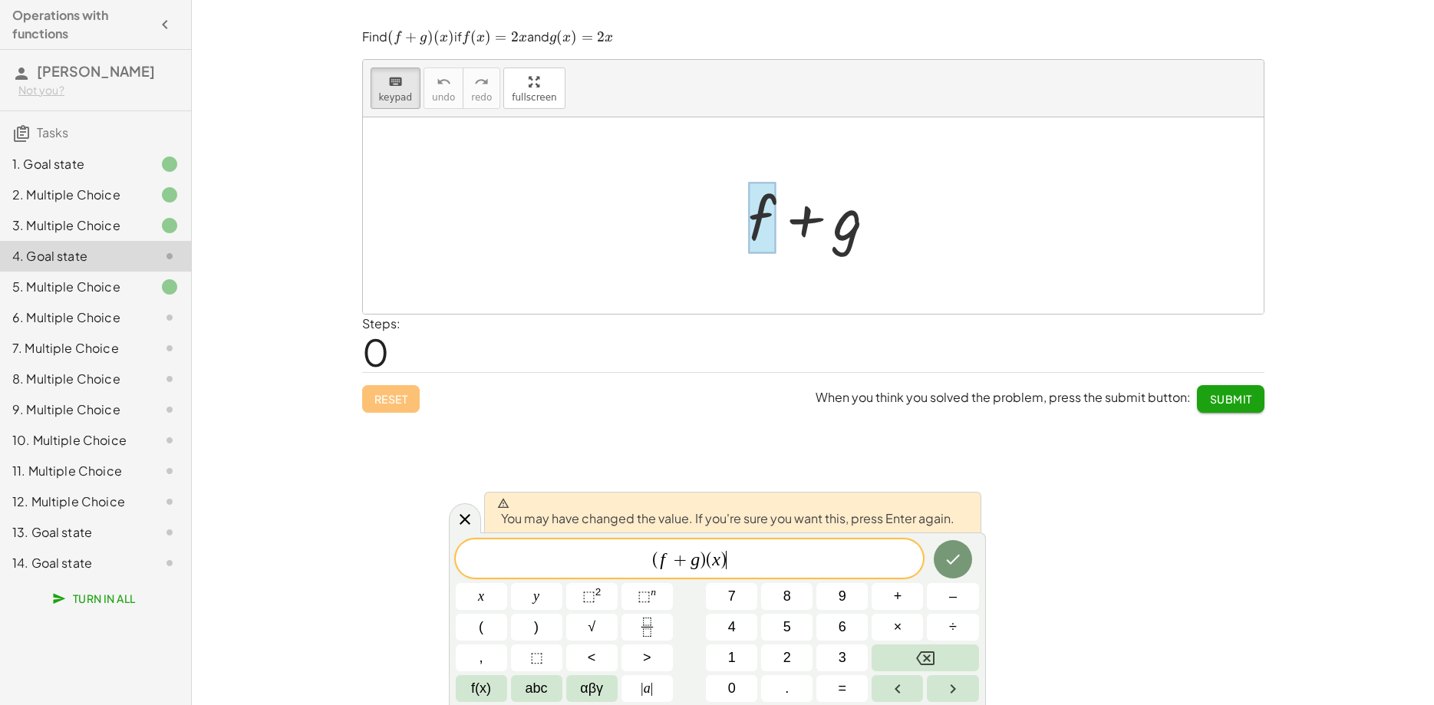
click at [734, 562] on span "( f + g ) ( x ) ​" at bounding box center [690, 559] width 468 height 21
click at [843, 684] on span "=" at bounding box center [842, 688] width 8 height 21
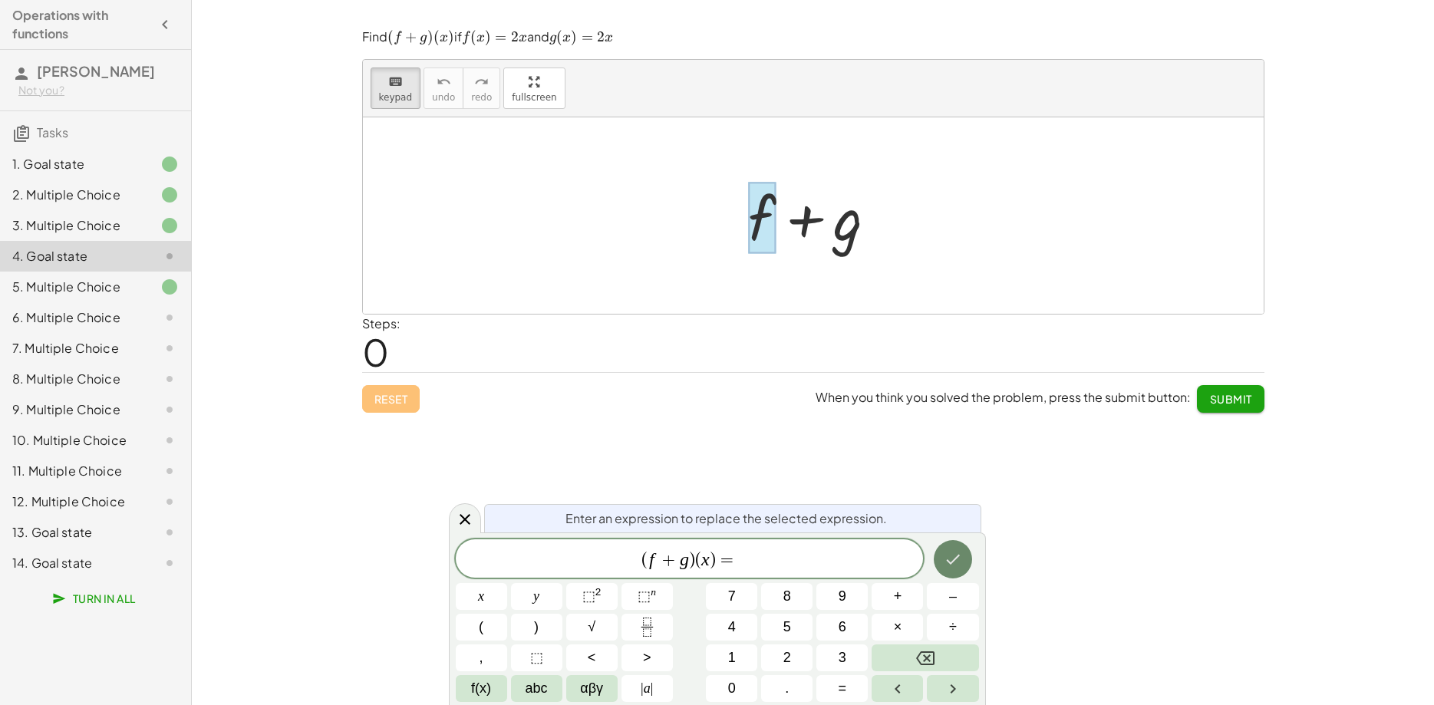
click at [961, 557] on icon "Done" at bounding box center [953, 559] width 18 height 18
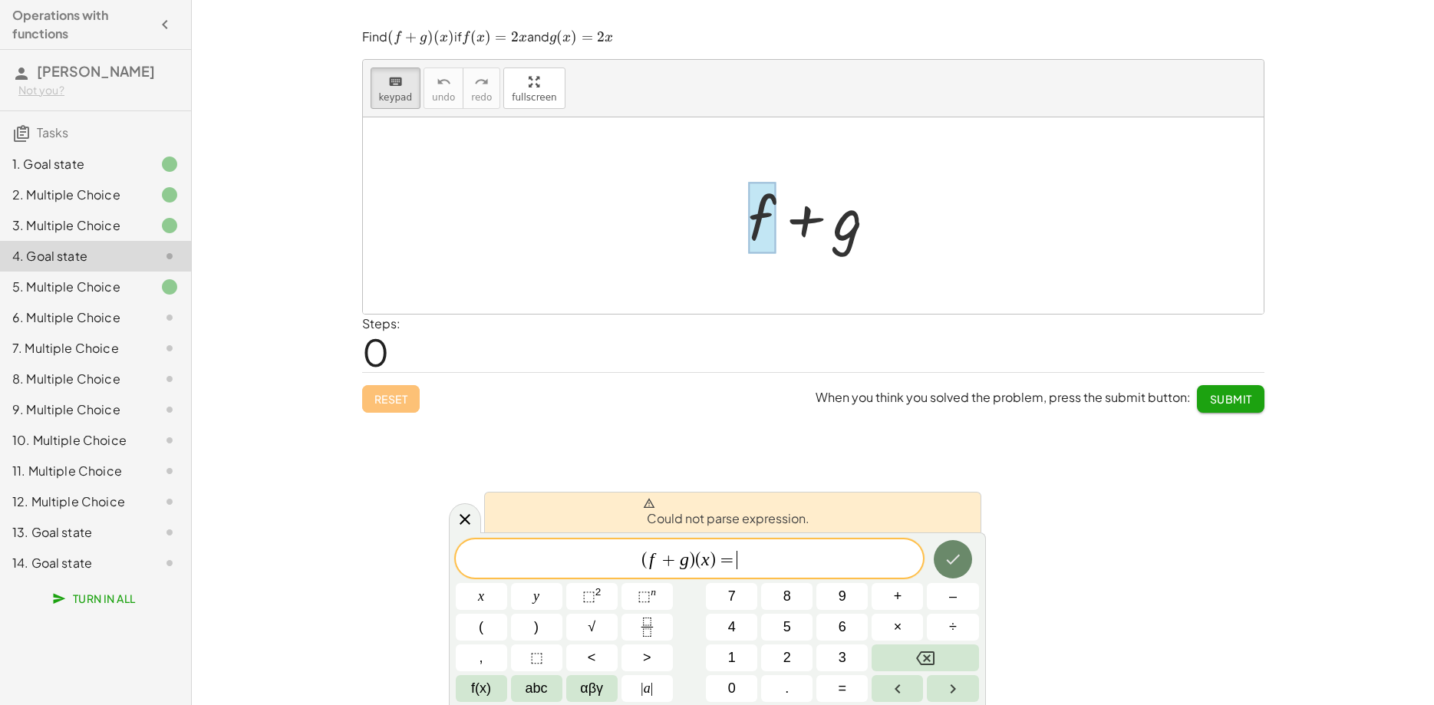
click at [961, 557] on icon "Done" at bounding box center [953, 559] width 18 height 18
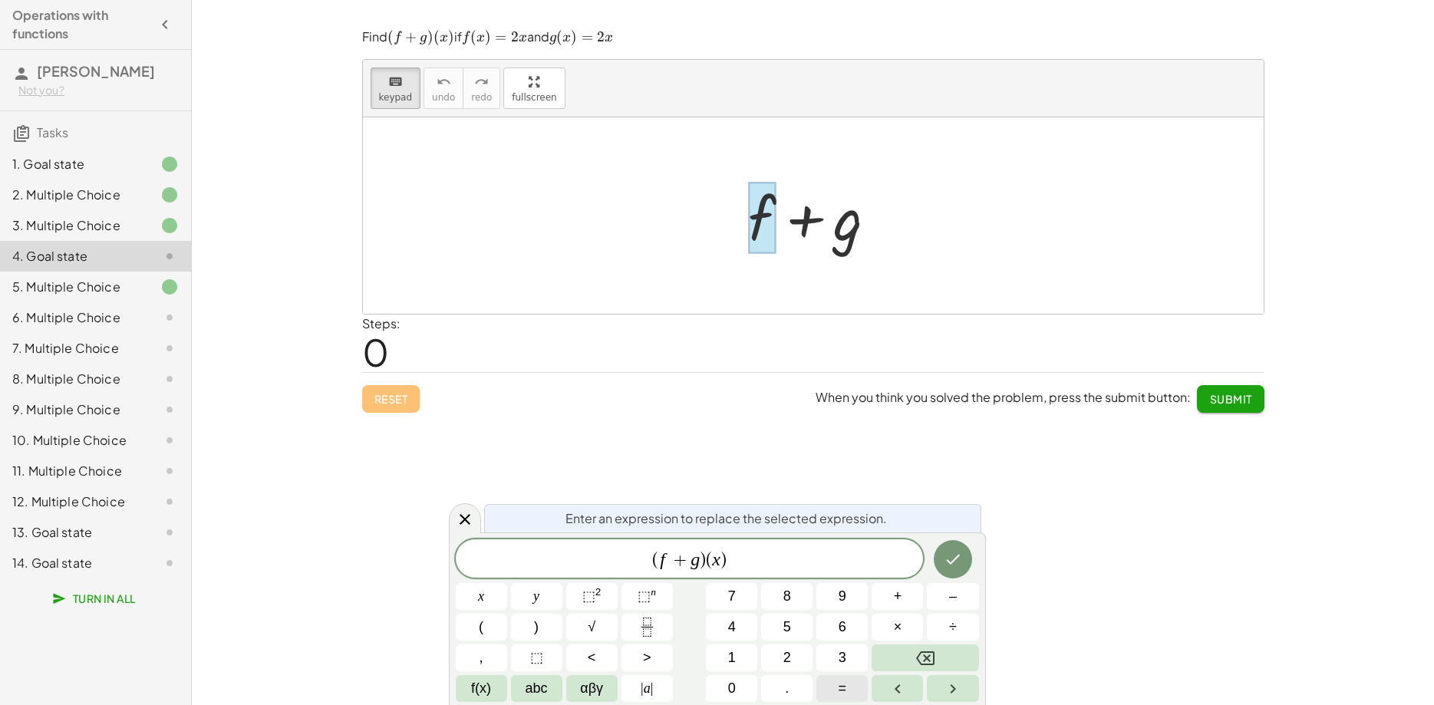
click at [842, 687] on span "=" at bounding box center [842, 688] width 8 height 21
click at [529, 683] on span "abc" at bounding box center [536, 688] width 22 height 21
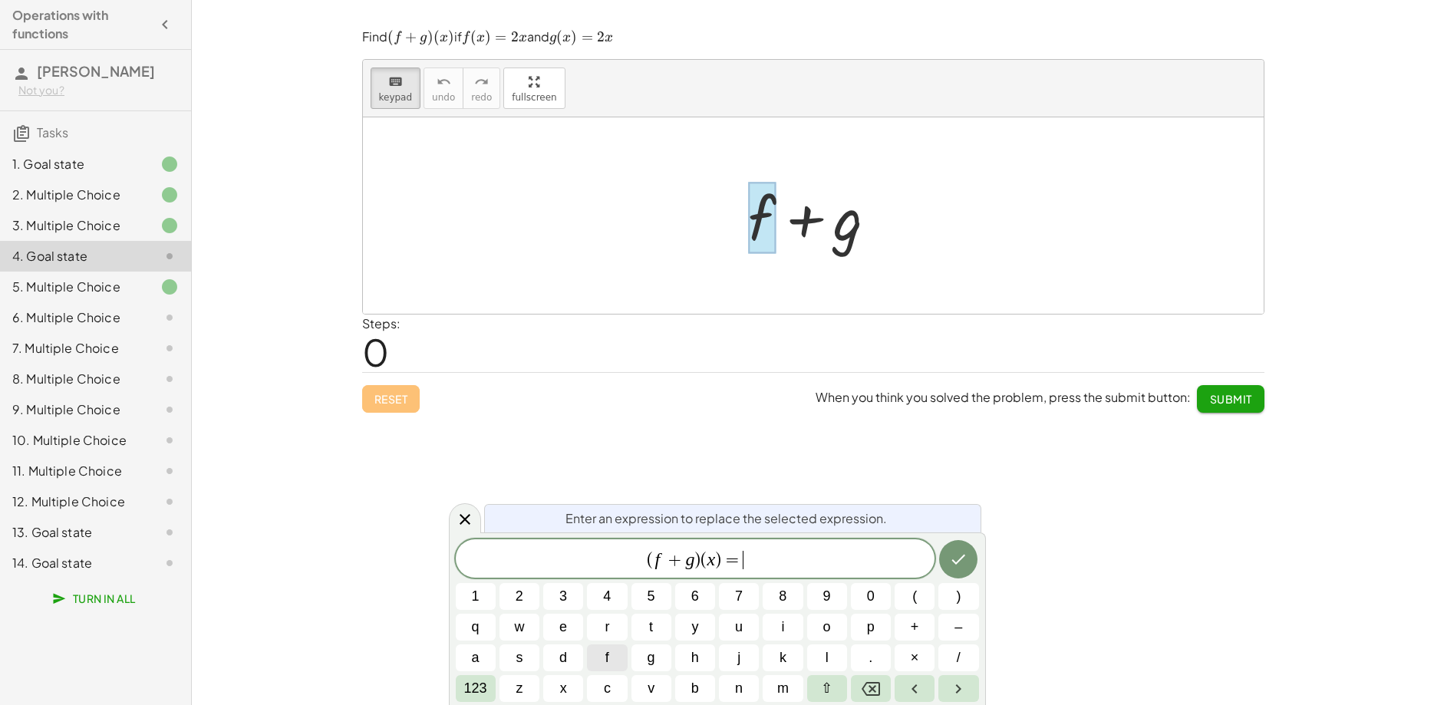
click at [606, 654] on button "f" at bounding box center [607, 657] width 40 height 27
click at [475, 690] on span "123" at bounding box center [475, 688] width 23 height 21
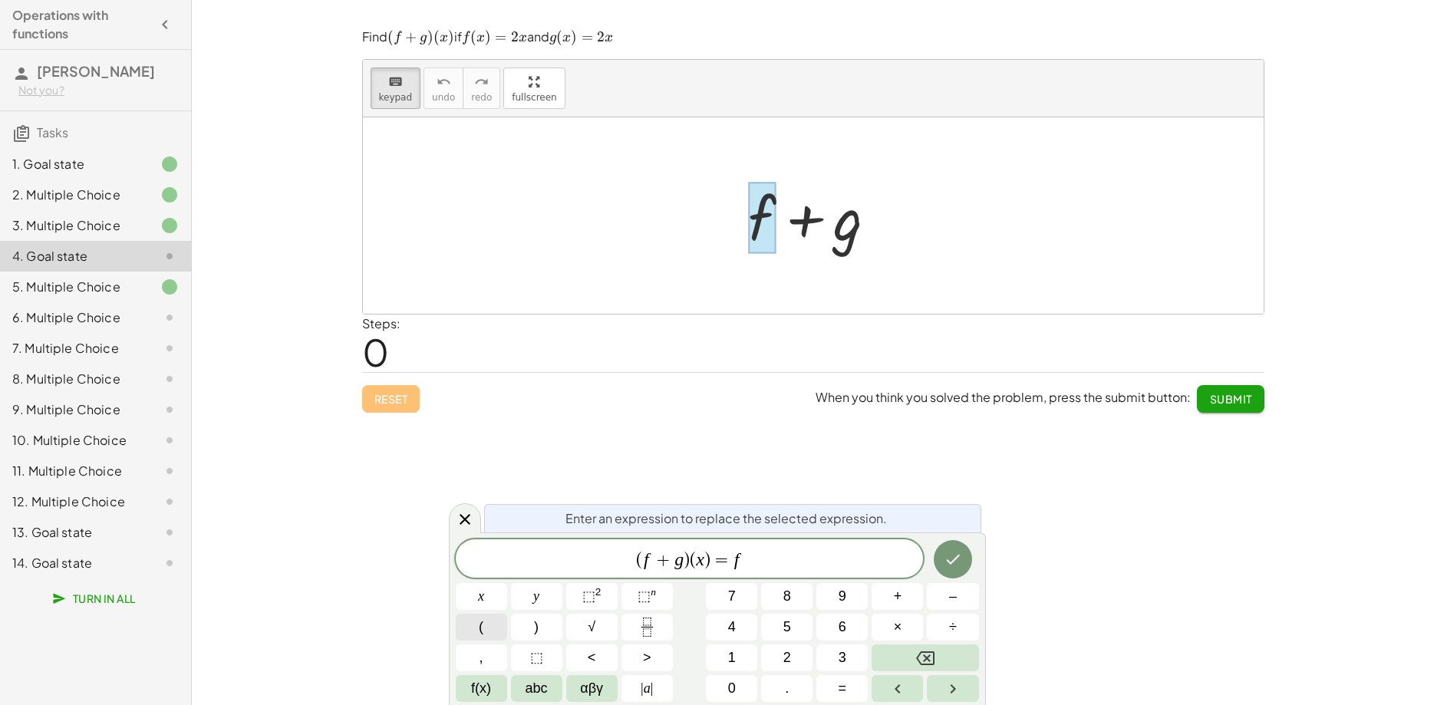
click at [490, 632] on button "(" at bounding box center [481, 627] width 51 height 27
click at [479, 598] on span "x" at bounding box center [481, 596] width 6 height 21
click at [532, 617] on button ")" at bounding box center [536, 627] width 51 height 27
click at [943, 557] on button "Done" at bounding box center [953, 558] width 38 height 38
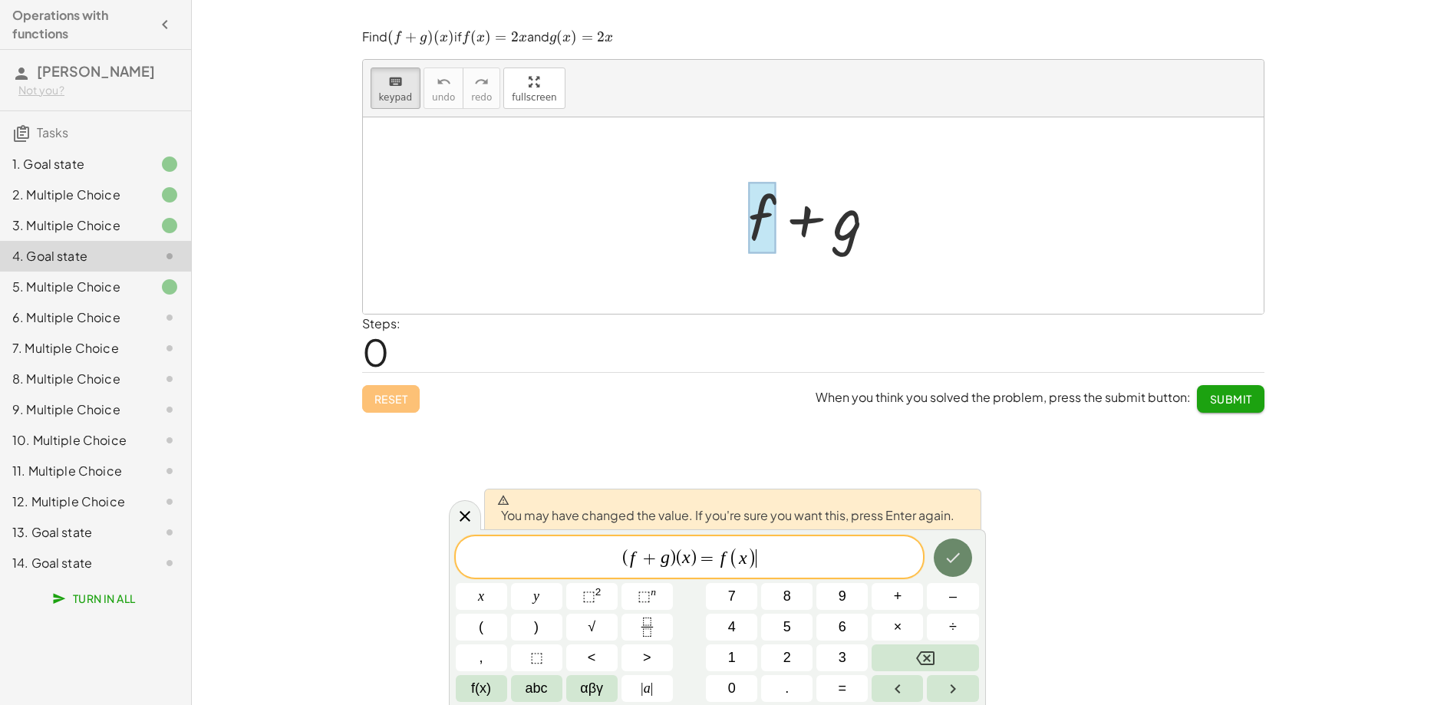
click at [943, 557] on button "Done" at bounding box center [953, 558] width 38 height 38
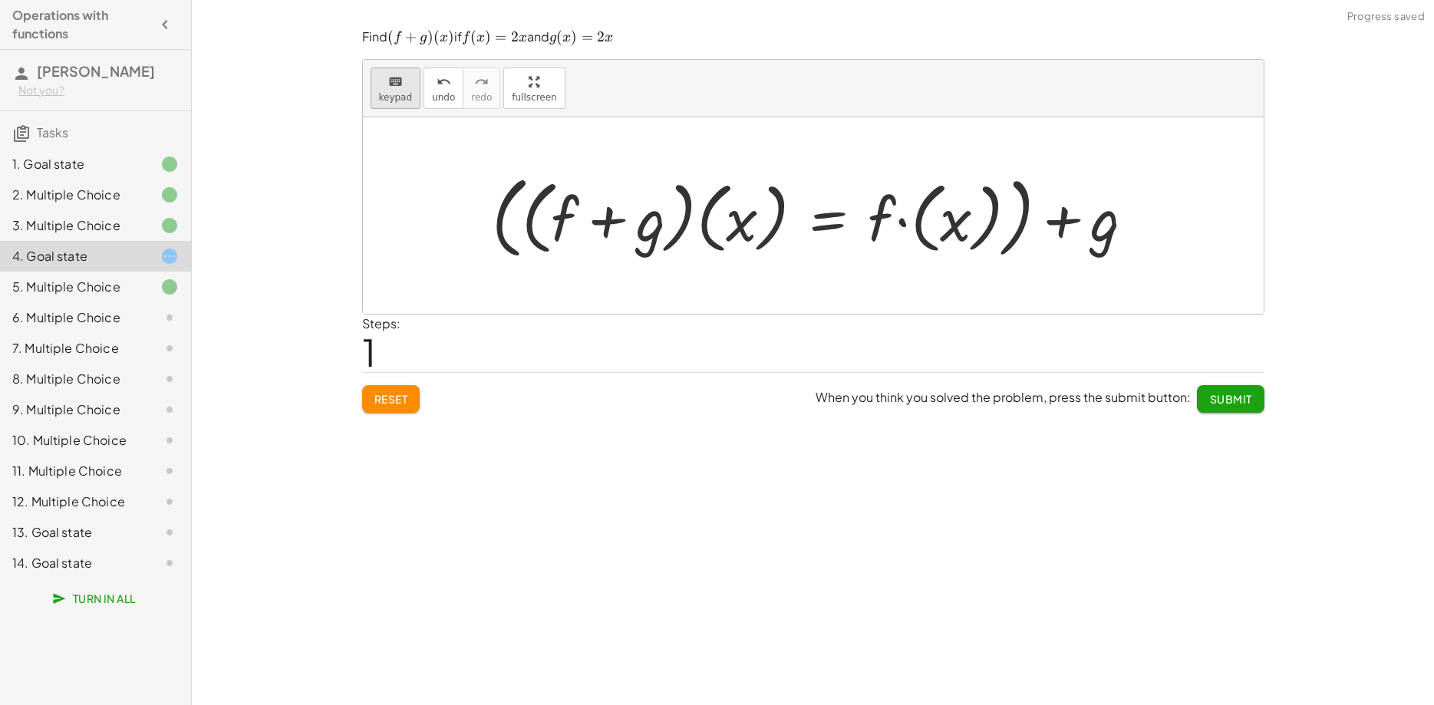
click at [399, 100] on span "keypad" at bounding box center [396, 97] width 34 height 11
click at [1092, 238] on div at bounding box center [1076, 220] width 87 height 68
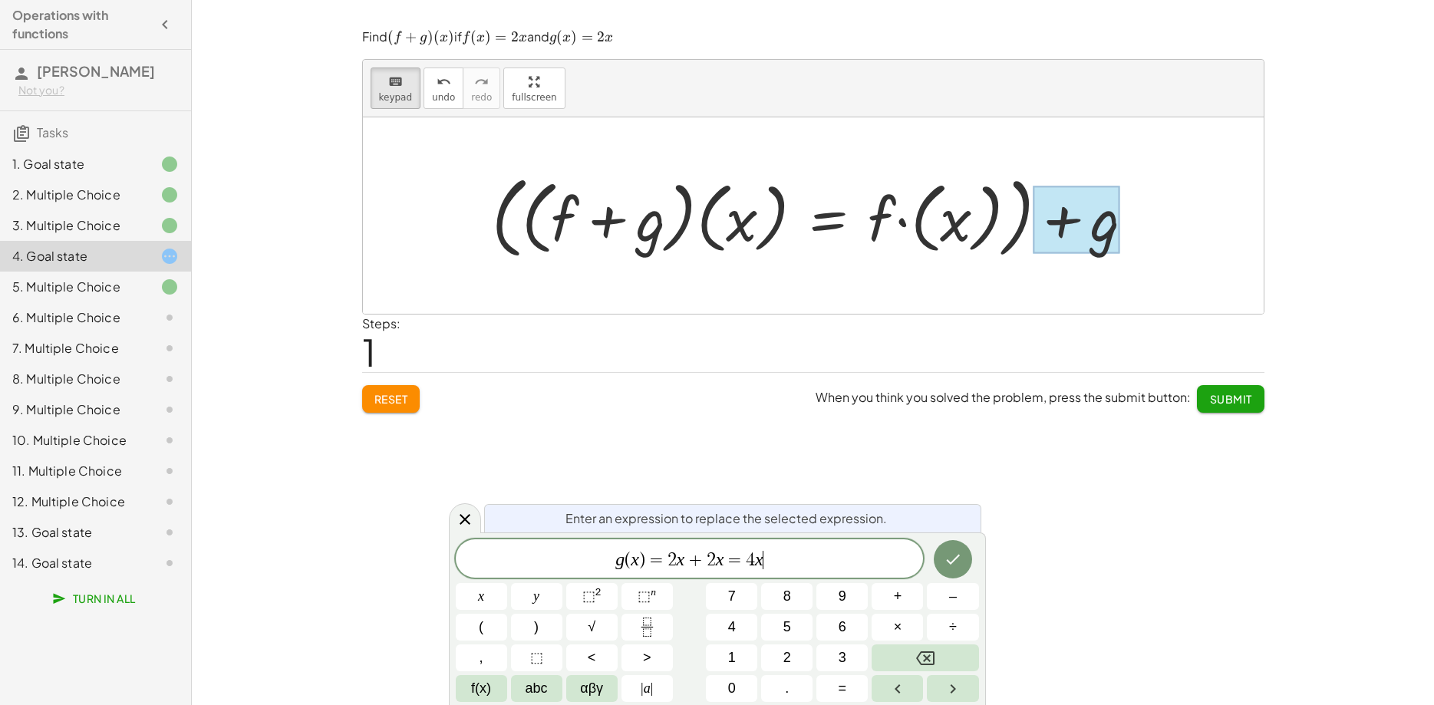
scroll to position [15, 0]
click at [952, 565] on icon "Done" at bounding box center [953, 559] width 18 height 18
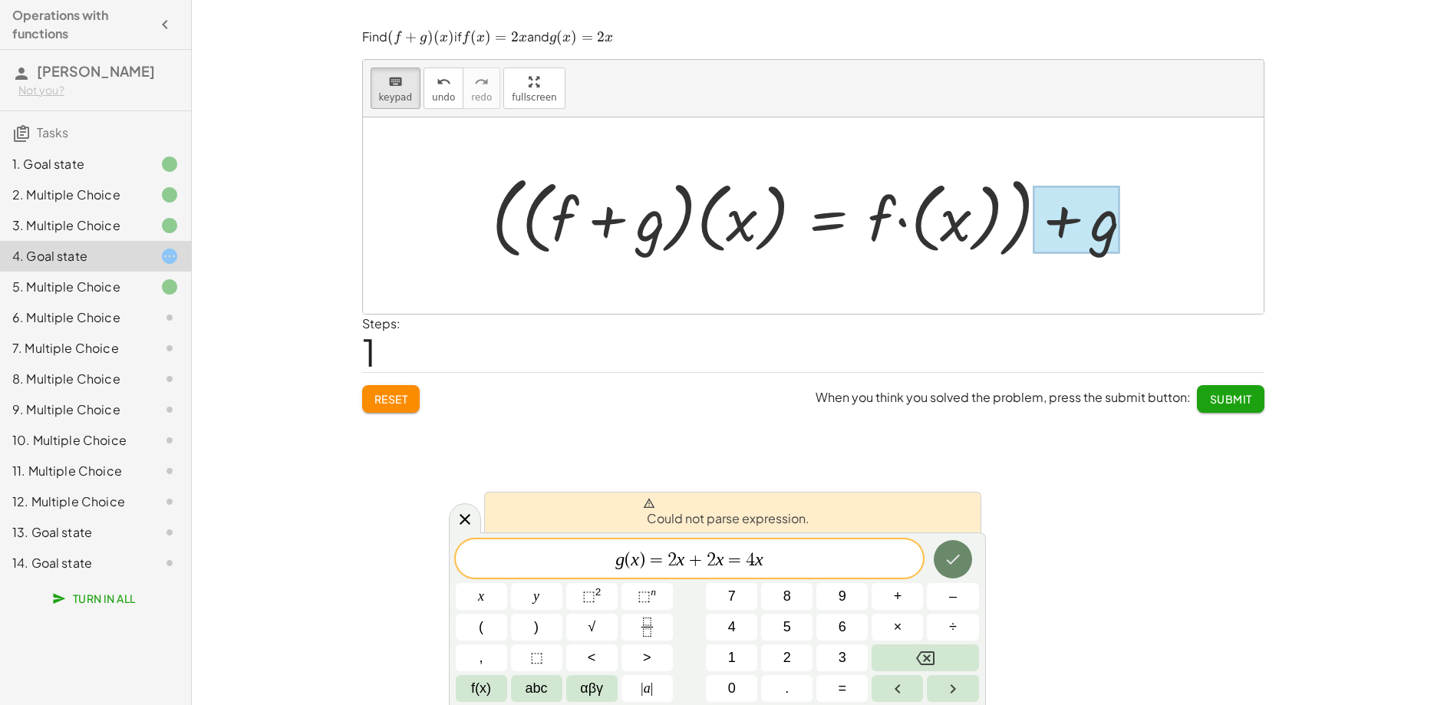
click at [954, 567] on icon "Done" at bounding box center [953, 559] width 18 height 18
click at [757, 562] on var "x" at bounding box center [759, 559] width 8 height 20
click at [779, 562] on span "g ( x ) = 2 x + 2 x = 4 ​ x" at bounding box center [690, 559] width 468 height 21
click at [936, 562] on button "Done" at bounding box center [953, 559] width 38 height 38
click at [947, 562] on icon "Done" at bounding box center [953, 559] width 18 height 18
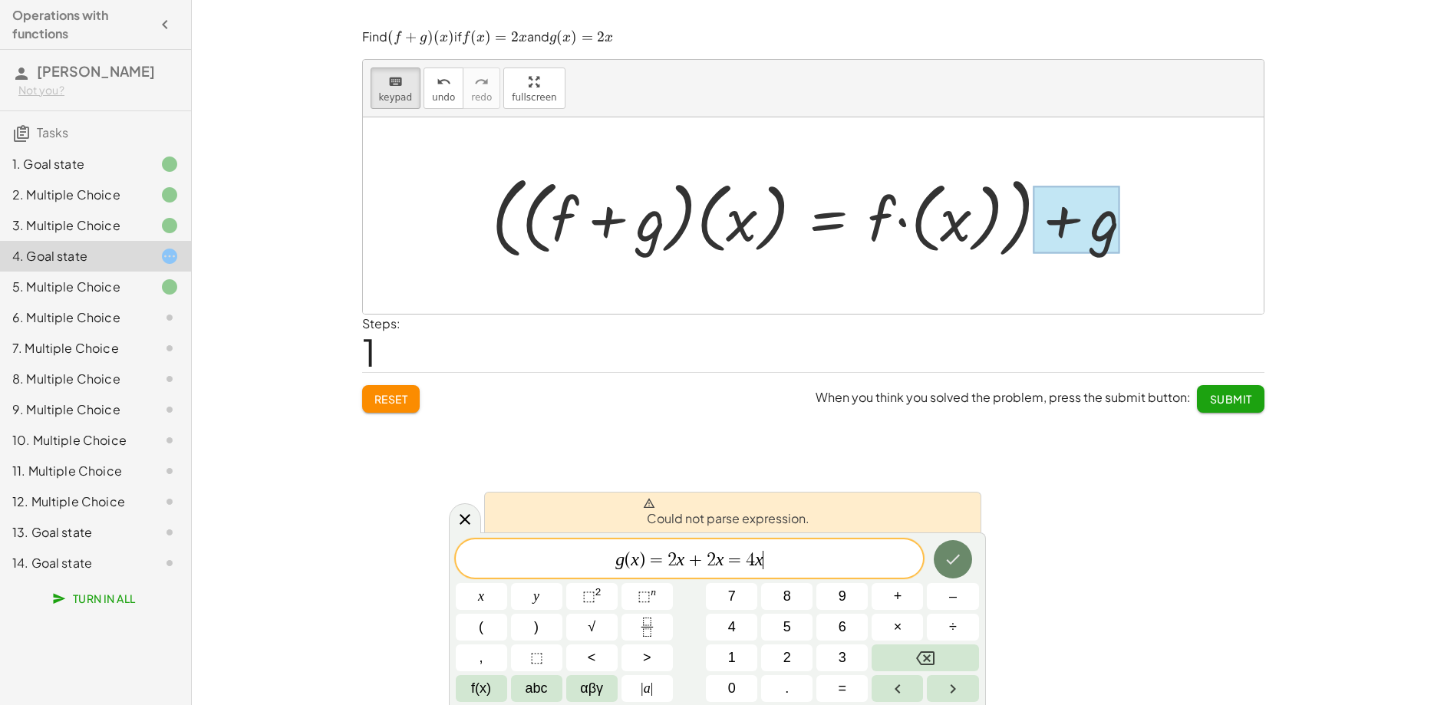
click at [947, 562] on icon "Done" at bounding box center [953, 559] width 18 height 18
click at [947, 561] on icon "Done" at bounding box center [953, 560] width 14 height 10
click at [662, 560] on span "=" at bounding box center [656, 560] width 22 height 18
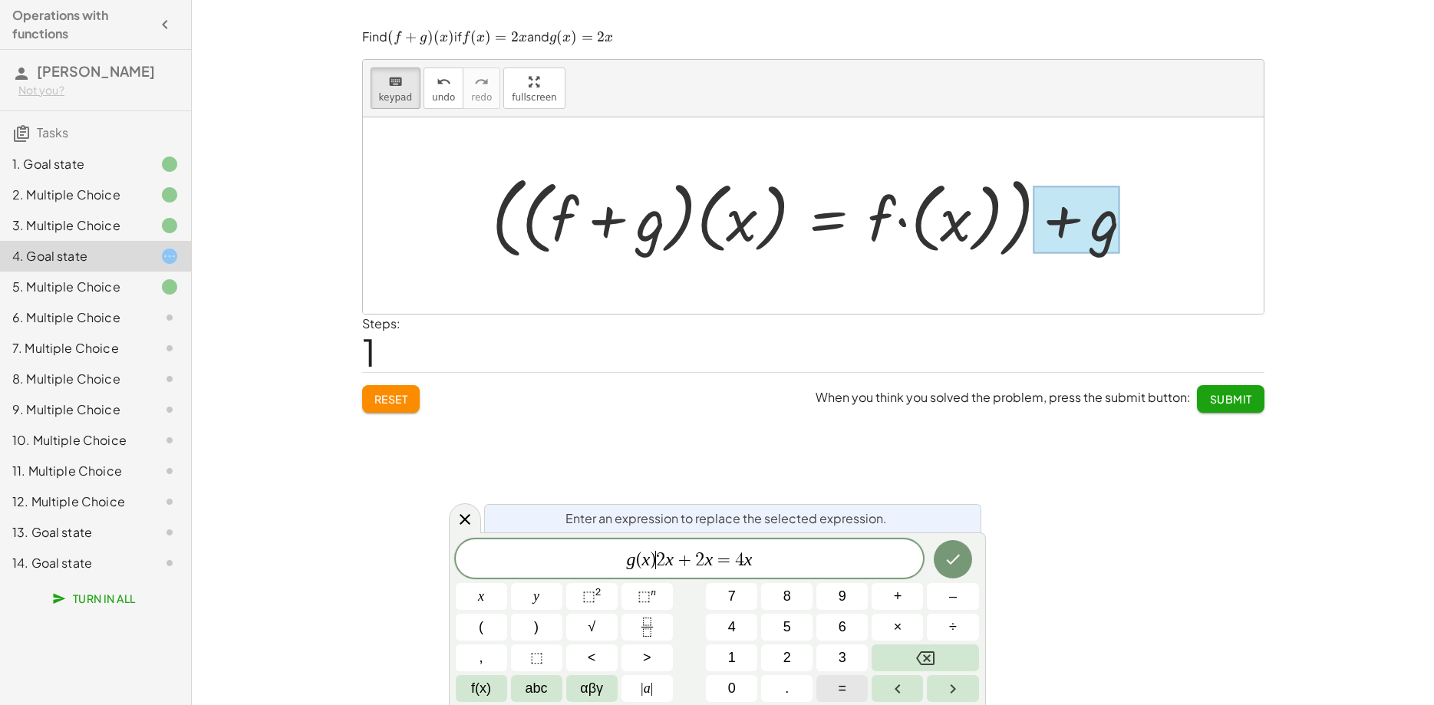
click at [857, 681] on button "=" at bounding box center [841, 688] width 51 height 27
click at [954, 558] on icon "Done" at bounding box center [953, 559] width 18 height 18
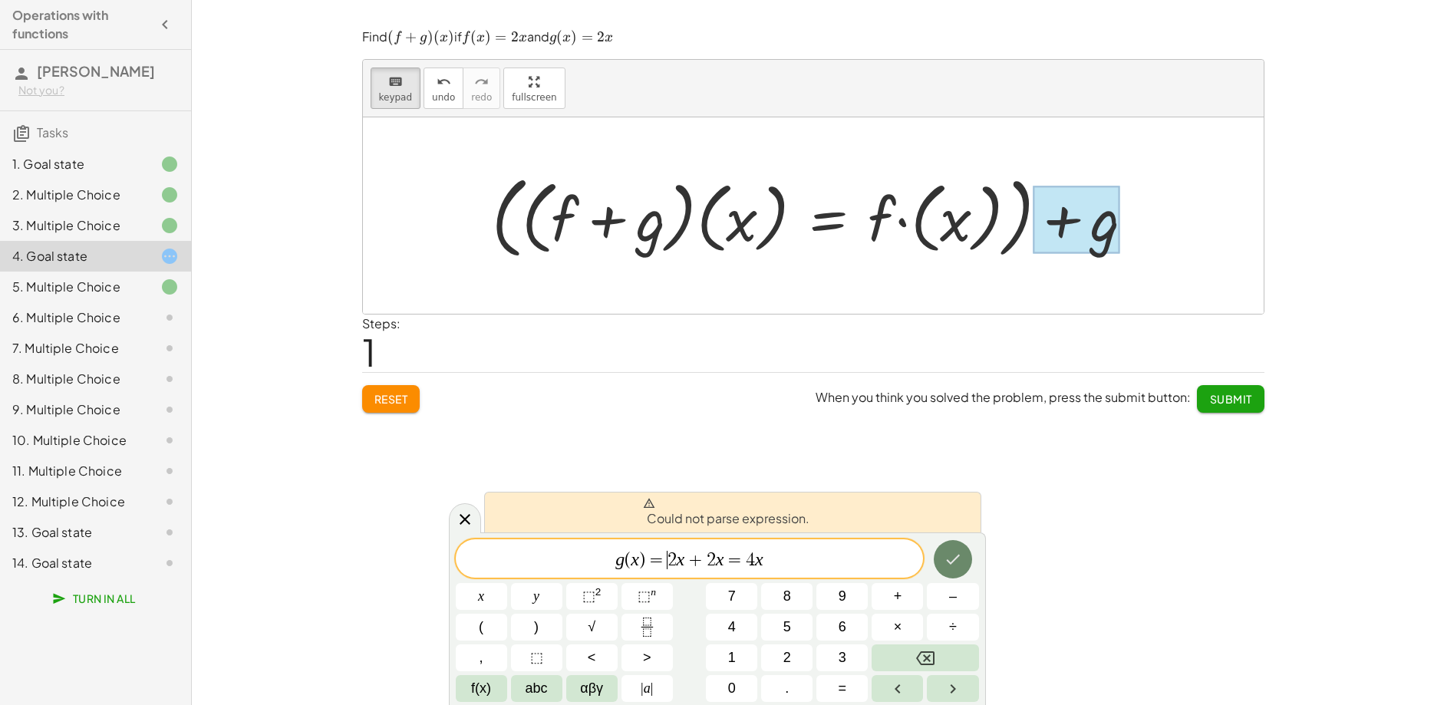
click at [954, 558] on icon "Done" at bounding box center [953, 559] width 18 height 18
click at [768, 562] on span "g ( x ) = ​ 2 x + 2 x = 4 x" at bounding box center [690, 559] width 468 height 21
click at [959, 561] on icon "Done" at bounding box center [953, 559] width 18 height 18
click at [960, 561] on icon "Done" at bounding box center [953, 559] width 18 height 18
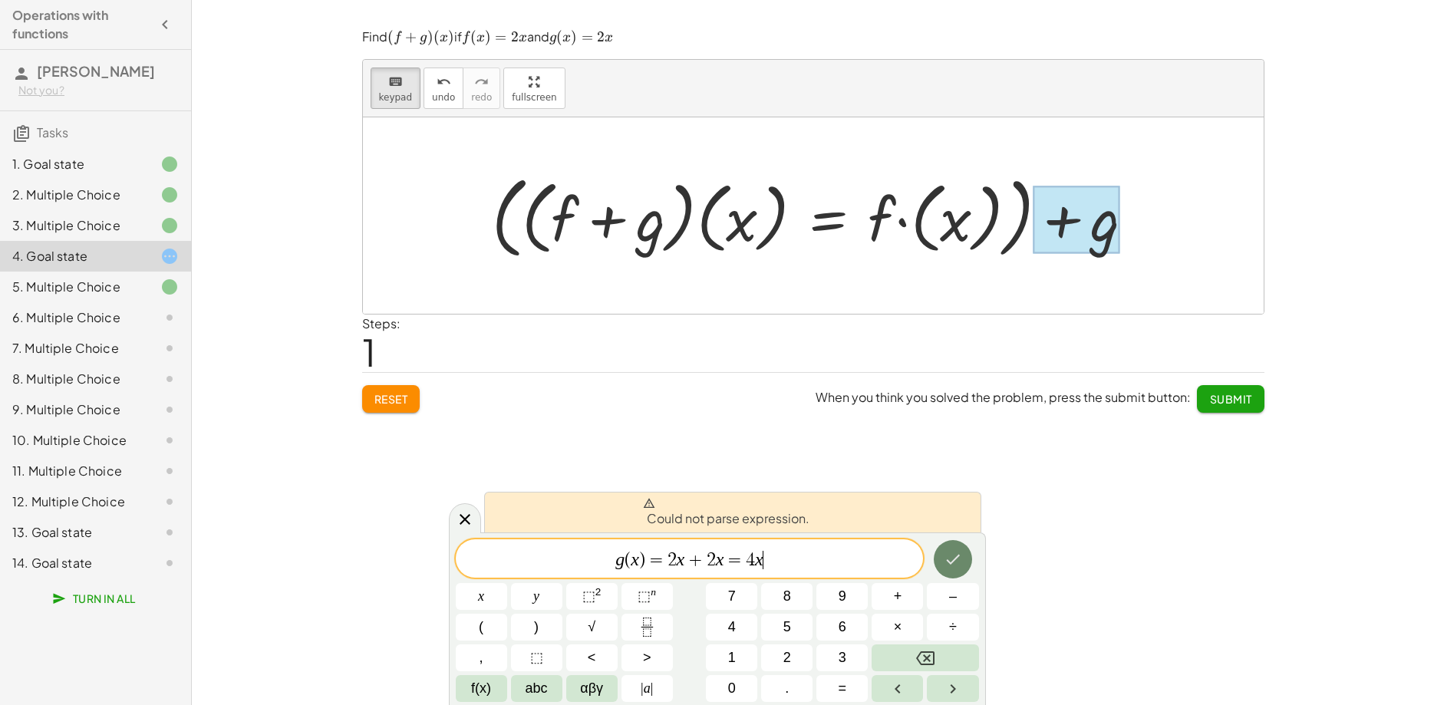
click at [960, 561] on icon "Done" at bounding box center [953, 559] width 18 height 18
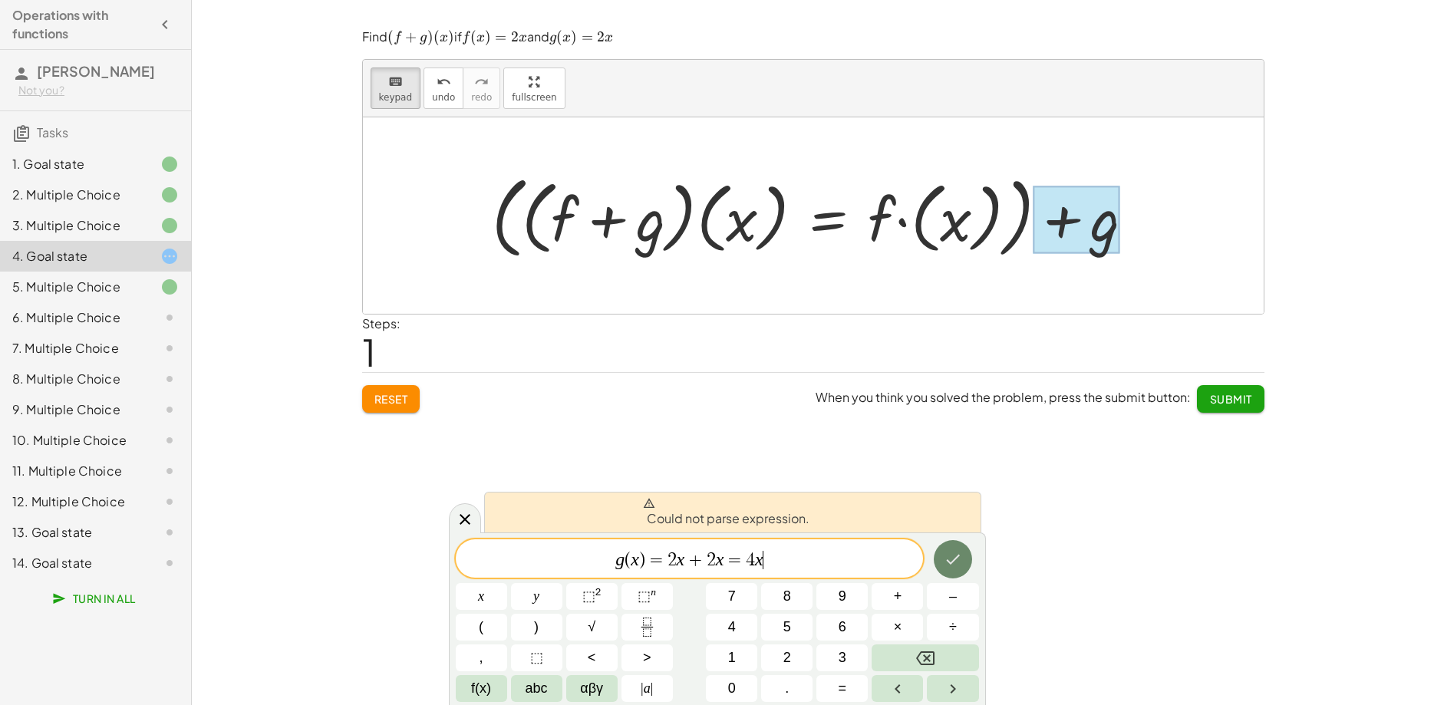
click at [960, 561] on icon "Done" at bounding box center [953, 559] width 18 height 18
click at [614, 556] on span "g ( x ) = 2 x + 2 x = 4 x ​" at bounding box center [690, 559] width 468 height 21
click at [490, 628] on button "(" at bounding box center [481, 627] width 51 height 27
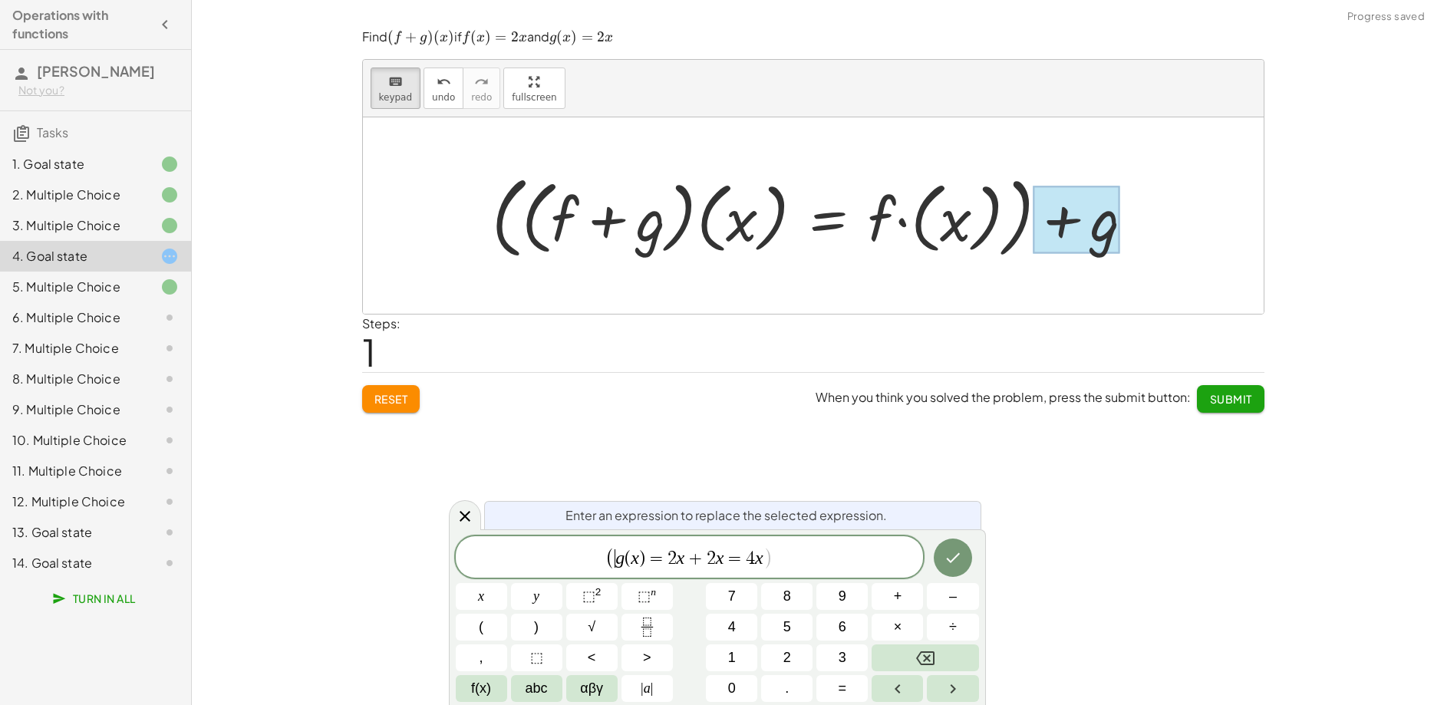
click at [808, 561] on span "( ​ g ( x ) = 2 x + 2 x = 4 x )" at bounding box center [690, 557] width 468 height 25
click at [538, 631] on span ")" at bounding box center [536, 627] width 5 height 21
click at [937, 562] on button "Done" at bounding box center [953, 558] width 38 height 38
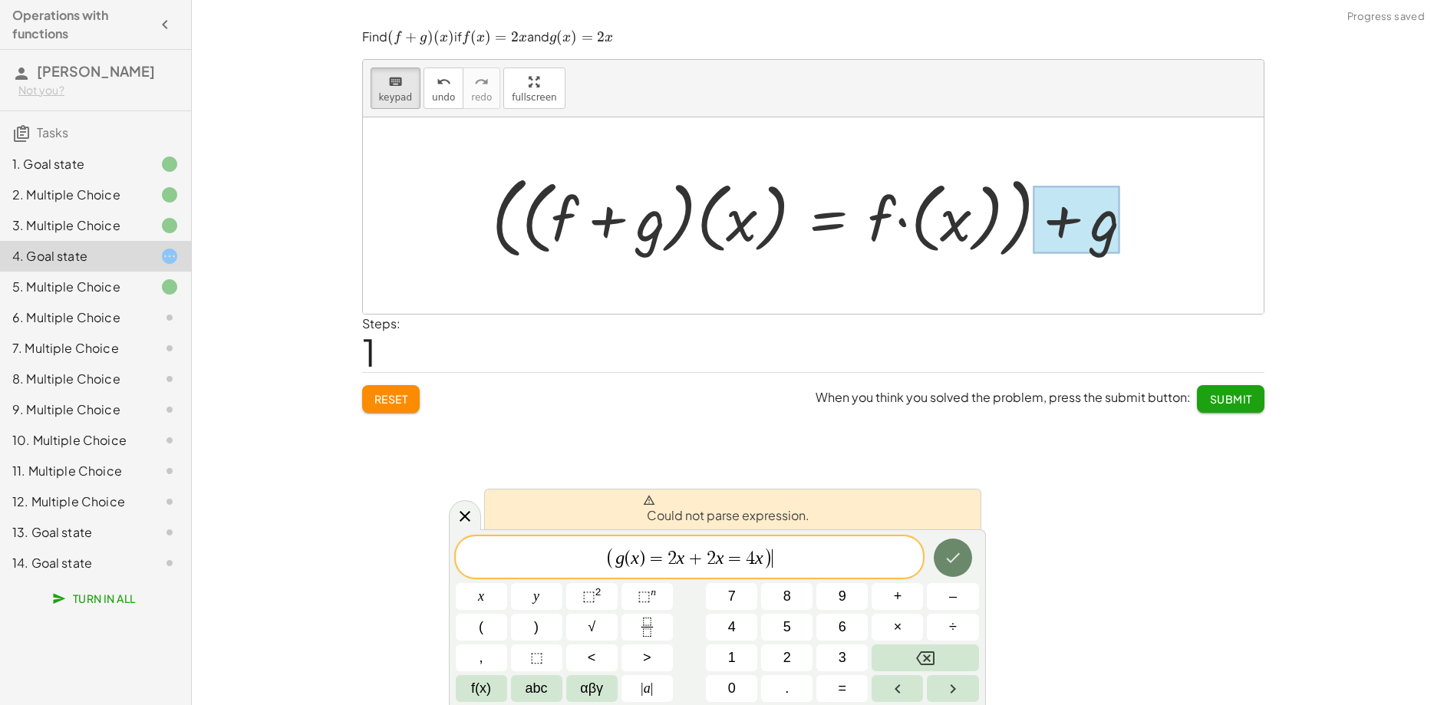
click at [941, 560] on button "Done" at bounding box center [953, 558] width 38 height 38
click at [614, 560] on span "(" at bounding box center [610, 558] width 10 height 22
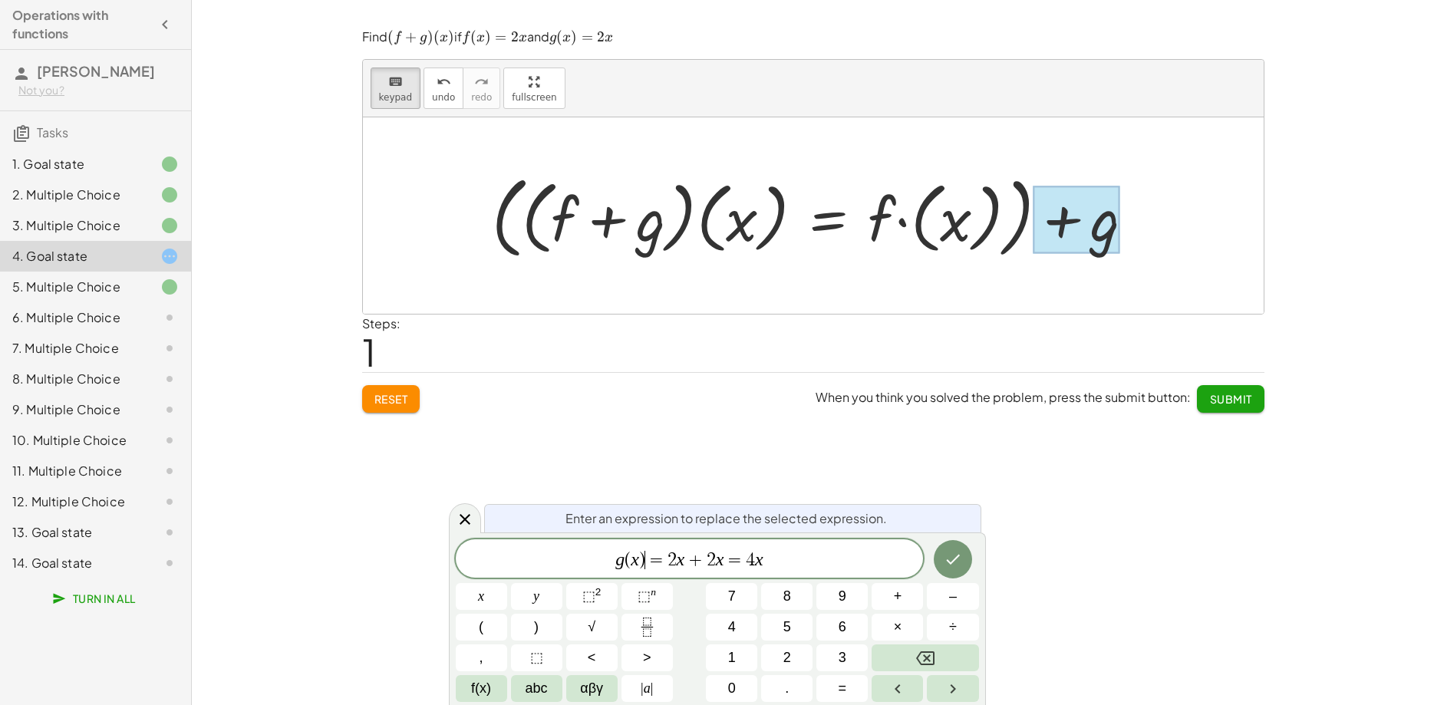
click at [647, 561] on span "=" at bounding box center [656, 560] width 22 height 18
click at [633, 560] on span "(" at bounding box center [631, 560] width 6 height 18
click at [950, 558] on icon "Done" at bounding box center [953, 559] width 18 height 18
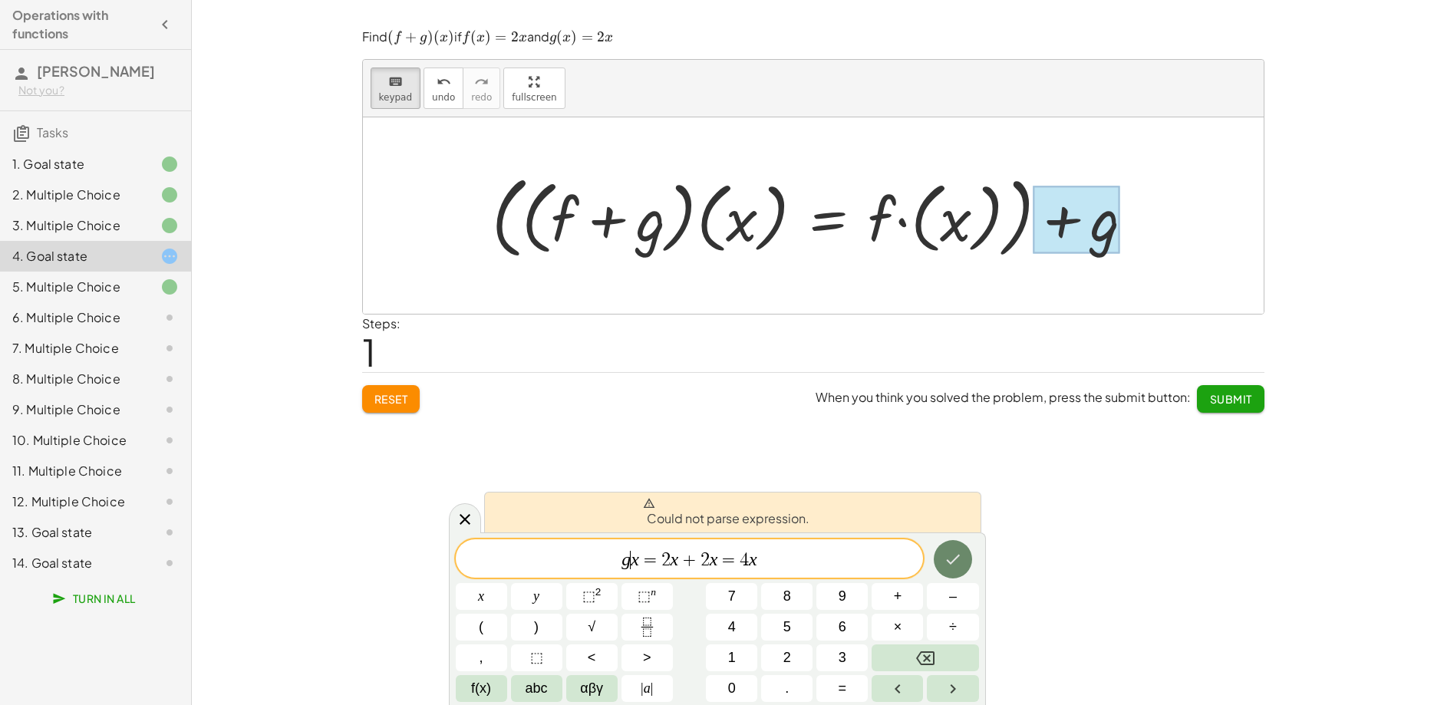
click at [950, 557] on icon "Done" at bounding box center [953, 559] width 18 height 18
click at [950, 556] on icon "Done" at bounding box center [953, 559] width 18 height 18
click at [644, 556] on span "=" at bounding box center [650, 560] width 22 height 18
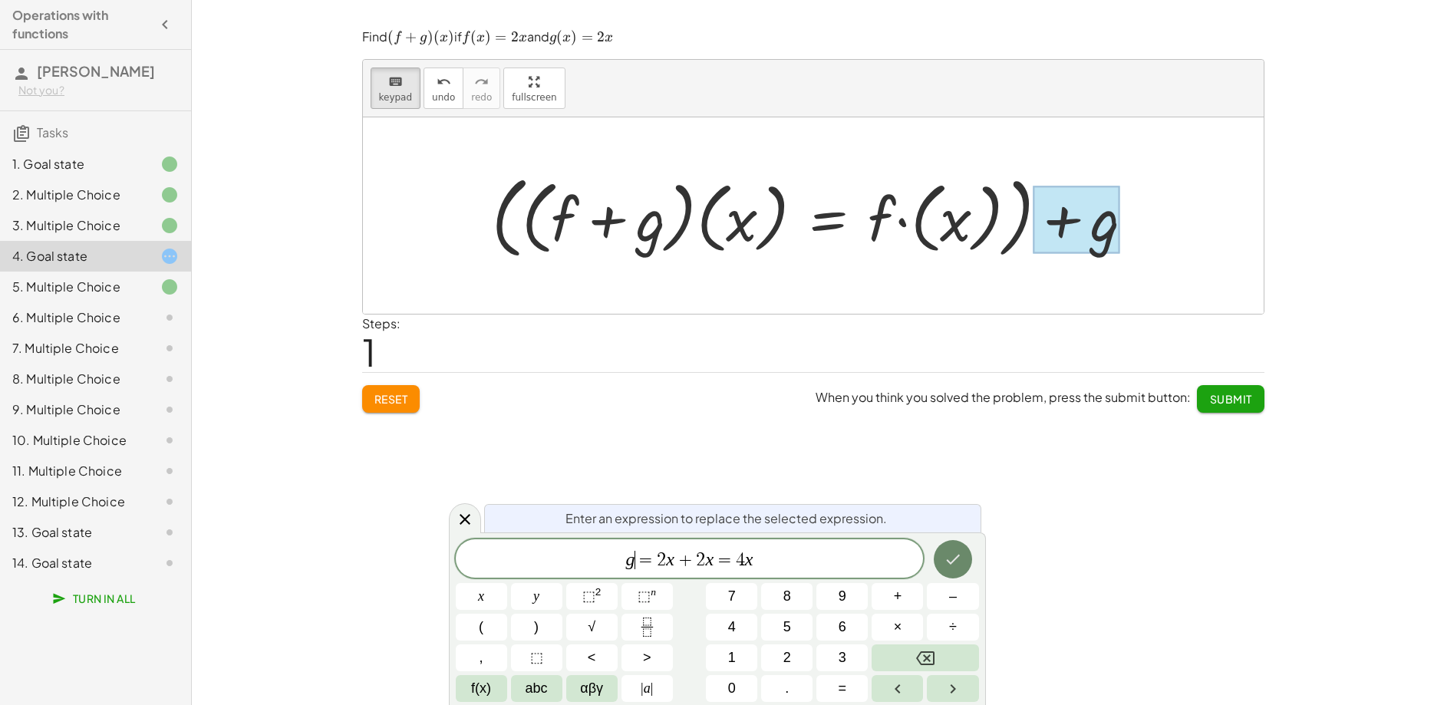
click at [949, 556] on icon "Done" at bounding box center [953, 559] width 18 height 18
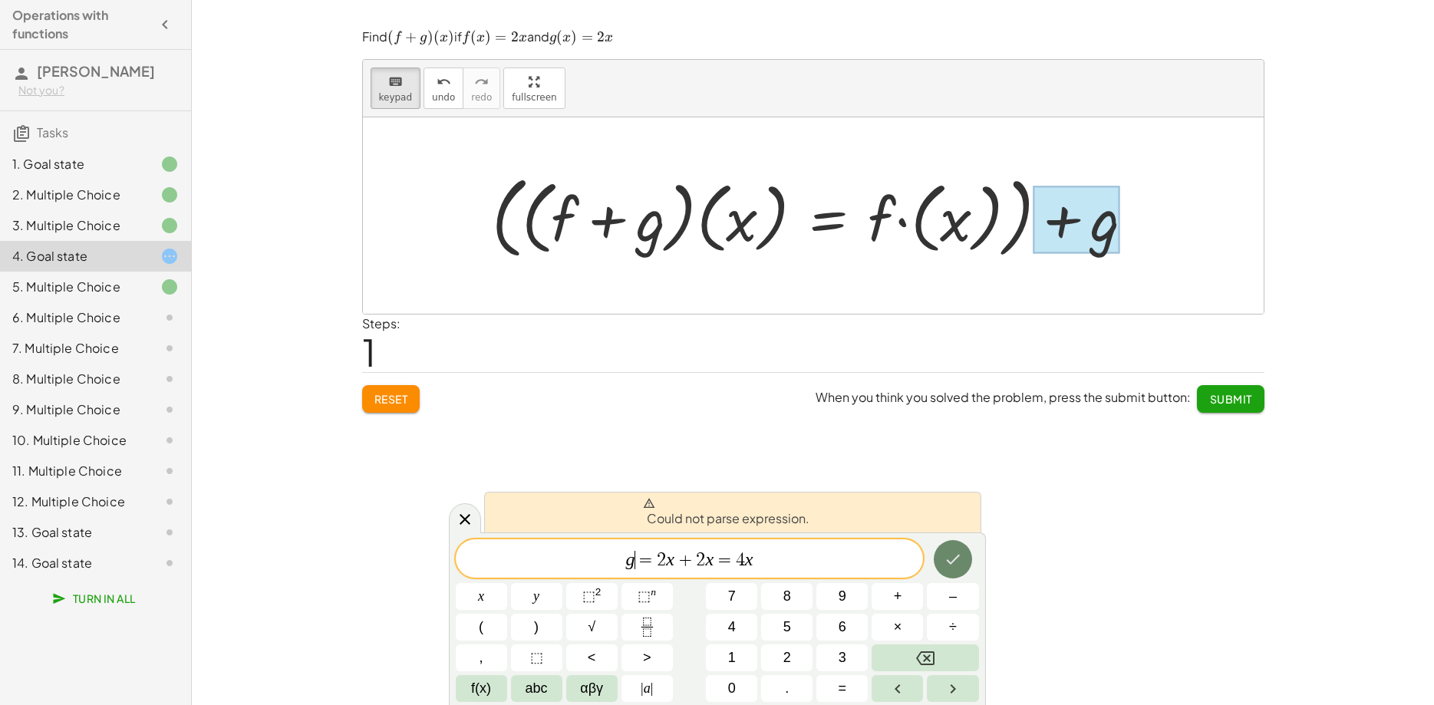
click at [948, 556] on icon "Done" at bounding box center [953, 559] width 18 height 18
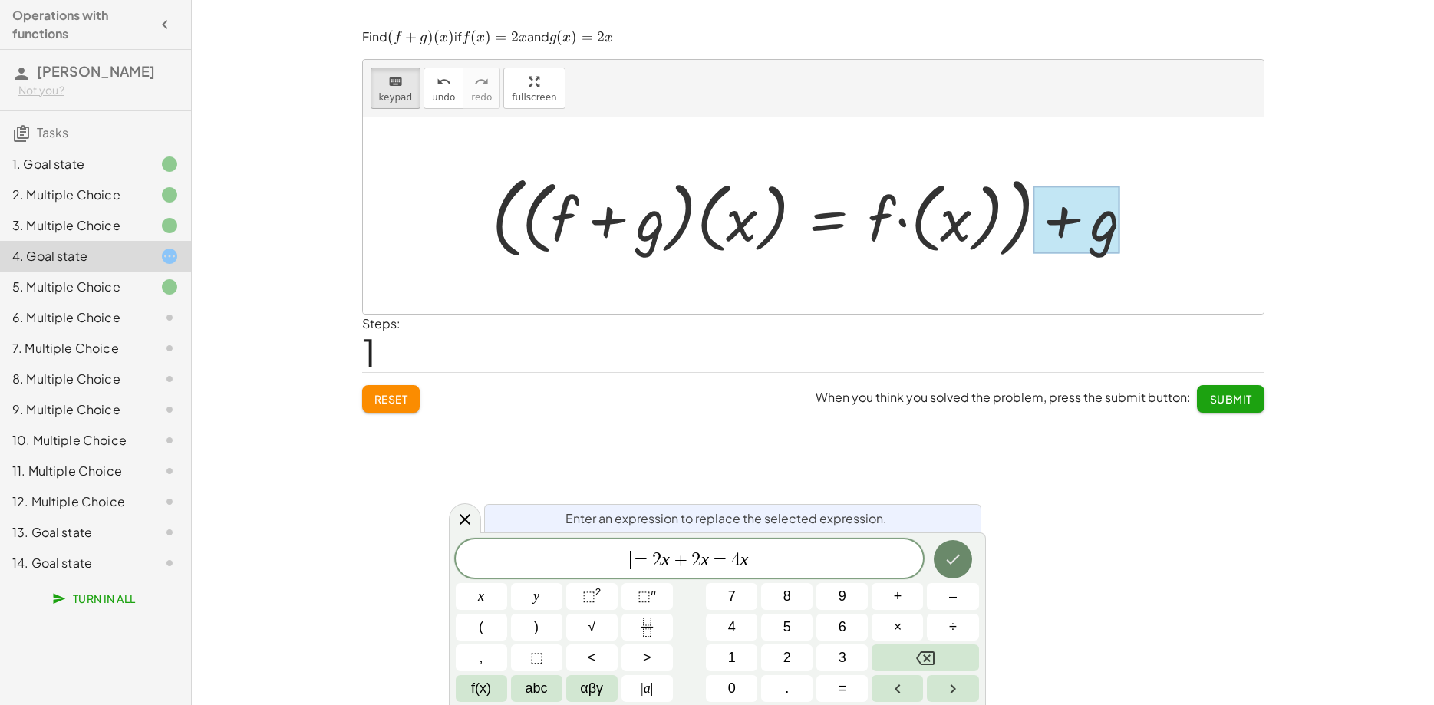
click at [956, 556] on icon "Done" at bounding box center [953, 559] width 18 height 18
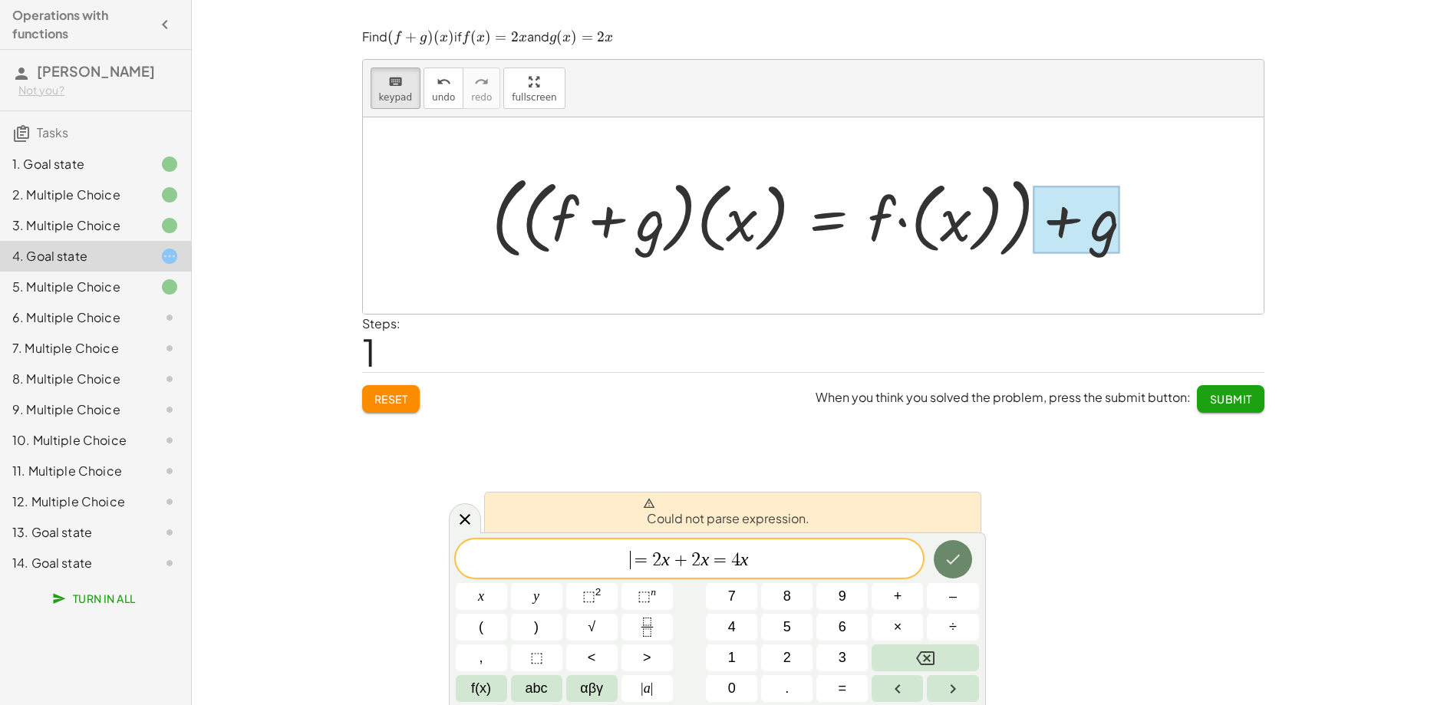
click at [955, 556] on icon "Done" at bounding box center [953, 559] width 18 height 18
click at [653, 561] on span "2" at bounding box center [656, 560] width 9 height 18
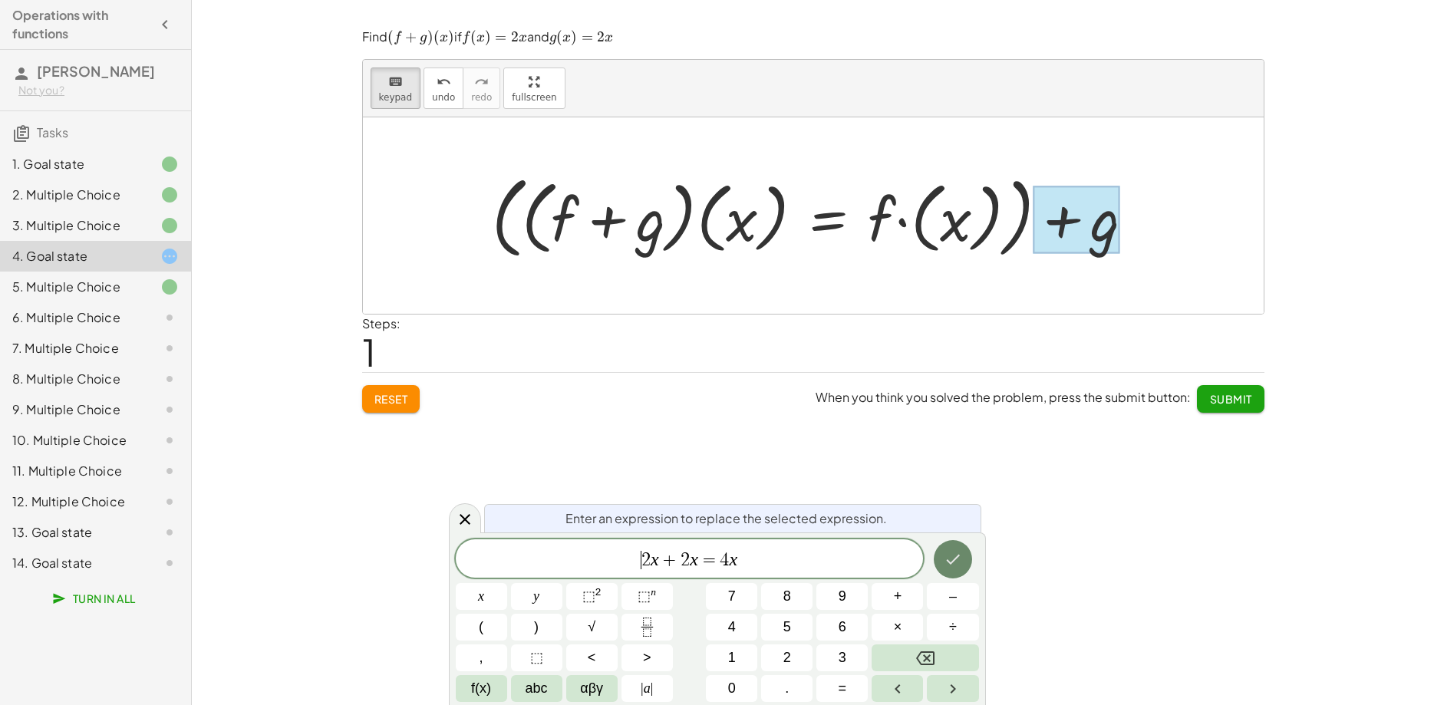
click at [958, 562] on icon "Done" at bounding box center [953, 559] width 18 height 18
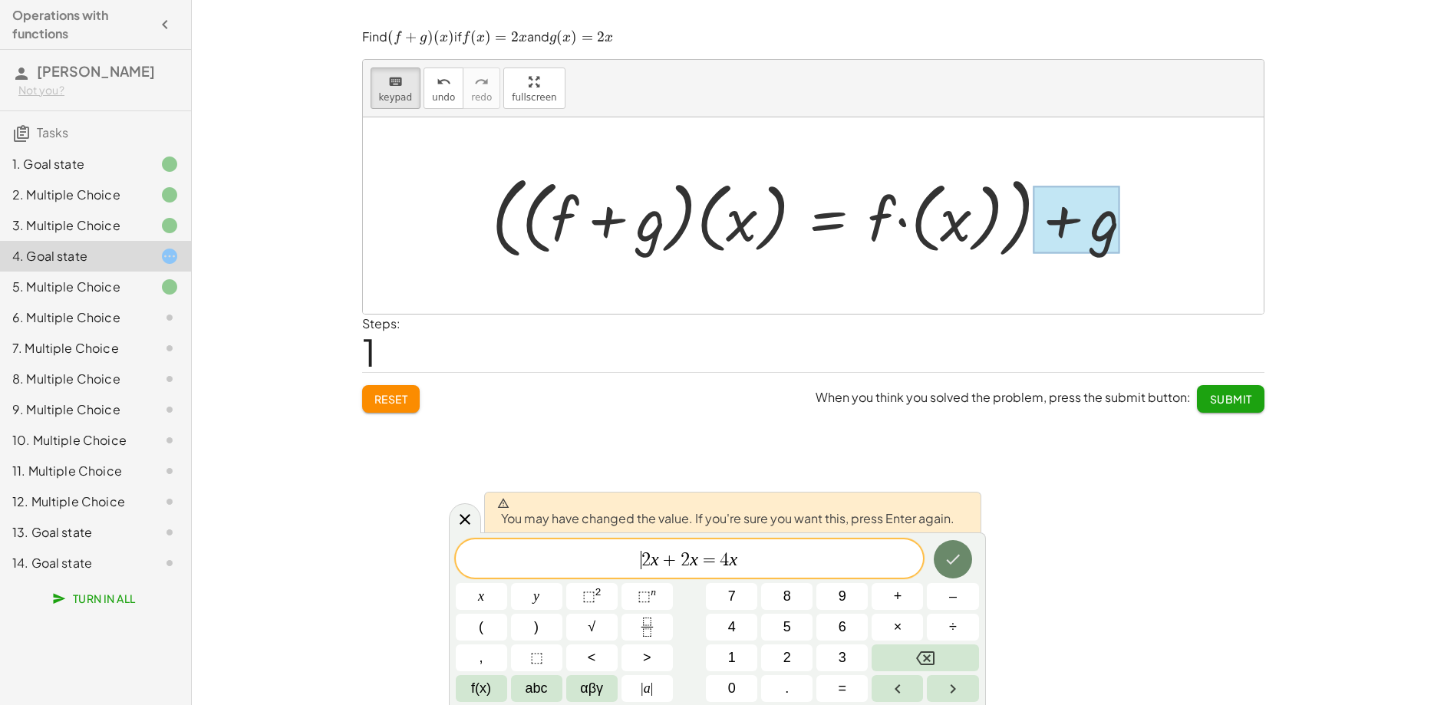
click at [957, 559] on icon "Done" at bounding box center [953, 559] width 18 height 18
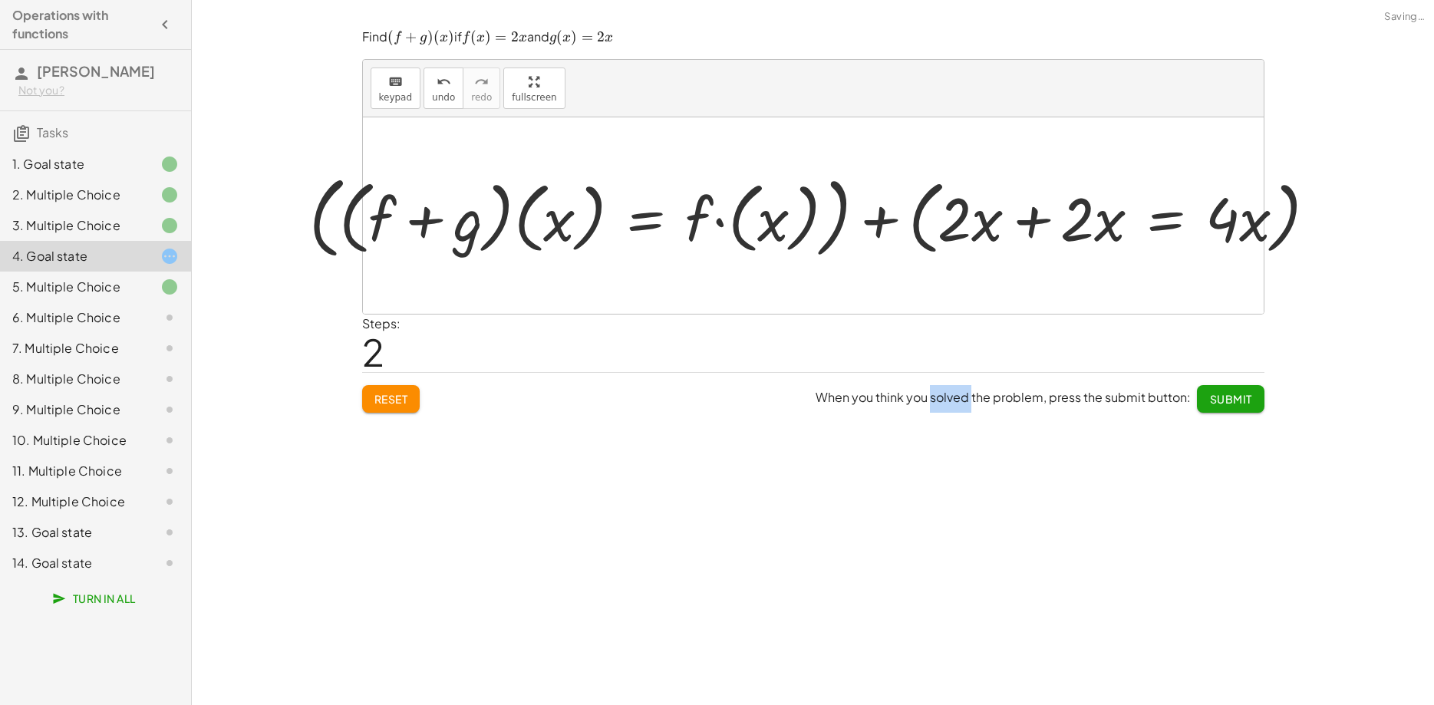
click at [957, 559] on div "keyboard keypad undo undo redo redo fullscreen + g + f + · ( + g + f ) · ( x ) …" at bounding box center [813, 352] width 1242 height 705
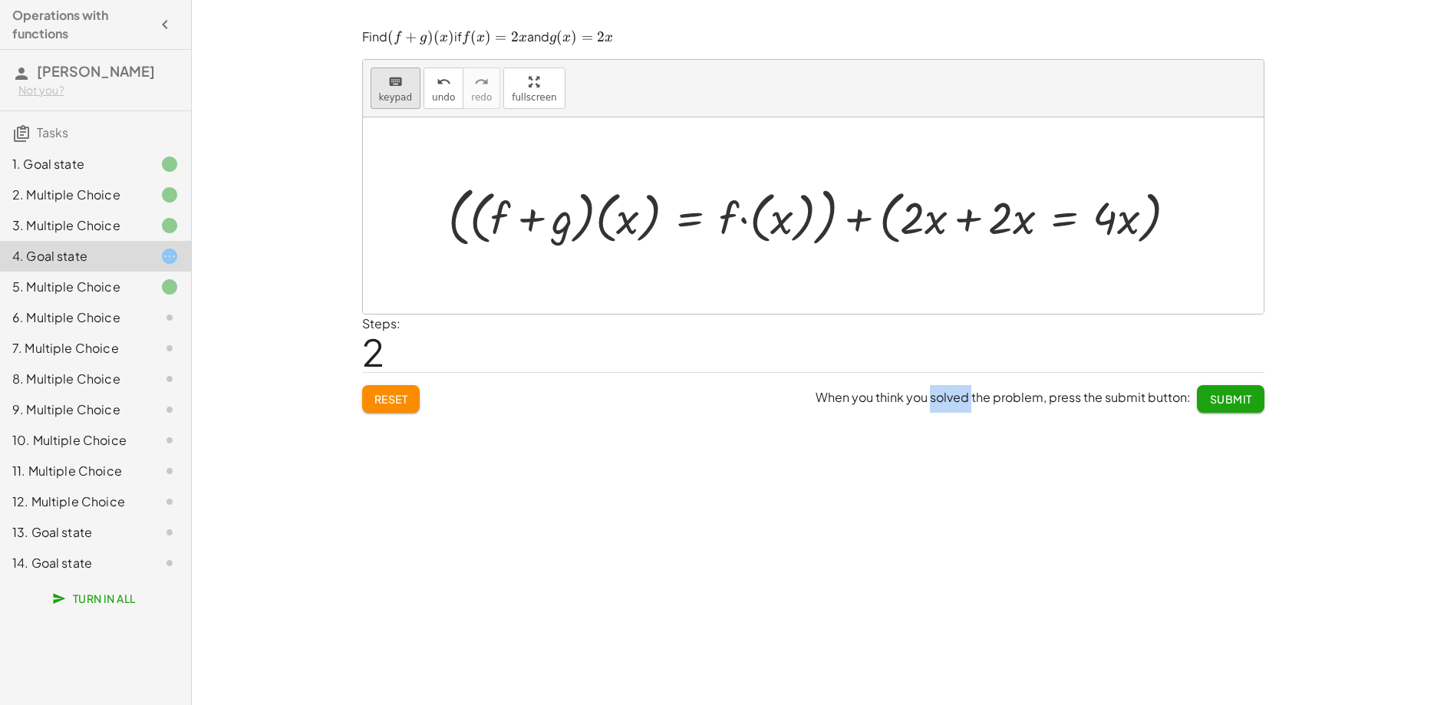
click at [404, 83] on div "keyboard" at bounding box center [396, 81] width 34 height 18
click at [384, 85] on div "keyboard" at bounding box center [396, 81] width 34 height 18
click at [386, 85] on div "keyboard" at bounding box center [396, 81] width 34 height 18
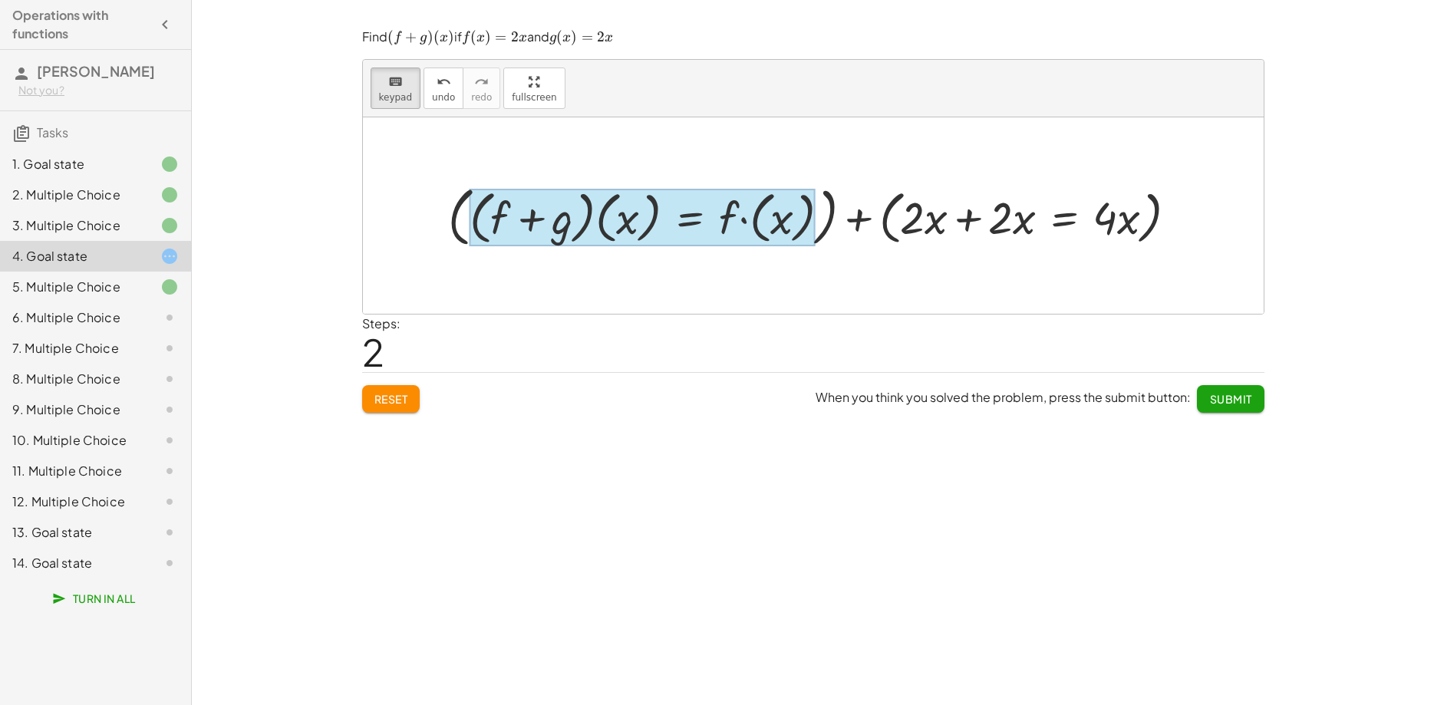
click at [684, 232] on div at bounding box center [642, 218] width 346 height 58
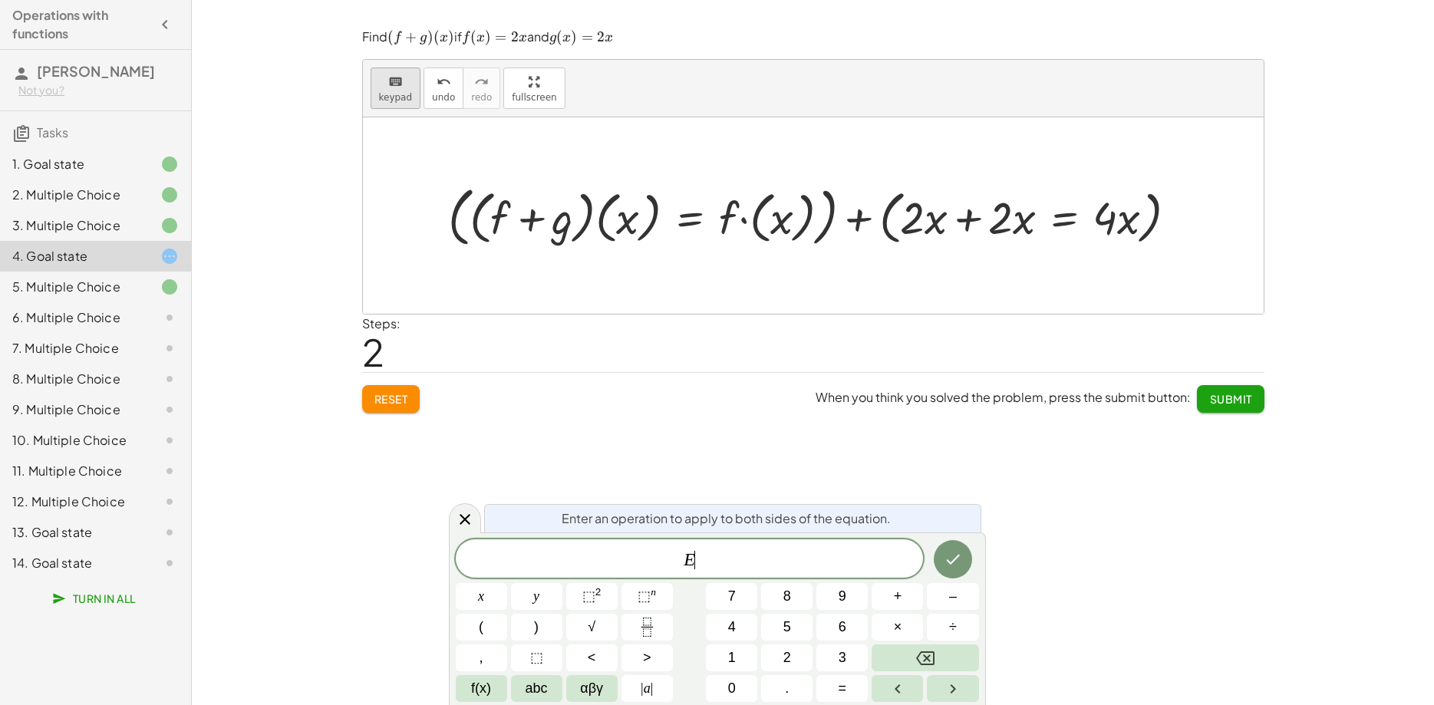
click at [402, 91] on button "keyboard keypad" at bounding box center [396, 88] width 51 height 41
click at [647, 357] on div "Steps: 2" at bounding box center [813, 343] width 902 height 57
click at [394, 94] on span "keypad" at bounding box center [396, 97] width 34 height 11
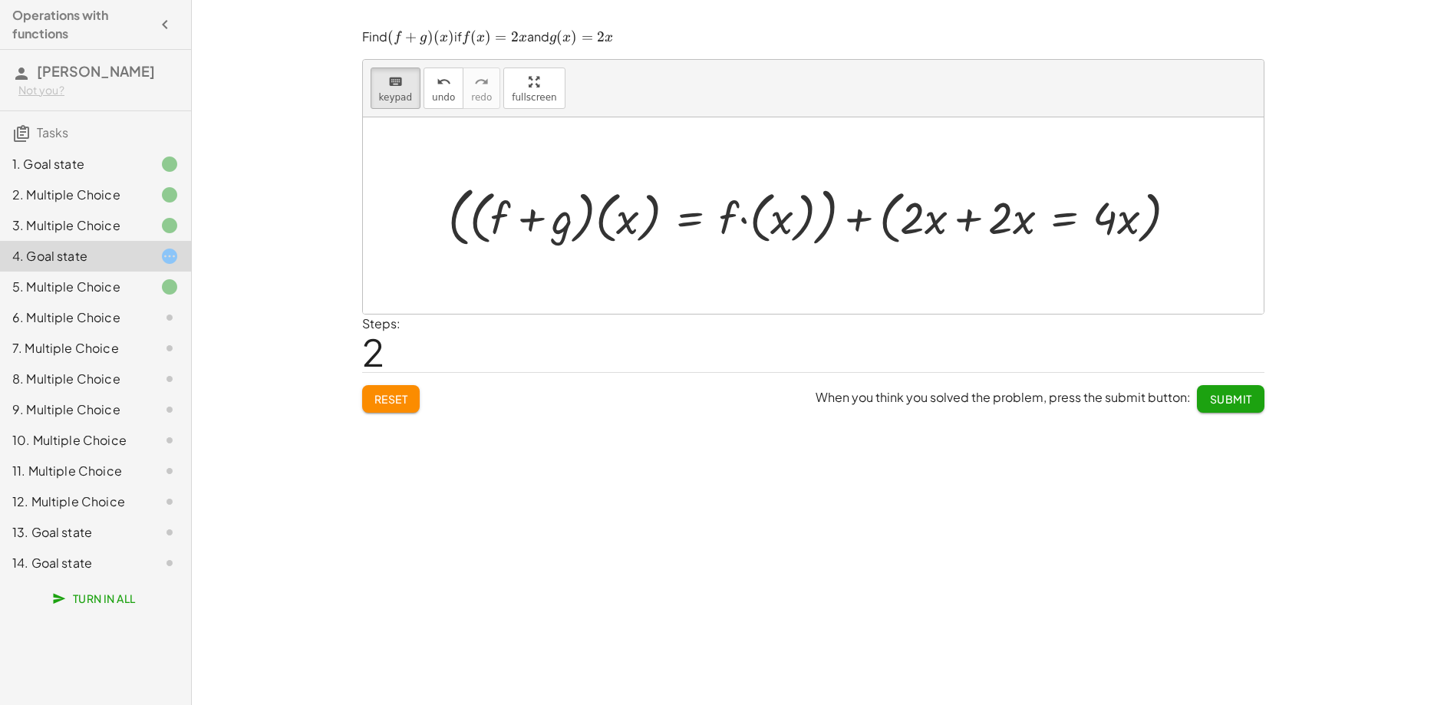
click at [824, 219] on div at bounding box center [818, 216] width 756 height 72
drag, startPoint x: 389, startPoint y: 92, endPoint x: 401, endPoint y: 101, distance: 15.3
click at [388, 92] on span "keypad" at bounding box center [396, 97] width 34 height 11
click at [824, 219] on div at bounding box center [818, 216] width 756 height 72
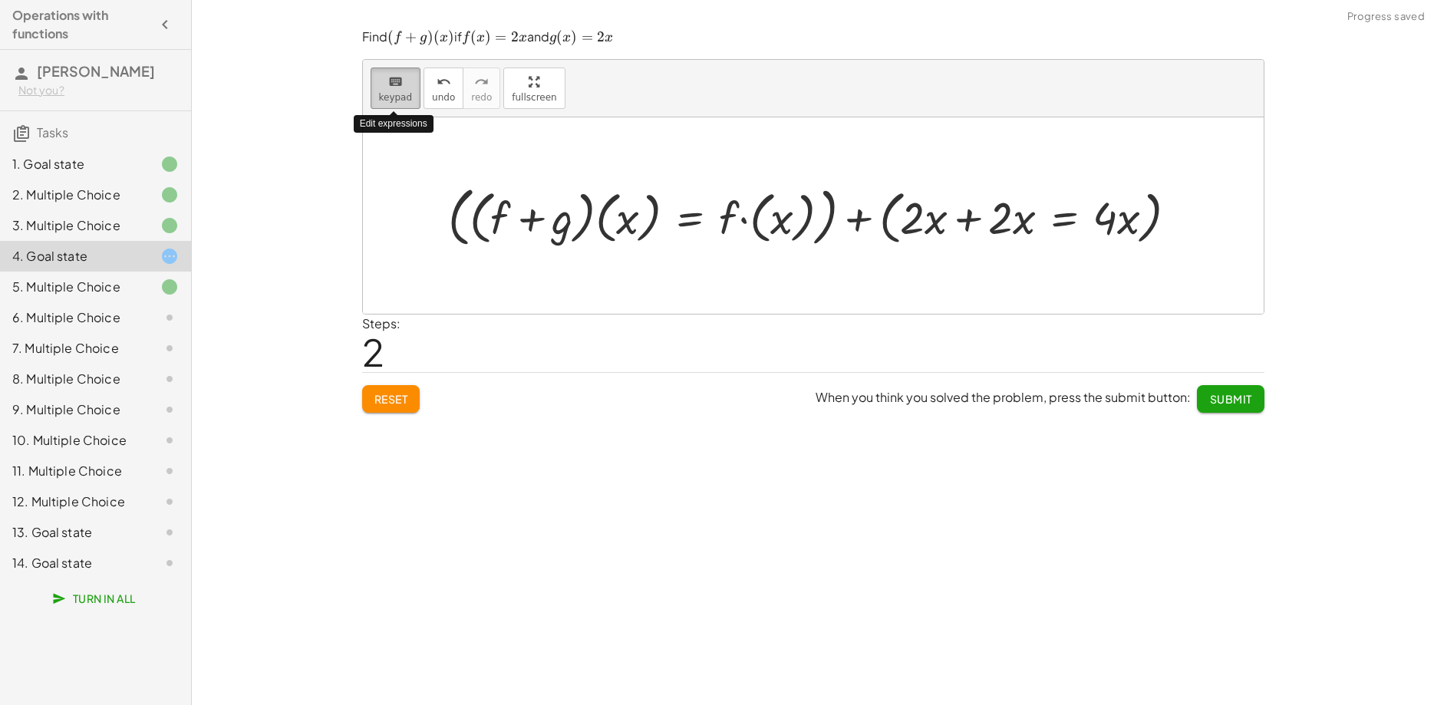
click at [386, 75] on div "keyboard" at bounding box center [396, 81] width 34 height 18
click at [828, 225] on div at bounding box center [818, 216] width 756 height 72
click at [397, 97] on span "keypad" at bounding box center [396, 97] width 34 height 11
click at [450, 104] on button "undo undo" at bounding box center [443, 88] width 40 height 41
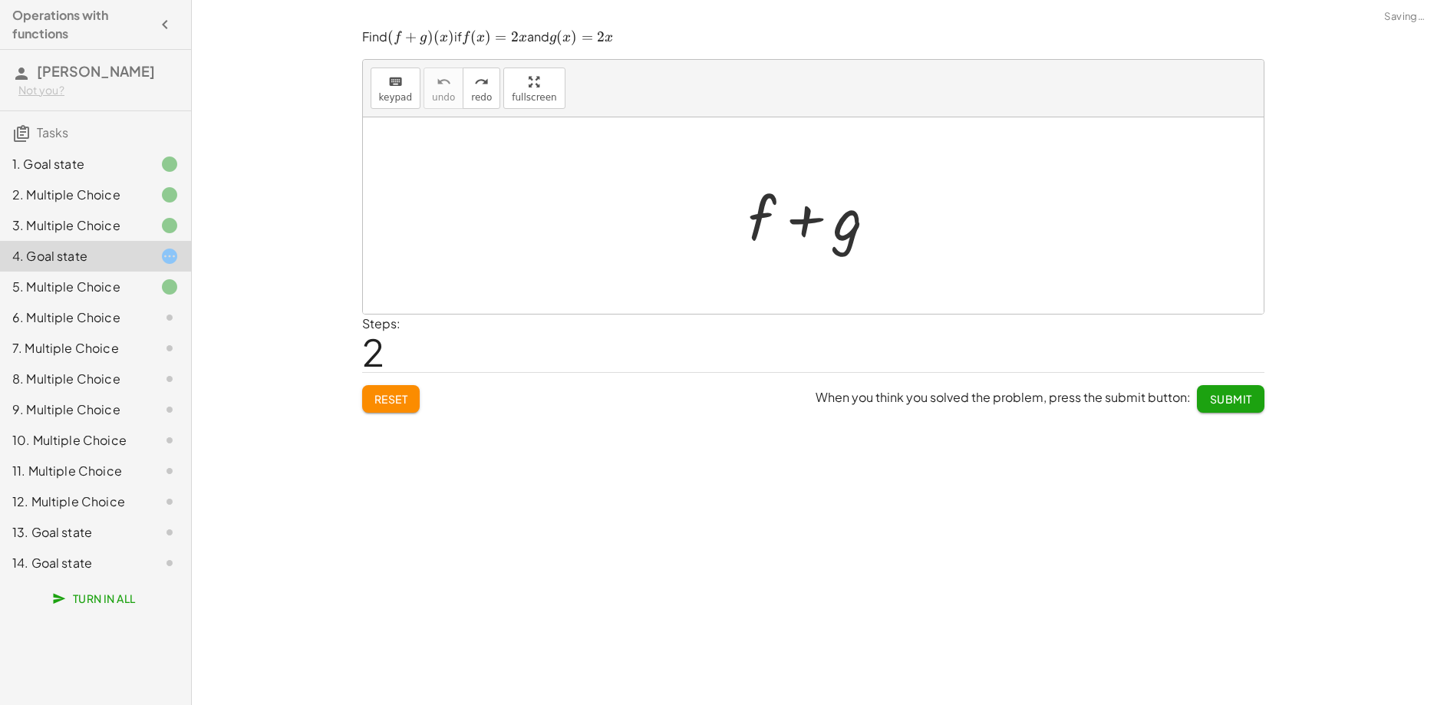
click at [404, 397] on span "Reset" at bounding box center [391, 399] width 34 height 14
click at [400, 96] on span "keypad" at bounding box center [396, 97] width 34 height 11
click at [766, 212] on div at bounding box center [763, 217] width 28 height 71
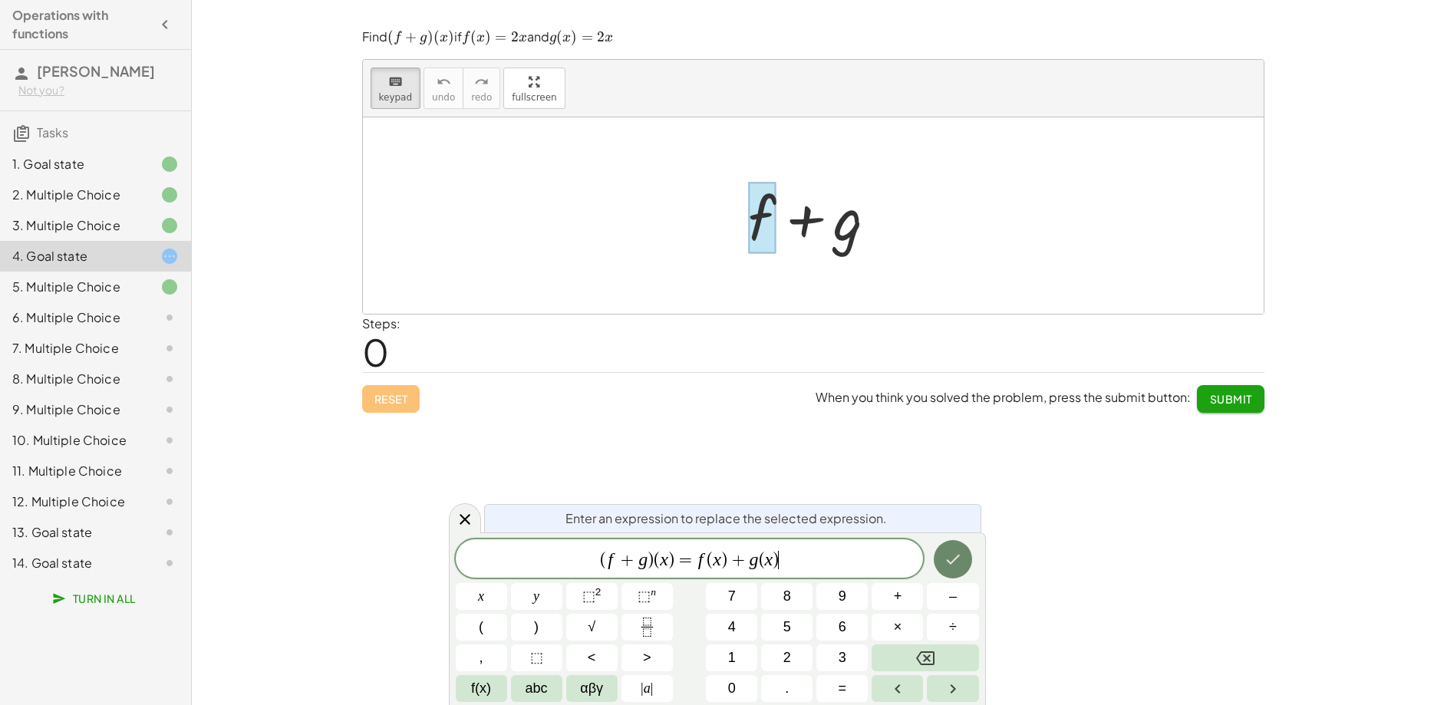
click at [957, 561] on icon "Done" at bounding box center [953, 559] width 18 height 18
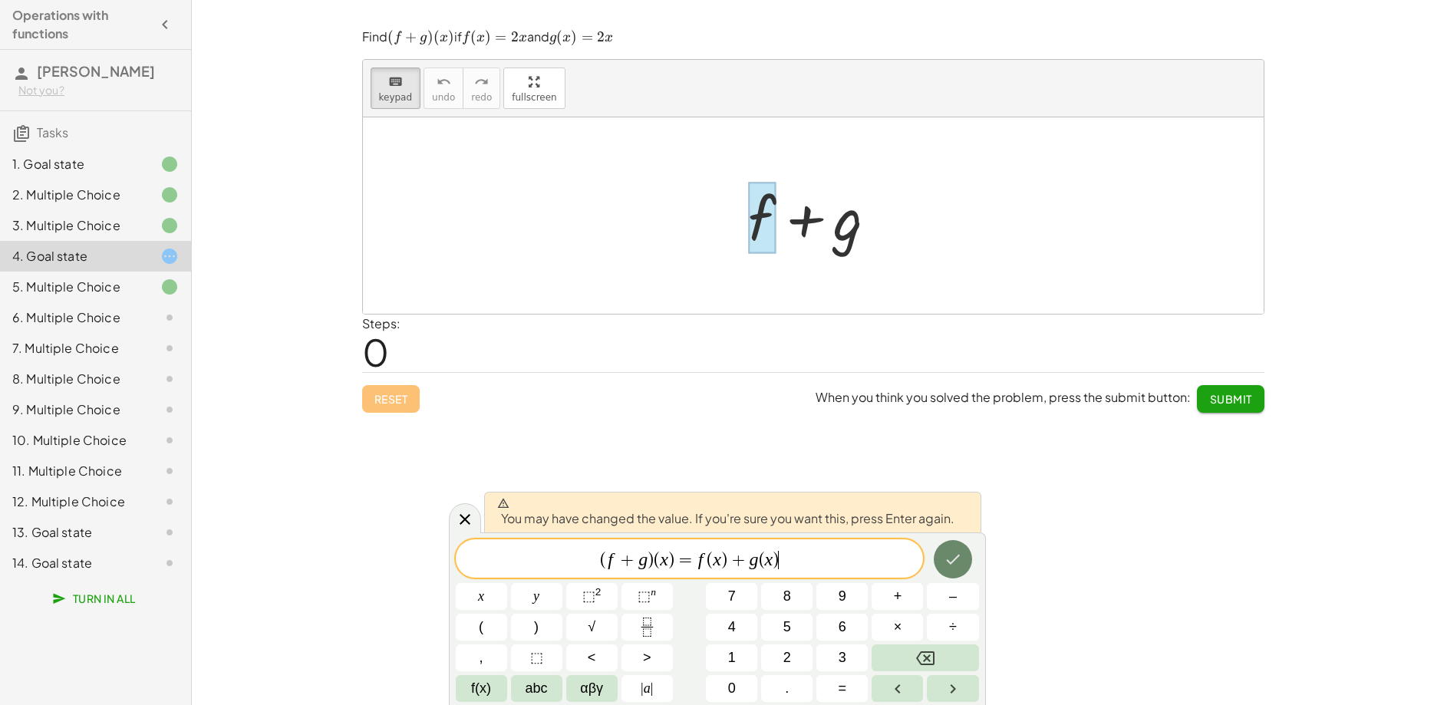
click at [957, 561] on icon "Done" at bounding box center [953, 559] width 18 height 18
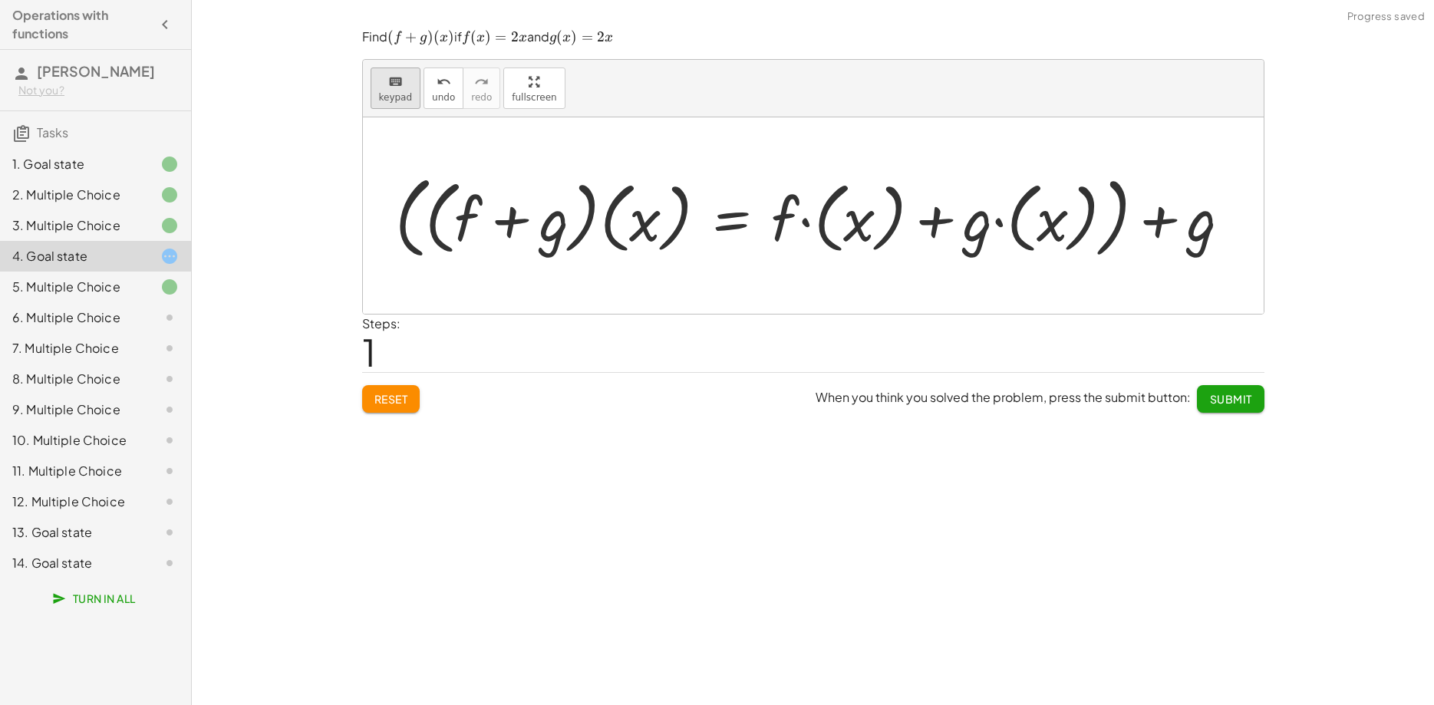
click at [389, 85] on icon "keyboard" at bounding box center [395, 82] width 15 height 18
click at [1194, 232] on div at bounding box center [1173, 220] width 87 height 68
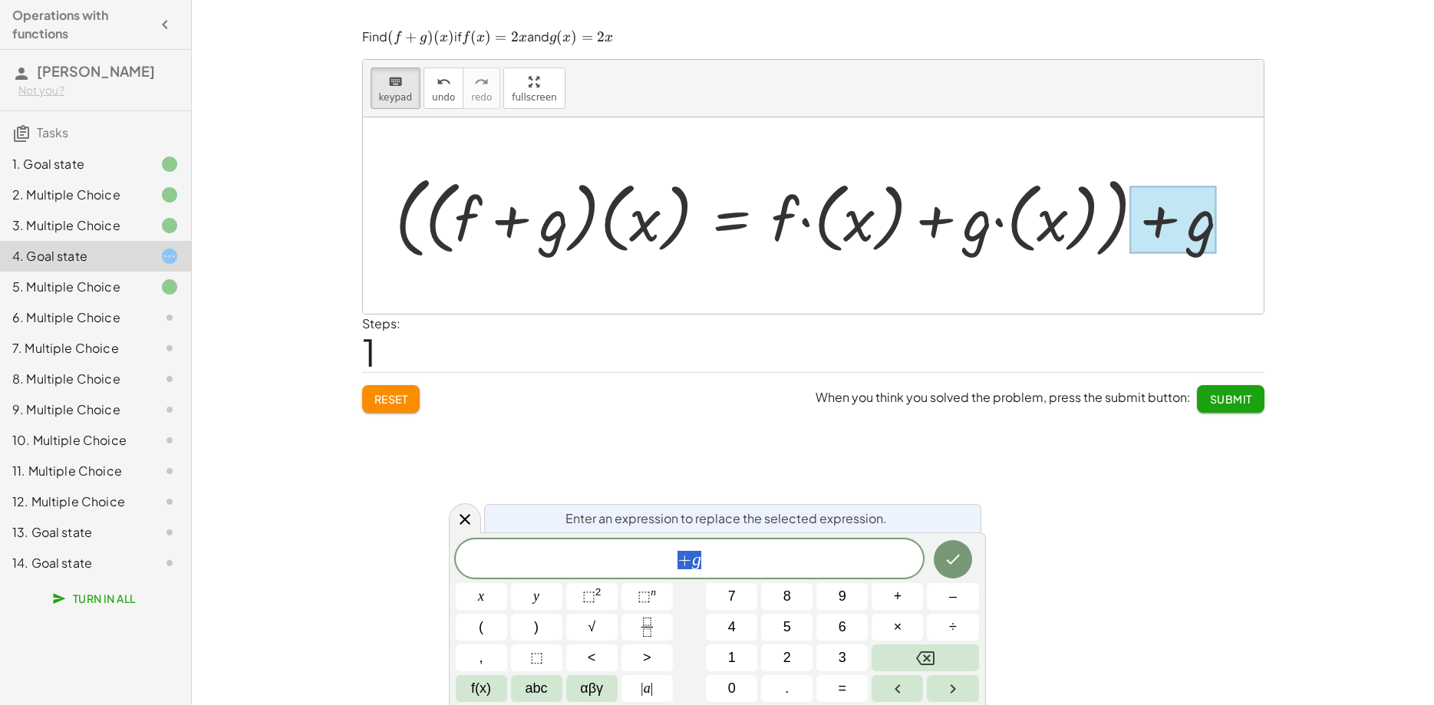
scroll to position [15, 0]
click at [947, 558] on icon "Done" at bounding box center [953, 559] width 18 height 18
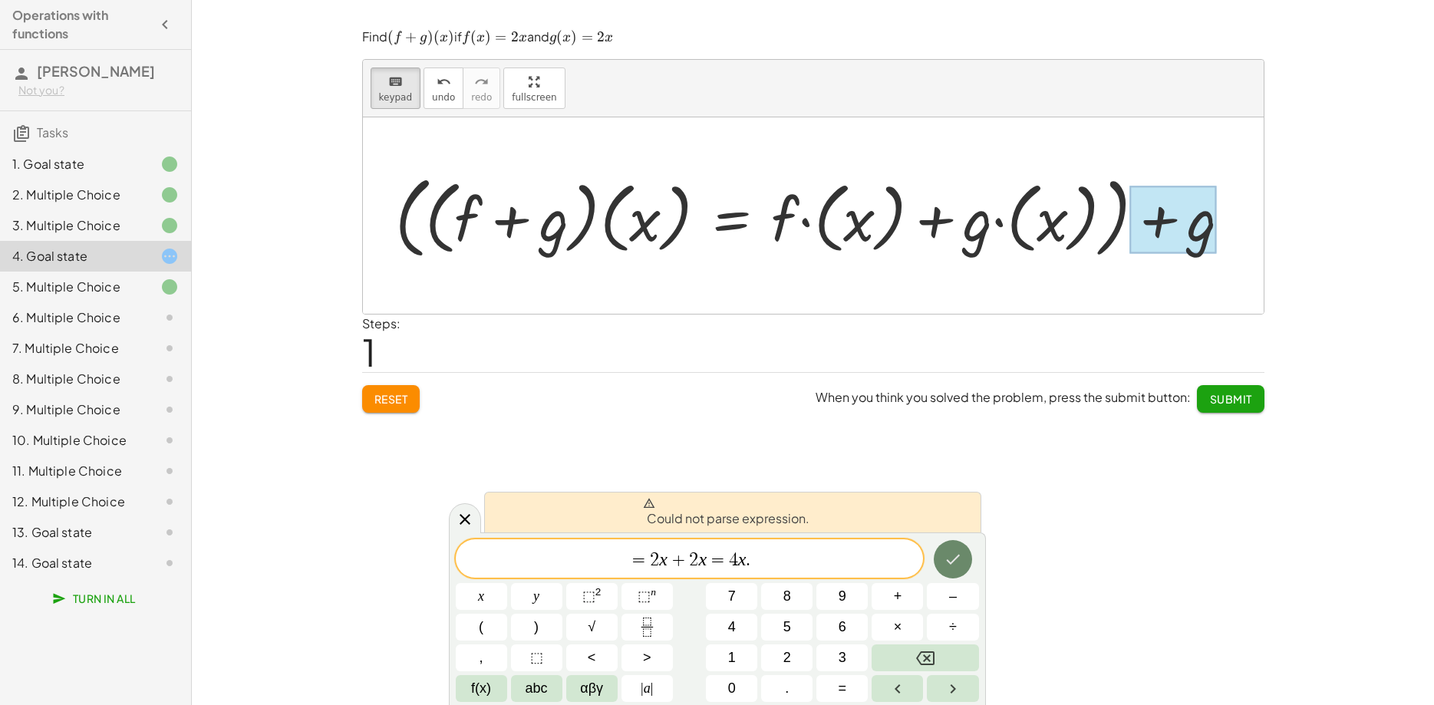
click at [947, 558] on icon "Done" at bounding box center [953, 559] width 18 height 18
click at [647, 558] on span "=" at bounding box center [639, 560] width 22 height 18
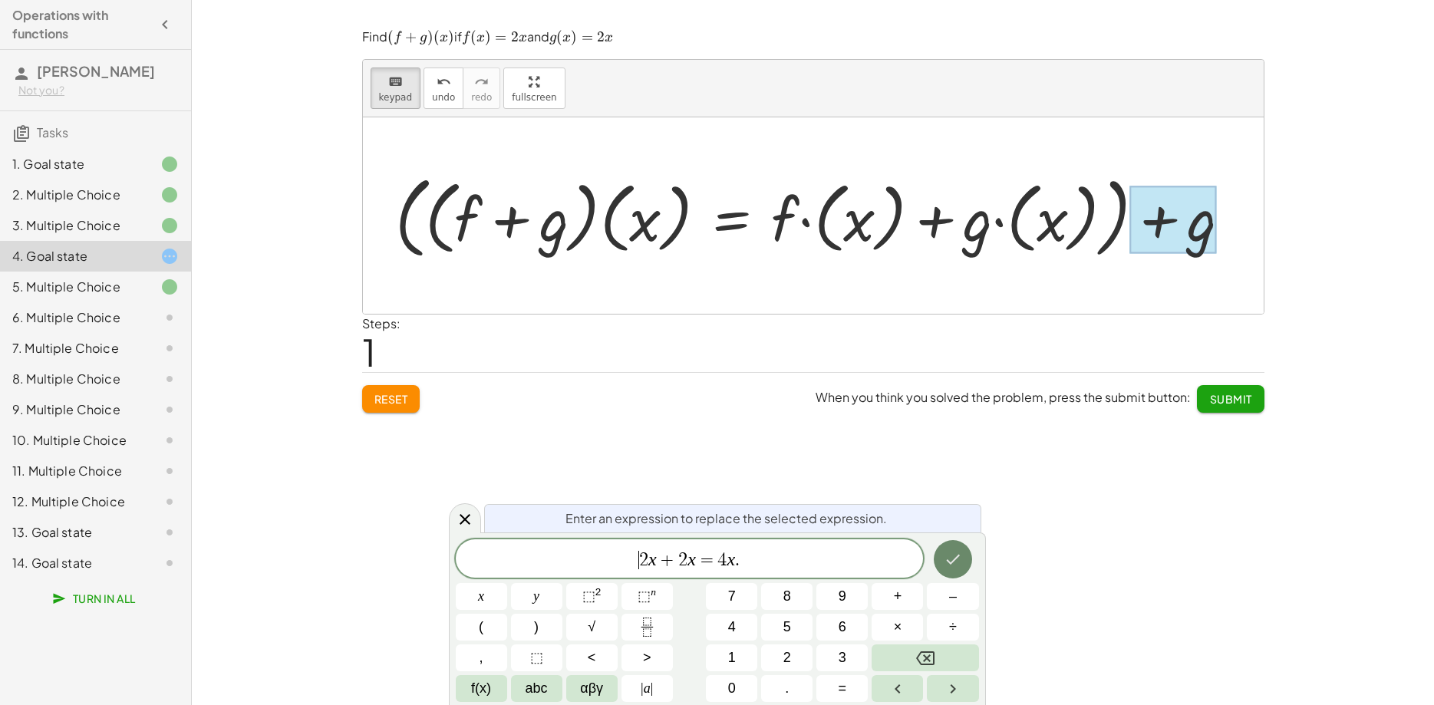
click at [946, 555] on icon "Done" at bounding box center [953, 559] width 18 height 18
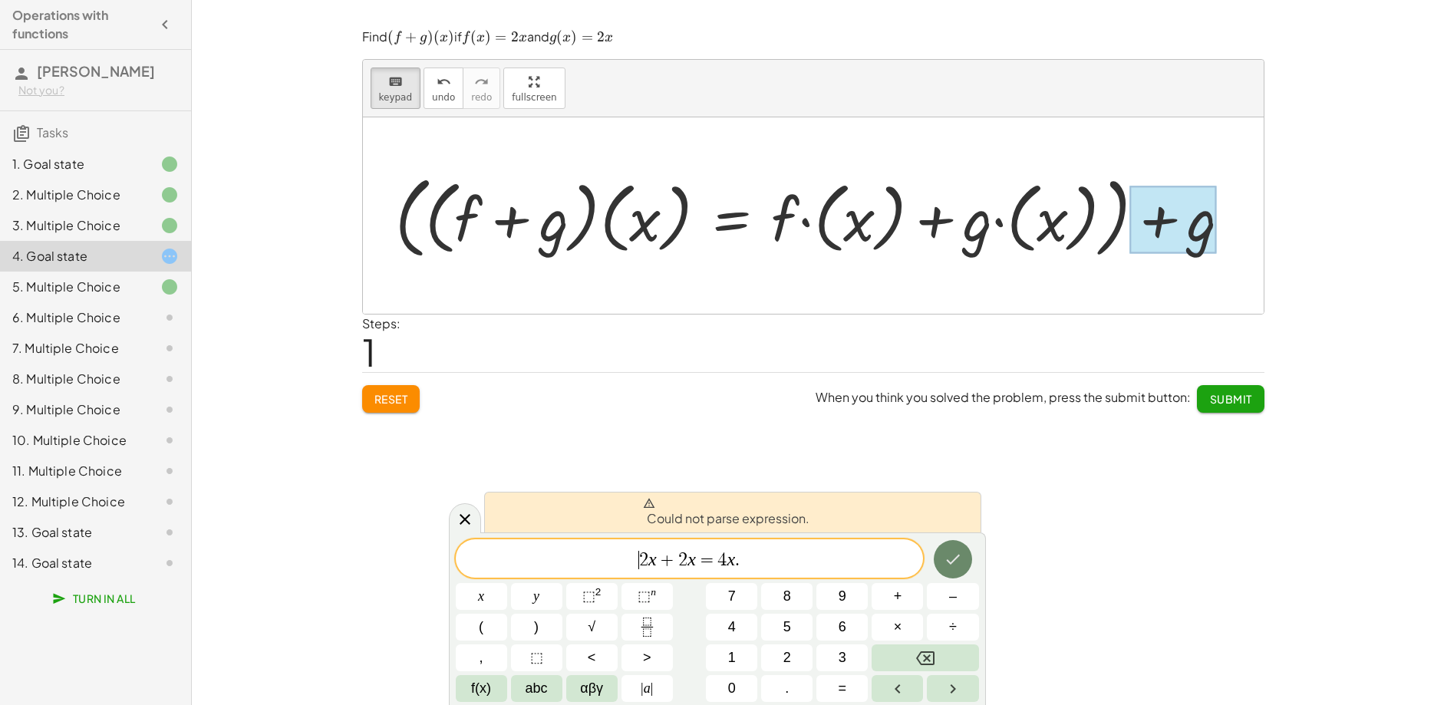
click at [950, 554] on icon "Done" at bounding box center [953, 559] width 18 height 18
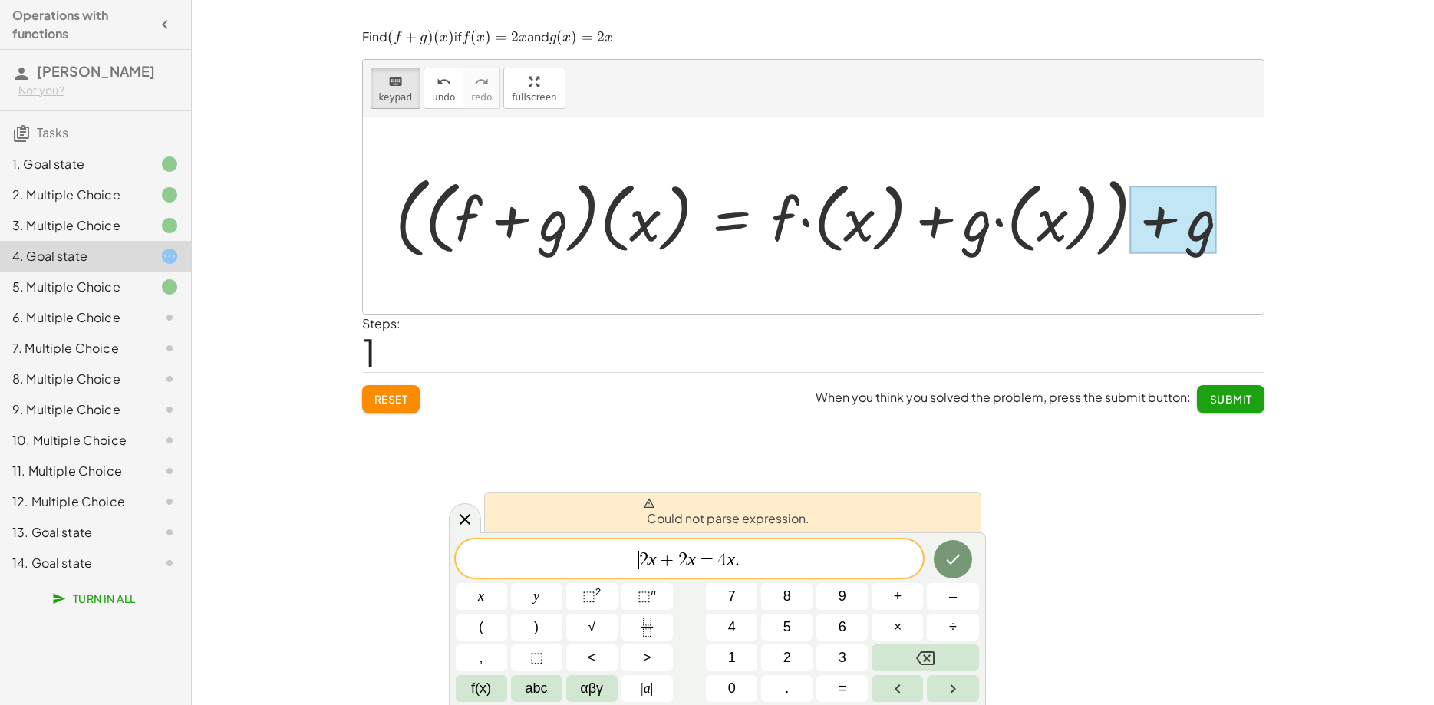
click at [751, 561] on span "​ 2 x + 2 x = 4 x ." at bounding box center [690, 559] width 468 height 21
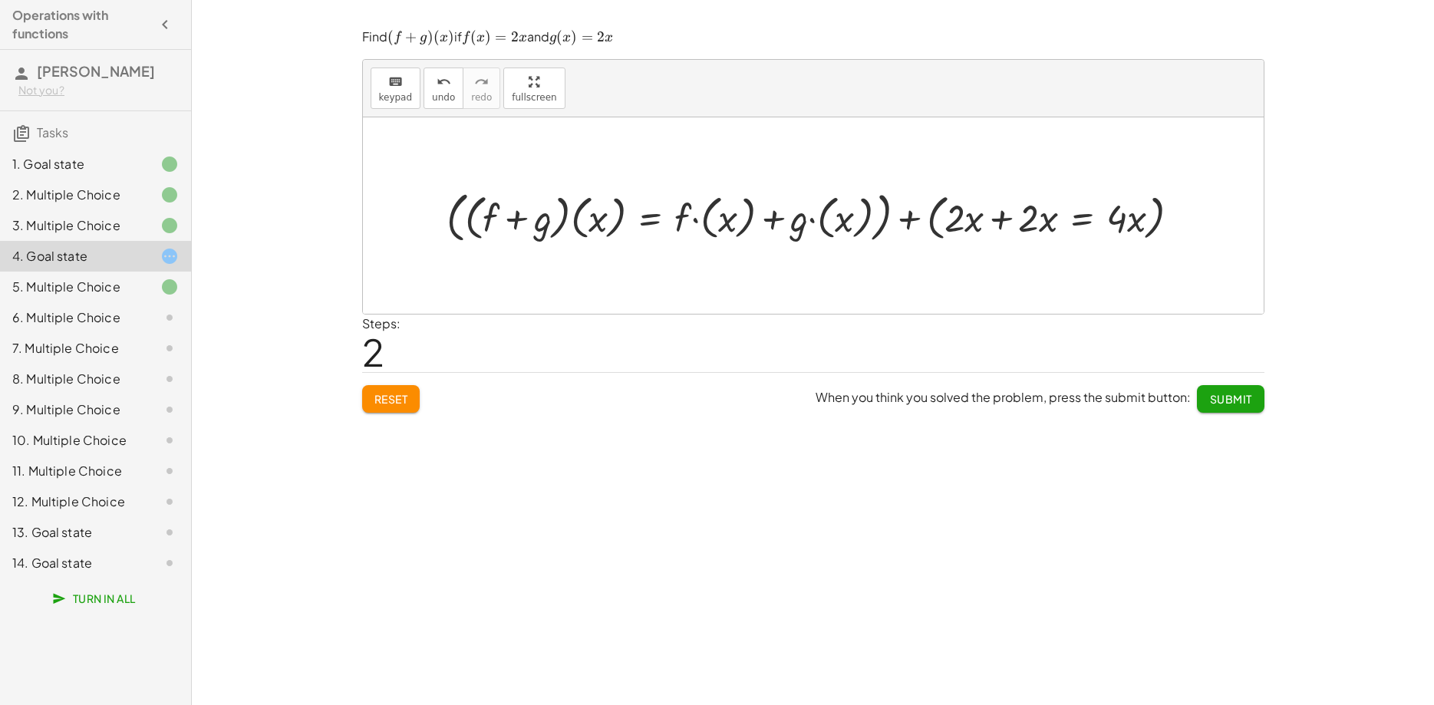
click at [1244, 403] on span "Submit" at bounding box center [1230, 399] width 42 height 14
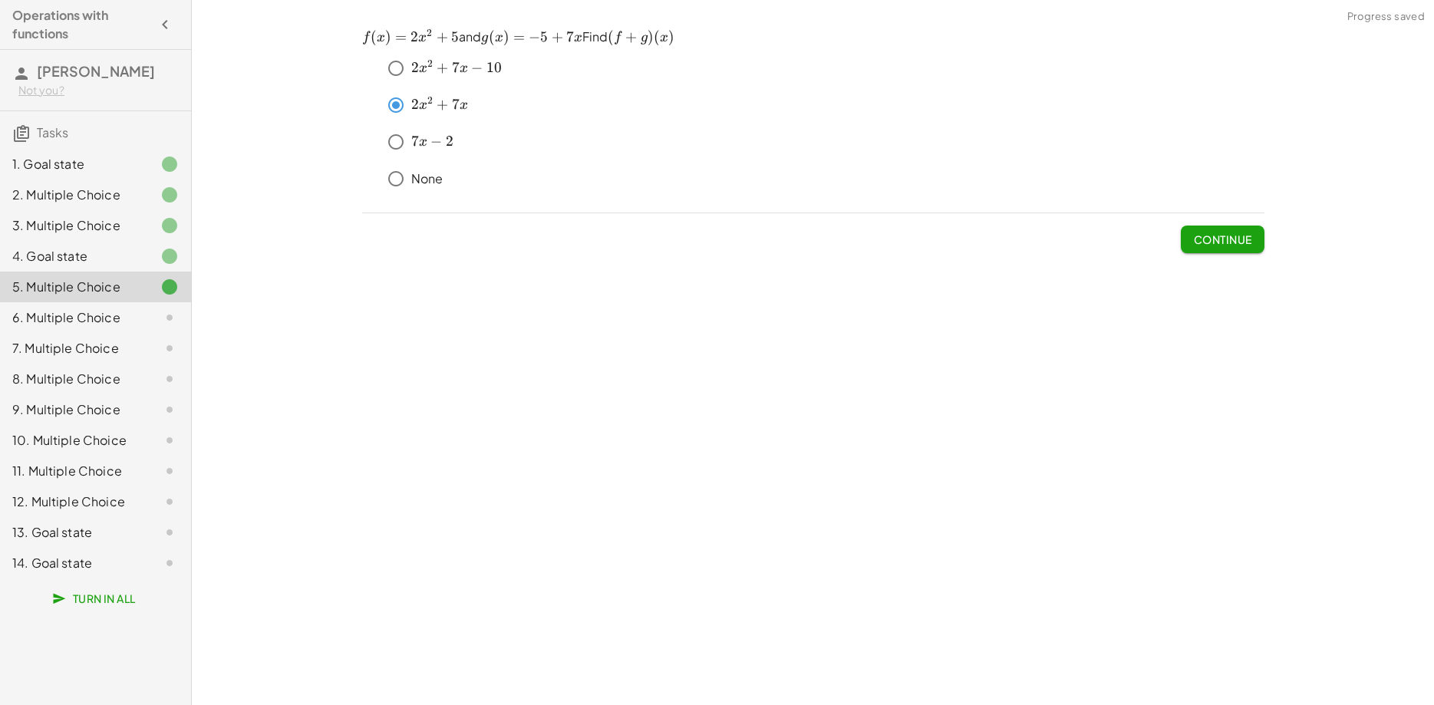
click at [144, 321] on div at bounding box center [157, 317] width 43 height 18
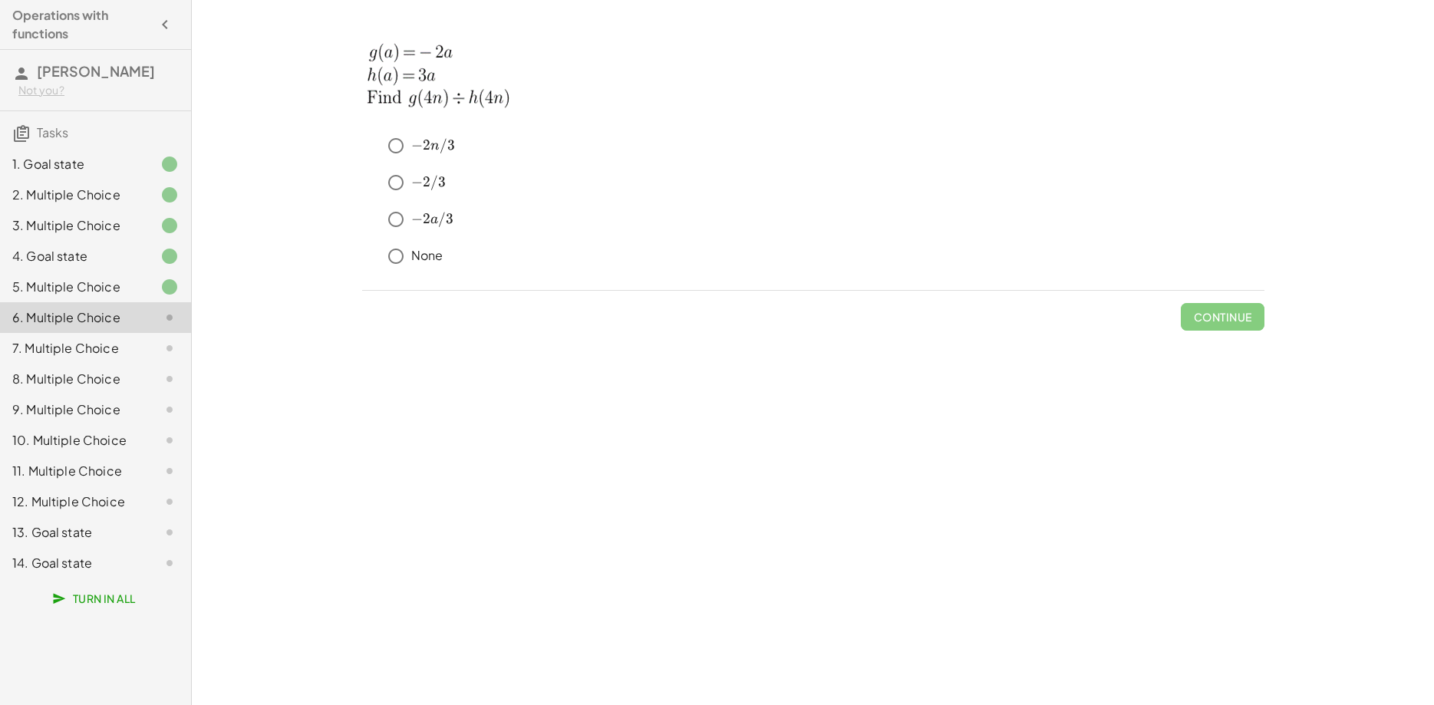
click at [102, 355] on div "7. Multiple Choice" at bounding box center [74, 348] width 124 height 18
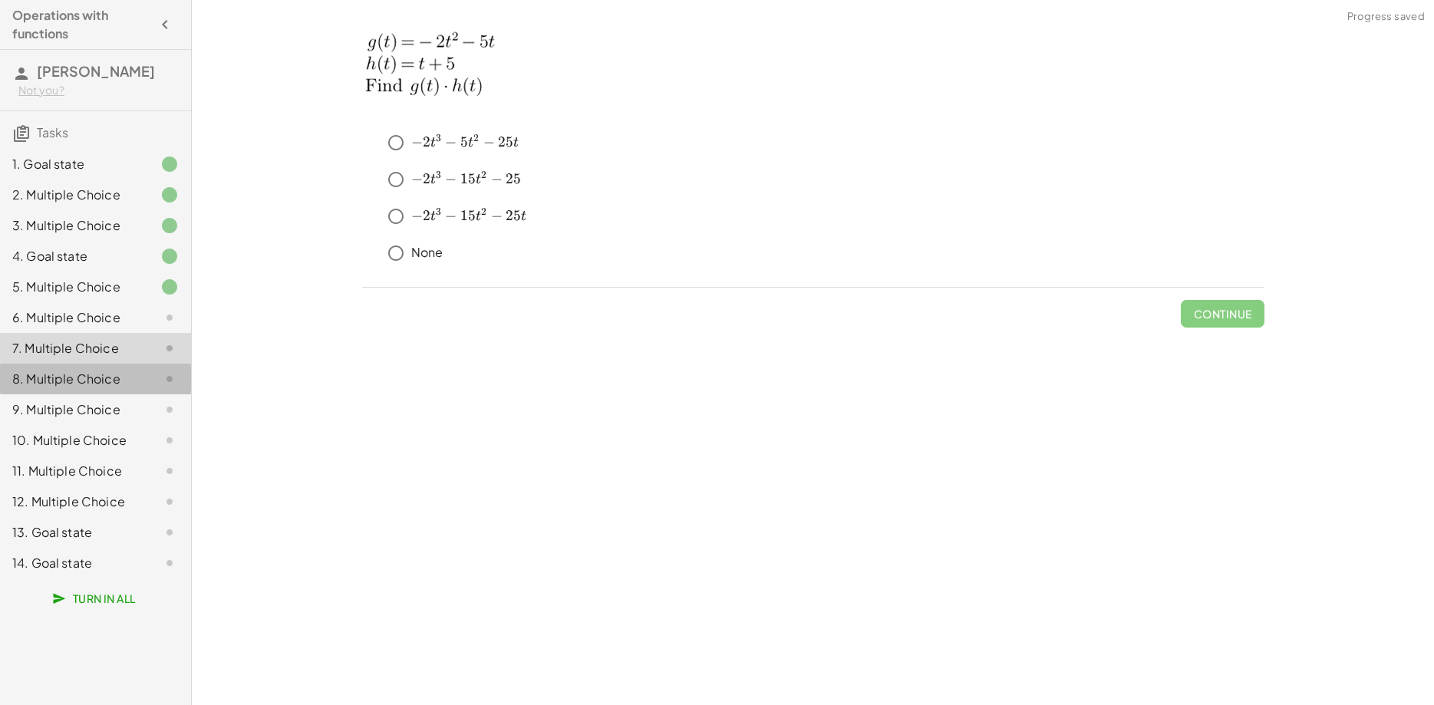
click at [108, 383] on div "8. Multiple Choice" at bounding box center [74, 379] width 124 height 18
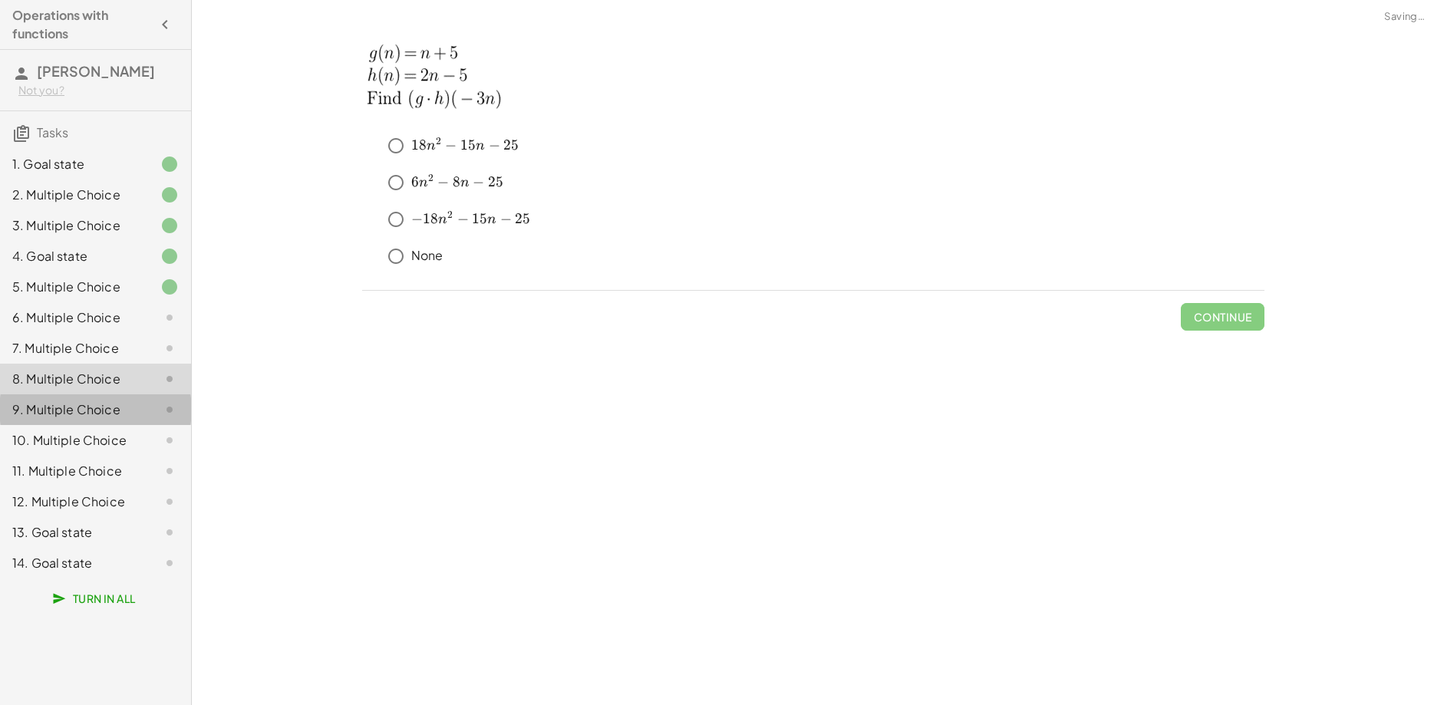
click at [111, 416] on div "9. Multiple Choice" at bounding box center [74, 409] width 124 height 18
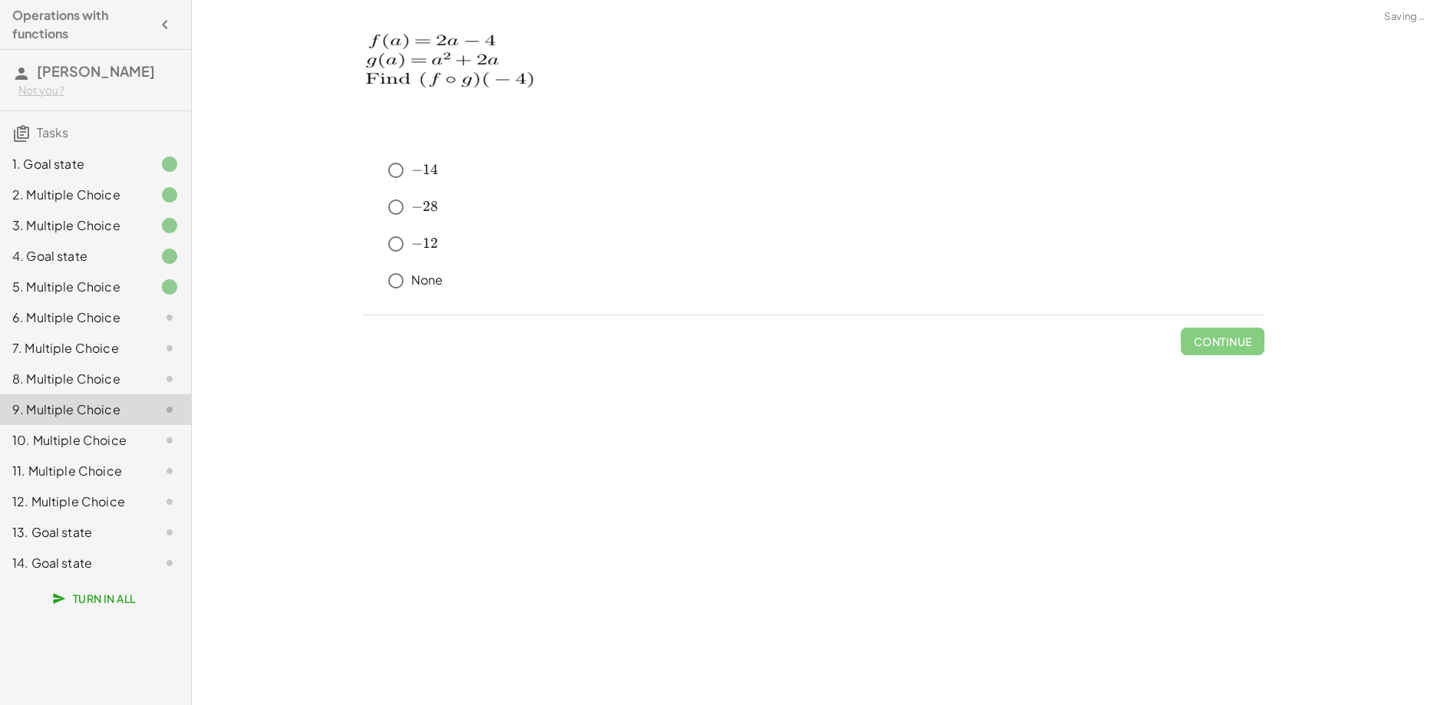
click at [109, 443] on div "10. Multiple Choice" at bounding box center [74, 440] width 124 height 18
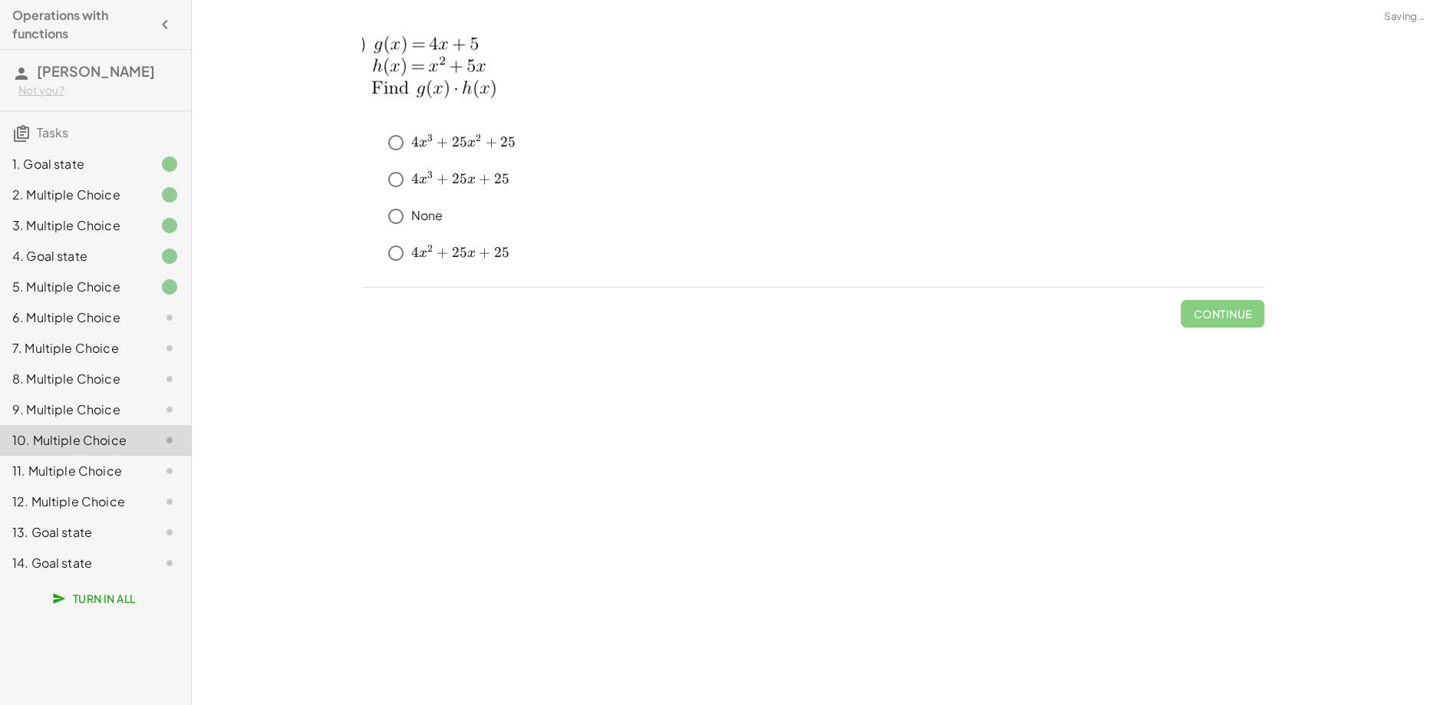
click at [106, 480] on div "11. Multiple Choice" at bounding box center [74, 471] width 124 height 18
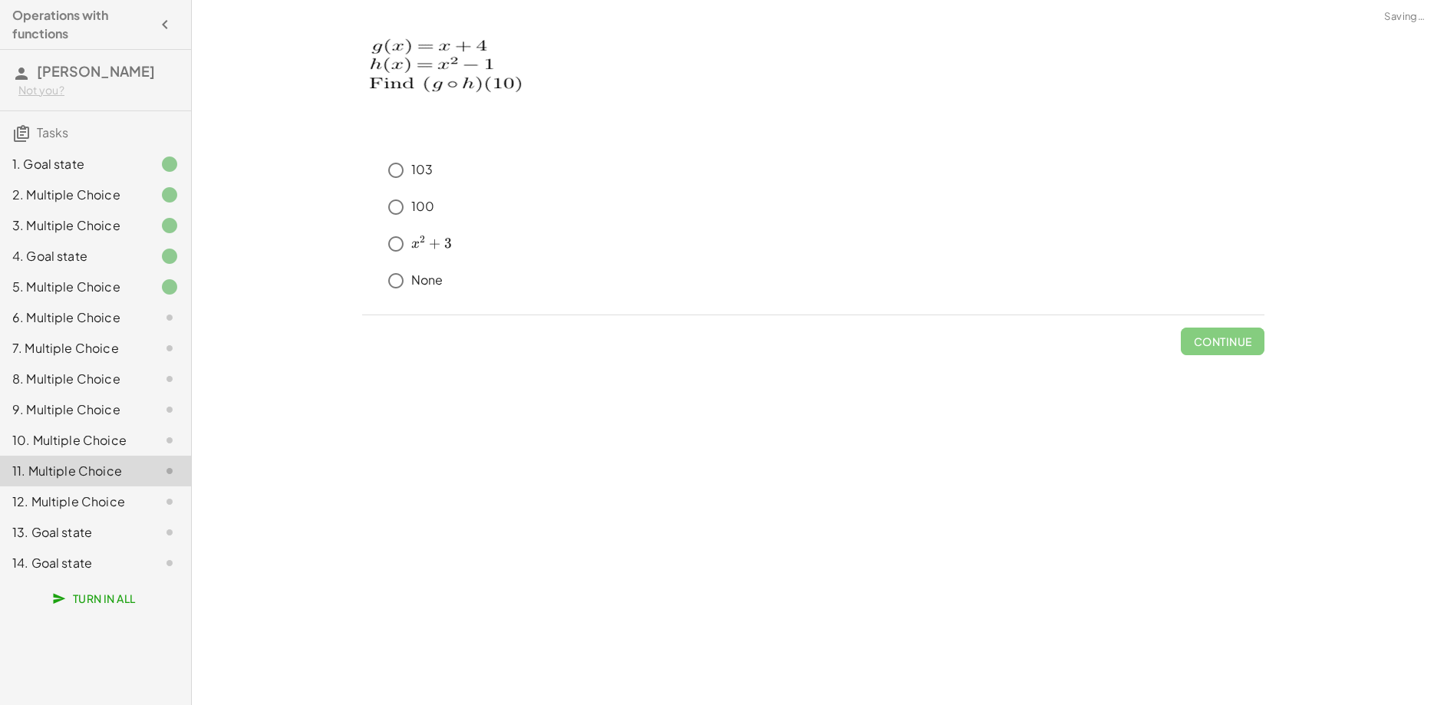
click at [107, 500] on div "12. Multiple Choice" at bounding box center [74, 502] width 124 height 18
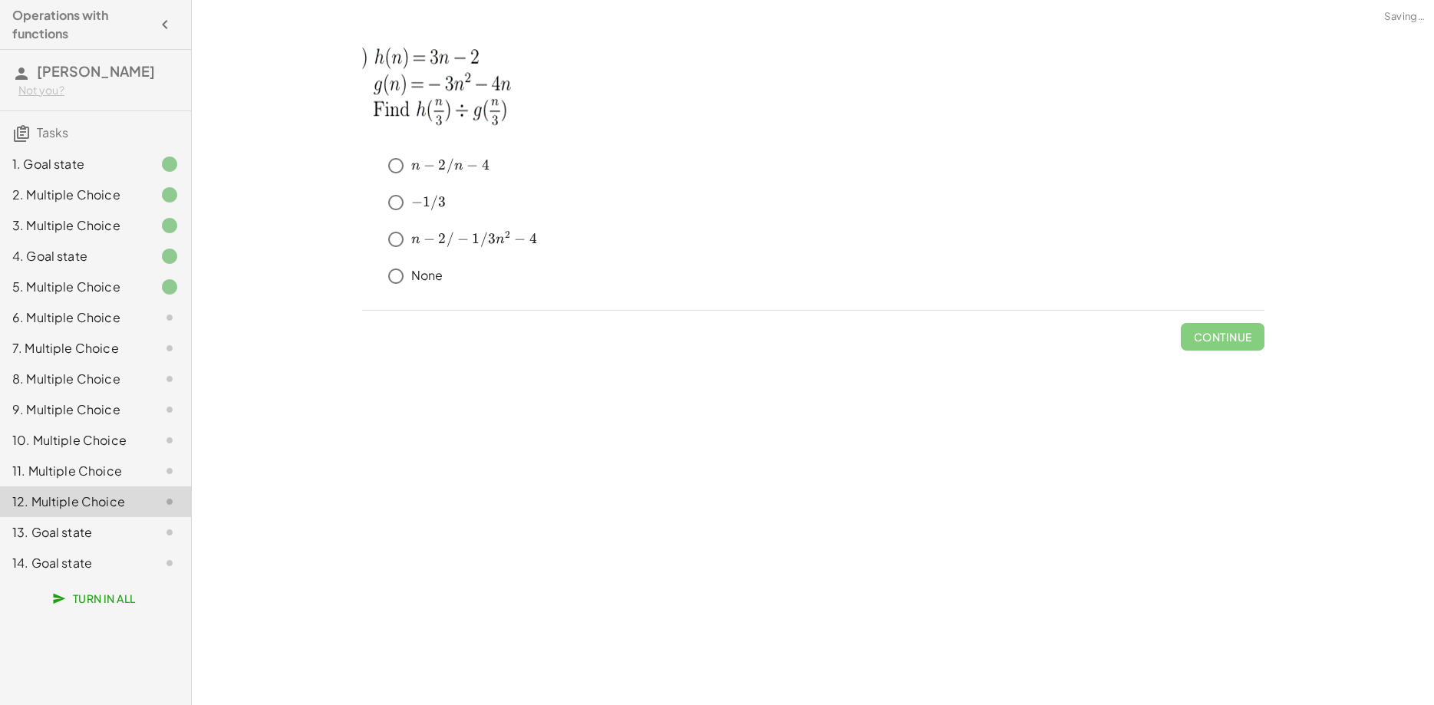
click at [96, 530] on div "13. Goal state" at bounding box center [74, 532] width 124 height 18
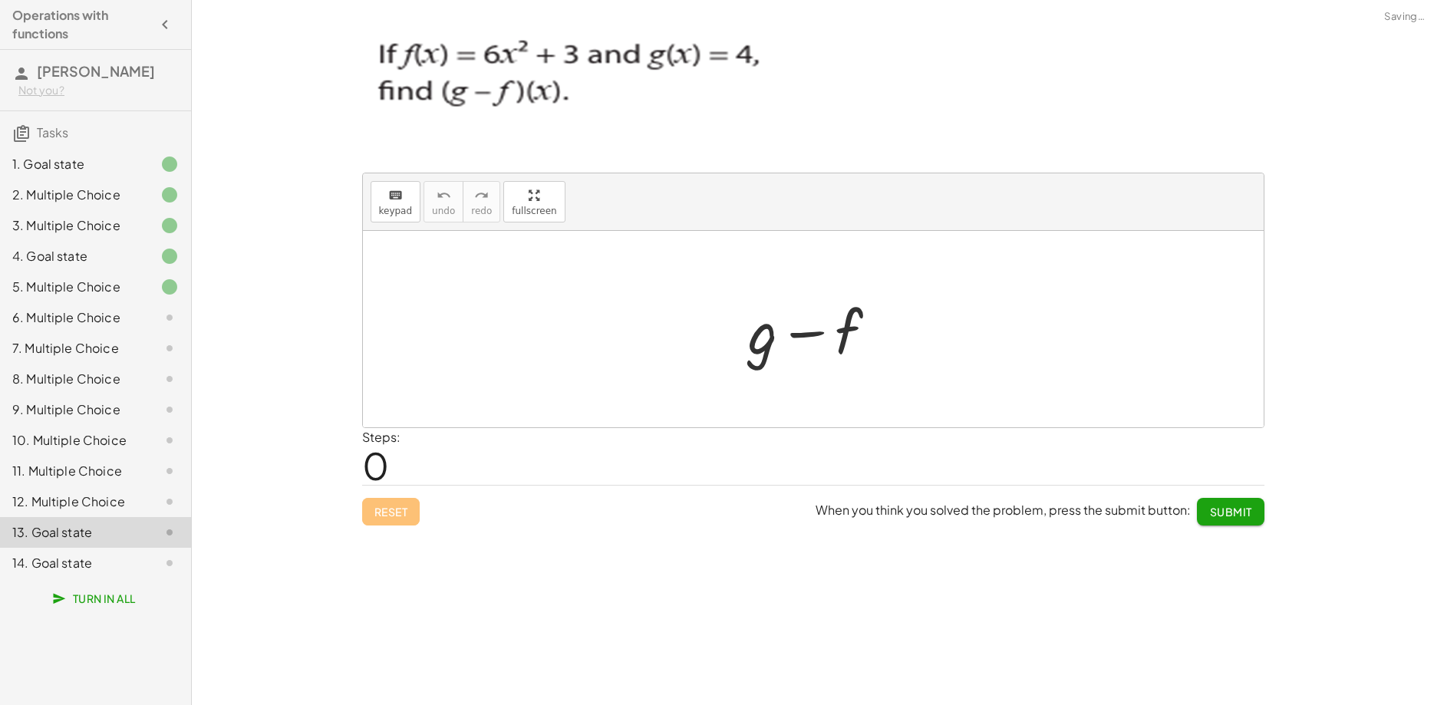
click at [97, 562] on div "14. Goal state" at bounding box center [74, 563] width 124 height 18
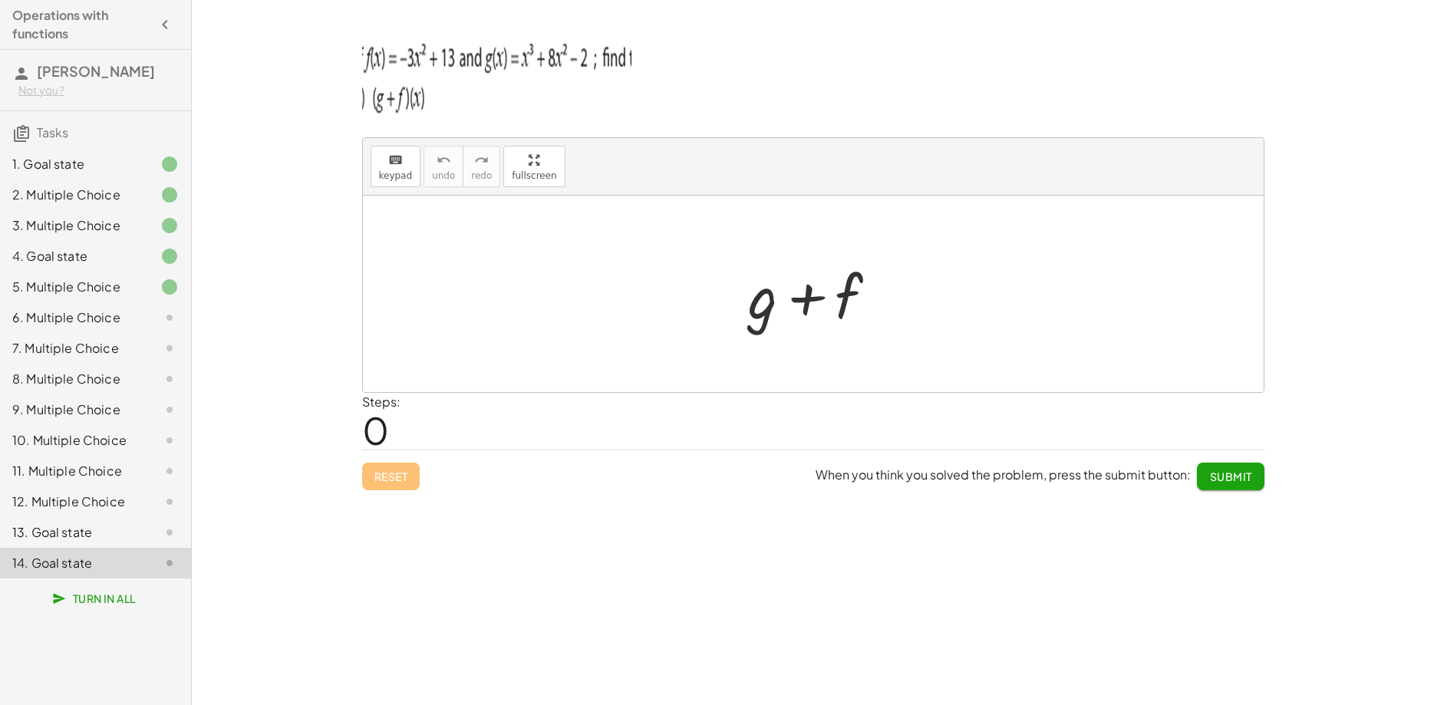
click at [115, 327] on div "6. Multiple Choice" at bounding box center [74, 317] width 124 height 18
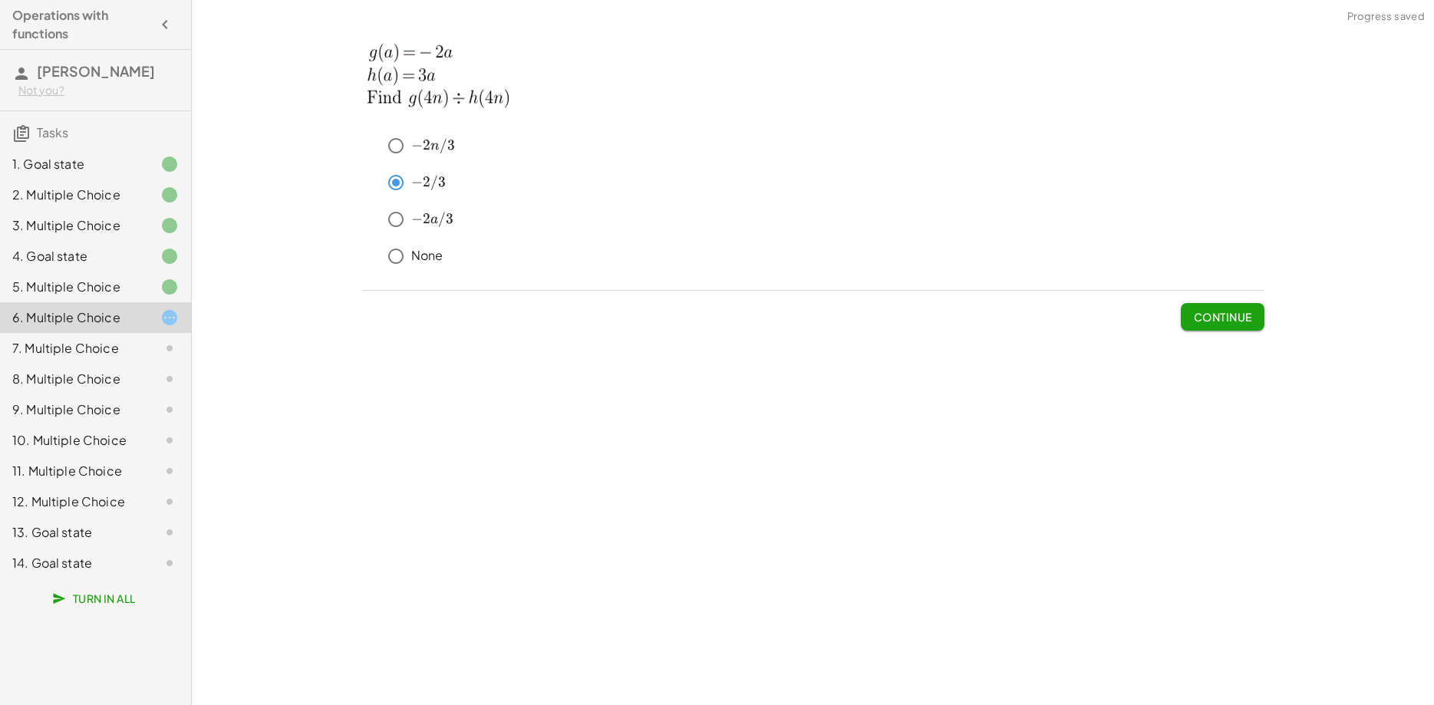
click at [1237, 321] on span "Continue" at bounding box center [1222, 317] width 58 height 14
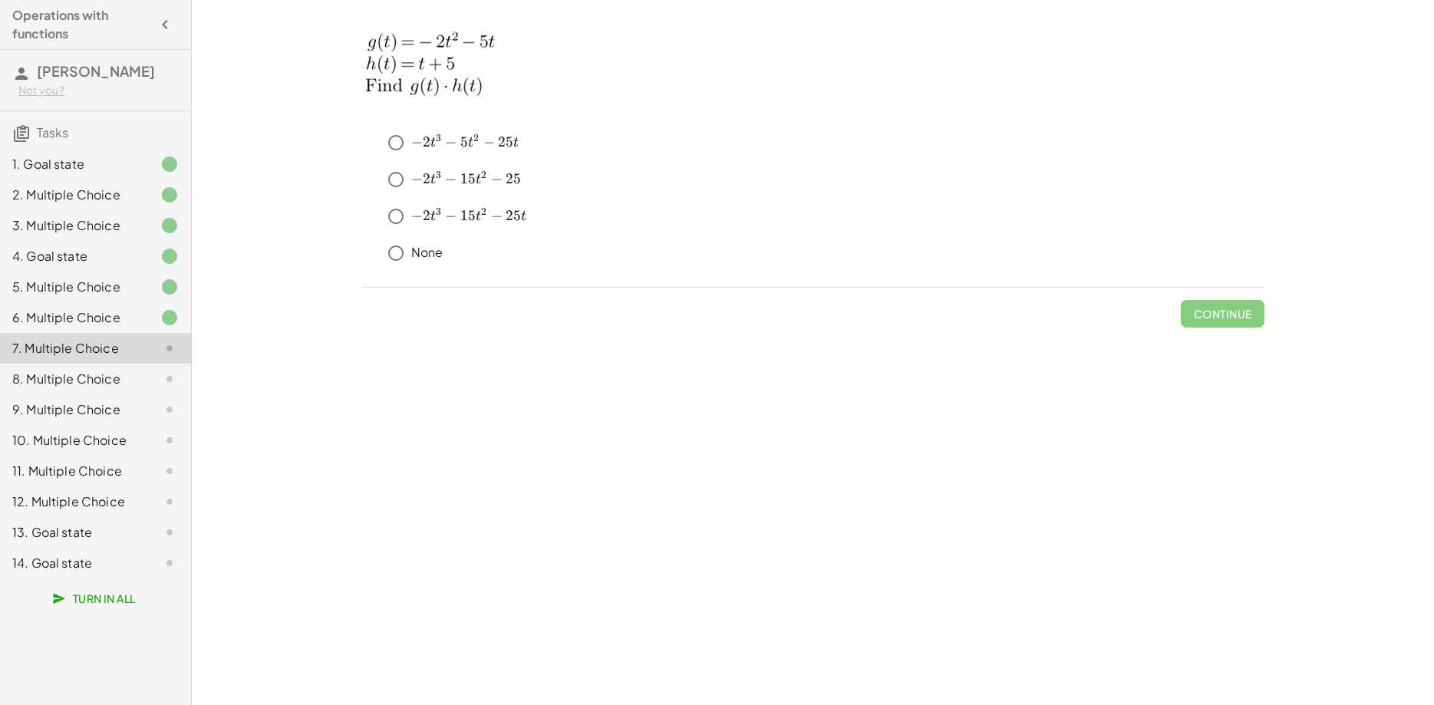
click at [111, 311] on div "6. Multiple Choice" at bounding box center [74, 317] width 124 height 18
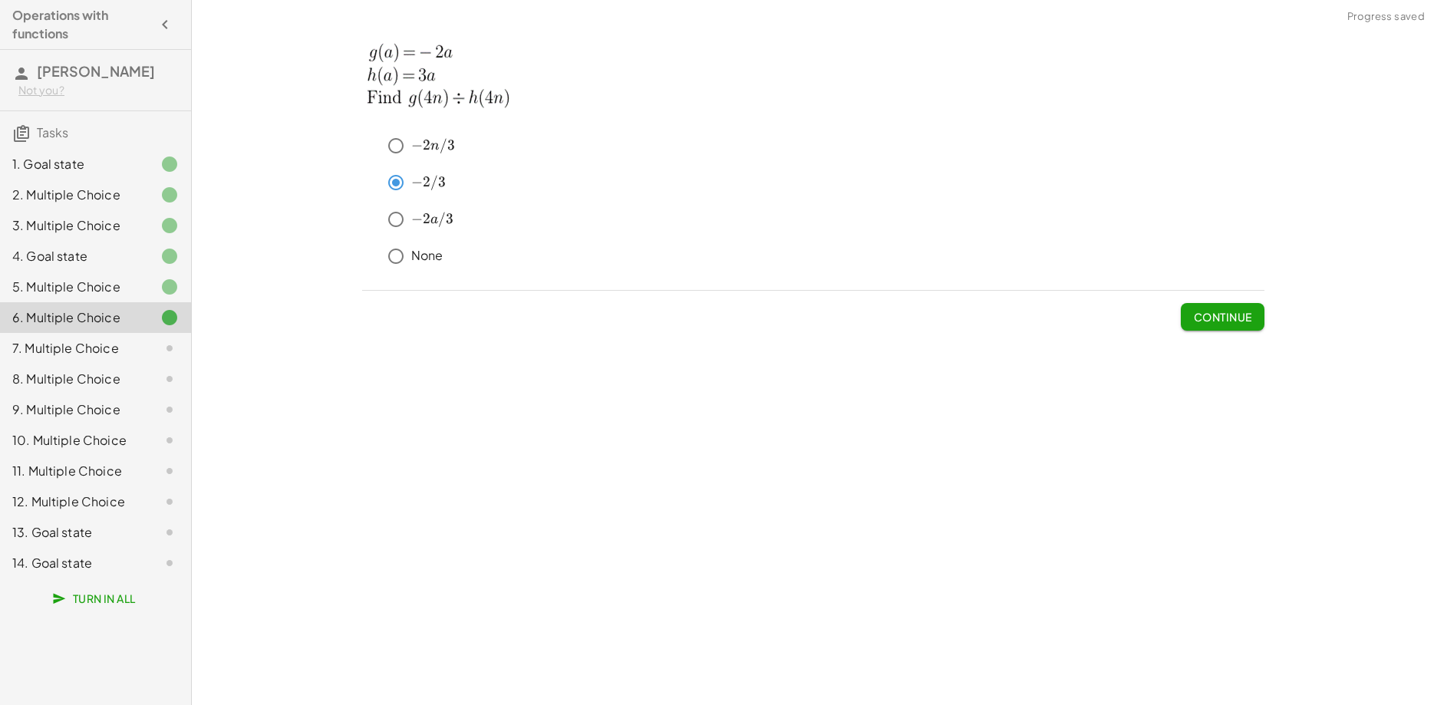
click at [106, 348] on div "7. Multiple Choice" at bounding box center [74, 348] width 124 height 18
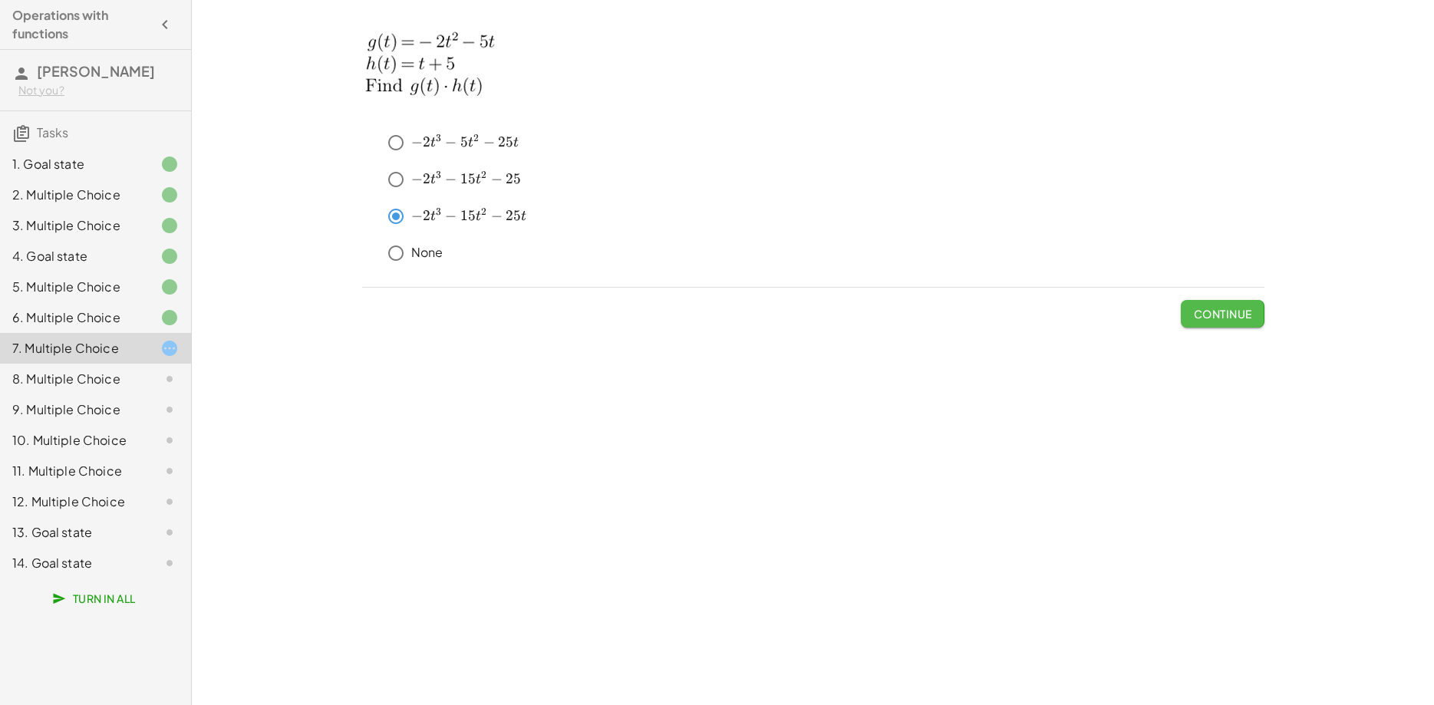
click at [1235, 312] on span "Continue" at bounding box center [1222, 314] width 58 height 14
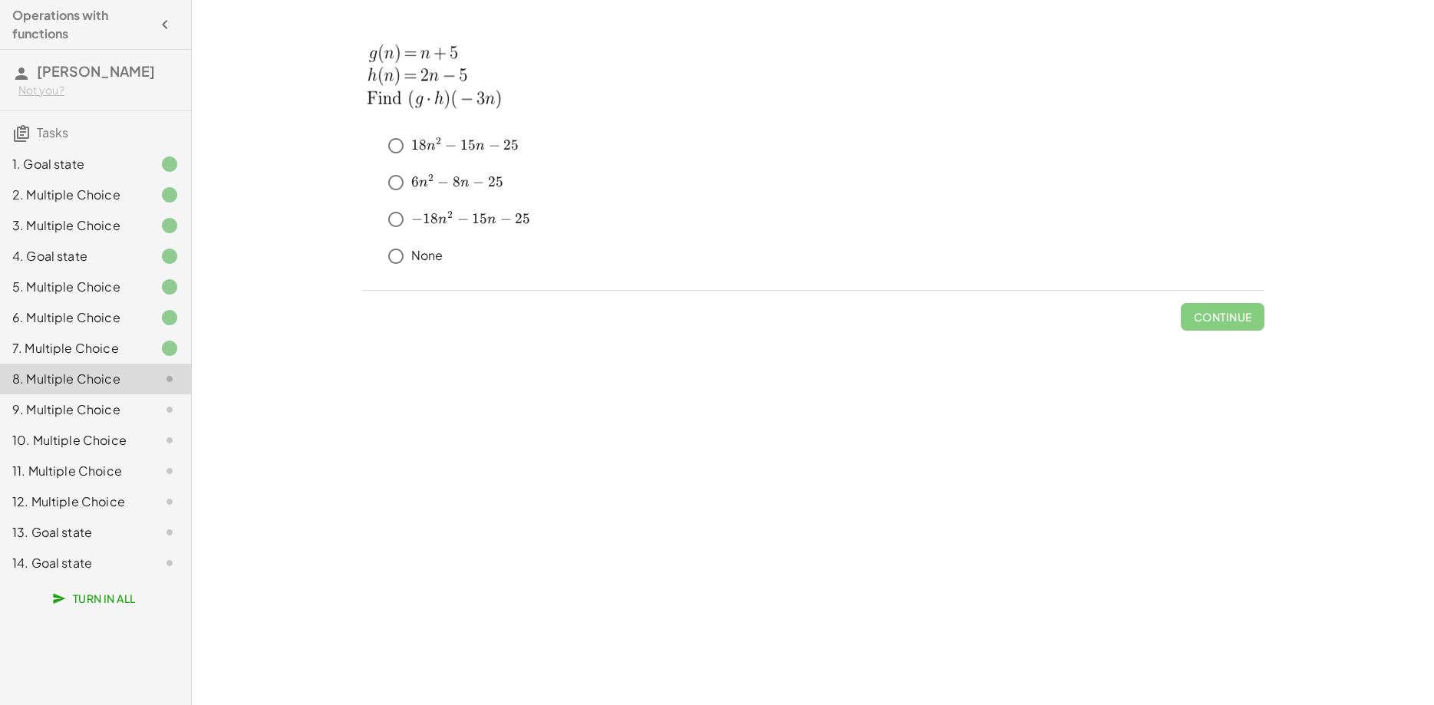
click at [122, 352] on div "7. Multiple Choice" at bounding box center [74, 348] width 124 height 18
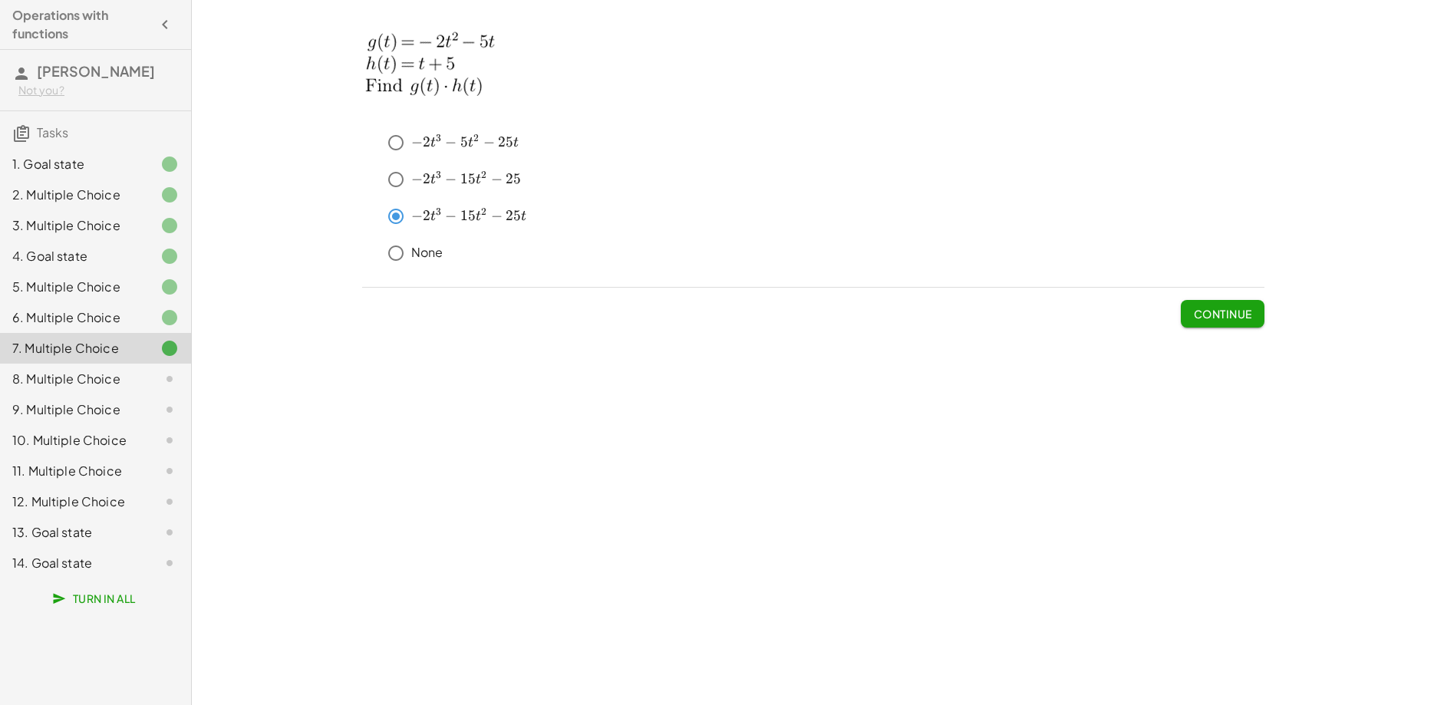
click at [125, 372] on div "8. Multiple Choice" at bounding box center [74, 379] width 124 height 18
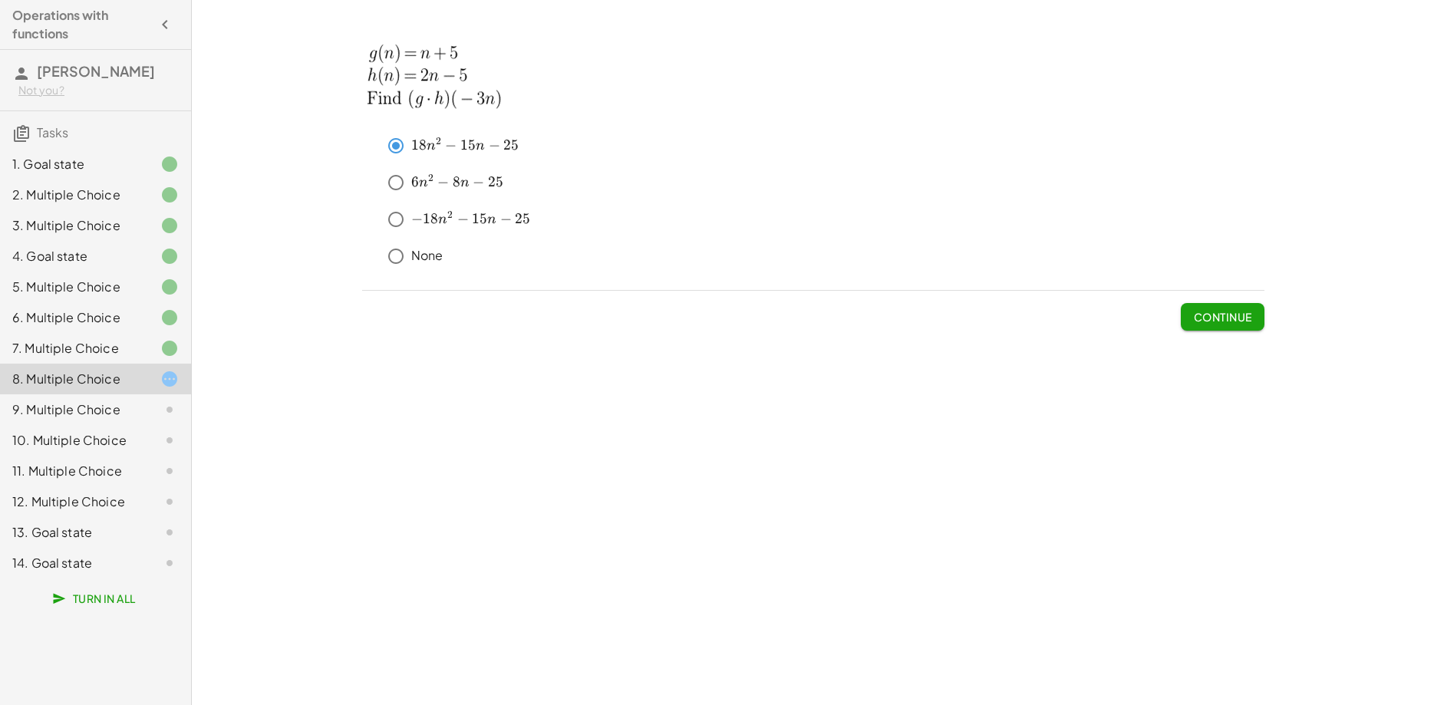
click at [1227, 326] on button "Continue" at bounding box center [1222, 317] width 83 height 28
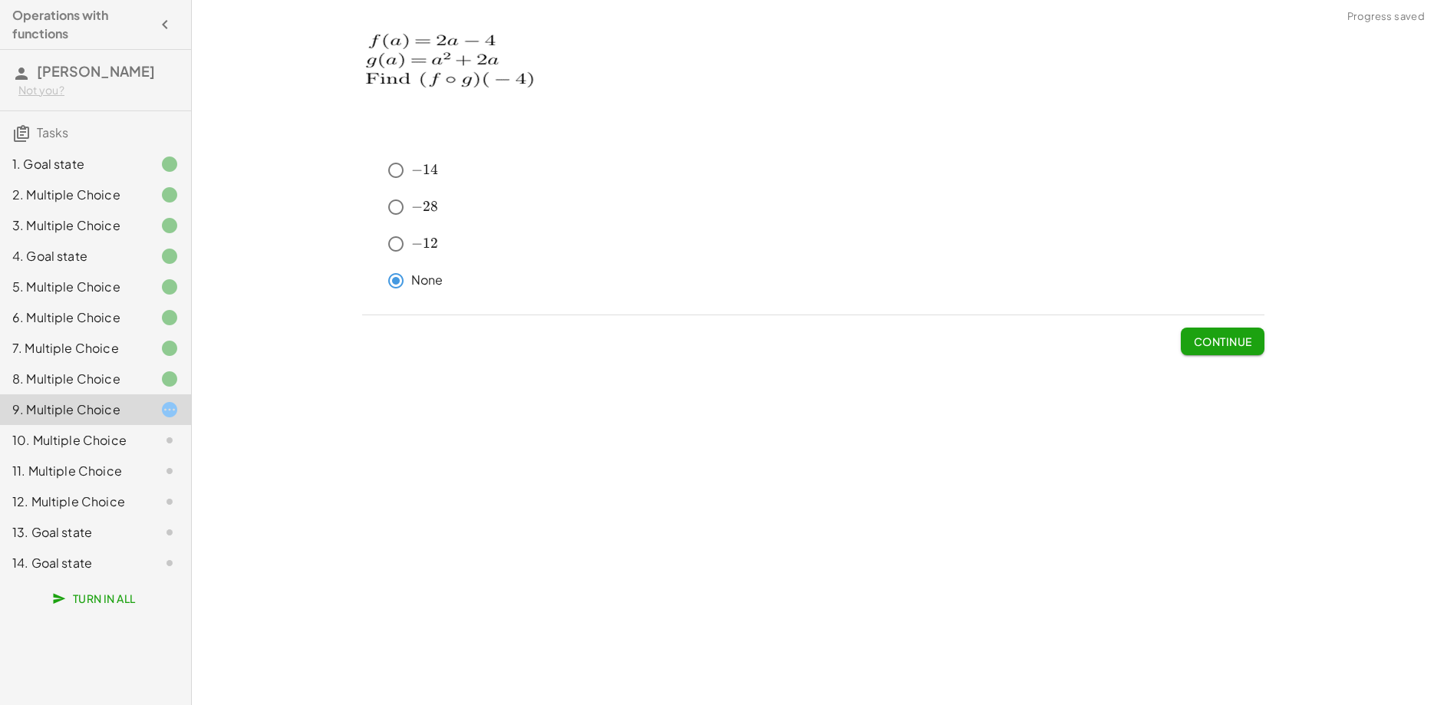
click at [1219, 337] on span "Continue" at bounding box center [1222, 341] width 58 height 14
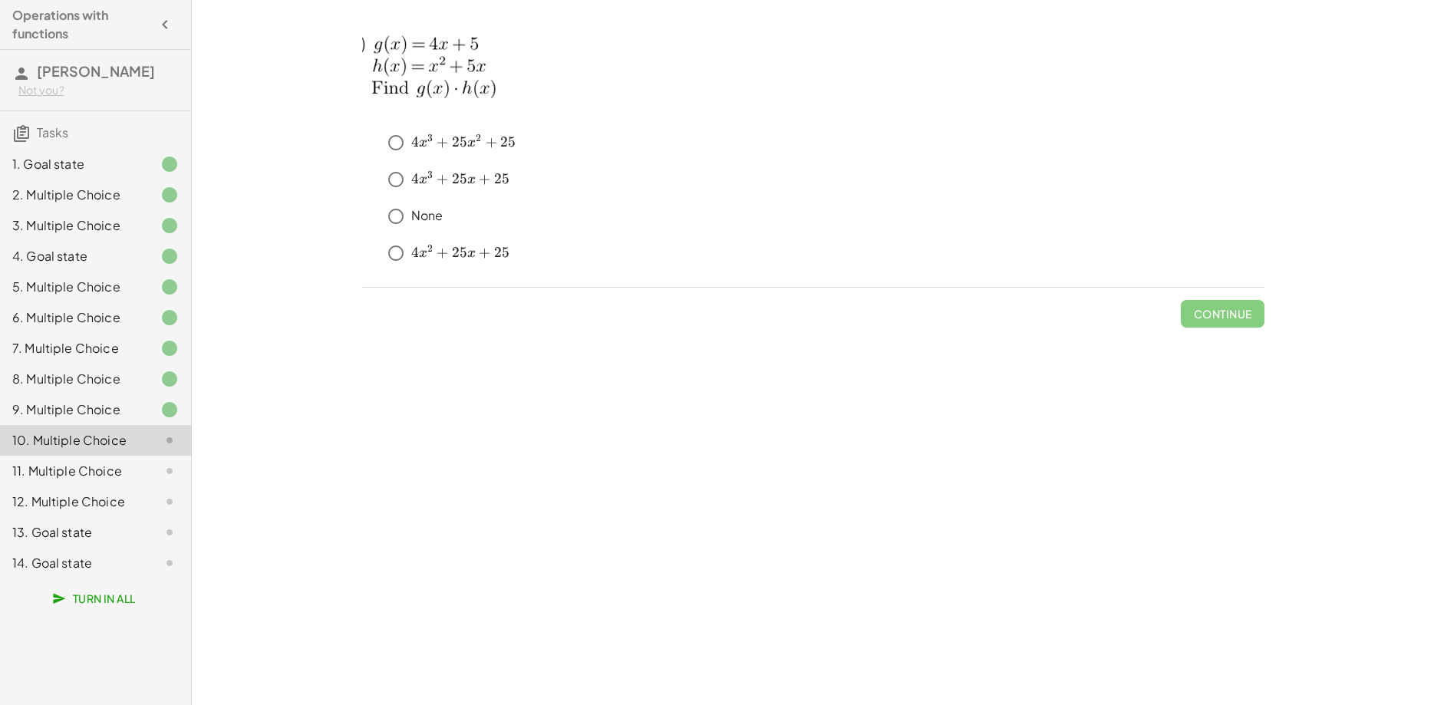
click at [96, 476] on div "11. Multiple Choice" at bounding box center [74, 471] width 124 height 18
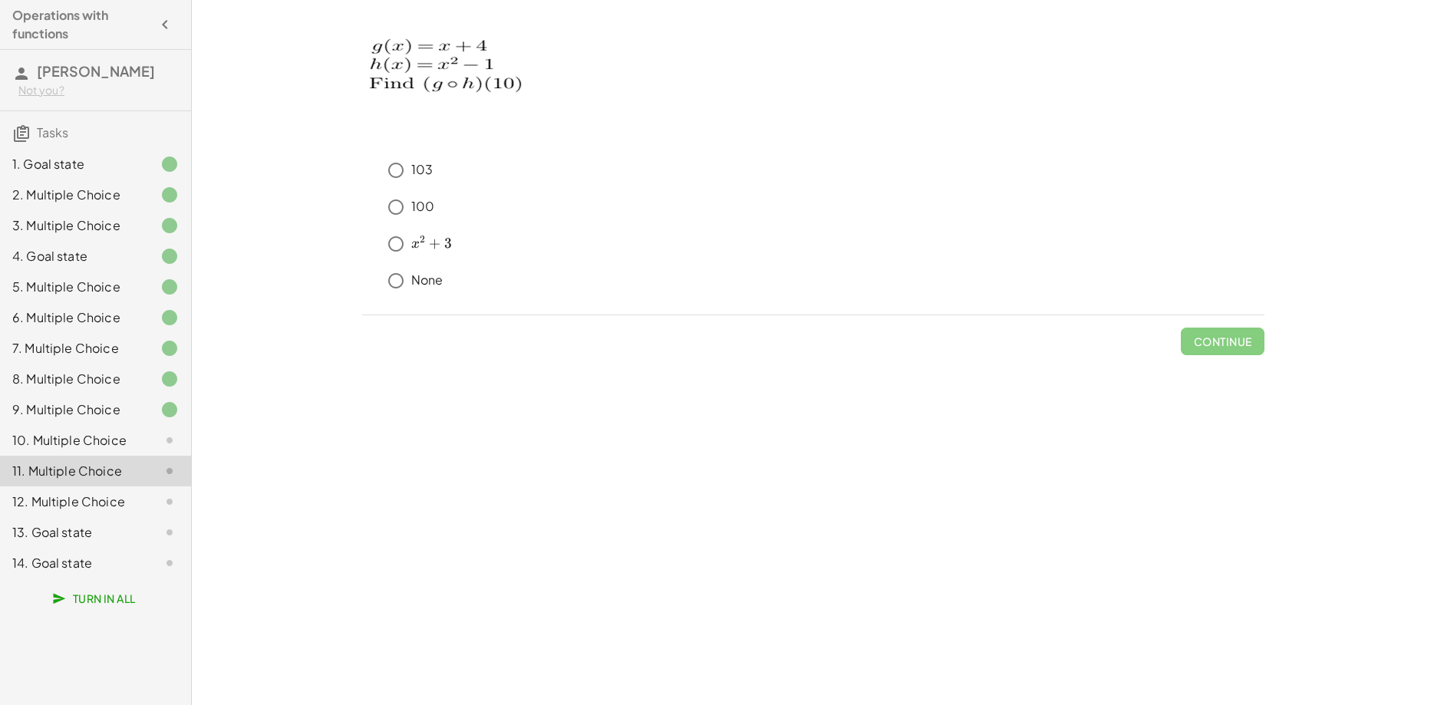
click at [94, 445] on div "10. Multiple Choice" at bounding box center [74, 440] width 124 height 18
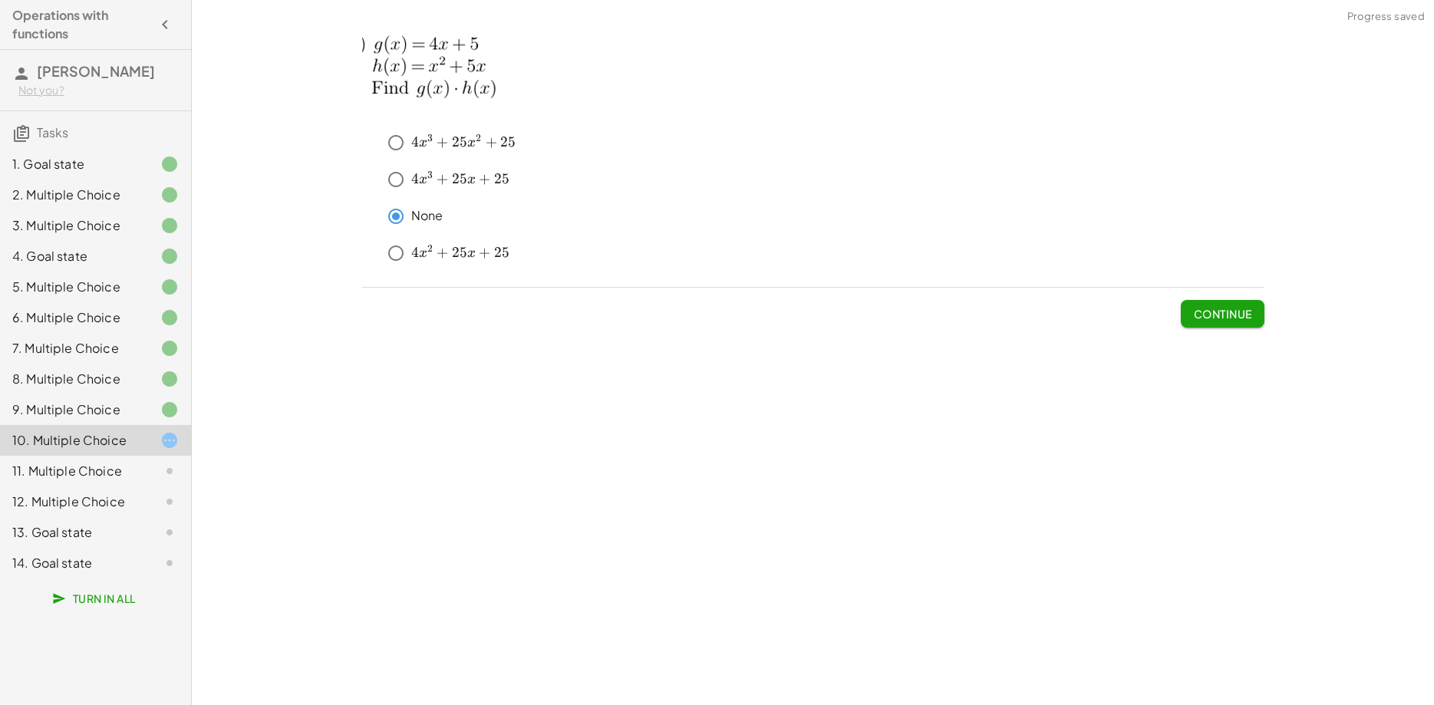
click at [1191, 312] on button "Continue" at bounding box center [1222, 314] width 83 height 28
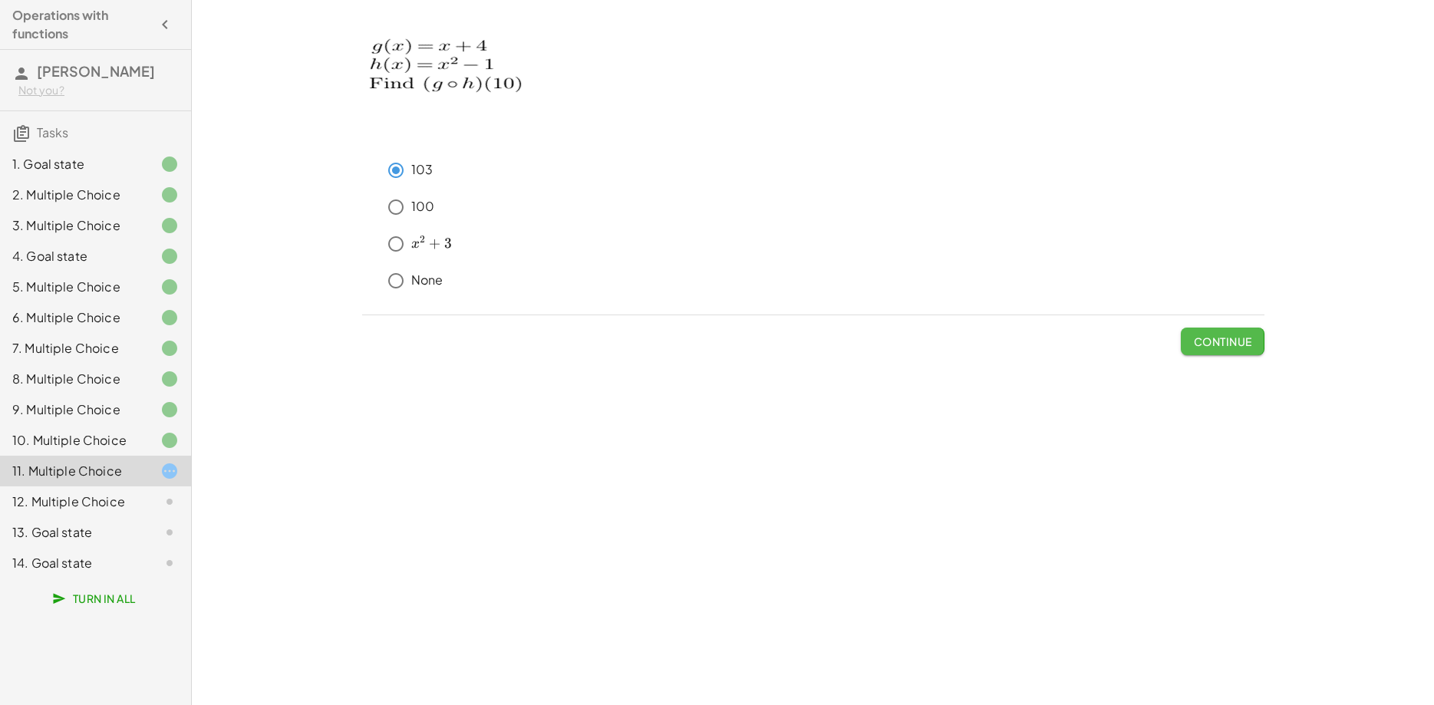
click at [1207, 333] on button "Continue" at bounding box center [1222, 342] width 83 height 28
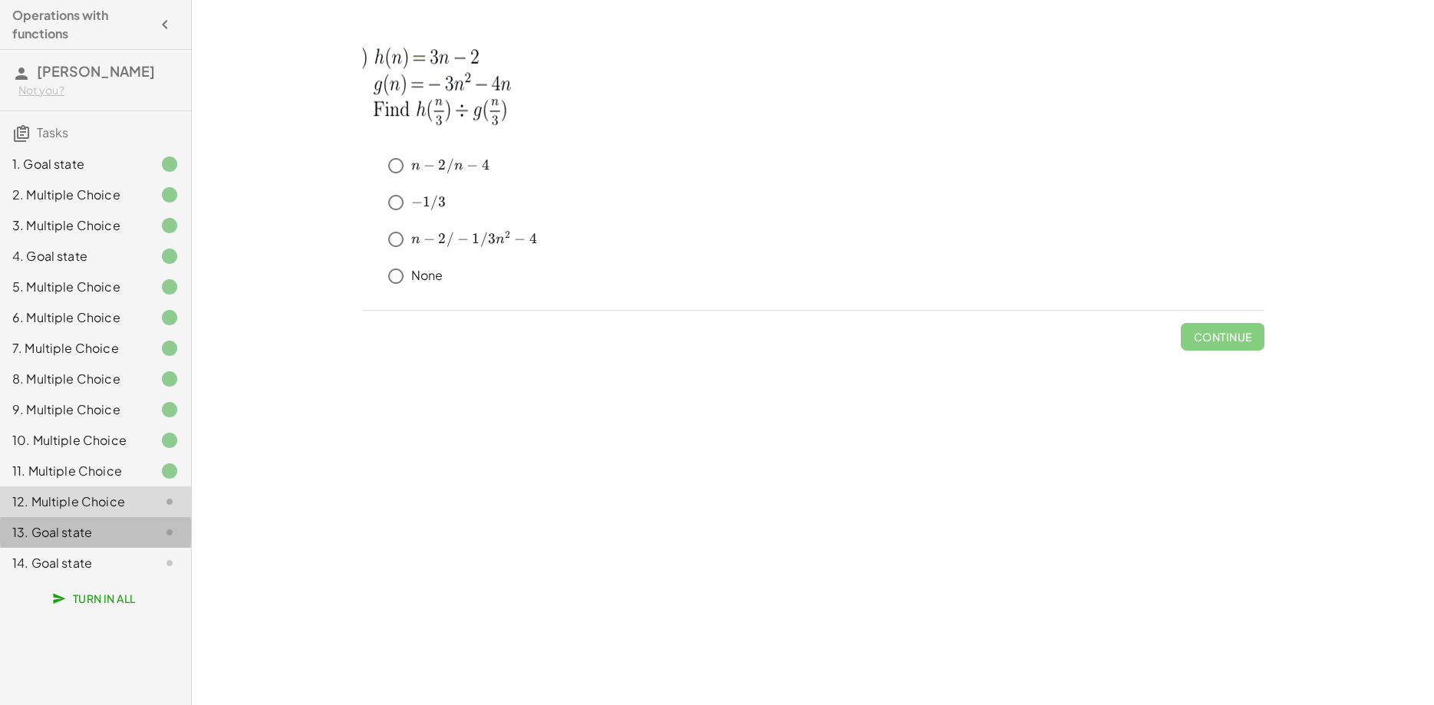
click at [123, 539] on div "13. Goal state" at bounding box center [74, 532] width 124 height 18
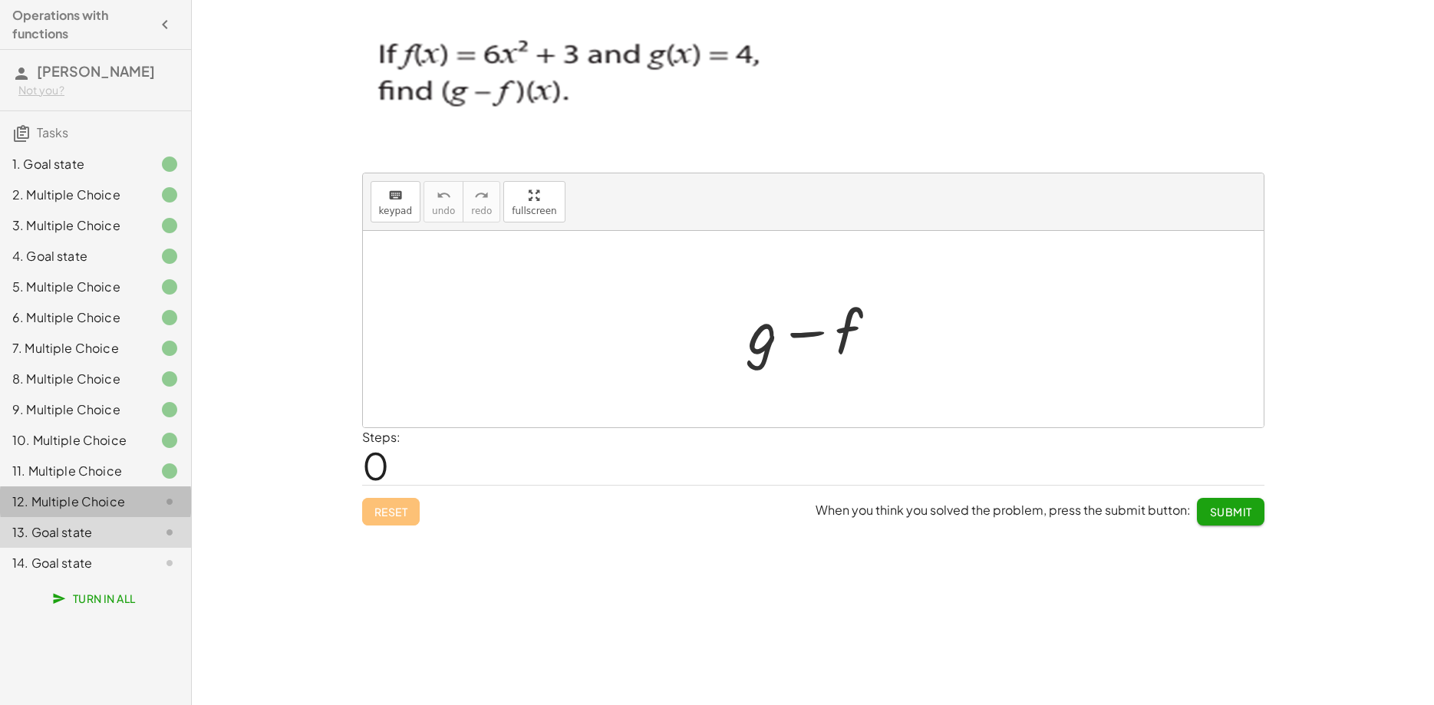
click at [81, 548] on div "12. Multiple Choice" at bounding box center [95, 563] width 191 height 31
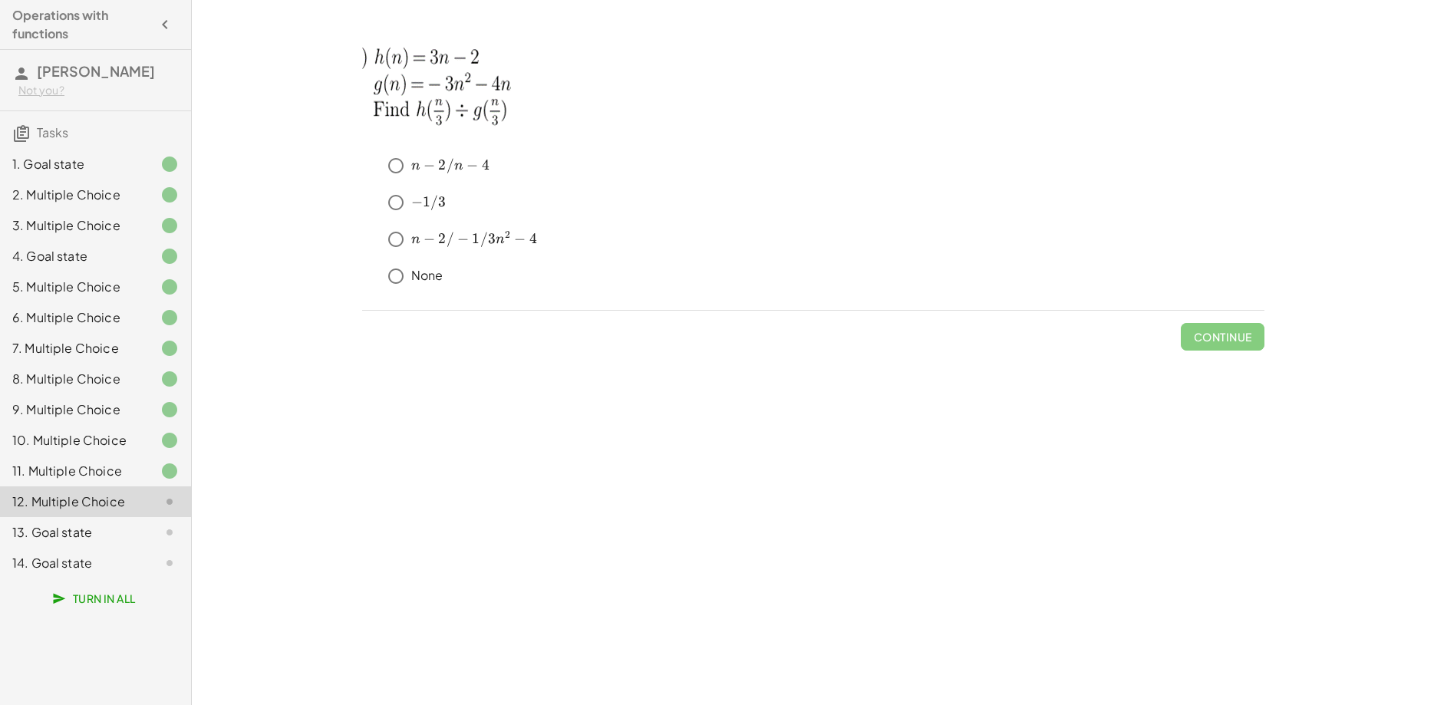
click at [120, 533] on div "13. Goal state" at bounding box center [74, 532] width 124 height 18
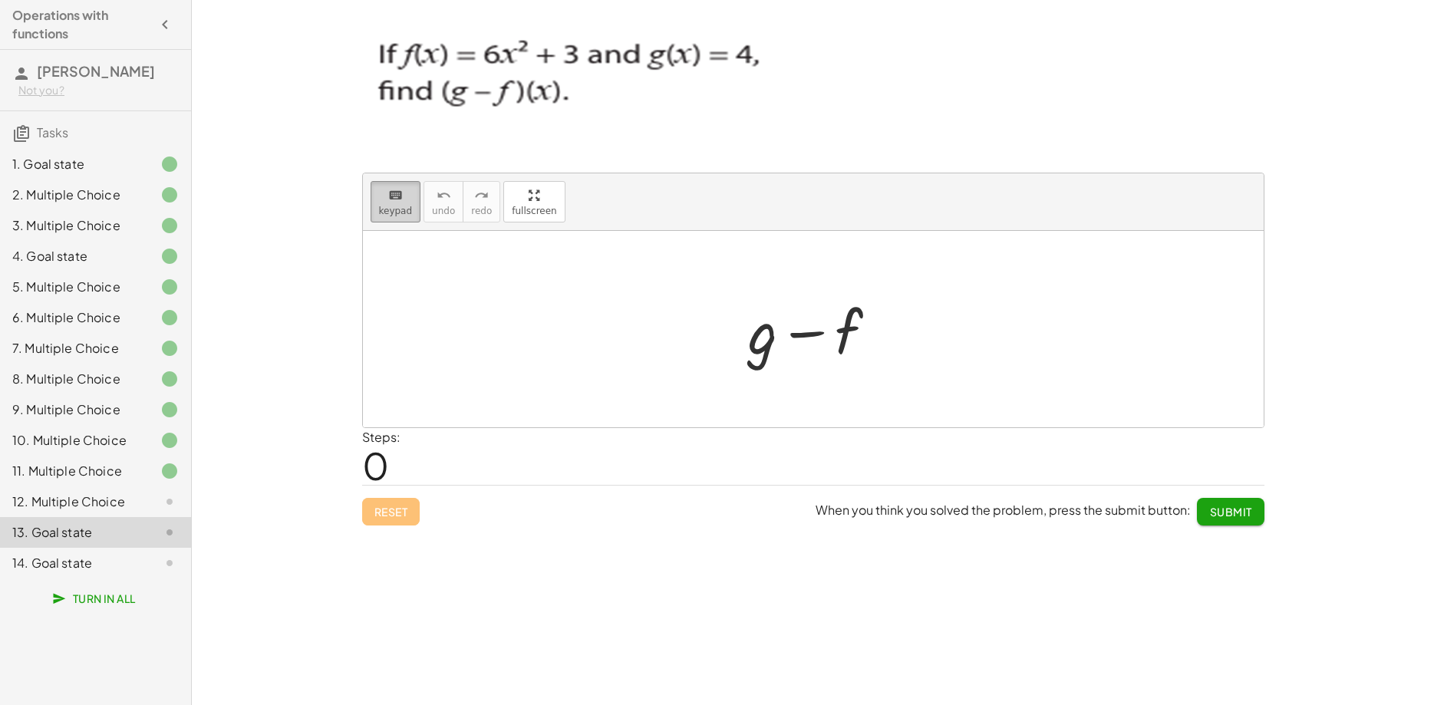
click at [395, 206] on span "keypad" at bounding box center [396, 211] width 34 height 11
click at [759, 351] on div at bounding box center [763, 330] width 29 height 71
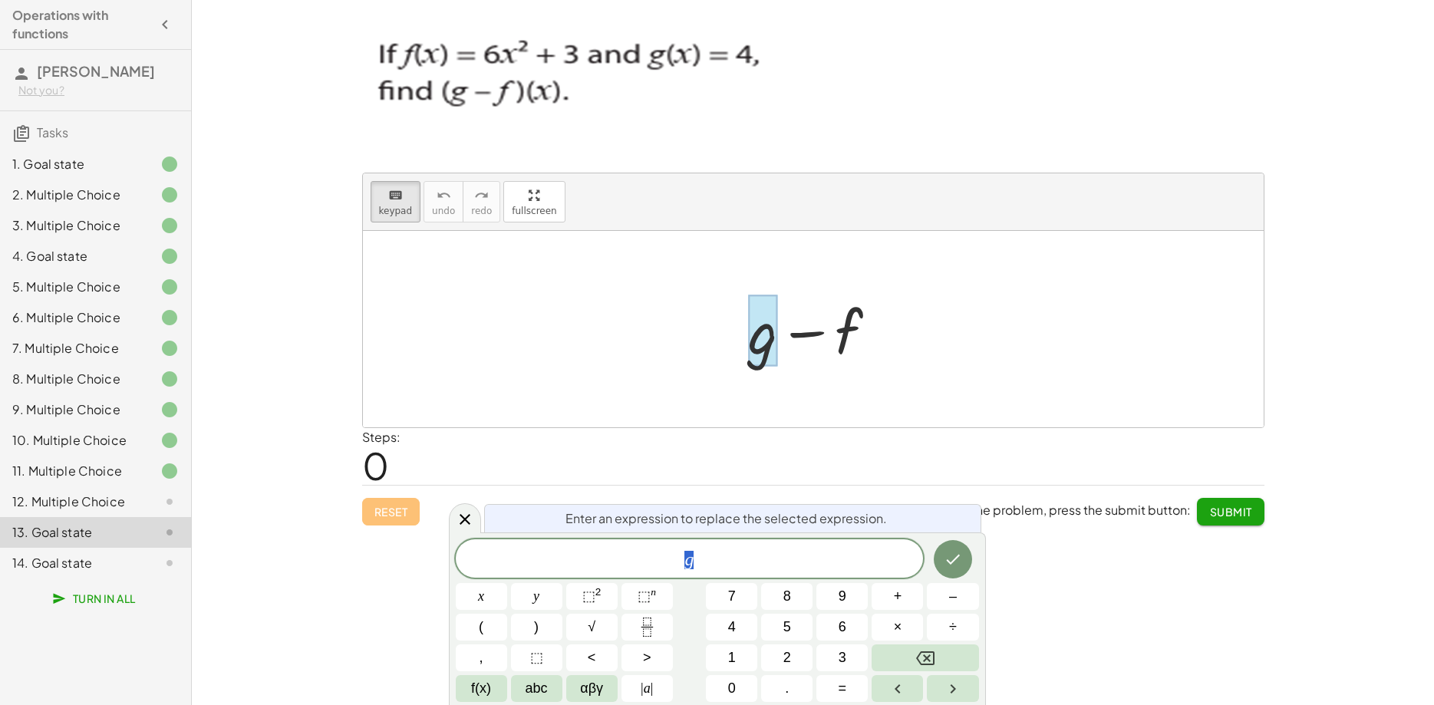
scroll to position [0, 9]
click at [726, 661] on button "1" at bounding box center [731, 657] width 51 height 27
click at [917, 652] on icon "Backspace" at bounding box center [925, 658] width 18 height 18
click at [726, 627] on button "4" at bounding box center [731, 627] width 51 height 27
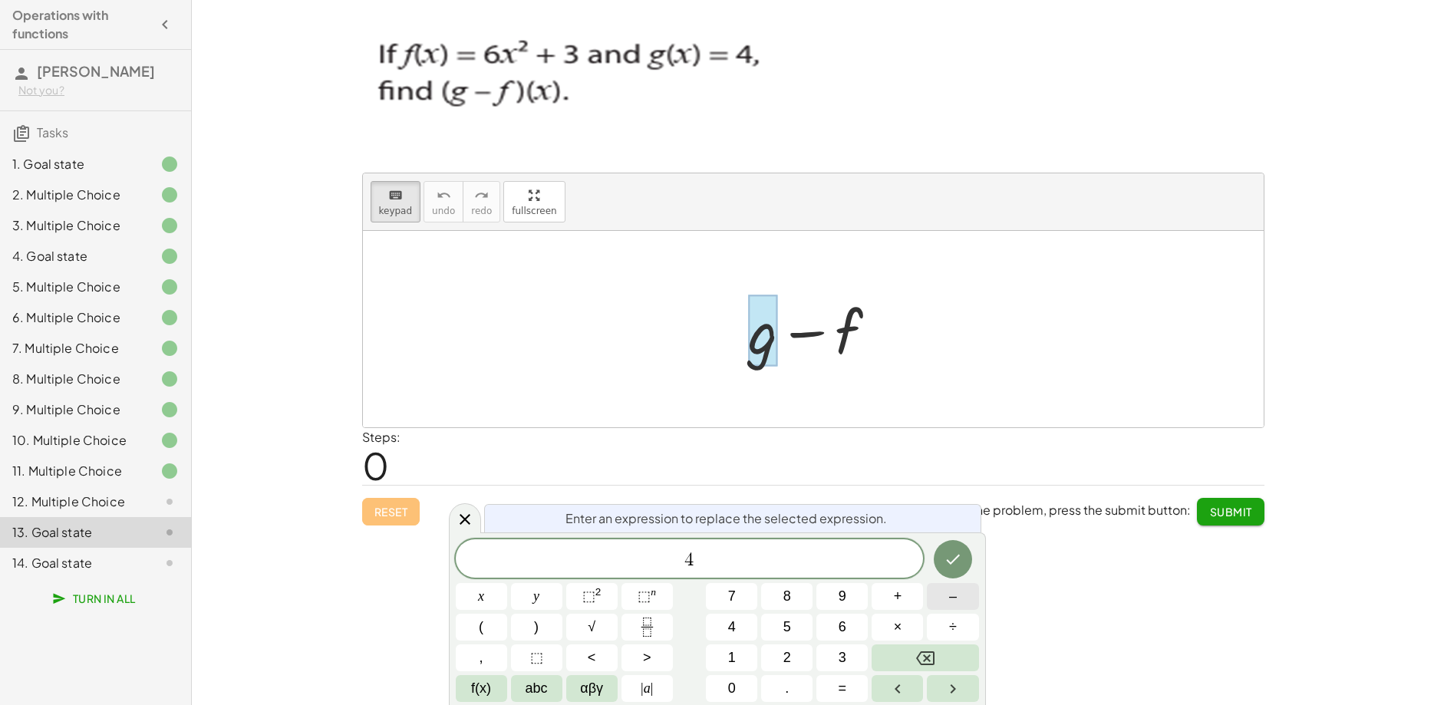
click at [954, 599] on span "–" at bounding box center [953, 596] width 8 height 21
click at [853, 629] on button "6" at bounding box center [841, 627] width 51 height 27
click at [476, 602] on button "x" at bounding box center [481, 596] width 51 height 27
click at [614, 598] on button "⬚ 2" at bounding box center [591, 596] width 51 height 27
click at [948, 598] on button "–" at bounding box center [952, 596] width 51 height 27
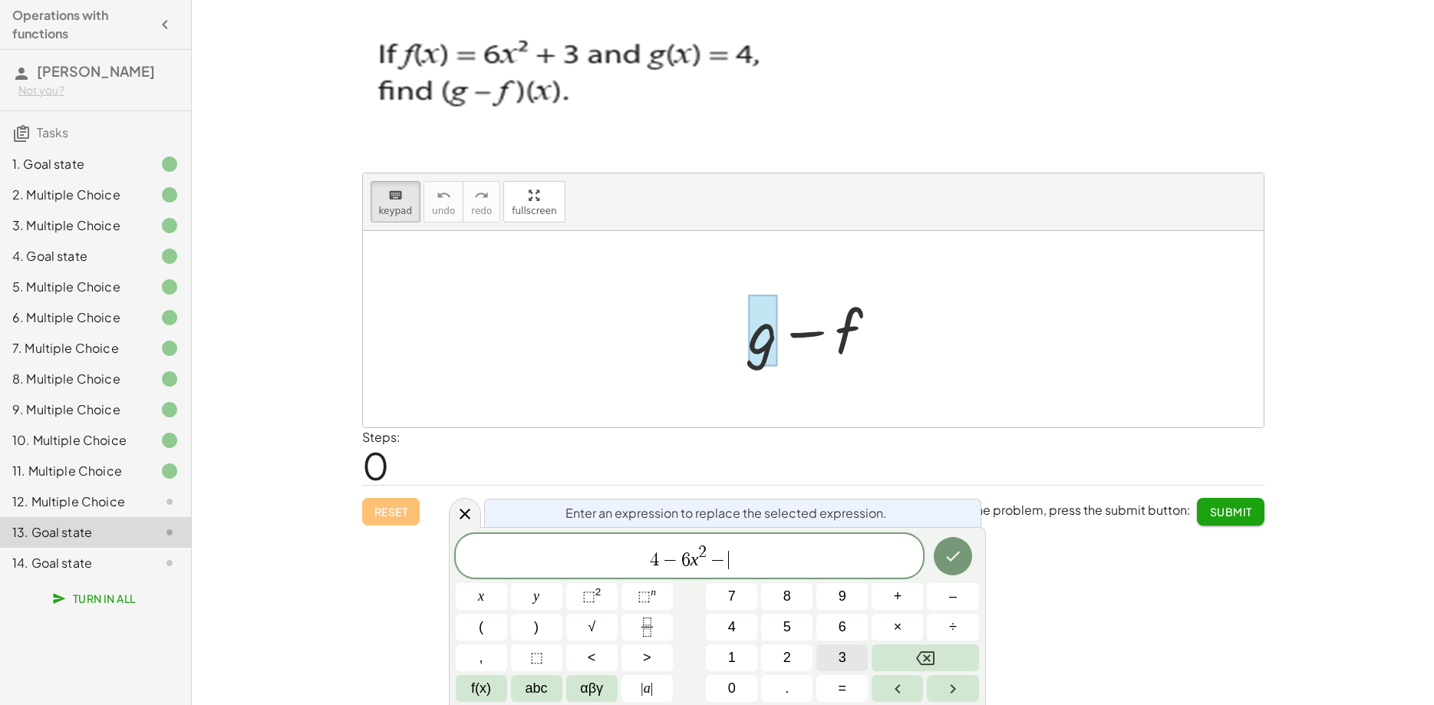
click at [835, 655] on button "3" at bounding box center [841, 657] width 51 height 27
click at [944, 557] on button "Done" at bounding box center [953, 556] width 38 height 38
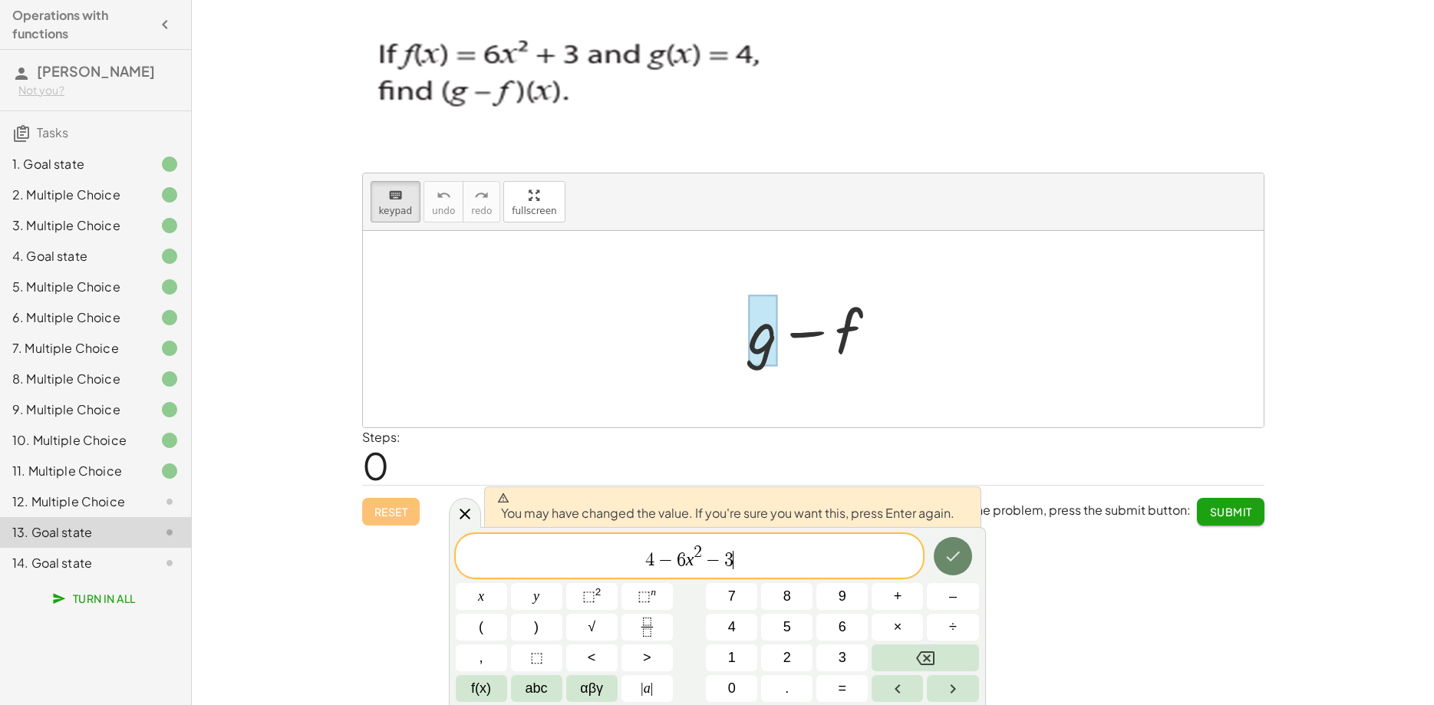
click at [954, 552] on icon "Done" at bounding box center [953, 556] width 18 height 18
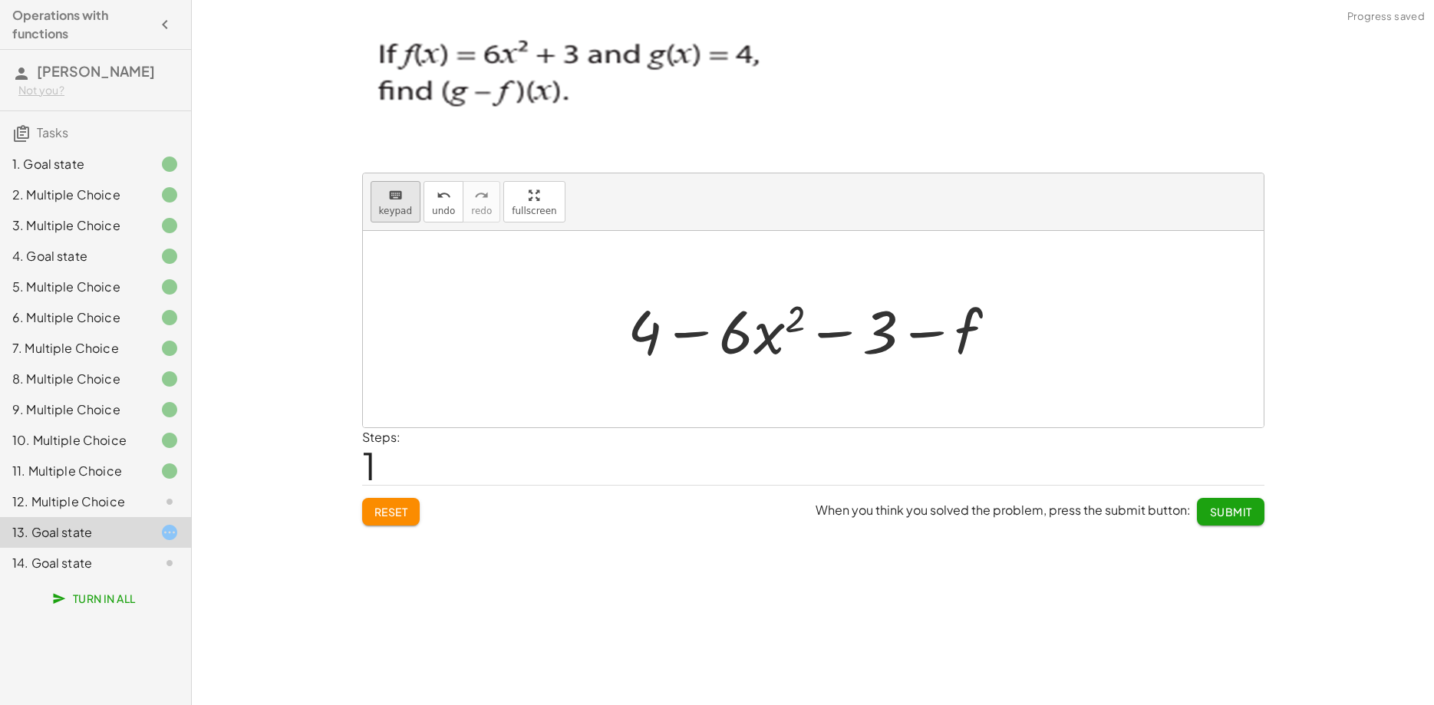
click at [400, 202] on icon "keyboard" at bounding box center [395, 195] width 15 height 18
click at [956, 335] on div at bounding box center [940, 332] width 85 height 68
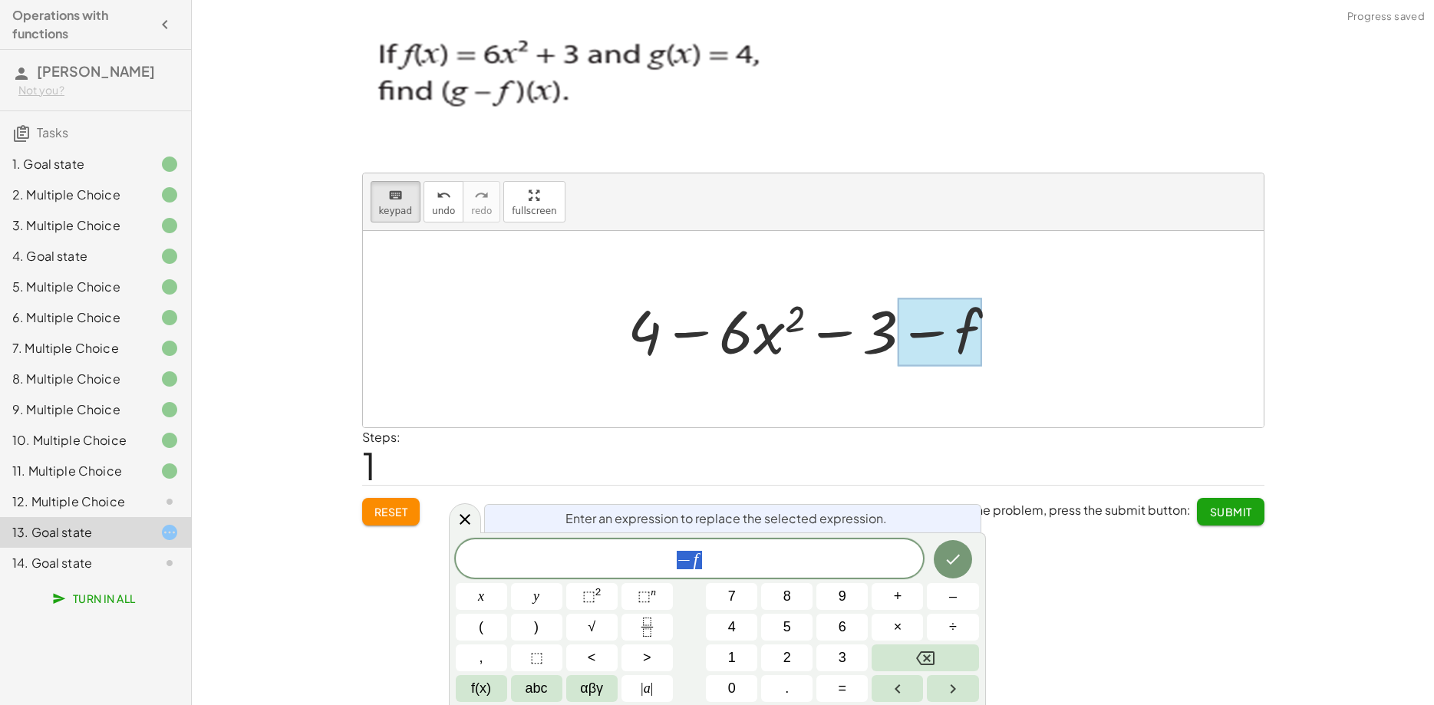
scroll to position [18, 6]
click at [724, 658] on button "1" at bounding box center [731, 657] width 51 height 27
click at [949, 598] on button "–" at bounding box center [952, 596] width 51 height 27
click at [842, 628] on span "6" at bounding box center [842, 627] width 8 height 21
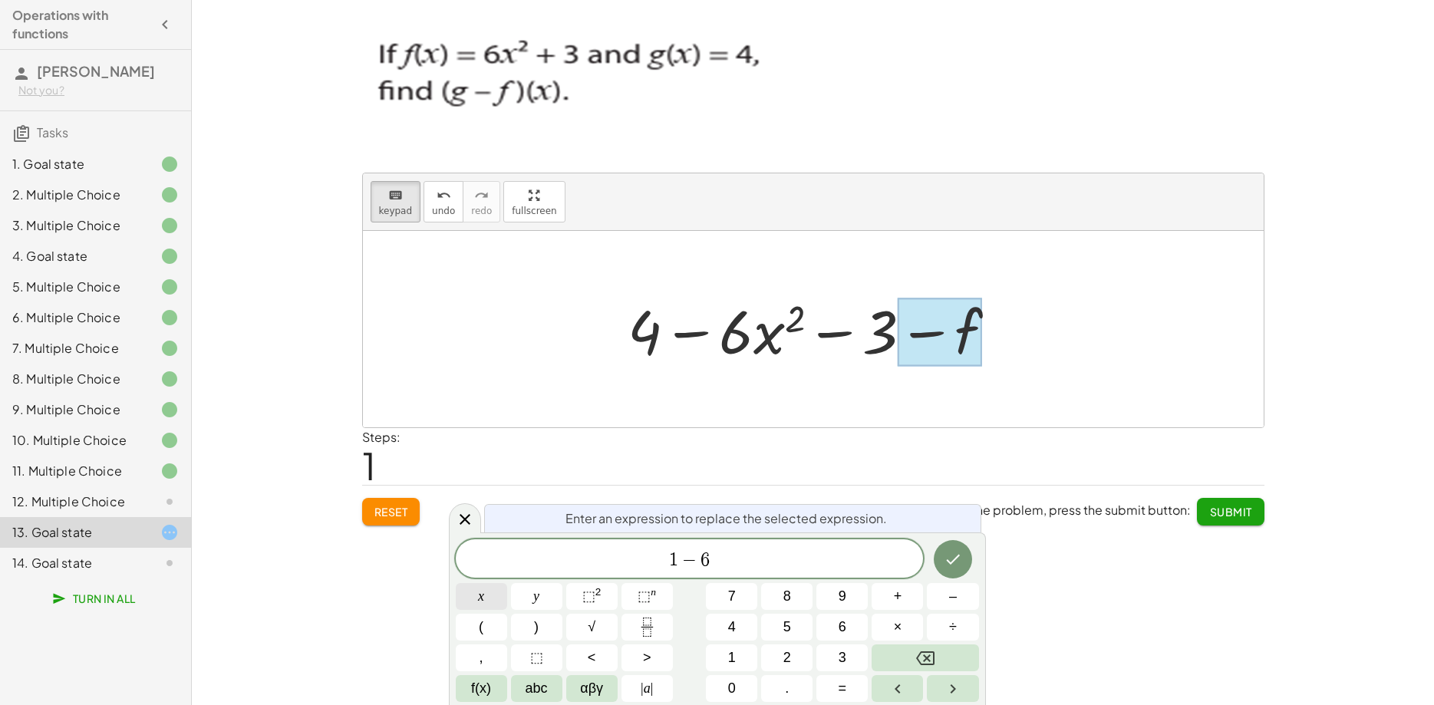
click at [485, 595] on button "x" at bounding box center [481, 596] width 51 height 27
click at [596, 598] on sup "2" at bounding box center [598, 592] width 6 height 12
click at [960, 561] on icon "Done" at bounding box center [953, 556] width 18 height 18
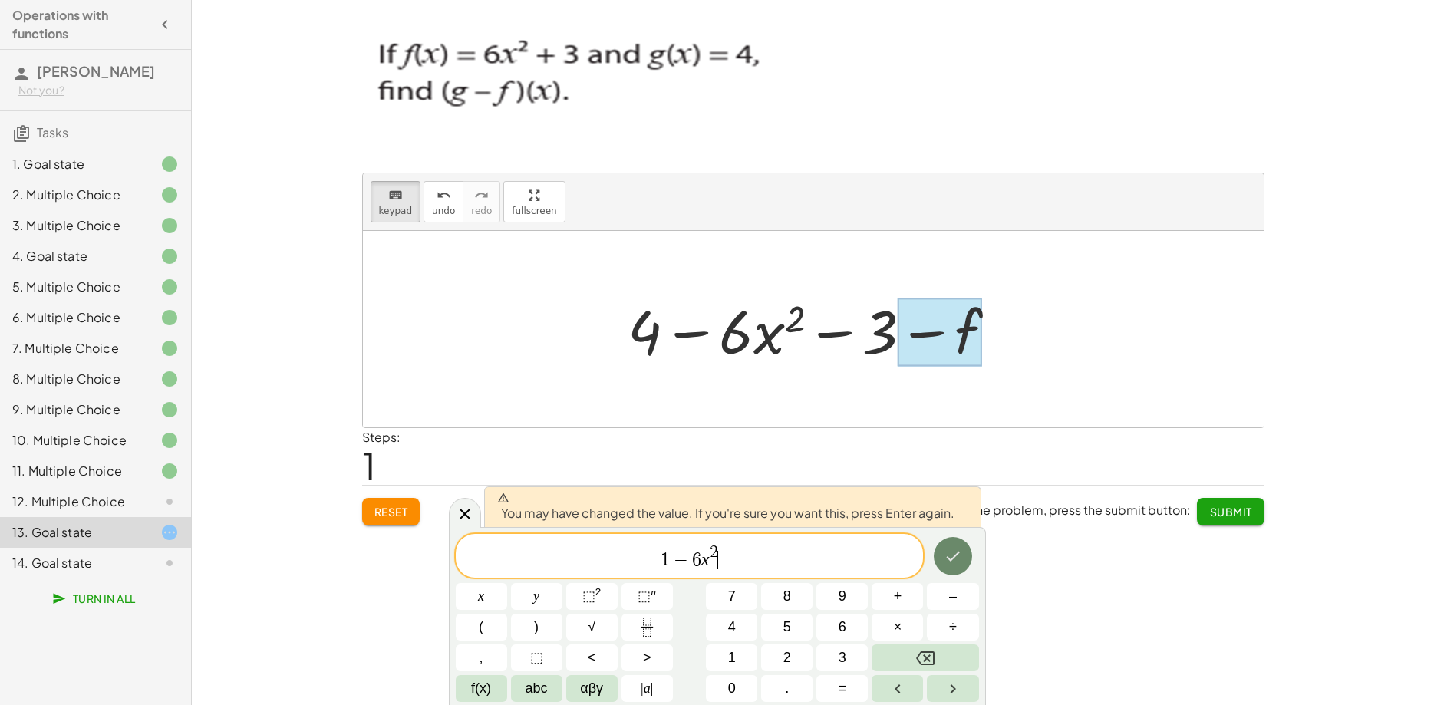
click at [957, 561] on icon "Done" at bounding box center [953, 556] width 18 height 18
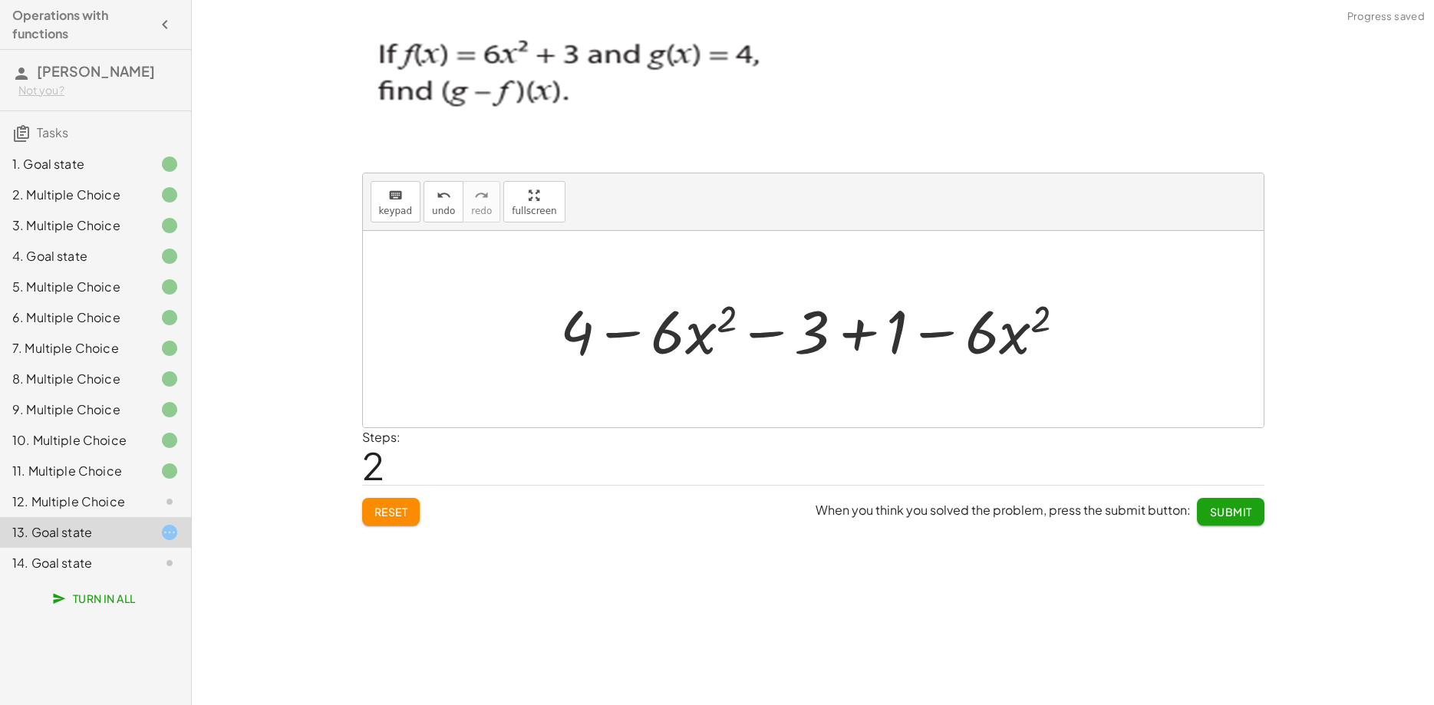
click at [673, 337] on div at bounding box center [818, 329] width 533 height 79
click at [395, 202] on icon "keyboard" at bounding box center [395, 195] width 15 height 18
click at [389, 203] on icon "keyboard" at bounding box center [395, 195] width 15 height 18
click at [706, 333] on div at bounding box center [818, 329] width 533 height 79
click at [687, 335] on div at bounding box center [818, 329] width 533 height 79
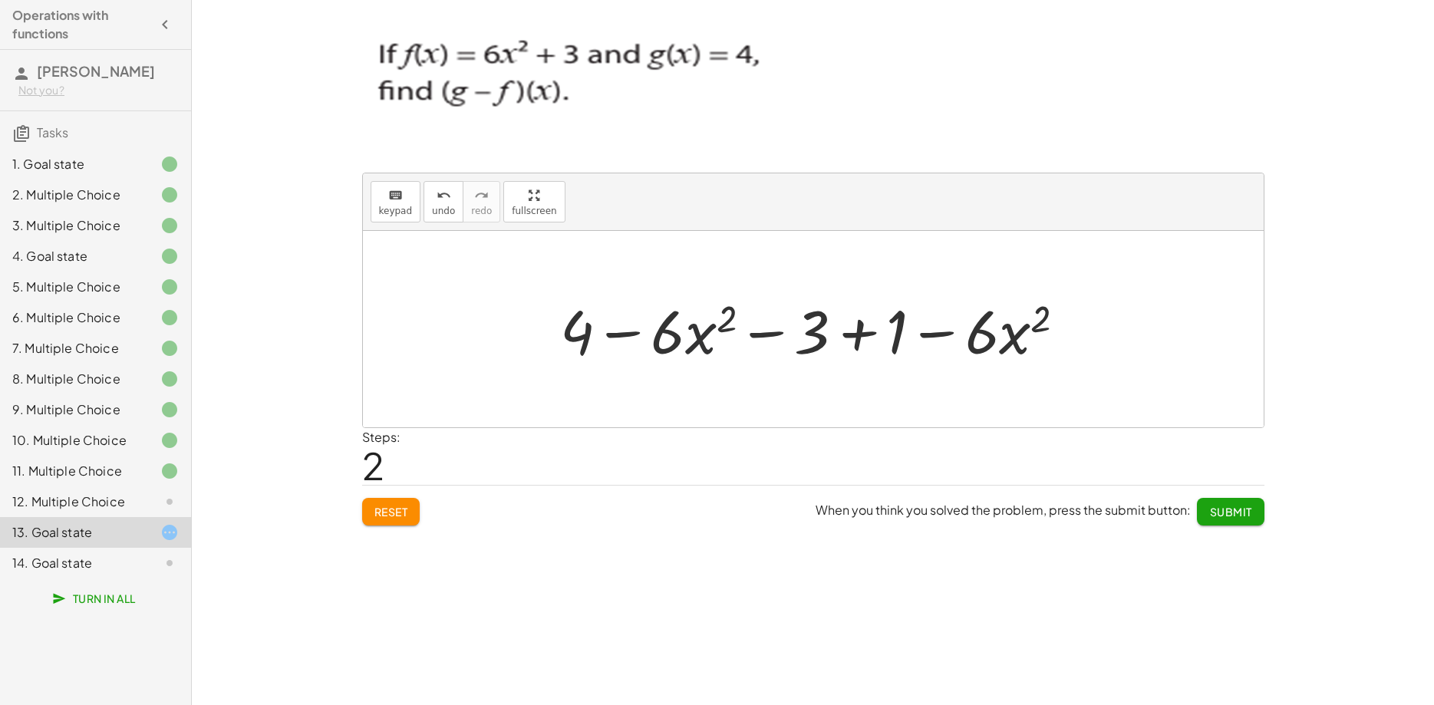
click at [565, 334] on div at bounding box center [818, 329] width 533 height 79
click at [692, 348] on div at bounding box center [818, 329] width 533 height 79
click at [821, 343] on div at bounding box center [818, 329] width 533 height 79
click at [898, 339] on div at bounding box center [818, 329] width 533 height 79
click at [1006, 340] on div at bounding box center [818, 329] width 453 height 79
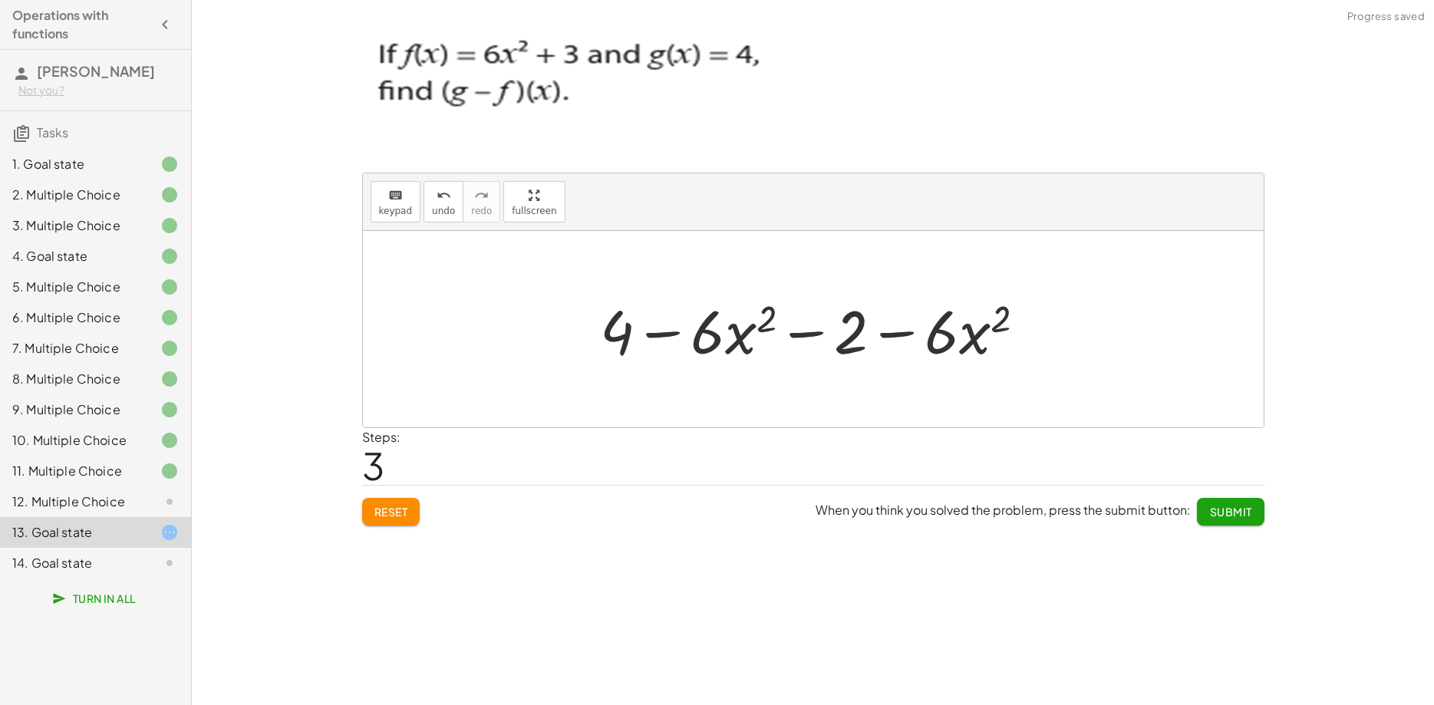
click at [711, 331] on div at bounding box center [818, 329] width 453 height 79
click at [589, 328] on div "+ g − f + 4 − · 6 · x 2 − 3 − f + 4 − · 6 · x 2 − 3 + 1 − · 6 · x 2 + 4 − · 6 ·…" at bounding box center [813, 329] width 473 height 87
click at [935, 345] on div at bounding box center [818, 329] width 453 height 79
click at [979, 336] on div at bounding box center [818, 329] width 453 height 79
click at [865, 334] on div at bounding box center [818, 329] width 453 height 79
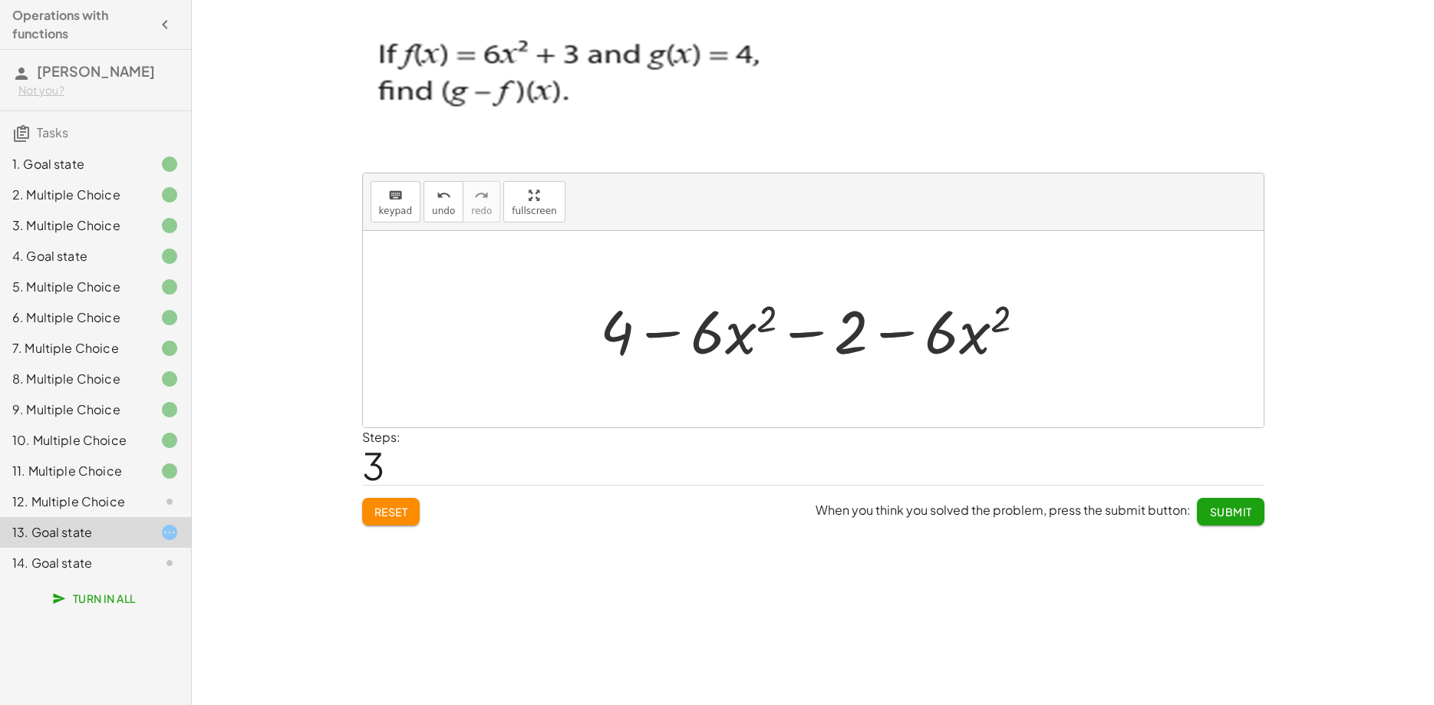
click at [720, 328] on div at bounding box center [818, 329] width 453 height 79
click at [668, 326] on div at bounding box center [818, 329] width 453 height 79
click at [624, 325] on div at bounding box center [818, 329] width 453 height 79
click at [728, 334] on div at bounding box center [818, 329] width 453 height 79
click at [852, 340] on div at bounding box center [818, 329] width 453 height 79
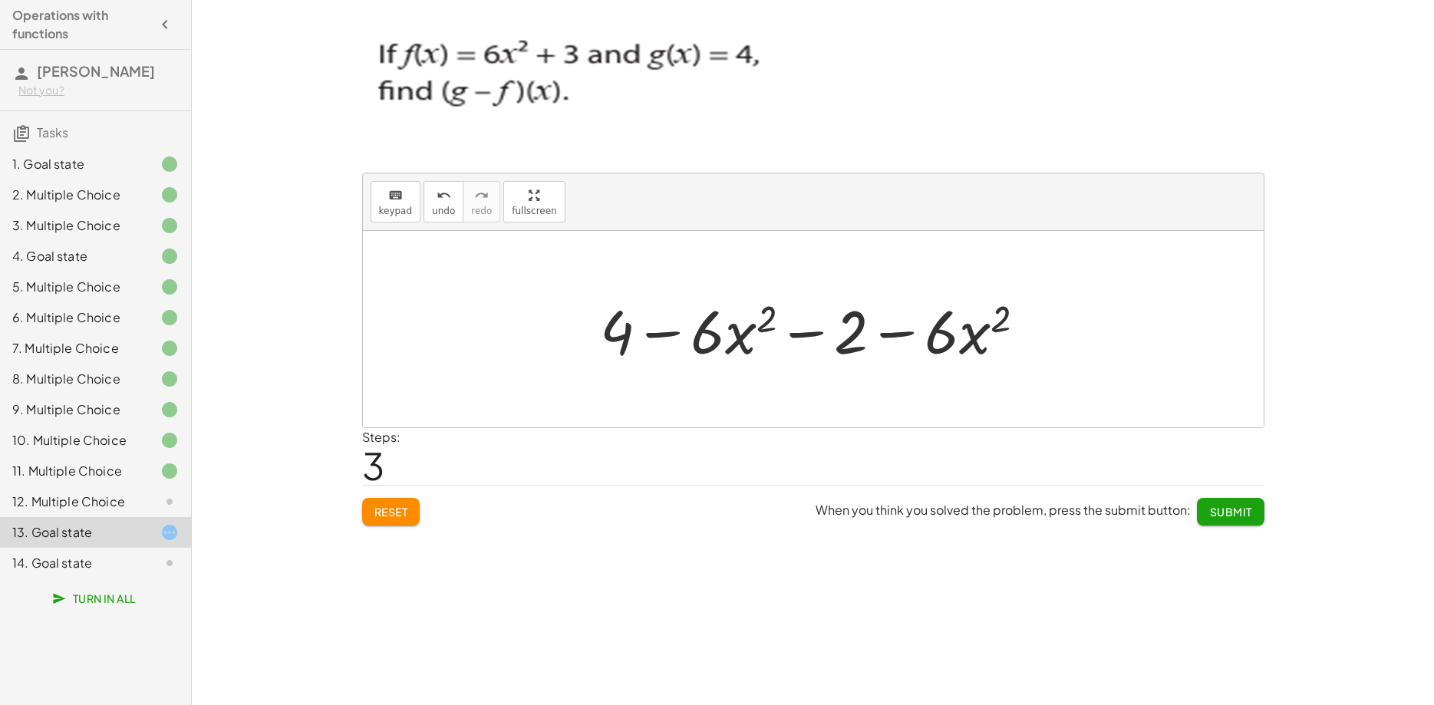
click at [842, 340] on div at bounding box center [818, 329] width 453 height 79
drag, startPoint x: 936, startPoint y: 341, endPoint x: 977, endPoint y: 341, distance: 41.4
click at [937, 341] on div at bounding box center [818, 329] width 453 height 79
drag, startPoint x: 977, startPoint y: 341, endPoint x: 988, endPoint y: 340, distance: 10.8
click at [979, 341] on div at bounding box center [818, 329] width 453 height 79
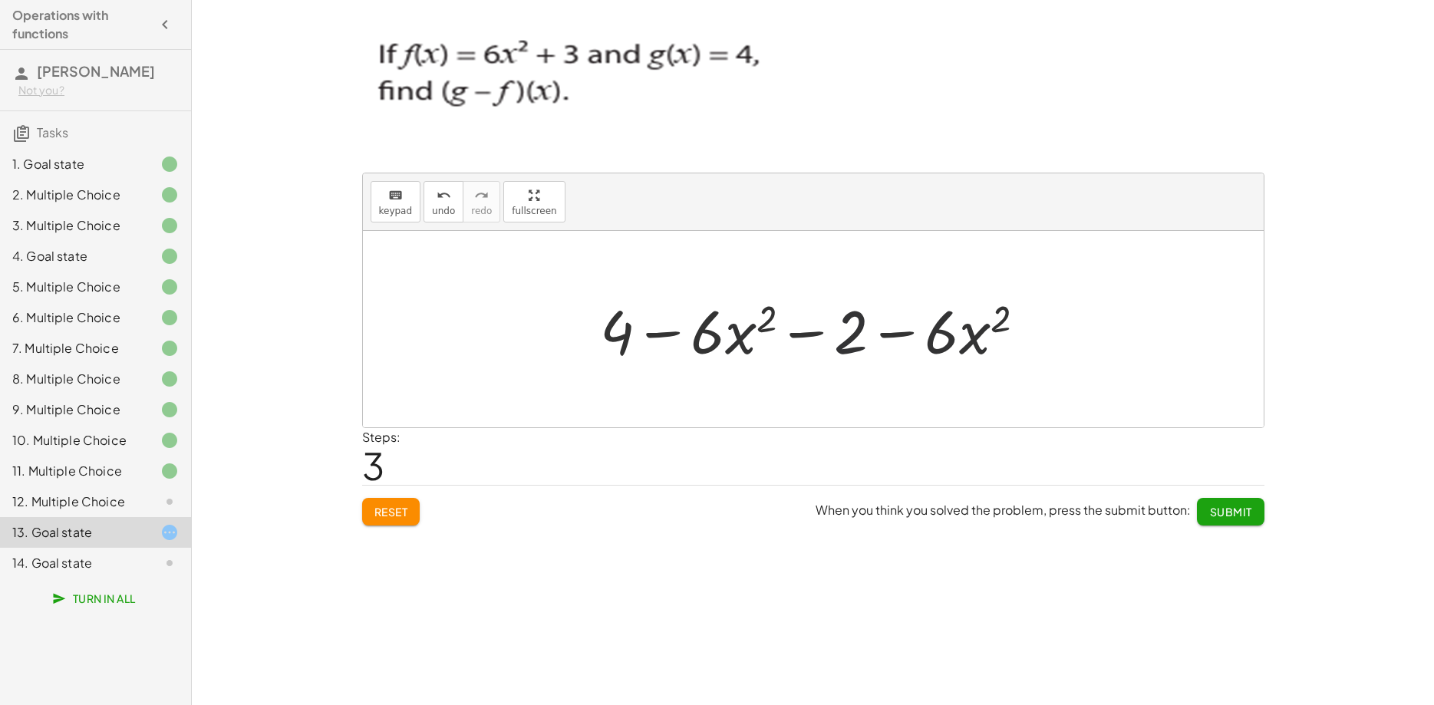
click at [1004, 328] on div at bounding box center [818, 329] width 453 height 79
click at [1004, 320] on div at bounding box center [818, 329] width 453 height 79
click at [964, 352] on div at bounding box center [818, 329] width 453 height 79
click at [954, 338] on div at bounding box center [818, 329] width 453 height 79
click at [390, 522] on button "Reset" at bounding box center [391, 512] width 58 height 28
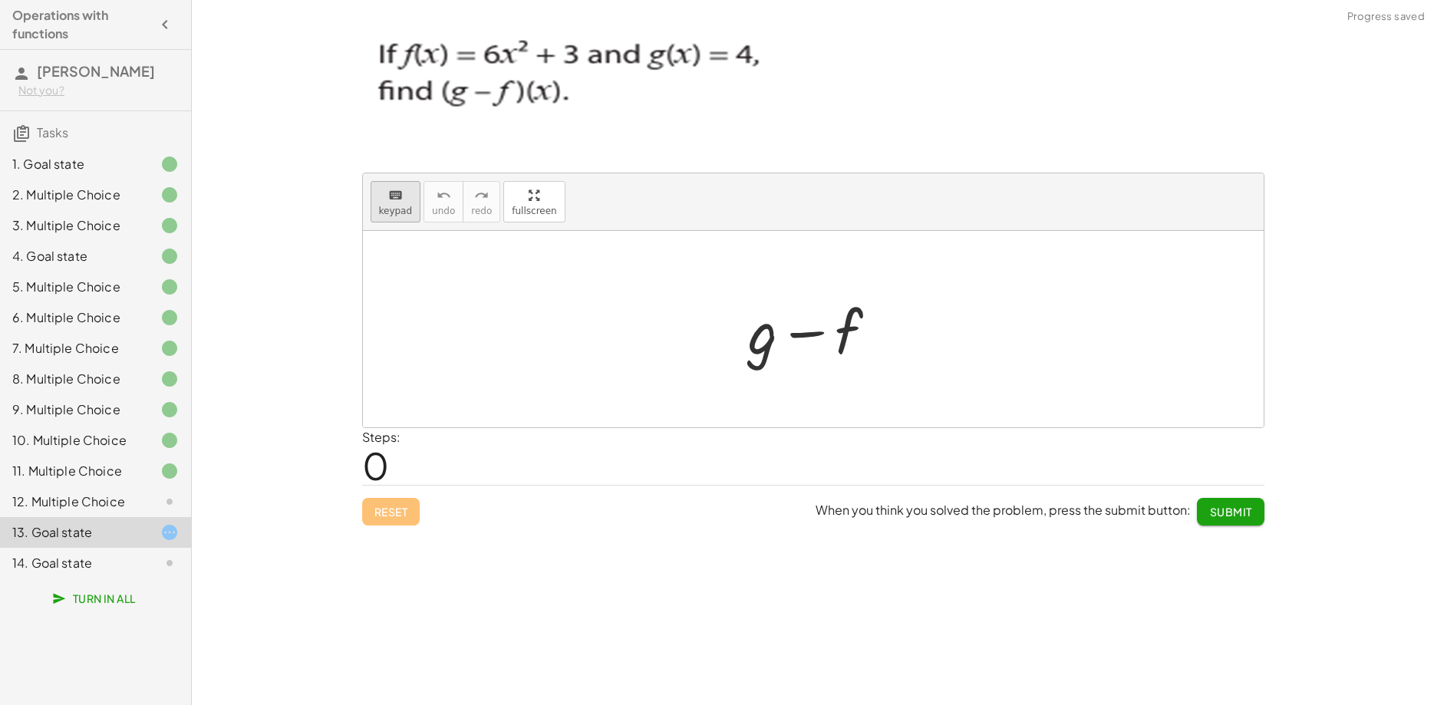
click at [402, 196] on div "keyboard" at bounding box center [396, 195] width 34 height 18
drag, startPoint x: 773, startPoint y: 365, endPoint x: 769, endPoint y: 348, distance: 18.1
click at [769, 348] on div at bounding box center [763, 330] width 29 height 71
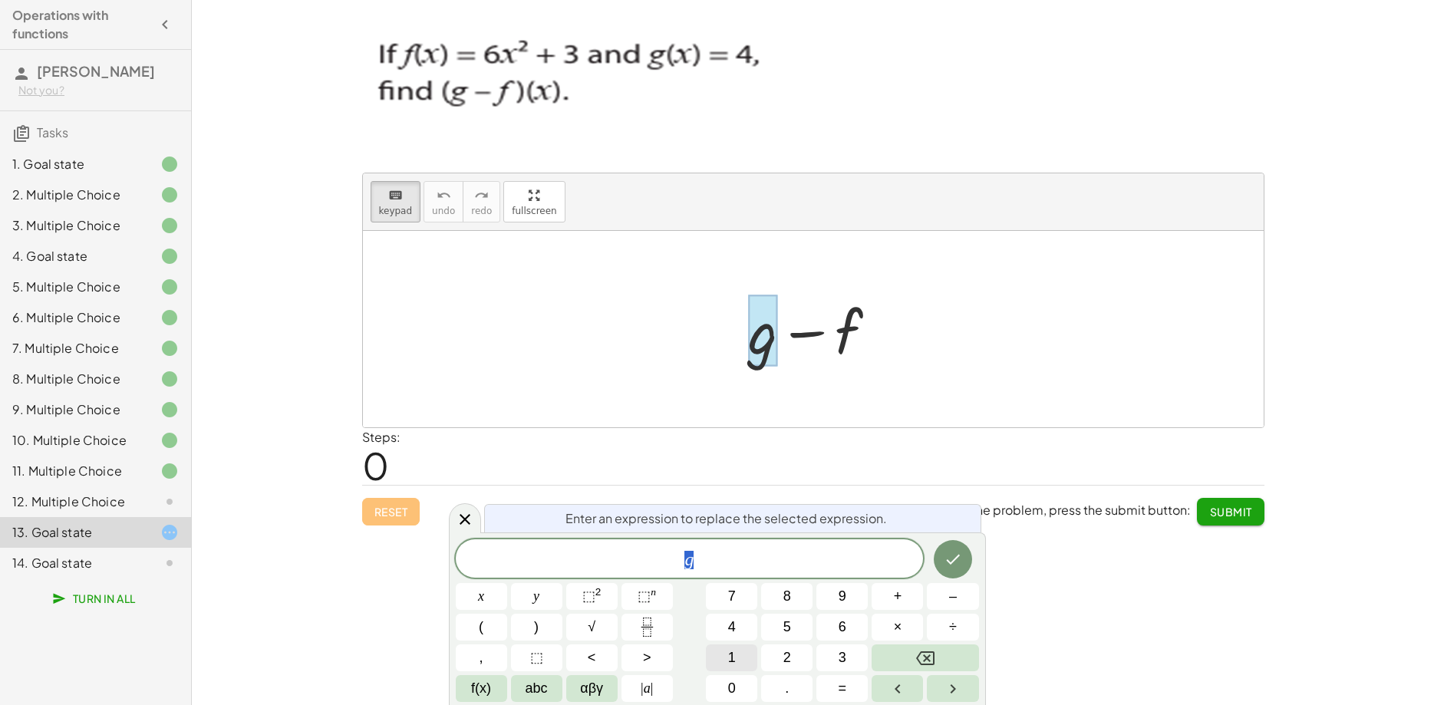
click at [726, 656] on button "1" at bounding box center [731, 657] width 51 height 27
click at [950, 599] on span "–" at bounding box center [953, 596] width 8 height 21
click at [956, 561] on icon "Done" at bounding box center [953, 559] width 18 height 18
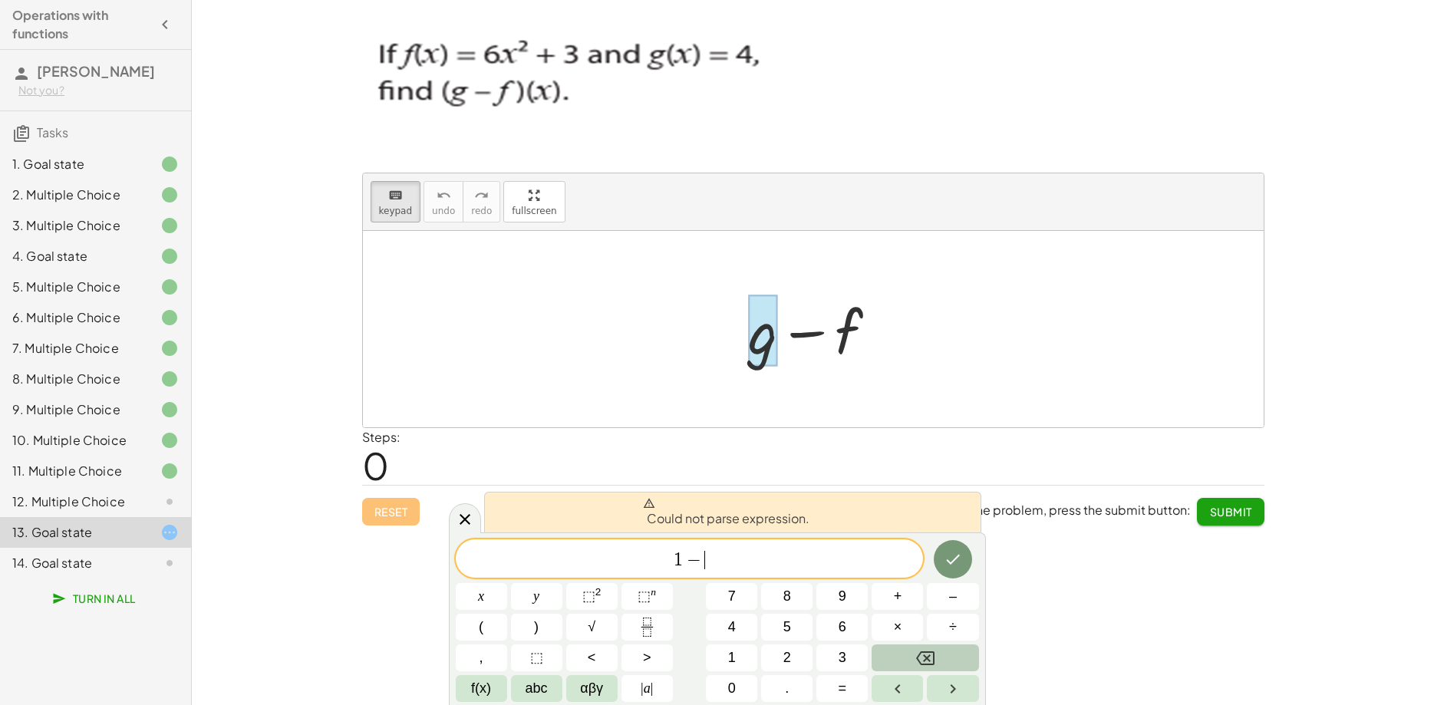
click at [928, 666] on icon "Backspace" at bounding box center [925, 658] width 18 height 18
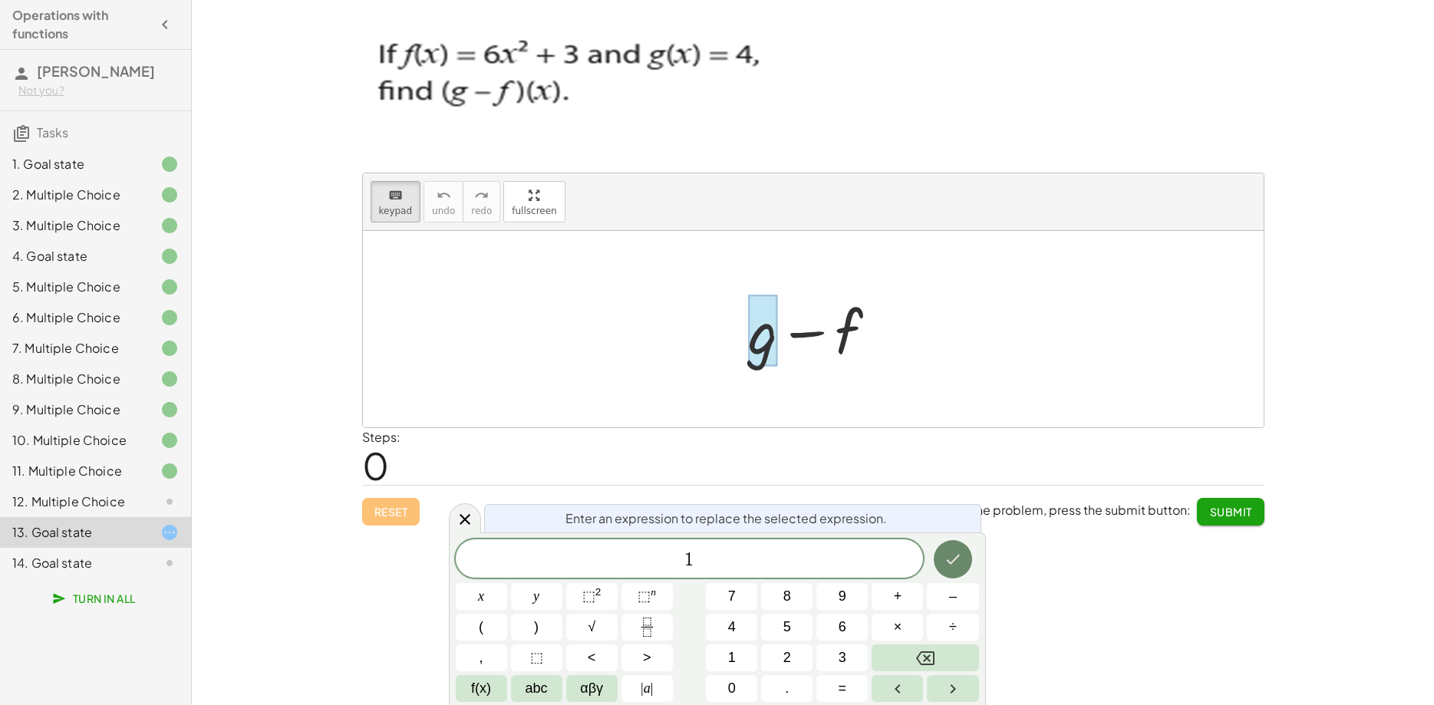
click at [961, 555] on button "Done" at bounding box center [953, 559] width 38 height 38
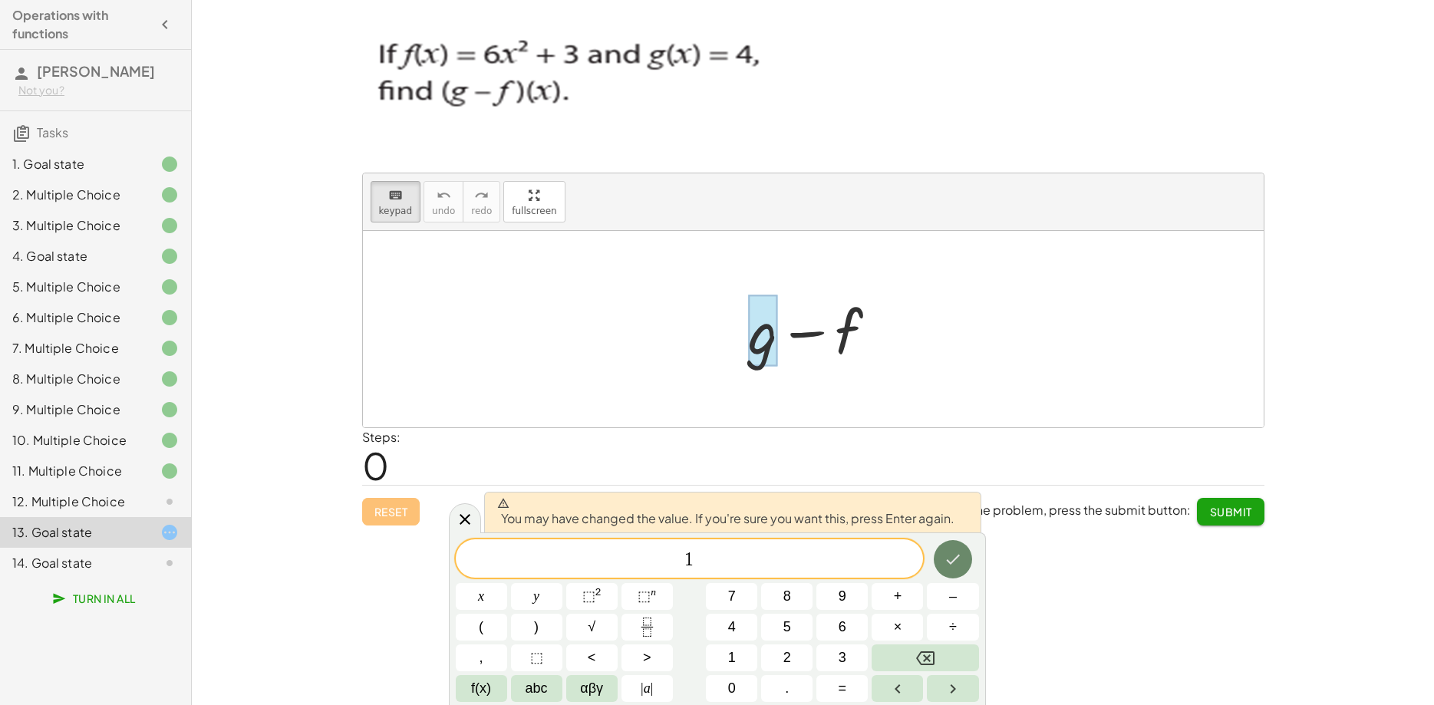
click at [961, 555] on icon "Done" at bounding box center [953, 559] width 18 height 18
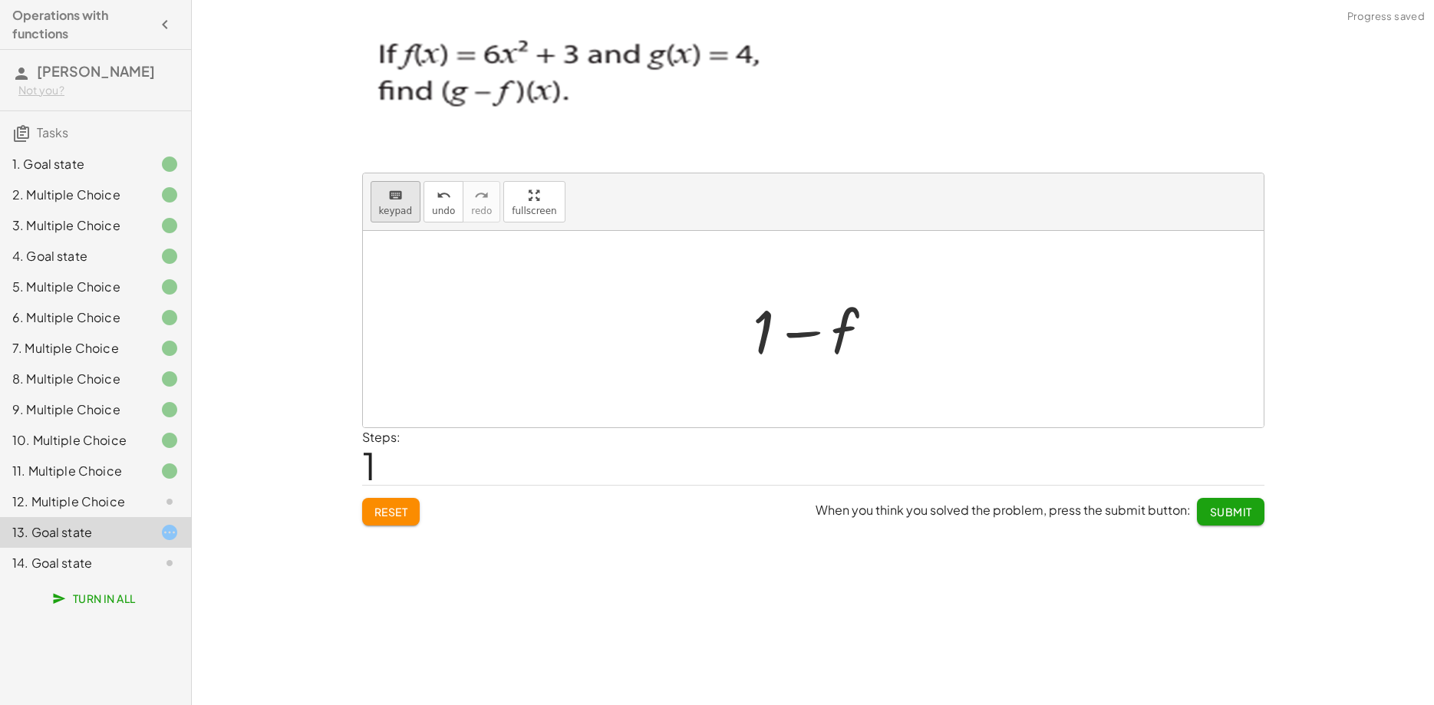
click at [396, 208] on span "keypad" at bounding box center [396, 211] width 34 height 11
click at [842, 331] on div at bounding box center [815, 332] width 85 height 68
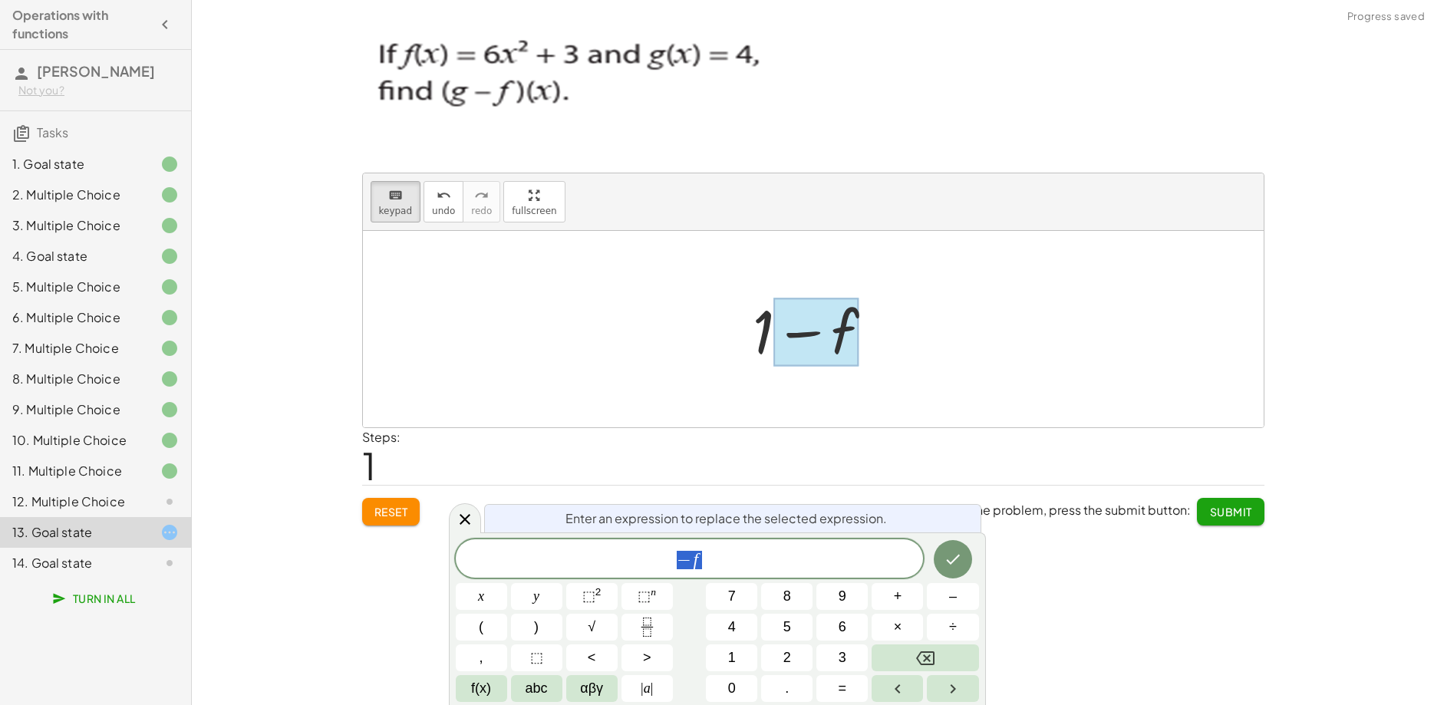
click at [723, 559] on span "− f" at bounding box center [690, 559] width 468 height 21
click at [936, 654] on button "Backspace" at bounding box center [924, 657] width 107 height 27
click at [839, 624] on span "6" at bounding box center [842, 627] width 8 height 21
click at [474, 598] on button "x" at bounding box center [481, 596] width 51 height 27
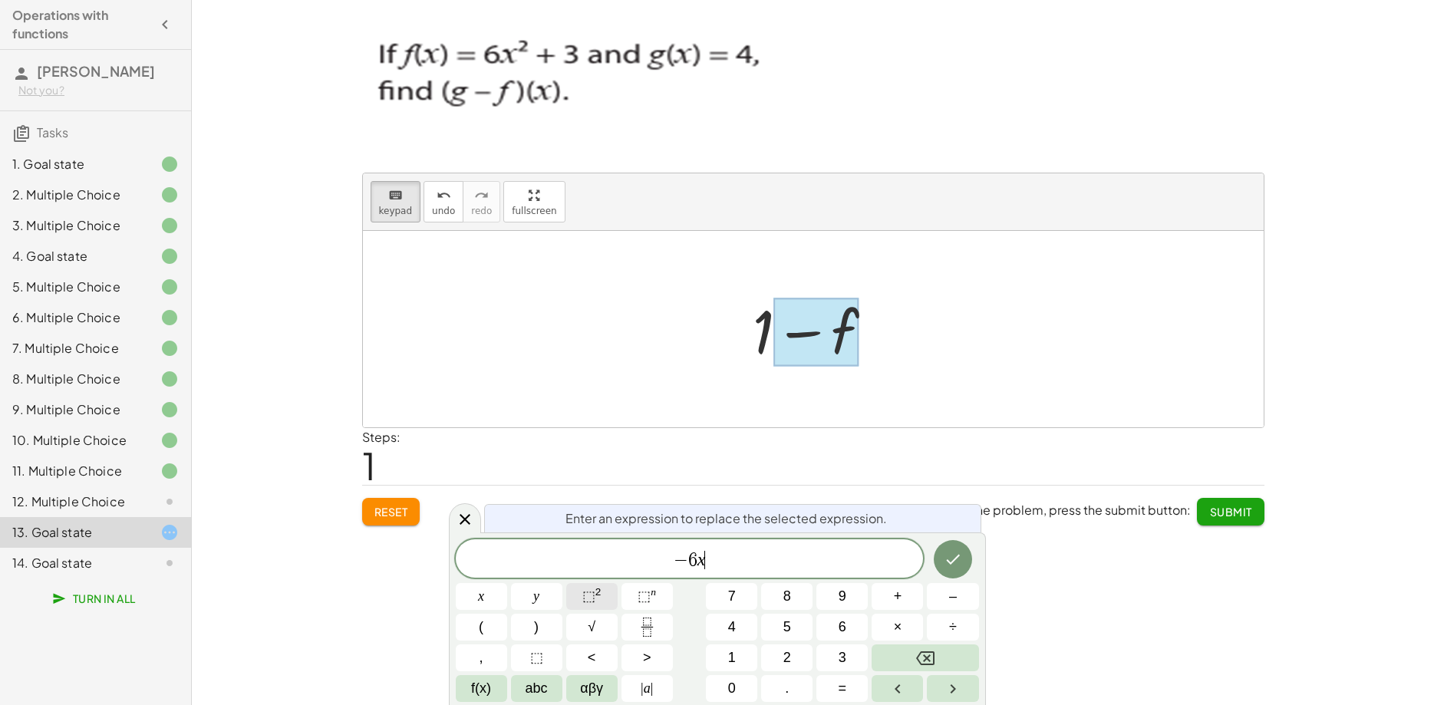
click at [591, 598] on span "⬚" at bounding box center [588, 595] width 13 height 15
click at [960, 566] on button "Done" at bounding box center [953, 556] width 38 height 38
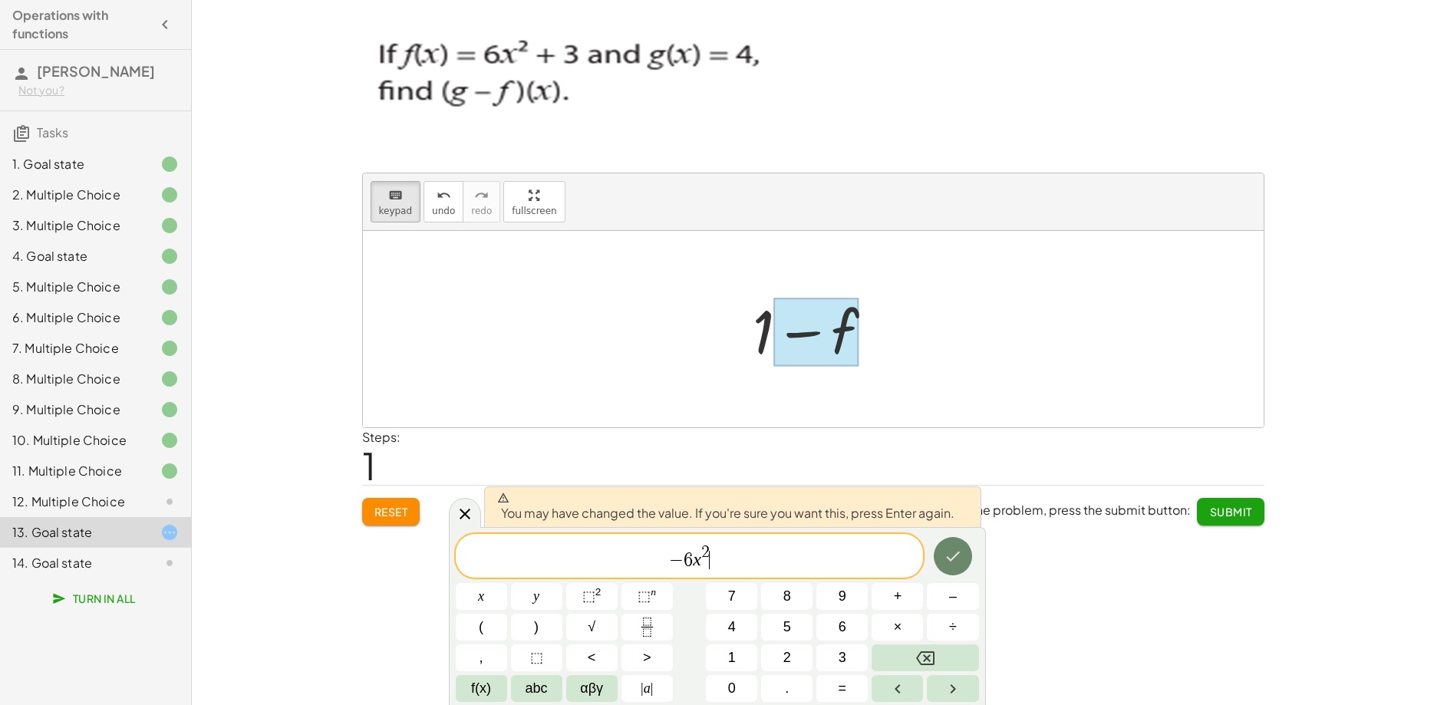
click at [959, 565] on button "Done" at bounding box center [953, 556] width 38 height 38
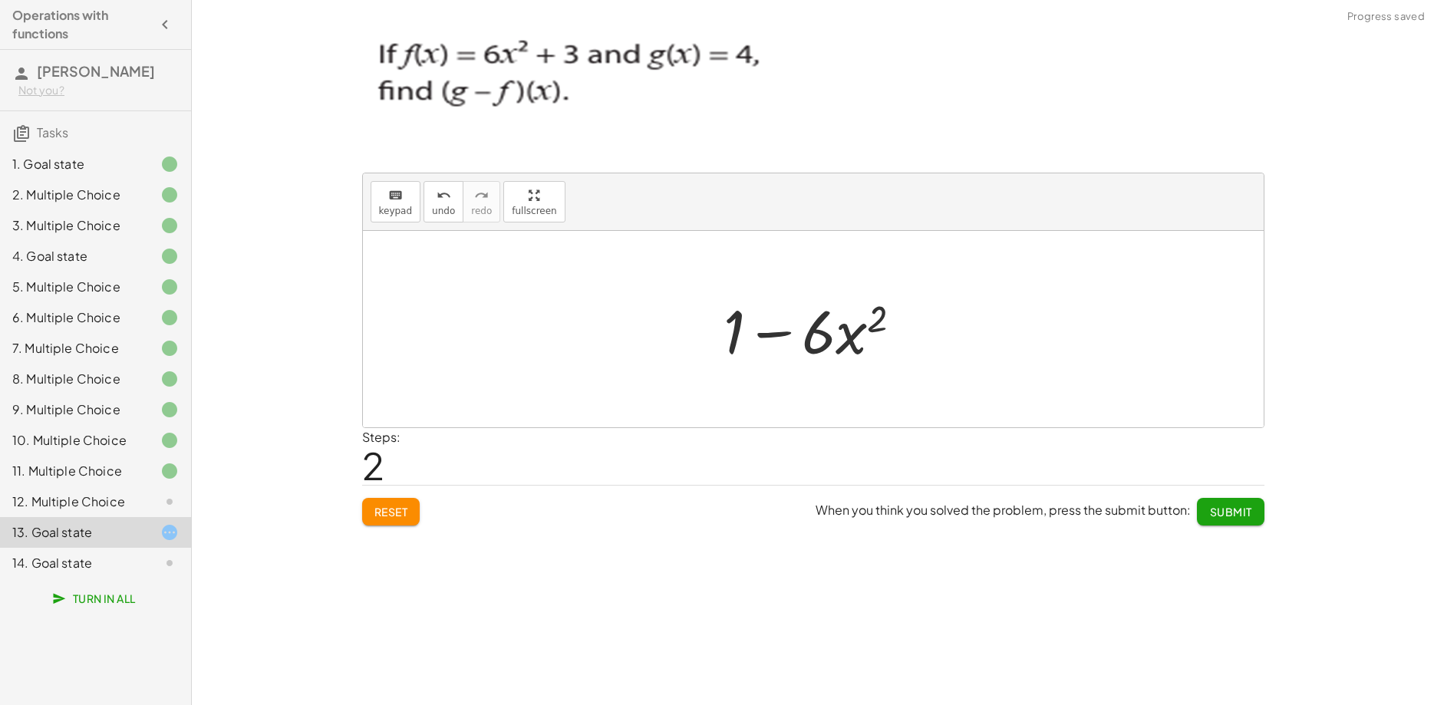
click at [1218, 514] on span "Submit" at bounding box center [1230, 512] width 42 height 14
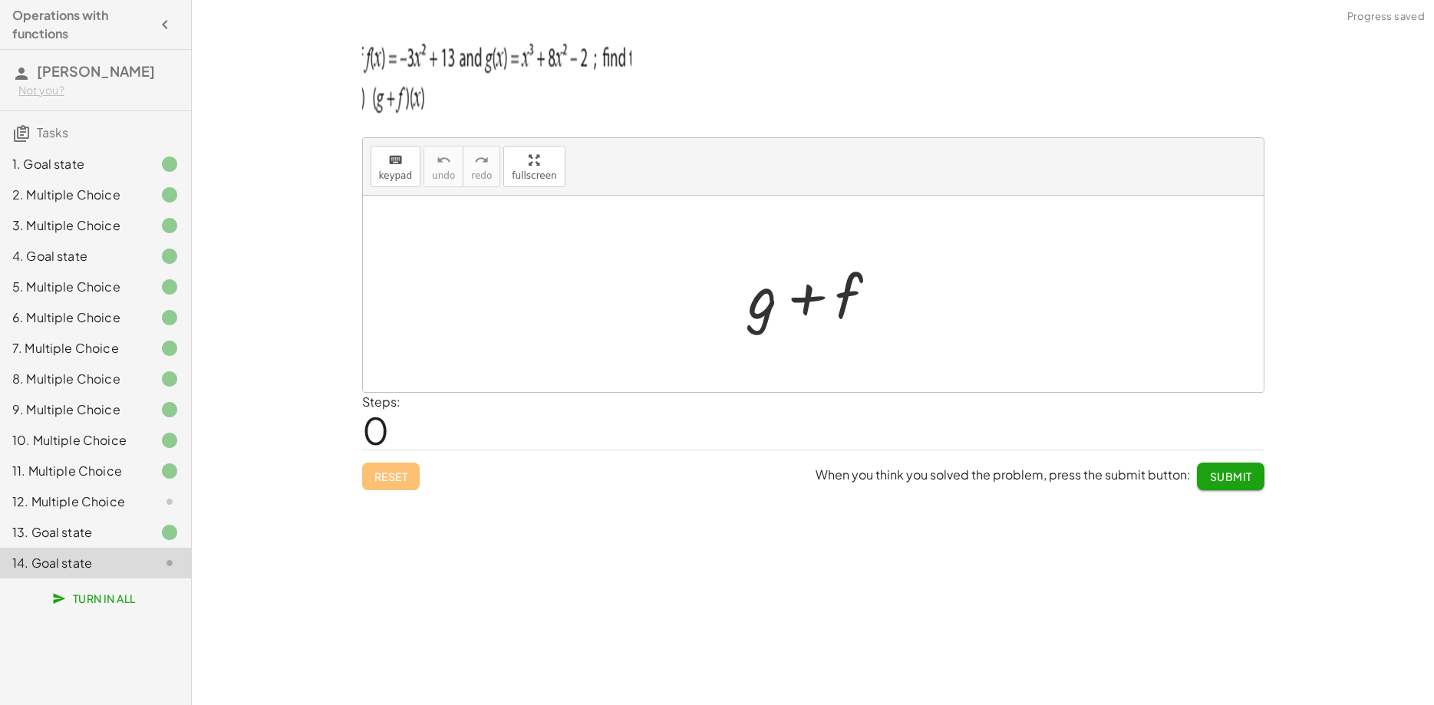
click at [97, 502] on div "12. Multiple Choice" at bounding box center [74, 502] width 124 height 18
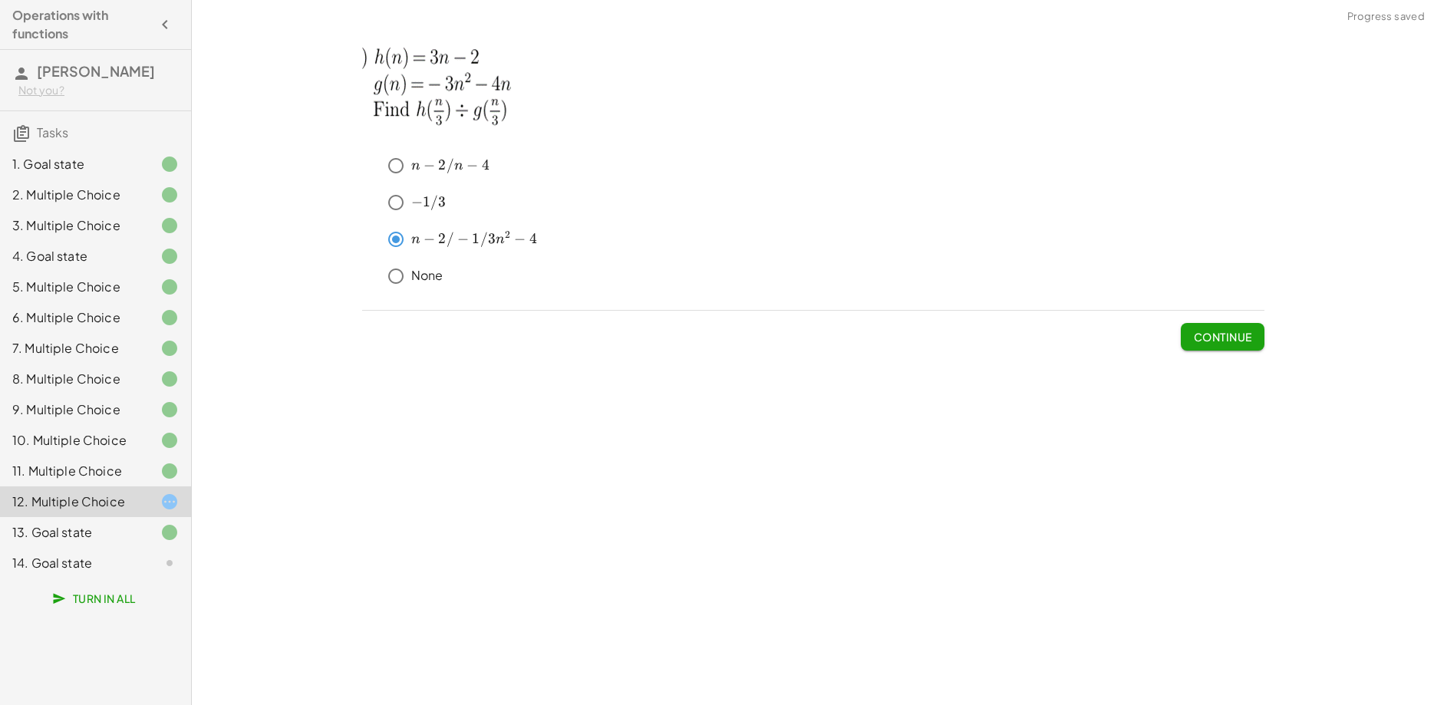
click at [1222, 336] on span "Continue" at bounding box center [1222, 337] width 58 height 14
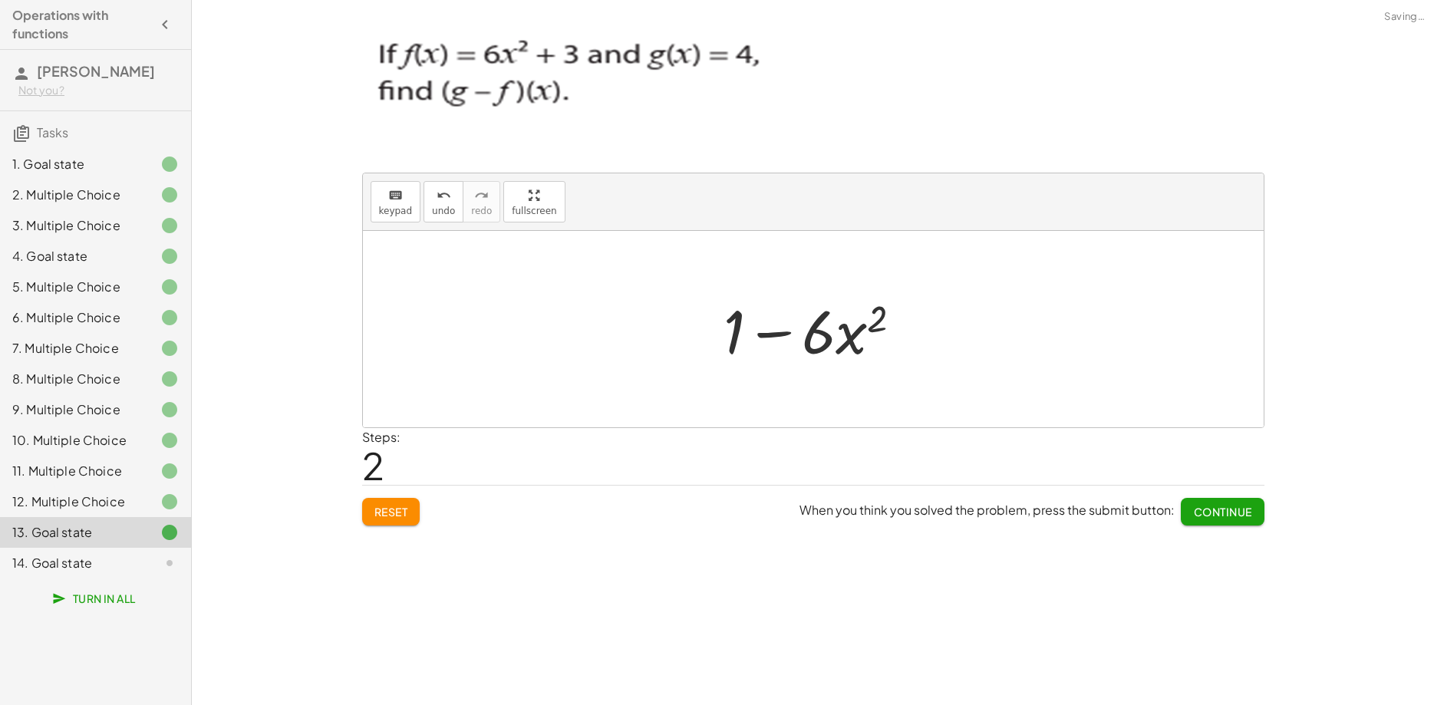
click at [114, 556] on div "14. Goal state" at bounding box center [74, 563] width 124 height 18
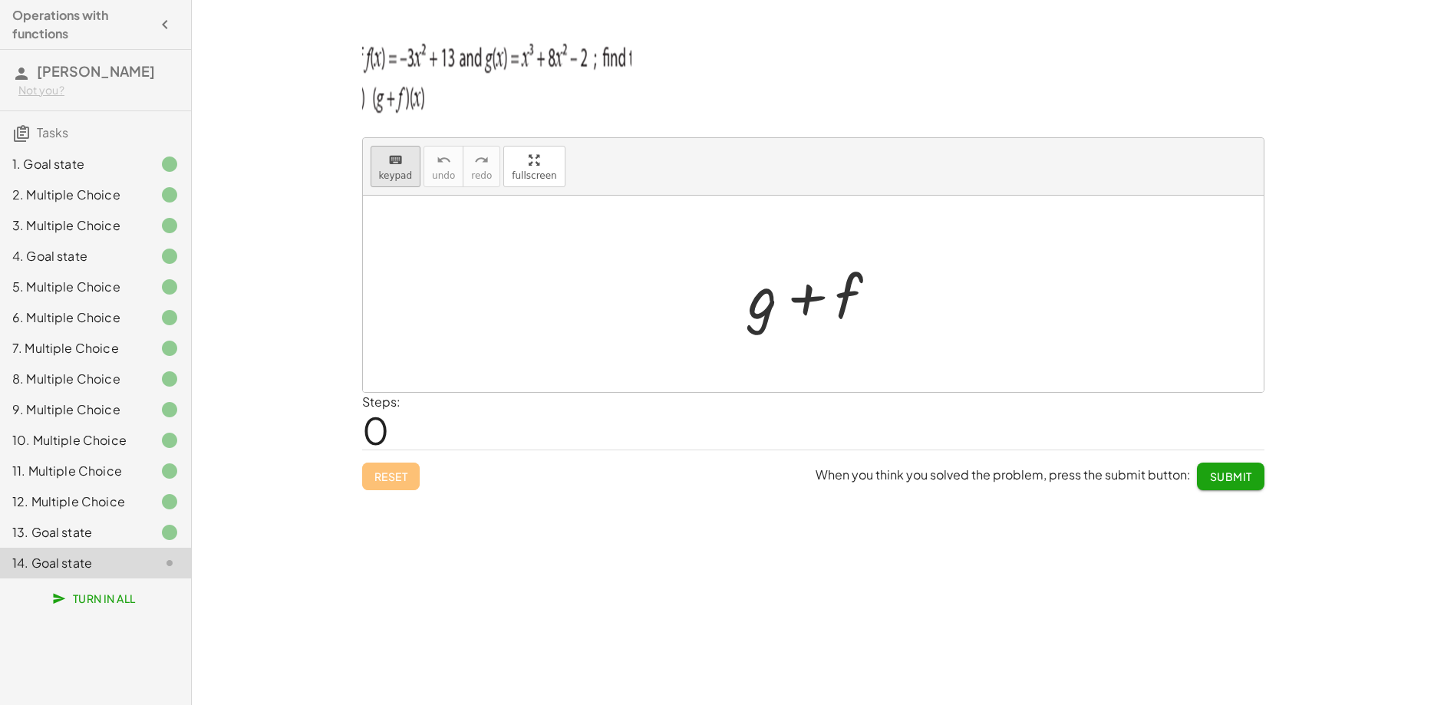
click at [390, 168] on icon "keyboard" at bounding box center [395, 160] width 15 height 18
click at [763, 288] on div at bounding box center [763, 295] width 29 height 71
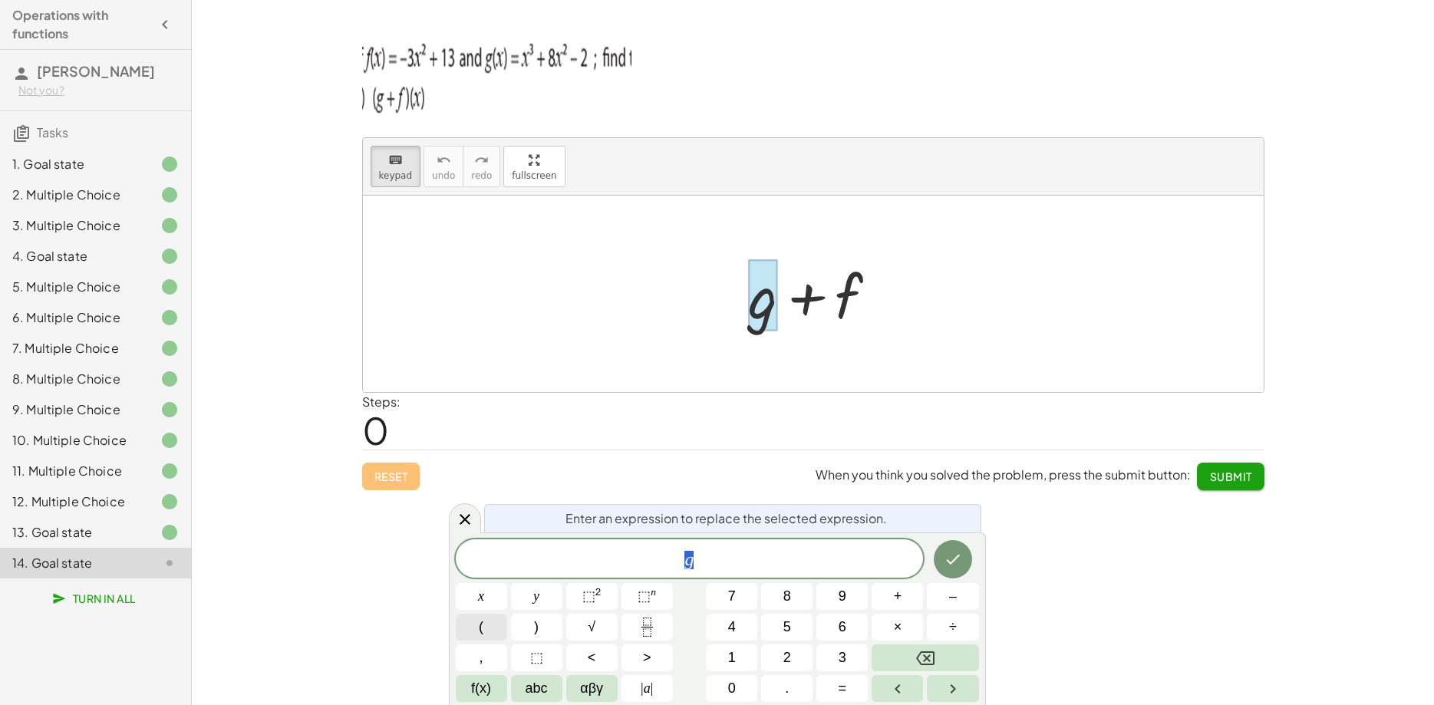
click at [499, 618] on button "(" at bounding box center [481, 627] width 51 height 27
click at [693, 559] on span "​ g" at bounding box center [688, 558] width 9 height 18
click at [891, 601] on button "+" at bounding box center [896, 596] width 51 height 27
click at [532, 686] on span "abc" at bounding box center [536, 688] width 22 height 21
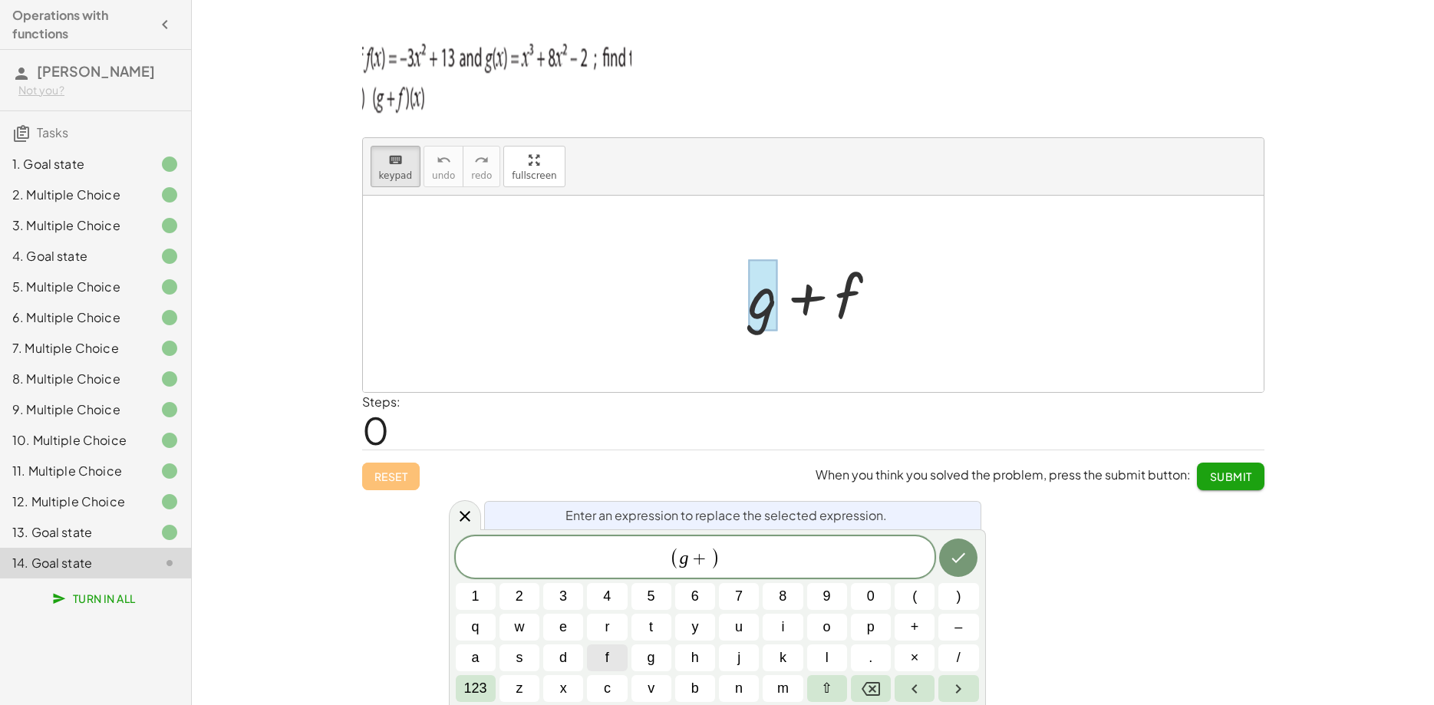
click at [603, 653] on button "f" at bounding box center [607, 657] width 40 height 27
click at [475, 695] on span "123" at bounding box center [475, 688] width 23 height 21
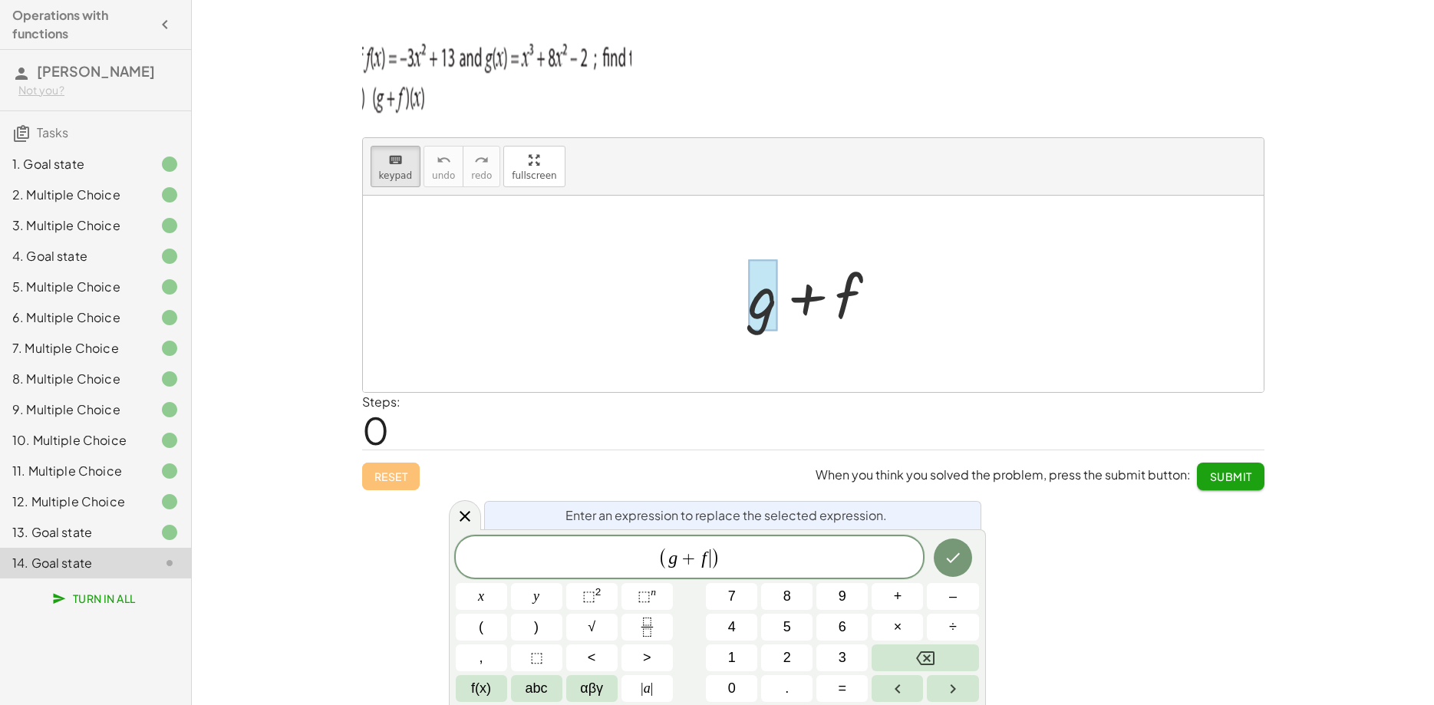
click at [732, 550] on span "( g + f ​ )" at bounding box center [690, 557] width 468 height 25
click at [499, 635] on button "(" at bounding box center [481, 627] width 51 height 27
click at [497, 605] on button "x" at bounding box center [481, 596] width 51 height 27
click at [545, 633] on button ")" at bounding box center [536, 627] width 51 height 27
click at [825, 681] on button "=" at bounding box center [841, 688] width 51 height 27
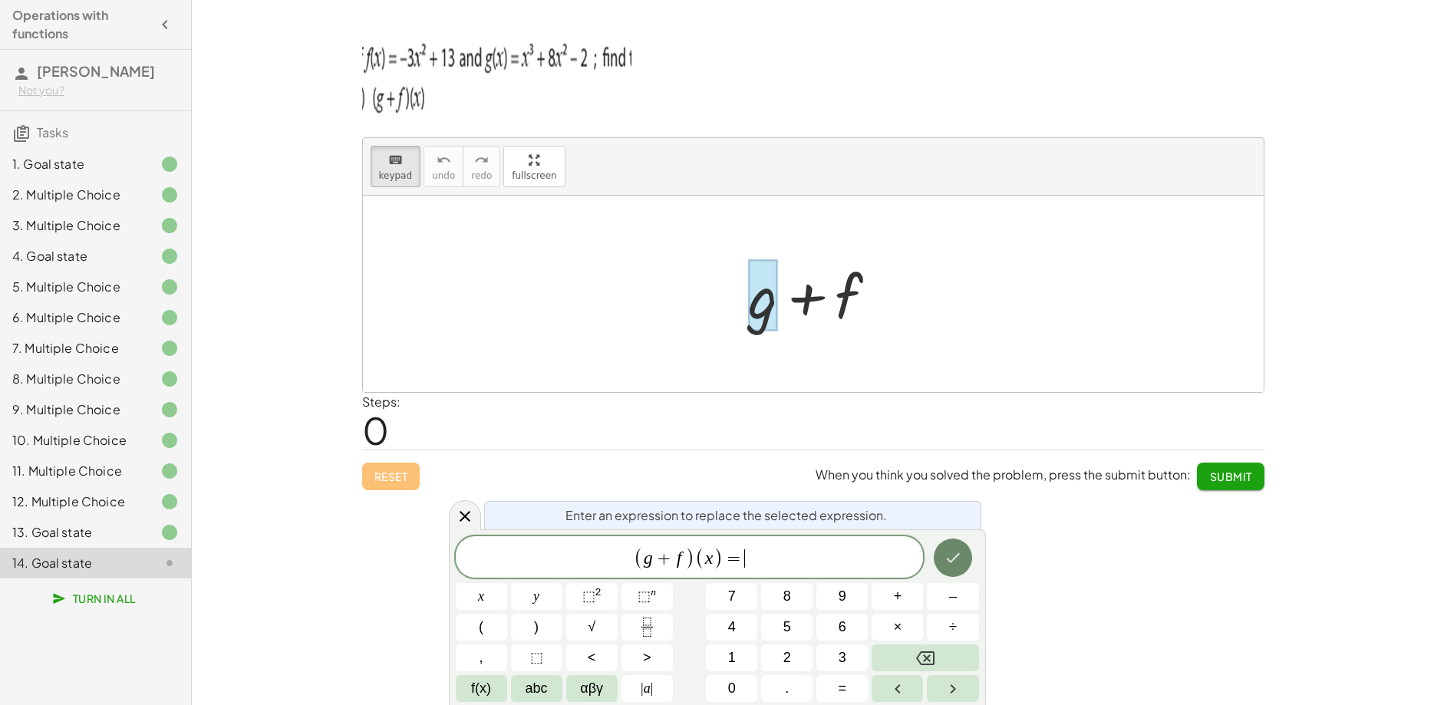
click at [951, 551] on icon "Done" at bounding box center [953, 558] width 18 height 18
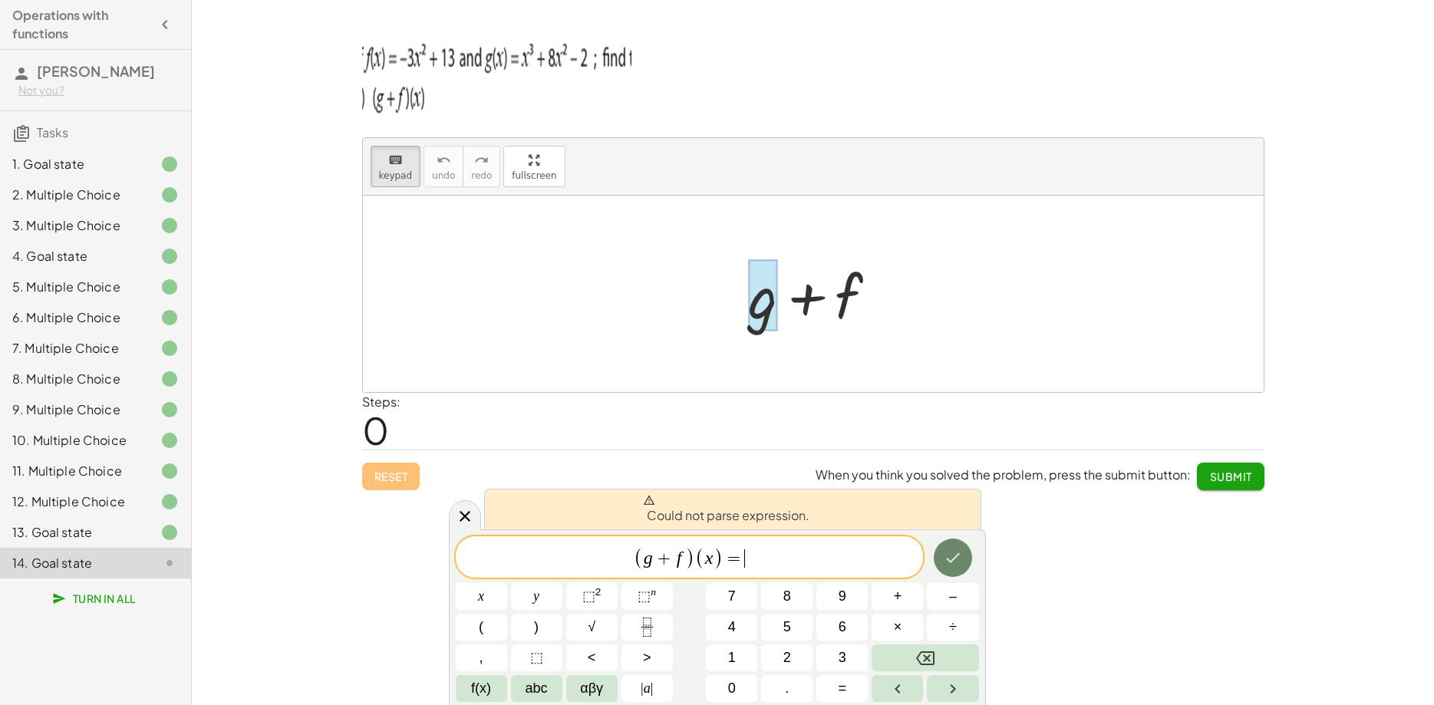
click at [951, 551] on icon "Done" at bounding box center [953, 558] width 18 height 18
click at [940, 667] on button "Backspace" at bounding box center [924, 657] width 107 height 27
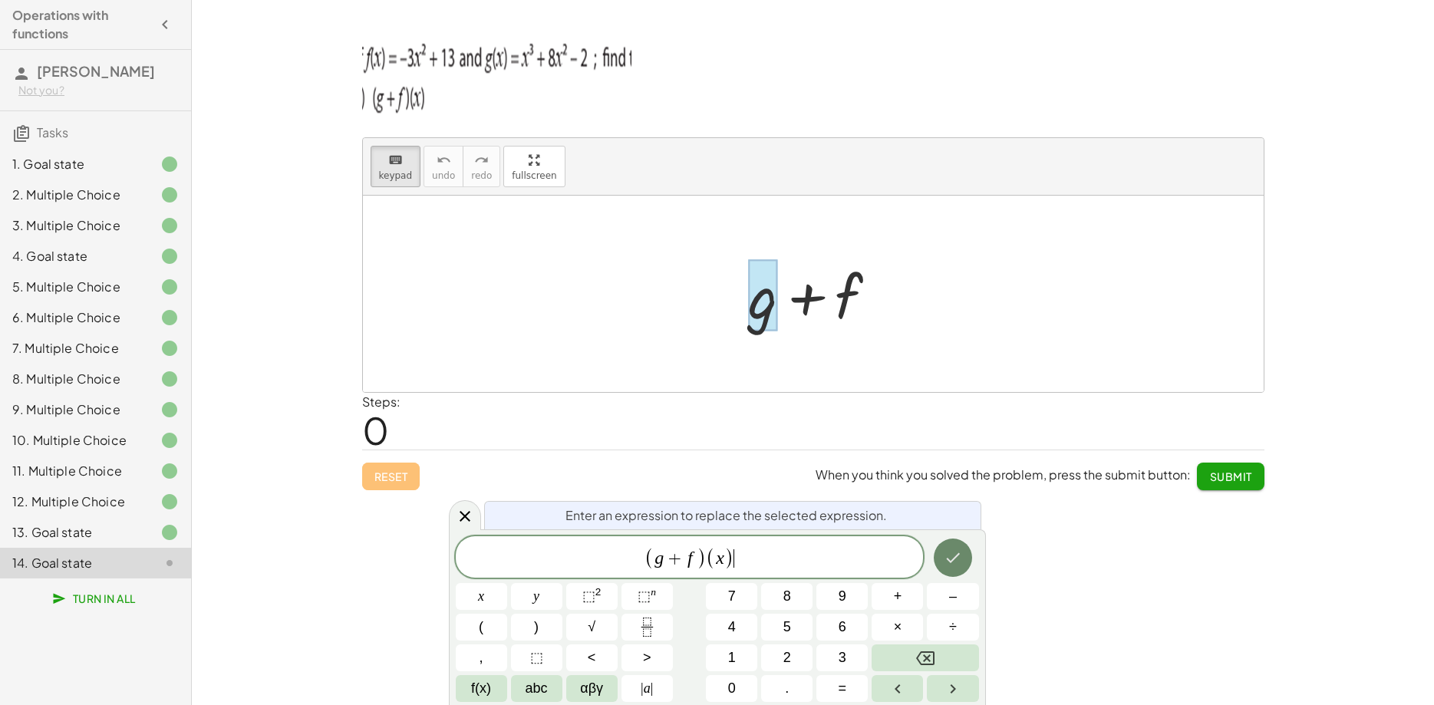
click at [944, 554] on button "Done" at bounding box center [953, 558] width 38 height 38
click at [952, 552] on div "keyboard keypad undo undo redo redo fullscreen + g + f + · ( + g + f ) · ( x ) …" at bounding box center [813, 352] width 1242 height 705
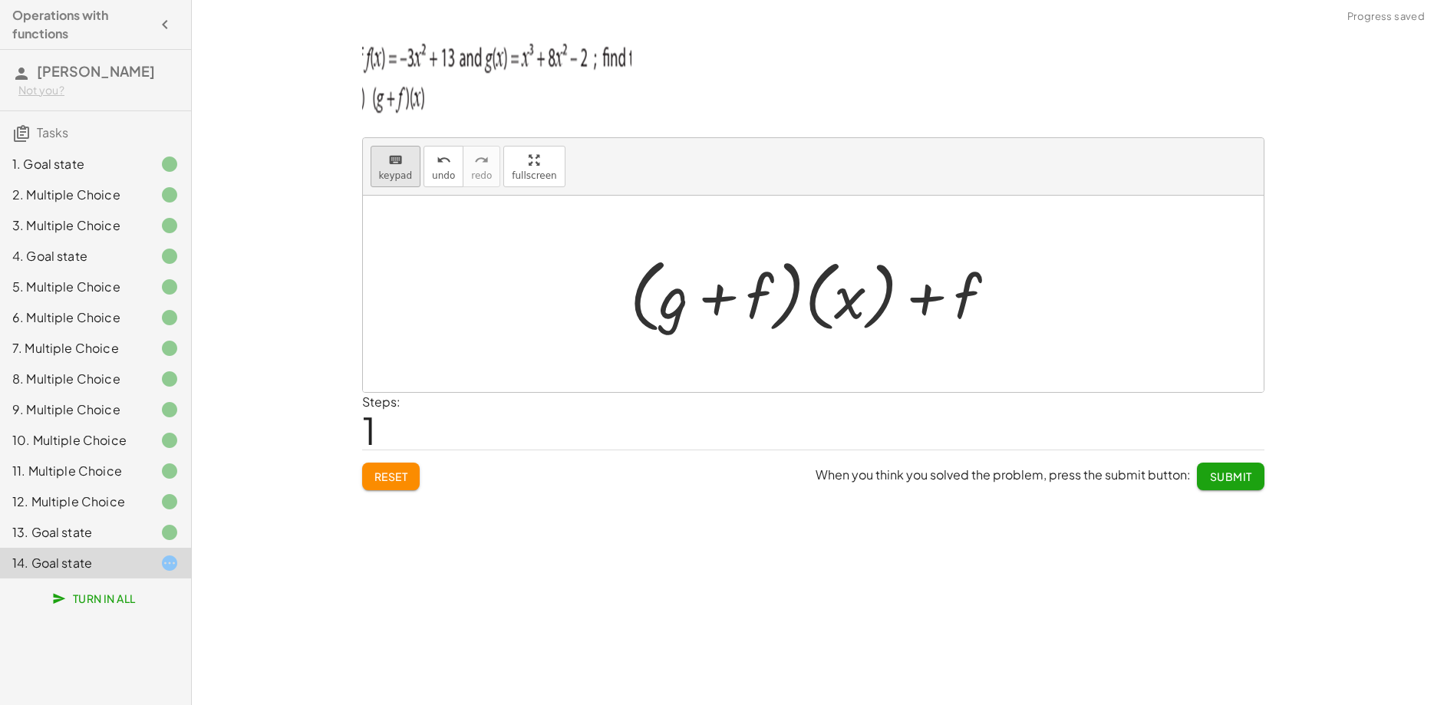
click at [388, 160] on icon "keyboard" at bounding box center [395, 160] width 15 height 18
click at [925, 311] on div at bounding box center [939, 297] width 85 height 68
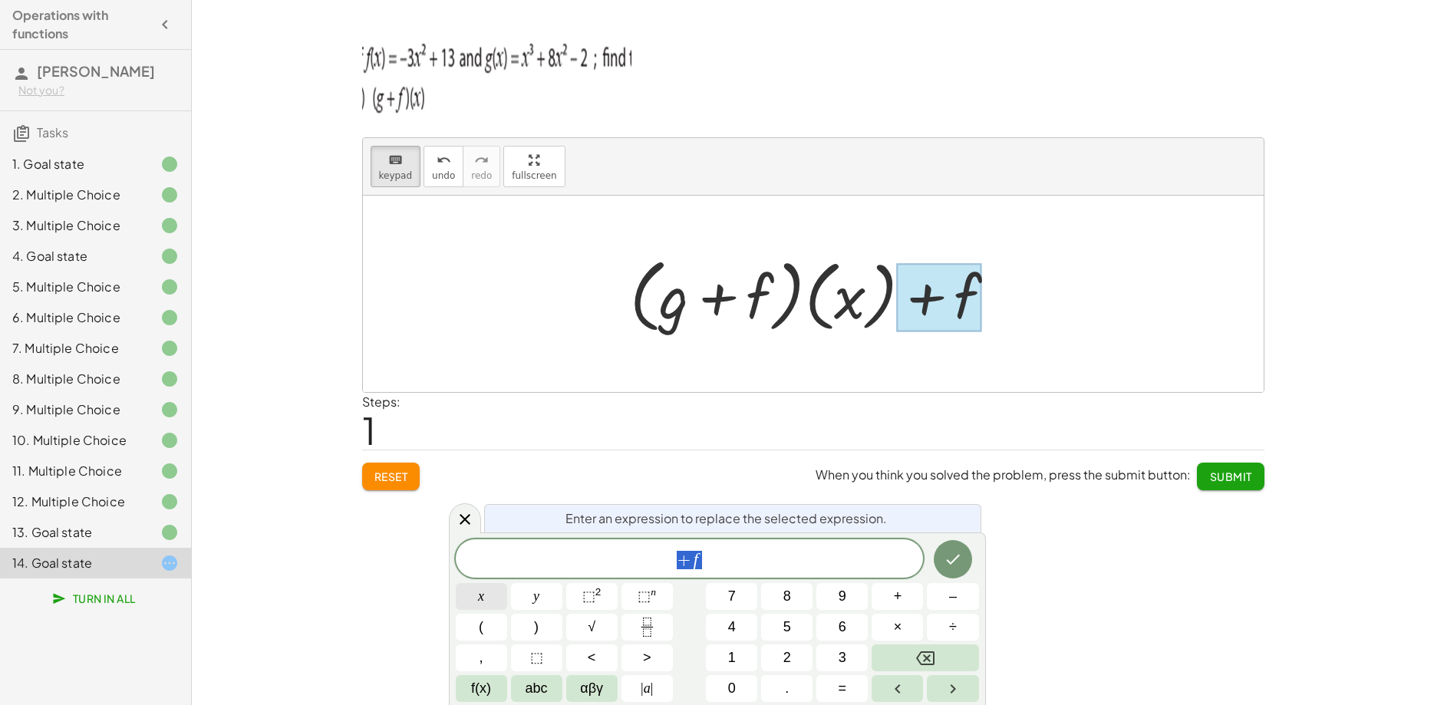
click at [493, 593] on button "x" at bounding box center [481, 596] width 51 height 27
click at [641, 602] on span "⬚" at bounding box center [643, 595] width 13 height 15
click at [842, 661] on span "3" at bounding box center [842, 657] width 8 height 21
click at [887, 597] on button "+" at bounding box center [896, 596] width 51 height 27
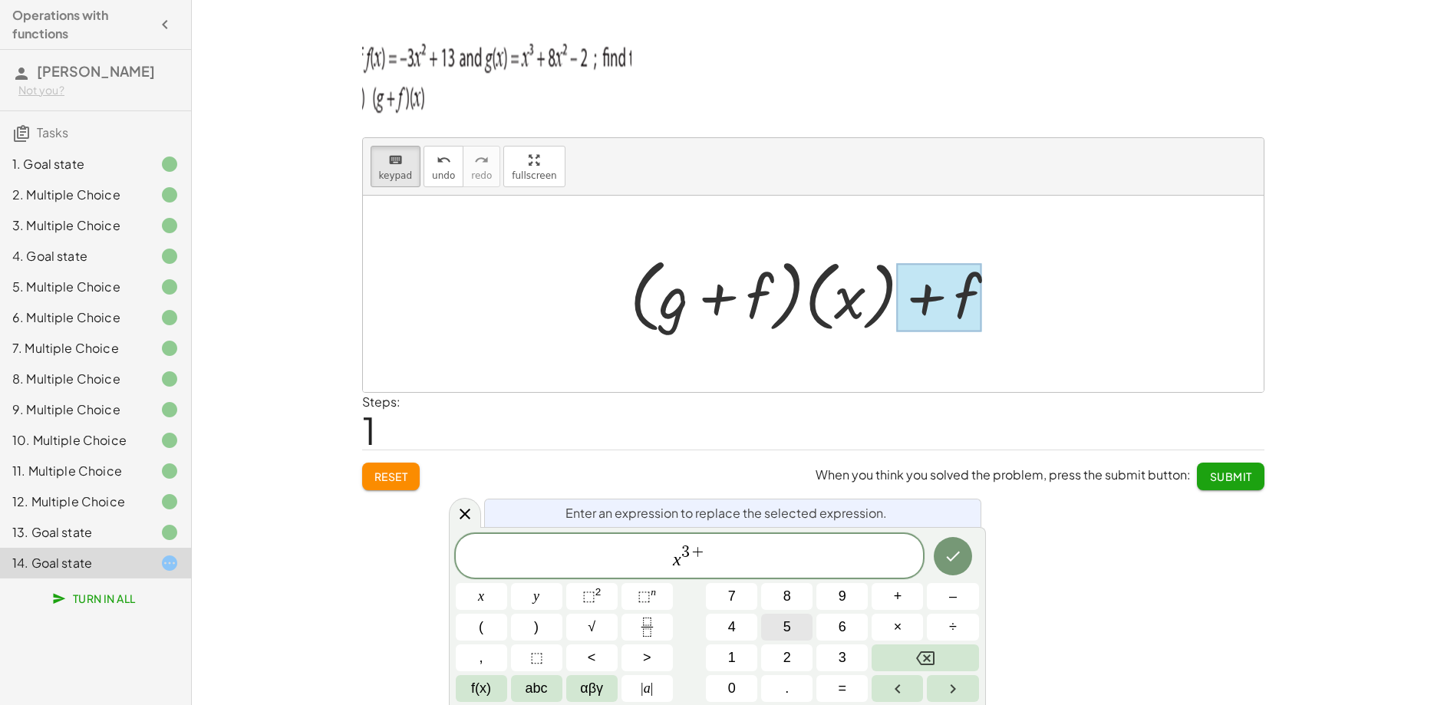
click at [786, 630] on span "5" at bounding box center [787, 627] width 8 height 21
click at [484, 595] on span "x" at bounding box center [481, 596] width 6 height 21
click at [904, 662] on button "Backspace" at bounding box center [924, 657] width 107 height 27
click at [635, 594] on button "⬚ n" at bounding box center [646, 596] width 51 height 27
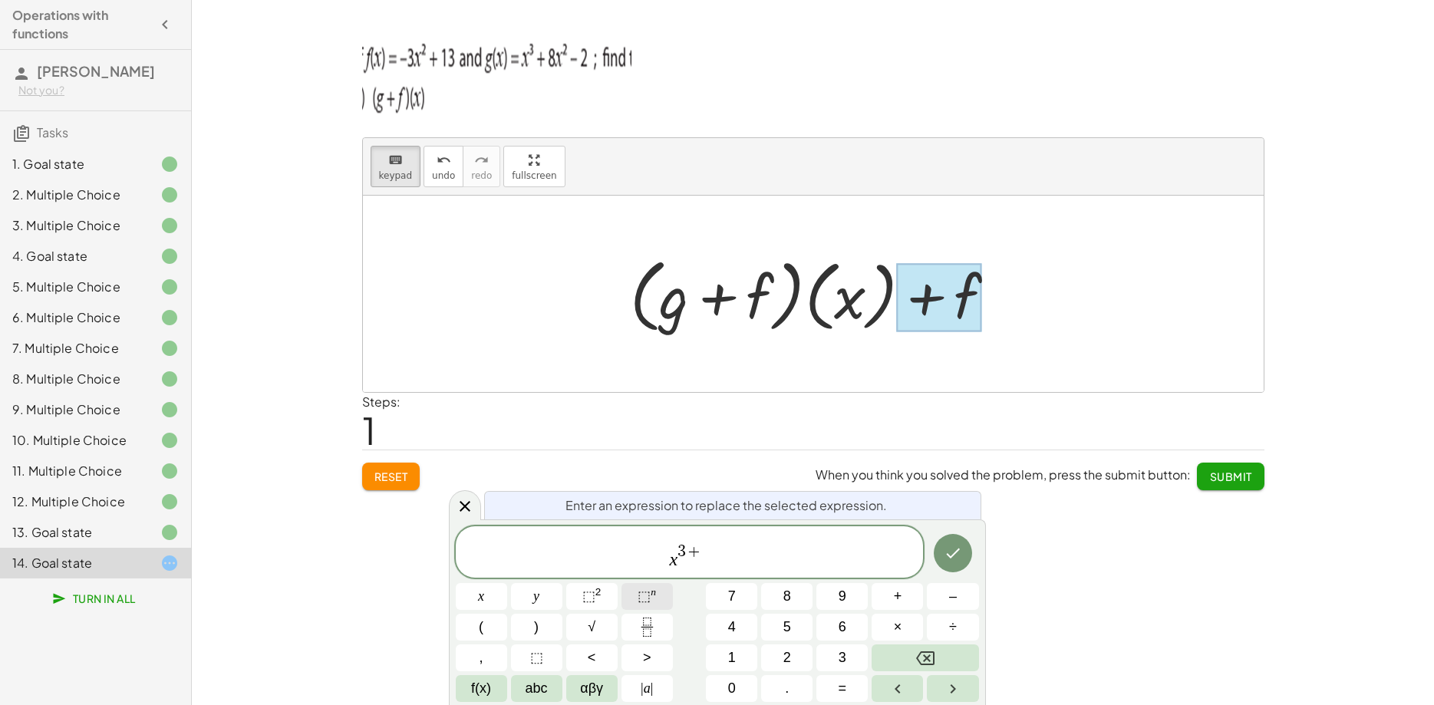
click at [650, 593] on span "⬚" at bounding box center [643, 595] width 13 height 15
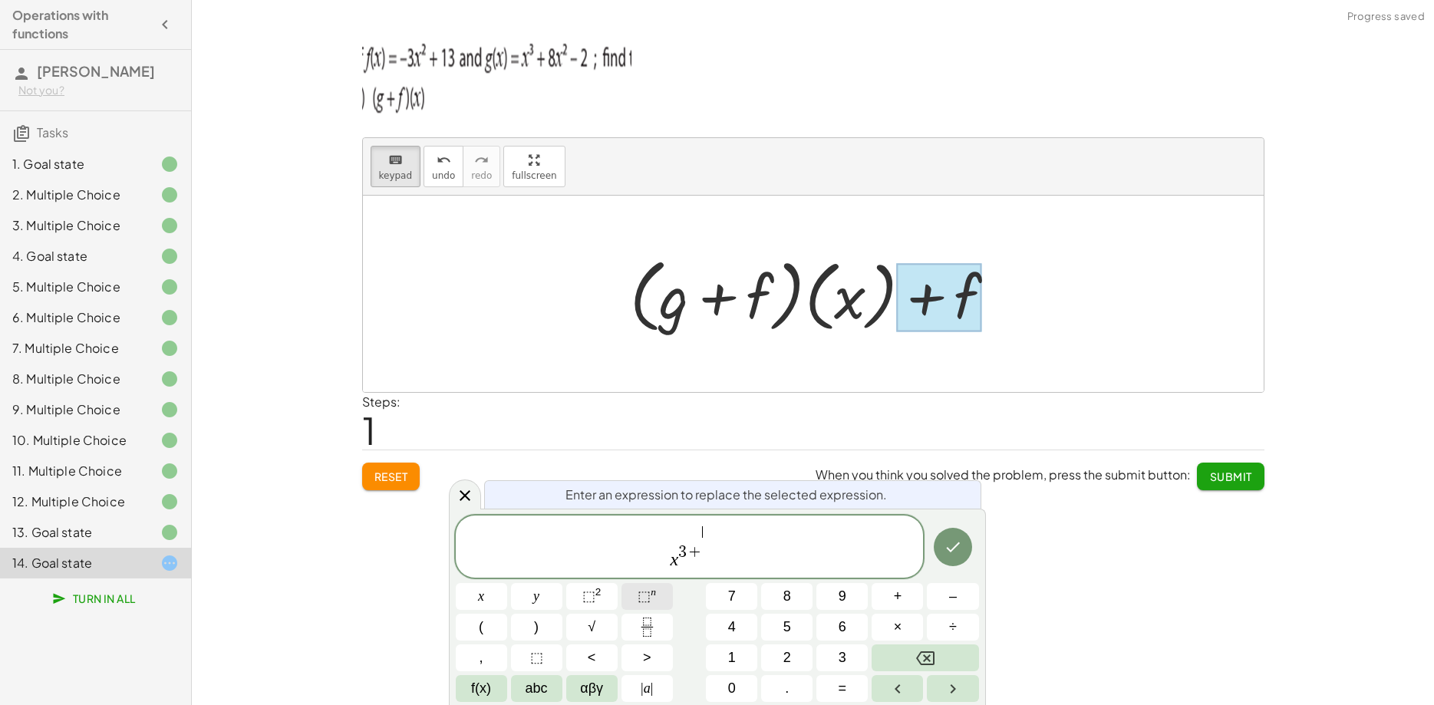
click at [650, 593] on span "⬚" at bounding box center [643, 595] width 13 height 15
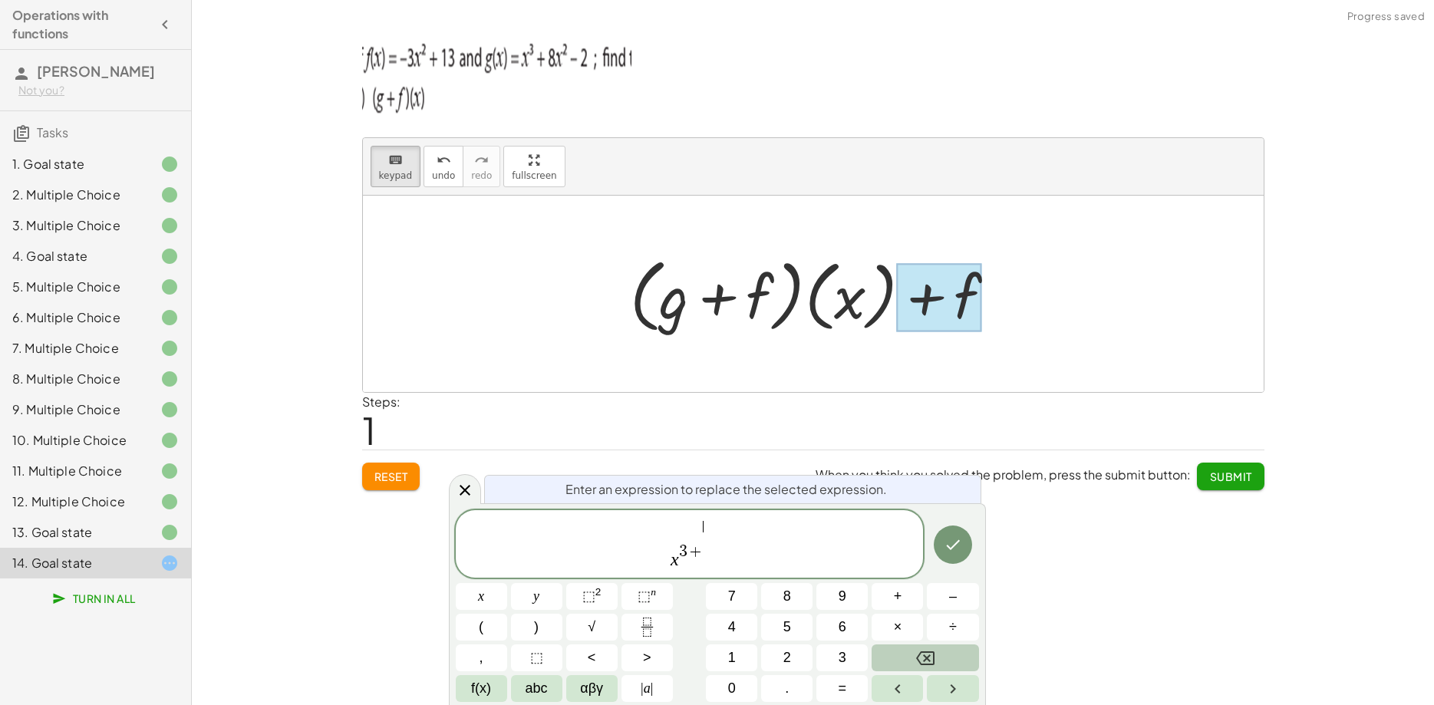
click at [933, 661] on icon "Backspace" at bounding box center [925, 658] width 18 height 14
click at [933, 660] on icon "Backspace" at bounding box center [925, 658] width 18 height 14
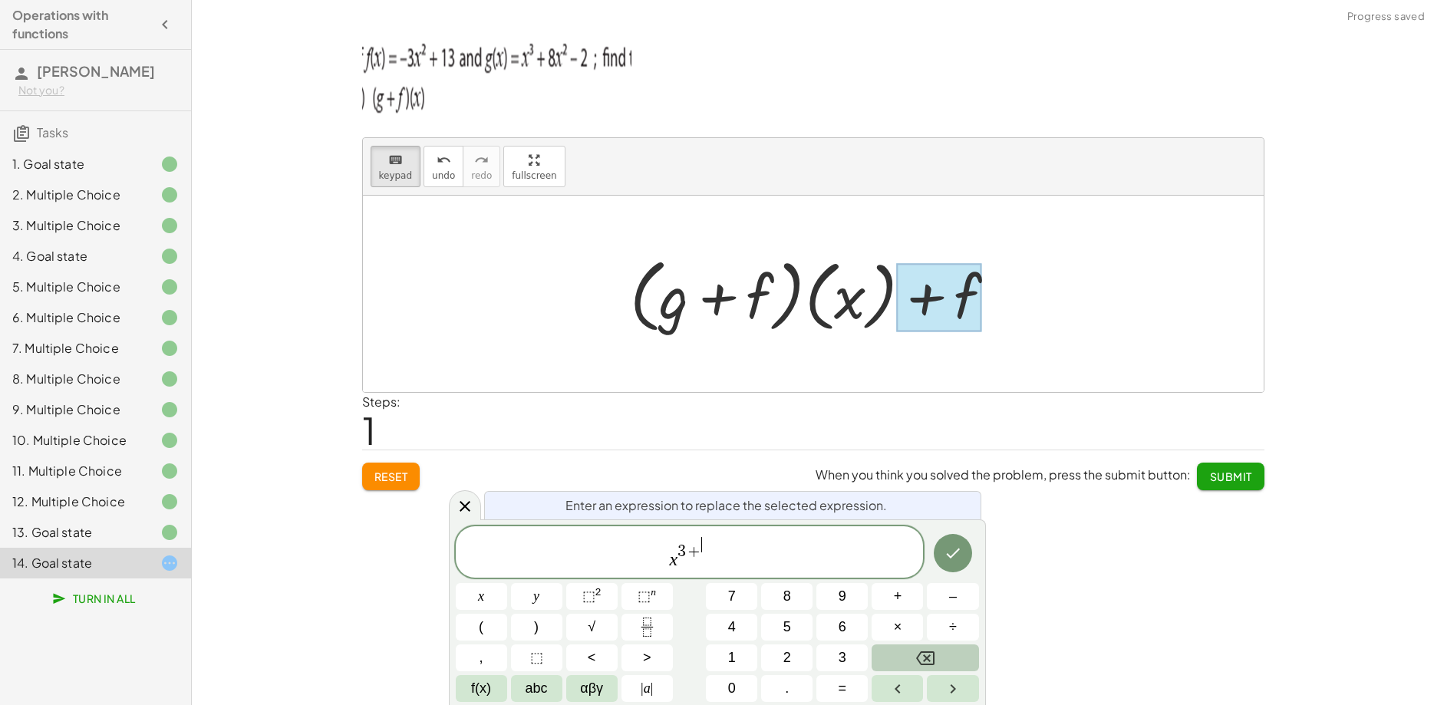
click at [933, 660] on icon "Backspace" at bounding box center [925, 658] width 18 height 14
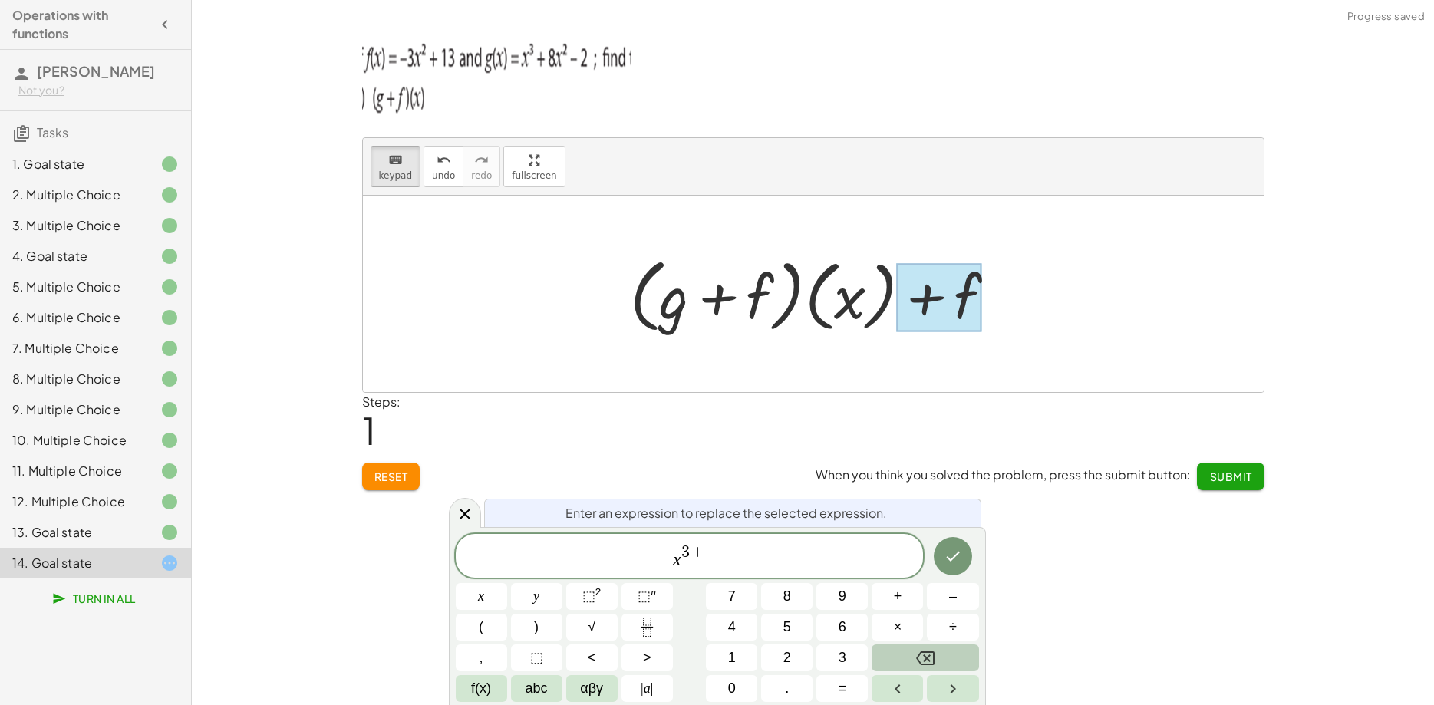
click at [924, 656] on icon "Backspace" at bounding box center [925, 658] width 18 height 14
click at [829, 650] on button "3" at bounding box center [841, 657] width 51 height 27
click at [595, 597] on span "⬚" at bounding box center [588, 595] width 13 height 15
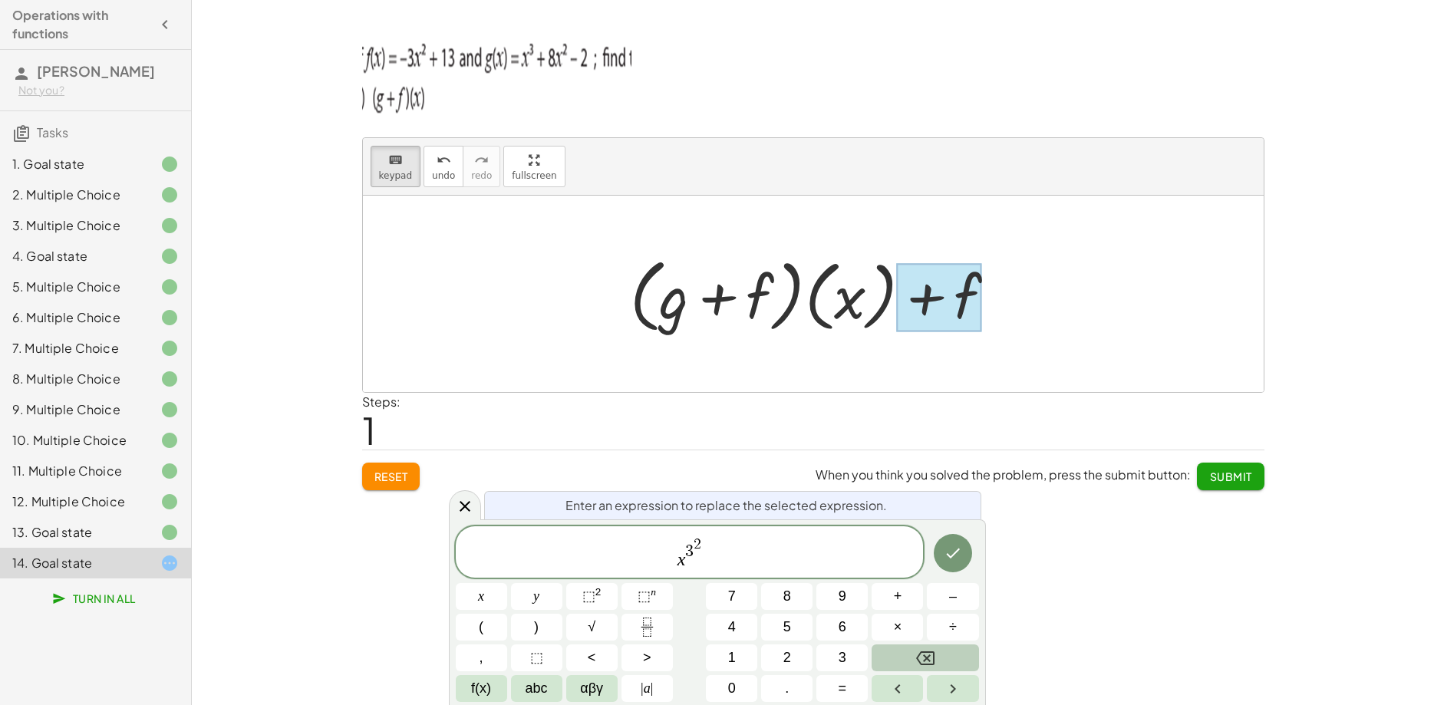
click at [931, 658] on icon "Backspace" at bounding box center [925, 658] width 18 height 18
click at [895, 658] on button "Backspace" at bounding box center [924, 657] width 107 height 27
click at [707, 557] on span "x 3 ​" at bounding box center [690, 552] width 468 height 35
click at [708, 565] on span "x 3 ​" at bounding box center [690, 552] width 468 height 35
click at [893, 601] on button "+" at bounding box center [896, 596] width 51 height 27
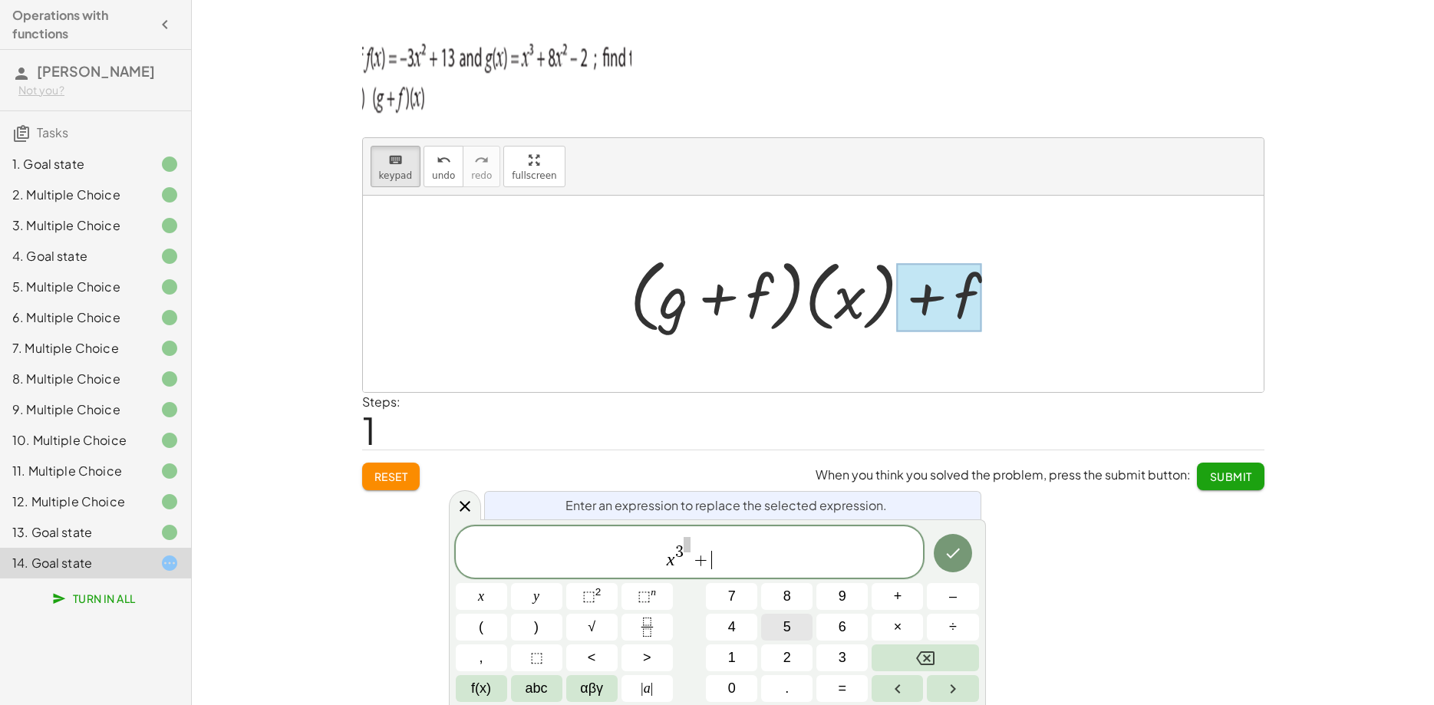
click at [787, 618] on button "5" at bounding box center [786, 627] width 51 height 27
click at [469, 593] on button "x" at bounding box center [481, 596] width 51 height 27
click at [615, 598] on button "⬚ 2" at bounding box center [591, 596] width 51 height 27
click at [896, 594] on span "+" at bounding box center [898, 596] width 8 height 21
click at [733, 651] on span "1" at bounding box center [732, 657] width 8 height 21
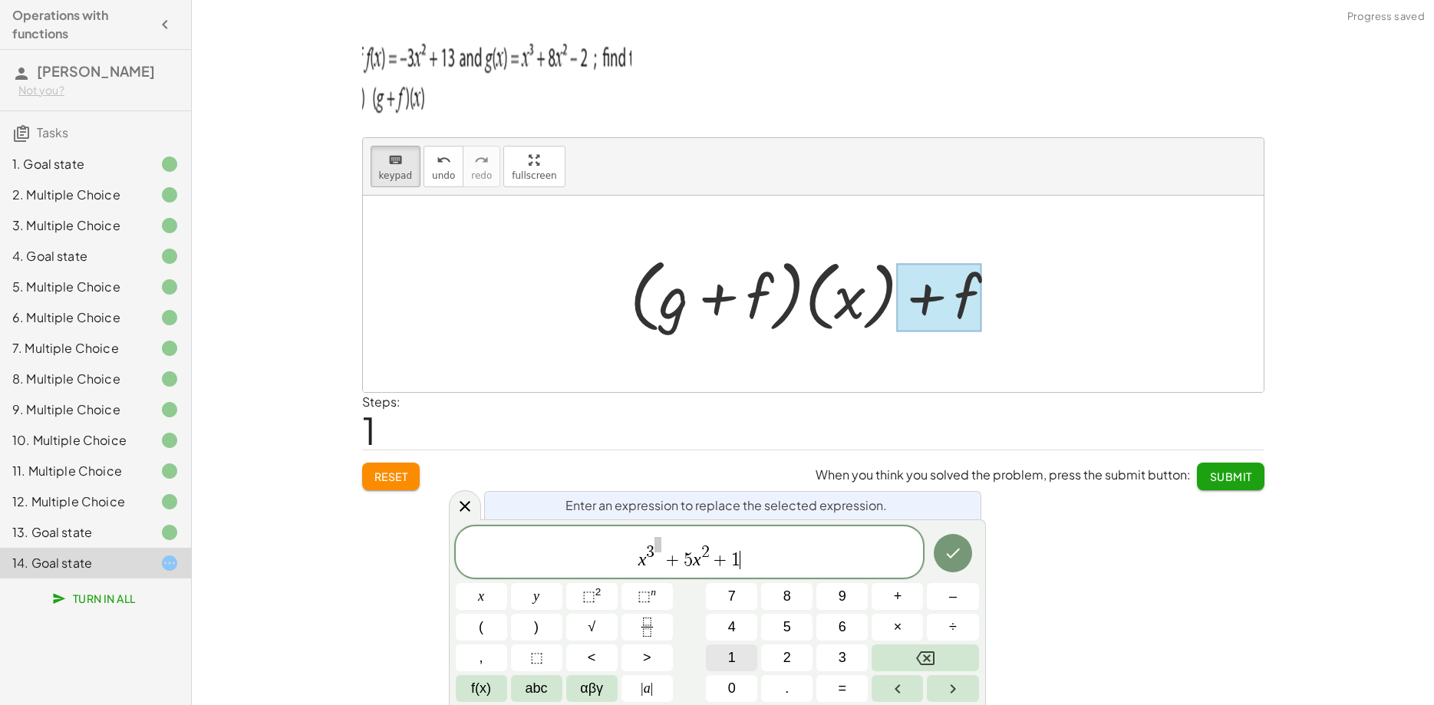
click at [733, 651] on span "1" at bounding box center [732, 657] width 8 height 21
click at [959, 552] on icon "Done" at bounding box center [953, 553] width 18 height 18
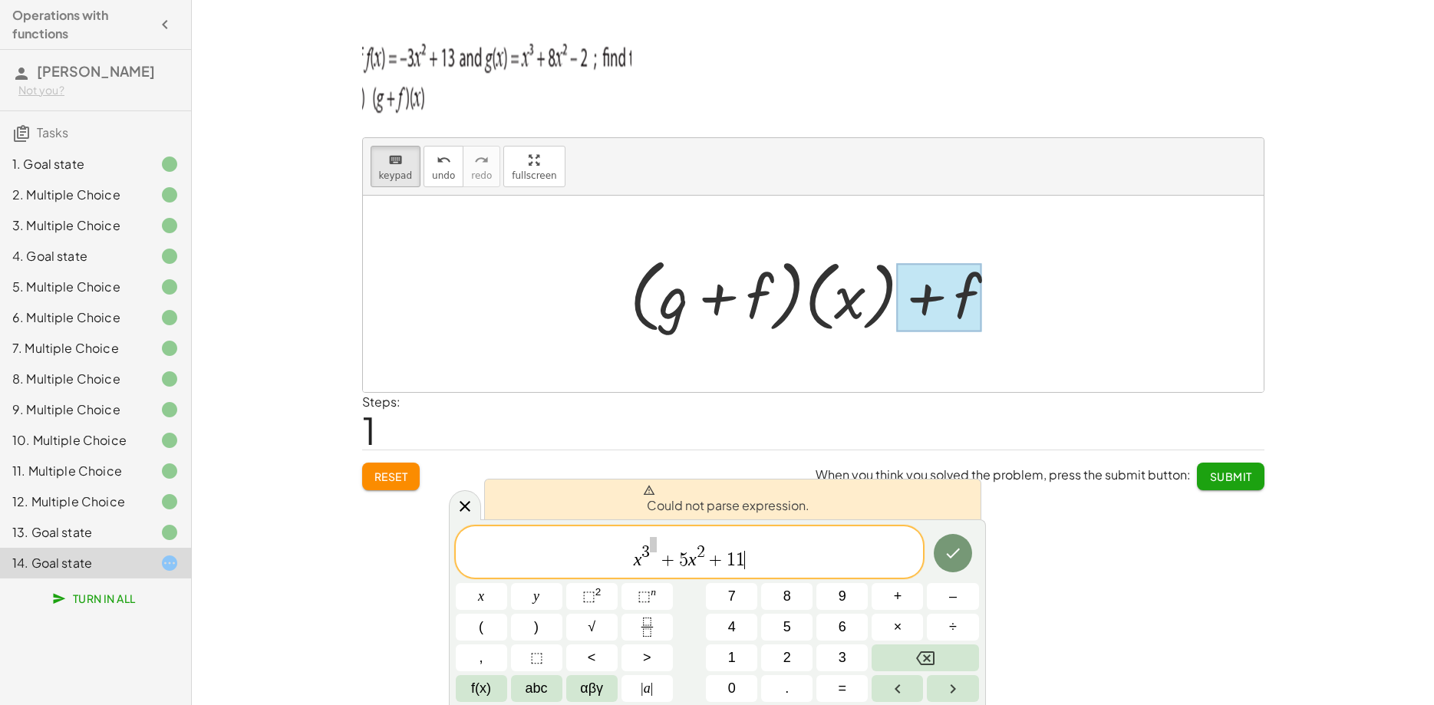
click at [662, 547] on span "x 3 + 5 x 2 + 1 1 ​" at bounding box center [690, 552] width 468 height 35
click at [663, 537] on span "x 3 ​ + 5 x 2 + 1 1" at bounding box center [690, 552] width 468 height 35
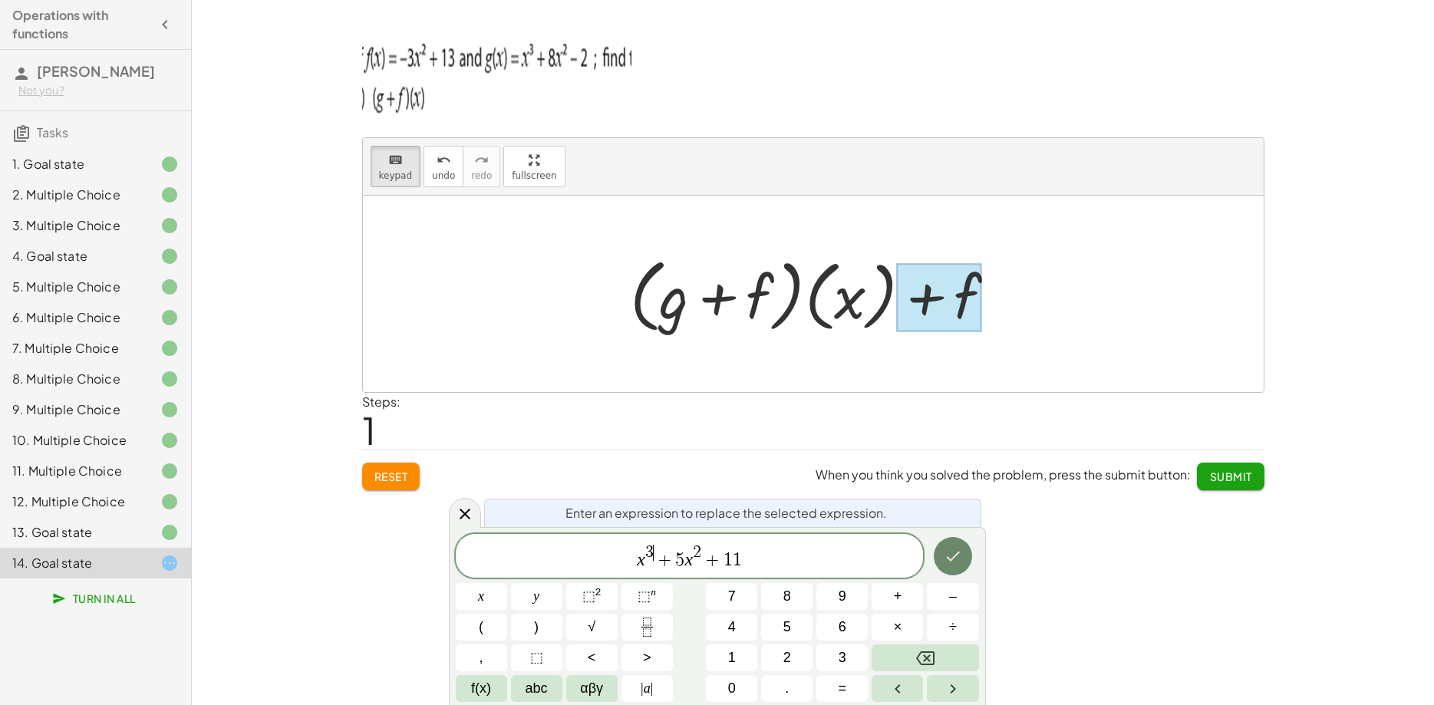
click at [958, 561] on icon "Done" at bounding box center [953, 556] width 18 height 18
click at [958, 554] on icon "Done" at bounding box center [953, 557] width 14 height 10
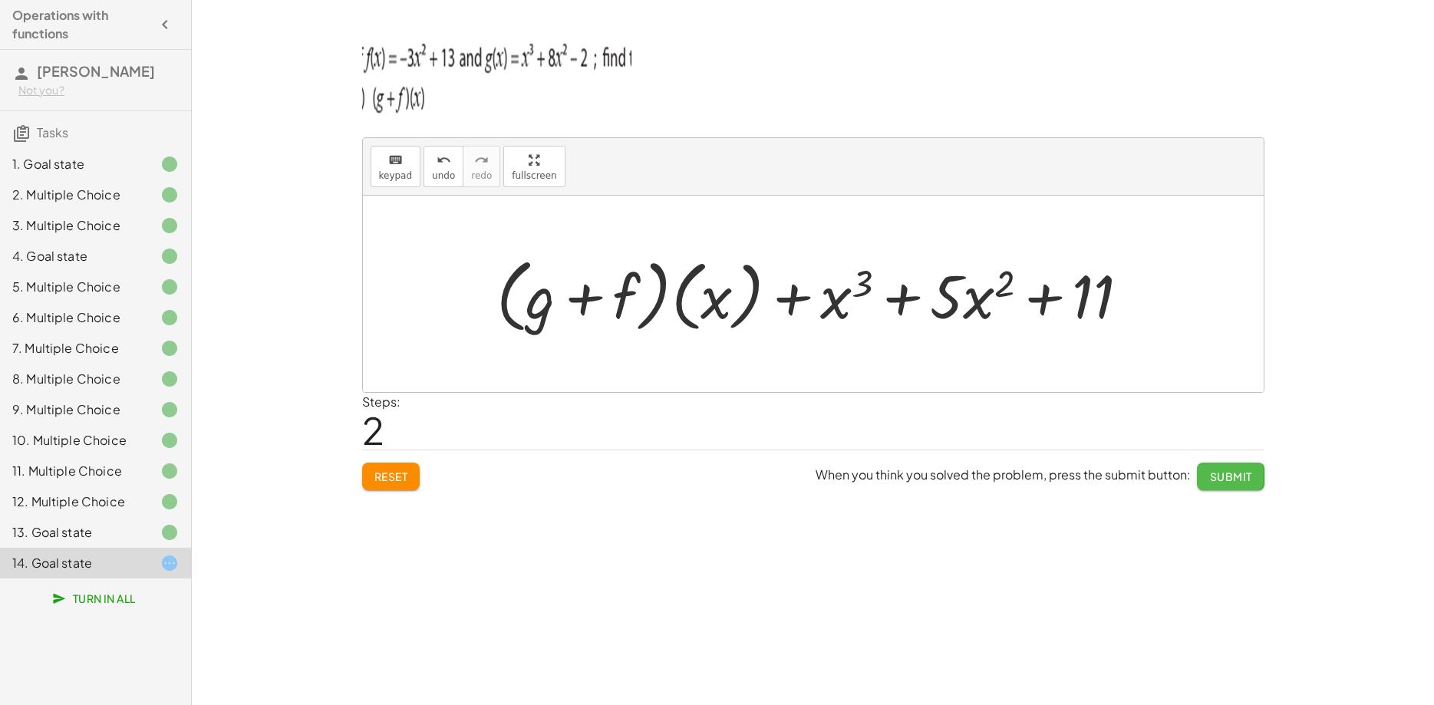
click at [1214, 479] on span "Submit" at bounding box center [1230, 476] width 42 height 14
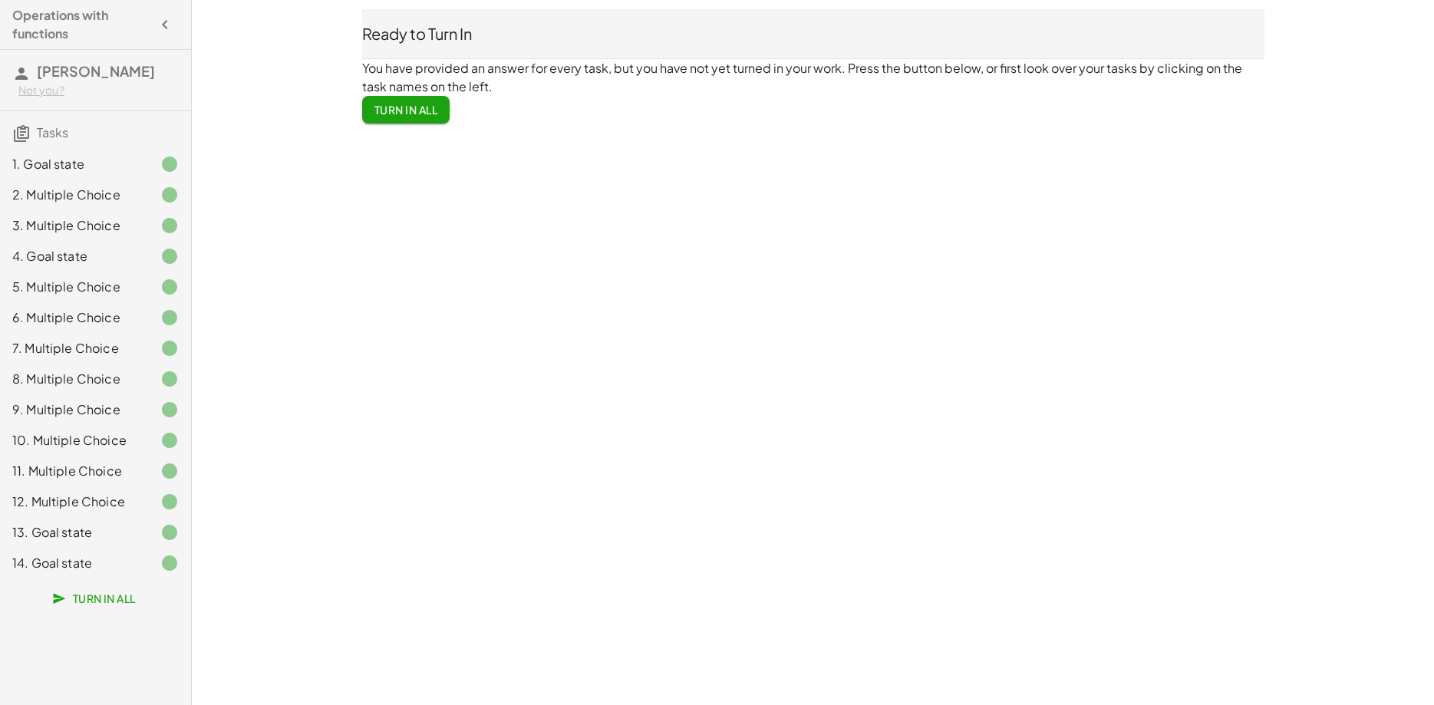
click at [45, 164] on div "1. Goal state" at bounding box center [74, 164] width 124 height 18
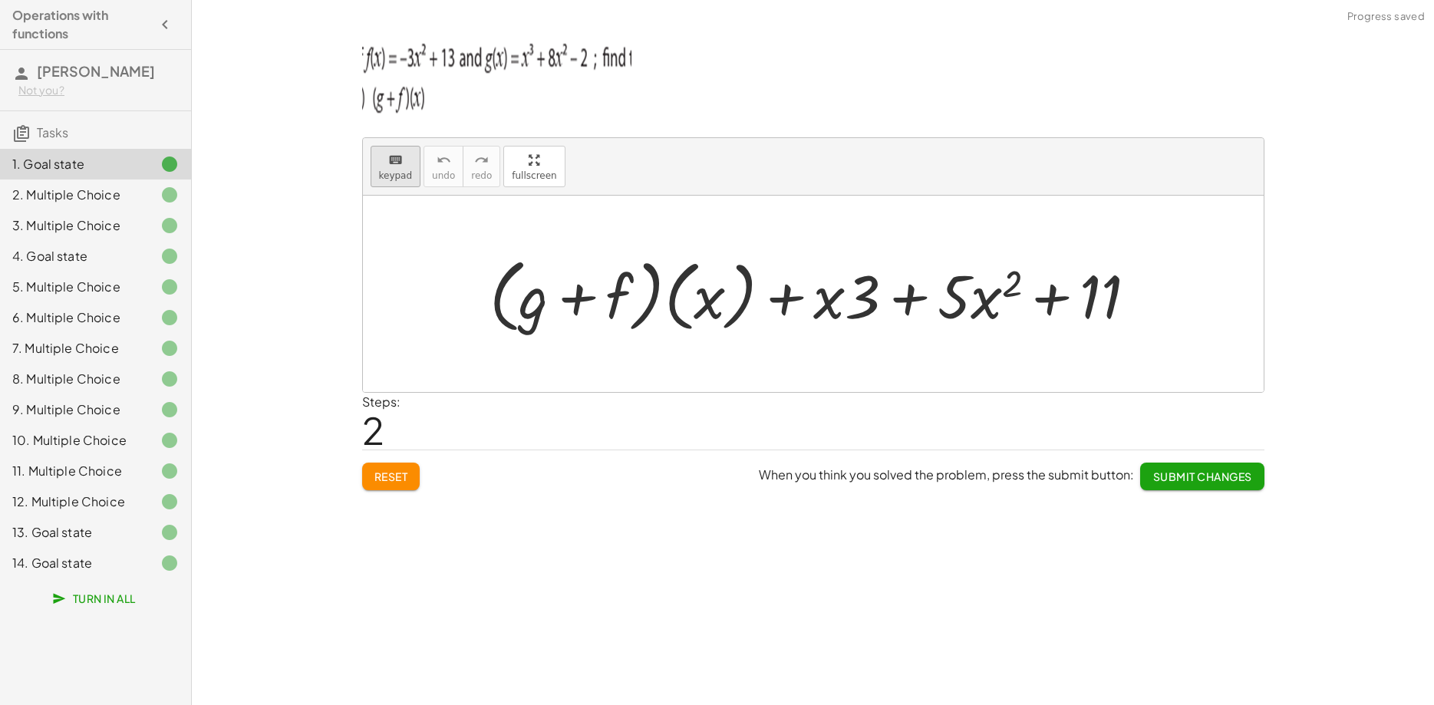
click at [399, 172] on span "keypad" at bounding box center [396, 175] width 34 height 11
click at [839, 301] on div at bounding box center [818, 295] width 124 height 71
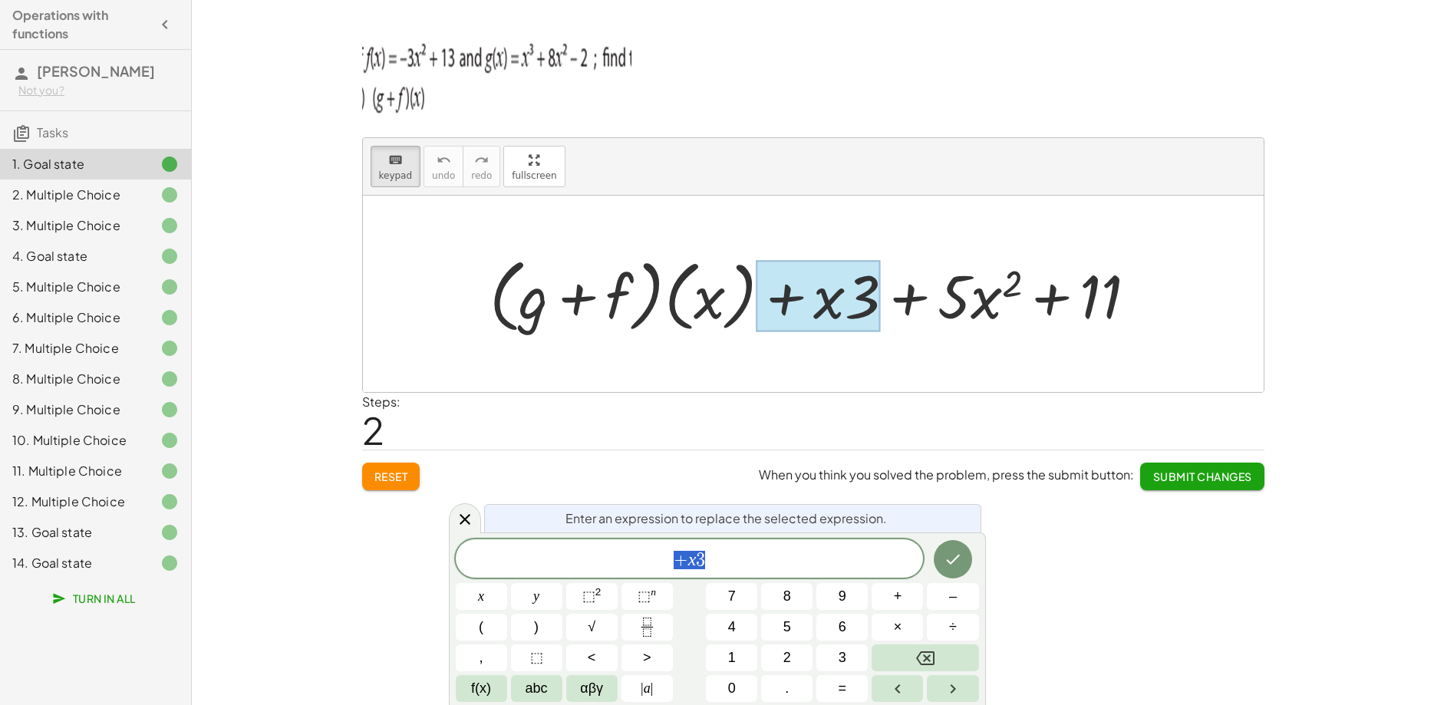
click at [717, 560] on span "+ x 3" at bounding box center [690, 559] width 468 height 21
click at [637, 591] on button "⬚ n" at bounding box center [646, 596] width 51 height 27
click at [825, 655] on button "3" at bounding box center [841, 657] width 51 height 27
click at [950, 559] on icon "Done" at bounding box center [953, 557] width 14 height 10
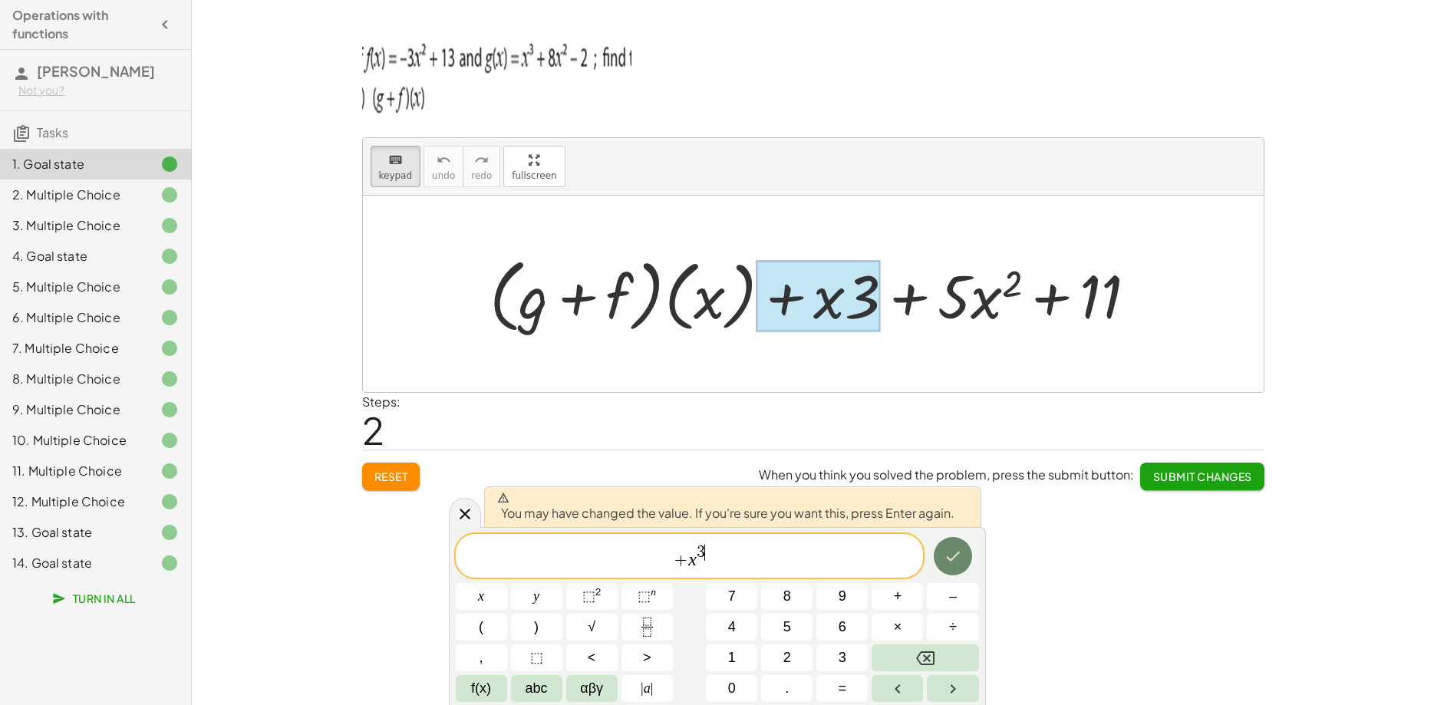
click at [950, 559] on icon "Done" at bounding box center [953, 557] width 14 height 10
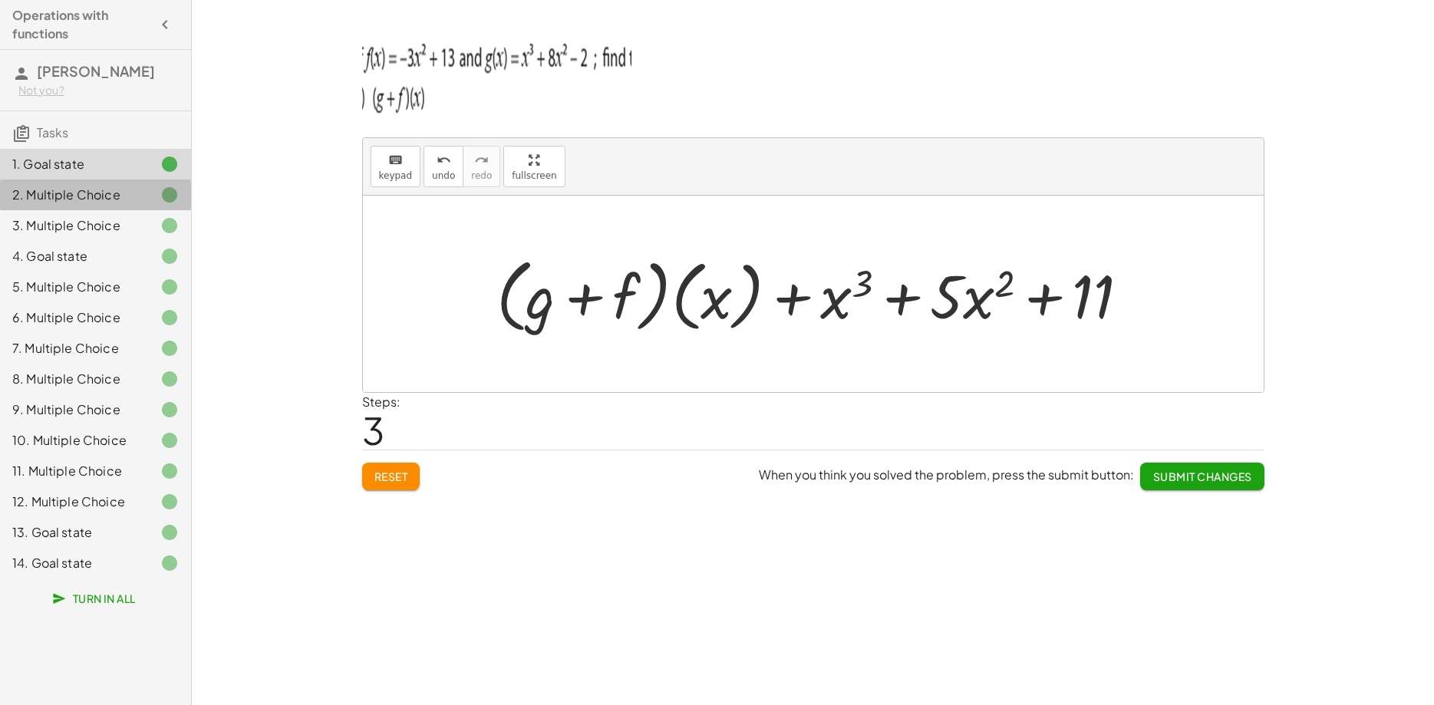
click at [51, 193] on div "2. Multiple Choice" at bounding box center [74, 195] width 124 height 18
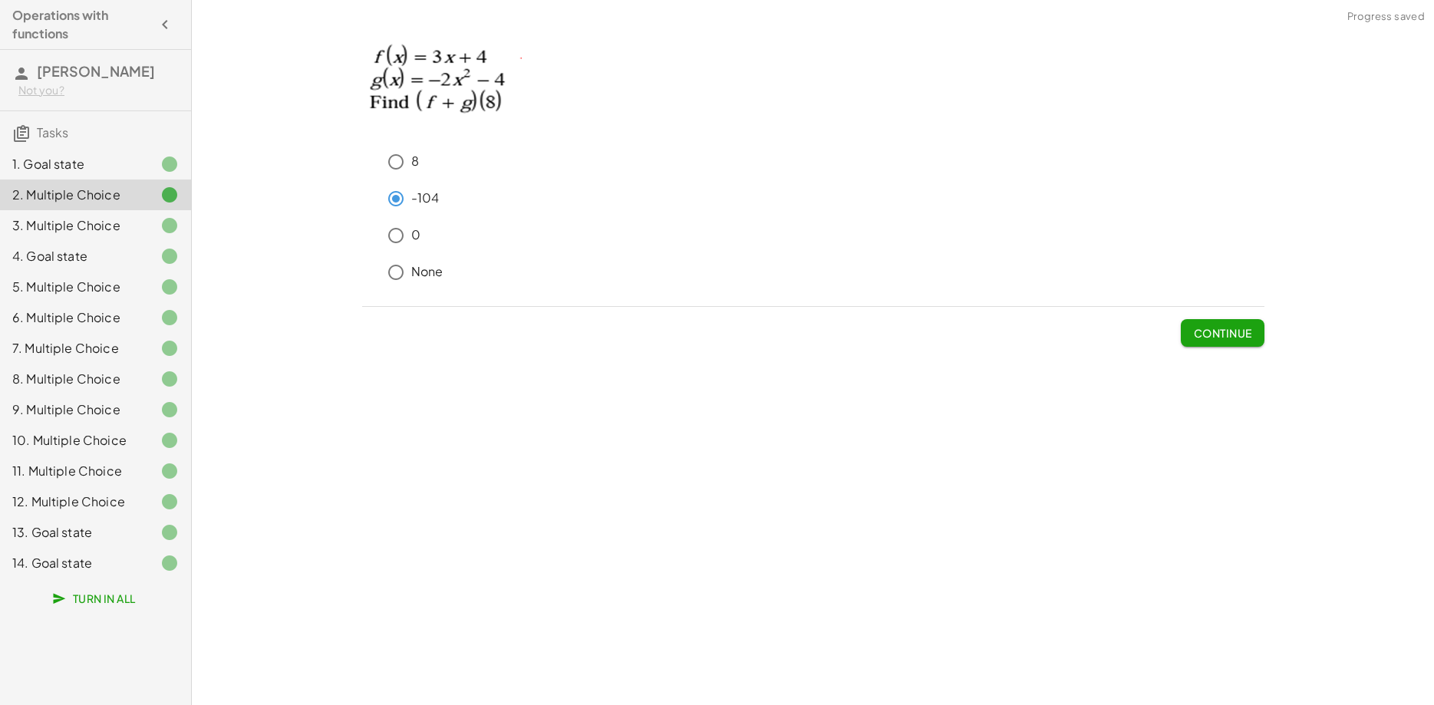
click at [101, 565] on div "14. Goal state" at bounding box center [74, 563] width 124 height 18
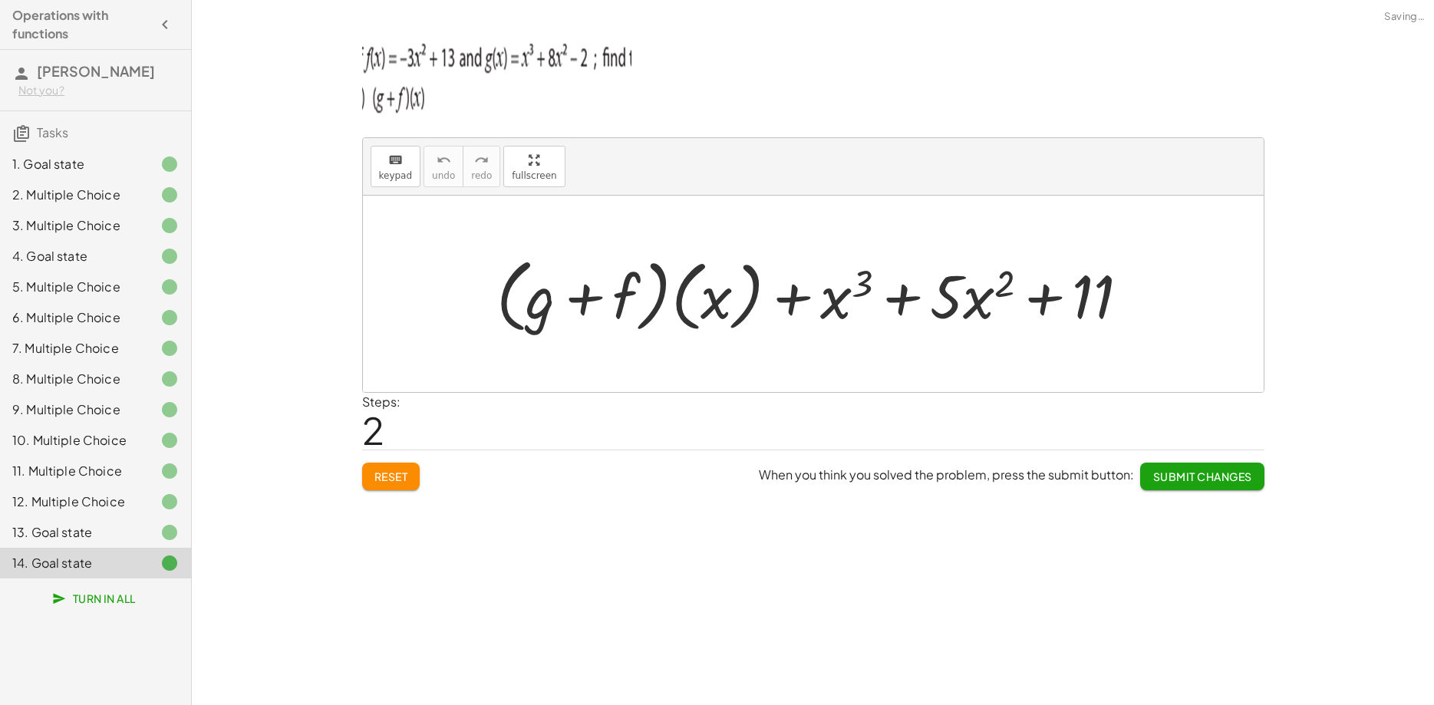
click at [97, 531] on div "13. Goal state" at bounding box center [74, 532] width 124 height 18
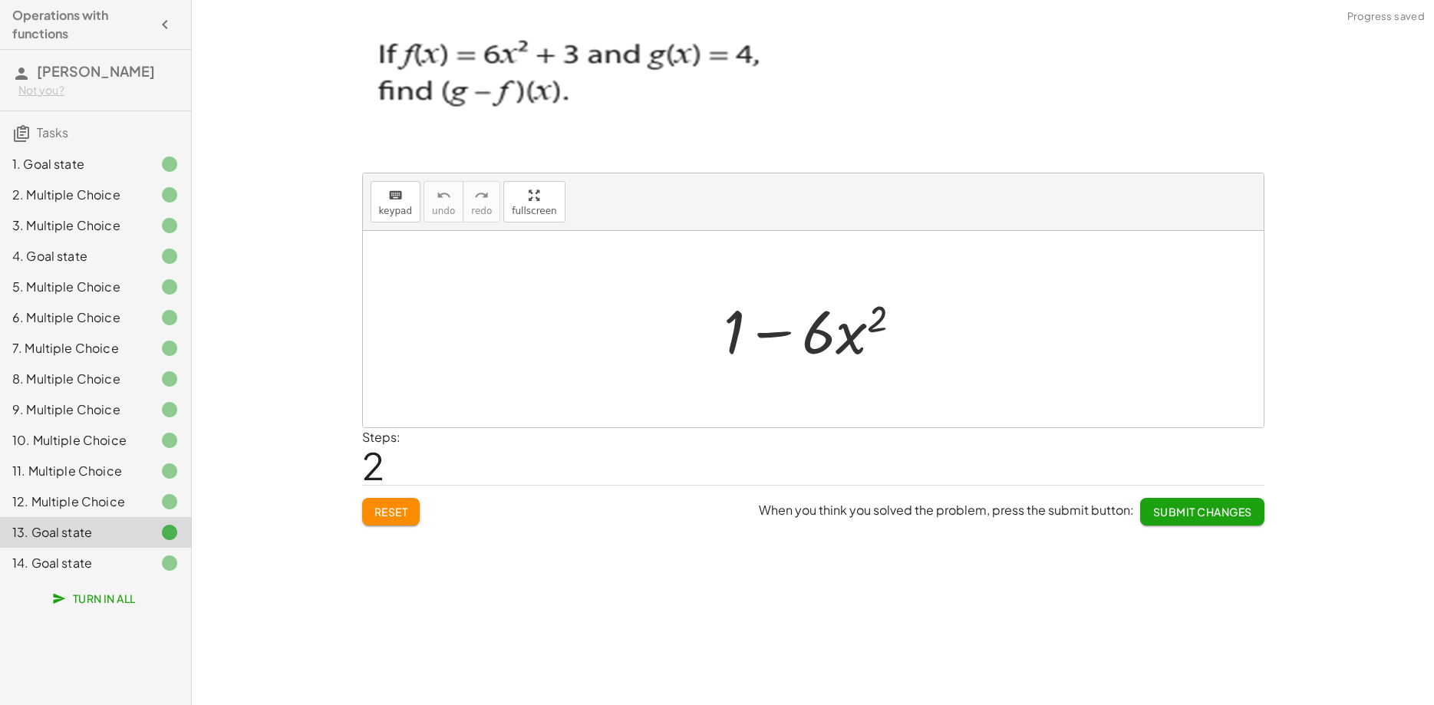
click at [88, 496] on div "12. Multiple Choice" at bounding box center [74, 502] width 124 height 18
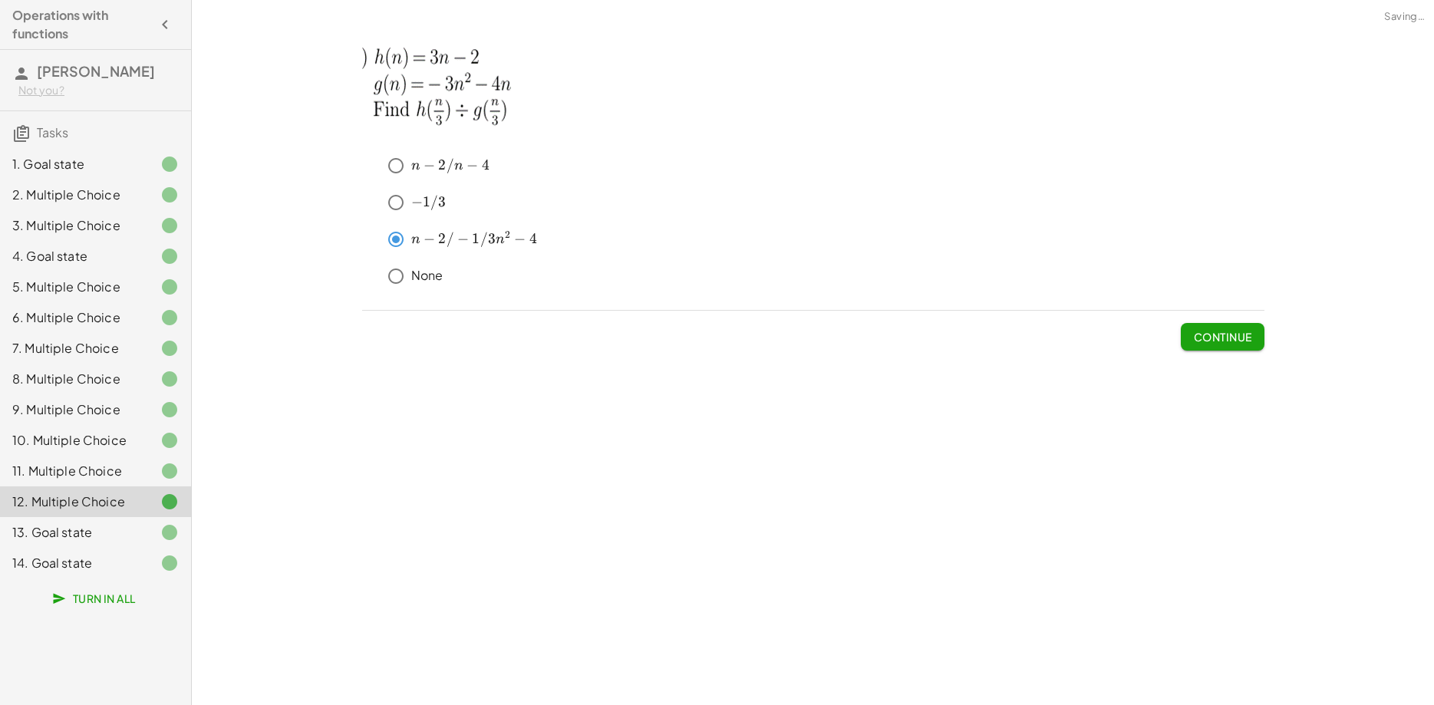
click at [94, 595] on span "Turn In All" at bounding box center [95, 598] width 81 height 14
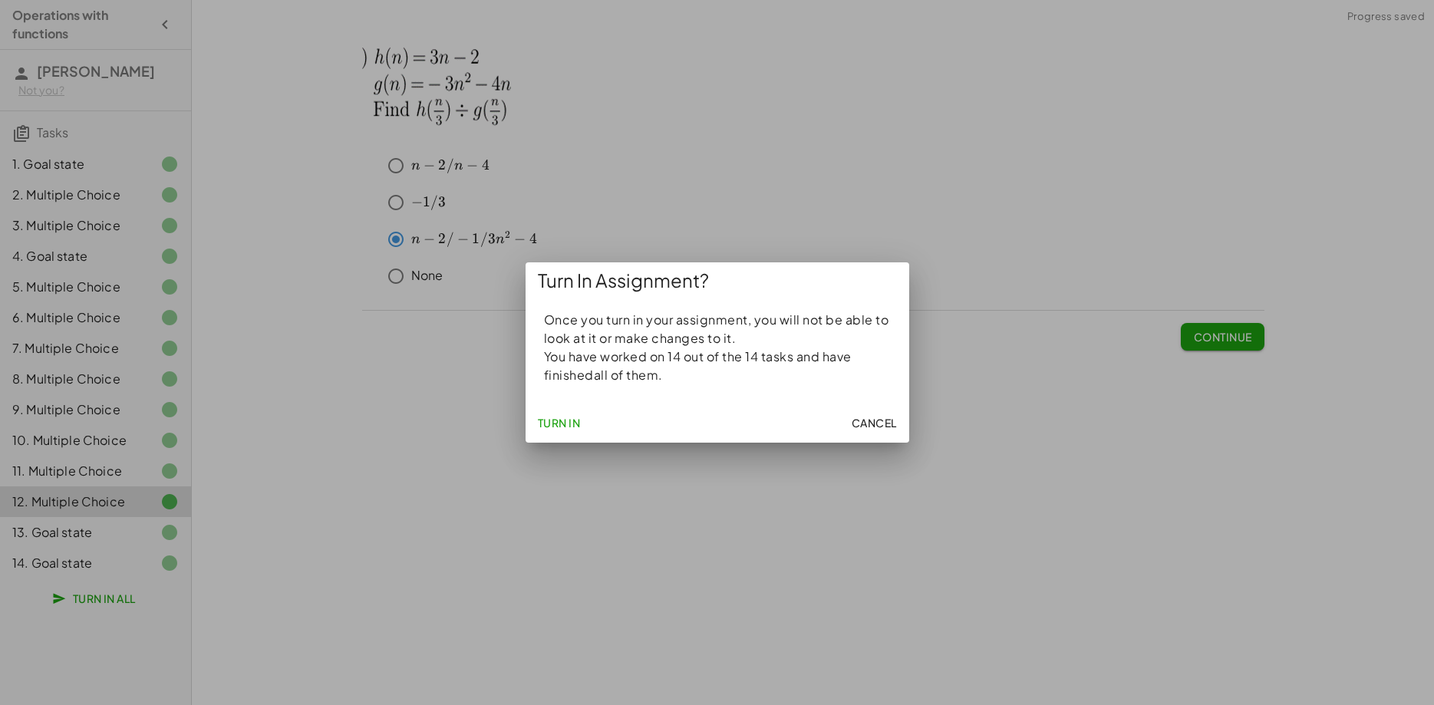
click at [858, 427] on span "Cancel" at bounding box center [873, 423] width 45 height 14
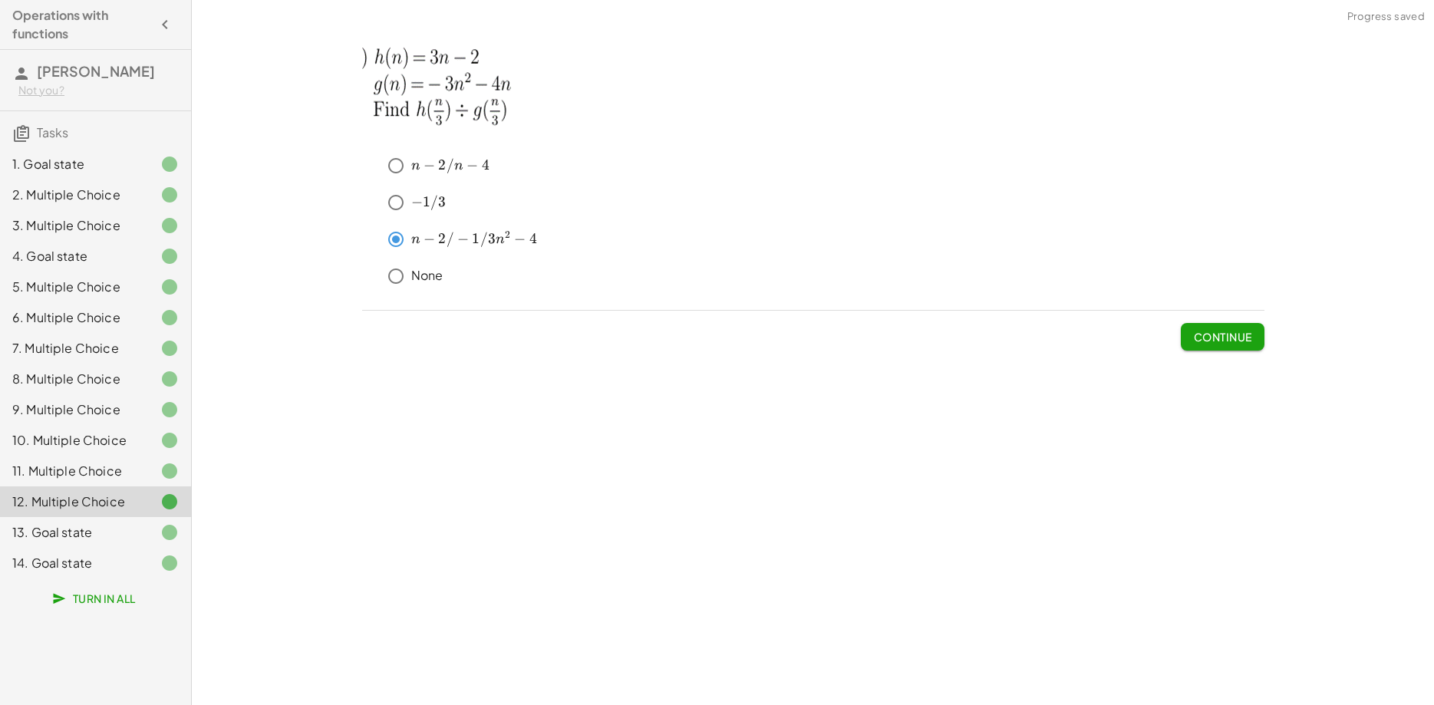
click at [136, 558] on div at bounding box center [157, 563] width 43 height 18
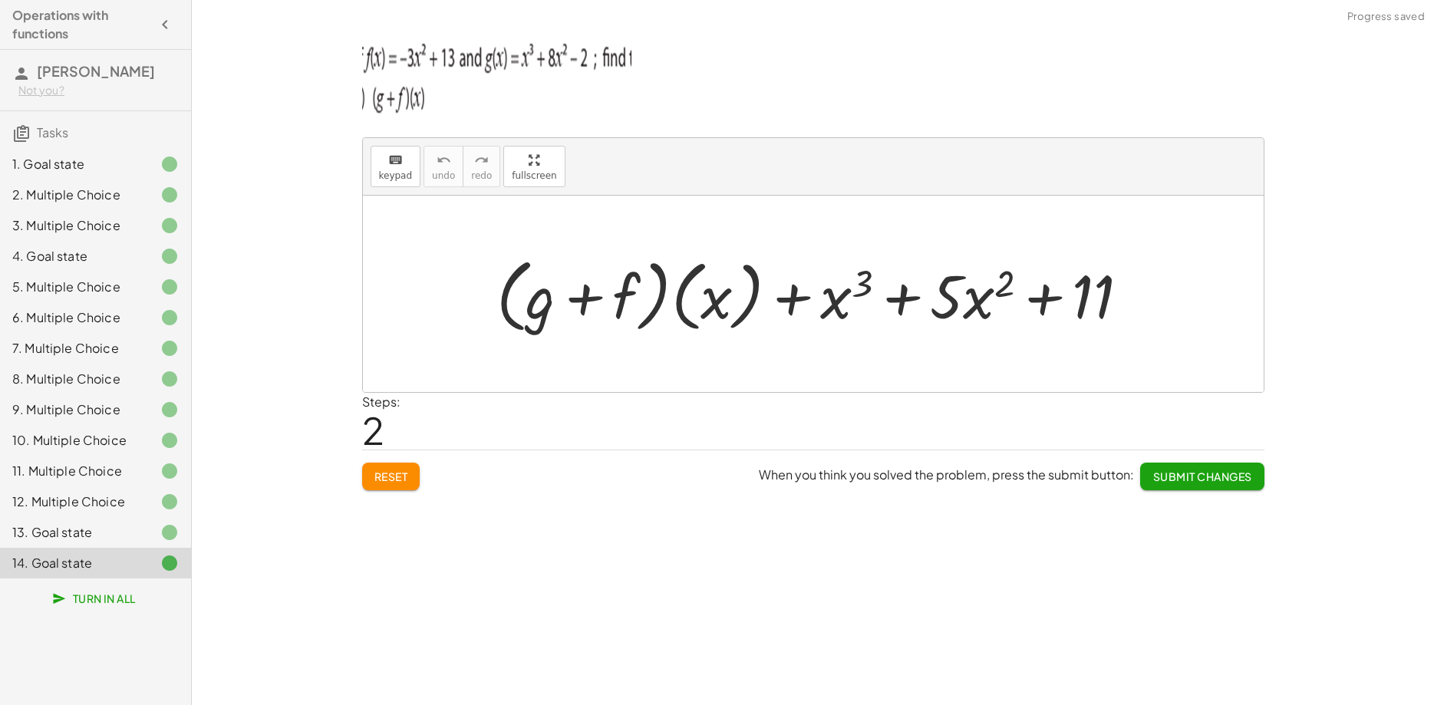
click at [1204, 475] on span "Submit Changes" at bounding box center [1201, 476] width 99 height 14
click at [1204, 475] on span "Continue" at bounding box center [1222, 476] width 58 height 14
click at [1185, 476] on span "Submit Changes" at bounding box center [1201, 476] width 99 height 14
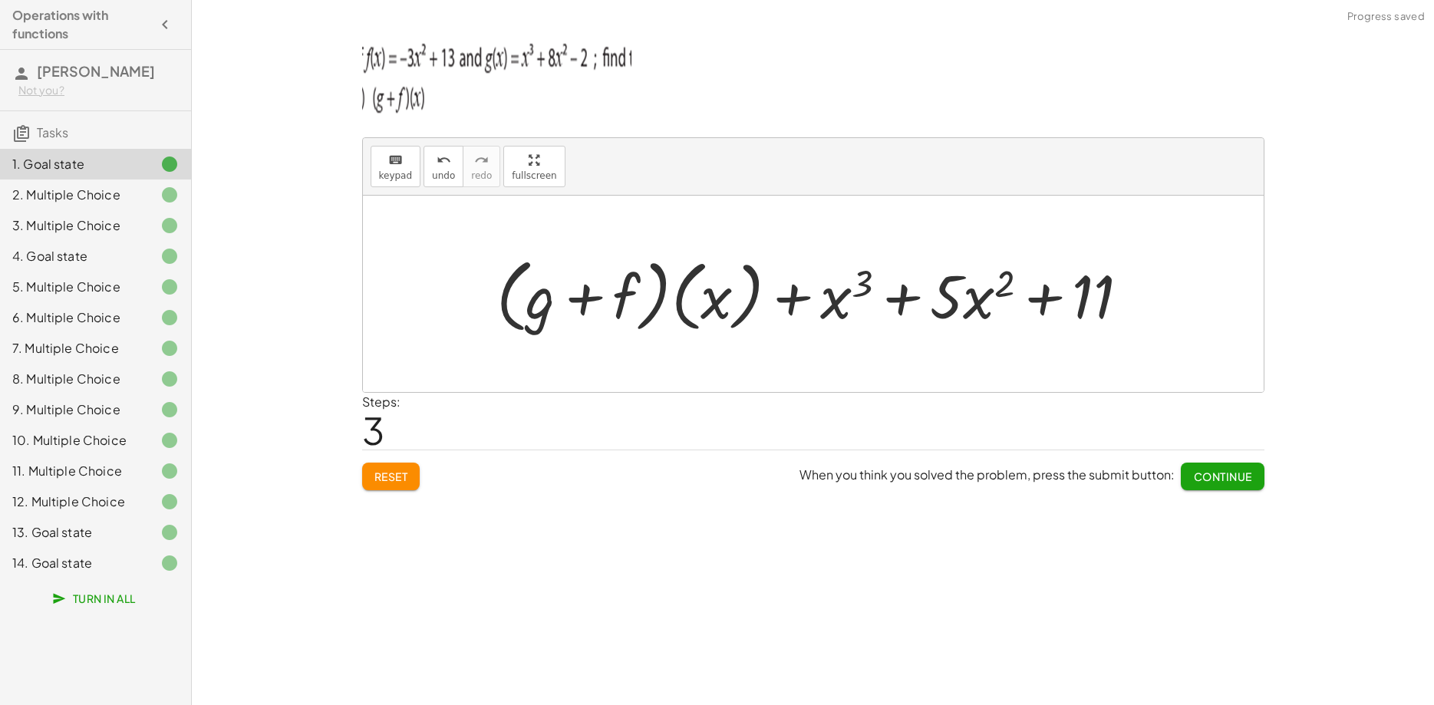
click at [1196, 476] on span "Continue" at bounding box center [1222, 476] width 58 height 14
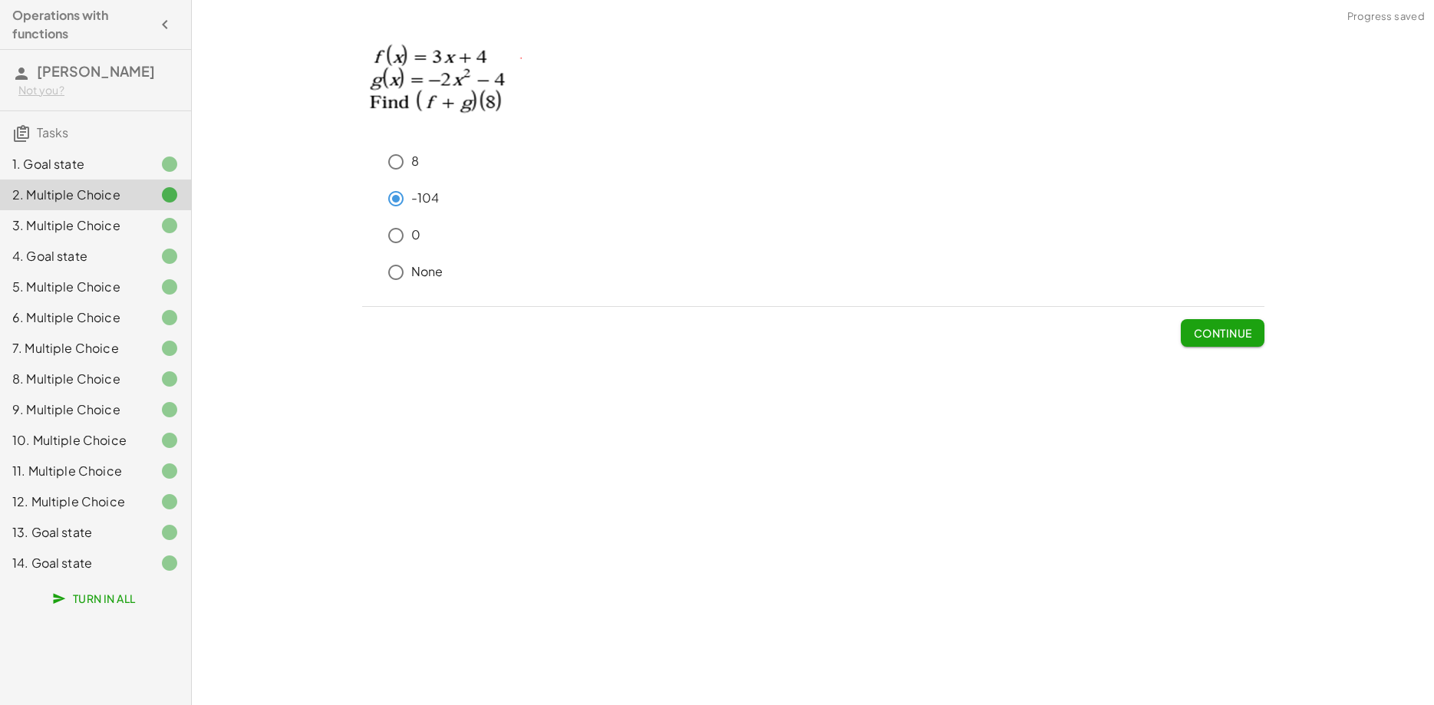
click at [78, 596] on span "Turn In All" at bounding box center [95, 598] width 81 height 14
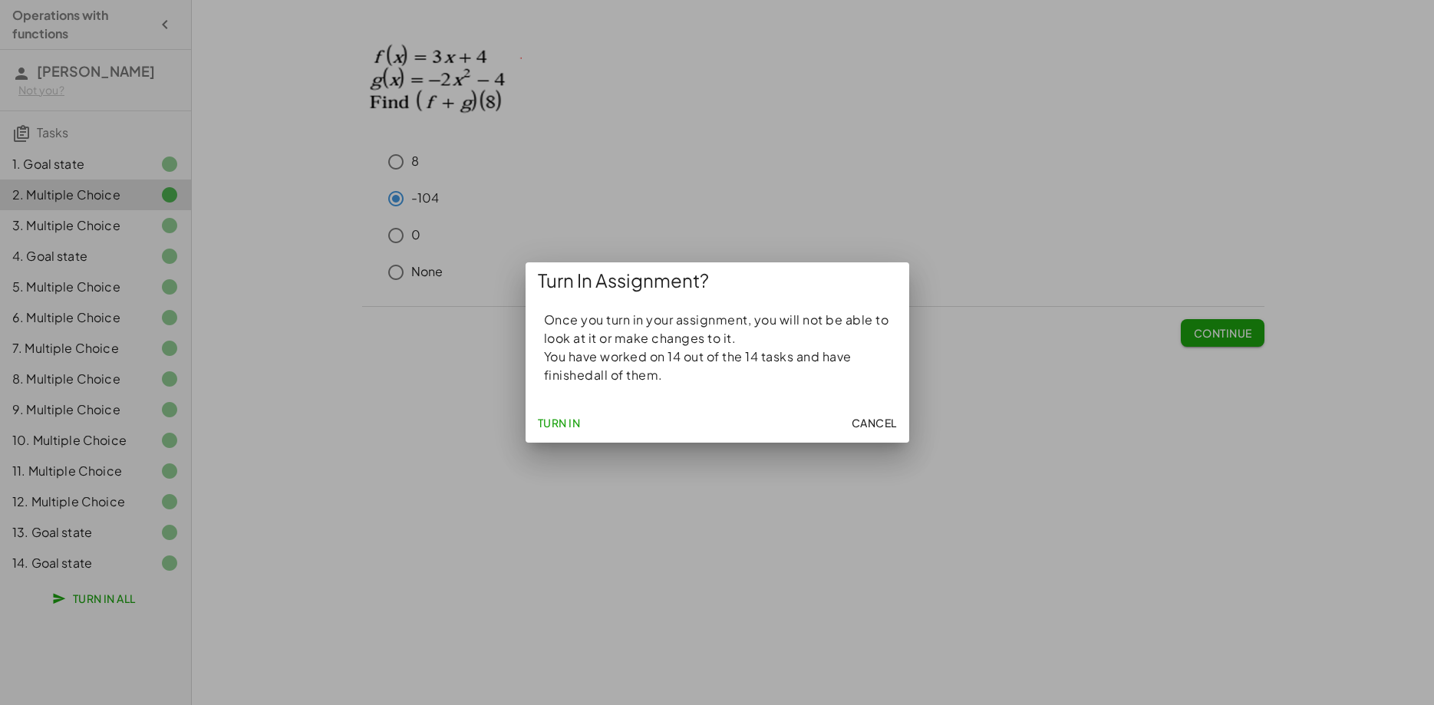
click at [553, 423] on span "Turn In" at bounding box center [559, 423] width 43 height 14
click at [564, 421] on span "Turn In" at bounding box center [559, 423] width 43 height 14
click at [566, 422] on span "Turn In" at bounding box center [559, 423] width 43 height 14
click at [361, 396] on div at bounding box center [717, 352] width 1434 height 705
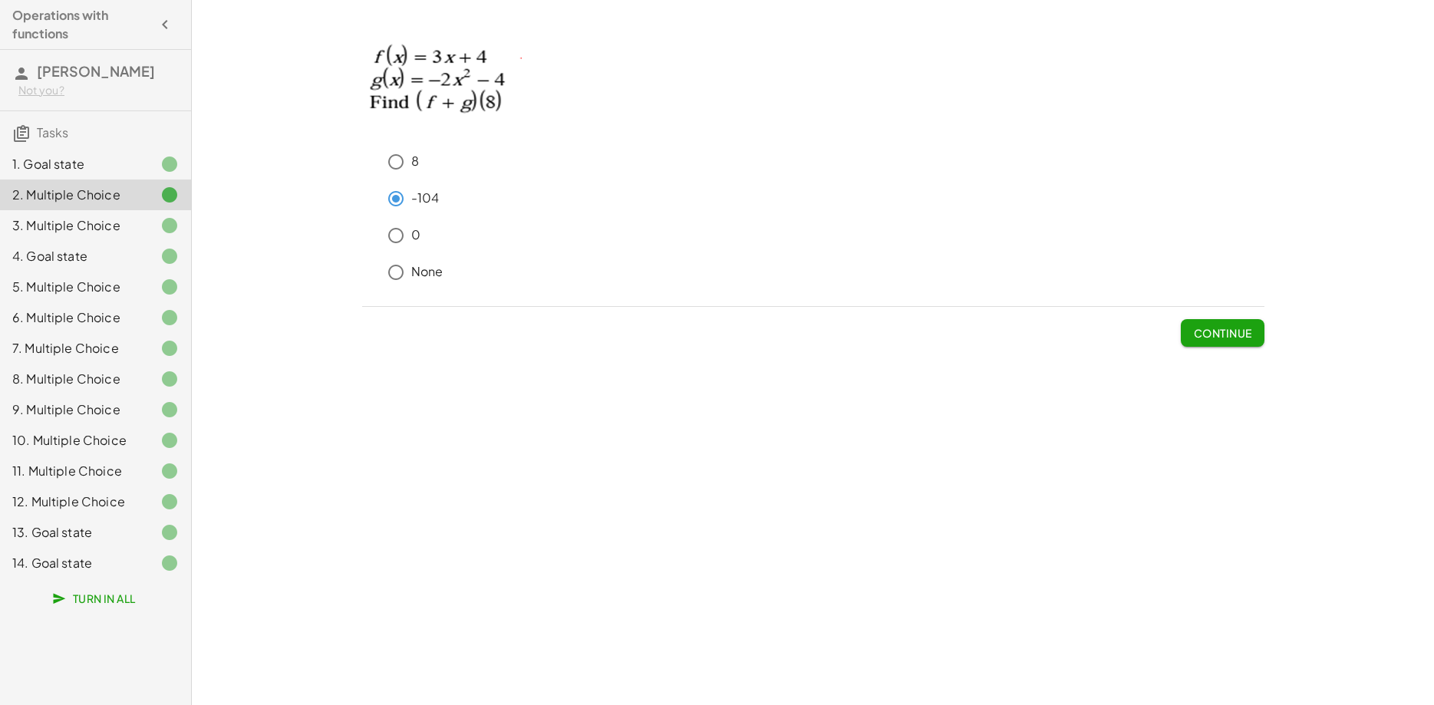
click at [71, 570] on div "14. Goal state" at bounding box center [74, 563] width 124 height 18
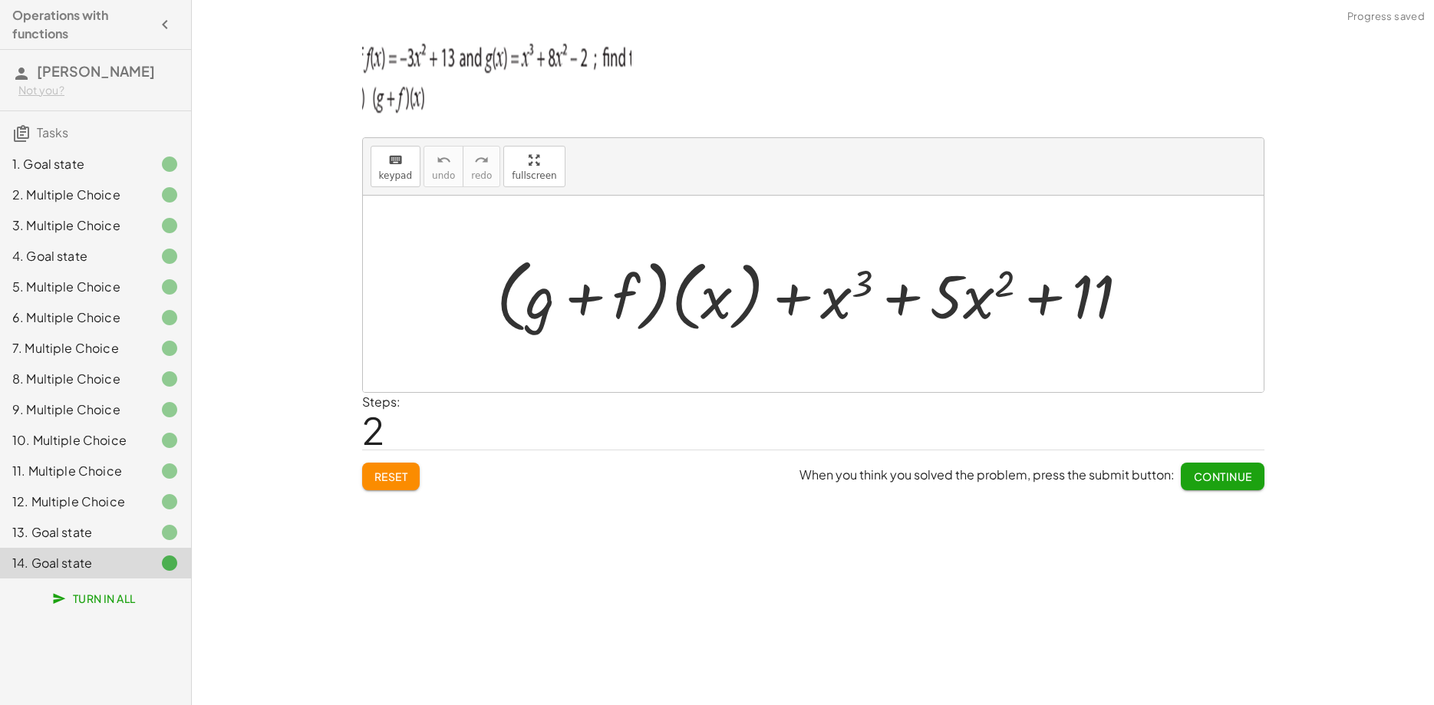
click at [1195, 476] on span "Continue" at bounding box center [1222, 476] width 58 height 14
click at [91, 564] on div "14. Goal state" at bounding box center [74, 563] width 124 height 18
click at [1224, 488] on button "Continue" at bounding box center [1222, 477] width 83 height 28
click at [64, 241] on div "2. Multiple Choice" at bounding box center [95, 256] width 191 height 31
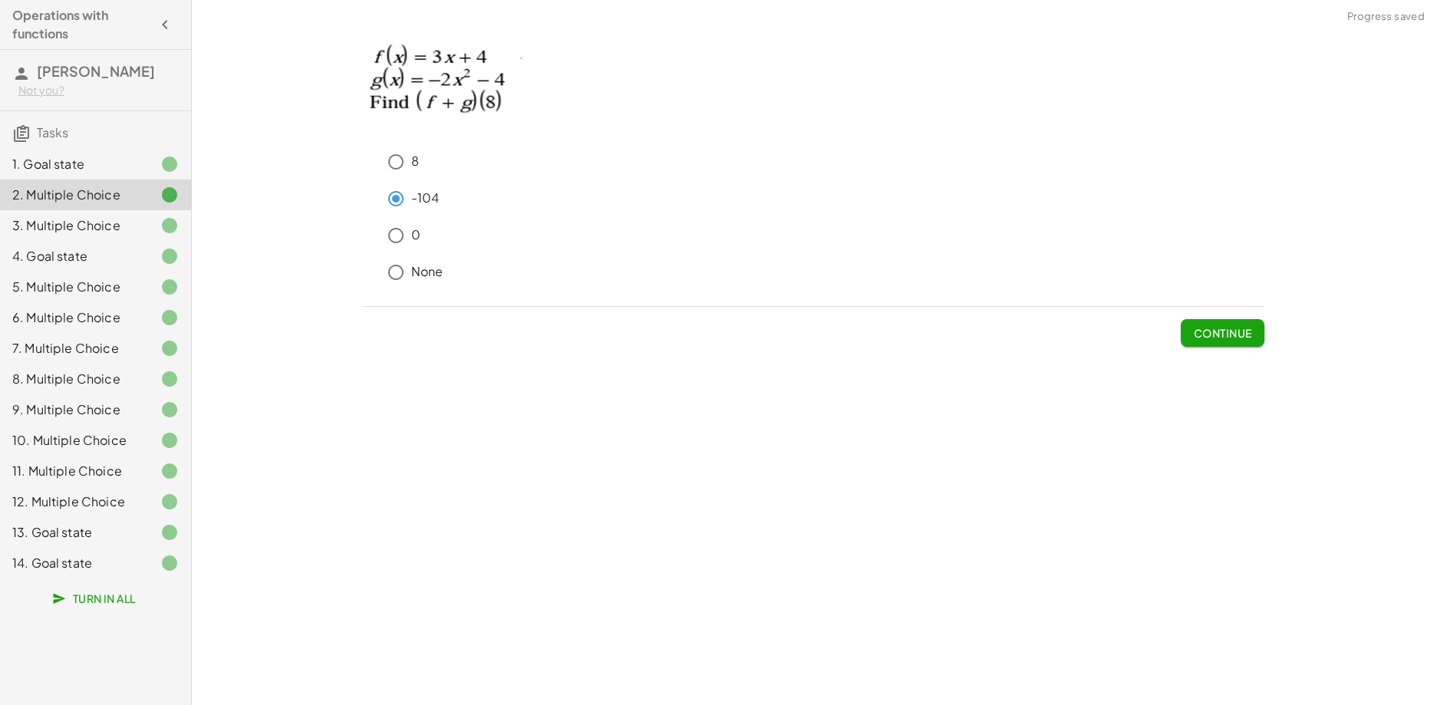
click at [78, 234] on div "3. Multiple Choice" at bounding box center [74, 225] width 124 height 18
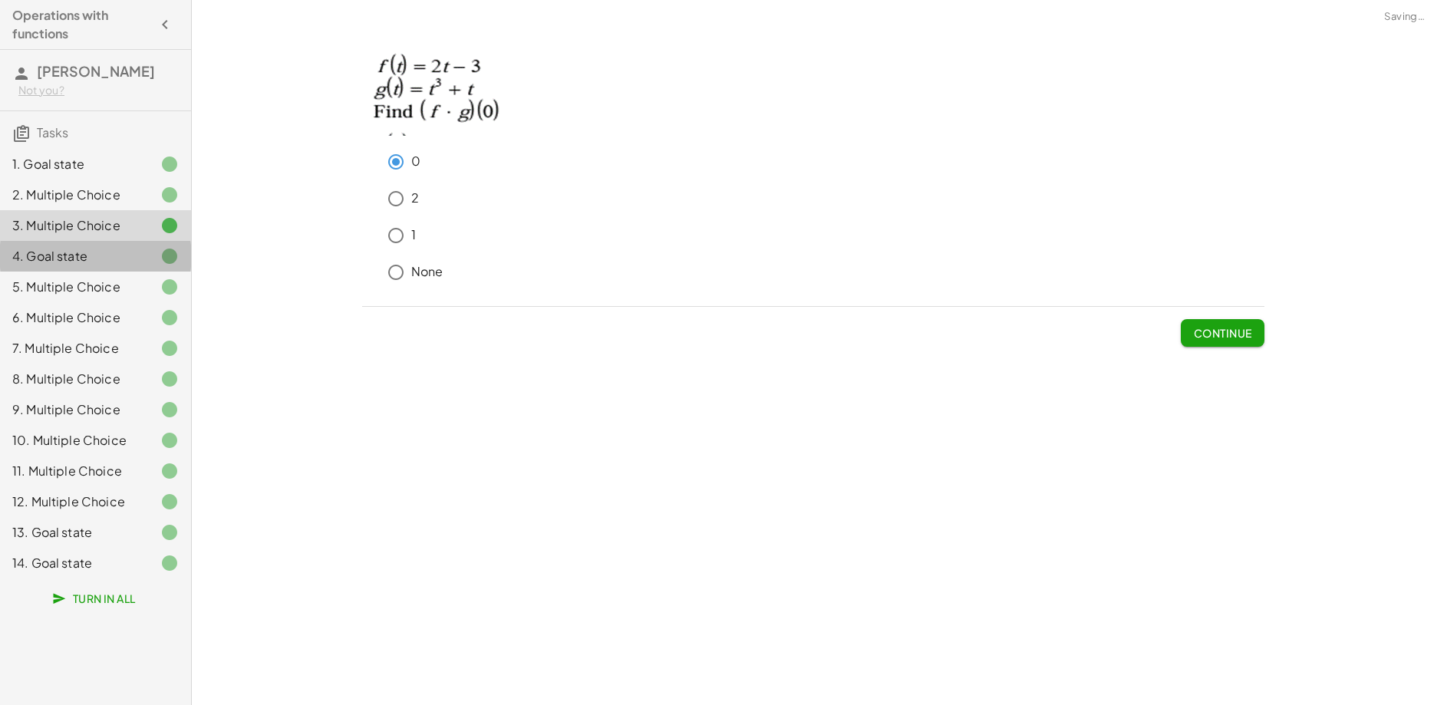
click at [87, 265] on div "4. Goal state" at bounding box center [74, 256] width 124 height 18
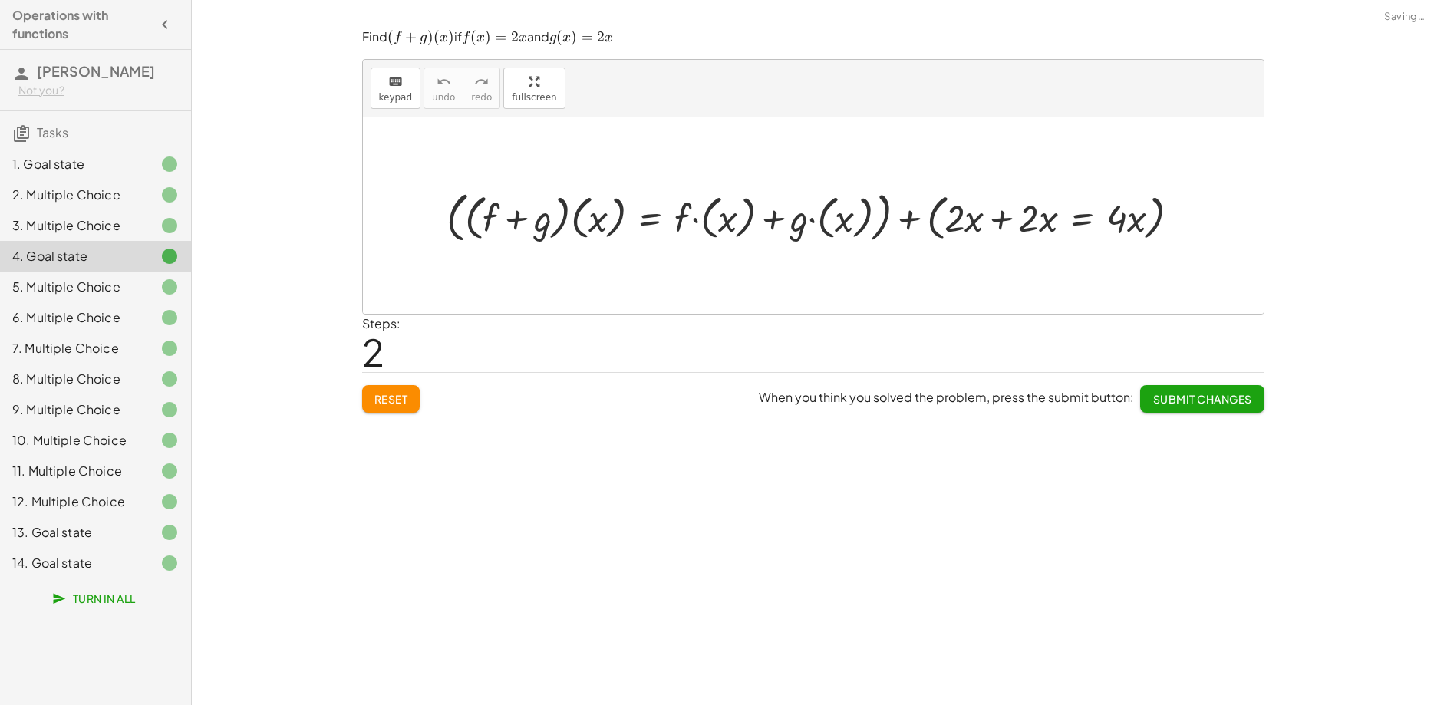
click at [99, 364] on div "6. Multiple Choice" at bounding box center [95, 379] width 191 height 31
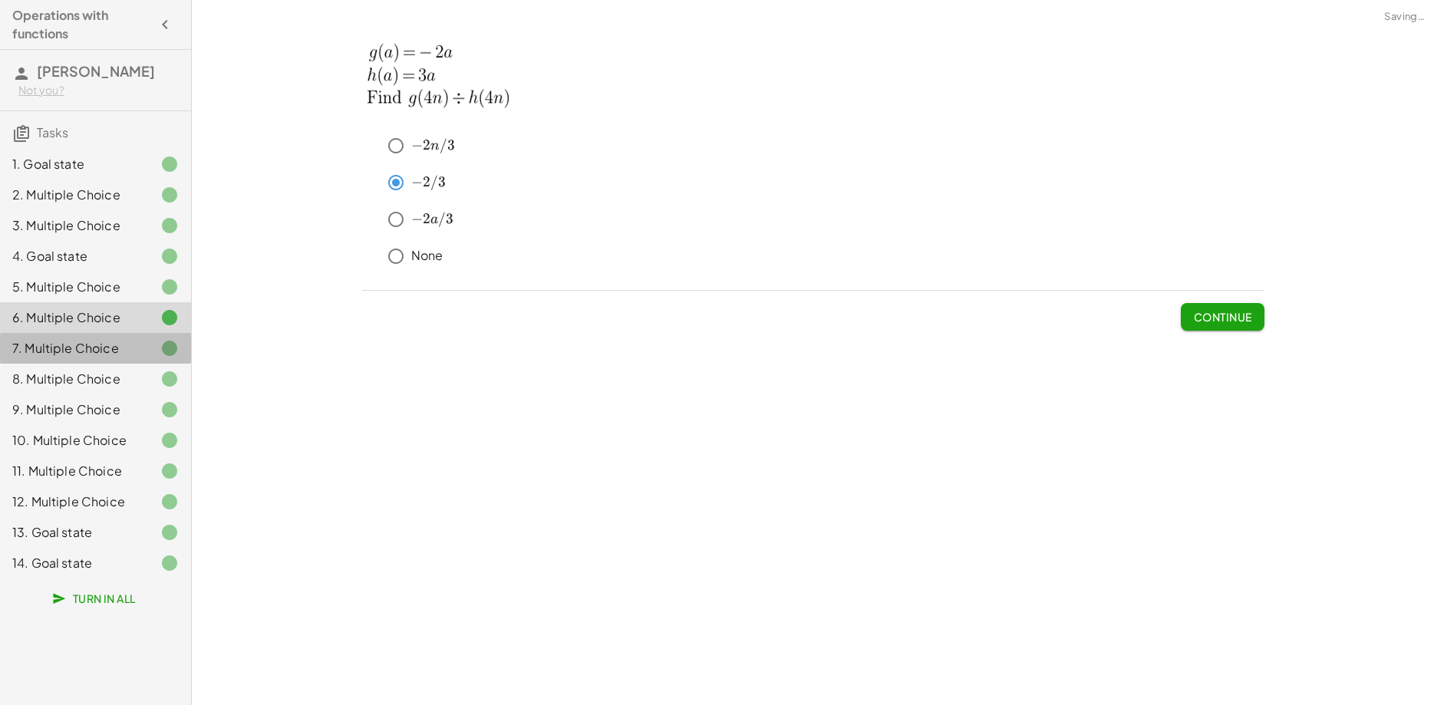
click at [97, 394] on div "7. Multiple Choice" at bounding box center [95, 409] width 191 height 31
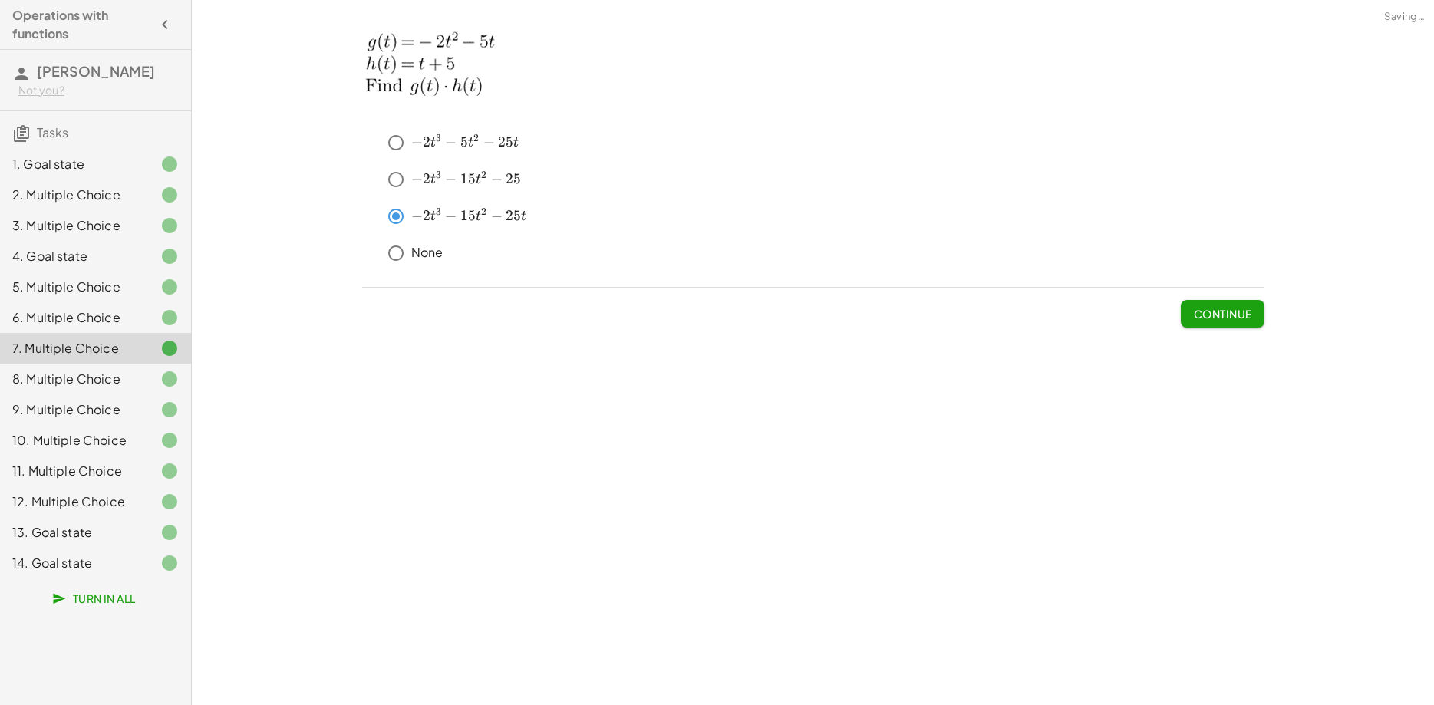
click at [97, 425] on div "8. Multiple Choice" at bounding box center [95, 440] width 191 height 31
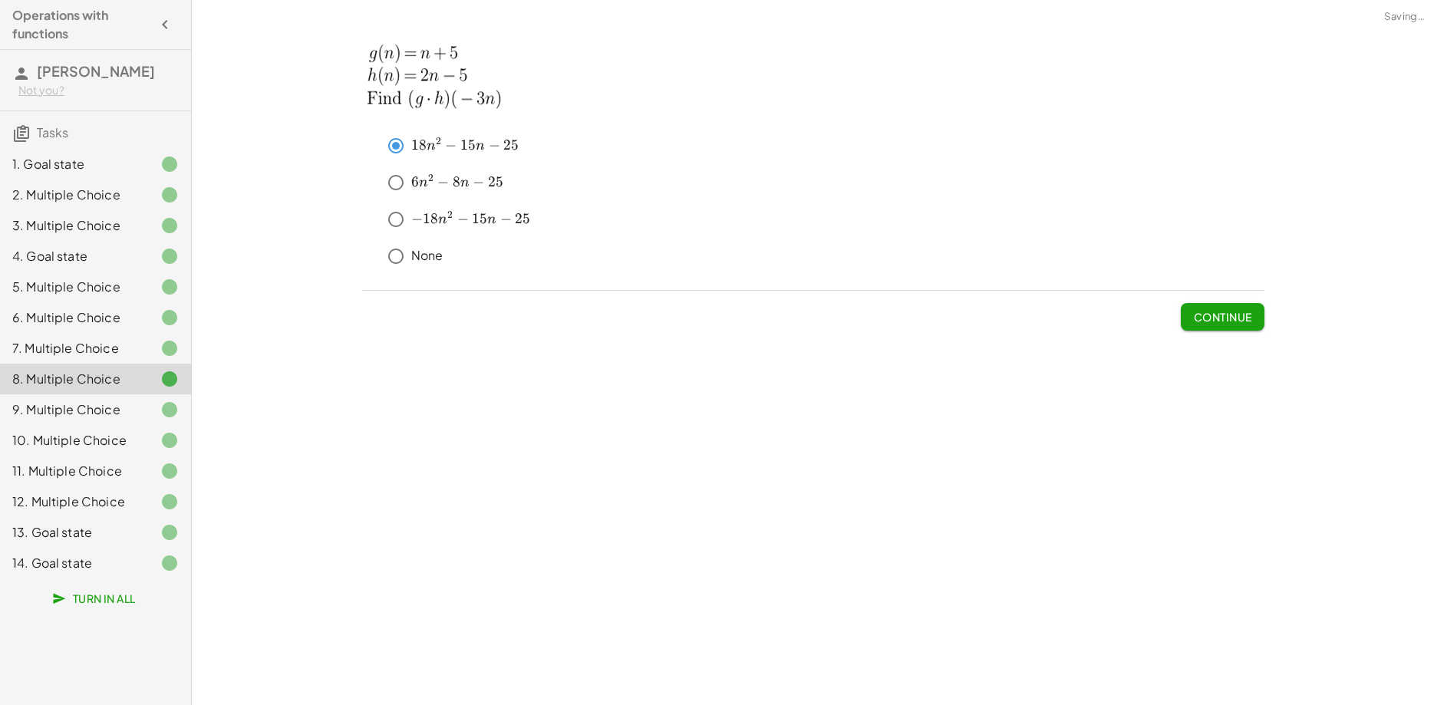
click at [99, 414] on div "9. Multiple Choice" at bounding box center [74, 409] width 124 height 18
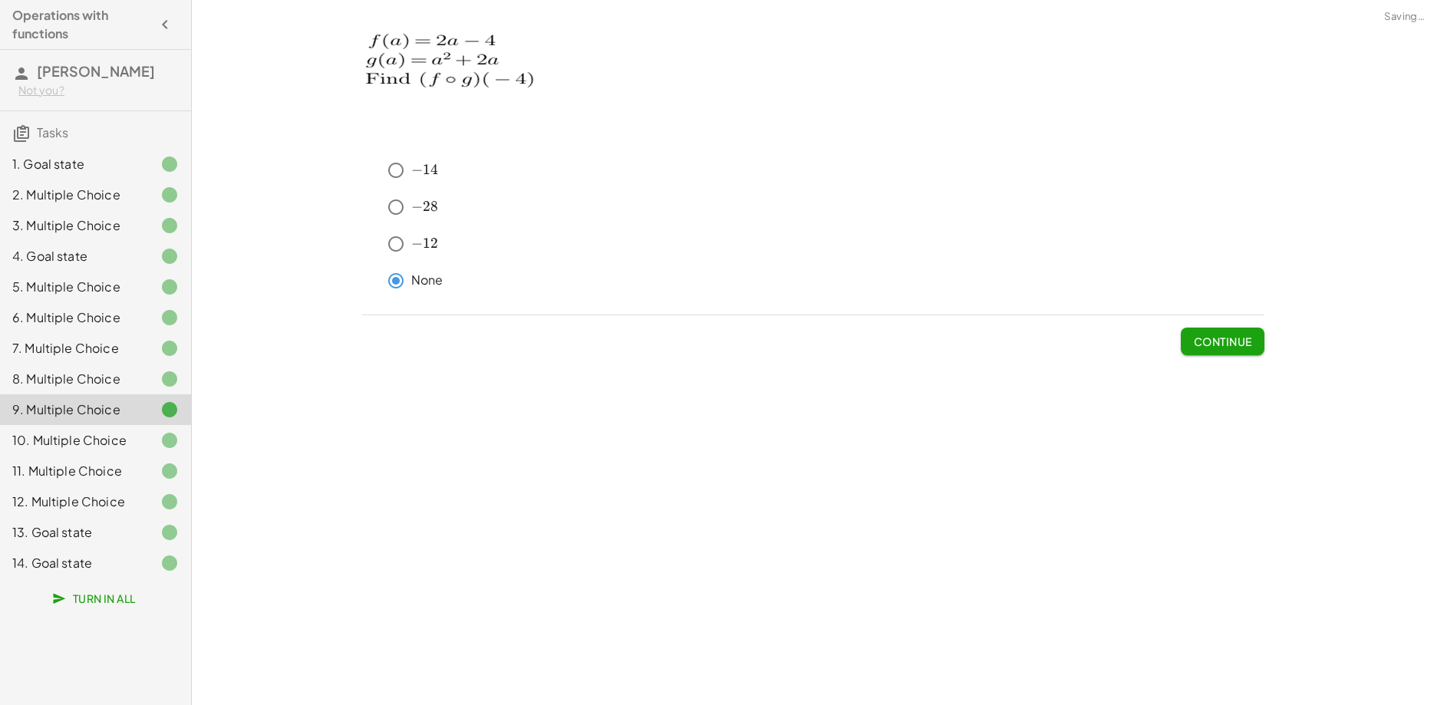
click at [105, 449] on div "10. Multiple Choice" at bounding box center [74, 440] width 124 height 18
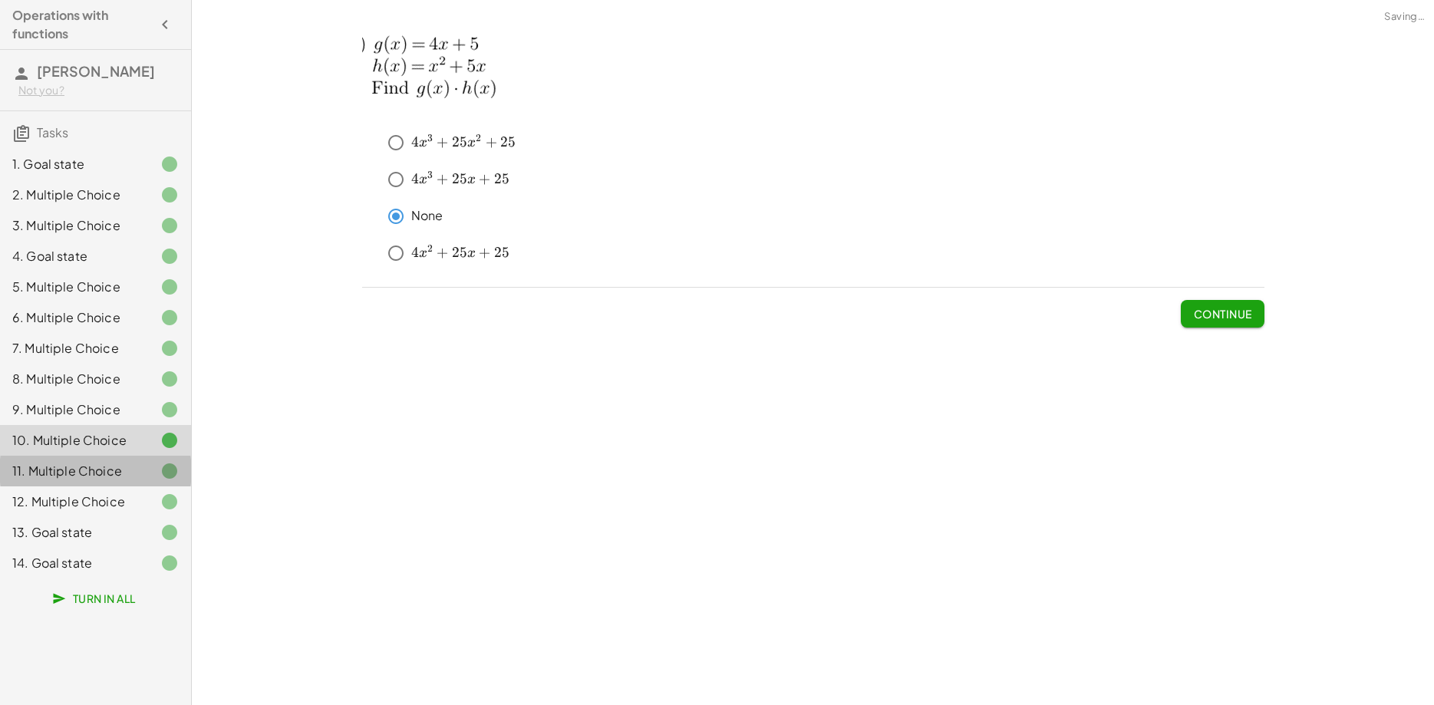
click at [96, 517] on div "11. Multiple Choice" at bounding box center [95, 532] width 191 height 31
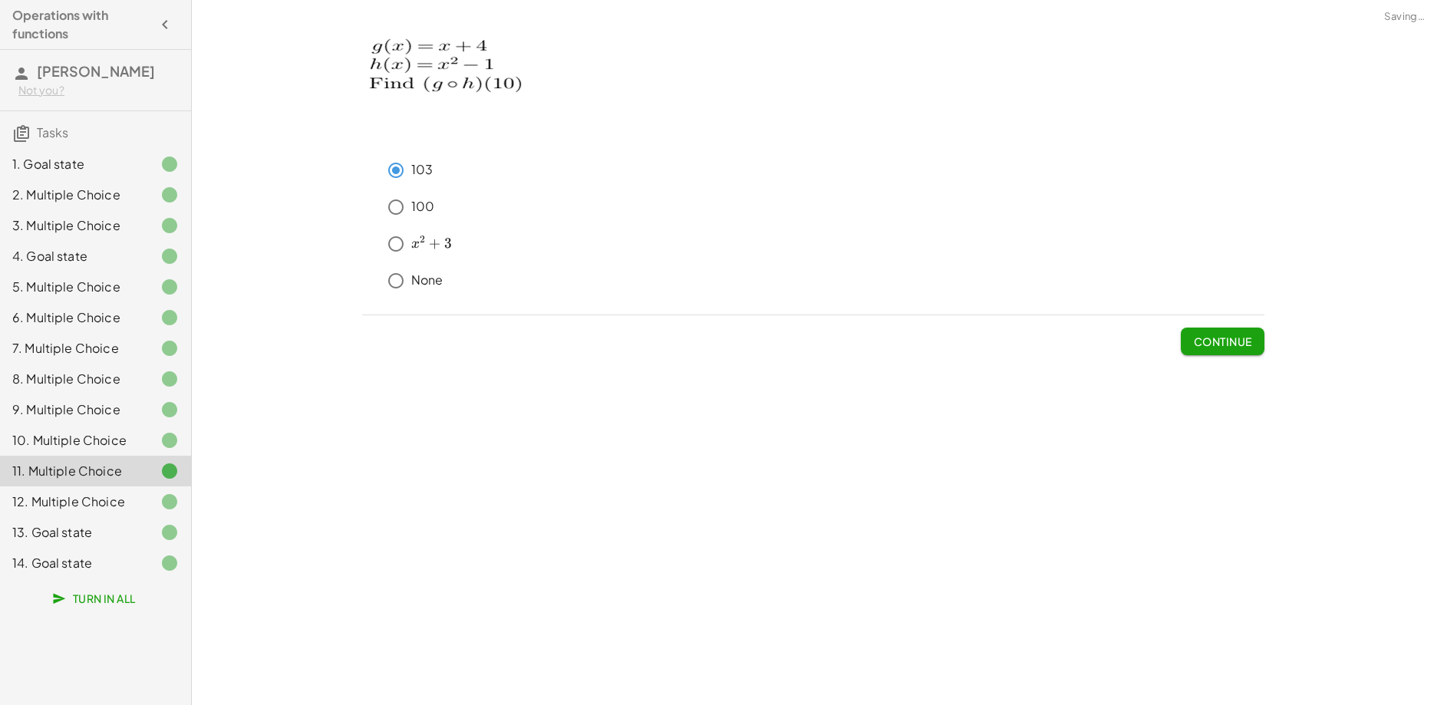
click at [97, 499] on div "12. Multiple Choice" at bounding box center [74, 502] width 124 height 18
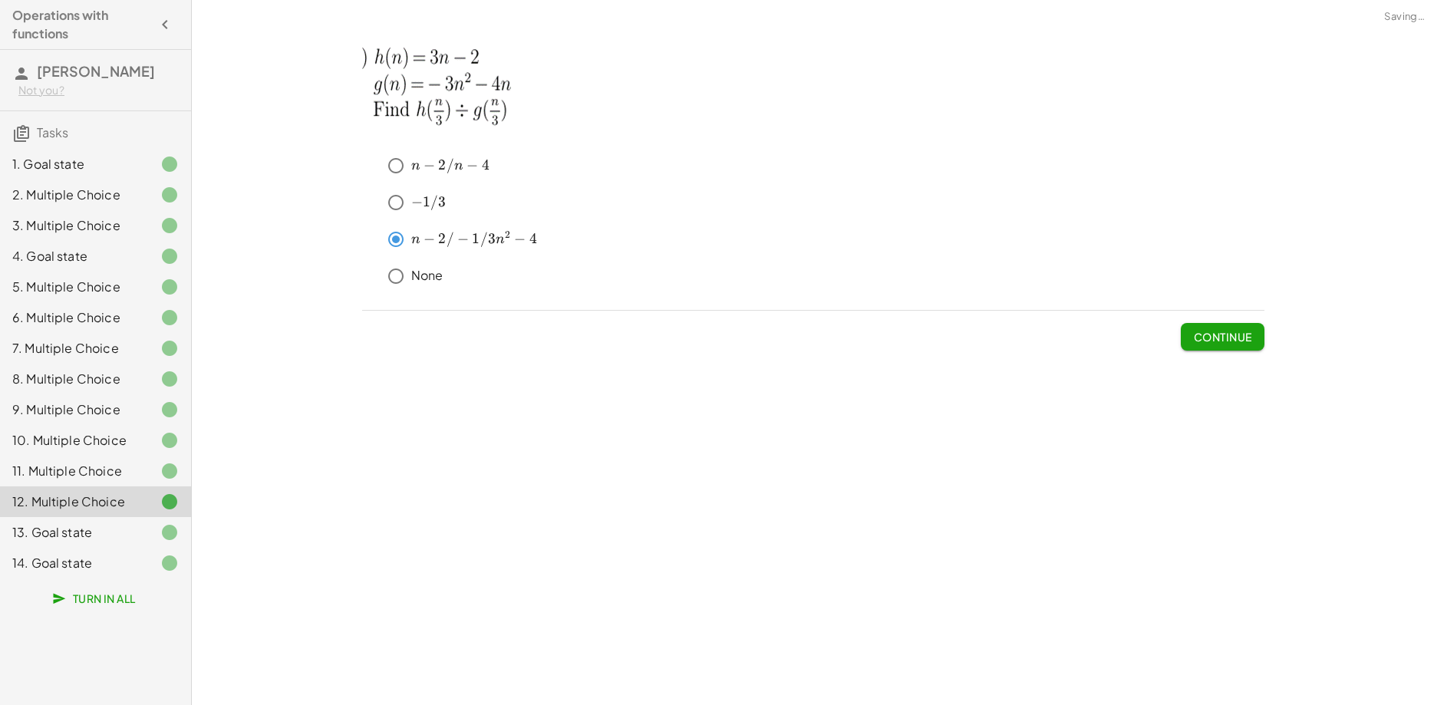
click at [93, 526] on div "13. Goal state" at bounding box center [74, 532] width 124 height 18
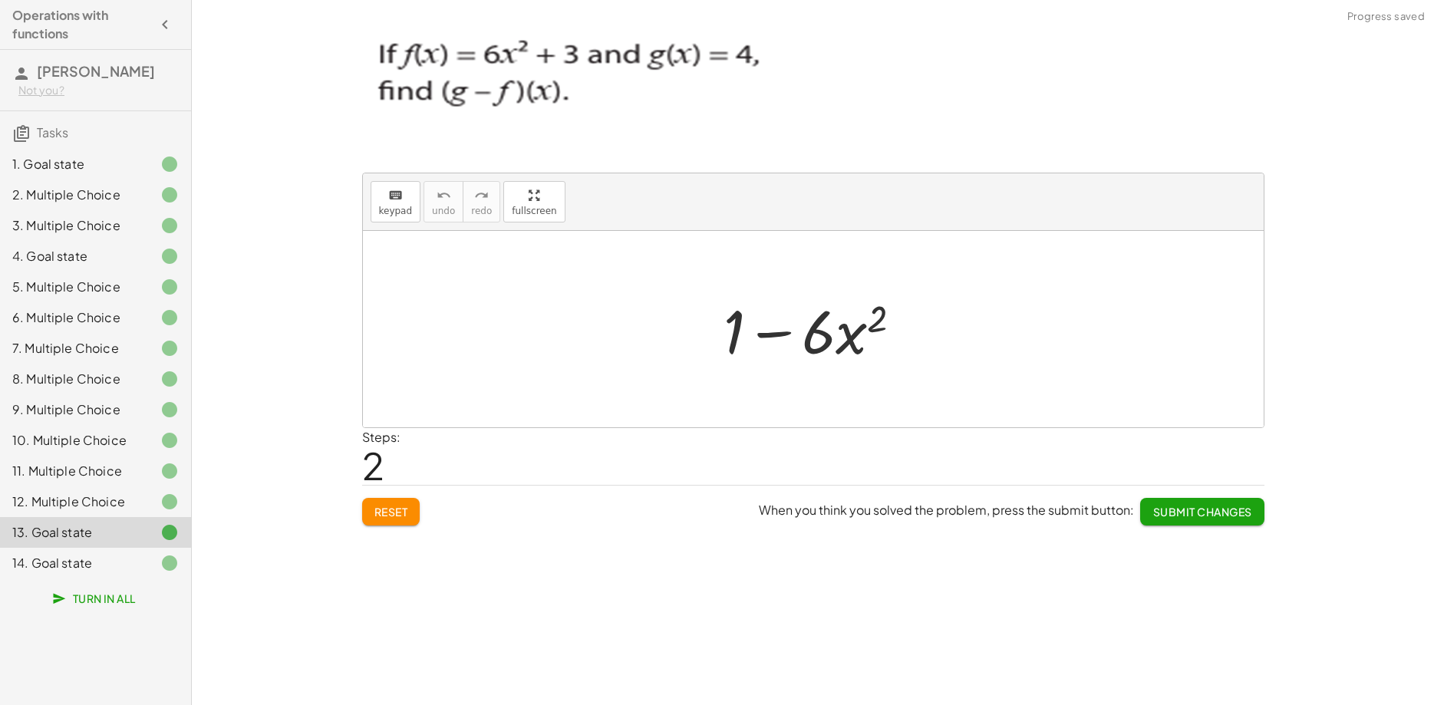
click at [104, 552] on div "14. Goal state" at bounding box center [95, 563] width 191 height 31
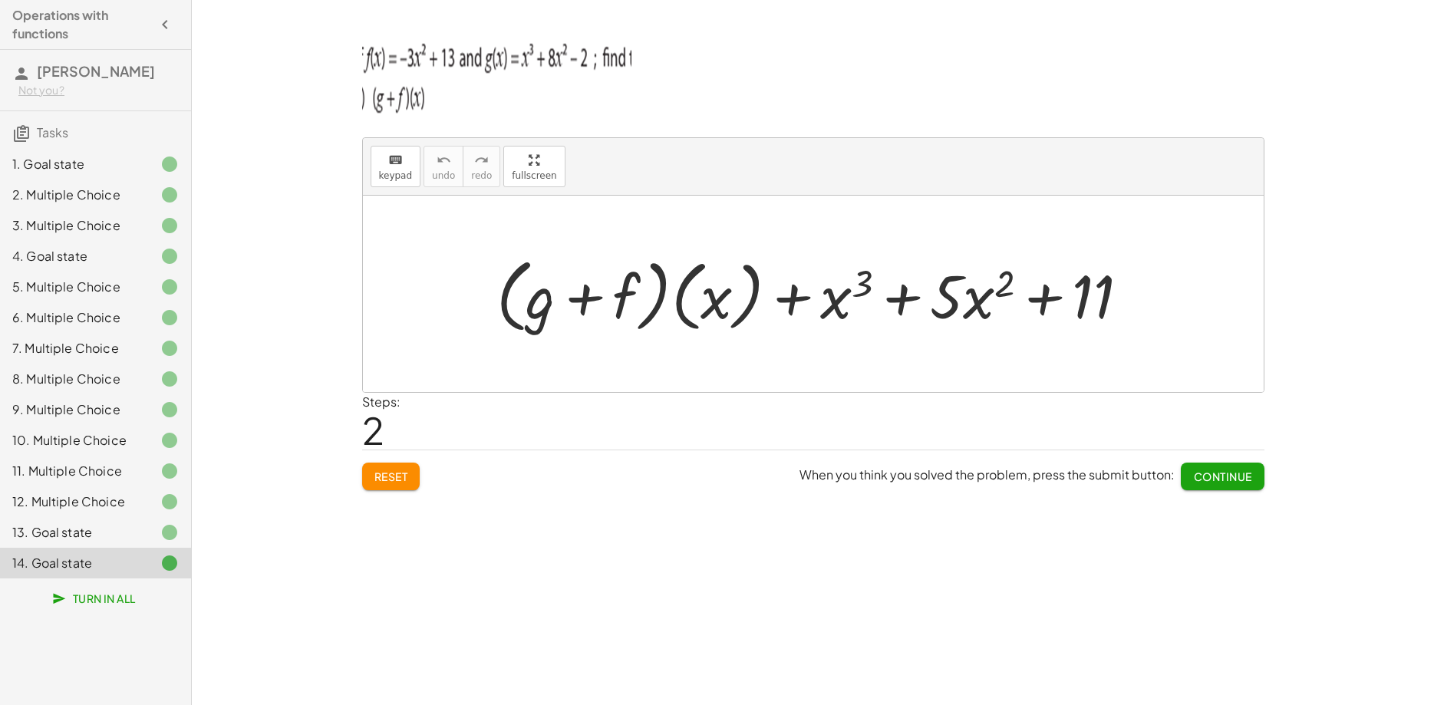
click at [44, 548] on div "12. Multiple Choice" at bounding box center [95, 563] width 191 height 31
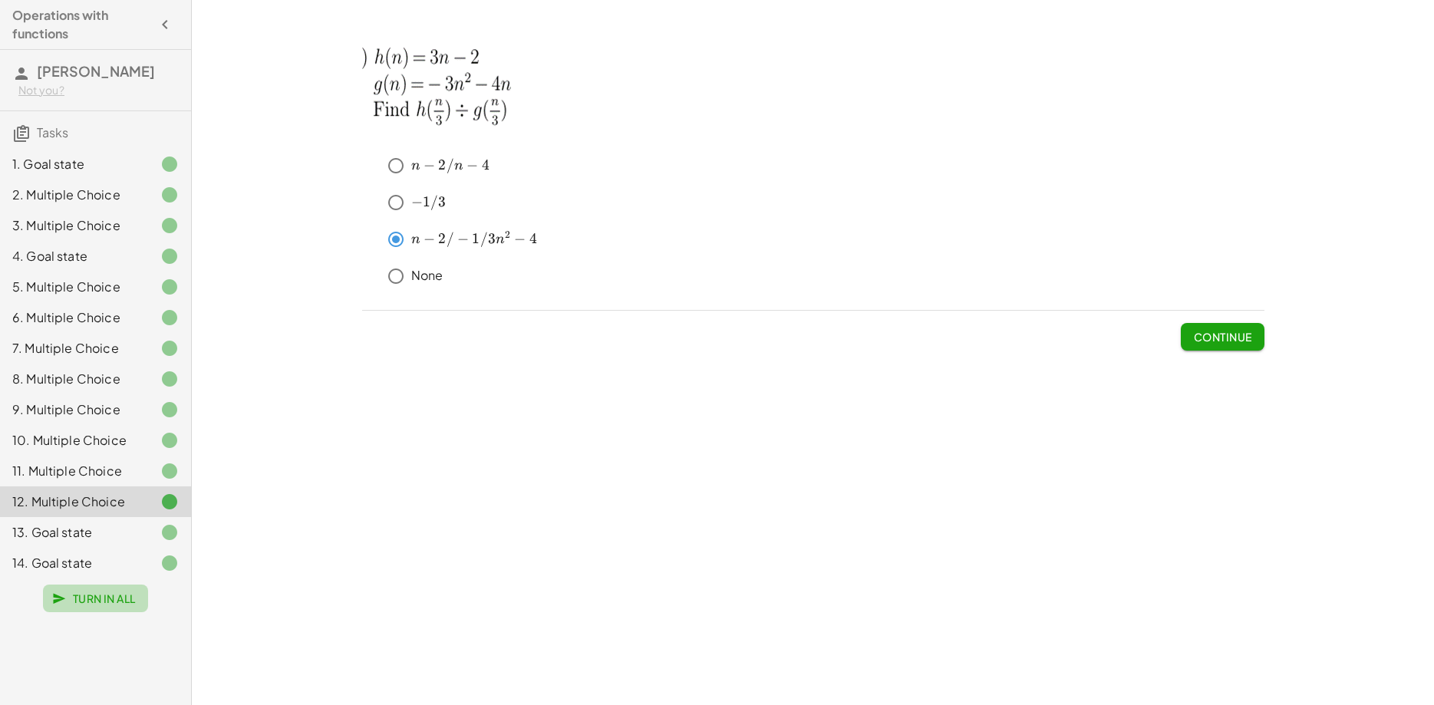
click at [79, 594] on span "Turn In All" at bounding box center [95, 598] width 81 height 14
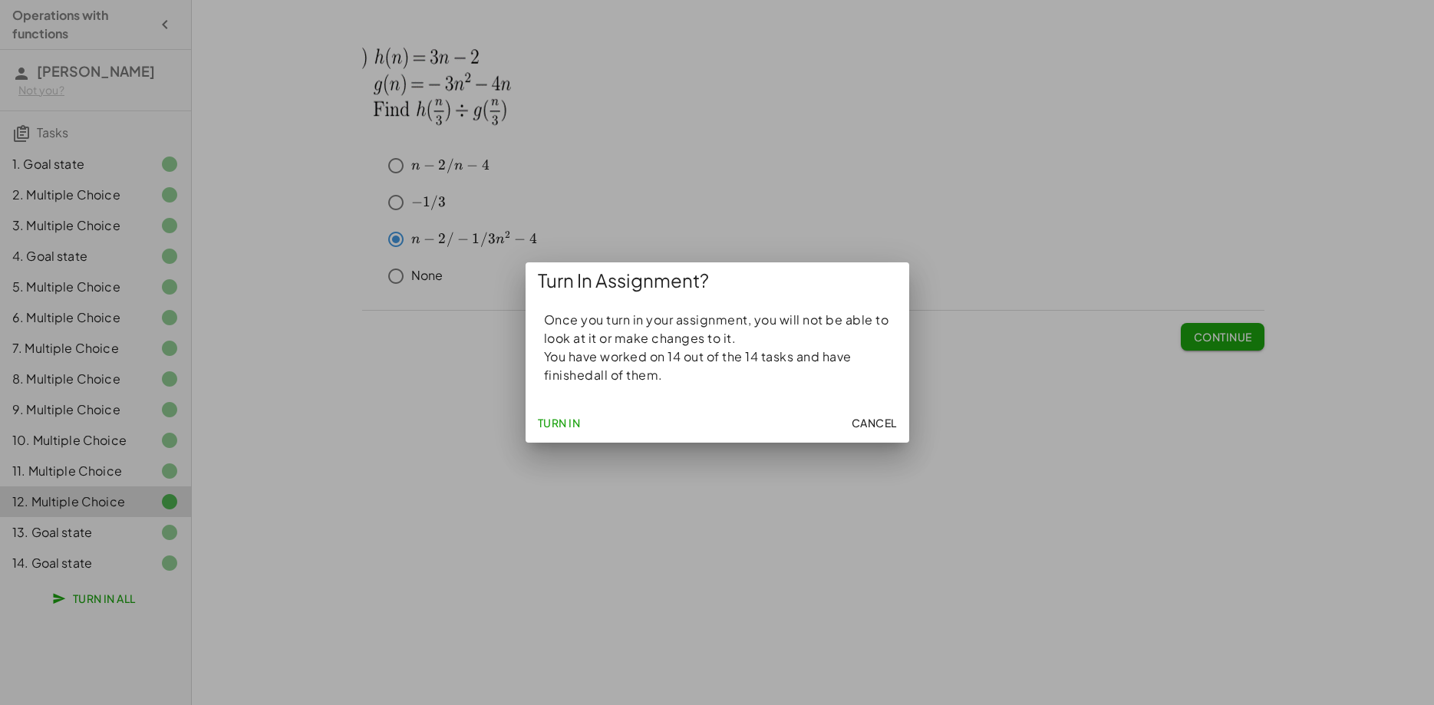
click at [565, 424] on span "Turn In" at bounding box center [559, 423] width 43 height 14
click at [556, 425] on span "Turn In" at bounding box center [559, 423] width 43 height 14
click at [416, 414] on div at bounding box center [717, 352] width 1434 height 705
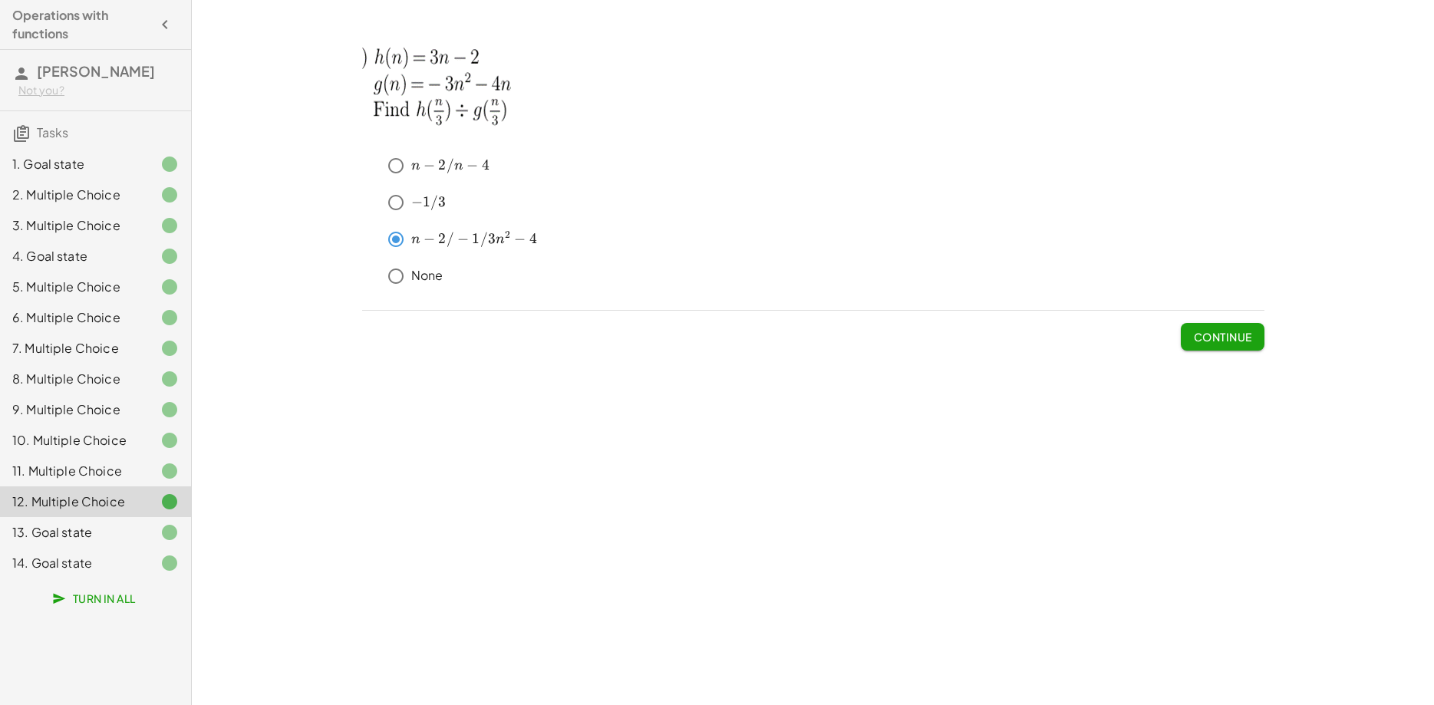
click at [123, 555] on div "14. Goal state" at bounding box center [95, 563] width 191 height 31
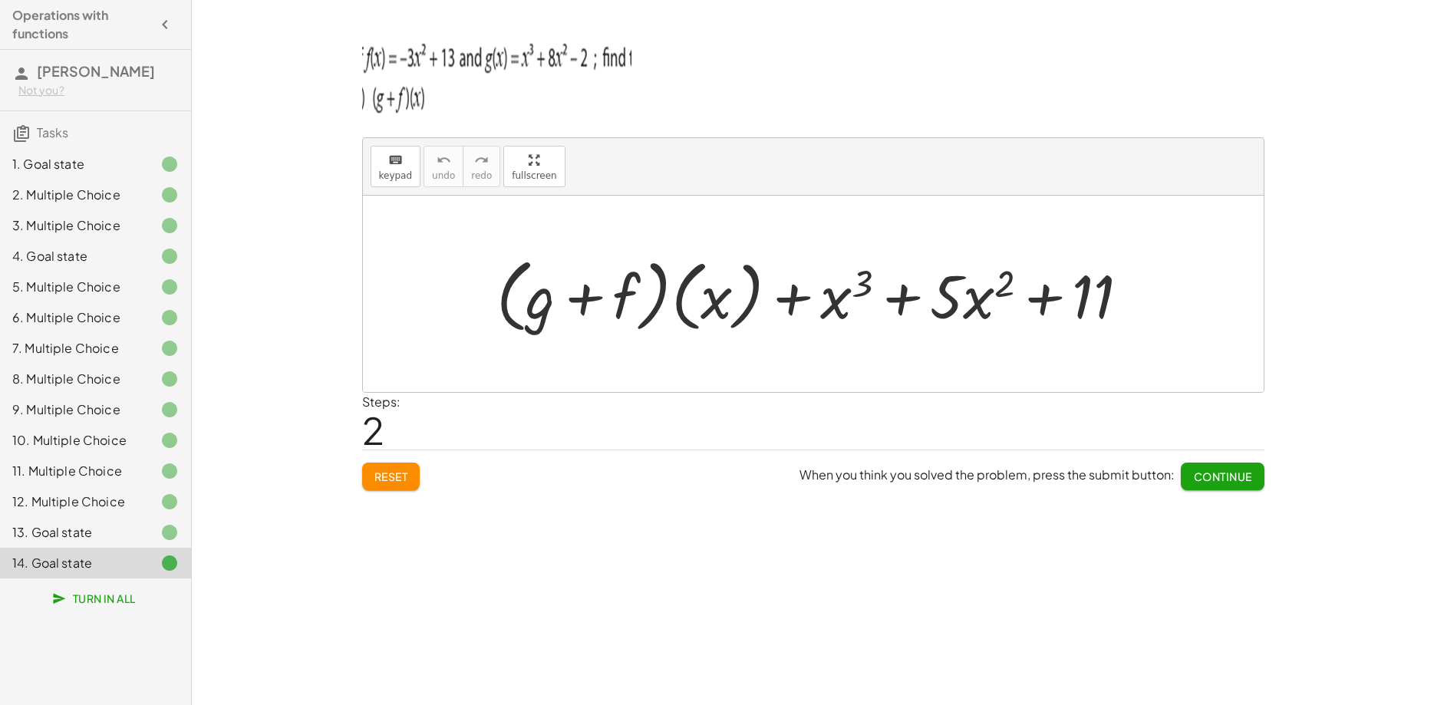
click at [58, 139] on span "Tasks" at bounding box center [52, 132] width 31 height 16
click at [104, 609] on button "Turn In All" at bounding box center [95, 599] width 105 height 28
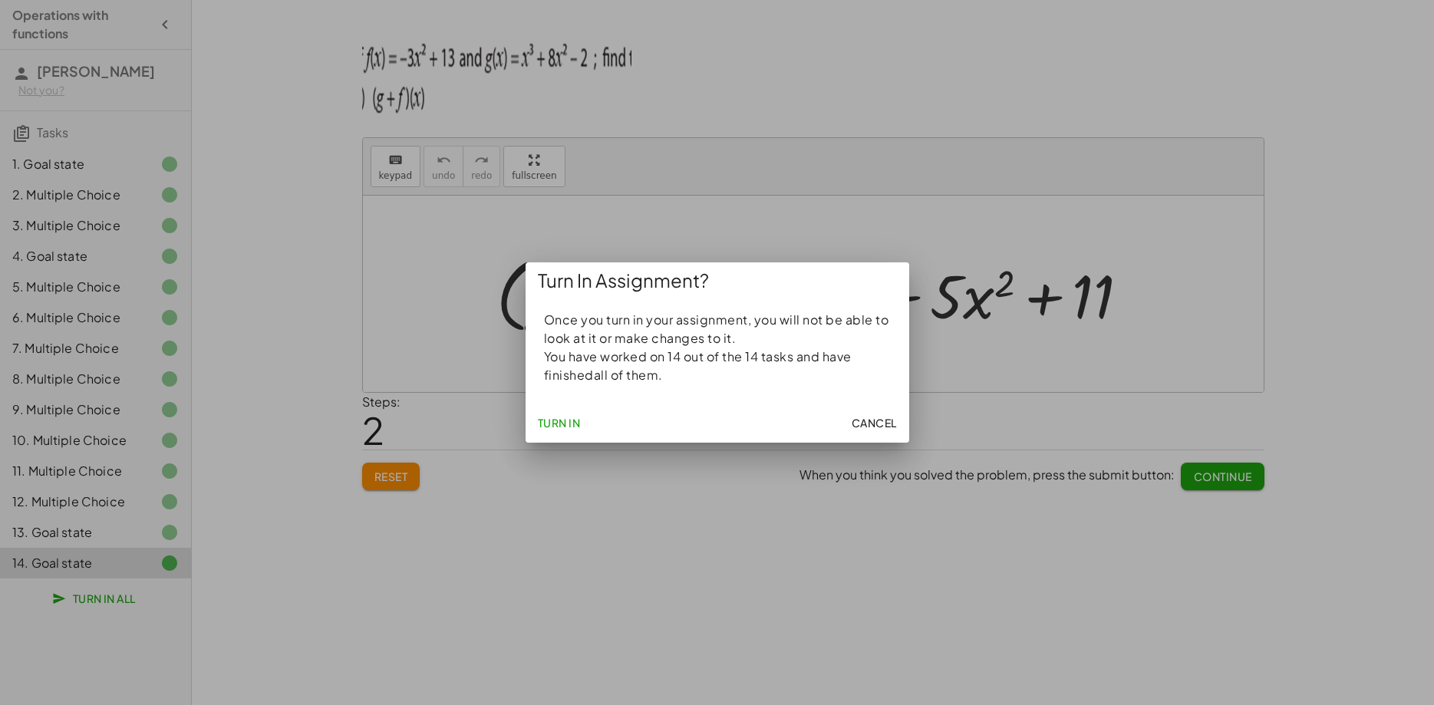
click at [570, 427] on span "Turn In" at bounding box center [559, 423] width 43 height 14
click at [557, 418] on span "Turn In" at bounding box center [559, 423] width 43 height 14
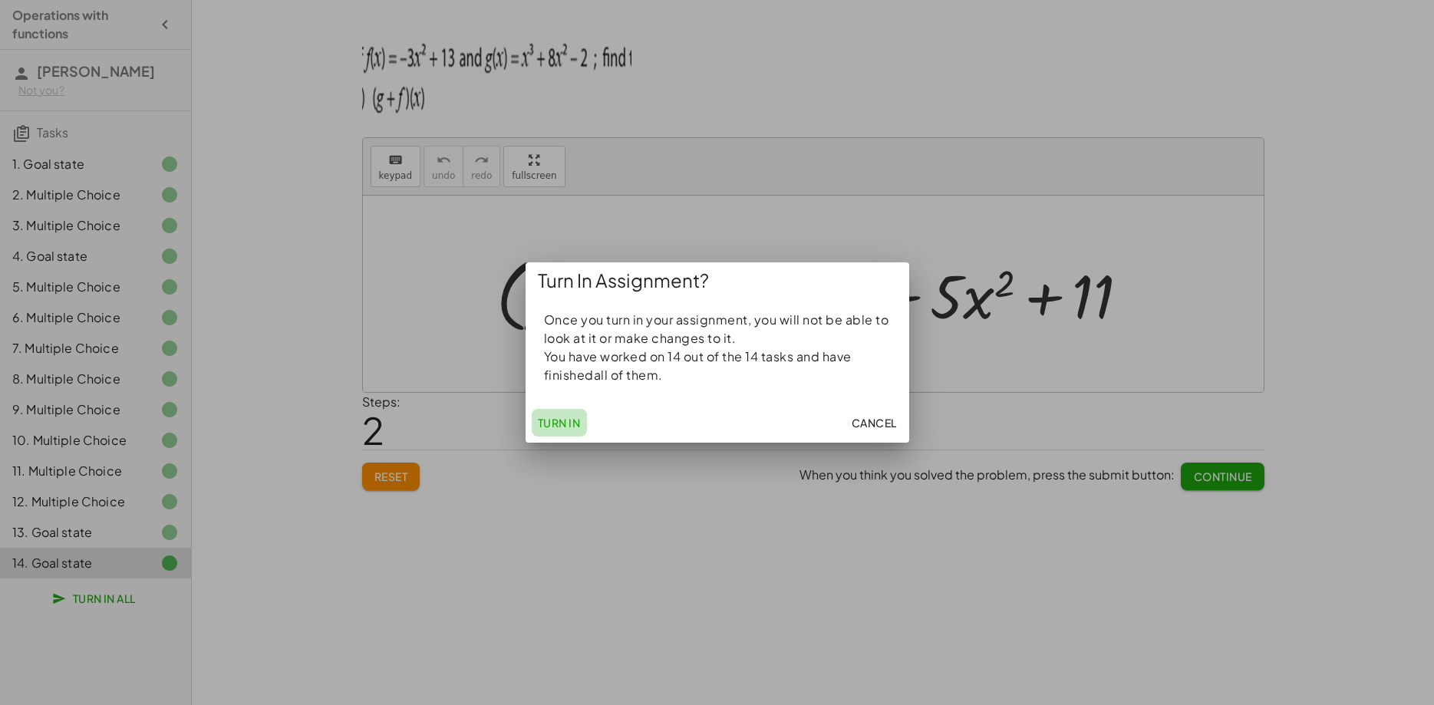
click at [557, 418] on span "Turn In" at bounding box center [559, 423] width 43 height 14
click at [578, 421] on span "Turn In" at bounding box center [559, 423] width 43 height 14
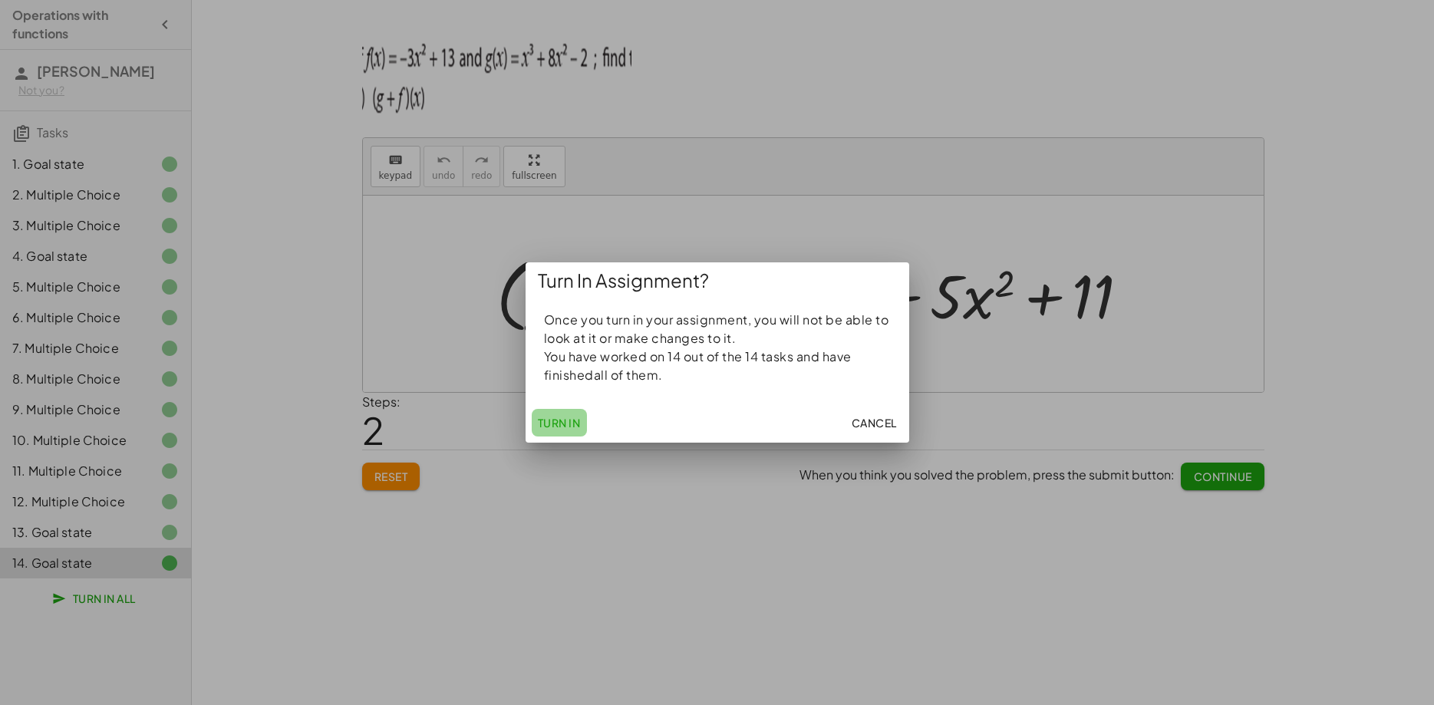
click at [577, 421] on span "Turn In" at bounding box center [559, 423] width 43 height 14
click at [576, 421] on span "Turn In" at bounding box center [559, 423] width 43 height 14
click at [575, 421] on span "Turn In" at bounding box center [559, 423] width 43 height 14
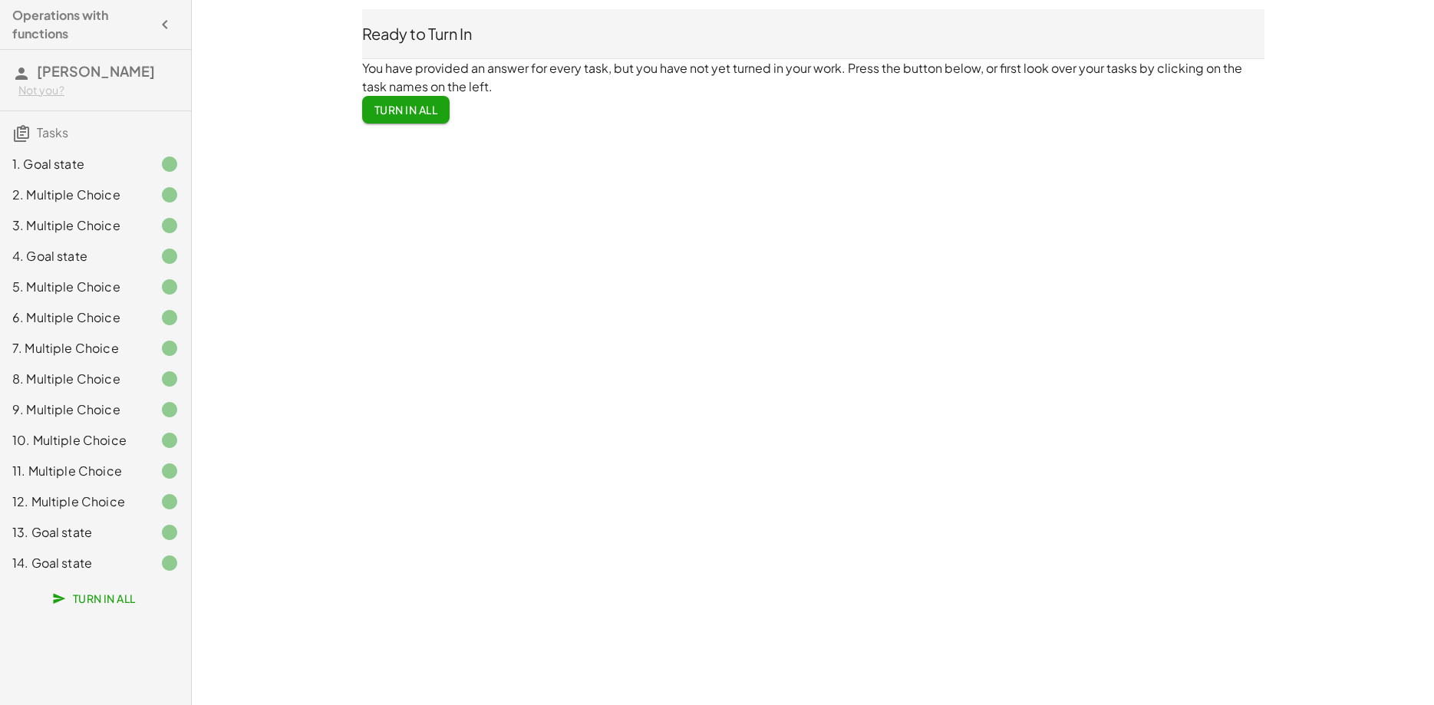
click at [392, 102] on button "Turn In All" at bounding box center [406, 110] width 88 height 28
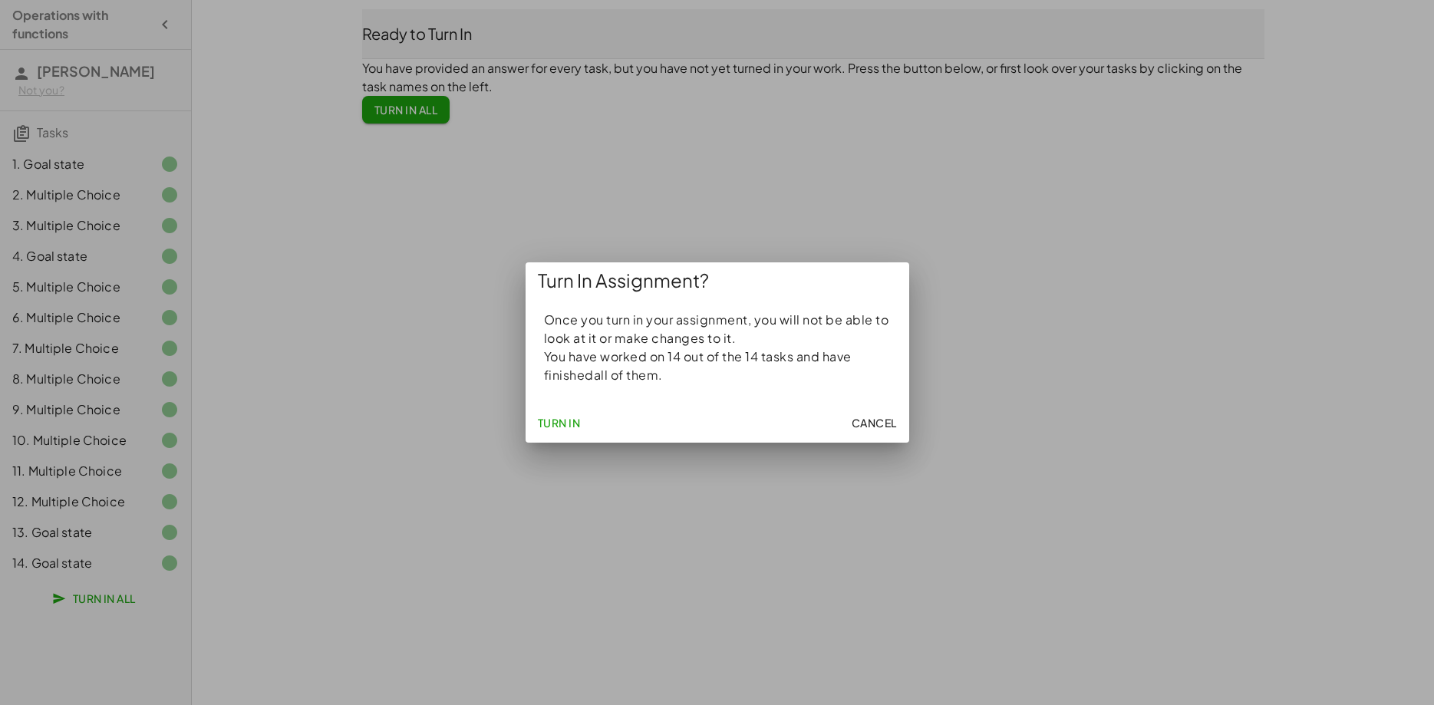
click at [565, 438] on div "Turn In Cancel" at bounding box center [717, 423] width 384 height 40
click at [565, 430] on span "Turn In" at bounding box center [559, 423] width 43 height 14
